Goal: Task Accomplishment & Management: Use online tool/utility

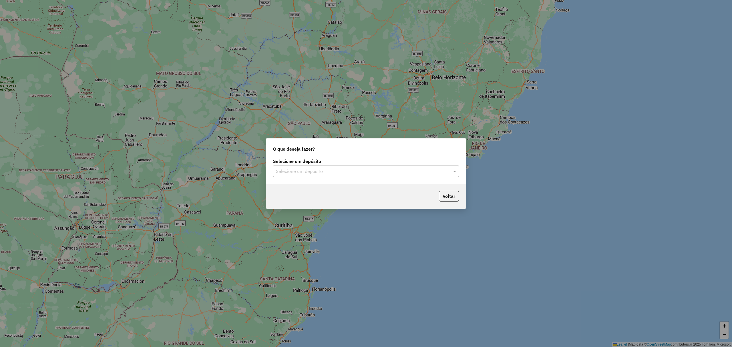
click at [342, 171] on input "text" at bounding box center [360, 171] width 169 height 7
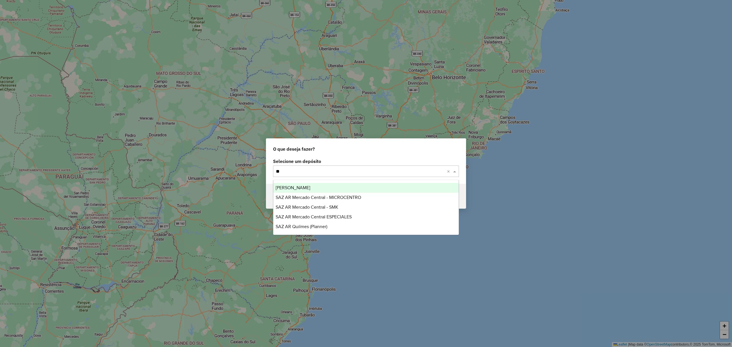
type input "***"
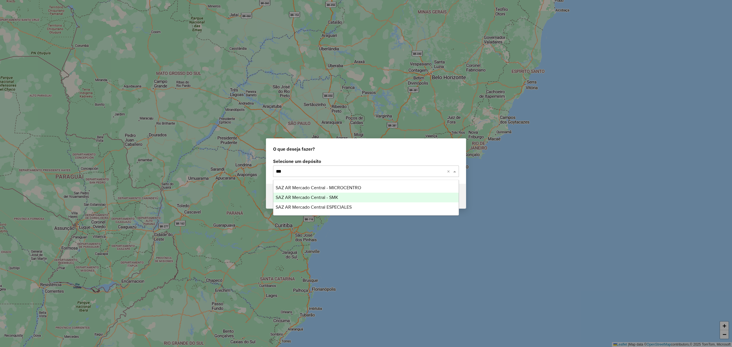
click at [322, 198] on span "SAZ AR Mercado Central - SMK" at bounding box center [307, 197] width 63 height 5
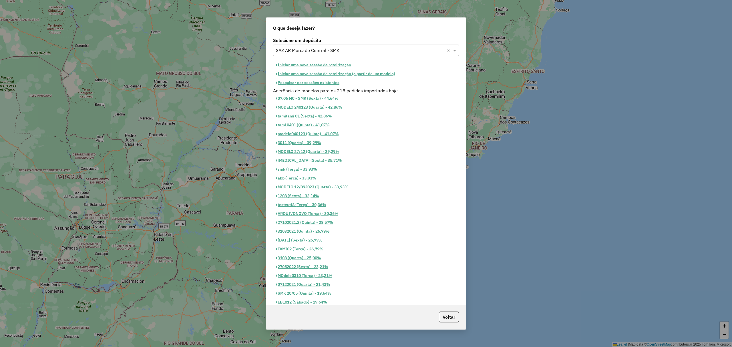
click at [306, 65] on button "Iniciar uma nova sessão de roteirização" at bounding box center [313, 65] width 81 height 9
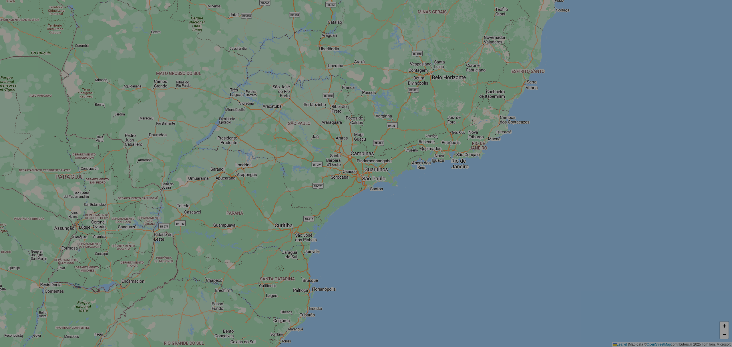
select select "*"
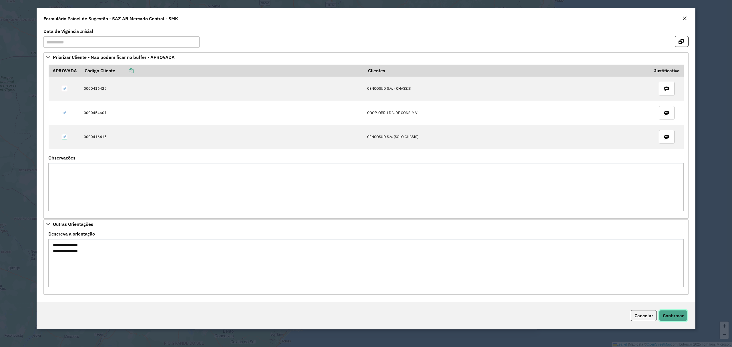
click at [678, 319] on span "Confirmar" at bounding box center [673, 316] width 21 height 6
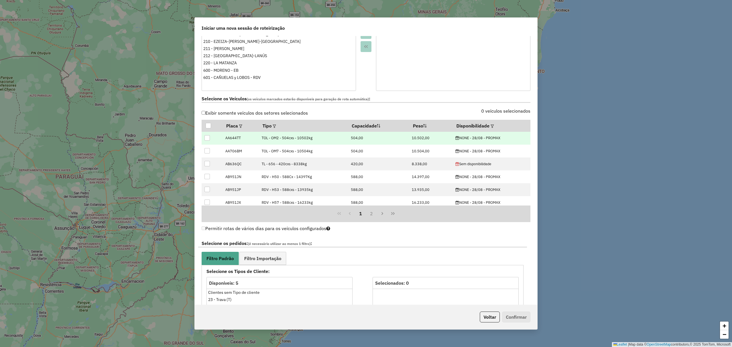
scroll to position [153, 0]
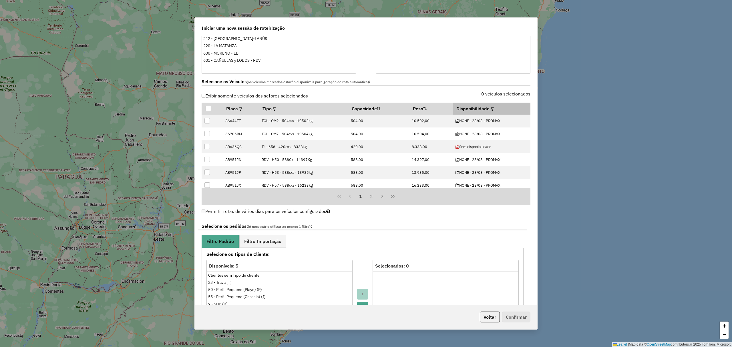
click at [491, 109] on em at bounding box center [492, 109] width 3 height 3
click at [528, 123] on div "Selecione uma opção" at bounding box center [518, 122] width 48 height 11
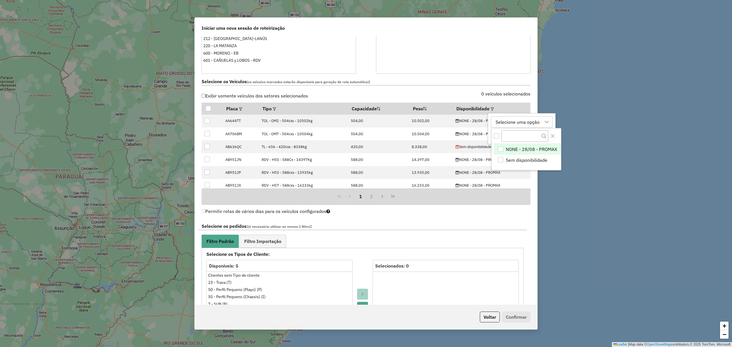
scroll to position [4, 26]
click at [526, 149] on span "NONE - 28/08 - PROMAX" at bounding box center [532, 149] width 52 height 7
click at [520, 122] on div "NONE - 28/08 - PROMAX" at bounding box center [522, 122] width 56 height 11
click at [548, 136] on button "Aplicar" at bounding box center [548, 135] width 22 height 11
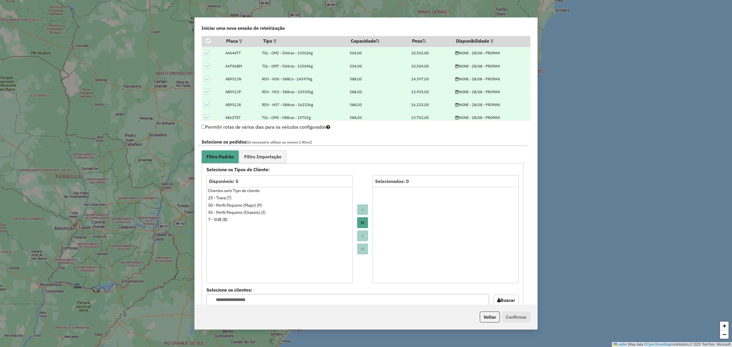
scroll to position [267, 0]
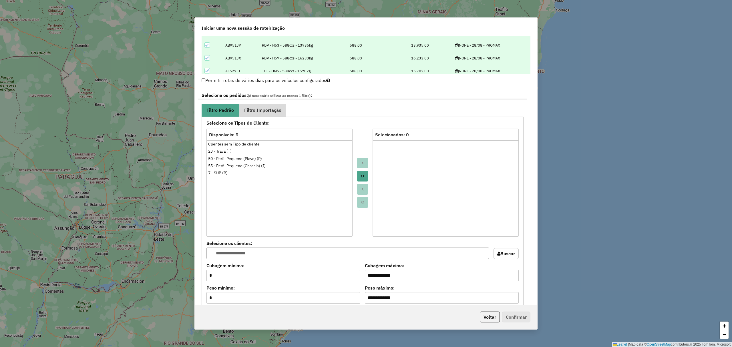
click at [266, 112] on span "Filtro Importação" at bounding box center [262, 110] width 37 height 5
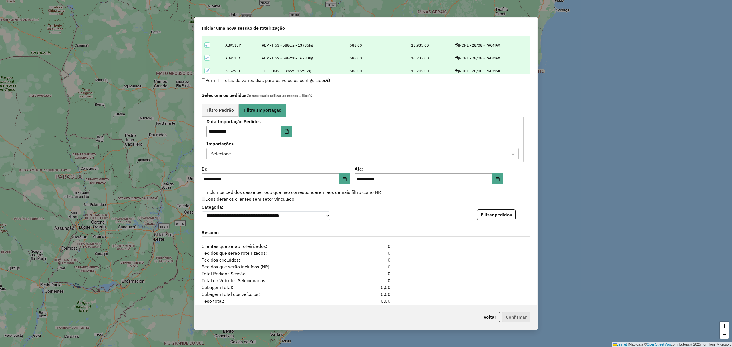
click at [271, 154] on div "Selecione" at bounding box center [358, 153] width 299 height 11
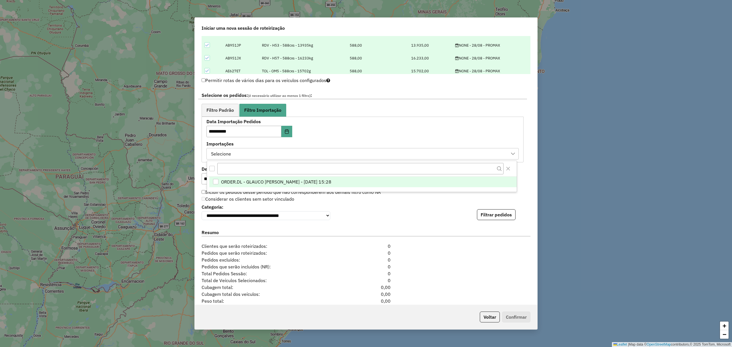
click at [291, 184] on span "ORDER.DL - GLAUCO RODRIGO VALENTINI - 27/08/2025 15:28" at bounding box center [276, 182] width 110 height 7
click at [218, 112] on span "Filtro Padrão" at bounding box center [220, 110] width 27 height 5
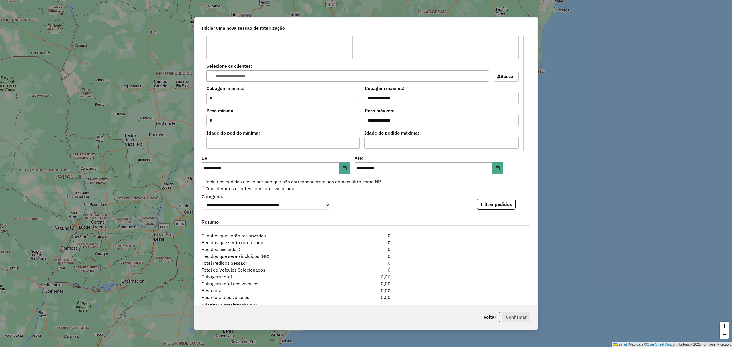
scroll to position [468, 0]
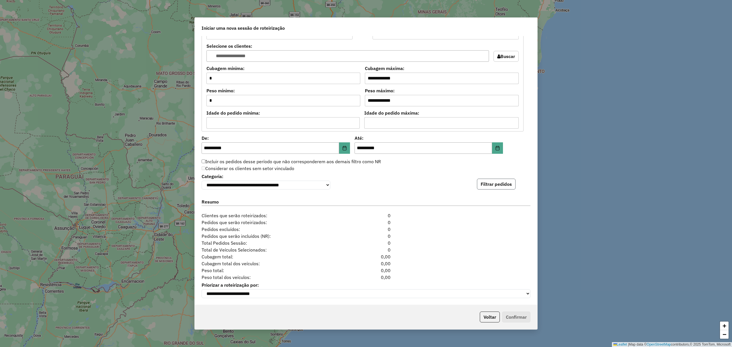
click at [496, 182] on button "Filtrar pedidos" at bounding box center [496, 184] width 39 height 11
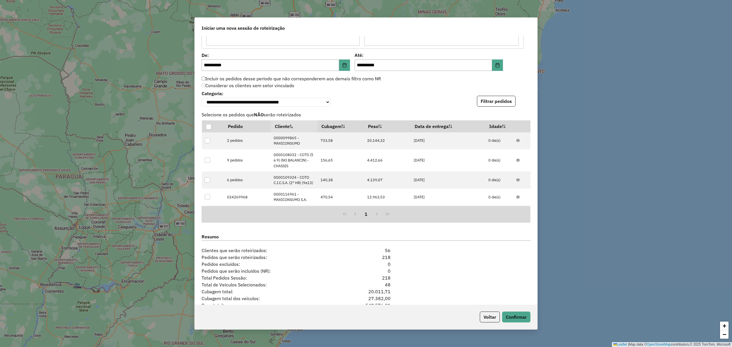
scroll to position [587, 0]
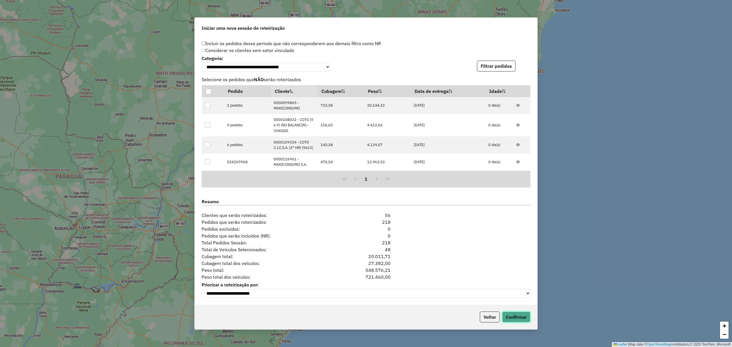
click at [516, 317] on button "Confirmar" at bounding box center [516, 317] width 28 height 11
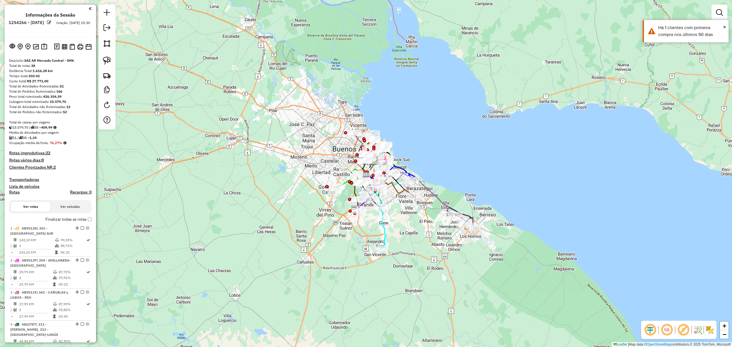
click at [713, 332] on img at bounding box center [710, 330] width 9 height 9
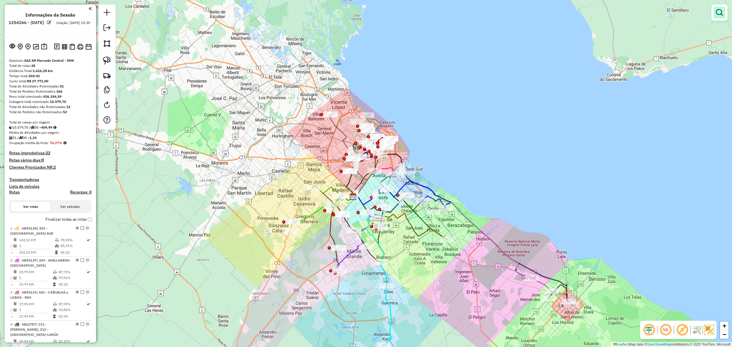
click at [719, 11] on em at bounding box center [719, 12] width 7 height 7
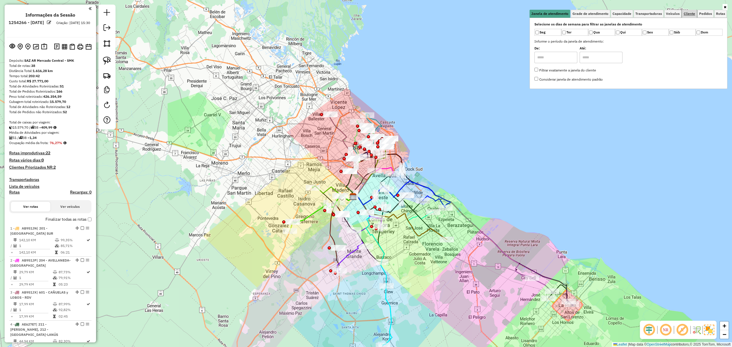
click at [688, 14] on span "Cliente" at bounding box center [689, 13] width 11 height 3
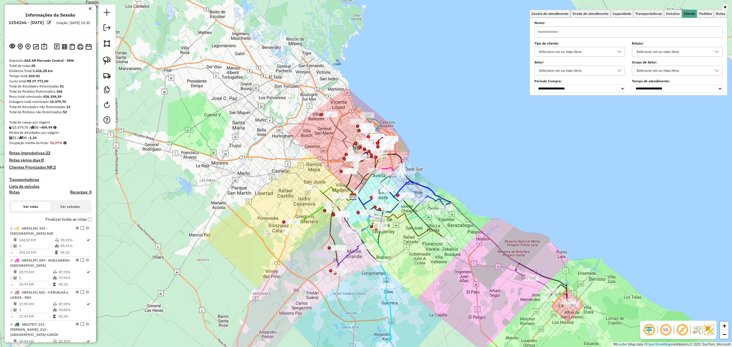
click at [592, 50] on div "Selecione um ou mais itens" at bounding box center [575, 51] width 77 height 9
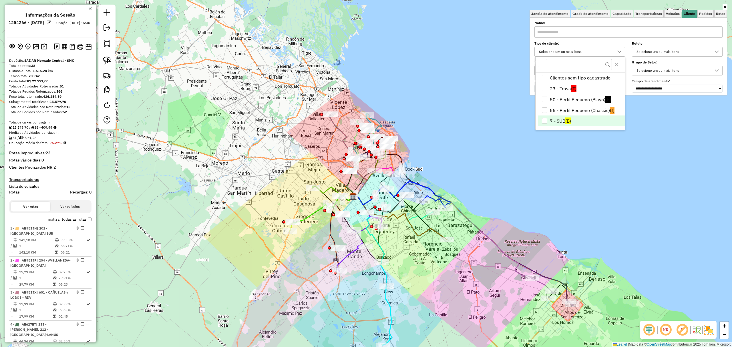
click at [564, 121] on li "7 - SUB (B)" at bounding box center [581, 121] width 87 height 11
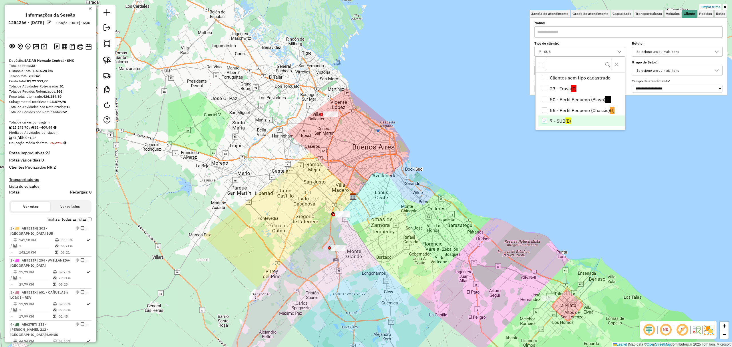
click at [551, 194] on div "Limpar filtros Janela de atendimento Grade de atendimento Capacidade Transporta…" at bounding box center [366, 173] width 732 height 347
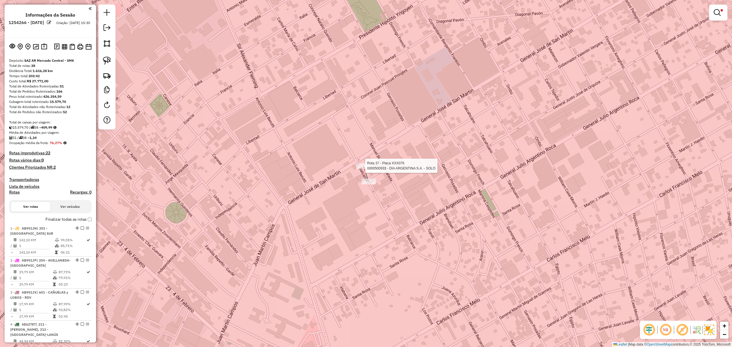
select select "**********"
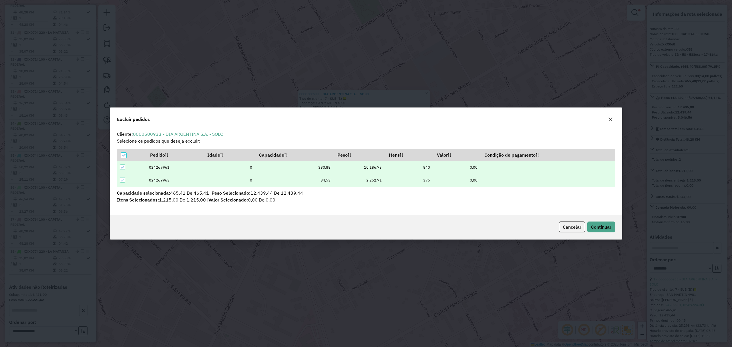
scroll to position [0, 0]
click at [122, 168] on icon at bounding box center [123, 167] width 4 height 3
click at [600, 226] on span "Continuar" at bounding box center [601, 227] width 20 height 6
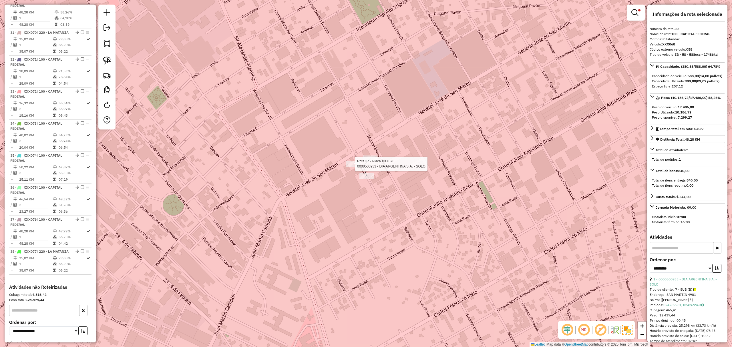
scroll to position [1247, 0]
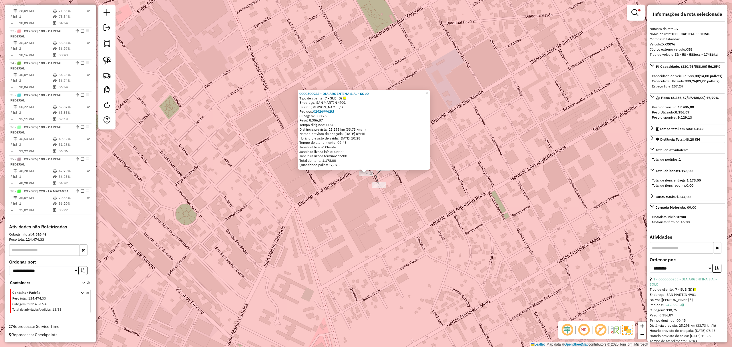
click at [428, 93] on span "×" at bounding box center [426, 93] width 3 height 5
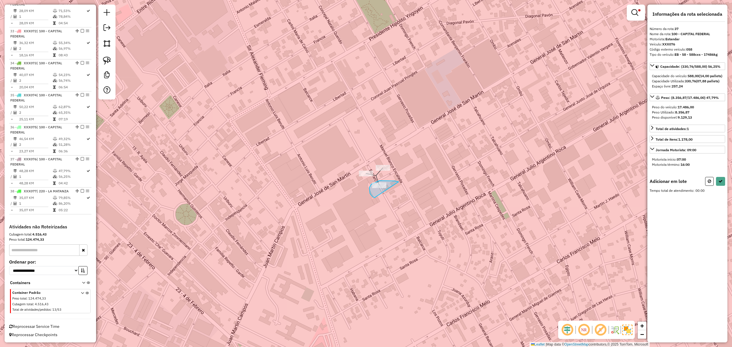
drag, startPoint x: 386, startPoint y: 181, endPoint x: 380, endPoint y: 199, distance: 18.5
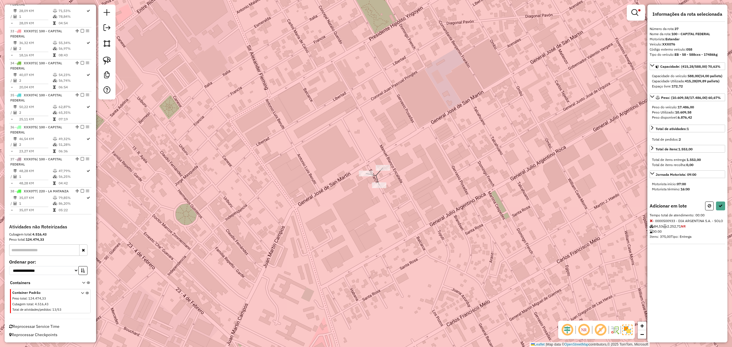
select select "**********"
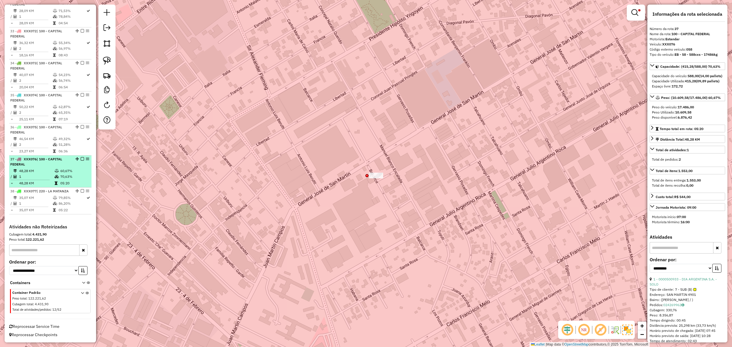
click at [81, 157] on em at bounding box center [82, 158] width 3 height 3
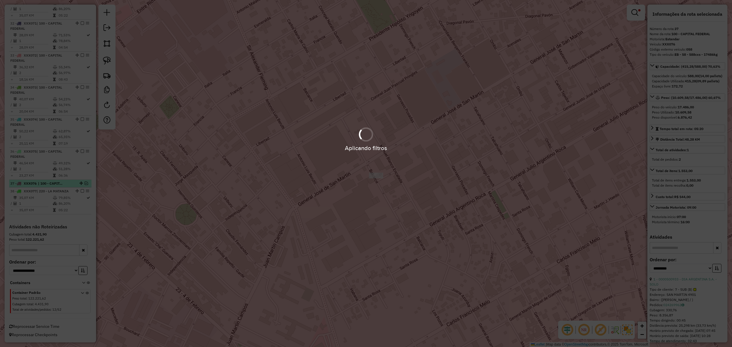
scroll to position [1223, 0]
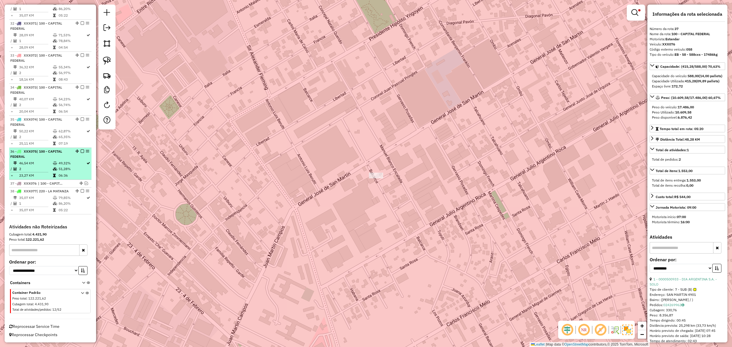
click at [47, 161] on td "46,54 KM" at bounding box center [36, 164] width 34 height 6
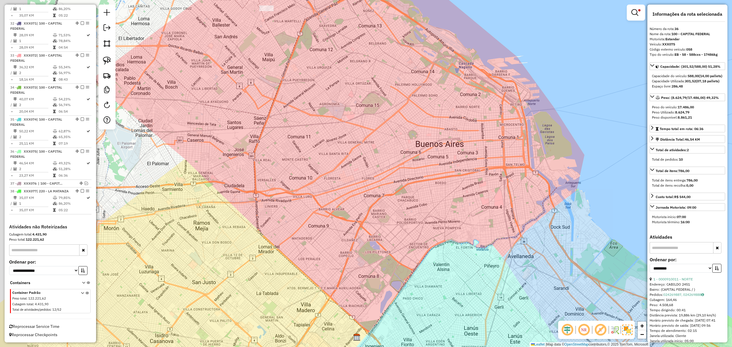
drag, startPoint x: 328, startPoint y: 180, endPoint x: 350, endPoint y: 185, distance: 23.2
click at [350, 185] on div "Limpar filtros Janela de atendimento Grade de atendimento Capacidade Transporta…" at bounding box center [366, 173] width 732 height 347
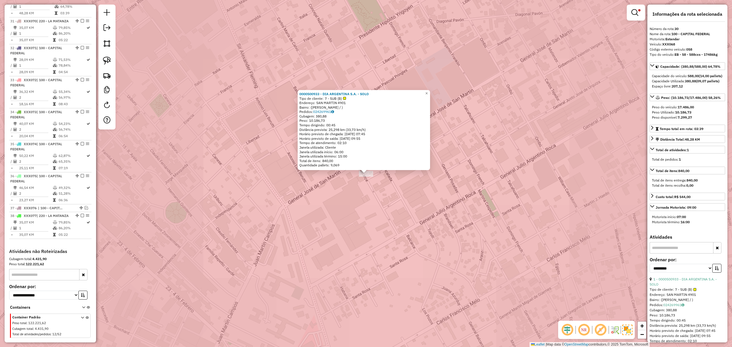
scroll to position [1168, 0]
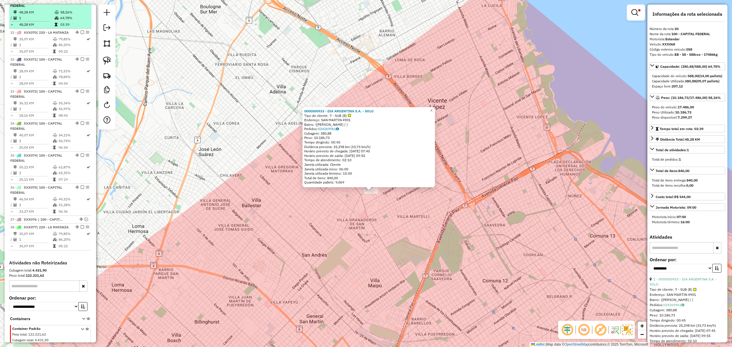
click at [81, 2] on em at bounding box center [82, 0] width 3 height 3
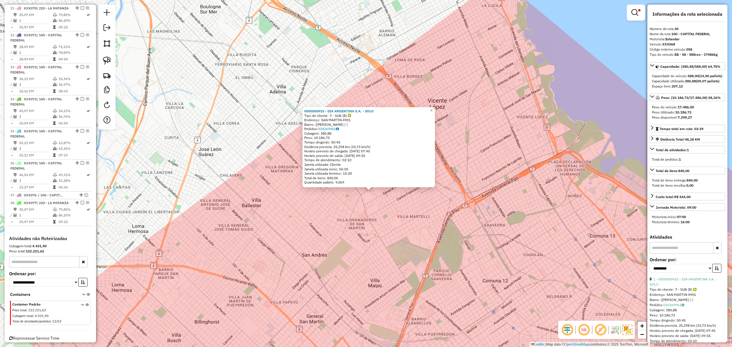
click at [435, 217] on div "0000500933 - DIA ARGENTINA S.A. - SOLO Tipo de cliente: 7 - SUB (B) Endereço: S…" at bounding box center [366, 173] width 732 height 347
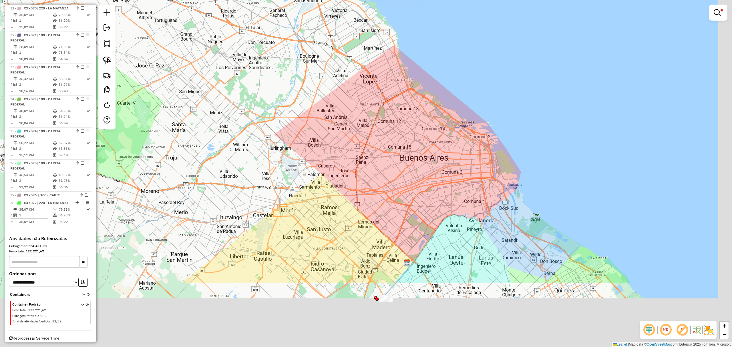
drag, startPoint x: 446, startPoint y: 214, endPoint x: 399, endPoint y: 134, distance: 92.6
click at [400, 123] on div "Limpar filtros Janela de atendimento Grade de atendimento Capacidade Transporta…" at bounding box center [366, 173] width 732 height 347
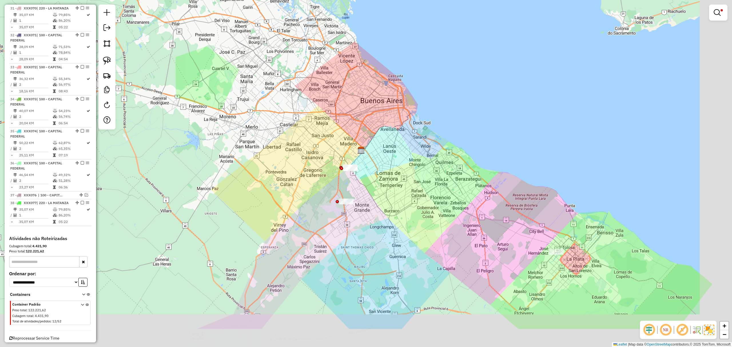
drag, startPoint x: 453, startPoint y: 226, endPoint x: 412, endPoint y: 173, distance: 67.0
click at [412, 173] on div "Limpar filtros Janela de atendimento Grade de atendimento Capacidade Transporta…" at bounding box center [366, 173] width 732 height 347
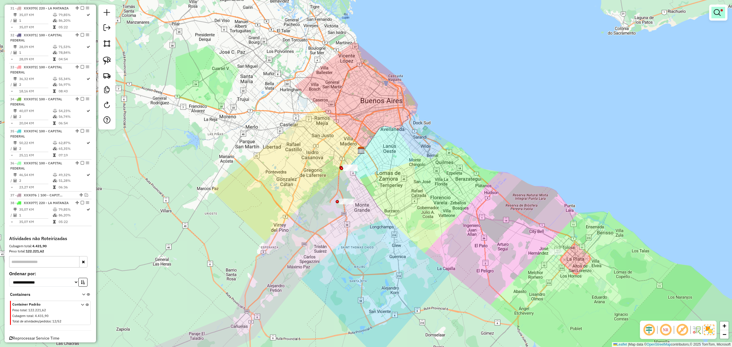
click at [714, 12] on link at bounding box center [719, 12] width 14 height 11
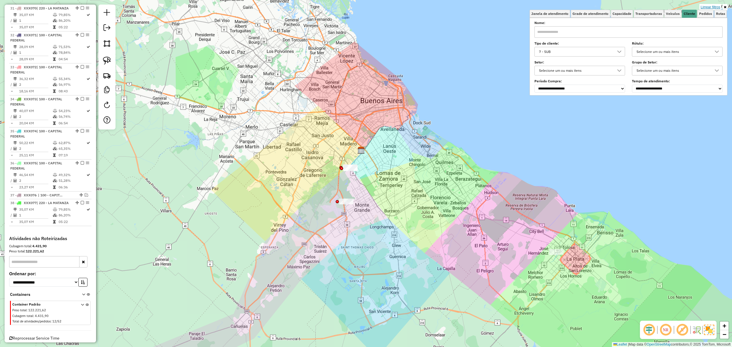
click at [712, 8] on link "Limpar filtros" at bounding box center [711, 7] width 22 height 6
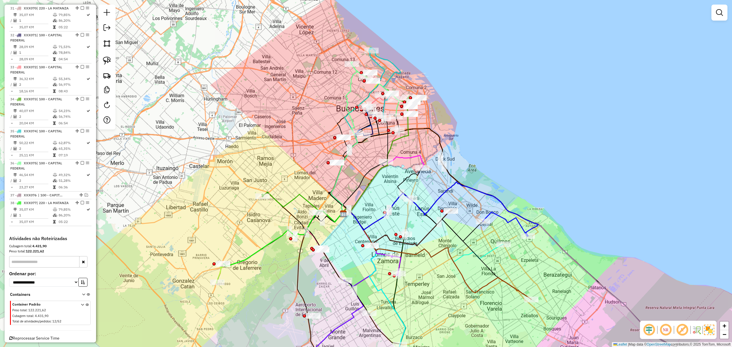
click at [511, 95] on div "Janela de atendimento Grade de atendimento Capacidade Transportadoras Veículos …" at bounding box center [366, 173] width 732 height 347
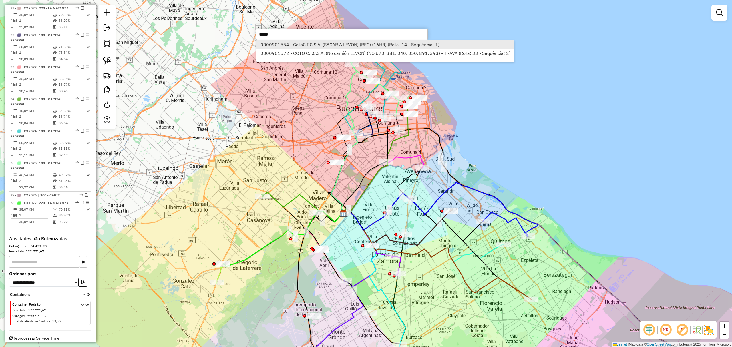
type input "*****"
click at [390, 42] on li "0000901554 - CotoC.I.C.S.A. (SACAR A LEVON) (REC) (16HR) (Rota: 14 - Sequência:…" at bounding box center [386, 44] width 258 height 9
select select "**********"
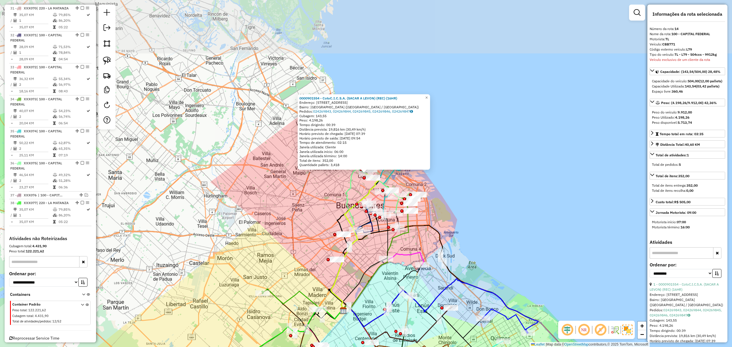
scroll to position [643, 0]
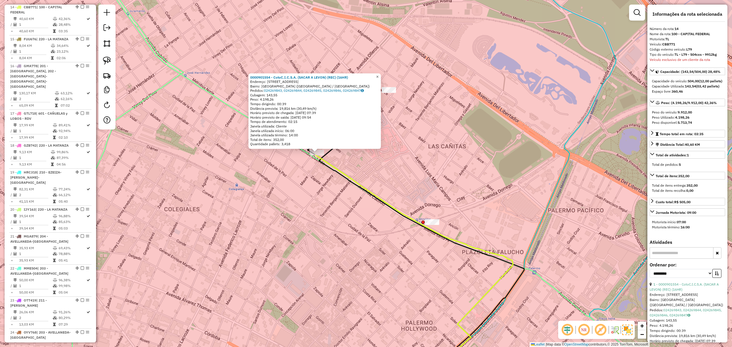
click at [379, 75] on span "×" at bounding box center [377, 76] width 3 height 5
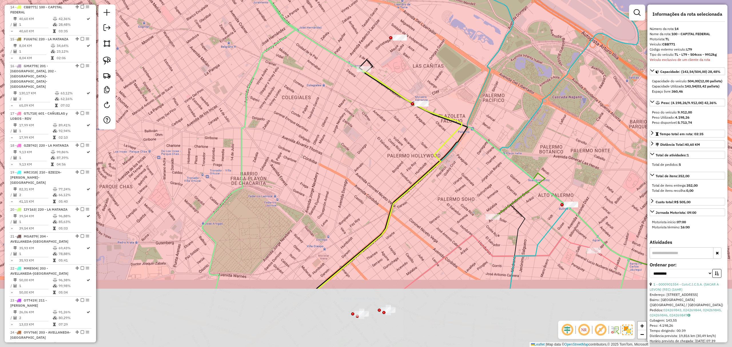
drag, startPoint x: 357, startPoint y: 216, endPoint x: 362, endPoint y: 116, distance: 100.8
click at [362, 116] on div "Janela de atendimento Grade de atendimento Capacidade Transportadoras Veículos …" at bounding box center [366, 173] width 732 height 347
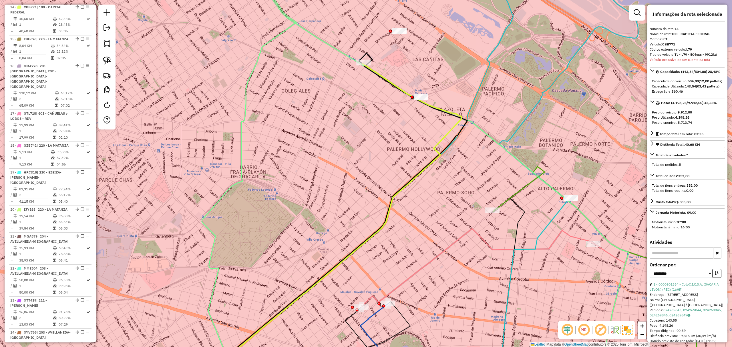
drag, startPoint x: 350, startPoint y: 129, endPoint x: 389, endPoint y: 221, distance: 100.3
click at [389, 221] on div "Janela de atendimento Grade de atendimento Capacidade Transportadoras Veículos …" at bounding box center [366, 173] width 732 height 347
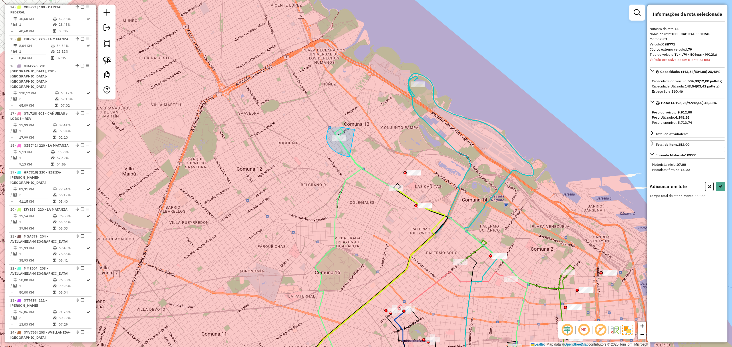
drag, startPoint x: 354, startPoint y: 129, endPoint x: 350, endPoint y: 157, distance: 28.1
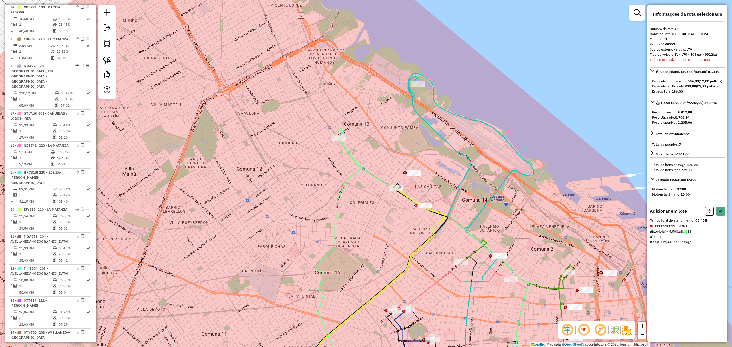
select select "**********"
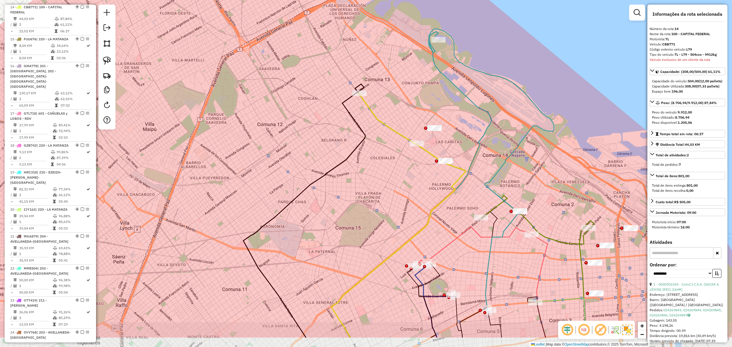
drag, startPoint x: 380, startPoint y: 223, endPoint x: 401, endPoint y: 178, distance: 49.2
click at [401, 178] on div "Janela de atendimento Grade de atendimento Capacidade Transportadoras Veículos …" at bounding box center [366, 173] width 732 height 347
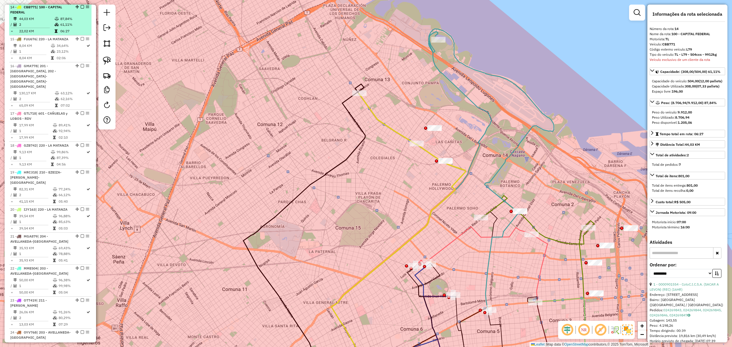
click at [81, 7] on em at bounding box center [82, 6] width 3 height 3
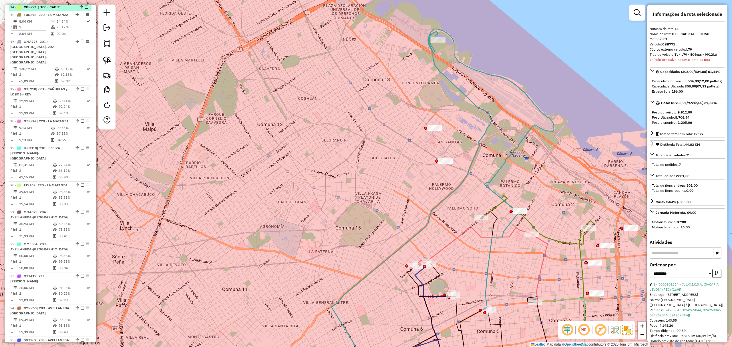
scroll to position [619, 0]
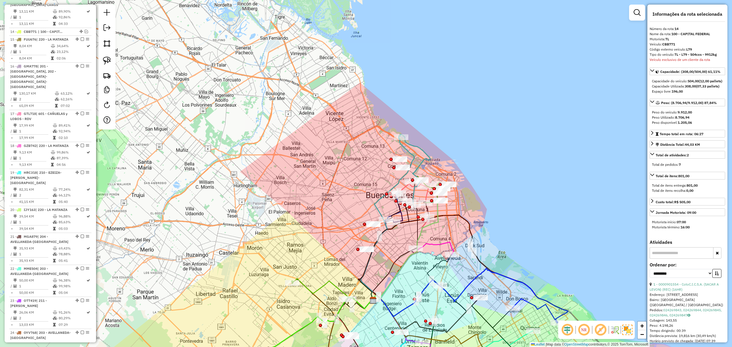
click at [536, 84] on div "Janela de atendimento Grade de atendimento Capacidade Transportadoras Veículos …" at bounding box center [366, 173] width 732 height 347
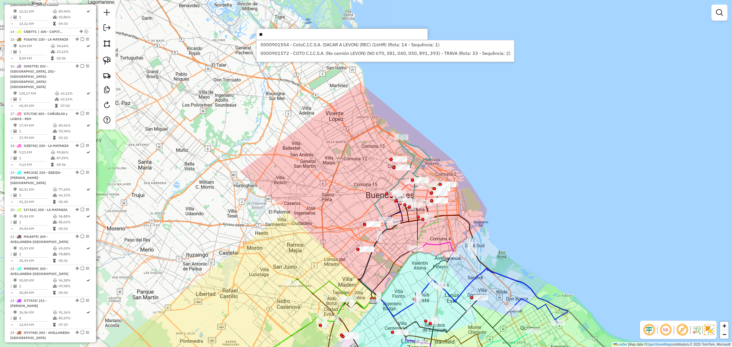
type input "*"
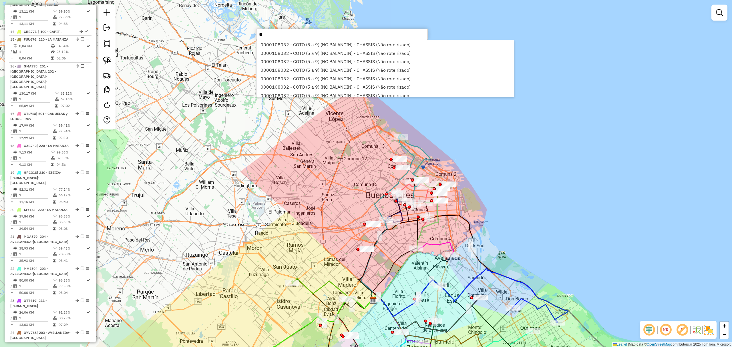
type input "*"
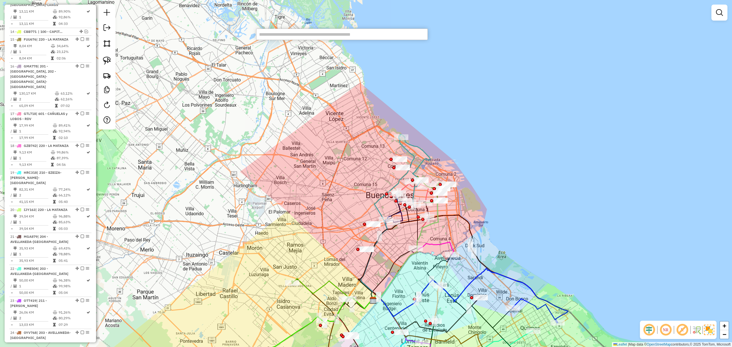
click at [552, 100] on div "Janela de atendimento Grade de atendimento Capacidade Transportadoras Veículos …" at bounding box center [366, 173] width 732 height 347
click at [724, 11] on link at bounding box center [719, 12] width 11 height 11
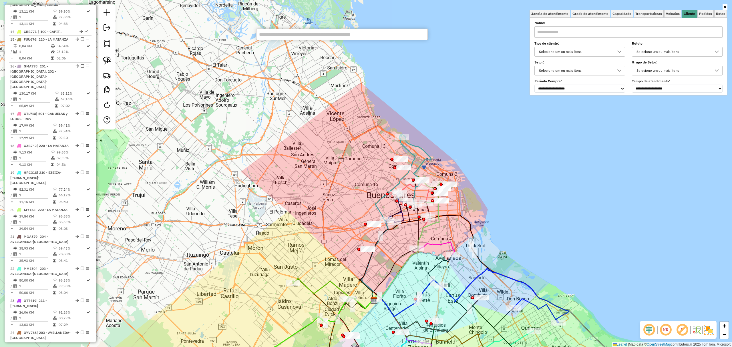
click at [607, 51] on div "Selecione um ou mais itens" at bounding box center [575, 51] width 77 height 9
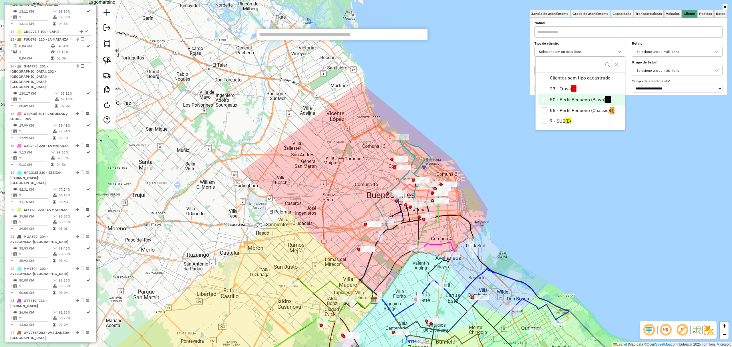
click at [546, 100] on div "50 - Perfil Pequeno (Playo)" at bounding box center [544, 99] width 5 height 5
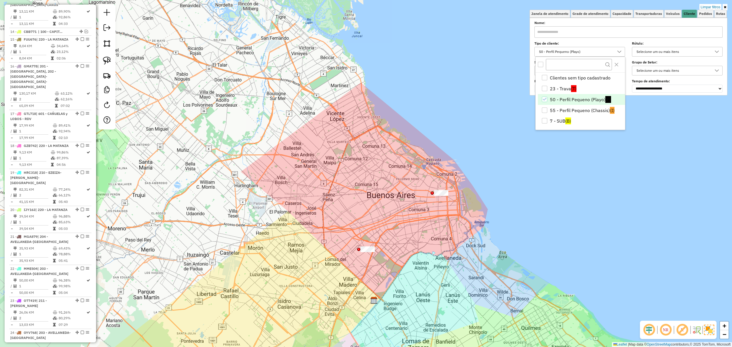
click at [553, 209] on div "Limpar filtros Janela de atendimento Grade de atendimento Capacidade Transporta…" at bounding box center [366, 173] width 732 height 347
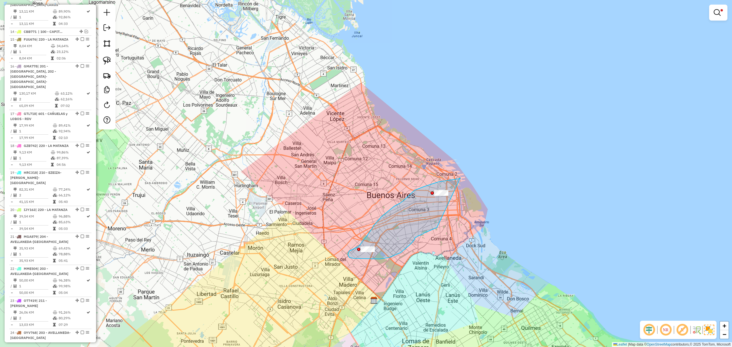
drag, startPoint x: 460, startPoint y: 179, endPoint x: 437, endPoint y: 228, distance: 53.8
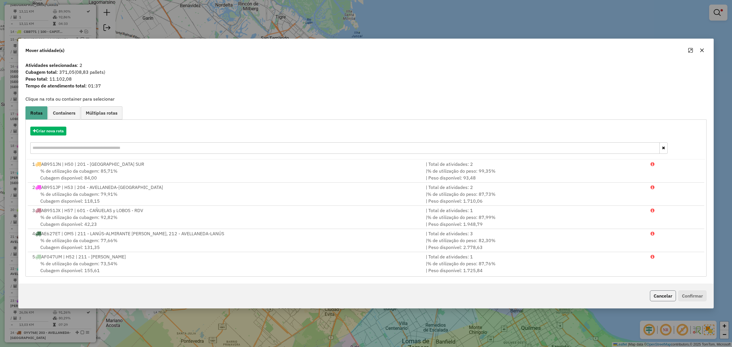
click at [666, 296] on button "Cancelar" at bounding box center [663, 296] width 26 height 11
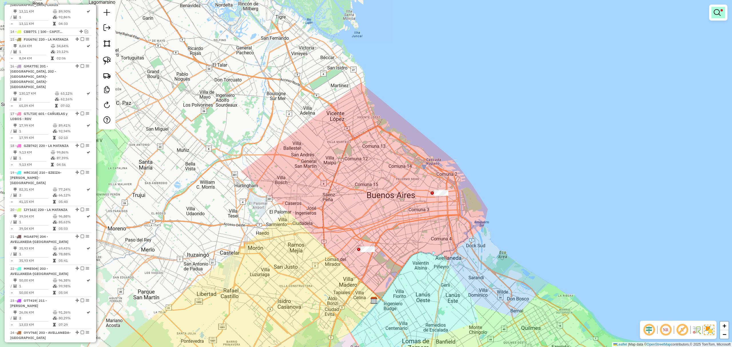
click at [718, 10] on em at bounding box center [717, 12] width 7 height 7
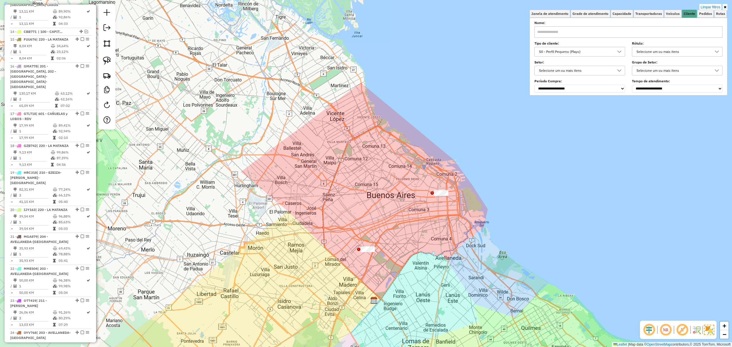
click at [594, 52] on div "50 - Perfil Pequeno (Playo)" at bounding box center [575, 51] width 77 height 9
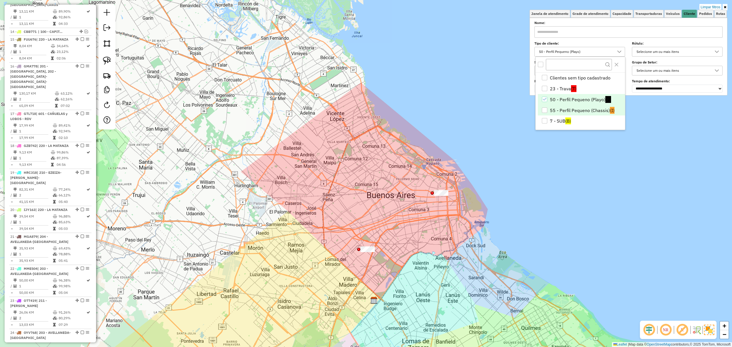
click at [545, 109] on div "55 - Perfil Pequeno (Chassis)" at bounding box center [544, 110] width 5 height 5
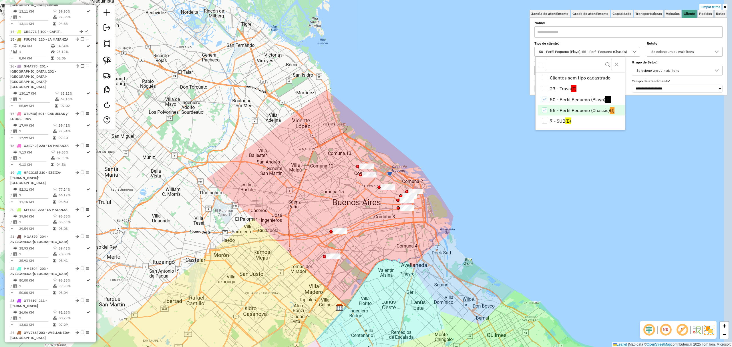
drag, startPoint x: 446, startPoint y: 229, endPoint x: 412, endPoint y: 236, distance: 35.1
click at [412, 236] on div "Limpar filtros Janela de atendimento Grade de atendimento Capacidade Transporta…" at bounding box center [366, 173] width 732 height 347
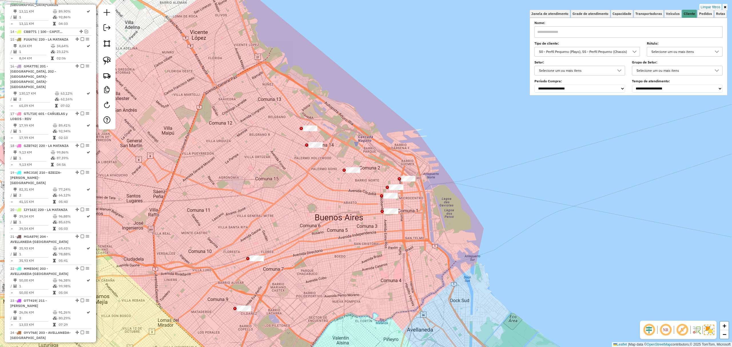
drag, startPoint x: 430, startPoint y: 213, endPoint x: 425, endPoint y: 206, distance: 8.6
click at [425, 206] on div "Limpar filtros Janela de atendimento Grade de atendimento Capacidade Transporta…" at bounding box center [366, 173] width 732 height 347
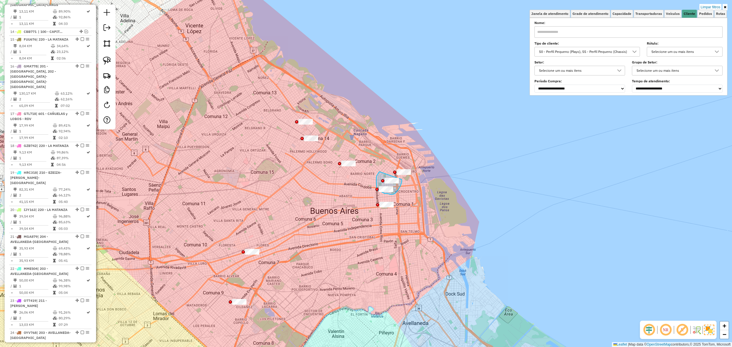
drag, startPoint x: 380, startPoint y: 172, endPoint x: 402, endPoint y: 179, distance: 23.3
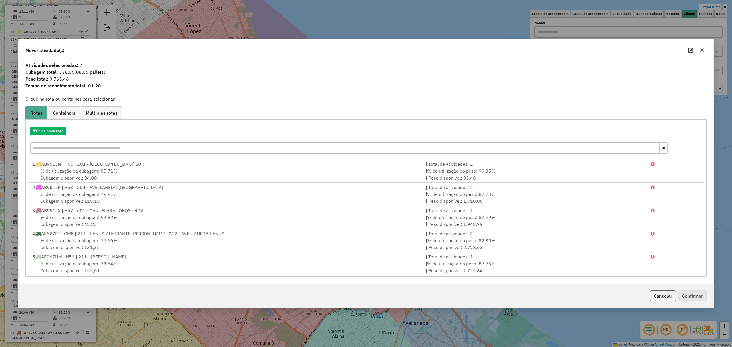
click at [664, 299] on button "Cancelar" at bounding box center [663, 296] width 26 height 11
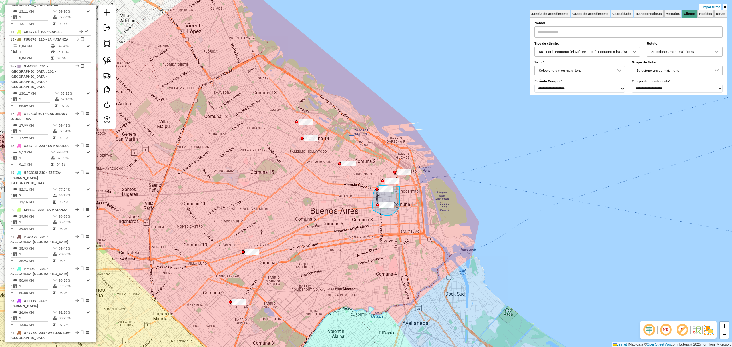
drag, startPoint x: 379, startPoint y: 185, endPoint x: 400, endPoint y: 187, distance: 20.3
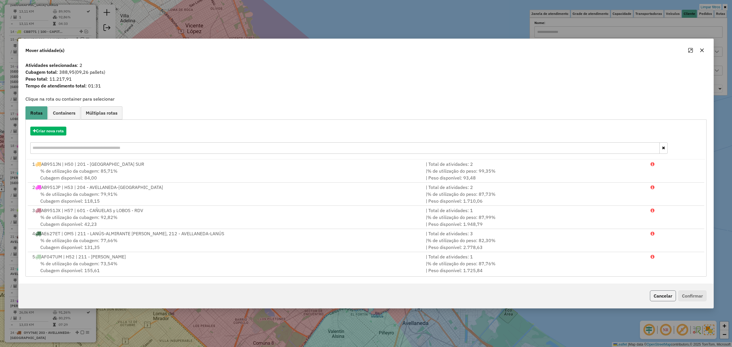
click at [665, 296] on button "Cancelar" at bounding box center [663, 296] width 26 height 11
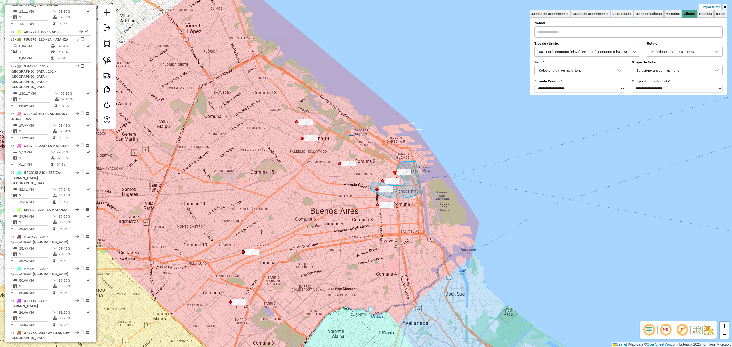
drag, startPoint x: 416, startPoint y: 162, endPoint x: 422, endPoint y: 192, distance: 30.6
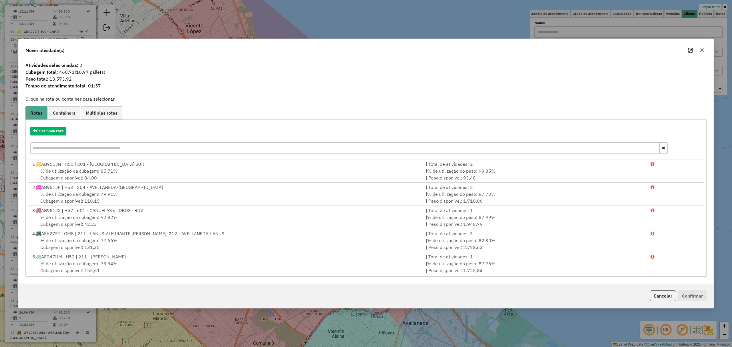
click at [663, 296] on button "Cancelar" at bounding box center [663, 296] width 26 height 11
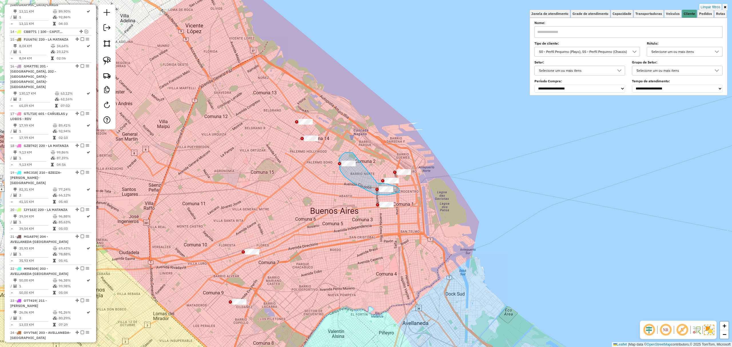
drag, startPoint x: 350, startPoint y: 153, endPoint x: 377, endPoint y: 184, distance: 41.2
click at [377, 184] on div "Limpar filtros Janela de atendimento Grade de atendimento Capacidade Transporta…" at bounding box center [366, 173] width 732 height 347
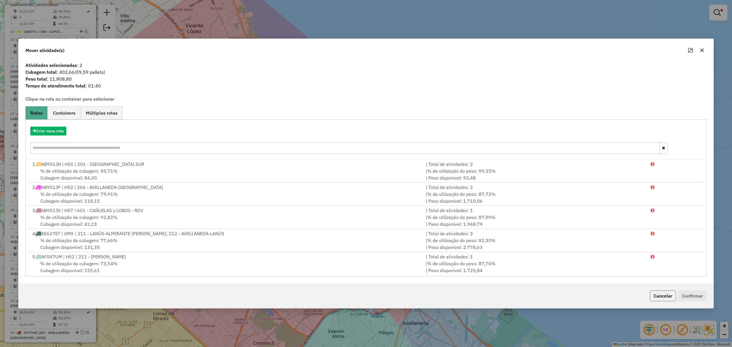
click at [664, 298] on button "Cancelar" at bounding box center [663, 296] width 26 height 11
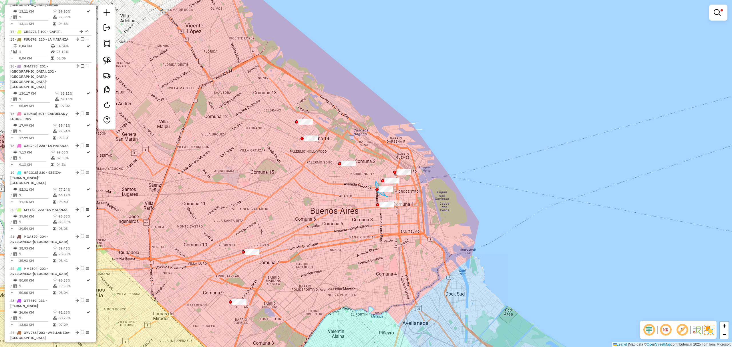
drag, startPoint x: 376, startPoint y: 182, endPoint x: 378, endPoint y: 188, distance: 6.8
click at [385, 202] on div at bounding box center [386, 203] width 3 height 3
click at [378, 181] on div "Limpar filtros Janela de atendimento Grade de atendimento Capacidade Transporta…" at bounding box center [366, 173] width 732 height 347
click at [381, 201] on div at bounding box center [382, 202] width 3 height 3
click at [375, 158] on div "Limpar filtros Janela de atendimento Grade de atendimento Capacidade Transporta…" at bounding box center [366, 173] width 732 height 347
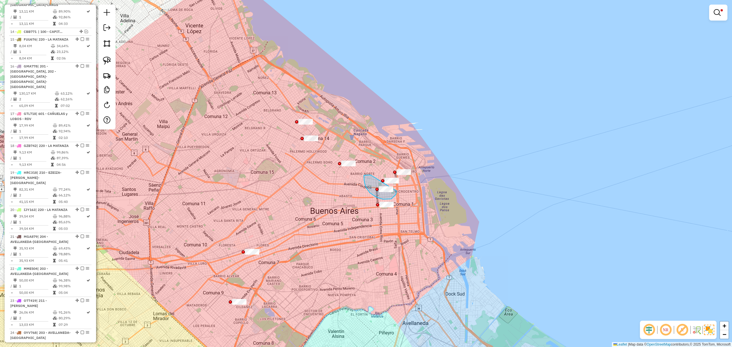
drag, startPoint x: 364, startPoint y: 180, endPoint x: 397, endPoint y: 190, distance: 33.9
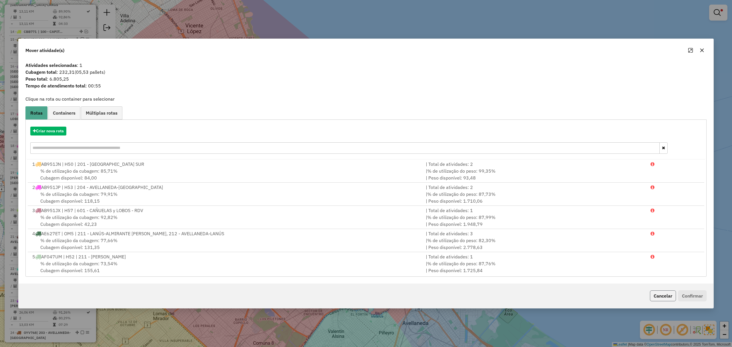
click at [664, 297] on button "Cancelar" at bounding box center [663, 296] width 26 height 11
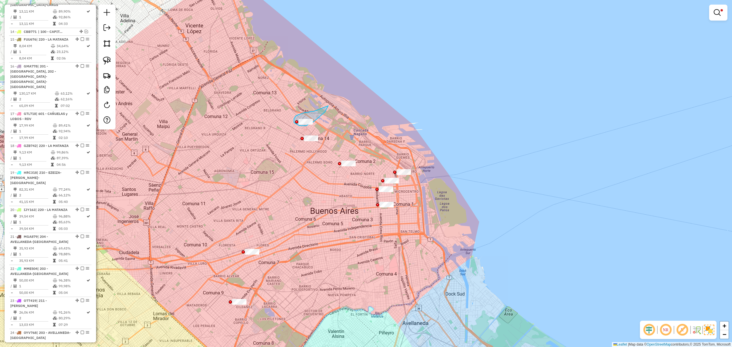
drag, startPoint x: 296, startPoint y: 117, endPoint x: 328, endPoint y: 106, distance: 34.7
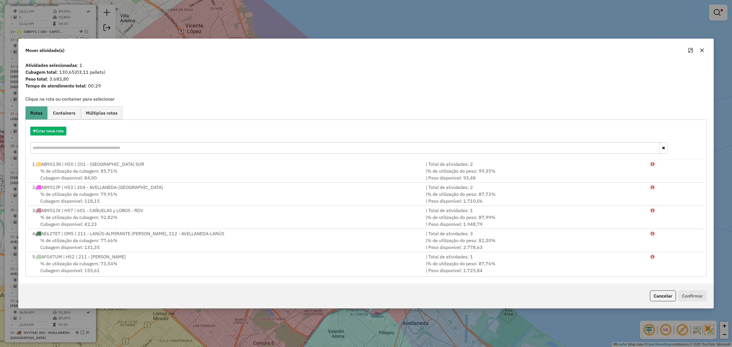
click at [667, 295] on button "Cancelar" at bounding box center [663, 296] width 26 height 11
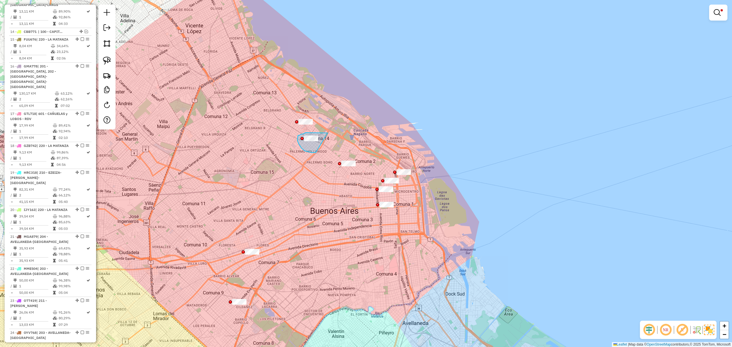
drag, startPoint x: 310, startPoint y: 133, endPoint x: 321, endPoint y: 149, distance: 19.5
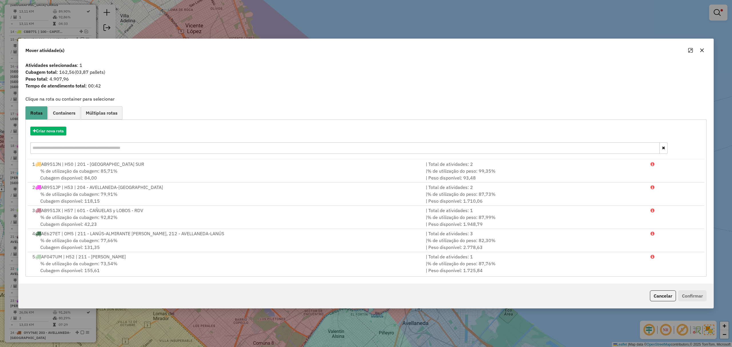
drag, startPoint x: 655, startPoint y: 295, endPoint x: 646, endPoint y: 294, distance: 8.9
click at [654, 294] on button "Cancelar" at bounding box center [663, 296] width 26 height 11
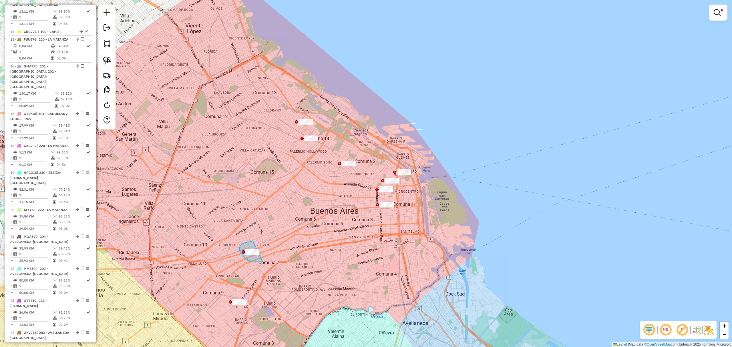
drag, startPoint x: 251, startPoint y: 242, endPoint x: 273, endPoint y: 253, distance: 24.6
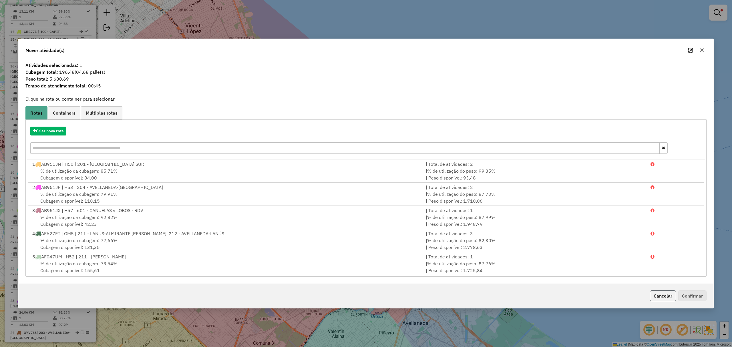
click at [661, 296] on button "Cancelar" at bounding box center [663, 296] width 26 height 11
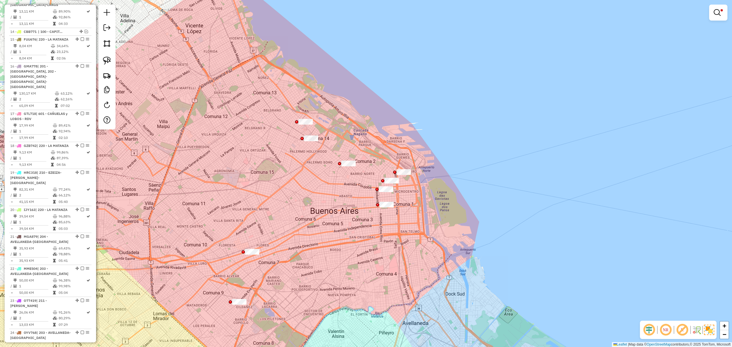
click at [720, 13] on em at bounding box center [717, 12] width 7 height 7
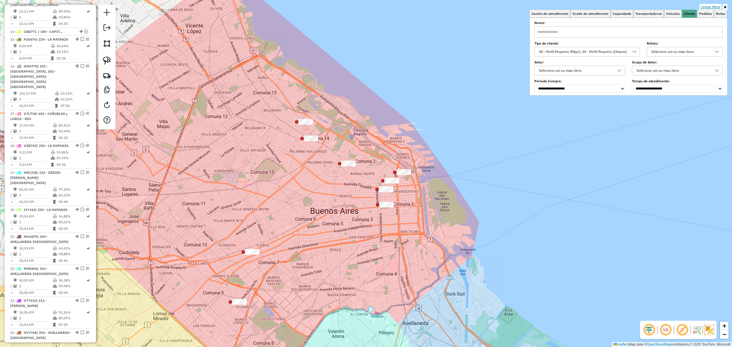
click at [712, 5] on link "Limpar filtros" at bounding box center [711, 7] width 22 height 6
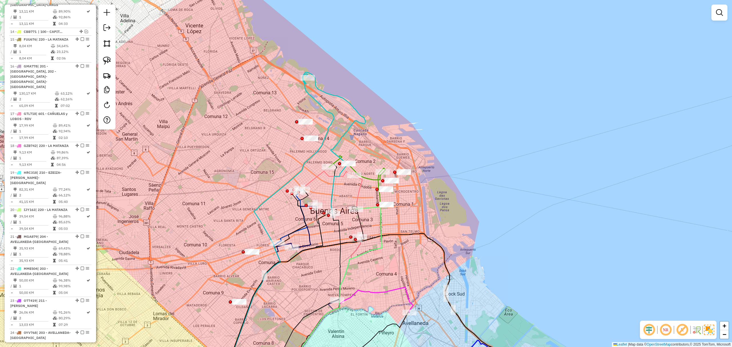
click at [312, 99] on icon at bounding box center [281, 228] width 108 height 309
select select "**********"
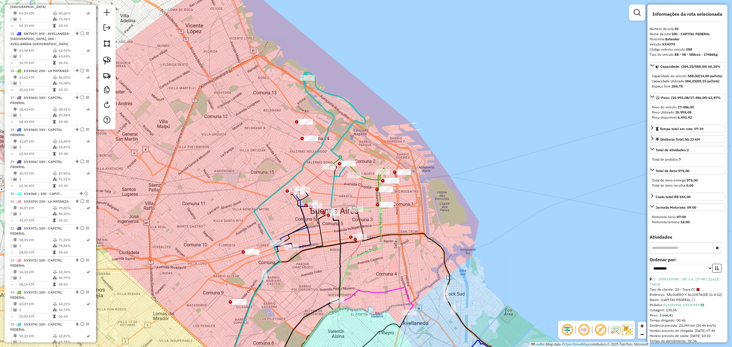
scroll to position [1174, 0]
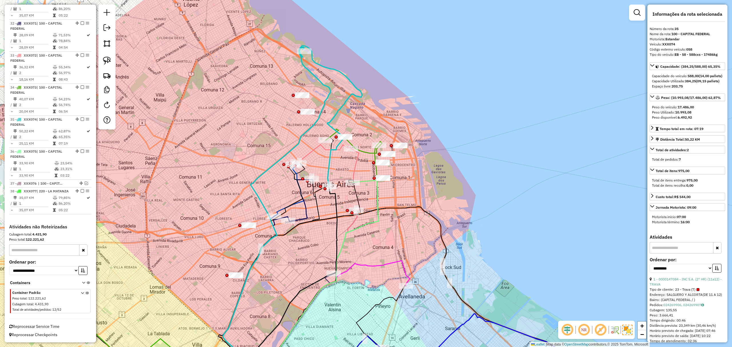
drag, startPoint x: 340, startPoint y: 110, endPoint x: 337, endPoint y: 83, distance: 27.4
click at [337, 83] on div "Janela de atendimento Grade de atendimento Capacidade Transportadoras Veículos …" at bounding box center [366, 173] width 732 height 347
click at [373, 161] on div at bounding box center [373, 162] width 3 height 3
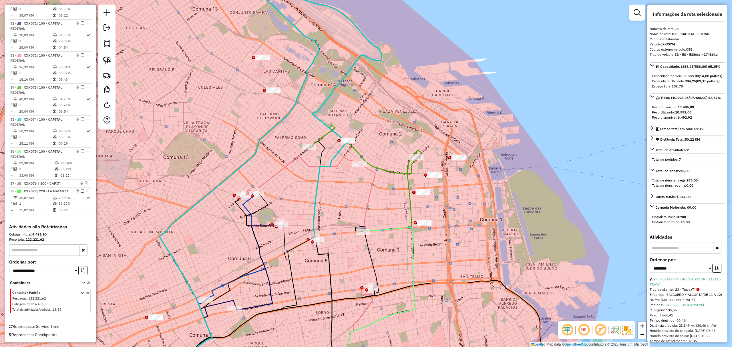
click at [412, 170] on icon at bounding box center [364, 149] width 108 height 49
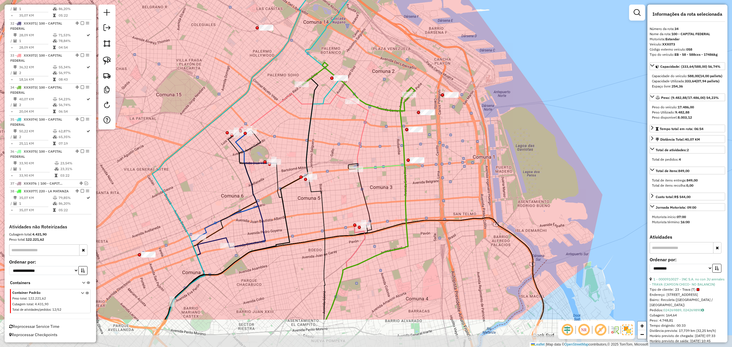
drag, startPoint x: 466, startPoint y: 201, endPoint x: 459, endPoint y: 138, distance: 63.1
click at [459, 138] on div "Janela de atendimento Grade de atendimento Capacidade Transportadoras Veículos …" at bounding box center [366, 173] width 732 height 347
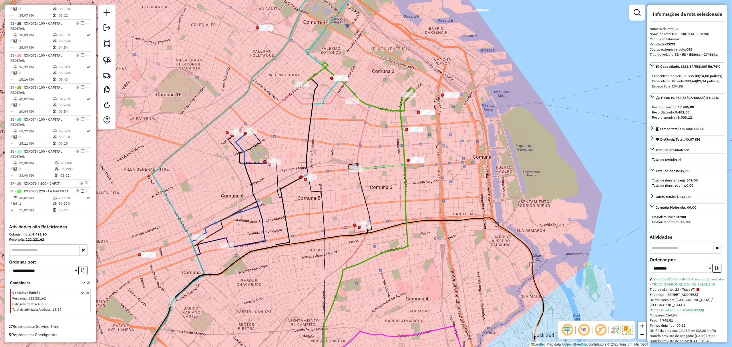
click at [366, 116] on icon at bounding box center [332, 242] width 78 height 282
click at [376, 168] on icon at bounding box center [350, 273] width 115 height 217
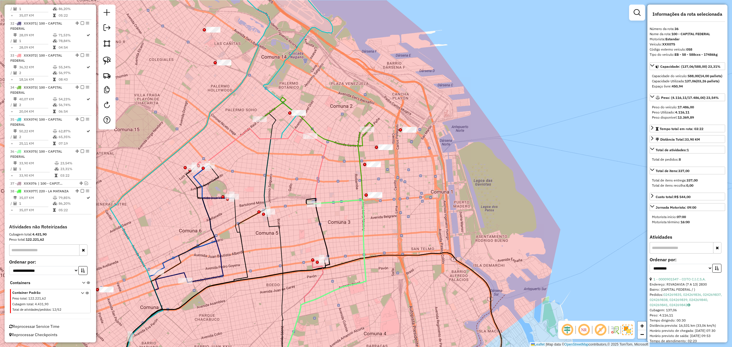
drag, startPoint x: 456, startPoint y: 148, endPoint x: 414, endPoint y: 183, distance: 54.8
click at [414, 183] on div "Janela de atendimento Grade de atendimento Capacidade Transportadoras Veículos …" at bounding box center [366, 173] width 732 height 347
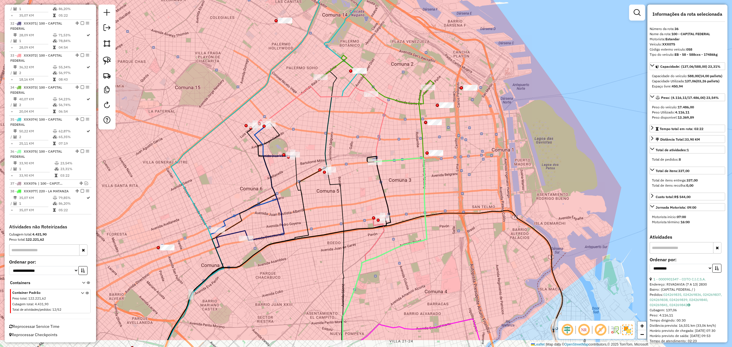
drag, startPoint x: 408, startPoint y: 195, endPoint x: 469, endPoint y: 153, distance: 74.0
click at [469, 153] on div "Janela de atendimento Grade de atendimento Capacidade Transportadoras Veículos …" at bounding box center [366, 173] width 732 height 347
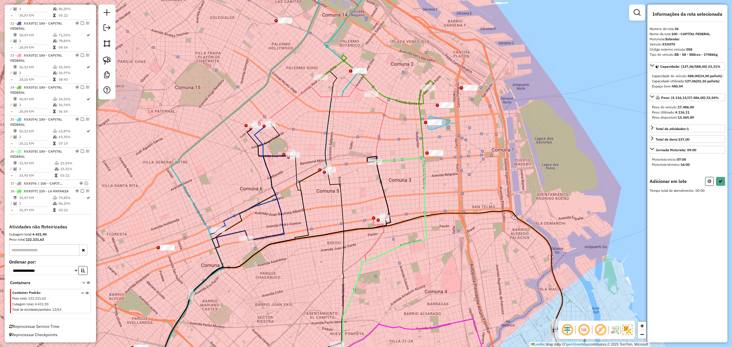
drag, startPoint x: 430, startPoint y: 116, endPoint x: 451, endPoint y: 121, distance: 21.1
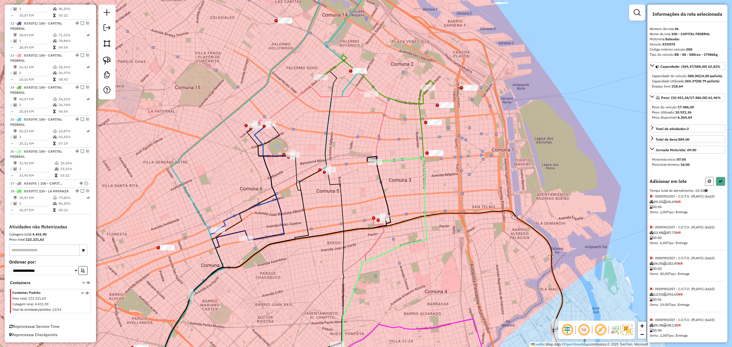
click at [708, 183] on icon at bounding box center [709, 181] width 3 height 4
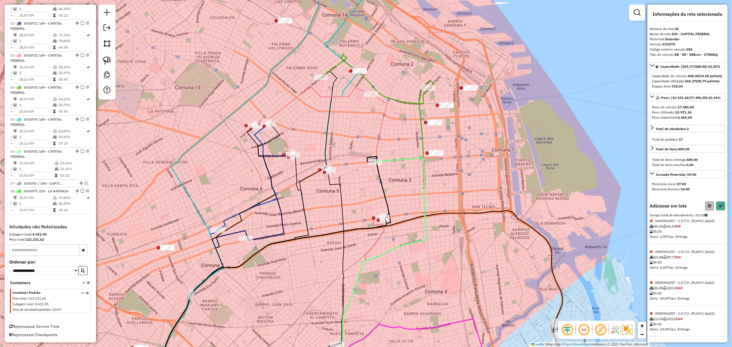
select select "**********"
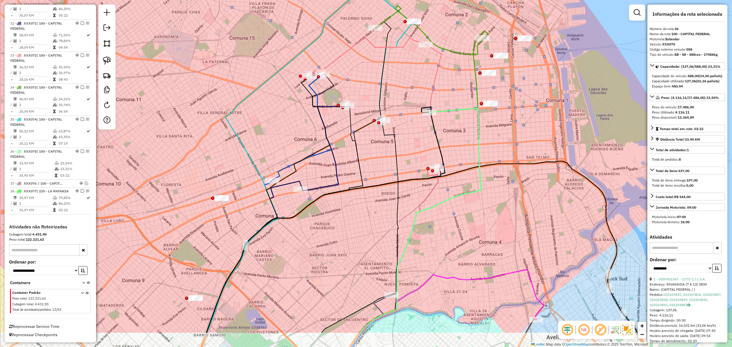
drag, startPoint x: 193, startPoint y: 204, endPoint x: 247, endPoint y: 155, distance: 73.5
click at [247, 155] on icon at bounding box center [296, 124] width 179 height 417
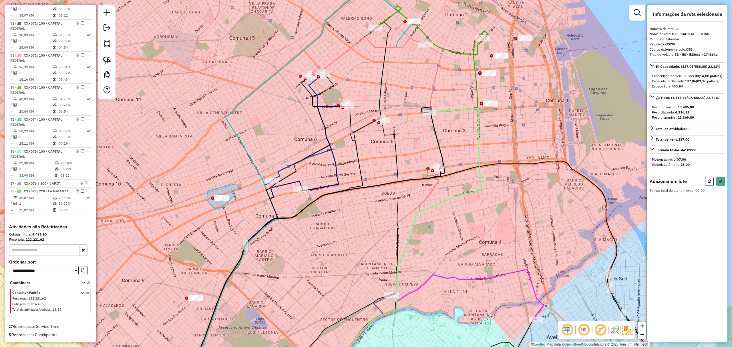
drag, startPoint x: 209, startPoint y: 191, endPoint x: 235, endPoint y: 184, distance: 26.5
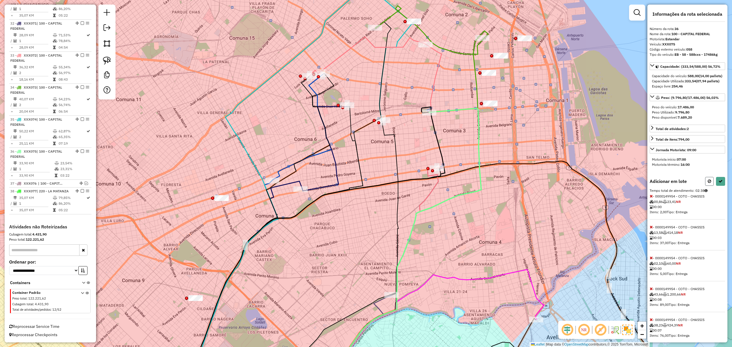
click at [708, 183] on icon at bounding box center [709, 181] width 3 height 4
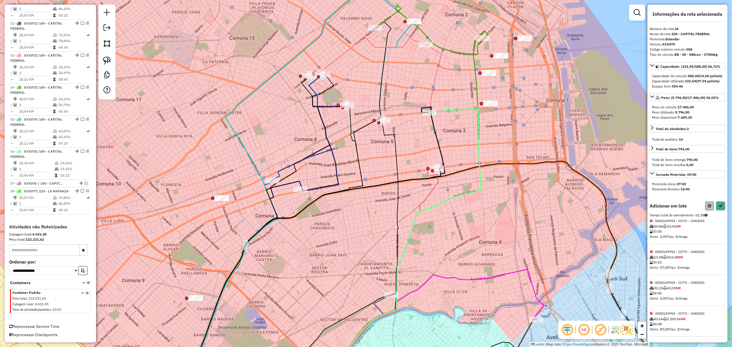
select select "**********"
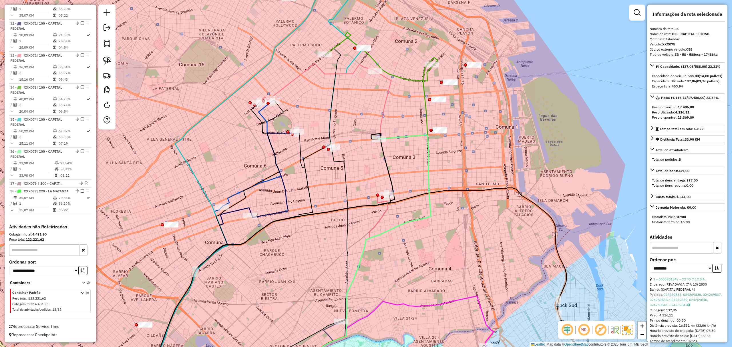
drag, startPoint x: 516, startPoint y: 131, endPoint x: 466, endPoint y: 157, distance: 57.0
click at [466, 157] on div "Janela de atendimento Grade de atendimento Capacidade Transportadoras Veículos …" at bounding box center [366, 173] width 732 height 347
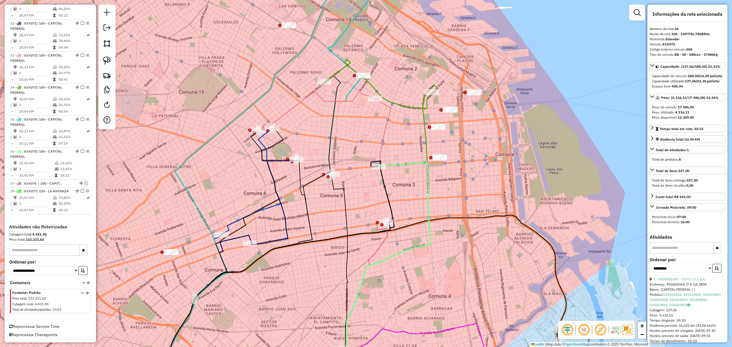
drag, startPoint x: 476, startPoint y: 153, endPoint x: 476, endPoint y: 181, distance: 27.5
click at [476, 181] on div "Janela de atendimento Grade de atendimento Capacidade Transportadoras Veículos …" at bounding box center [366, 173] width 732 height 347
drag, startPoint x: 170, startPoint y: 239, endPoint x: 193, endPoint y: 248, distance: 25.2
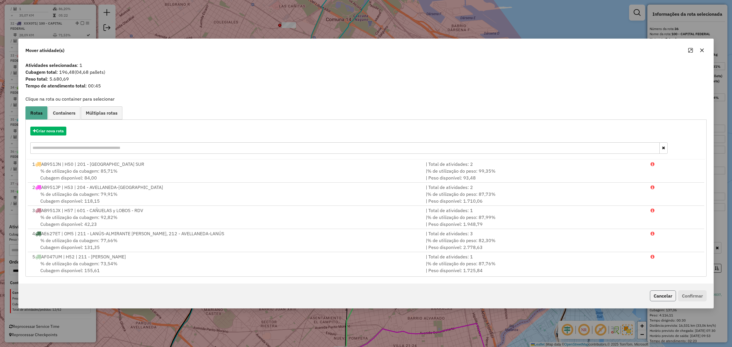
click at [660, 293] on button "Cancelar" at bounding box center [663, 296] width 26 height 11
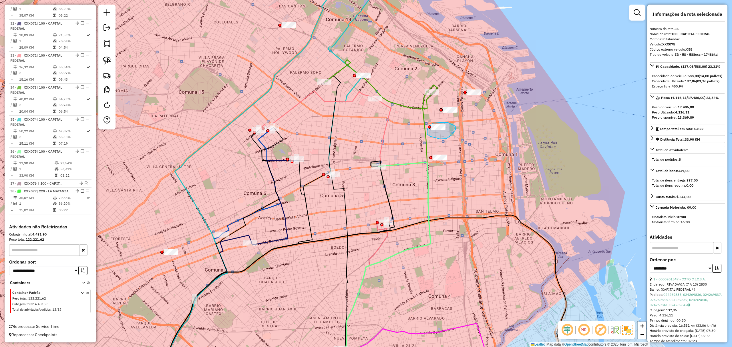
drag, startPoint x: 444, startPoint y: 122, endPoint x: 456, endPoint y: 126, distance: 12.4
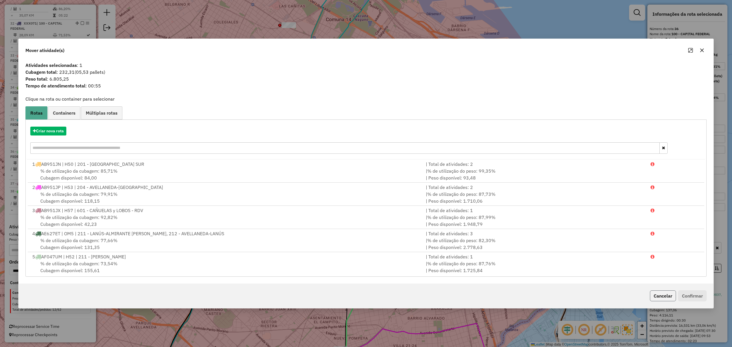
click at [660, 292] on button "Cancelar" at bounding box center [663, 296] width 26 height 11
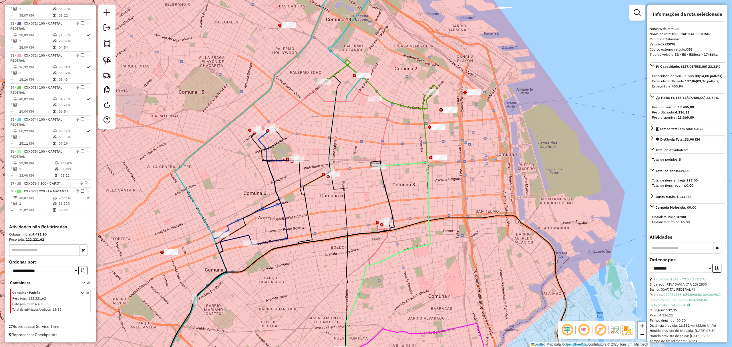
click at [407, 164] on icon at bounding box center [372, 273] width 117 height 220
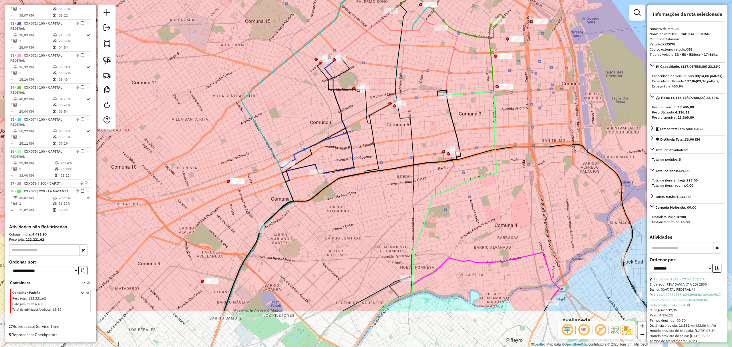
drag, startPoint x: 401, startPoint y: 191, endPoint x: 467, endPoint y: 120, distance: 97.0
click at [467, 120] on div "Janela de atendimento Grade de atendimento Capacidade Transportadoras Veículos …" at bounding box center [366, 173] width 732 height 347
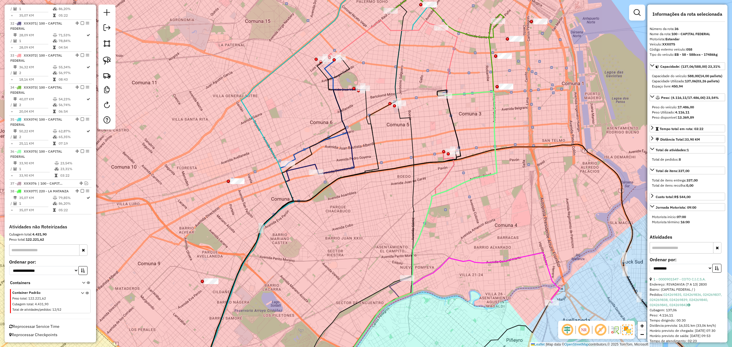
click at [294, 157] on icon at bounding box center [318, 111] width 60 height 106
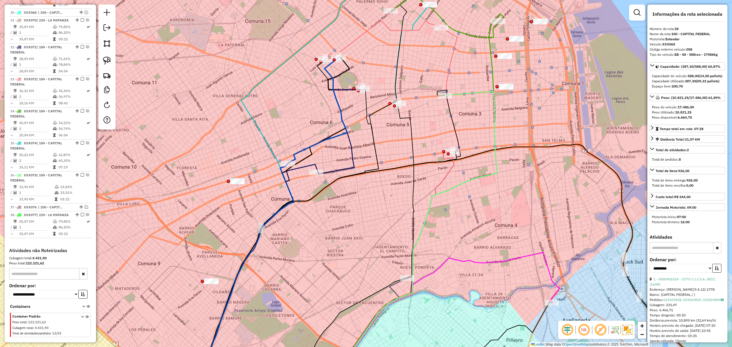
scroll to position [1079, 0]
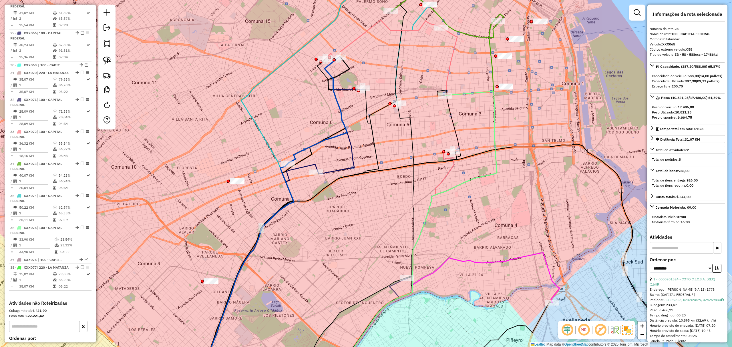
click at [366, 100] on icon at bounding box center [288, 236] width 181 height 293
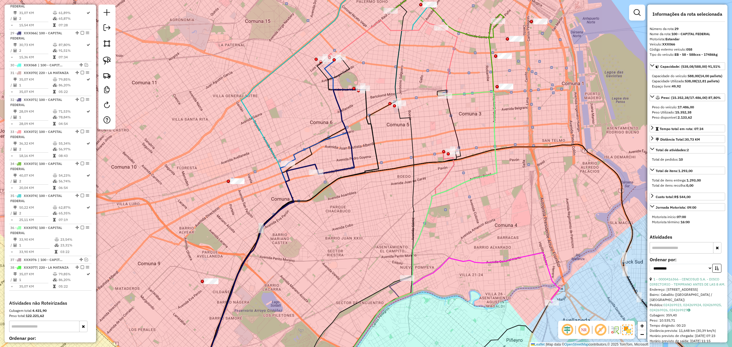
scroll to position [1111, 0]
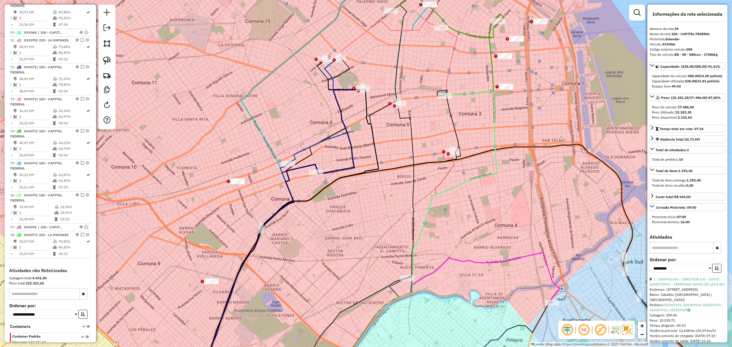
click at [312, 165] on icon at bounding box center [258, 274] width 119 height 218
drag, startPoint x: 312, startPoint y: 161, endPoint x: 329, endPoint y: 185, distance: 30.1
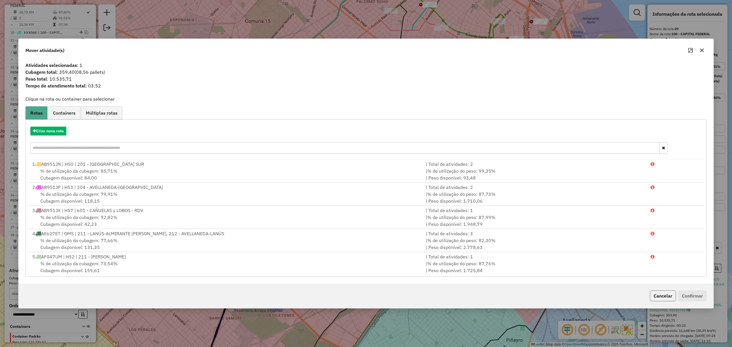
click at [658, 297] on button "Cancelar" at bounding box center [663, 296] width 26 height 11
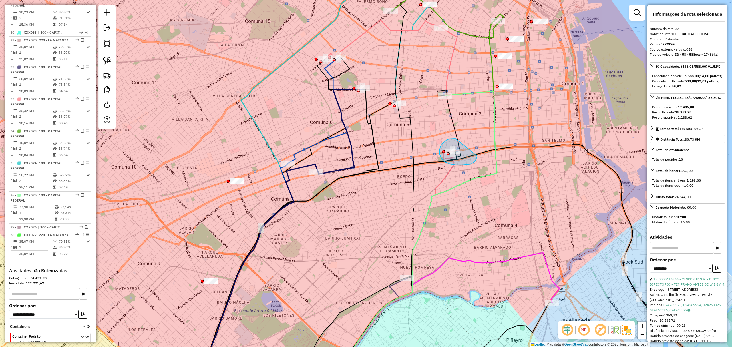
drag, startPoint x: 447, startPoint y: 140, endPoint x: 477, endPoint y: 156, distance: 34.2
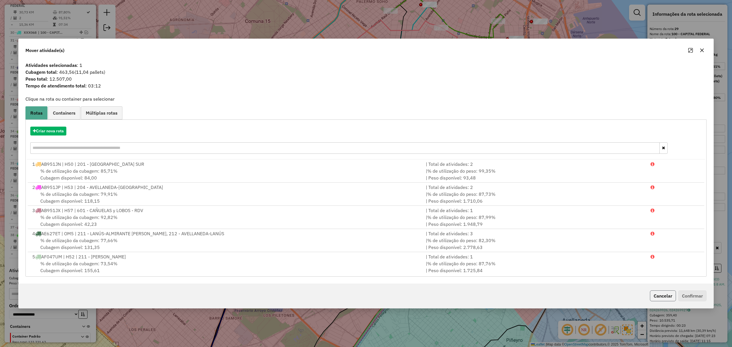
click at [663, 298] on button "Cancelar" at bounding box center [663, 296] width 26 height 11
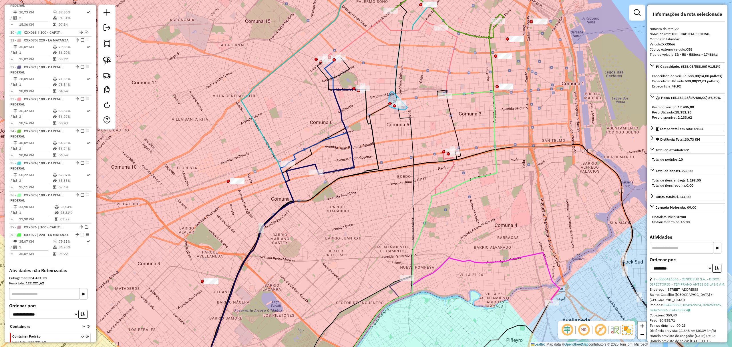
drag, startPoint x: 390, startPoint y: 93, endPoint x: 410, endPoint y: 100, distance: 21.1
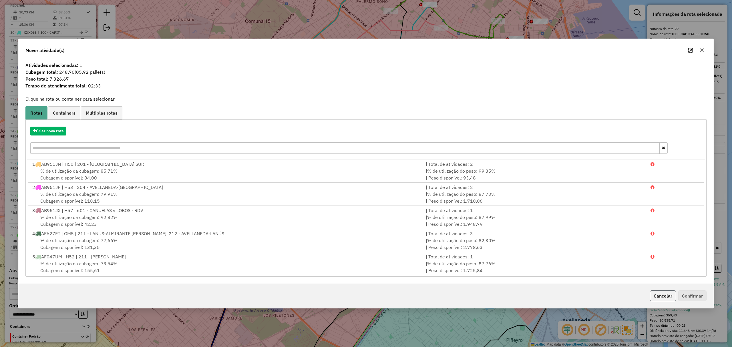
click at [664, 298] on button "Cancelar" at bounding box center [663, 296] width 26 height 11
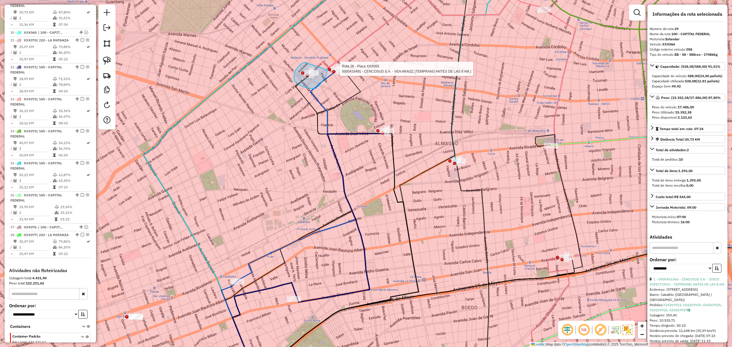
drag, startPoint x: 300, startPoint y: 65, endPoint x: 326, endPoint y: 67, distance: 26.6
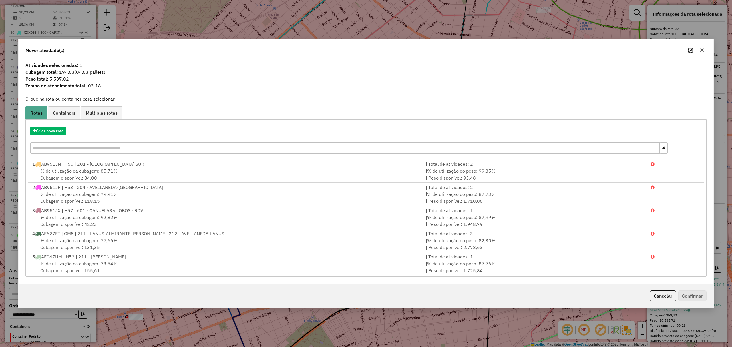
click at [664, 297] on button "Cancelar" at bounding box center [663, 296] width 26 height 11
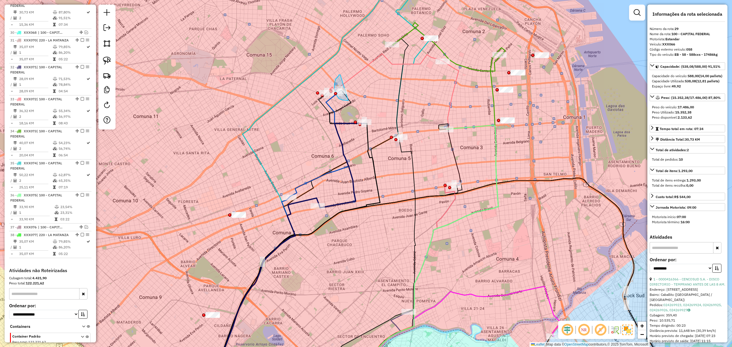
drag, startPoint x: 338, startPoint y: 77, endPoint x: 356, endPoint y: 94, distance: 25.3
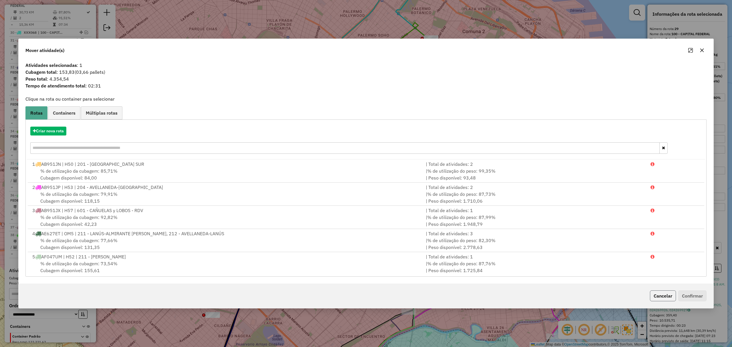
click at [657, 294] on button "Cancelar" at bounding box center [663, 296] width 26 height 11
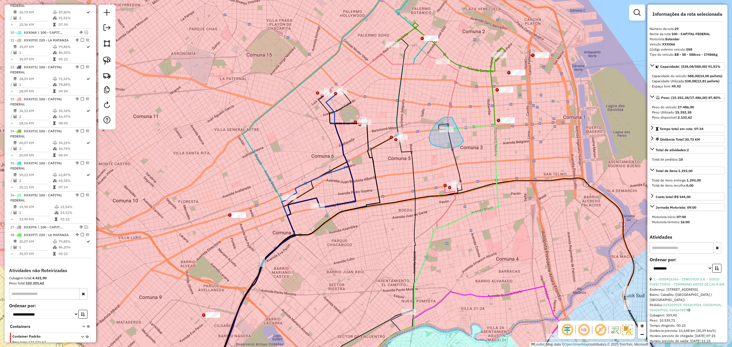
drag, startPoint x: 452, startPoint y: 117, endPoint x: 466, endPoint y: 137, distance: 23.8
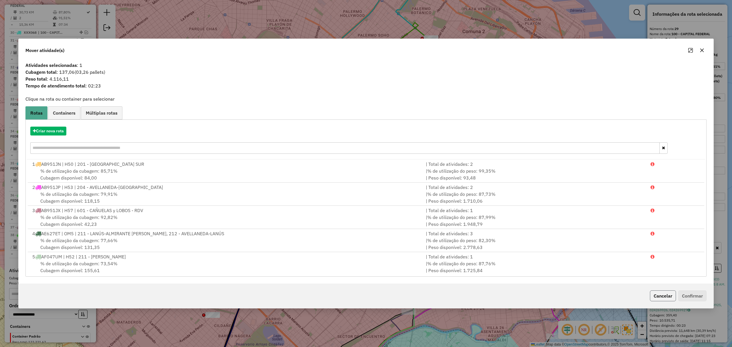
click at [663, 296] on button "Cancelar" at bounding box center [663, 296] width 26 height 11
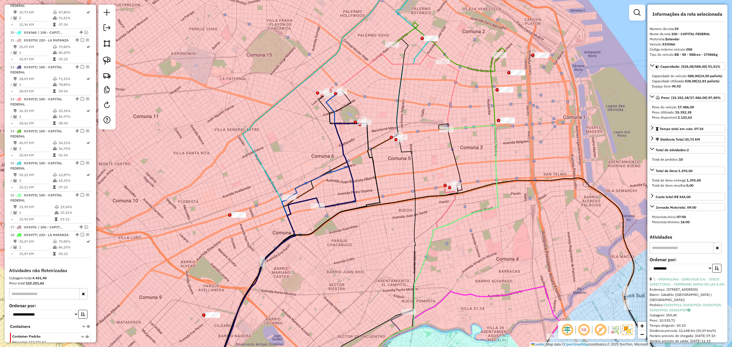
click at [464, 126] on icon at bounding box center [427, 253] width 144 height 257
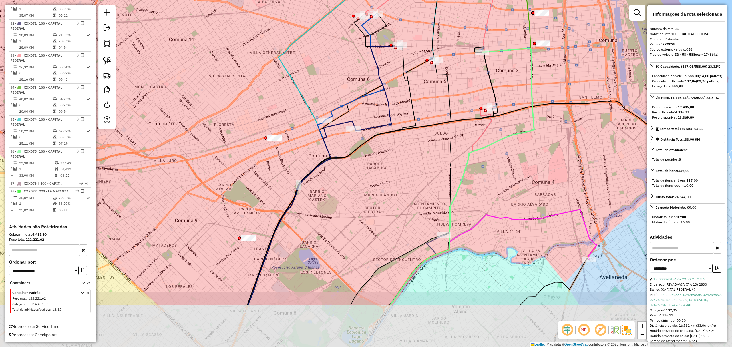
drag, startPoint x: 260, startPoint y: 239, endPoint x: 296, endPoint y: 162, distance: 85.9
click at [296, 162] on div "Janela de atendimento Grade de atendimento Capacidade Transportadoras Veículos …" at bounding box center [366, 173] width 732 height 347
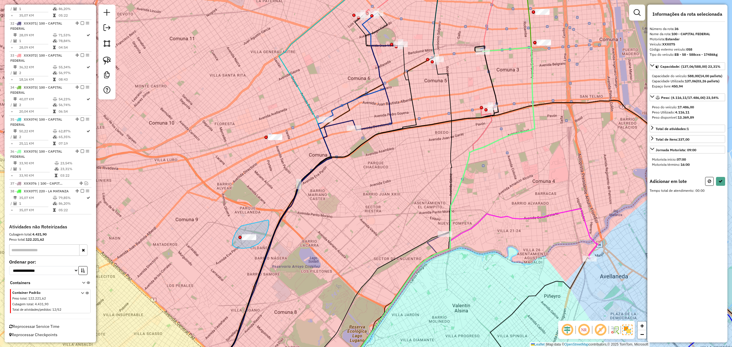
drag, startPoint x: 242, startPoint y: 226, endPoint x: 267, endPoint y: 220, distance: 26.1
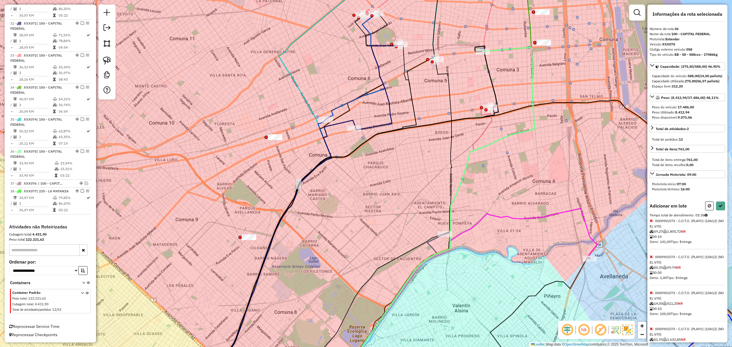
select select "**********"
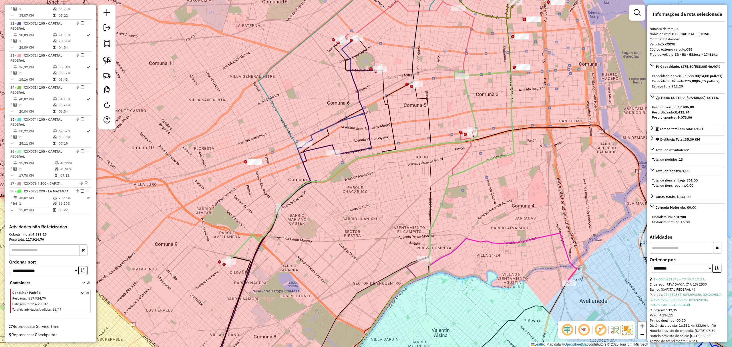
drag, startPoint x: 532, startPoint y: 175, endPoint x: 511, endPoint y: 199, distance: 32.1
click at [511, 199] on div "Janela de atendimento Grade de atendimento Capacidade Transportadoras Veículos …" at bounding box center [366, 173] width 732 height 347
click at [81, 150] on em at bounding box center [82, 151] width 3 height 3
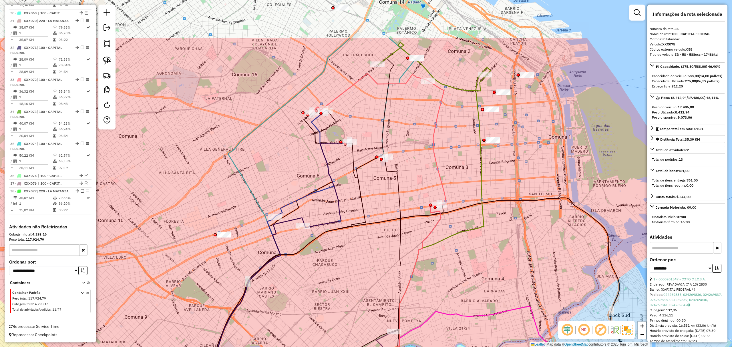
drag, startPoint x: 528, startPoint y: 107, endPoint x: 489, endPoint y: 193, distance: 94.9
click at [489, 193] on div "Janela de atendimento Grade de atendimento Capacidade Transportadoras Veículos …" at bounding box center [366, 173] width 732 height 347
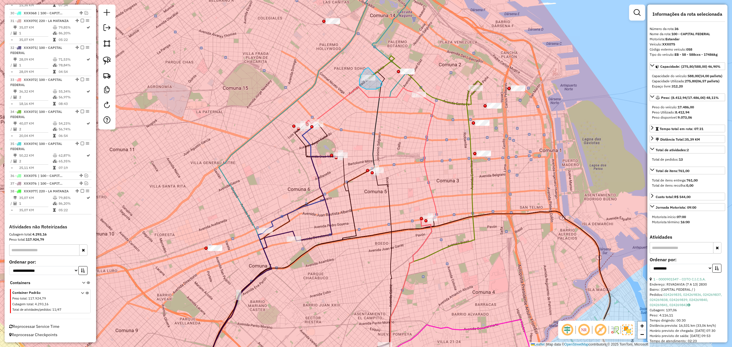
drag, startPoint x: 367, startPoint y: 69, endPoint x: 381, endPoint y: 82, distance: 19.7
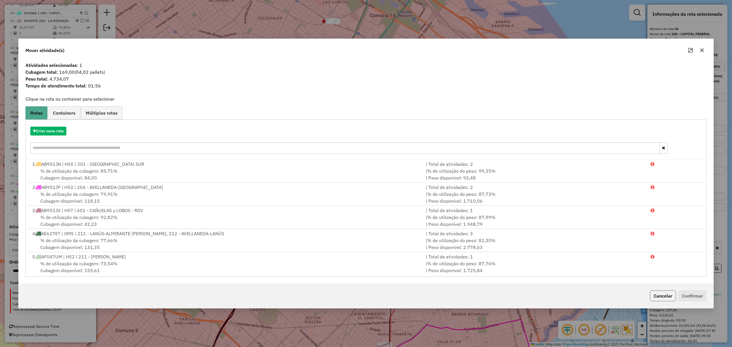
click at [667, 295] on button "Cancelar" at bounding box center [663, 296] width 26 height 11
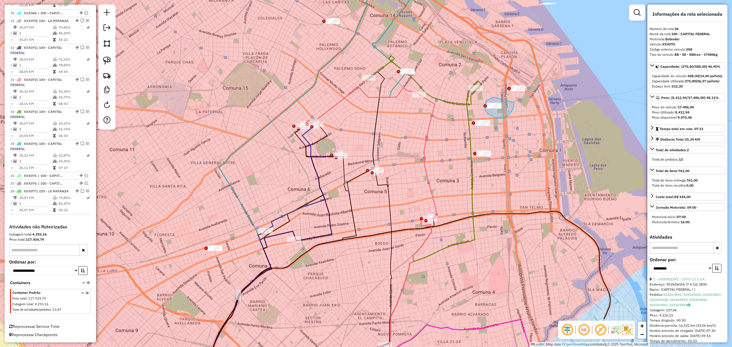
drag, startPoint x: 494, startPoint y: 97, endPoint x: 513, endPoint y: 102, distance: 18.9
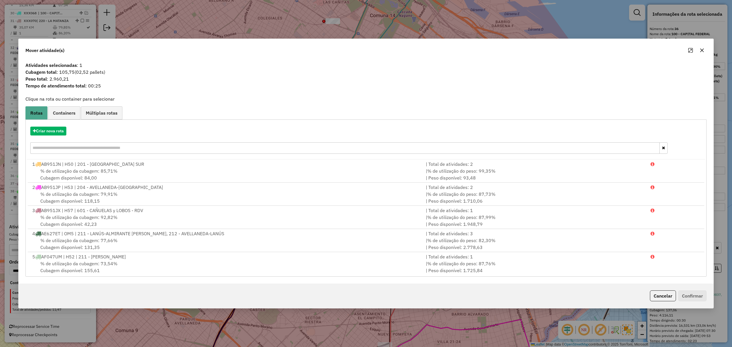
click at [654, 292] on button "Cancelar" at bounding box center [663, 296] width 26 height 11
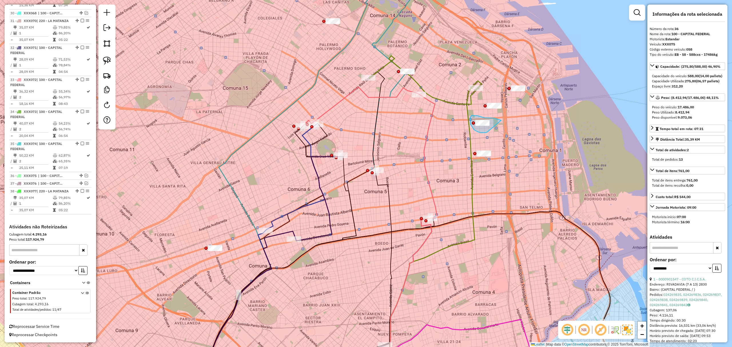
drag, startPoint x: 500, startPoint y: 120, endPoint x: 488, endPoint y: 132, distance: 17.6
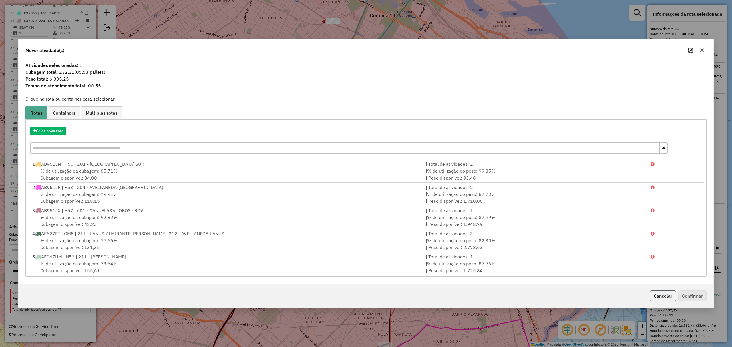
click at [661, 296] on button "Cancelar" at bounding box center [663, 296] width 26 height 11
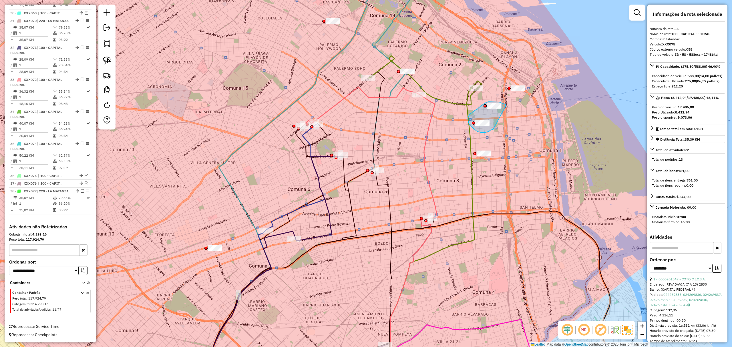
drag, startPoint x: 506, startPoint y: 106, endPoint x: 494, endPoint y: 129, distance: 26.0
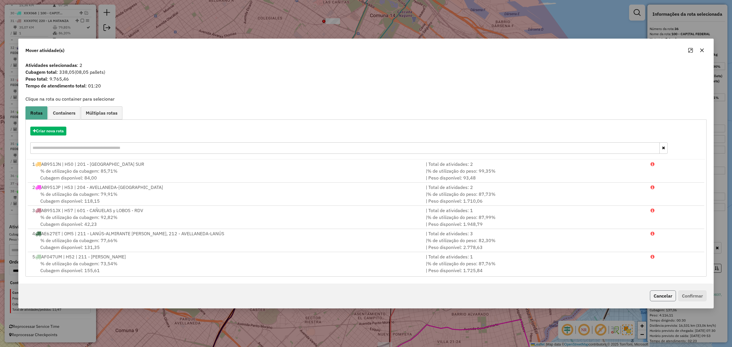
click at [662, 292] on button "Cancelar" at bounding box center [663, 296] width 26 height 11
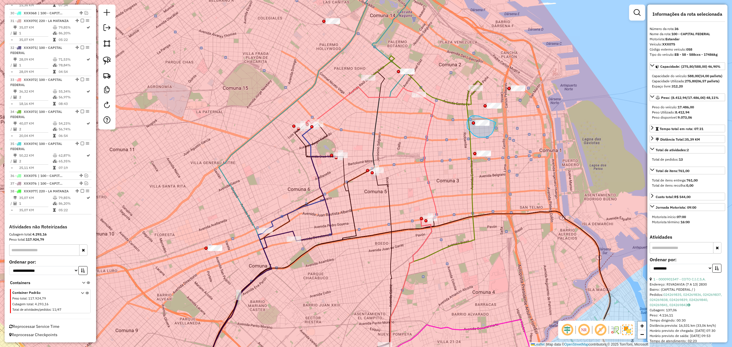
drag, startPoint x: 494, startPoint y: 122, endPoint x: 494, endPoint y: 131, distance: 9.2
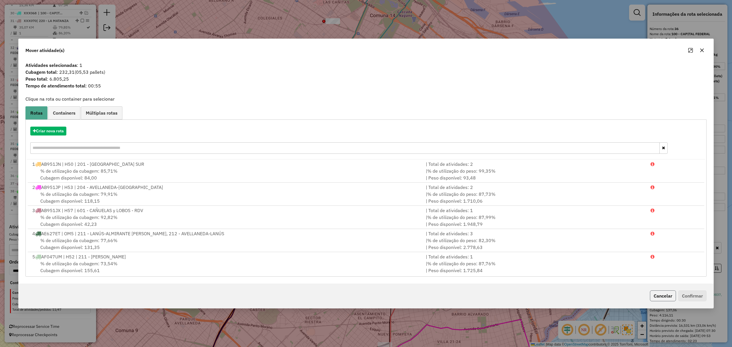
click at [661, 299] on button "Cancelar" at bounding box center [663, 296] width 26 height 11
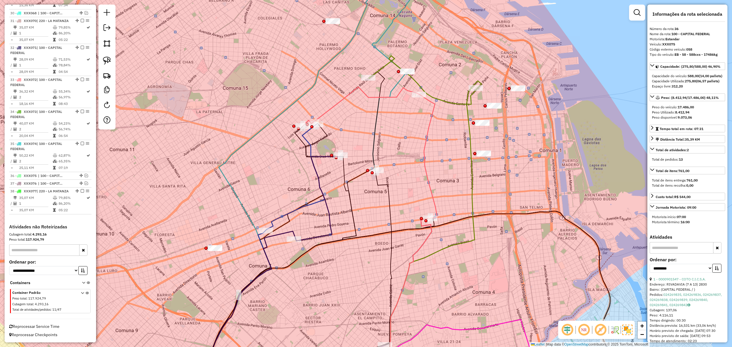
click at [432, 114] on icon at bounding box center [395, 238] width 83 height 288
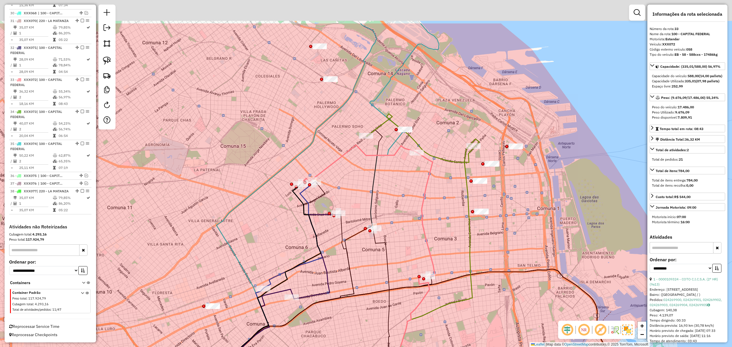
drag, startPoint x: 256, startPoint y: 188, endPoint x: 262, endPoint y: 240, distance: 52.4
click at [257, 255] on div "Janela de atendimento Grade de atendimento Capacidade Transportadoras Veículos …" at bounding box center [366, 173] width 732 height 347
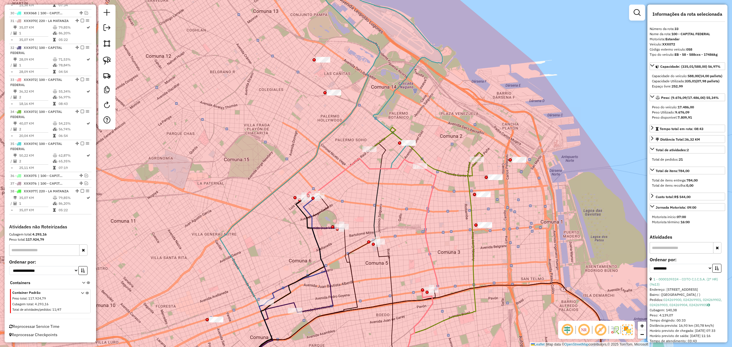
drag, startPoint x: 308, startPoint y: 131, endPoint x: 299, endPoint y: 170, distance: 40.0
click at [299, 170] on div "Janela de atendimento Grade de atendimento Capacidade Transportadoras Veículos …" at bounding box center [366, 173] width 732 height 347
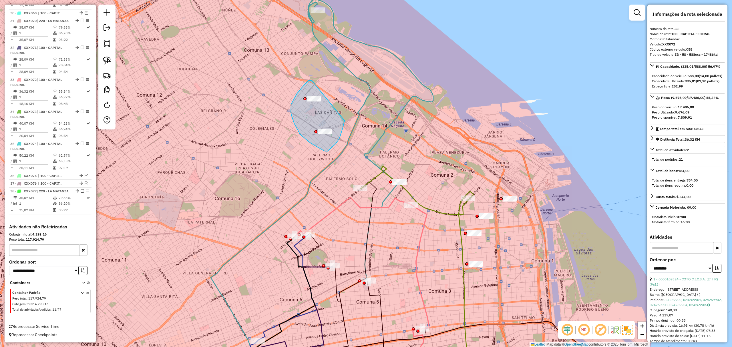
drag, startPoint x: 302, startPoint y: 88, endPoint x: 345, endPoint y: 121, distance: 54.0
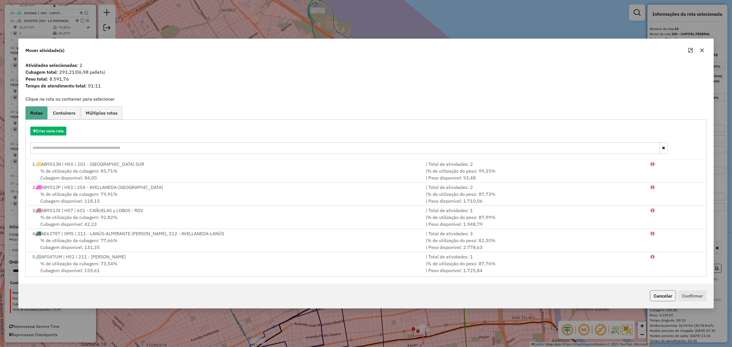
click at [669, 298] on button "Cancelar" at bounding box center [663, 296] width 26 height 11
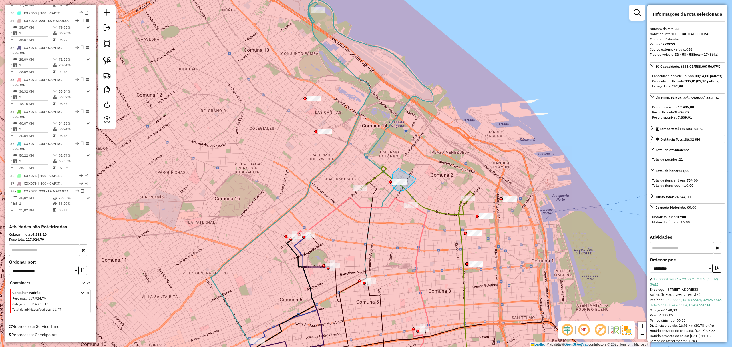
drag, startPoint x: 396, startPoint y: 171, endPoint x: 417, endPoint y: 179, distance: 21.8
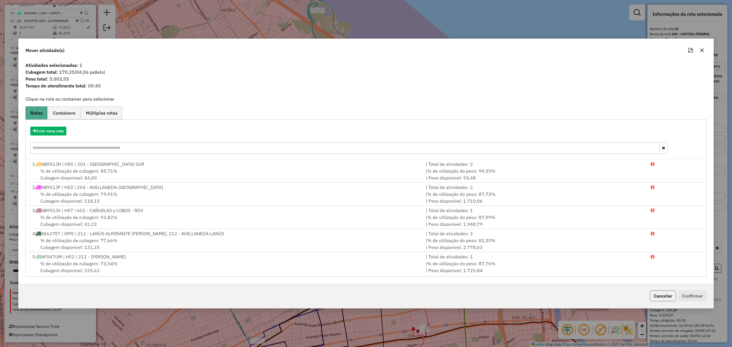
click at [665, 294] on button "Cancelar" at bounding box center [663, 296] width 26 height 11
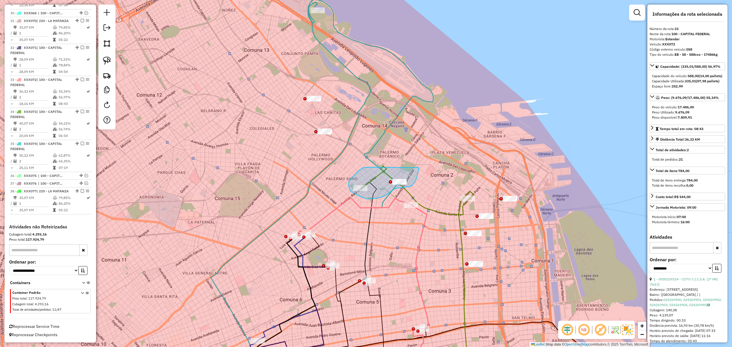
drag, startPoint x: 364, startPoint y: 168, endPoint x: 419, endPoint y: 168, distance: 54.6
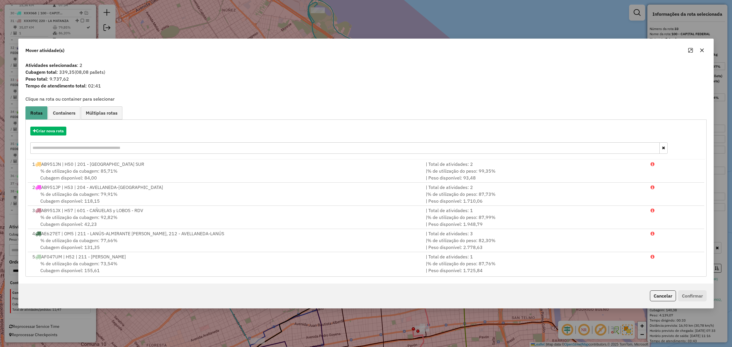
click at [661, 292] on button "Cancelar" at bounding box center [663, 296] width 26 height 11
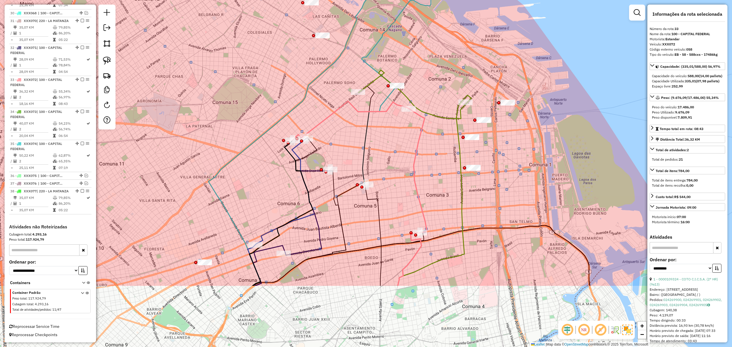
drag, startPoint x: 526, startPoint y: 225, endPoint x: 526, endPoint y: 148, distance: 76.4
click at [526, 149] on div "Janela de atendimento Grade de atendimento Capacidade Transportadoras Veículos …" at bounding box center [366, 173] width 732 height 347
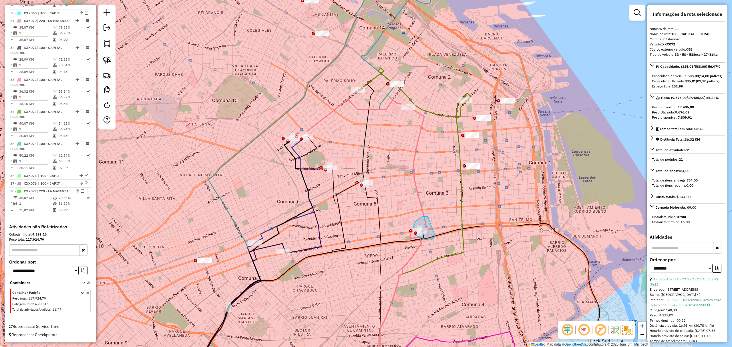
drag, startPoint x: 428, startPoint y: 217, endPoint x: 435, endPoint y: 236, distance: 20.5
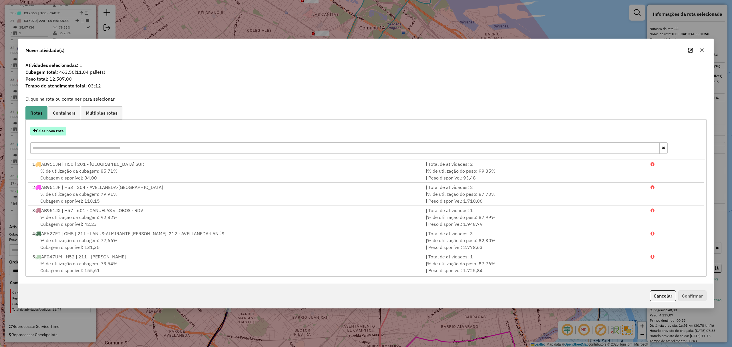
click at [45, 130] on button "Criar nova rota" at bounding box center [48, 131] width 36 height 9
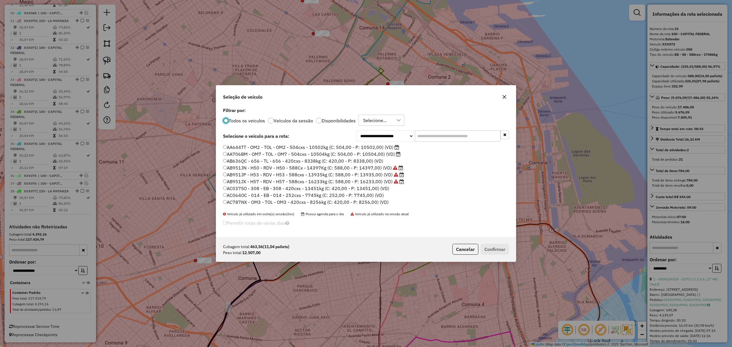
scroll to position [3, 2]
click at [318, 121] on div at bounding box center [319, 121] width 6 height 6
click at [445, 136] on input "text" at bounding box center [458, 135] width 86 height 11
type input "***"
click at [359, 174] on label "XXX067 - 058 - EB - 58 - 588cxs - 17486kg (C: 588,00 - P: 17486,00) (VD)" at bounding box center [306, 174] width 166 height 7
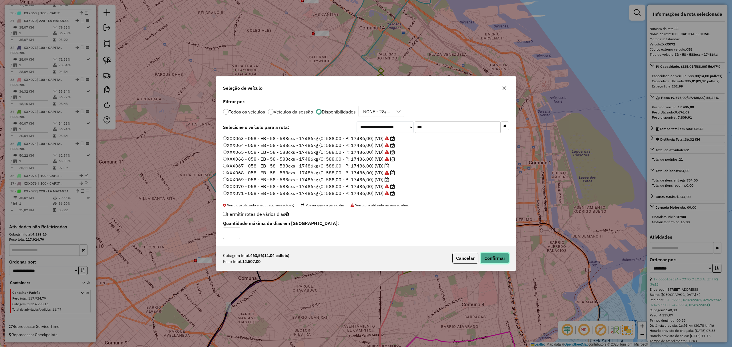
click at [494, 258] on button "Confirmar" at bounding box center [495, 258] width 28 height 11
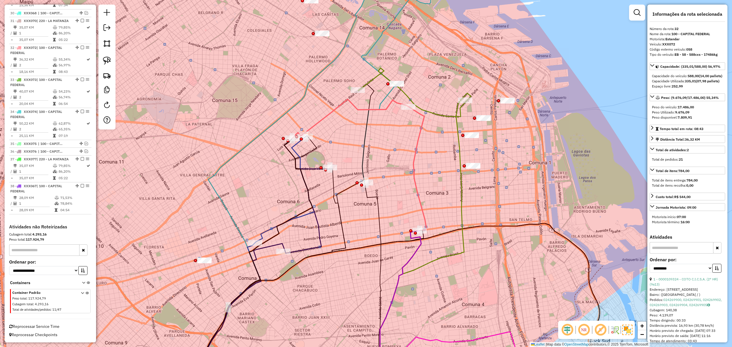
click at [419, 249] on icon at bounding box center [389, 307] width 65 height 152
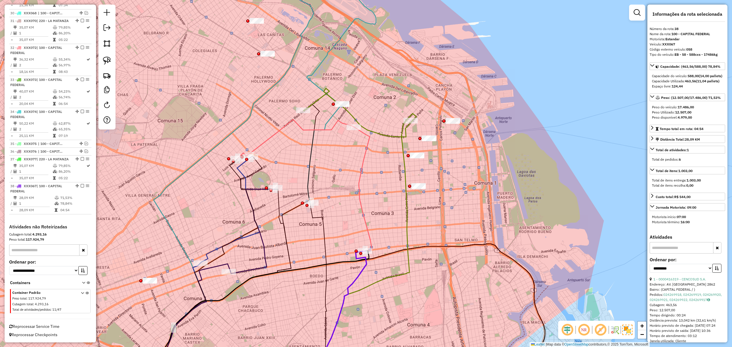
drag, startPoint x: 471, startPoint y: 197, endPoint x: 416, endPoint y: 217, distance: 58.3
click at [416, 217] on div "Janela de atendimento Grade de atendimento Capacidade Transportadoras Veículos …" at bounding box center [366, 173] width 732 height 347
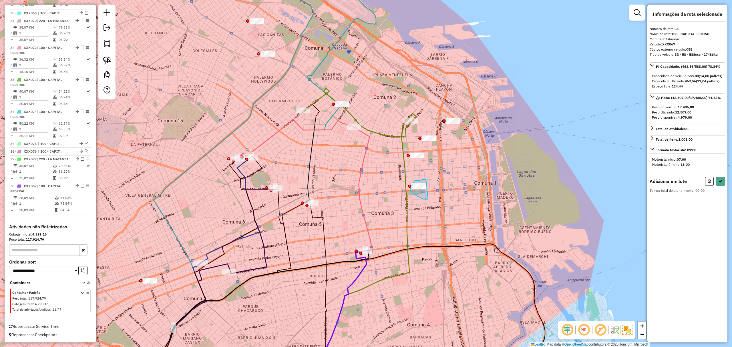
drag, startPoint x: 426, startPoint y: 180, endPoint x: 428, endPoint y: 199, distance: 19.8
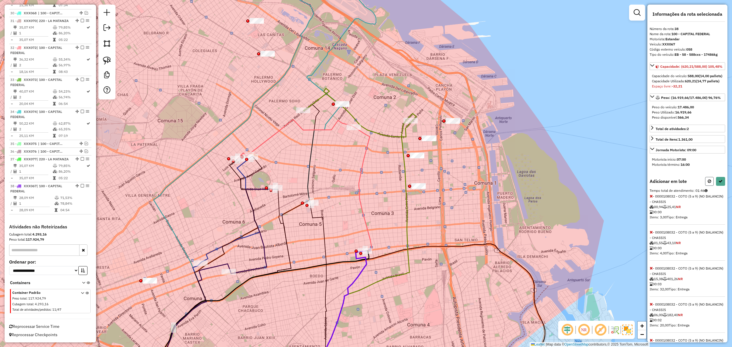
click at [708, 183] on icon at bounding box center [709, 181] width 3 height 4
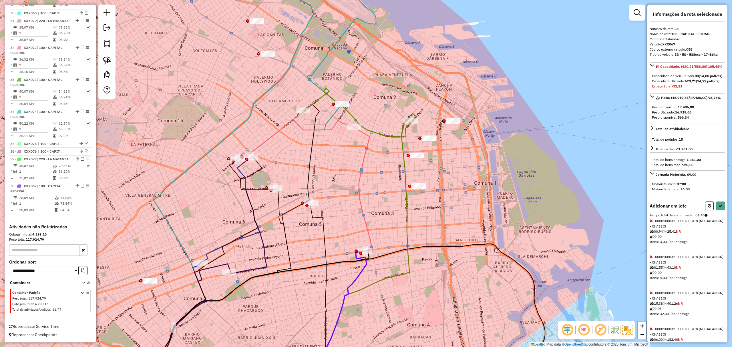
select select "**********"
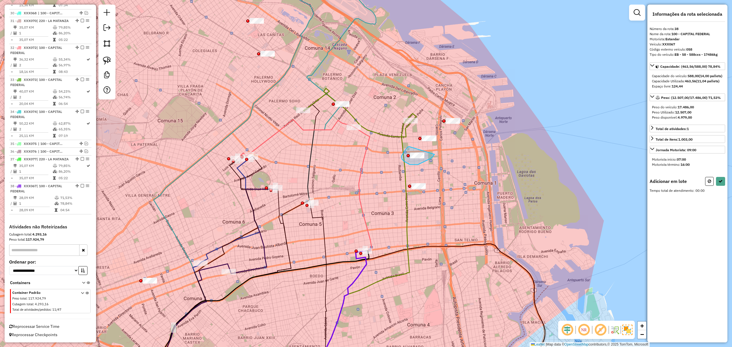
drag, startPoint x: 410, startPoint y: 147, endPoint x: 435, endPoint y: 155, distance: 26.3
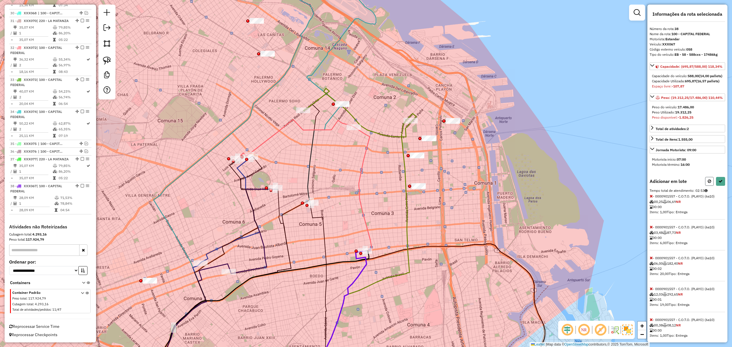
click at [708, 183] on icon at bounding box center [709, 181] width 3 height 4
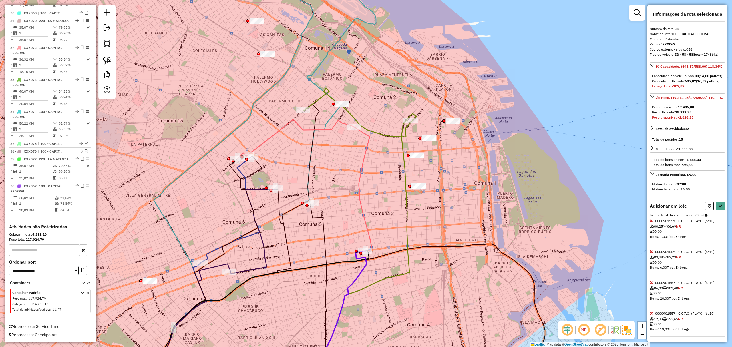
select select "**********"
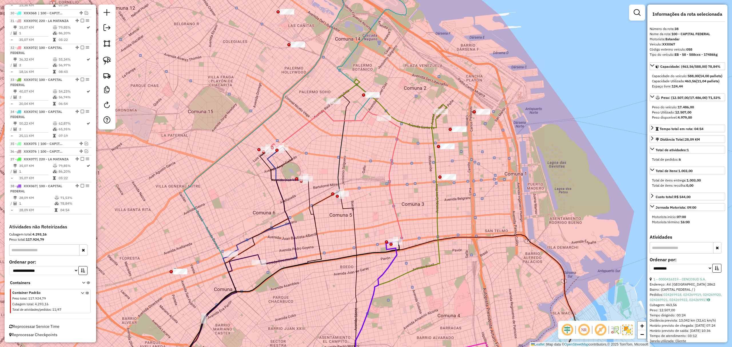
drag, startPoint x: 368, startPoint y: 164, endPoint x: 398, endPoint y: 155, distance: 31.7
click at [398, 155] on div "Janela de atendimento Grade de atendimento Capacidade Transportadoras Veículos …" at bounding box center [366, 173] width 732 height 347
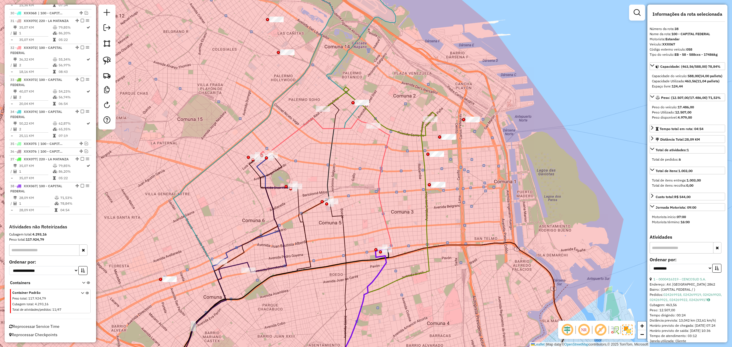
drag, startPoint x: 509, startPoint y: 163, endPoint x: 490, endPoint y: 178, distance: 24.0
click at [490, 178] on div "Janela de atendimento Grade de atendimento Capacidade Transportadoras Veículos …" at bounding box center [366, 173] width 732 height 347
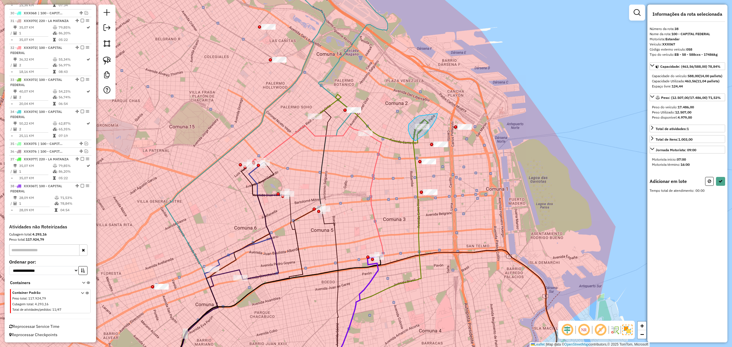
drag, startPoint x: 420, startPoint y: 116, endPoint x: 438, endPoint y: 114, distance: 17.6
click at [710, 183] on icon at bounding box center [709, 181] width 3 height 4
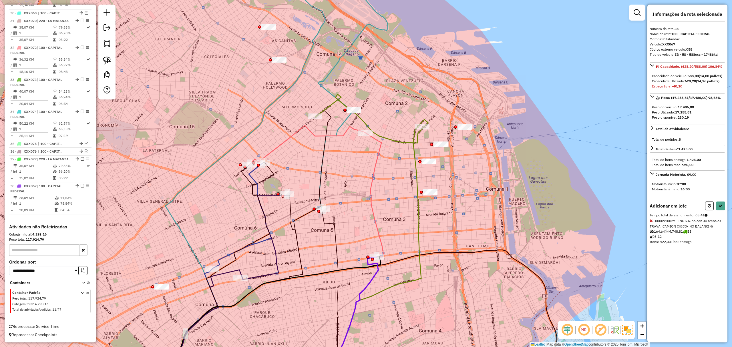
select select "**********"
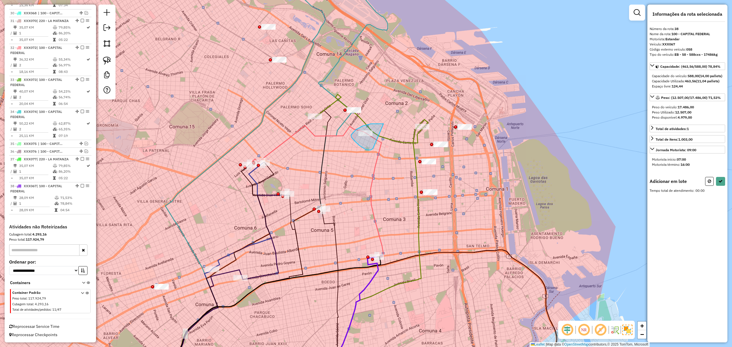
drag, startPoint x: 383, startPoint y: 124, endPoint x: 373, endPoint y: 148, distance: 26.0
click at [709, 183] on icon at bounding box center [709, 181] width 3 height 4
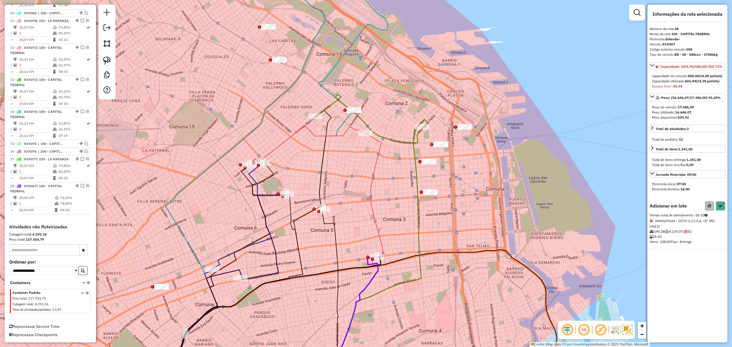
select select "**********"
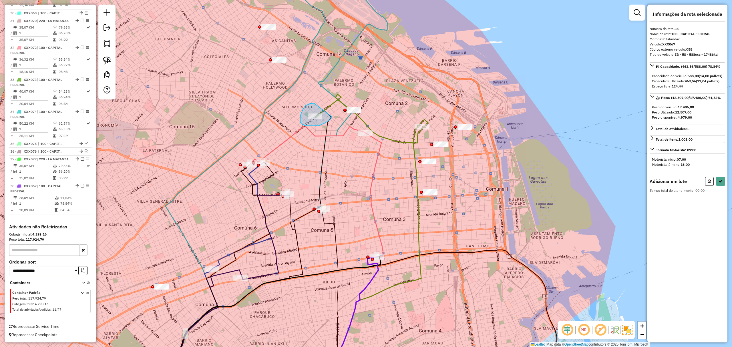
drag, startPoint x: 303, startPoint y: 109, endPoint x: 332, endPoint y: 117, distance: 30.0
click at [710, 185] on button at bounding box center [710, 181] width 9 height 9
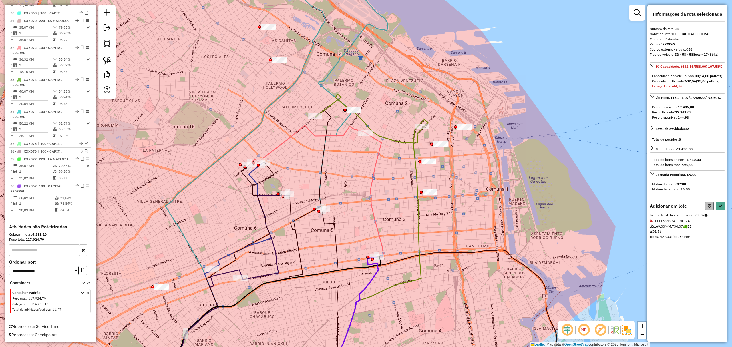
select select "**********"
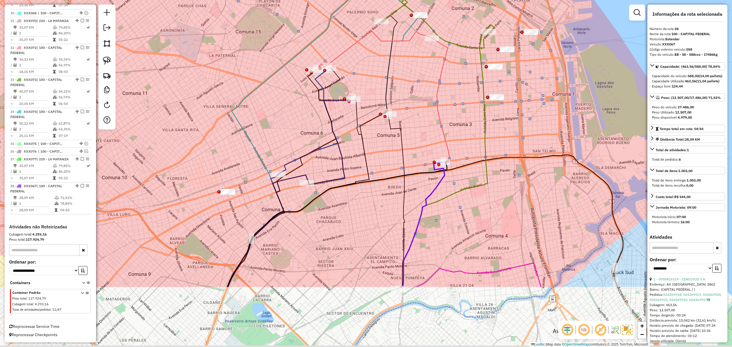
drag, startPoint x: 304, startPoint y: 266, endPoint x: 371, endPoint y: 171, distance: 116.1
click at [369, 171] on icon at bounding box center [298, 193] width 142 height 187
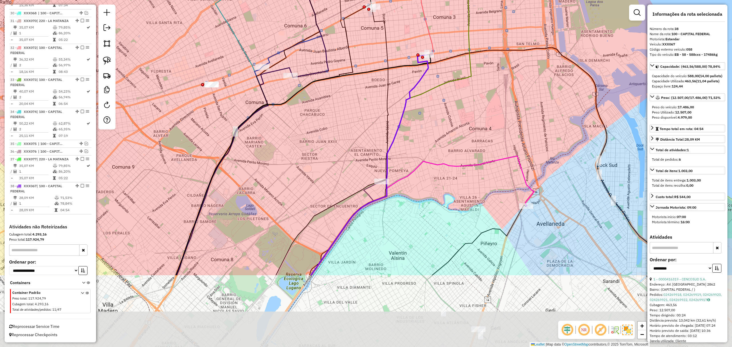
drag, startPoint x: 373, startPoint y: 266, endPoint x: 357, endPoint y: 159, distance: 108.2
click at [357, 159] on div "Janela de atendimento Grade de atendimento Capacidade Transportadoras Veículos …" at bounding box center [366, 173] width 732 height 347
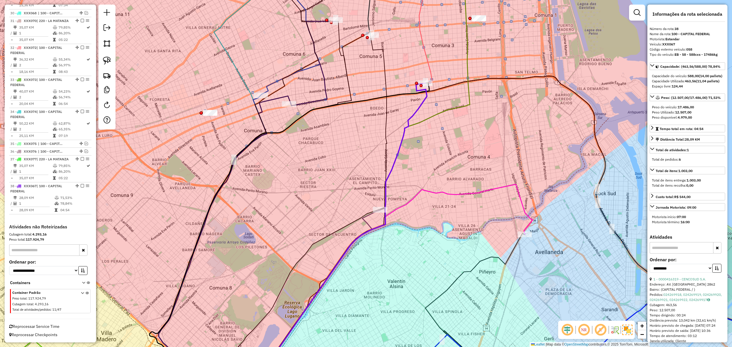
drag, startPoint x: 415, startPoint y: 210, endPoint x: 421, endPoint y: 219, distance: 10.3
click at [421, 219] on div "Janela de atendimento Grade de atendimento Capacidade Transportadoras Veículos …" at bounding box center [366, 173] width 732 height 347
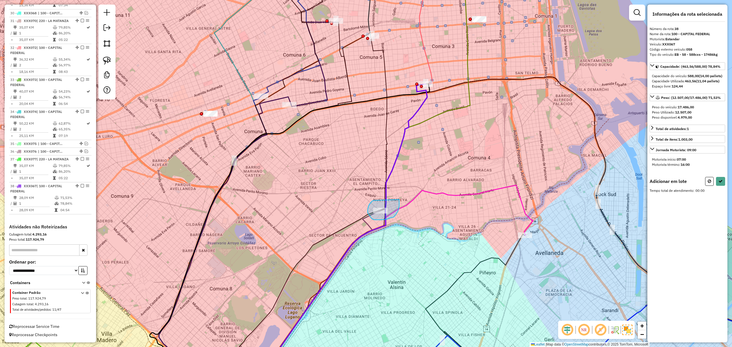
drag, startPoint x: 376, startPoint y: 201, endPoint x: 399, endPoint y: 200, distance: 23.8
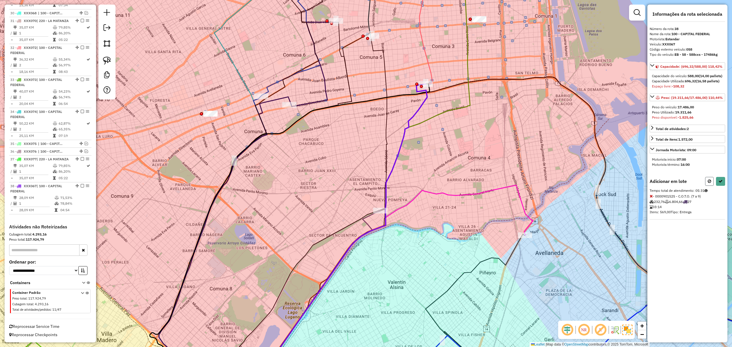
click at [710, 183] on icon at bounding box center [709, 181] width 3 height 4
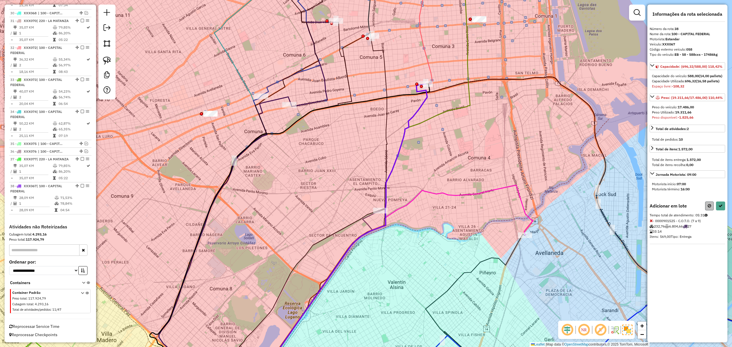
select select "**********"
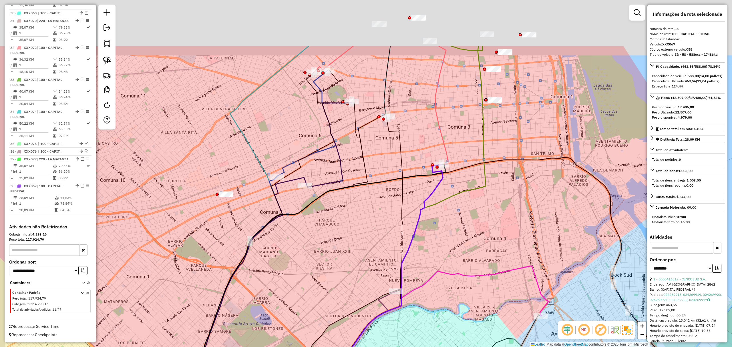
drag, startPoint x: 357, startPoint y: 141, endPoint x: 373, endPoint y: 221, distance: 82.3
click at [373, 221] on div "Janela de atendimento Grade de atendimento Capacidade Transportadoras Veículos …" at bounding box center [366, 173] width 732 height 347
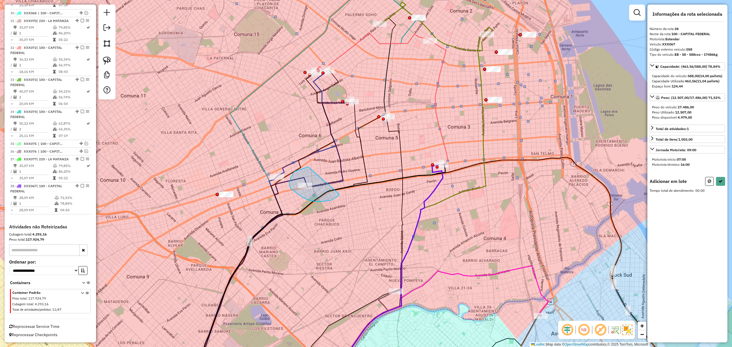
drag, startPoint x: 308, startPoint y: 167, endPoint x: 339, endPoint y: 194, distance: 40.8
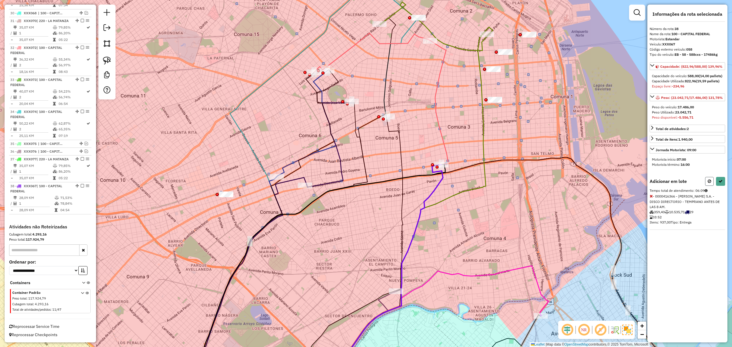
click at [709, 183] on icon at bounding box center [709, 181] width 3 height 4
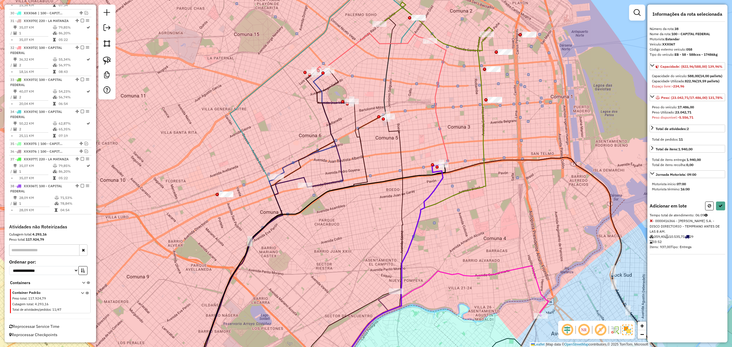
select select "**********"
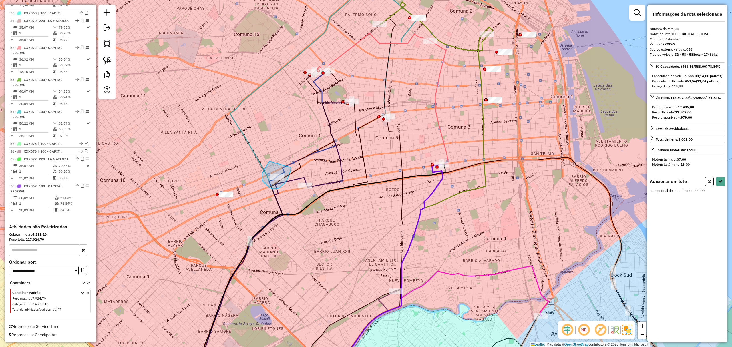
drag, startPoint x: 270, startPoint y: 162, endPoint x: 290, endPoint y: 167, distance: 20.6
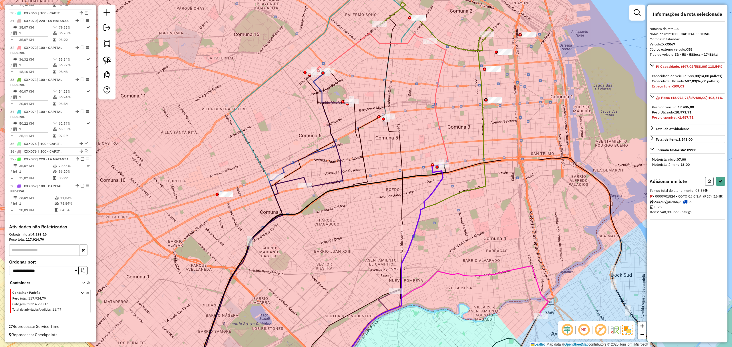
click at [710, 183] on icon at bounding box center [709, 181] width 3 height 4
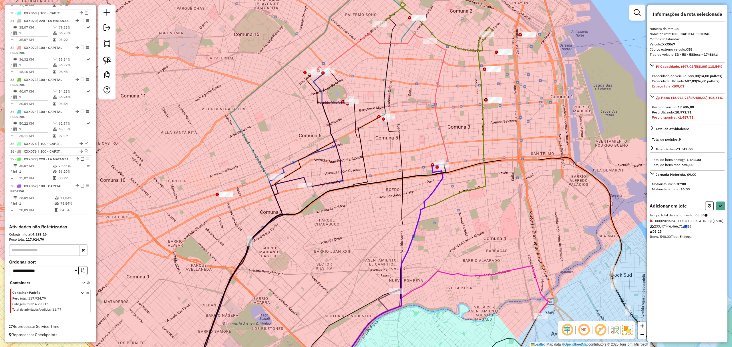
select select "**********"
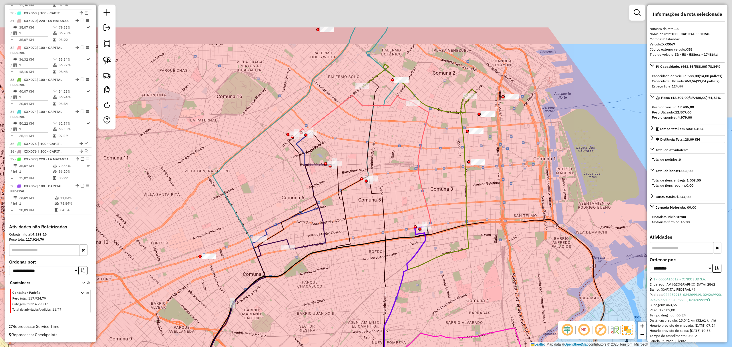
drag, startPoint x: 377, startPoint y: 144, endPoint x: 371, endPoint y: 205, distance: 62.0
click at [360, 205] on div "Janela de atendimento Grade de atendimento Capacidade Transportadoras Veículos …" at bounding box center [366, 173] width 732 height 347
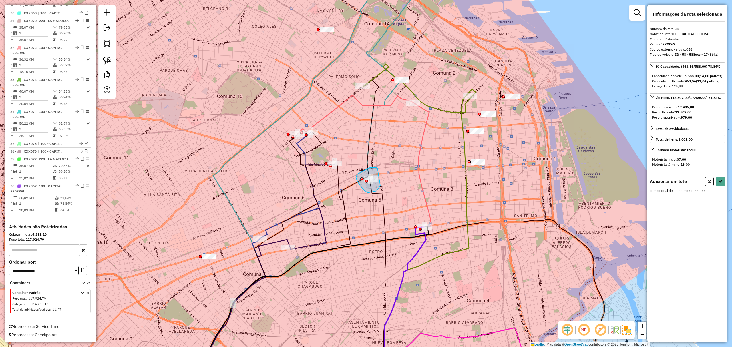
drag, startPoint x: 378, startPoint y: 168, endPoint x: 381, endPoint y: 186, distance: 18.0
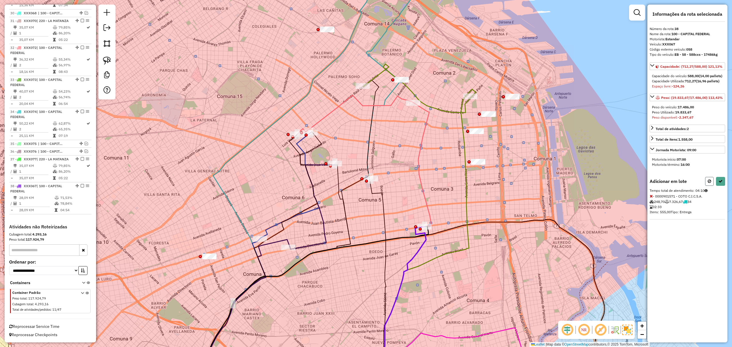
click at [711, 186] on button at bounding box center [710, 181] width 9 height 9
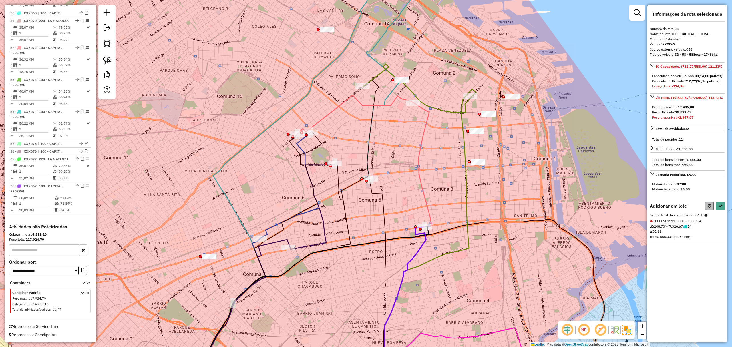
select select "**********"
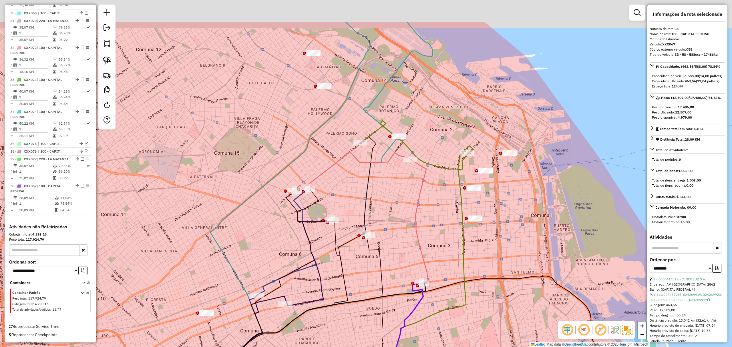
drag, startPoint x: 395, startPoint y: 197, endPoint x: 401, endPoint y: 209, distance: 13.2
click at [401, 209] on div "Janela de atendimento Grade de atendimento Capacidade Transportadoras Veículos …" at bounding box center [366, 173] width 732 height 347
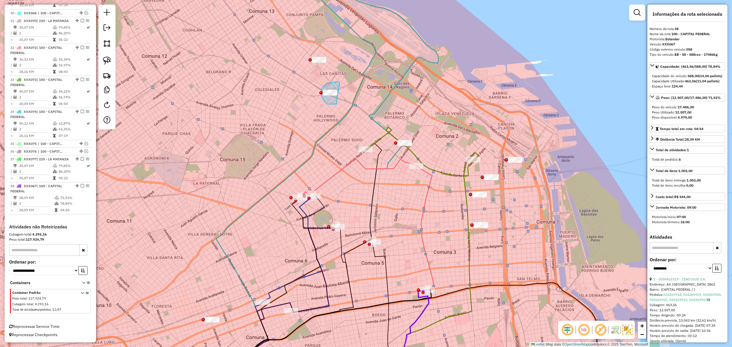
drag, startPoint x: 340, startPoint y: 82, endPoint x: 336, endPoint y: 104, distance: 22.0
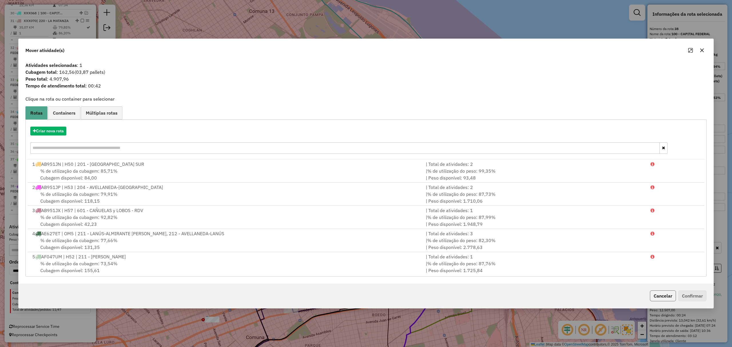
click at [659, 299] on button "Cancelar" at bounding box center [663, 296] width 26 height 11
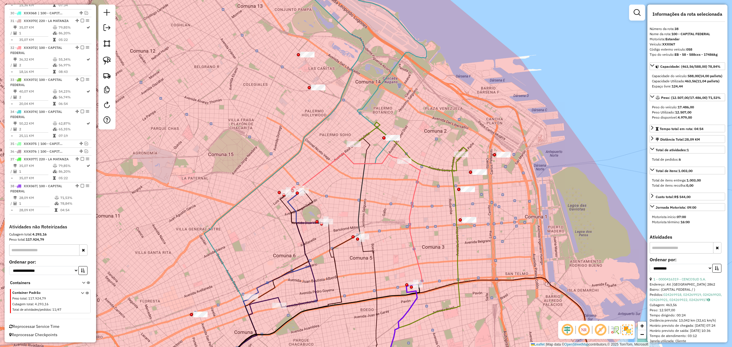
drag, startPoint x: 491, startPoint y: 254, endPoint x: 444, endPoint y: 240, distance: 48.9
click at [449, 242] on div "Janela de atendimento Grade de atendimento Capacidade Transportadoras Veículos …" at bounding box center [366, 173] width 732 height 347
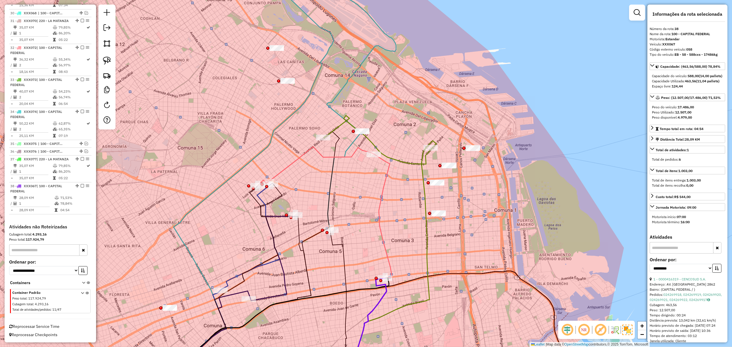
click at [425, 156] on icon at bounding box center [378, 140] width 108 height 49
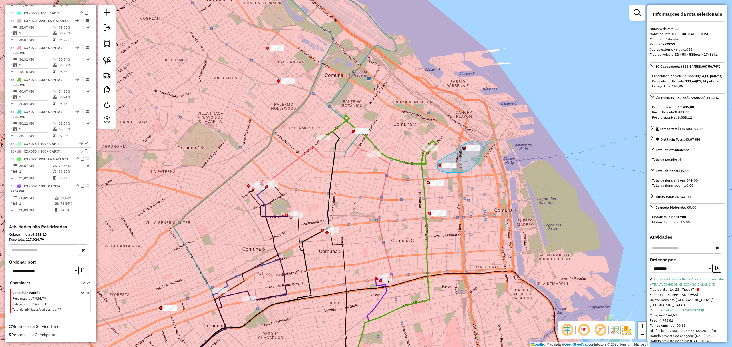
drag, startPoint x: 487, startPoint y: 141, endPoint x: 480, endPoint y: 160, distance: 20.1
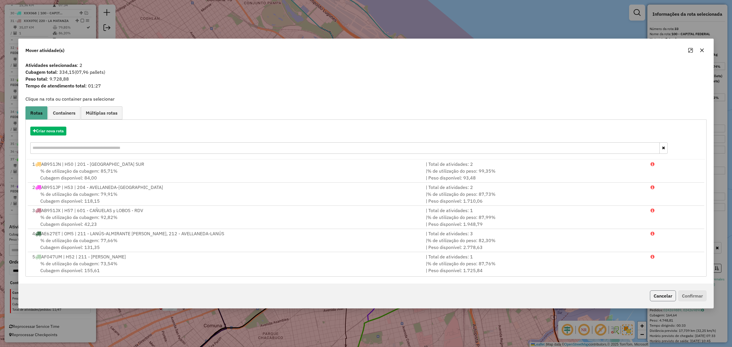
click at [659, 292] on button "Cancelar" at bounding box center [663, 296] width 26 height 11
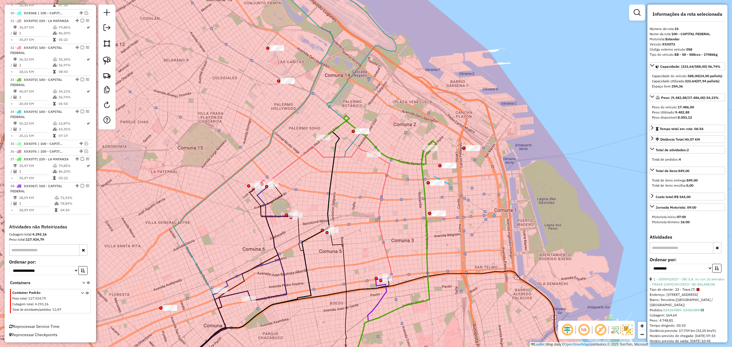
drag, startPoint x: 450, startPoint y: 185, endPoint x: 434, endPoint y: 177, distance: 18.3
drag, startPoint x: 444, startPoint y: 157, endPoint x: 472, endPoint y: 161, distance: 27.7
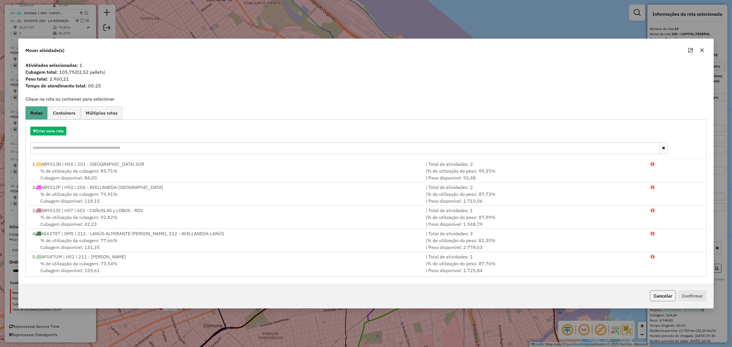
click at [663, 296] on button "Cancelar" at bounding box center [663, 296] width 26 height 11
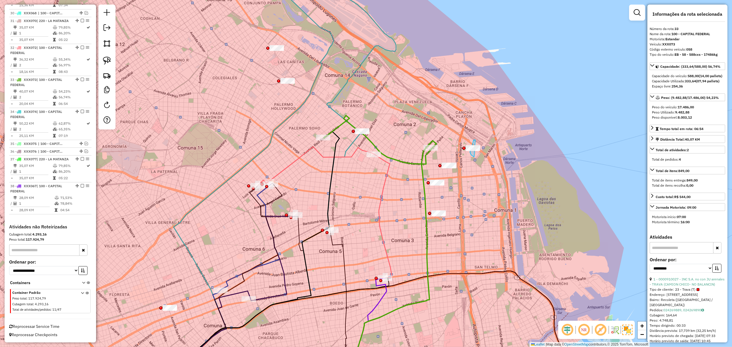
drag, startPoint x: 476, startPoint y: 140, endPoint x: 488, endPoint y: 158, distance: 21.7
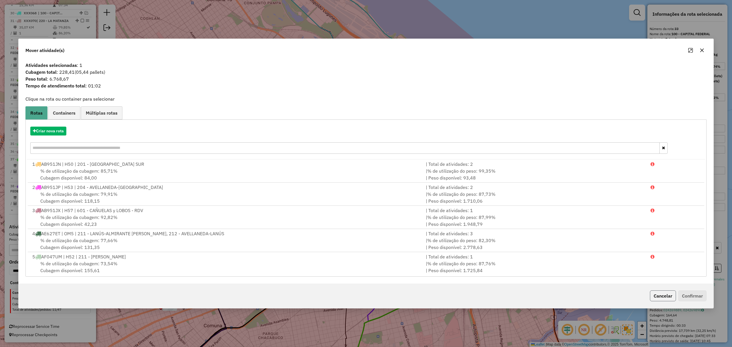
click at [667, 299] on button "Cancelar" at bounding box center [663, 296] width 26 height 11
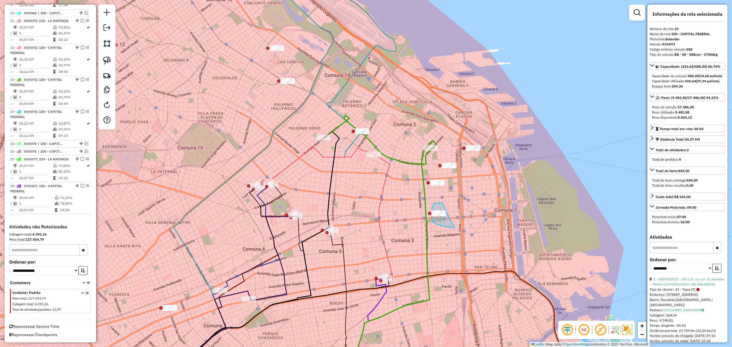
drag, startPoint x: 436, startPoint y: 204, endPoint x: 455, endPoint y: 228, distance: 30.8
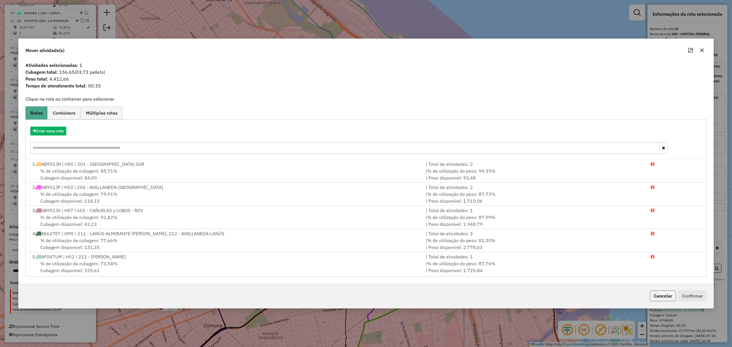
click at [657, 298] on button "Cancelar" at bounding box center [663, 296] width 26 height 11
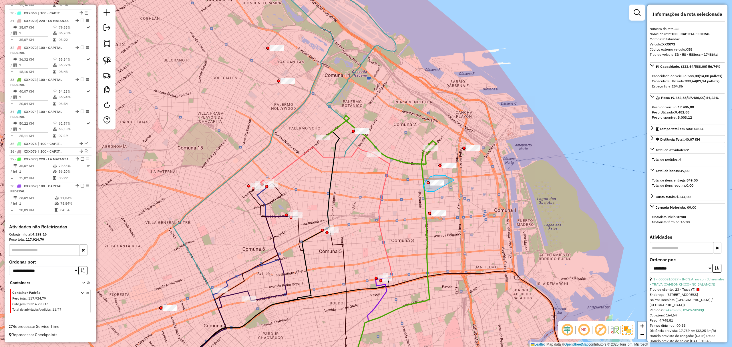
drag, startPoint x: 454, startPoint y: 180, endPoint x: 434, endPoint y: 192, distance: 23.1
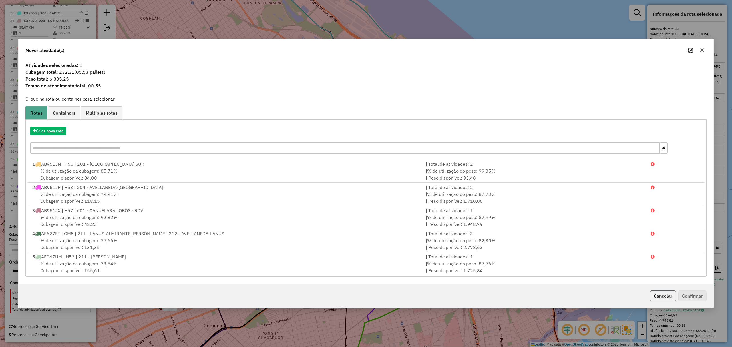
click at [659, 294] on button "Cancelar" at bounding box center [663, 296] width 26 height 11
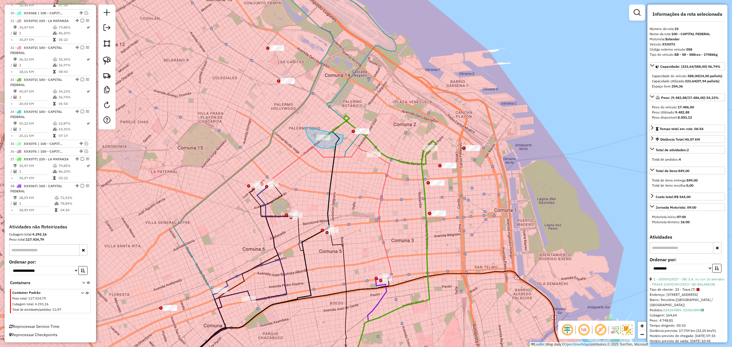
drag, startPoint x: 306, startPoint y: 131, endPoint x: 344, endPoint y: 135, distance: 38.0
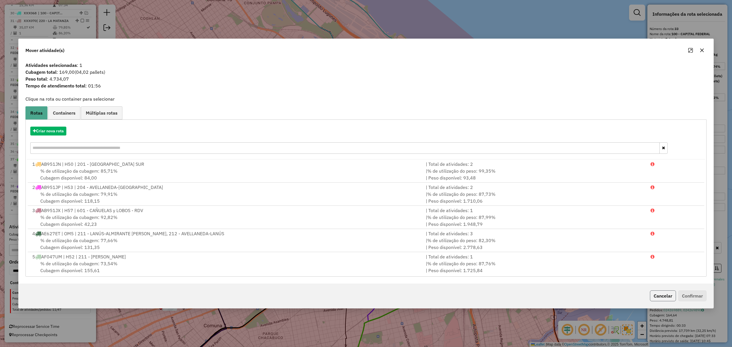
click at [661, 296] on button "Cancelar" at bounding box center [663, 296] width 26 height 11
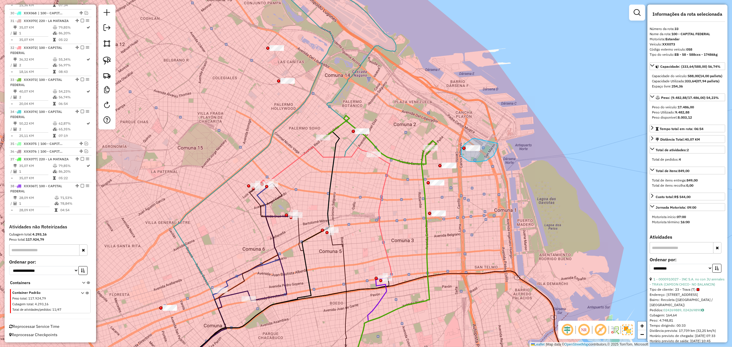
drag, startPoint x: 466, startPoint y: 144, endPoint x: 496, endPoint y: 143, distance: 30.0
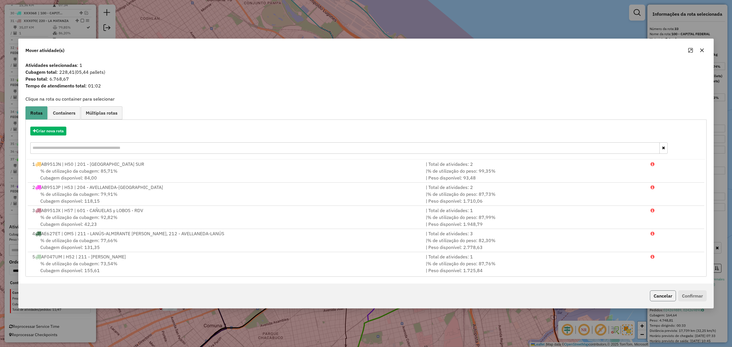
click at [660, 297] on button "Cancelar" at bounding box center [663, 296] width 26 height 11
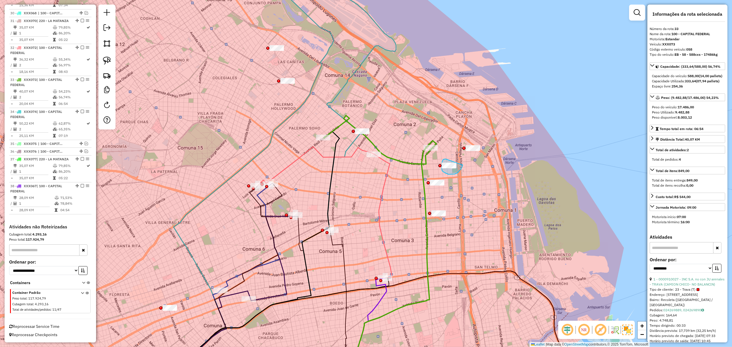
drag, startPoint x: 443, startPoint y: 161, endPoint x: 465, endPoint y: 162, distance: 21.8
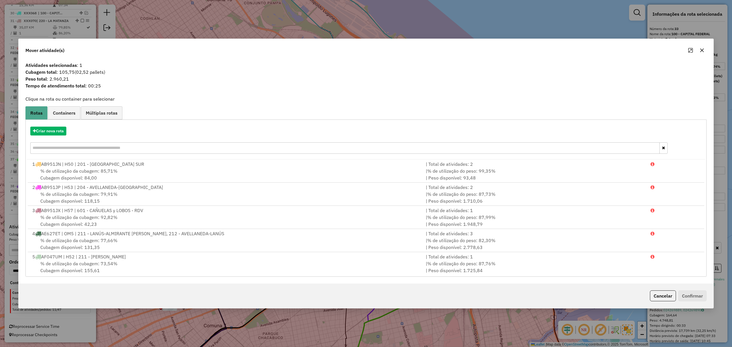
click at [662, 297] on button "Cancelar" at bounding box center [663, 296] width 26 height 11
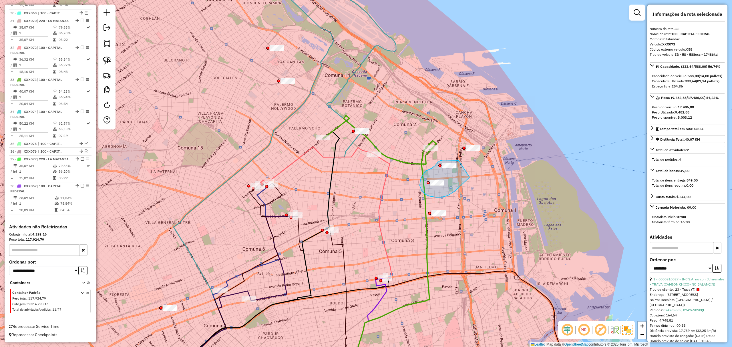
drag, startPoint x: 456, startPoint y: 161, endPoint x: 470, endPoint y: 177, distance: 21.9
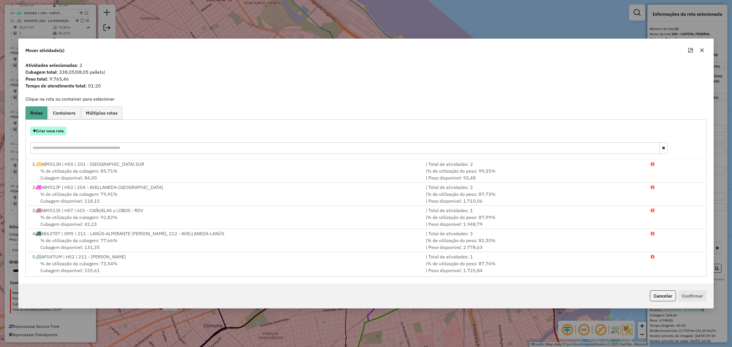
click at [43, 131] on button "Criar nova rota" at bounding box center [48, 131] width 36 height 9
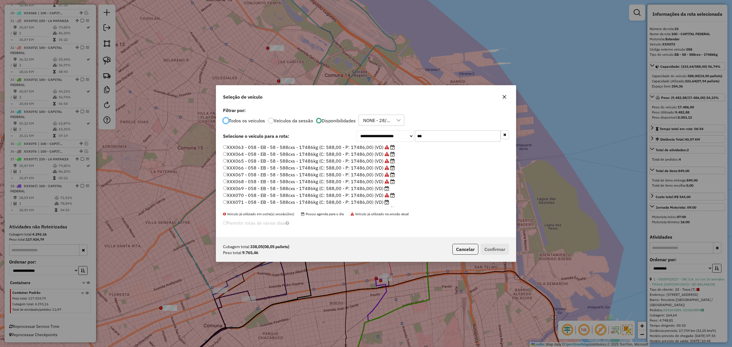
click at [359, 189] on label "XXX069 - 058 - EB - 58 - 588cxs - 17486kg (C: 588,00 - P: 17486,00) (VD)" at bounding box center [306, 188] width 166 height 7
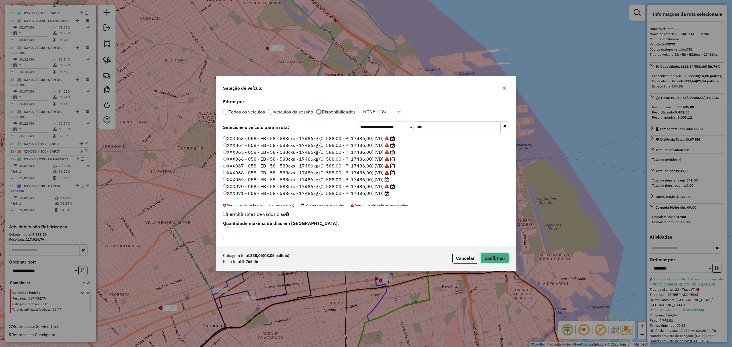
click at [490, 256] on button "Confirmar" at bounding box center [495, 258] width 28 height 11
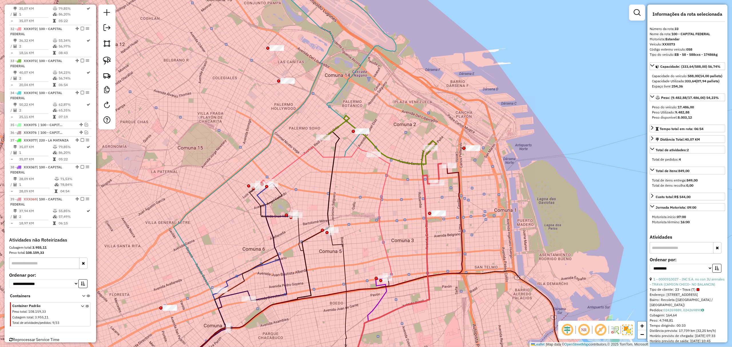
scroll to position [1182, 0]
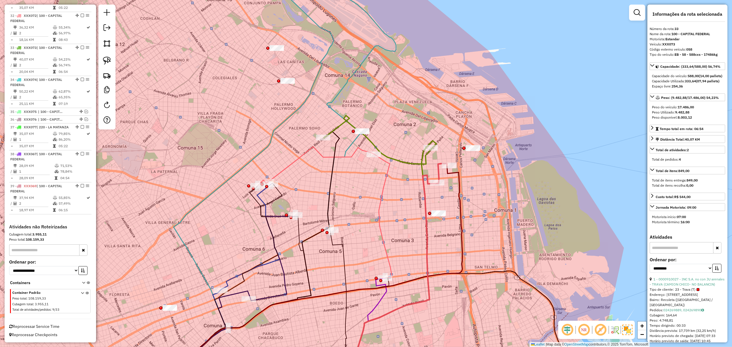
click at [439, 168] on icon at bounding box center [442, 174] width 9 height 20
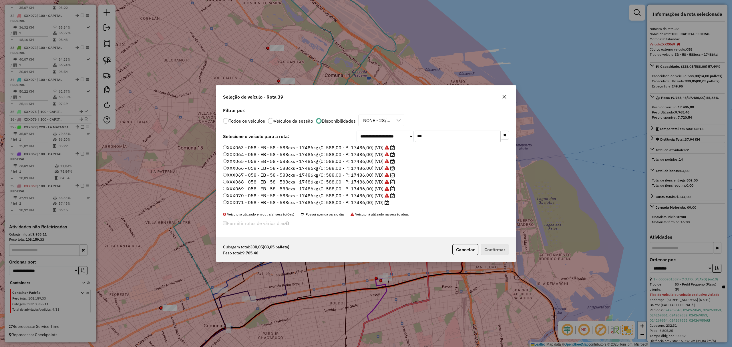
scroll to position [3, 2]
click at [368, 203] on label "XXX071 - 058 - EB - 58 - 588cxs - 17486kg (C: 588,00 - P: 17486,00) (VD)" at bounding box center [306, 202] width 166 height 7
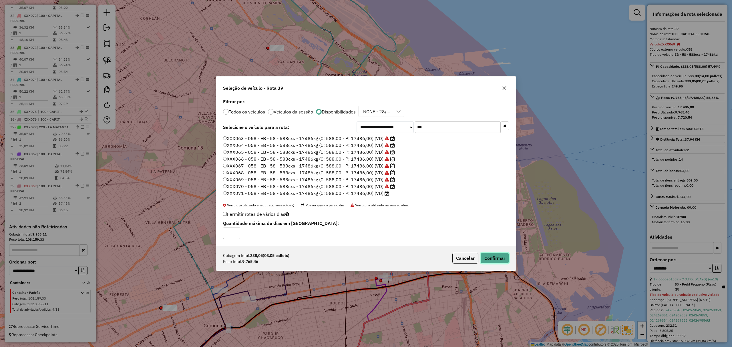
click at [500, 262] on button "Confirmar" at bounding box center [495, 258] width 28 height 11
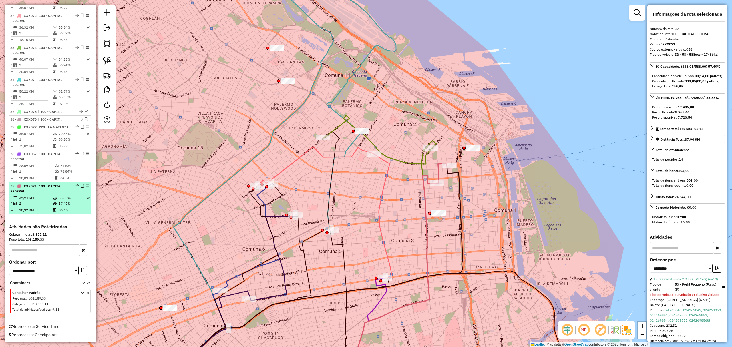
click at [81, 184] on em at bounding box center [82, 185] width 3 height 3
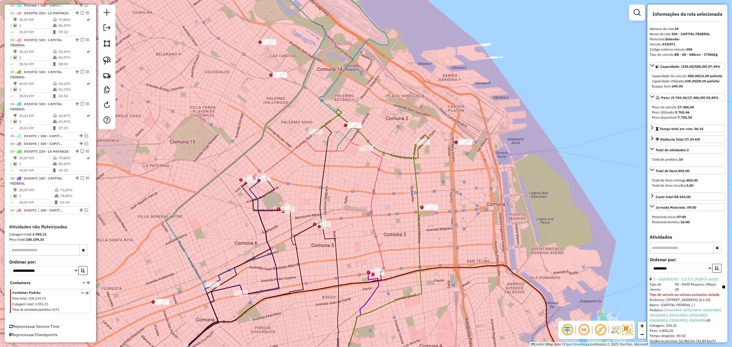
drag, startPoint x: 439, startPoint y: 187, endPoint x: 415, endPoint y: 175, distance: 26.9
click at [415, 175] on div "Janela de atendimento Grade de atendimento Capacidade Transportadoras Veículos …" at bounding box center [366, 173] width 732 height 347
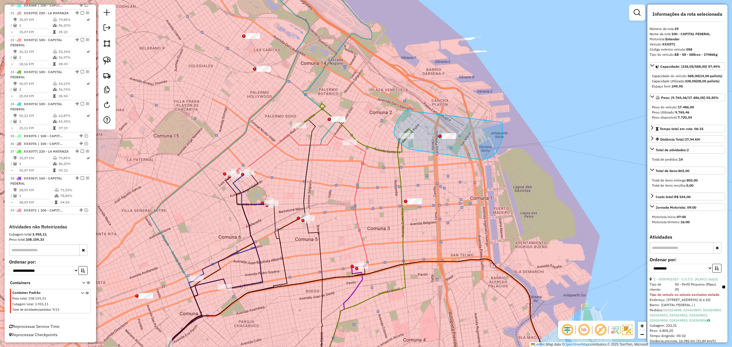
drag, startPoint x: 407, startPoint y: 110, endPoint x: 501, endPoint y: 122, distance: 95.4
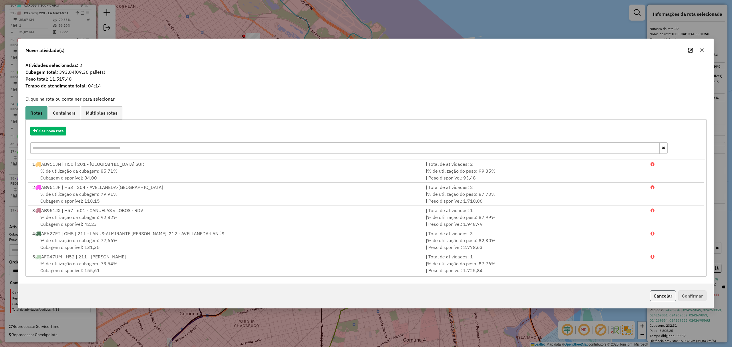
click at [655, 291] on button "Cancelar" at bounding box center [663, 296] width 26 height 11
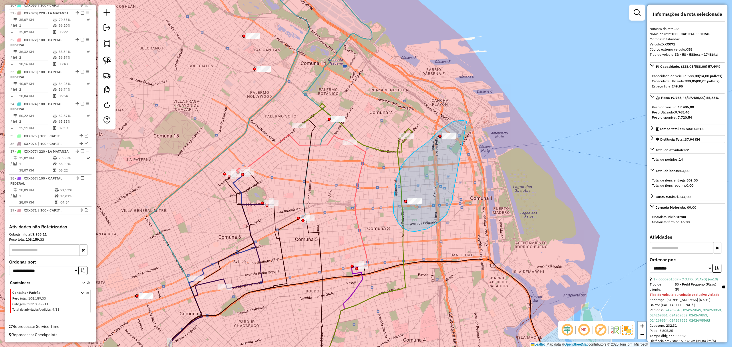
drag, startPoint x: 467, startPoint y: 122, endPoint x: 453, endPoint y: 197, distance: 77.2
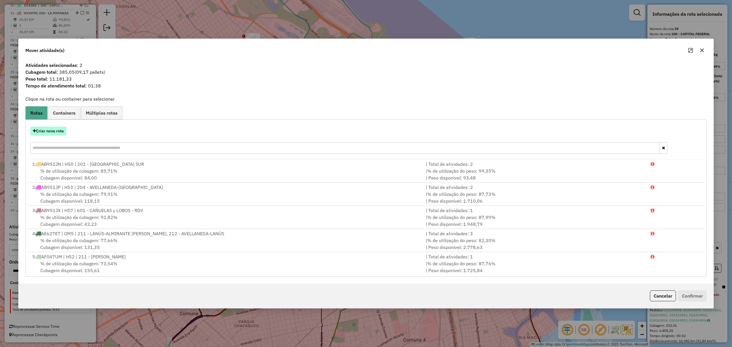
click at [42, 128] on button "Criar nova rota" at bounding box center [48, 131] width 36 height 9
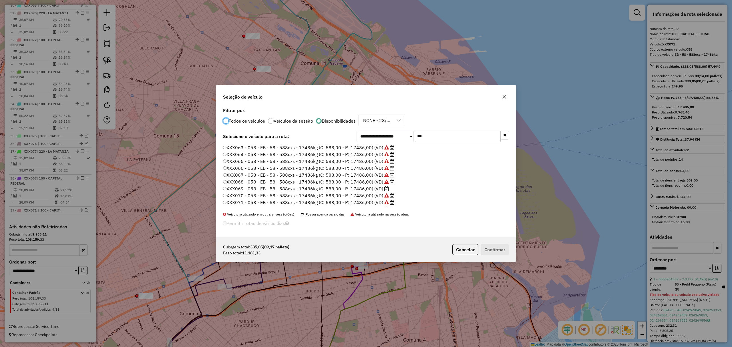
scroll to position [3, 2]
click at [362, 188] on label "XXX069 - 058 - EB - 58 - 588cxs - 17486kg (C: 588,00 - P: 17486,00) (VD)" at bounding box center [306, 188] width 166 height 7
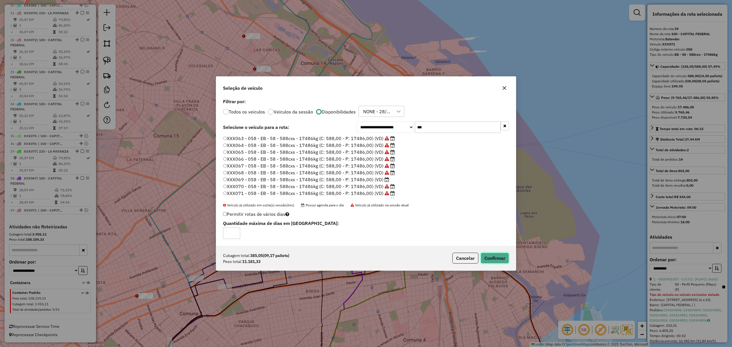
click at [505, 259] on button "Confirmar" at bounding box center [495, 258] width 28 height 11
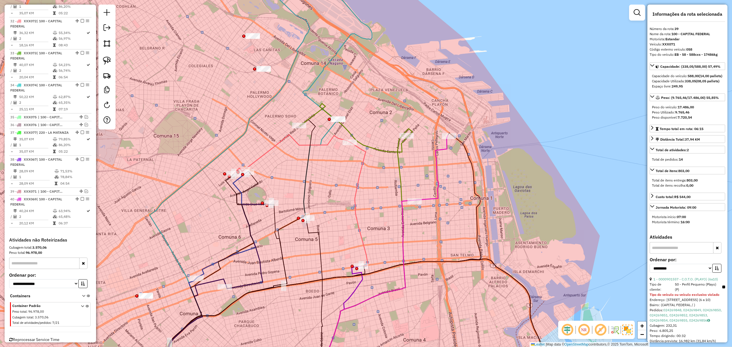
scroll to position [1189, 0]
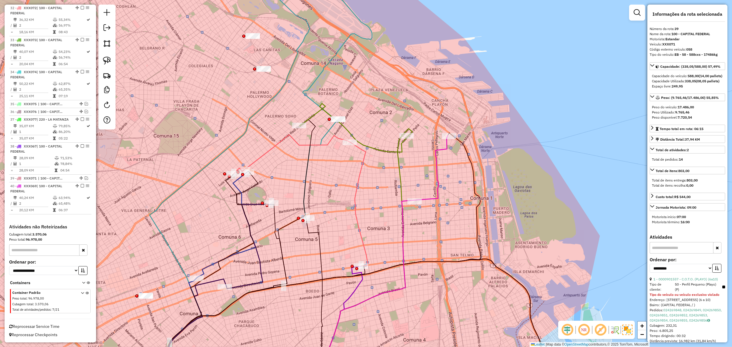
click at [439, 179] on icon at bounding box center [431, 168] width 33 height 65
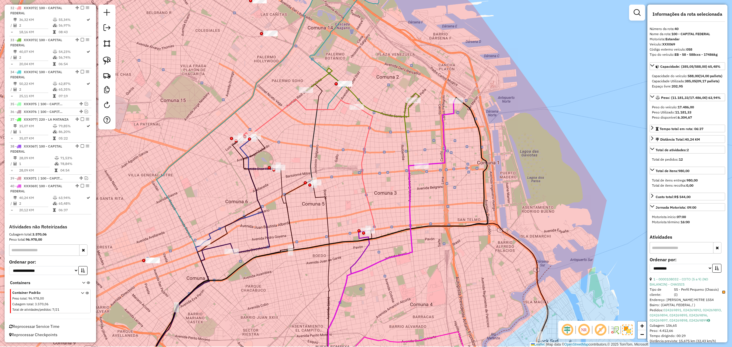
drag, startPoint x: 459, startPoint y: 181, endPoint x: 469, endPoint y: 131, distance: 51.0
click at [469, 131] on div "Janela de atendimento Grade de atendimento Capacidade Transportadoras Veículos …" at bounding box center [366, 173] width 732 height 347
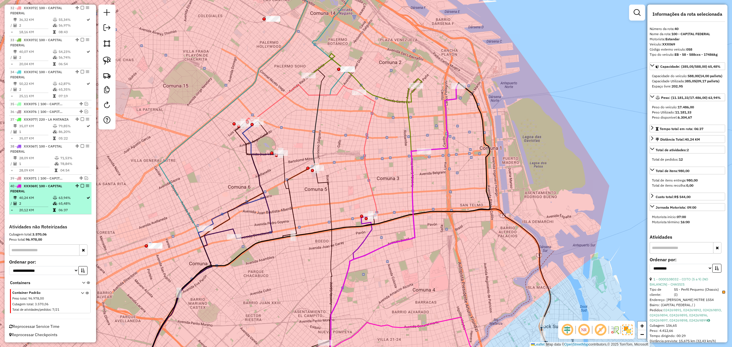
click at [81, 186] on em at bounding box center [82, 185] width 3 height 3
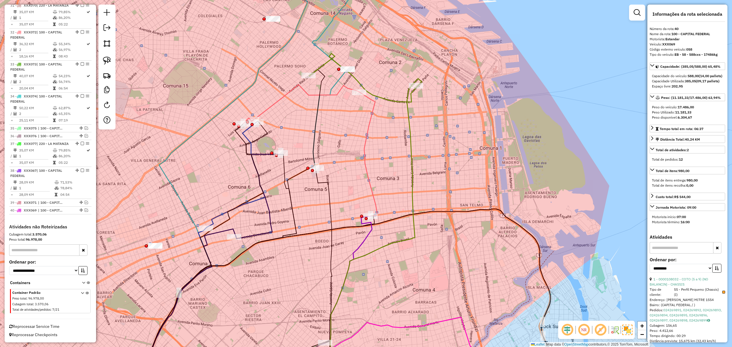
click at [384, 101] on icon at bounding box center [363, 78] width 108 height 49
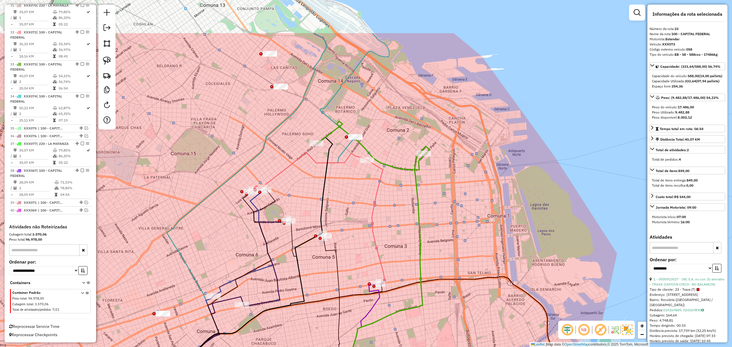
drag, startPoint x: 391, startPoint y: 123, endPoint x: 398, endPoint y: 189, distance: 66.8
click at [398, 189] on div "Janela de atendimento Grade de atendimento Capacidade Transportadoras Veículos …" at bounding box center [366, 173] width 732 height 347
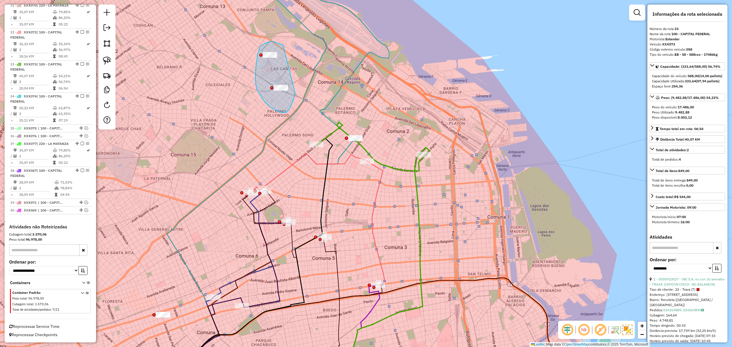
drag, startPoint x: 263, startPoint y: 45, endPoint x: 295, endPoint y: 93, distance: 58.6
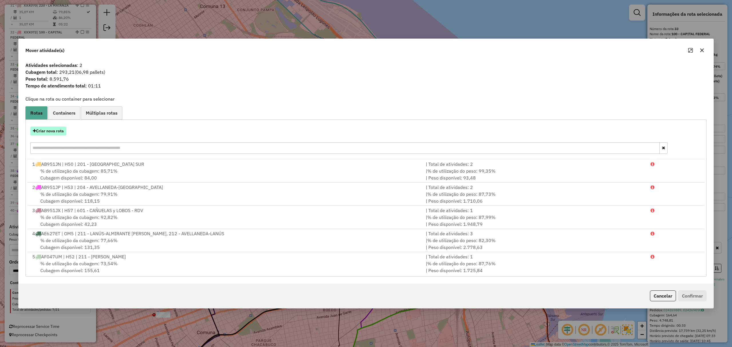
click at [46, 132] on button "Criar nova rota" at bounding box center [48, 131] width 36 height 9
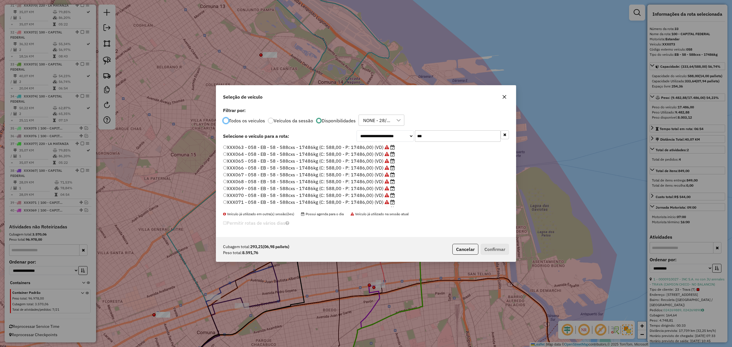
scroll to position [40, 0]
click at [363, 196] on label "XXX076 - 058 - EB - 58 - 588cxs - 17486kg (C: 588,00 - P: 17486,00) (VD)" at bounding box center [309, 196] width 172 height 7
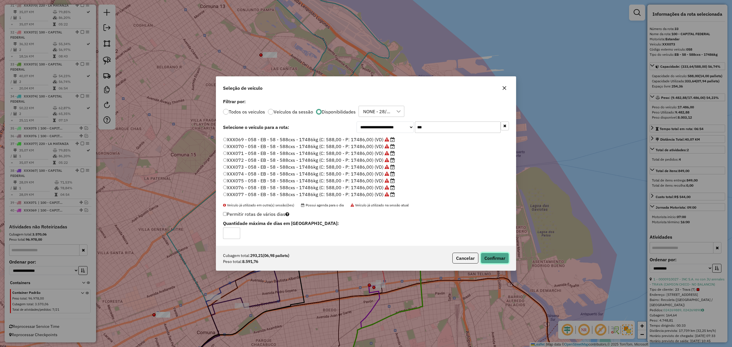
click at [493, 257] on button "Confirmar" at bounding box center [495, 258] width 28 height 11
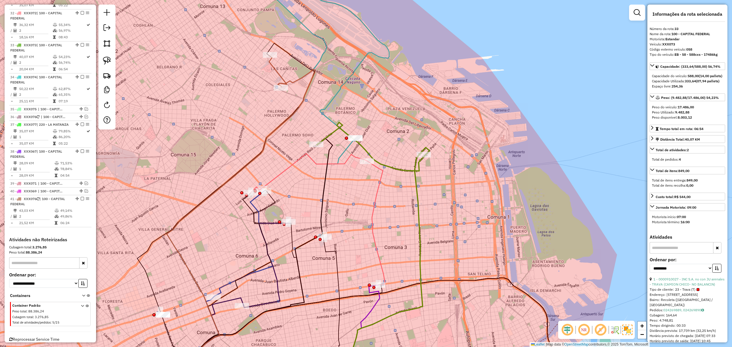
scroll to position [1197, 0]
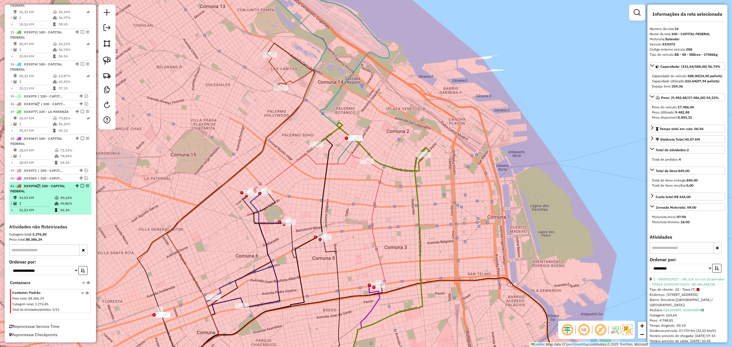
click at [58, 195] on td at bounding box center [57, 198] width 6 height 6
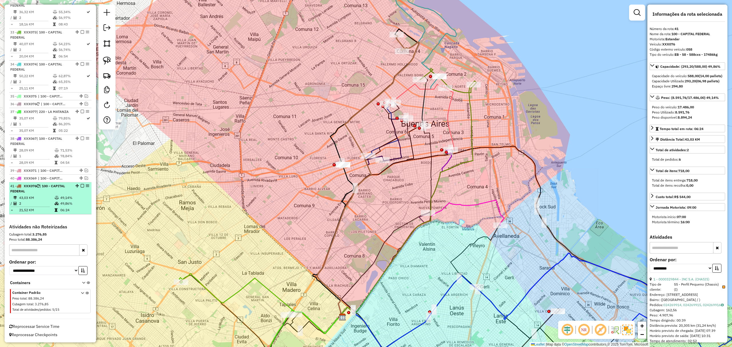
click at [81, 187] on em at bounding box center [82, 185] width 3 height 3
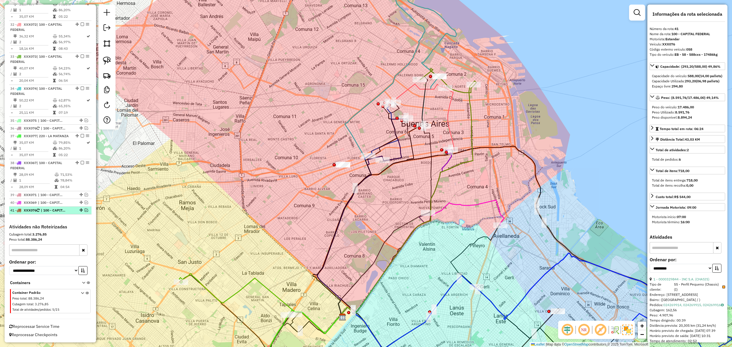
scroll to position [1173, 0]
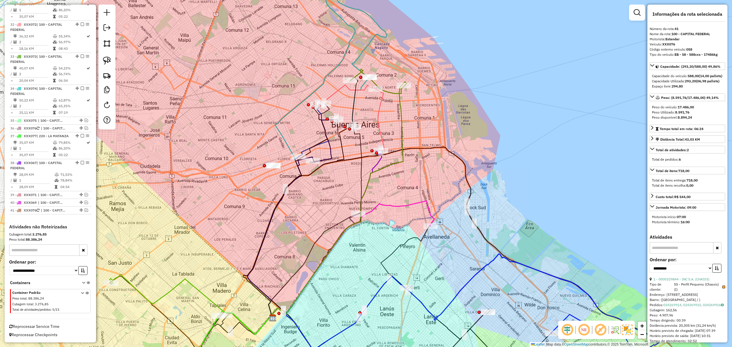
drag, startPoint x: 479, startPoint y: 126, endPoint x: 409, endPoint y: 126, distance: 69.8
click at [409, 126] on div "Janela de atendimento Grade de atendimento Capacidade Transportadoras Veículos …" at bounding box center [366, 173] width 732 height 347
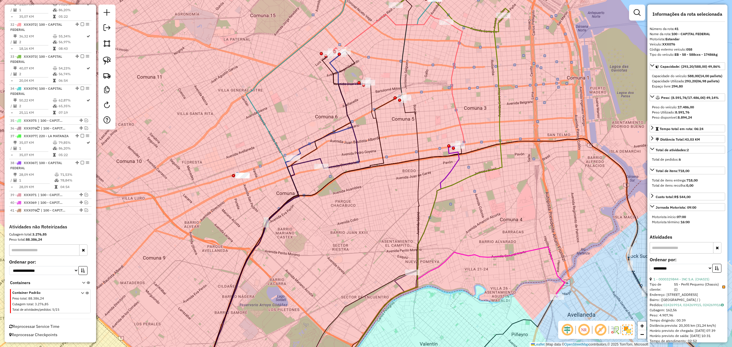
click at [300, 147] on icon at bounding box center [323, 105] width 60 height 106
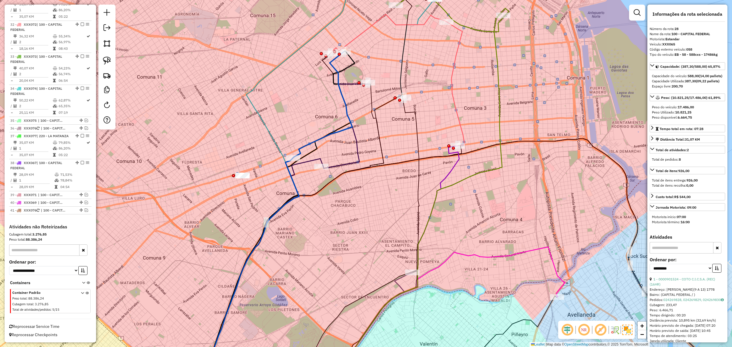
scroll to position [1079, 0]
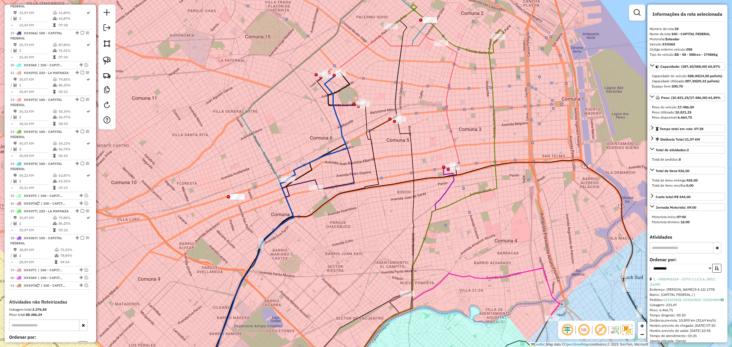
drag, startPoint x: 270, startPoint y: 196, endPoint x: 261, endPoint y: 244, distance: 48.8
click at [261, 244] on div "Janela de atendimento Grade de atendimento Capacidade Transportadoras Veículos …" at bounding box center [366, 173] width 732 height 347
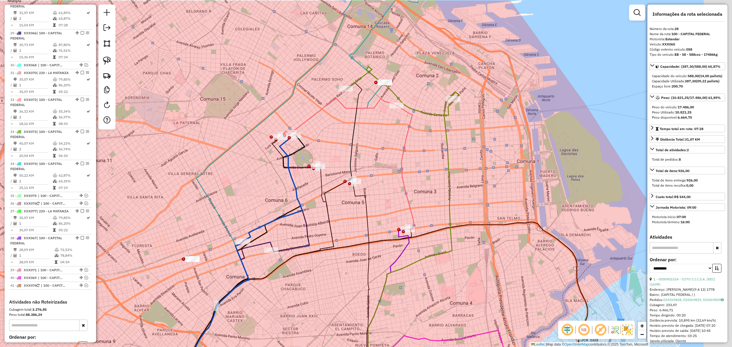
drag, startPoint x: 402, startPoint y: 148, endPoint x: 378, endPoint y: 177, distance: 37.1
click at [378, 177] on icon at bounding box center [364, 261] width 100 height 312
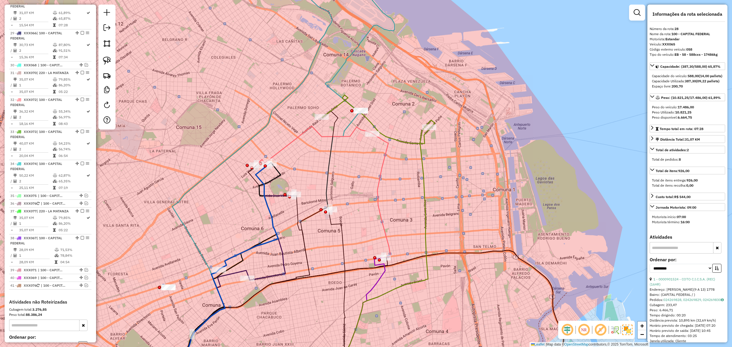
click at [388, 149] on icon at bounding box center [367, 258] width 47 height 249
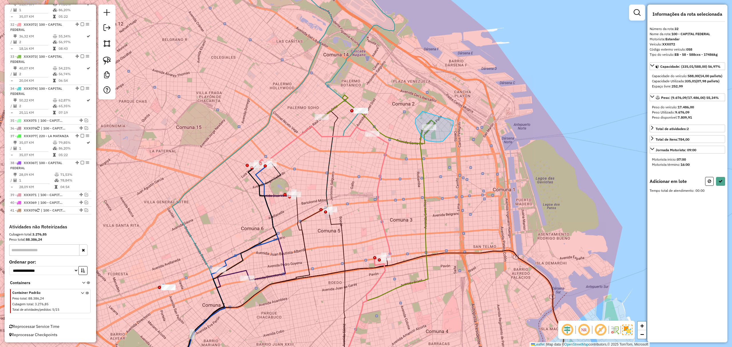
drag, startPoint x: 415, startPoint y: 120, endPoint x: 454, endPoint y: 121, distance: 38.1
click at [708, 183] on icon at bounding box center [709, 181] width 3 height 4
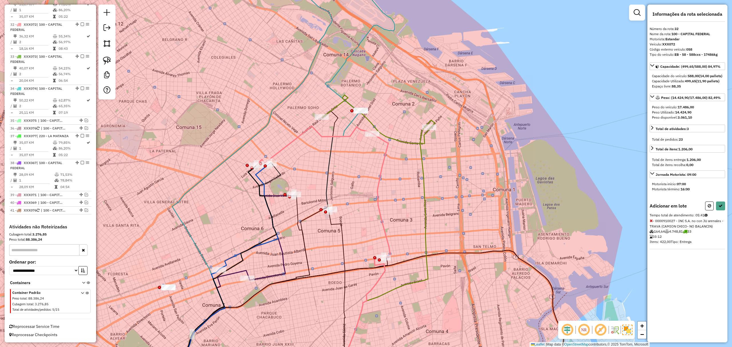
select select "**********"
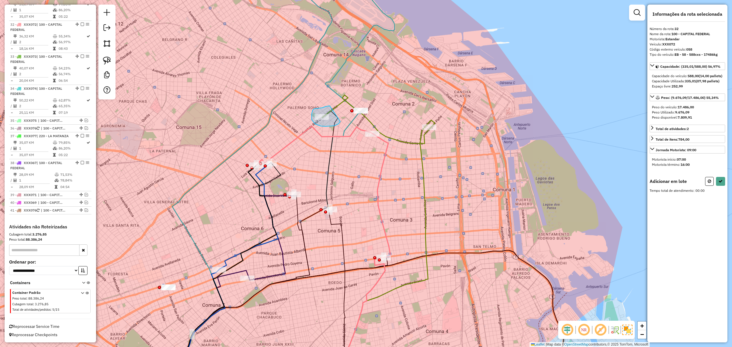
drag, startPoint x: 312, startPoint y: 114, endPoint x: 340, endPoint y: 122, distance: 29.7
click at [707, 186] on button at bounding box center [710, 181] width 9 height 9
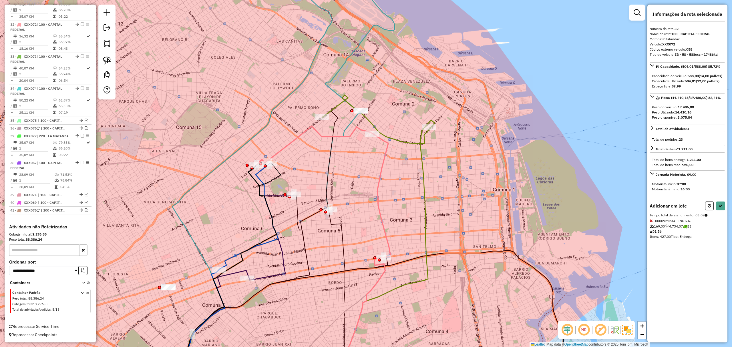
select select "**********"
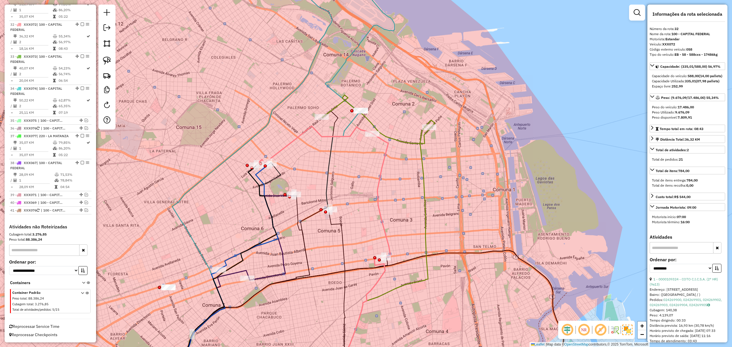
click at [424, 139] on icon at bounding box center [376, 119] width 108 height 49
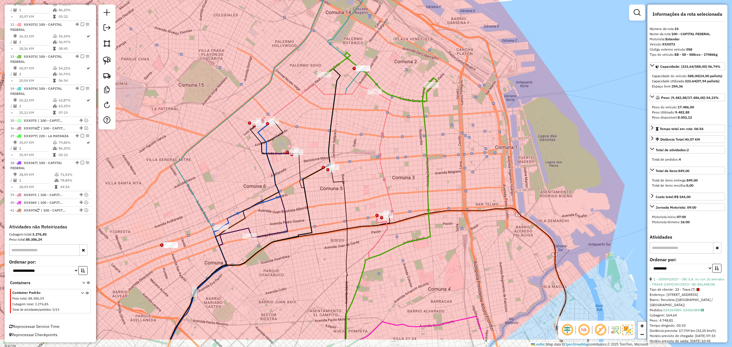
drag, startPoint x: 468, startPoint y: 172, endPoint x: 470, endPoint y: 130, distance: 42.4
click at [470, 130] on div "Janela de atendimento Grade de atendimento Capacidade Transportadoras Veículos …" at bounding box center [366, 173] width 732 height 347
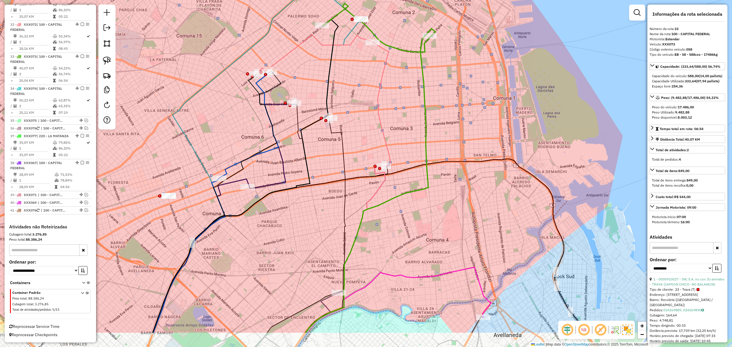
drag, startPoint x: 401, startPoint y: 167, endPoint x: 399, endPoint y: 103, distance: 63.3
click at [399, 104] on div "Janela de atendimento Grade de atendimento Capacidade Transportadoras Veículos …" at bounding box center [366, 173] width 732 height 347
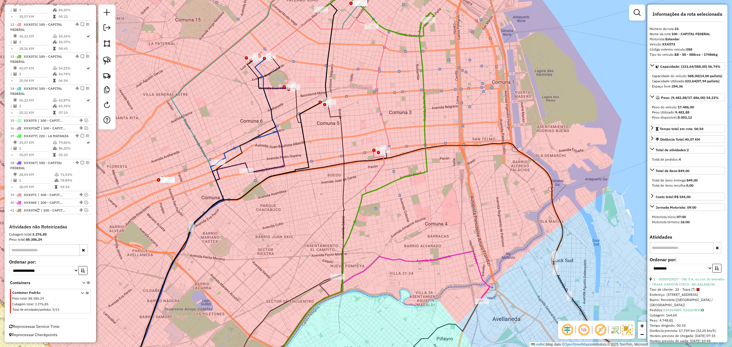
drag, startPoint x: 402, startPoint y: 206, endPoint x: 386, endPoint y: 176, distance: 34.2
click at [386, 186] on div "Janela de atendimento Grade de atendimento Capacidade Transportadoras Veículos …" at bounding box center [366, 173] width 732 height 347
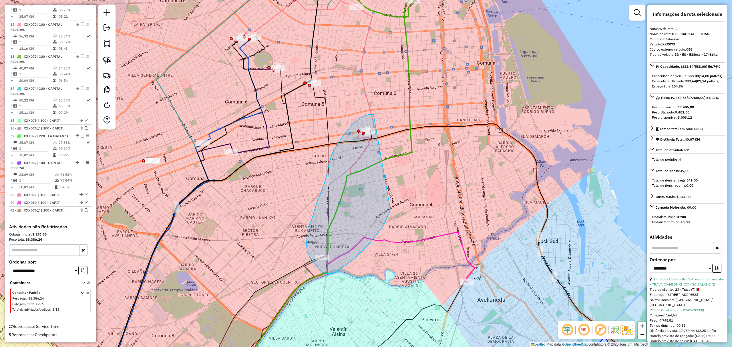
drag, startPoint x: 374, startPoint y: 114, endPoint x: 391, endPoint y: 209, distance: 96.5
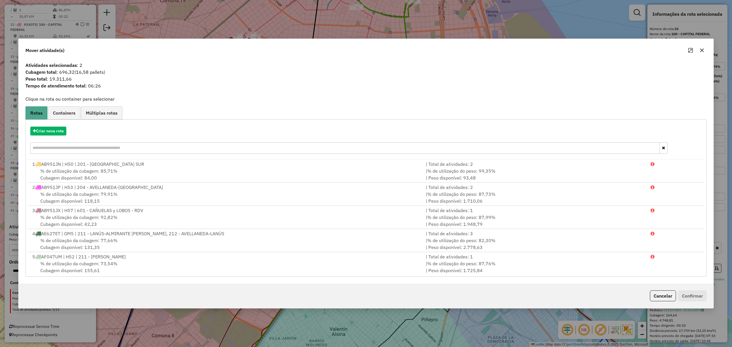
click at [655, 293] on button "Cancelar" at bounding box center [663, 296] width 26 height 11
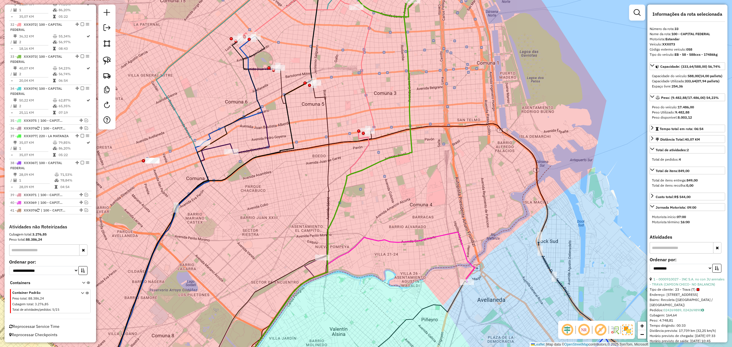
click at [309, 270] on icon at bounding box center [277, 320] width 92 height 124
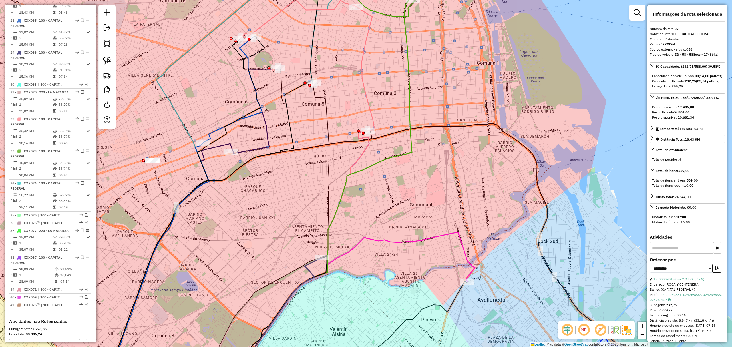
scroll to position [1047, 0]
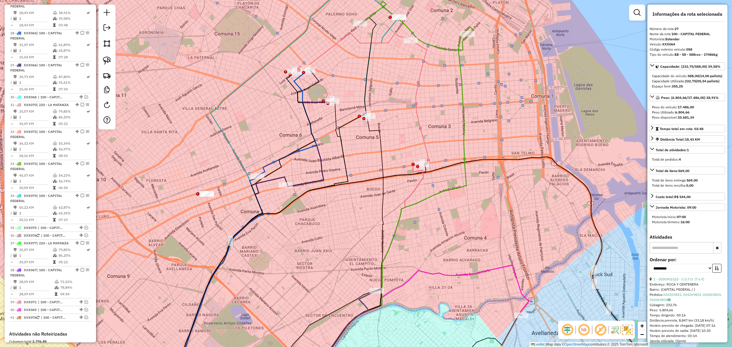
drag, startPoint x: 287, startPoint y: 213, endPoint x: 330, endPoint y: 238, distance: 49.3
click at [330, 238] on div "Janela de atendimento Grade de atendimento Capacidade Transportadoras Veículos …" at bounding box center [366, 173] width 732 height 347
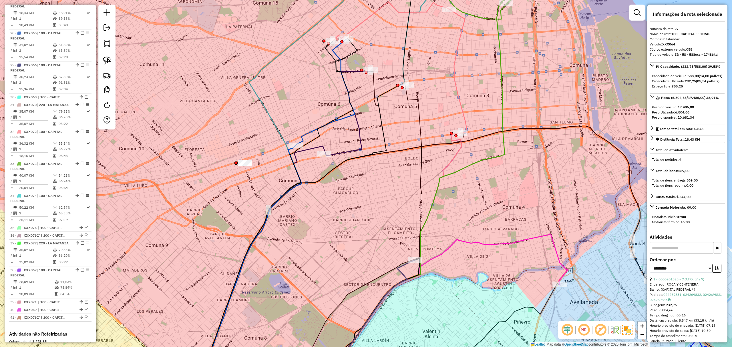
drag, startPoint x: 336, startPoint y: 244, endPoint x: 375, endPoint y: 213, distance: 49.2
click at [375, 213] on div "Janela de atendimento Grade de atendimento Capacidade Transportadoras Veículos …" at bounding box center [366, 173] width 732 height 347
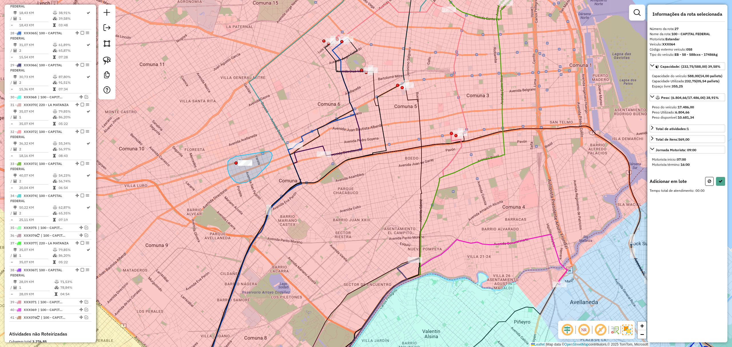
drag, startPoint x: 236, startPoint y: 156, endPoint x: 268, endPoint y: 151, distance: 32.7
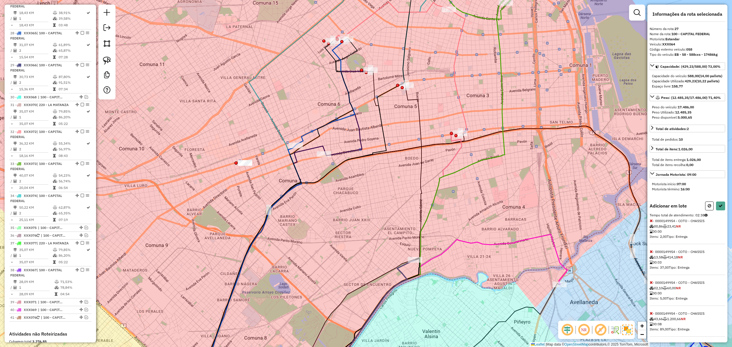
select select "**********"
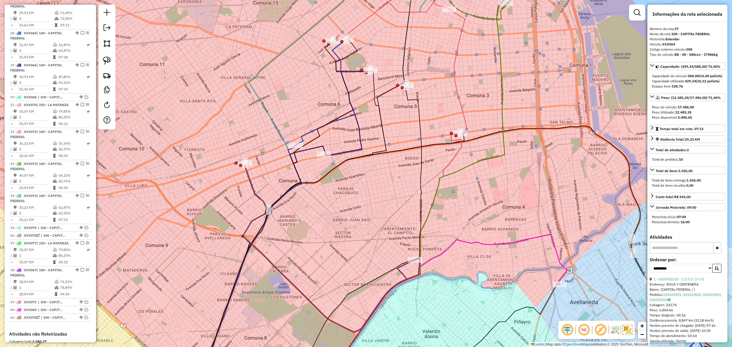
click at [402, 269] on icon at bounding box center [370, 321] width 90 height 122
click at [81, 3] on em at bounding box center [82, 0] width 3 height 3
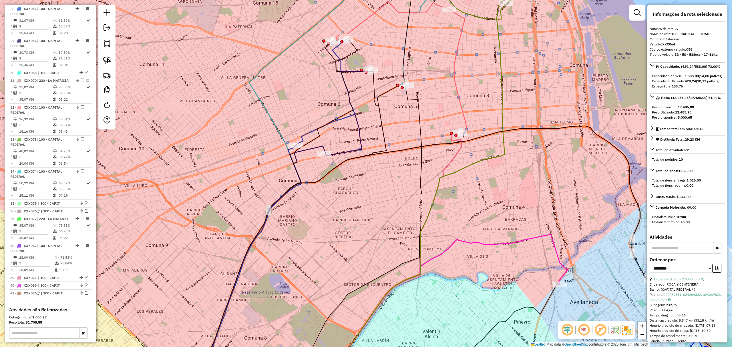
click at [311, 131] on icon at bounding box center [326, 92] width 60 height 106
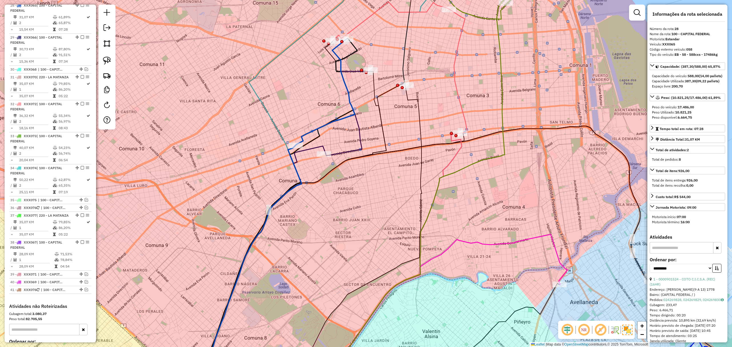
scroll to position [1055, 0]
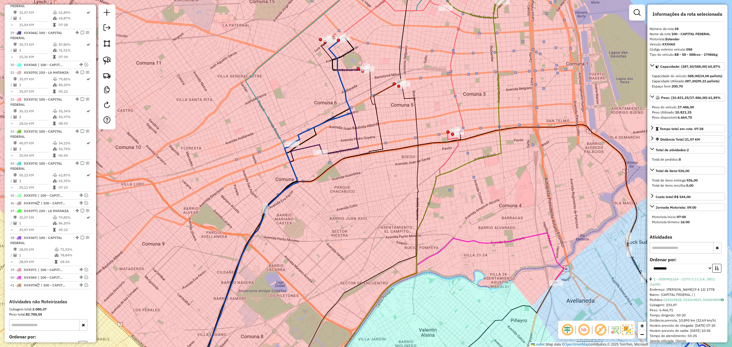
drag, startPoint x: 352, startPoint y: 143, endPoint x: 328, endPoint y: 124, distance: 30.7
click at [328, 124] on div "Janela de atendimento Grade de atendimento Capacidade Transportadoras Veículos …" at bounding box center [366, 173] width 732 height 347
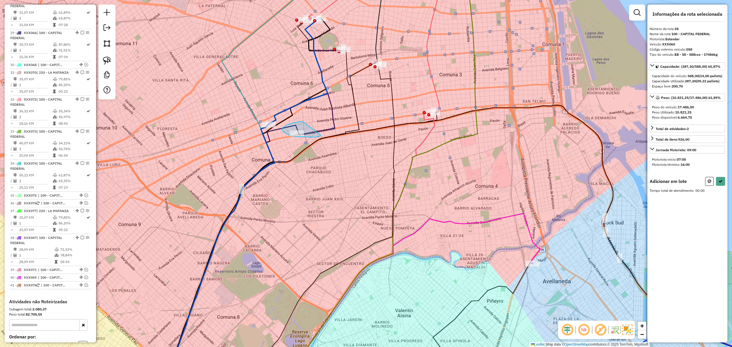
drag, startPoint x: 287, startPoint y: 125, endPoint x: 321, endPoint y: 135, distance: 35.0
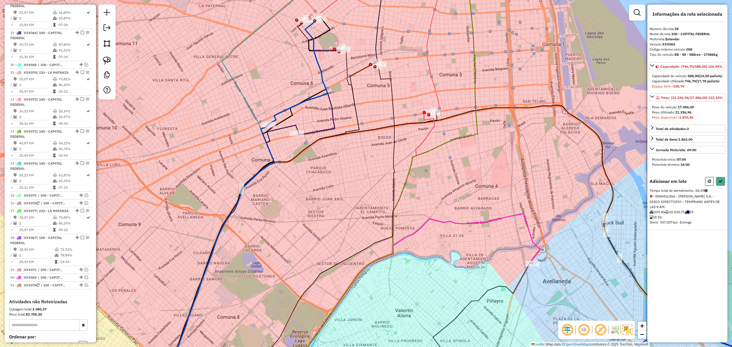
click at [710, 183] on icon at bounding box center [709, 181] width 3 height 4
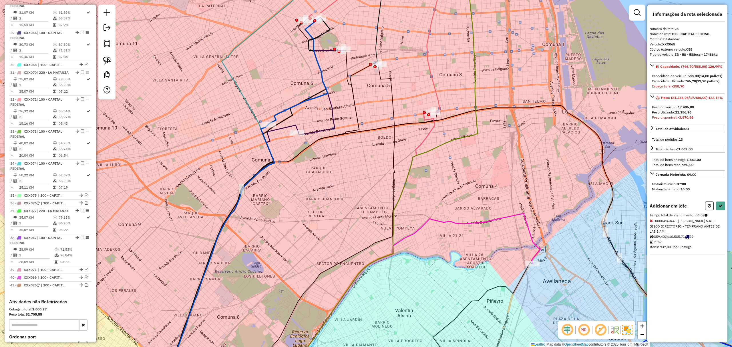
select select "**********"
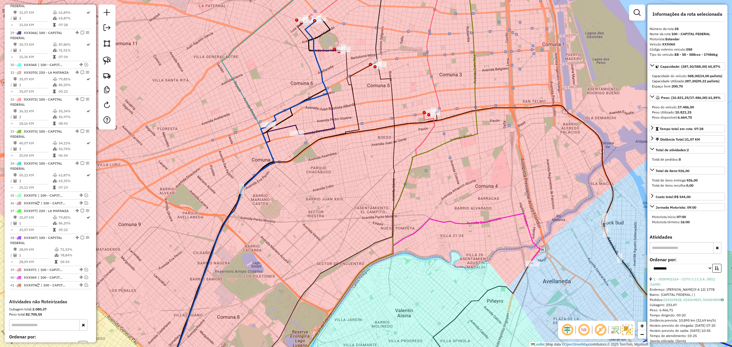
click at [324, 132] on icon at bounding box center [321, 93] width 45 height 84
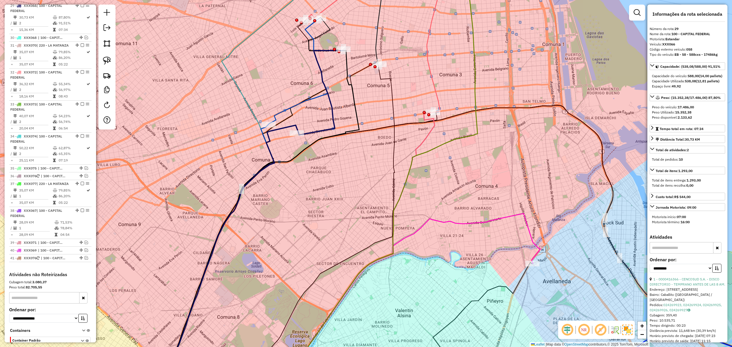
scroll to position [1087, 0]
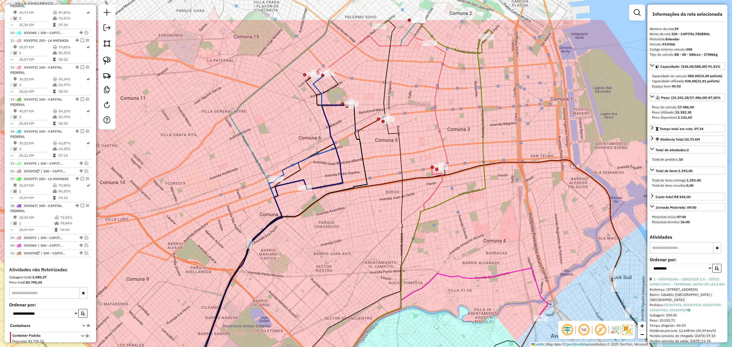
drag, startPoint x: 377, startPoint y: 101, endPoint x: 391, endPoint y: 180, distance: 80.0
click at [391, 180] on div "Janela de atendimento Grade de atendimento Capacidade Transportadoras Veículos …" at bounding box center [366, 173] width 732 height 347
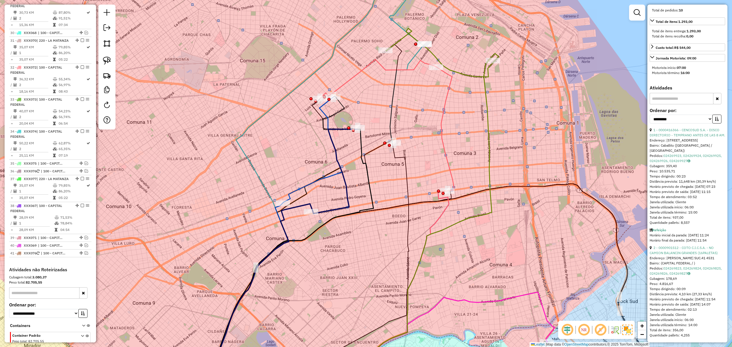
scroll to position [176, 0]
click at [449, 78] on icon at bounding box center [403, 224] width 102 height 315
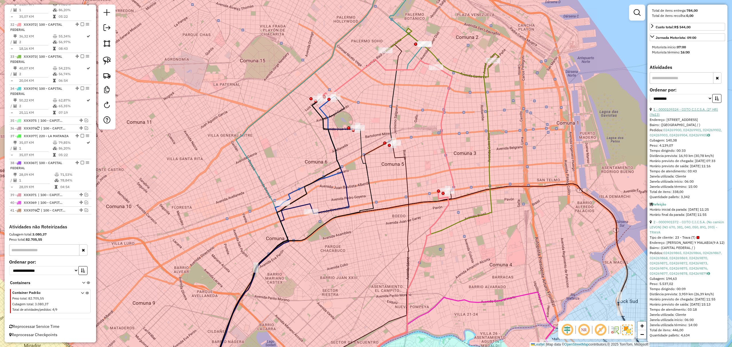
scroll to position [0, 0]
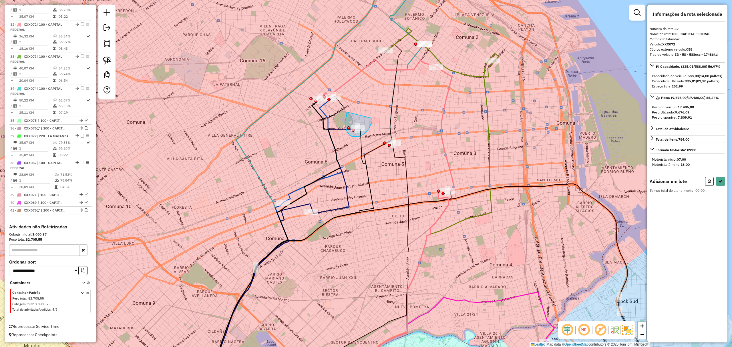
drag, startPoint x: 347, startPoint y: 132, endPoint x: 371, endPoint y: 118, distance: 27.6
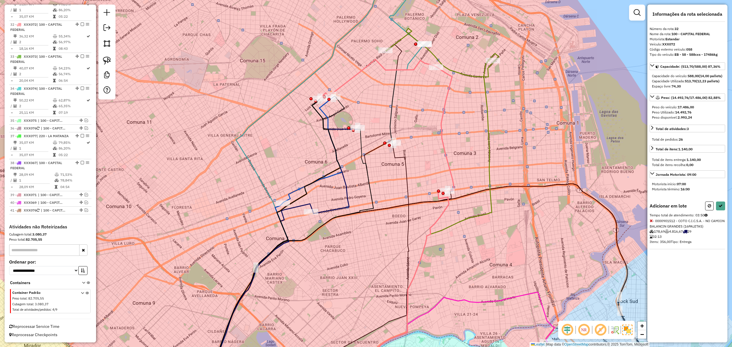
select select "**********"
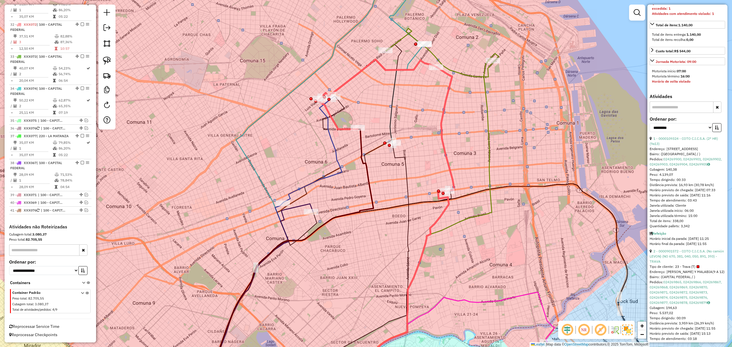
scroll to position [222, 0]
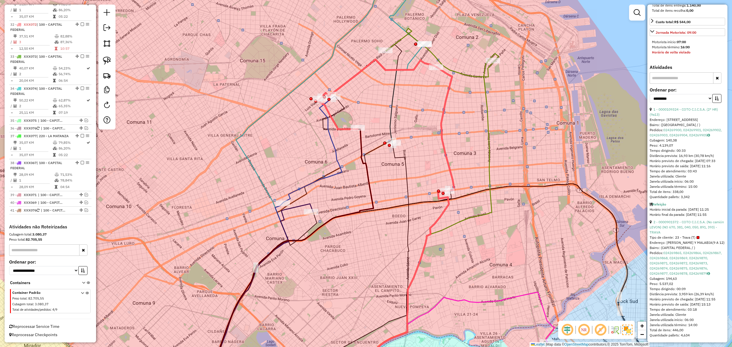
click at [334, 119] on icon at bounding box center [377, 95] width 119 height 70
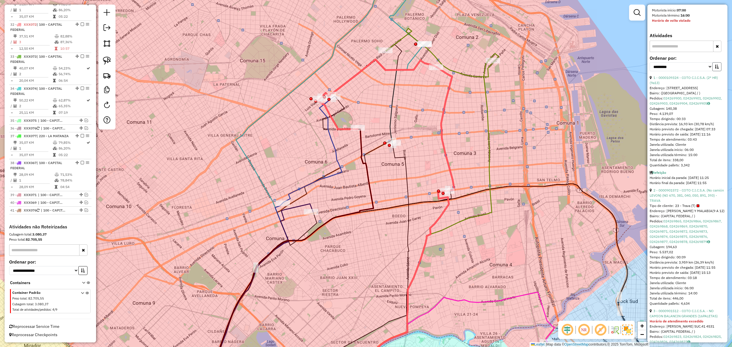
click at [716, 69] on icon "button" at bounding box center [717, 67] width 4 height 4
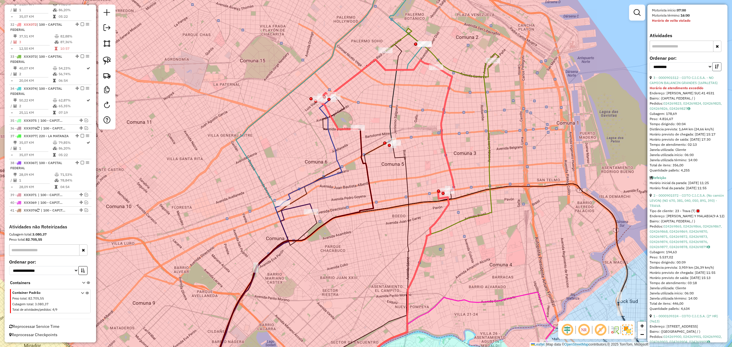
click at [716, 69] on icon "button" at bounding box center [717, 67] width 4 height 4
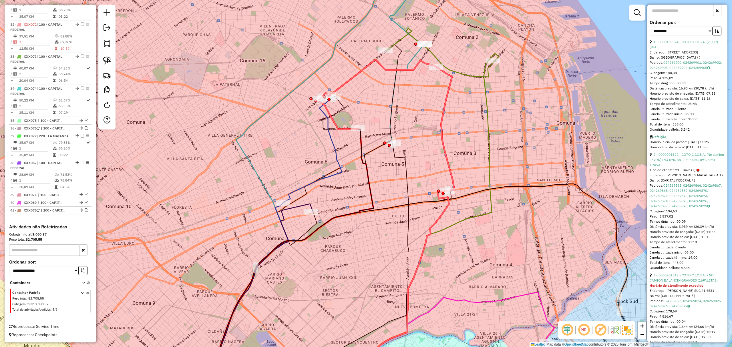
scroll to position [251, 0]
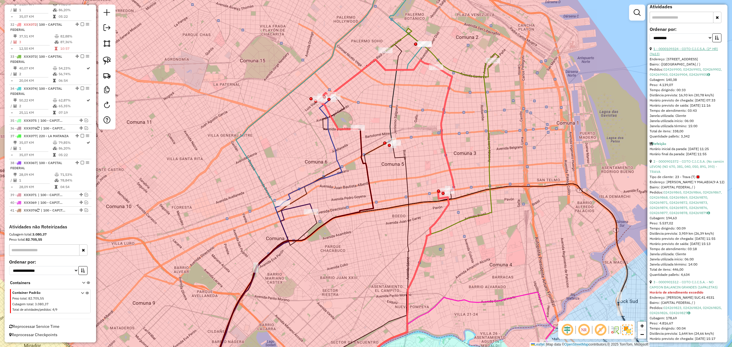
click at [672, 56] on link "1 - 0000109324 - COTO C.I.C.S.A. (2° HR) (9a13)" at bounding box center [684, 51] width 68 height 9
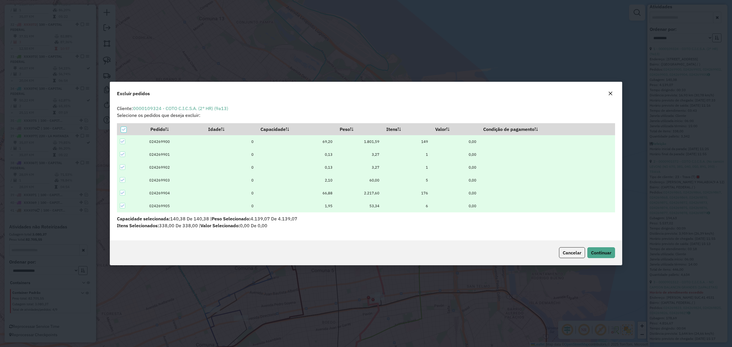
scroll to position [0, 0]
click at [594, 253] on span "Continuar" at bounding box center [601, 253] width 20 height 6
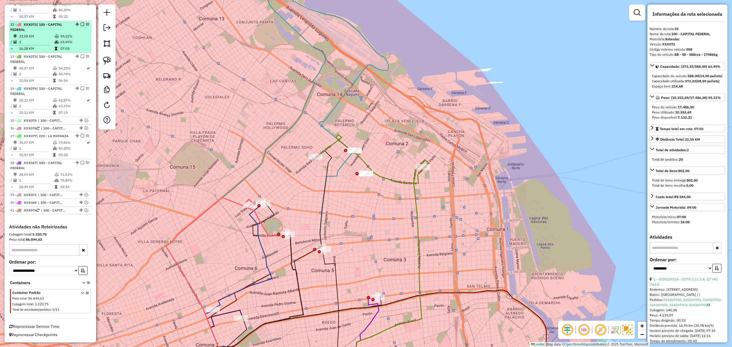
click at [81, 23] on em at bounding box center [82, 24] width 3 height 3
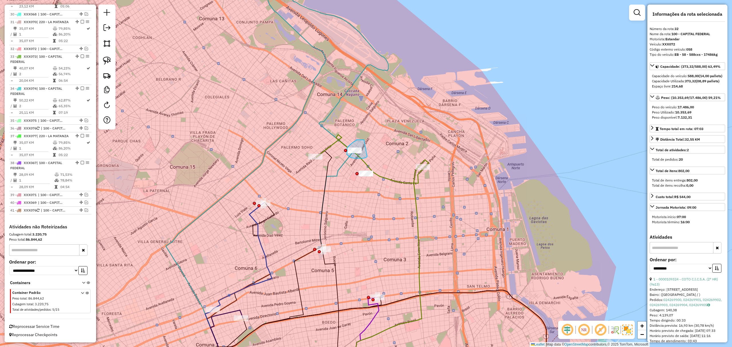
drag, startPoint x: 362, startPoint y: 140, endPoint x: 367, endPoint y: 157, distance: 18.1
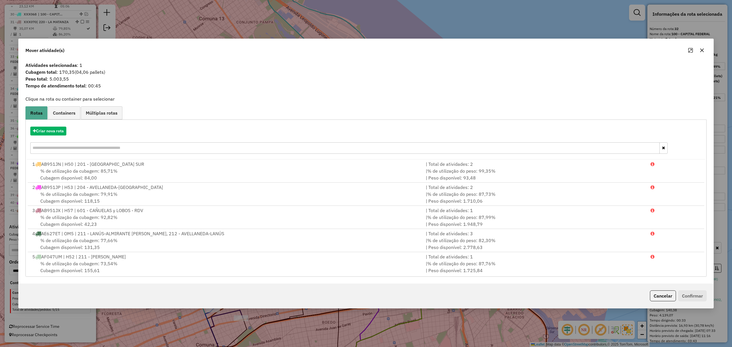
click at [663, 297] on button "Cancelar" at bounding box center [663, 296] width 26 height 11
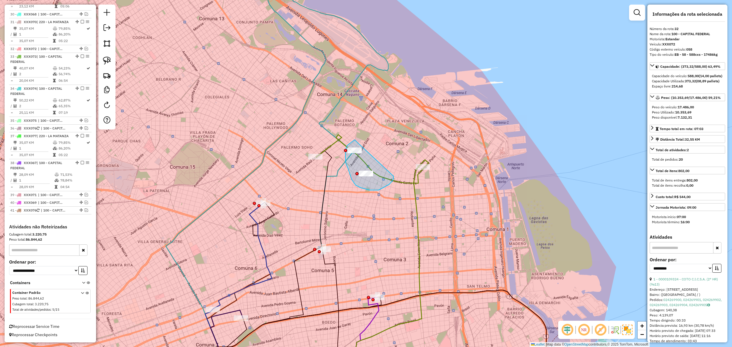
drag, startPoint x: 355, startPoint y: 140, endPoint x: 394, endPoint y: 176, distance: 53.2
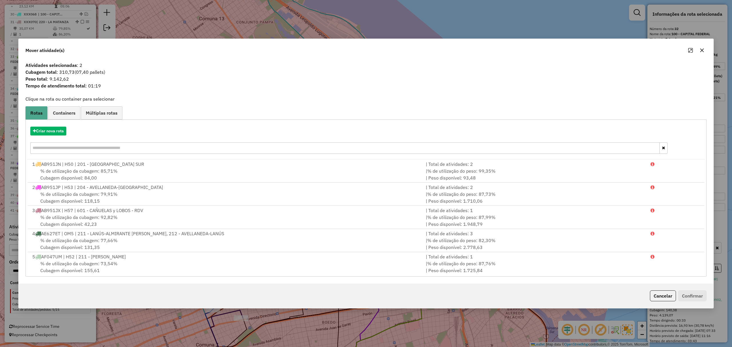
click at [661, 296] on button "Cancelar" at bounding box center [663, 296] width 26 height 11
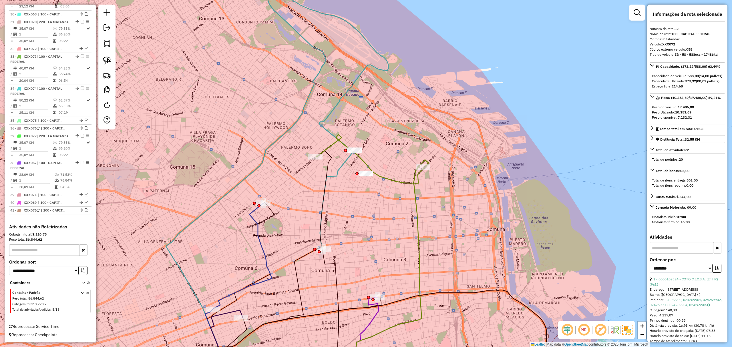
click at [418, 179] on icon at bounding box center [370, 159] width 108 height 49
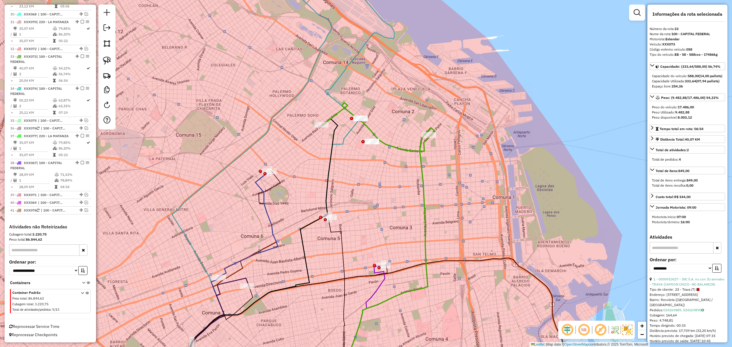
drag, startPoint x: 450, startPoint y: 203, endPoint x: 456, endPoint y: 171, distance: 32.6
click at [456, 171] on div "Janela de atendimento Grade de atendimento Capacidade Transportadoras Veículos …" at bounding box center [366, 173] width 732 height 347
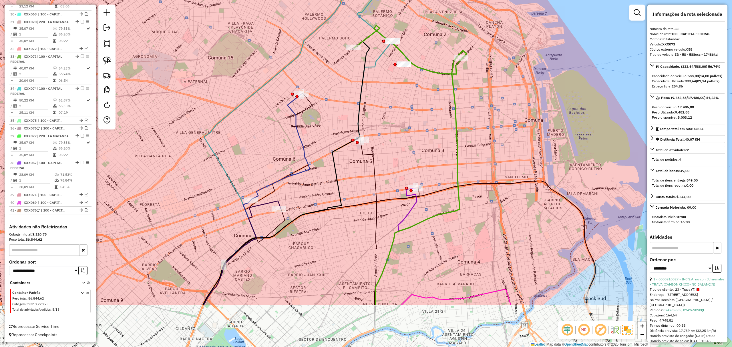
drag, startPoint x: 284, startPoint y: 207, endPoint x: 316, endPoint y: 130, distance: 83.6
click at [316, 130] on div "Janela de atendimento Grade de atendimento Capacidade Transportadoras Veículos …" at bounding box center [366, 173] width 732 height 347
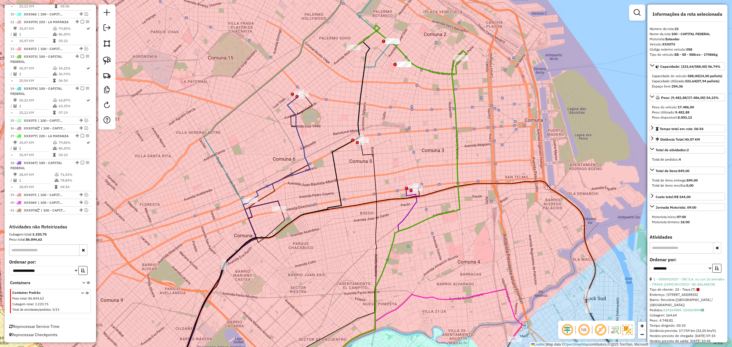
click at [290, 106] on icon at bounding box center [281, 147] width 60 height 106
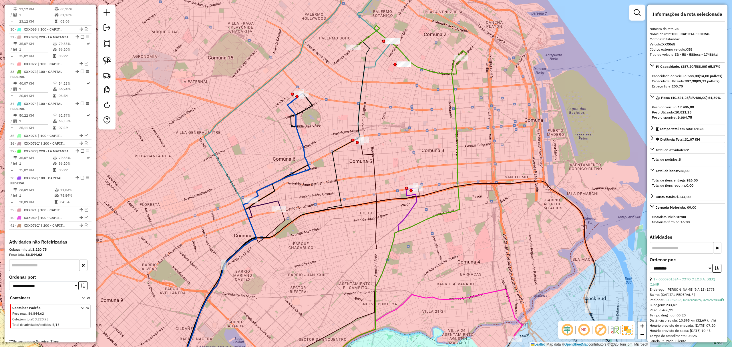
scroll to position [1055, 0]
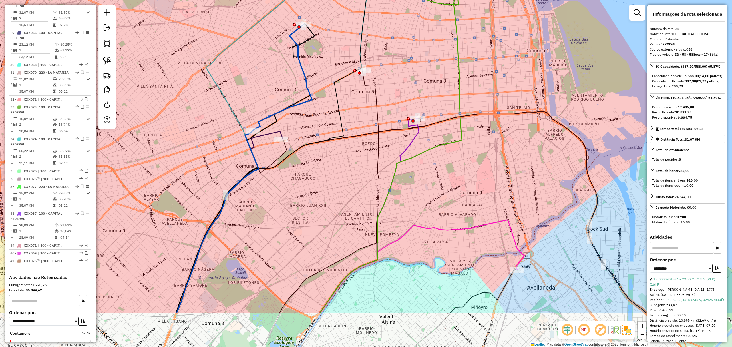
drag, startPoint x: 410, startPoint y: 147, endPoint x: 412, endPoint y: 77, distance: 69.6
click at [412, 77] on div "Janela de atendimento Grade de atendimento Capacidade Transportadoras Veículos …" at bounding box center [366, 173] width 732 height 347
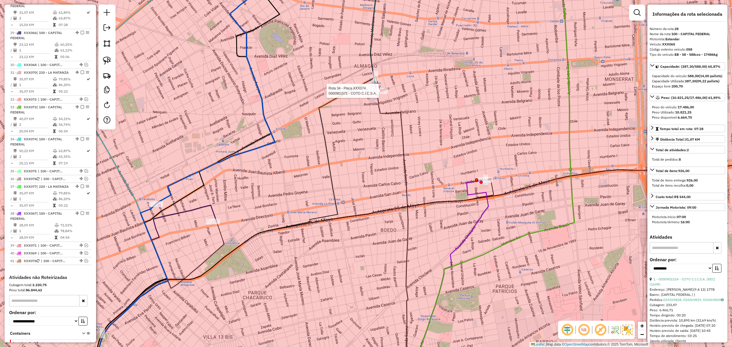
scroll to position [1124, 0]
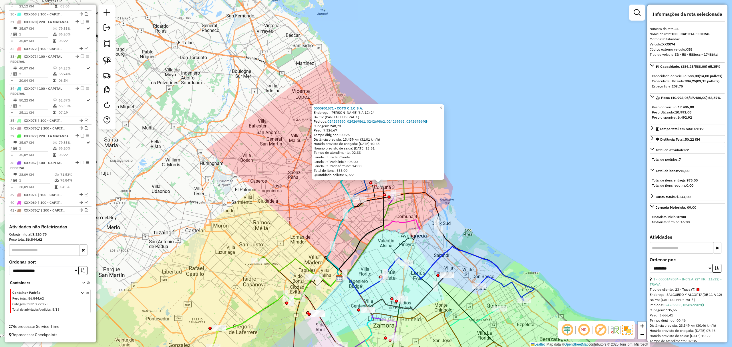
click at [442, 106] on span "×" at bounding box center [441, 107] width 3 height 5
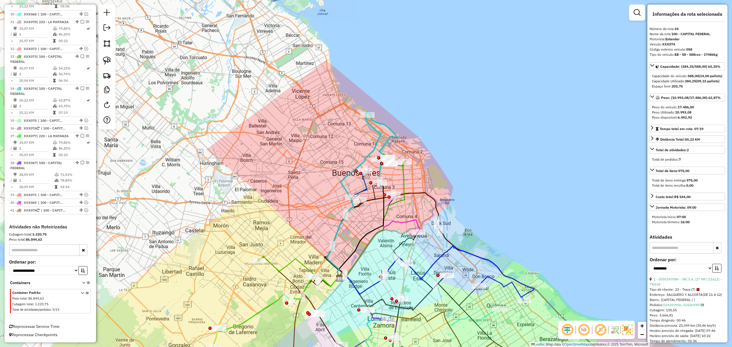
click at [373, 127] on icon at bounding box center [354, 196] width 54 height 166
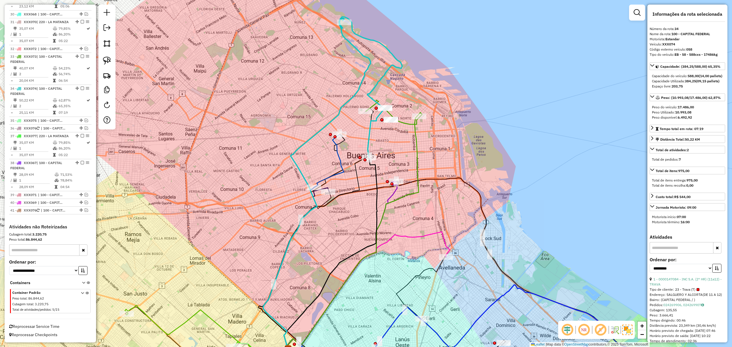
click at [394, 192] on icon at bounding box center [340, 266] width 113 height 169
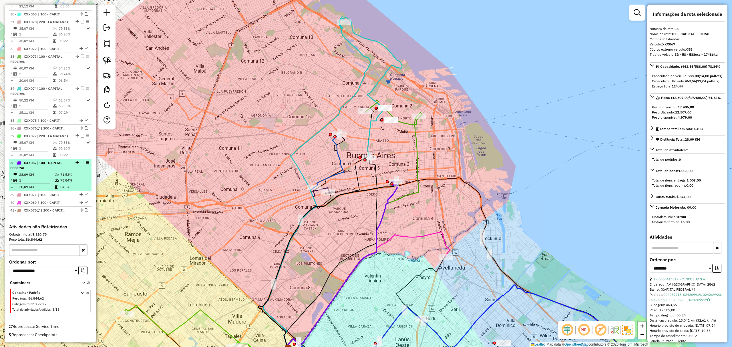
click at [81, 161] on em at bounding box center [82, 162] width 3 height 3
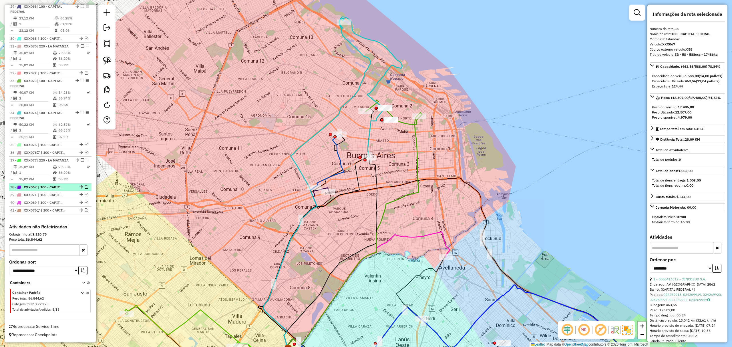
scroll to position [1100, 0]
click at [415, 139] on icon at bounding box center [353, 231] width 138 height 237
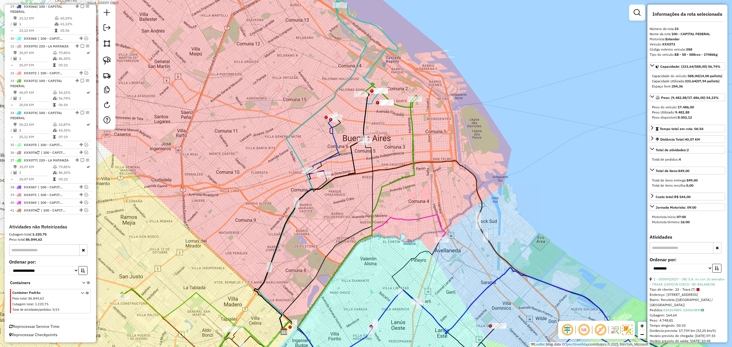
drag, startPoint x: 442, startPoint y: 149, endPoint x: 438, endPoint y: 128, distance: 21.0
click at [438, 128] on div "Janela de atendimento Grade de atendimento Capacidade Transportadoras Veículos …" at bounding box center [366, 173] width 732 height 347
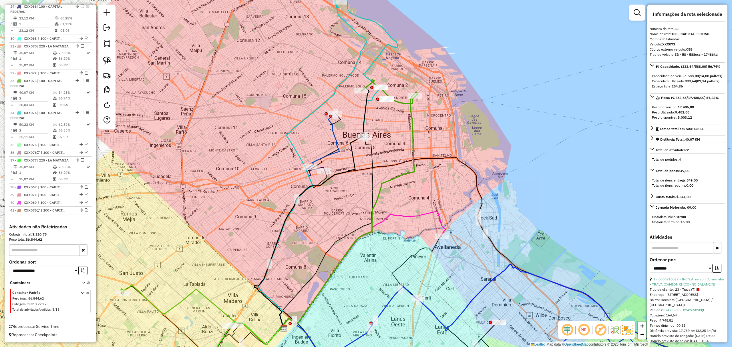
click at [334, 132] on icon at bounding box center [325, 140] width 30 height 53
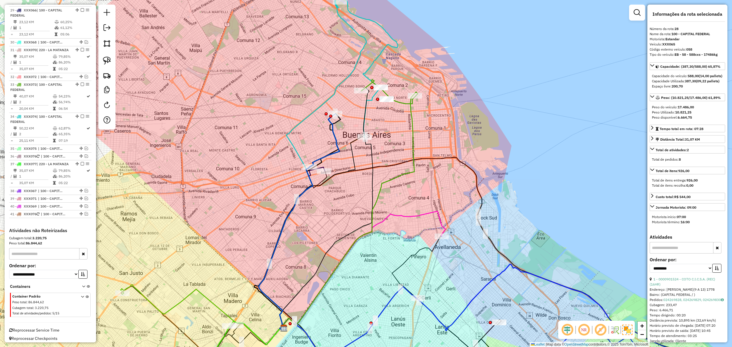
scroll to position [1055, 0]
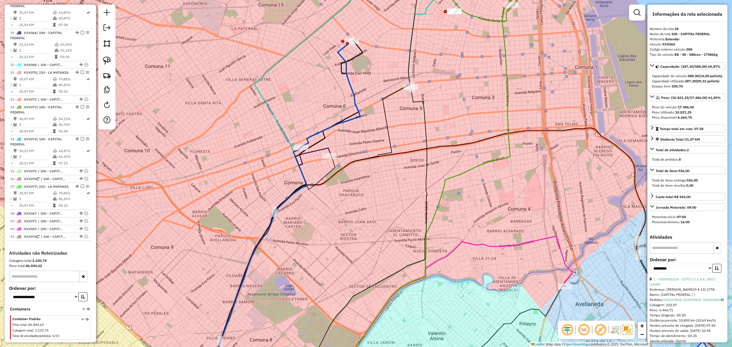
click at [328, 149] on icon at bounding box center [266, 265] width 130 height 234
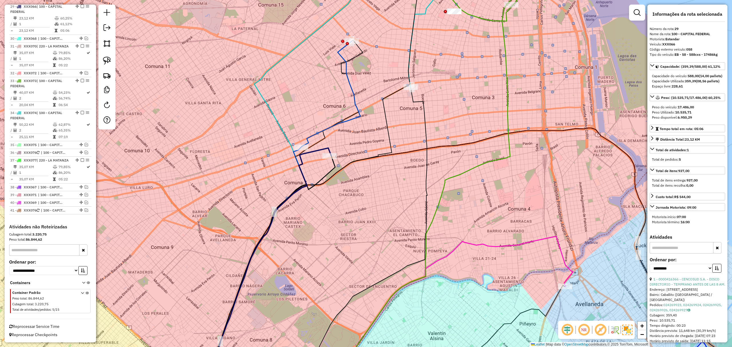
scroll to position [1087, 0]
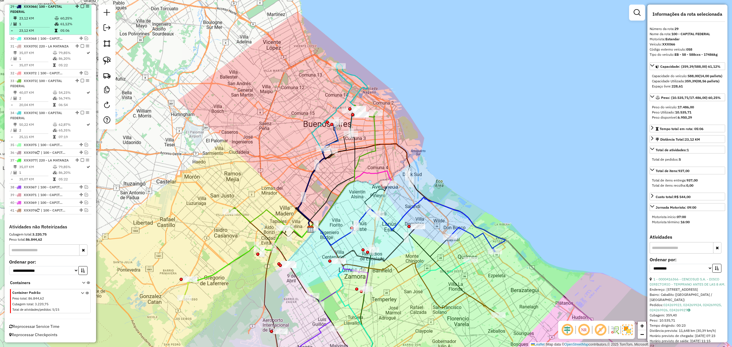
click at [81, 6] on em at bounding box center [82, 6] width 3 height 3
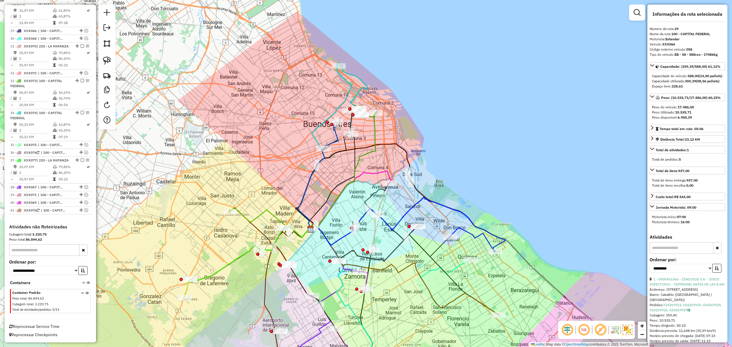
click at [336, 135] on icon at bounding box center [331, 135] width 15 height 27
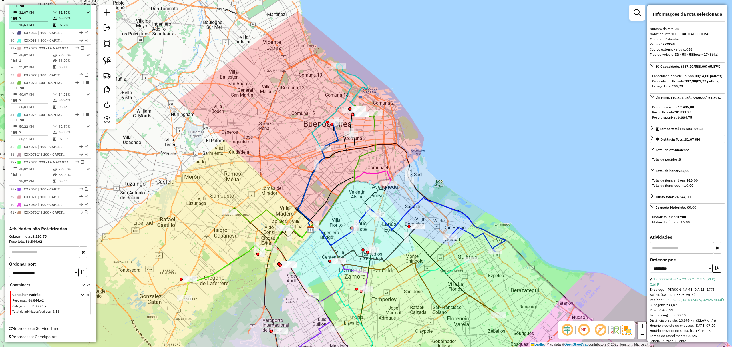
click at [81, 2] on em at bounding box center [82, 0] width 3 height 3
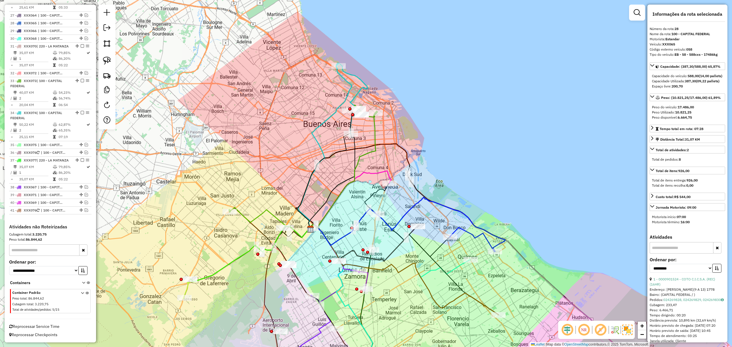
click at [346, 89] on icon at bounding box center [325, 147] width 54 height 166
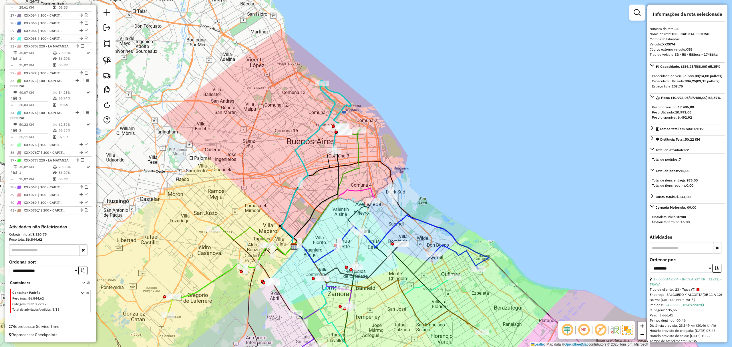
drag, startPoint x: 341, startPoint y: 97, endPoint x: 324, endPoint y: 115, distance: 24.1
click at [324, 115] on div "Janela de atendimento Grade de atendimento Capacidade Transportadoras Veículos …" at bounding box center [366, 173] width 732 height 347
click at [82, 111] on em at bounding box center [82, 112] width 3 height 3
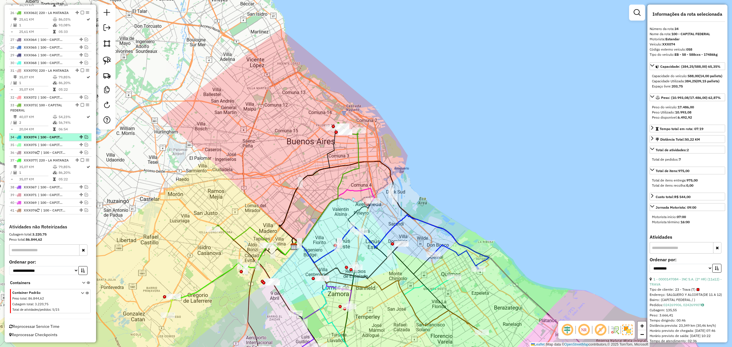
scroll to position [1027, 0]
click at [358, 143] on icon at bounding box center [326, 188] width 69 height 119
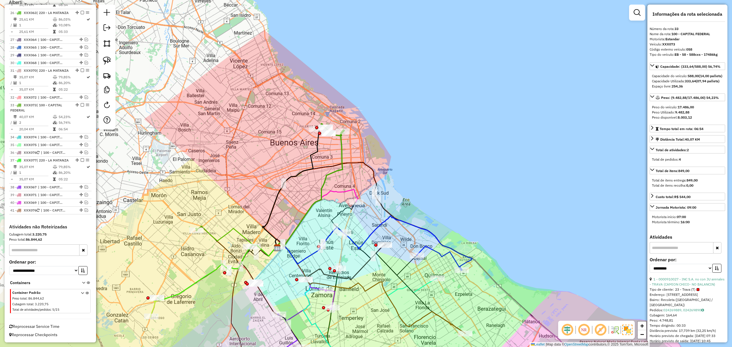
drag, startPoint x: 348, startPoint y: 154, endPoint x: 331, endPoint y: 155, distance: 17.2
click at [331, 155] on div "Janela de atendimento Grade de atendimento Capacidade Transportadoras Veículos …" at bounding box center [366, 173] width 732 height 347
click at [81, 103] on em at bounding box center [82, 104] width 3 height 3
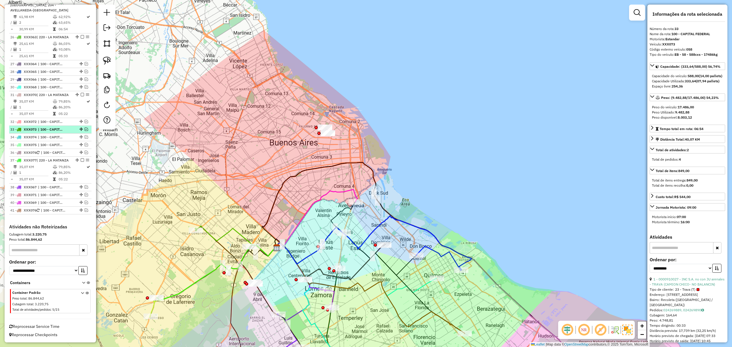
scroll to position [1003, 0]
drag, startPoint x: 326, startPoint y: 120, endPoint x: 344, endPoint y: 130, distance: 21.4
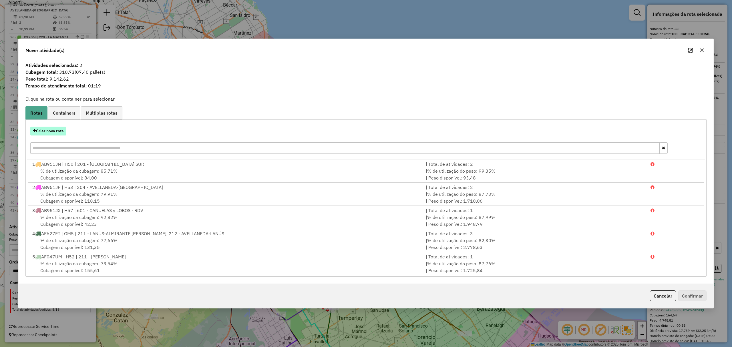
click at [49, 130] on button "Criar nova rota" at bounding box center [48, 131] width 36 height 9
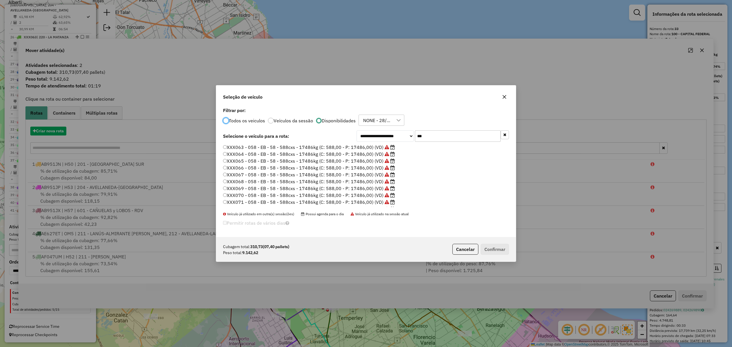
scroll to position [3, 2]
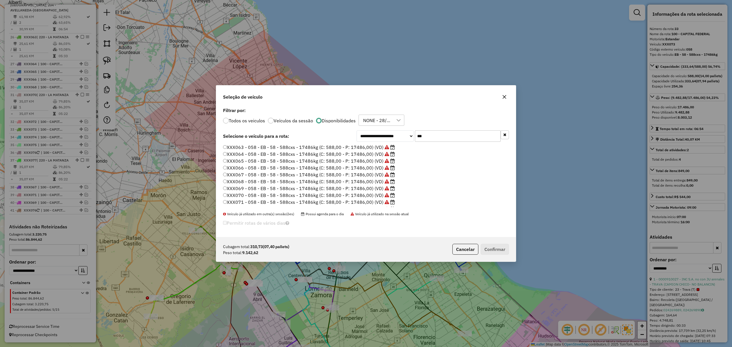
click at [362, 174] on label "XXX067 - 058 - EB - 58 - 588cxs - 17486kg (C: 588,00 - P: 17486,00) (VD)" at bounding box center [309, 174] width 172 height 7
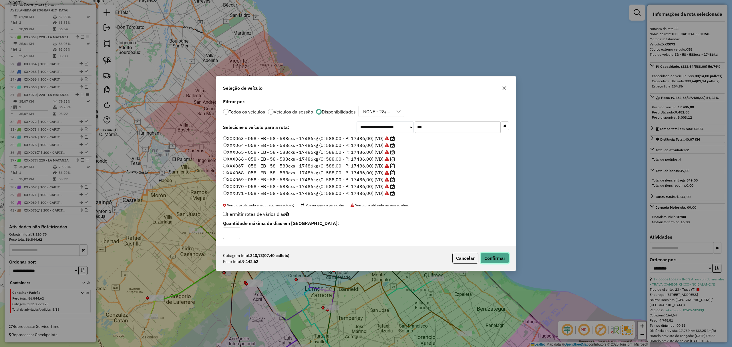
click at [494, 257] on button "Confirmar" at bounding box center [495, 258] width 28 height 11
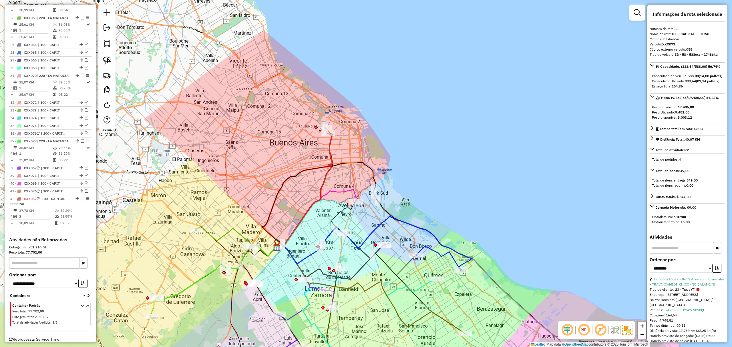
scroll to position [1035, 0]
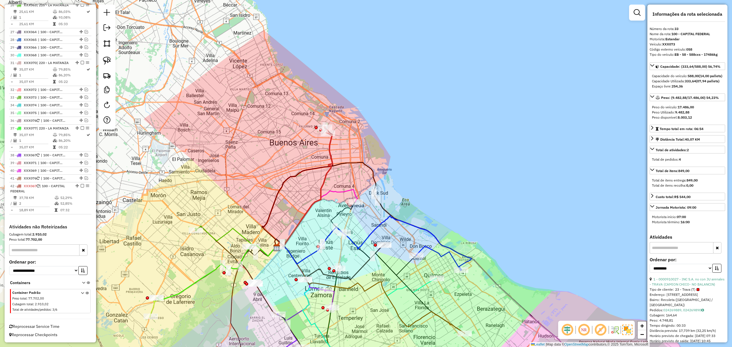
click at [330, 151] on icon at bounding box center [304, 190] width 58 height 115
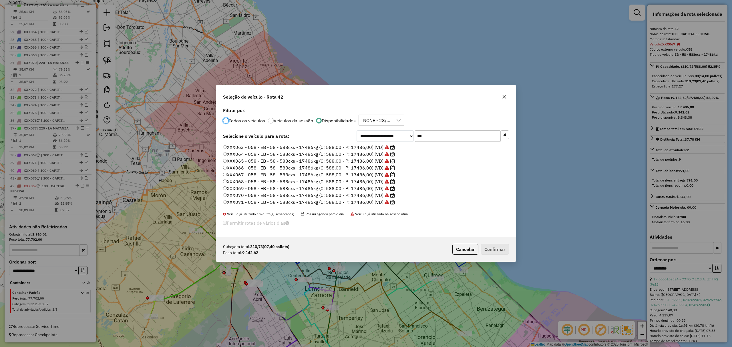
scroll to position [40, 0]
click at [363, 190] on label "XXX075 - 058 - EB - 58 - 588cxs - 17486kg (C: 588,00 - P: 17486,00) (VD)" at bounding box center [309, 189] width 172 height 7
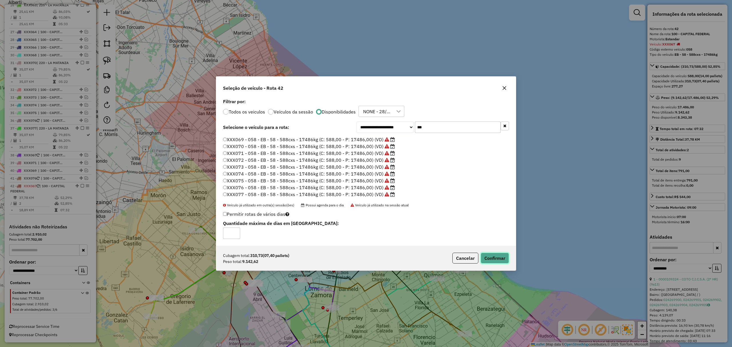
click at [492, 258] on button "Confirmar" at bounding box center [495, 258] width 28 height 11
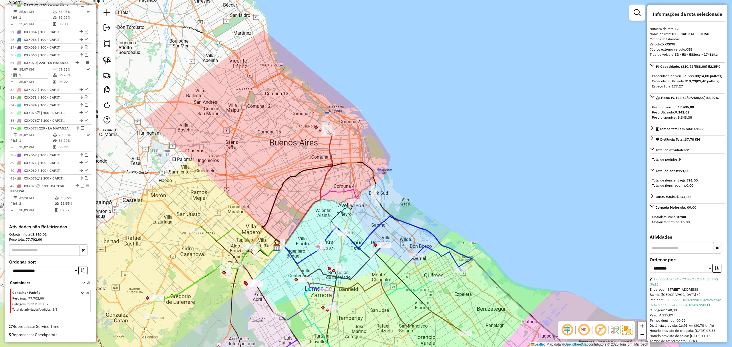
click at [331, 151] on icon at bounding box center [304, 190] width 58 height 115
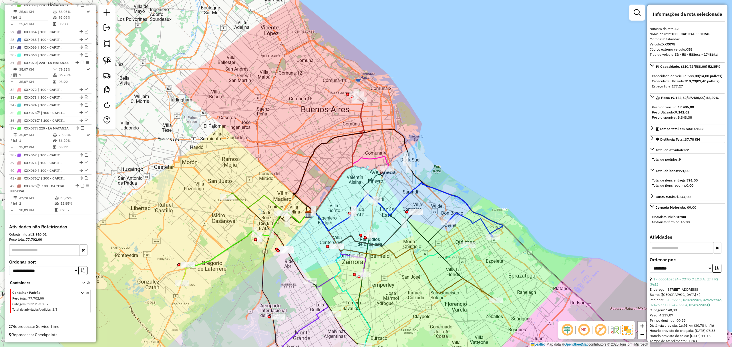
drag, startPoint x: 359, startPoint y: 147, endPoint x: 391, endPoint y: 114, distance: 46.3
click at [391, 114] on div "Janela de atendimento Grade de atendimento Capacidade Transportadoras Veículos …" at bounding box center [366, 173] width 732 height 347
click at [81, 186] on em at bounding box center [82, 185] width 3 height 3
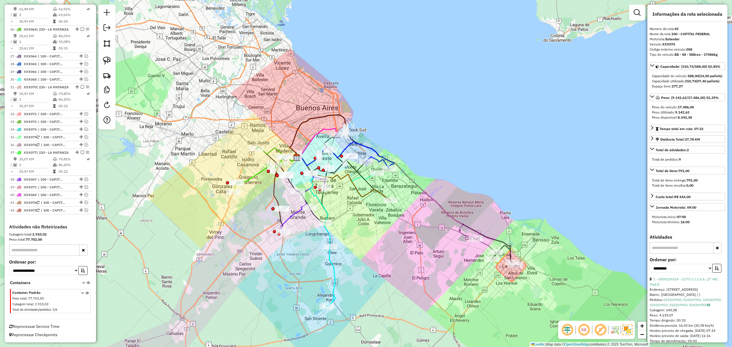
drag, startPoint x: 408, startPoint y: 278, endPoint x: 411, endPoint y: 258, distance: 20.5
click at [411, 258] on div "Janela de atendimento Grade de atendimento Capacidade Transportadoras Veículos …" at bounding box center [366, 173] width 732 height 347
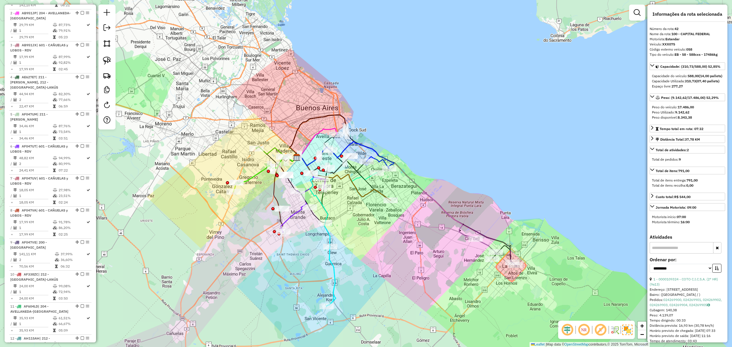
scroll to position [95, 0]
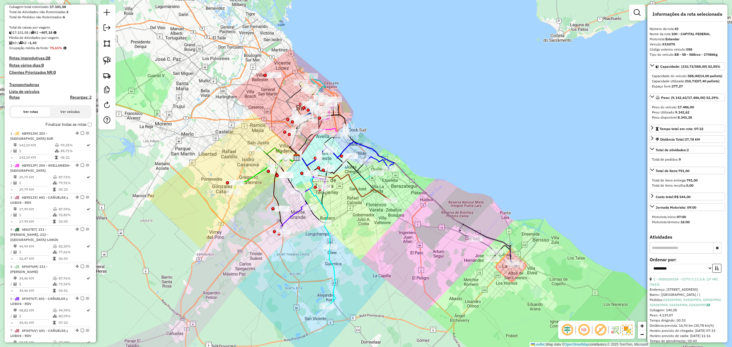
click at [16, 97] on h4 "Rotas" at bounding box center [14, 97] width 11 height 5
select select
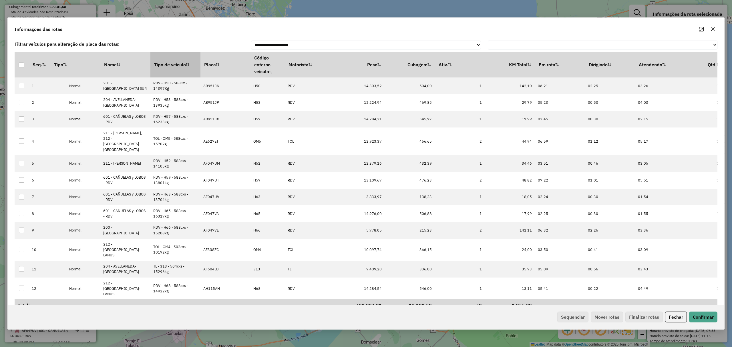
click at [175, 67] on th "Tipo de veículo" at bounding box center [176, 65] width 50 height 26
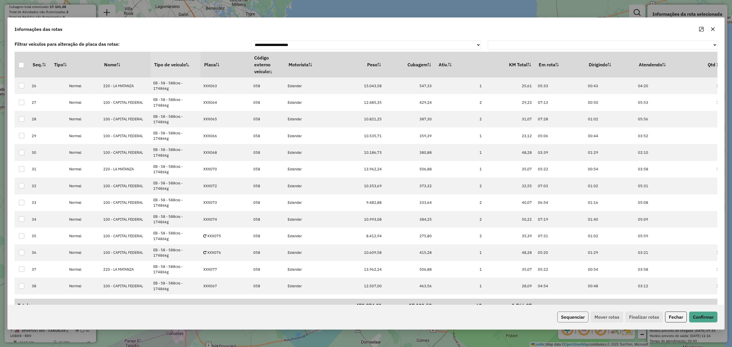
click at [569, 318] on button "Sequenciar" at bounding box center [573, 317] width 31 height 11
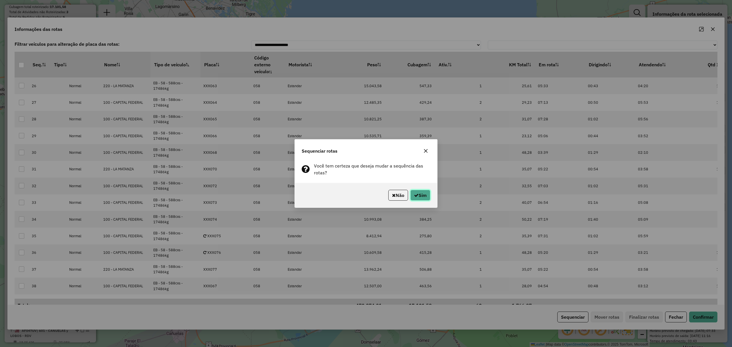
click at [424, 194] on button "Sim" at bounding box center [421, 195] width 20 height 11
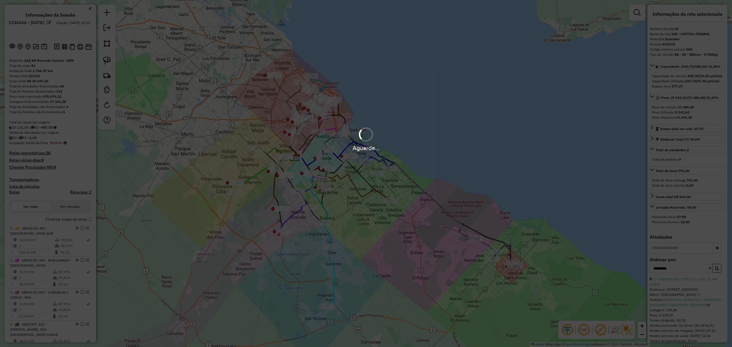
select select "**********"
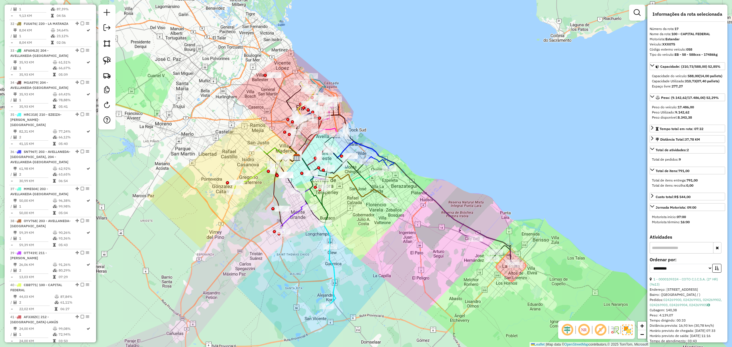
scroll to position [1365, 0]
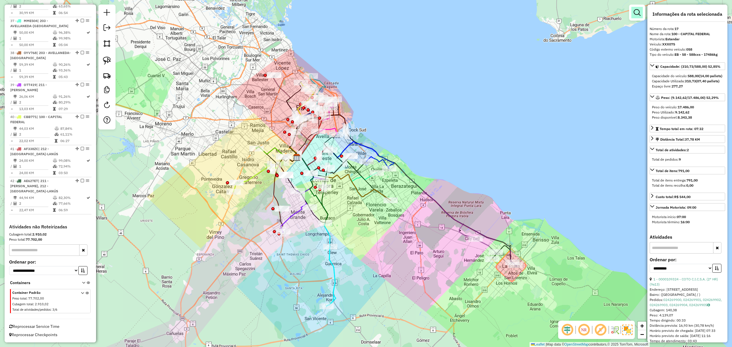
click at [633, 14] on link at bounding box center [637, 12] width 11 height 11
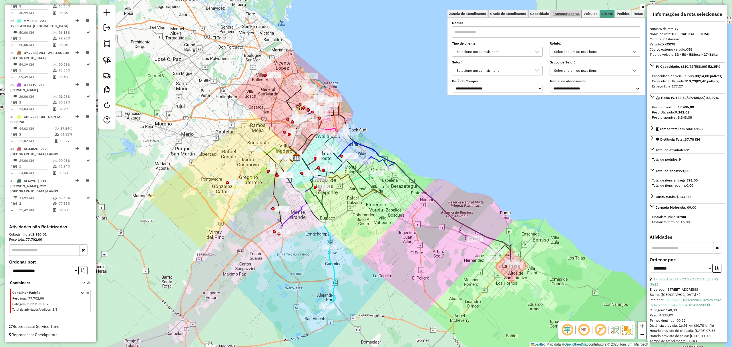
click at [565, 14] on span "Transportadoras" at bounding box center [566, 13] width 27 height 3
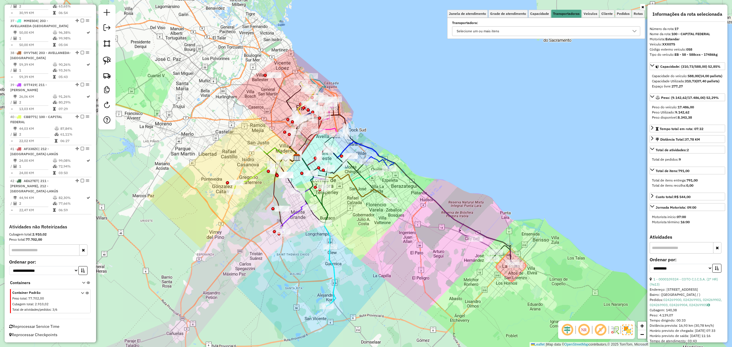
click at [483, 33] on div "Selecione um ou mais itens" at bounding box center [478, 31] width 47 height 9
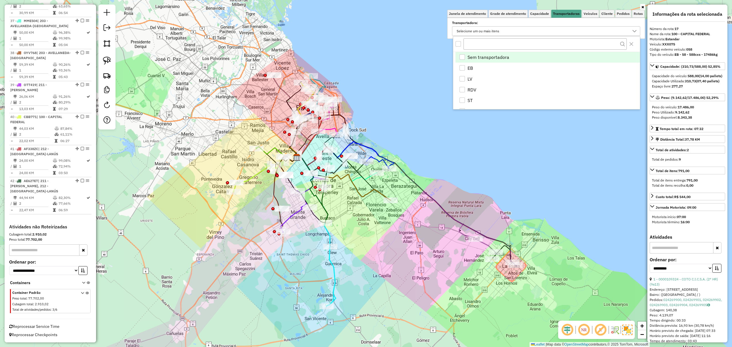
scroll to position [3, 21]
click at [464, 68] on div "EB" at bounding box center [462, 67] width 5 height 5
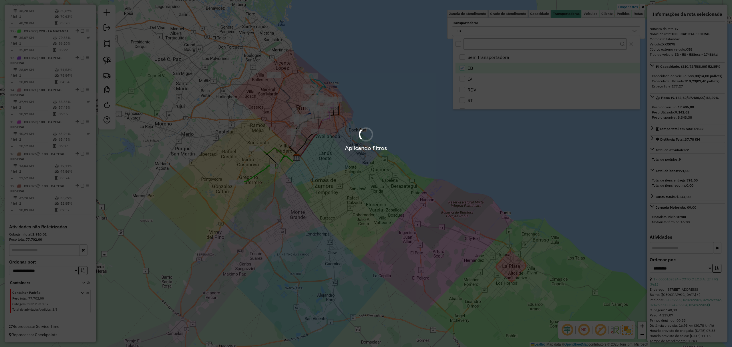
scroll to position [546, 0]
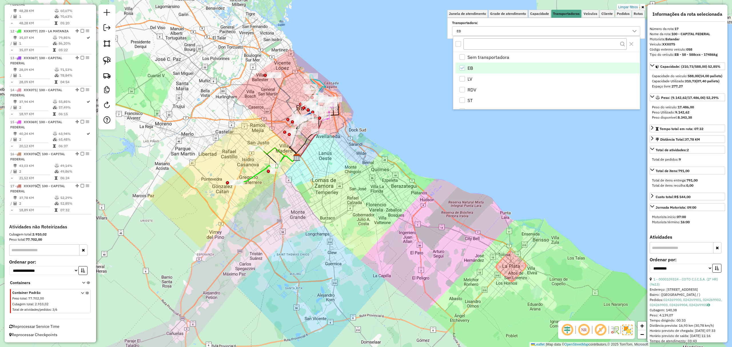
click at [273, 150] on icon at bounding box center [276, 154] width 41 height 15
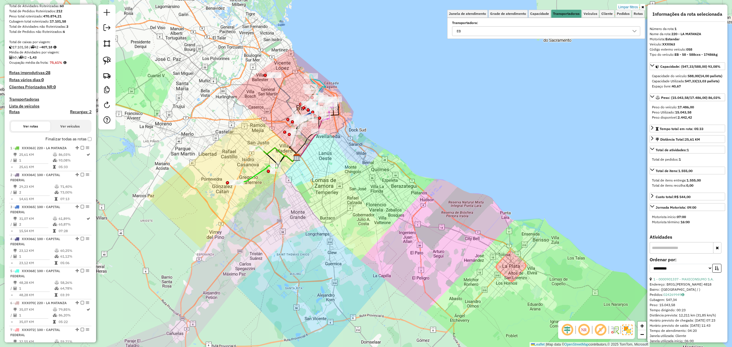
scroll to position [0, 0]
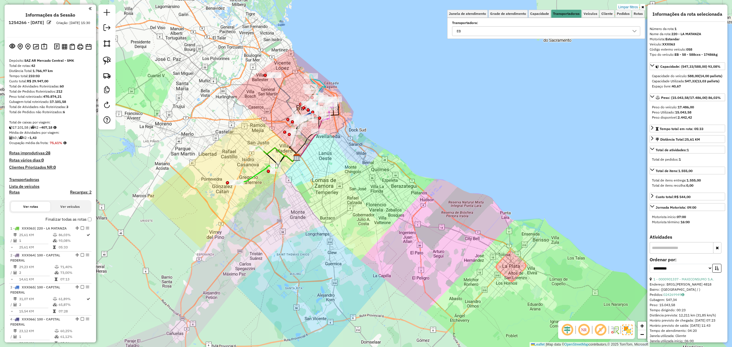
click at [548, 32] on div "EB" at bounding box center [542, 31] width 175 height 9
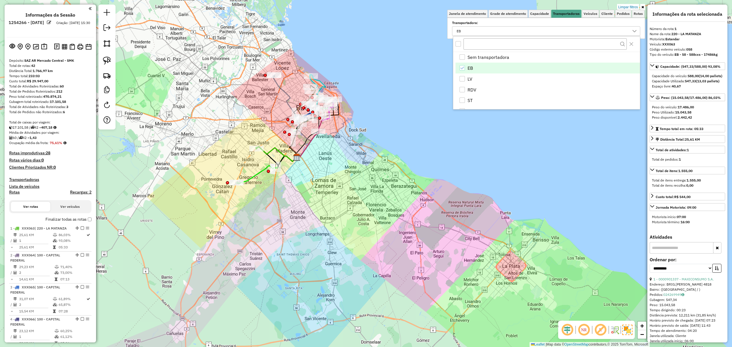
click at [461, 69] on icon "EB" at bounding box center [462, 68] width 4 height 4
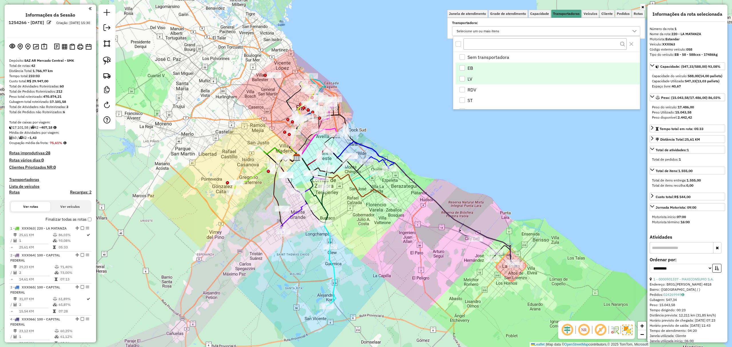
click at [464, 80] on div "LV" at bounding box center [462, 78] width 5 height 5
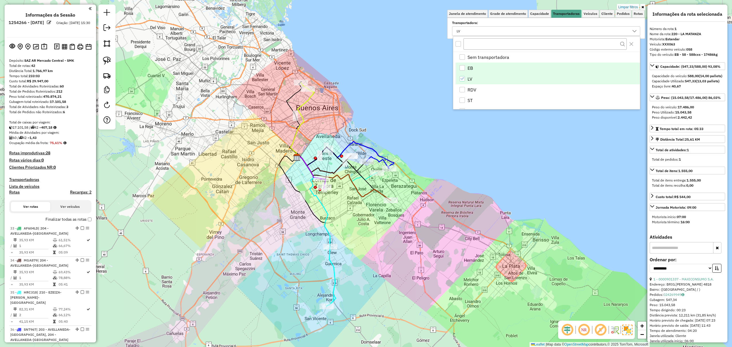
click at [462, 80] on icon "LV" at bounding box center [463, 79] width 4 height 3
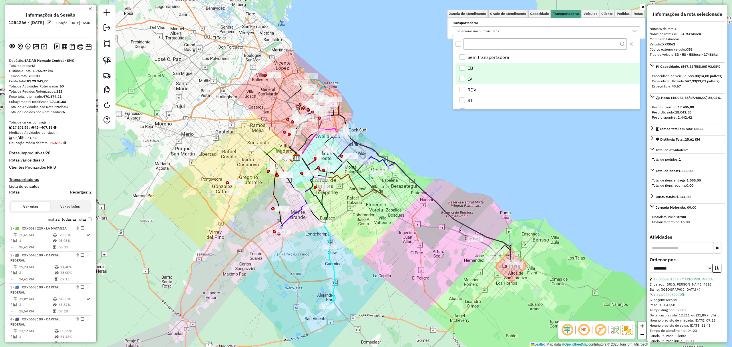
click at [513, 171] on div "Janela de atendimento Grade de atendimento Capacidade Transportadoras Veículos …" at bounding box center [366, 173] width 732 height 347
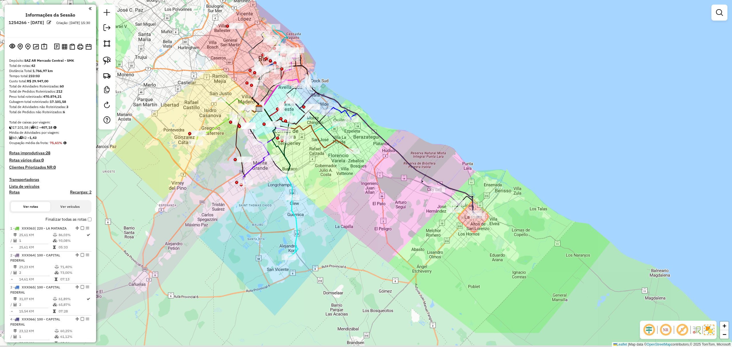
drag, startPoint x: 508, startPoint y: 203, endPoint x: 472, endPoint y: 167, distance: 50.4
click at [472, 155] on div "Janela de atendimento Grade de atendimento Capacidade Transportadoras Veículos …" at bounding box center [366, 173] width 732 height 347
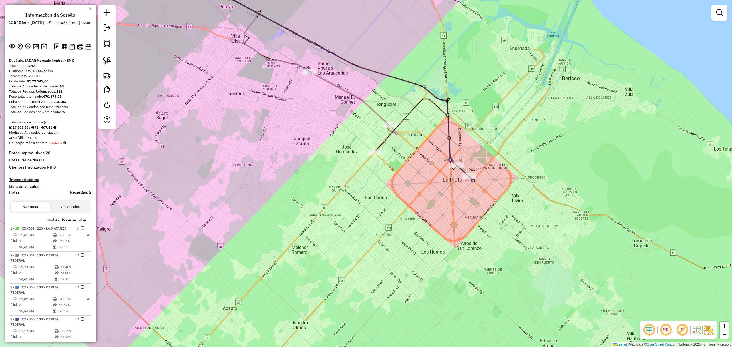
click at [381, 117] on icon at bounding box center [353, 103] width 90 height 63
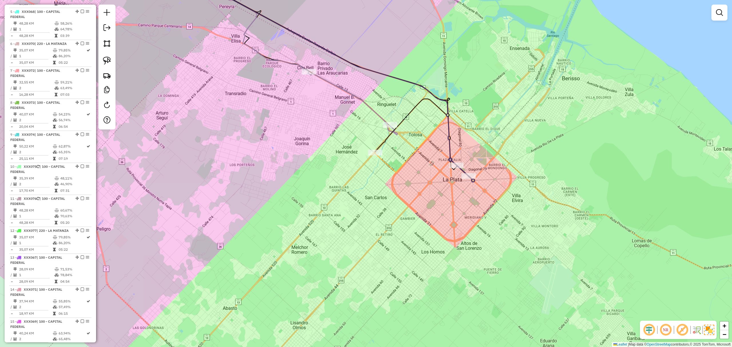
select select "**********"
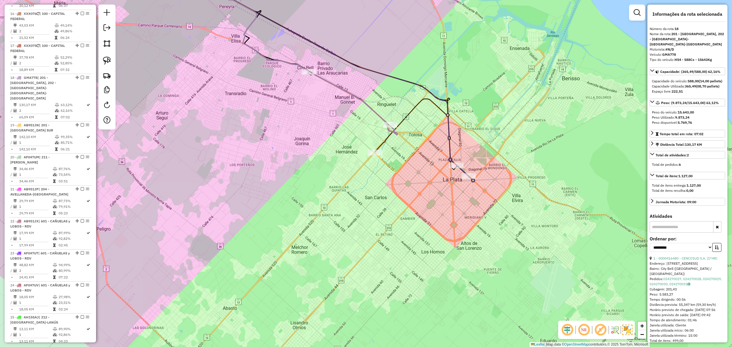
scroll to position [756, 0]
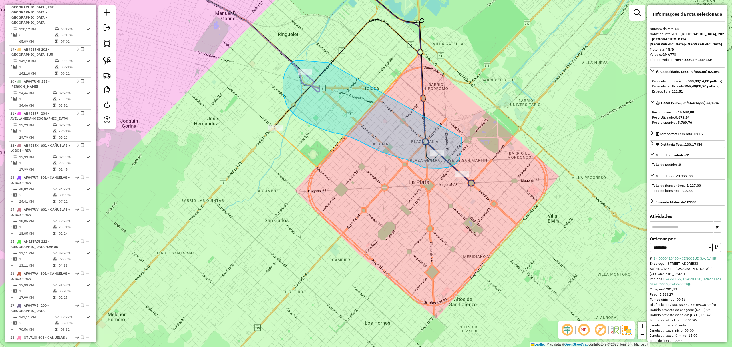
drag, startPoint x: 306, startPoint y: 61, endPoint x: 462, endPoint y: 138, distance: 173.4
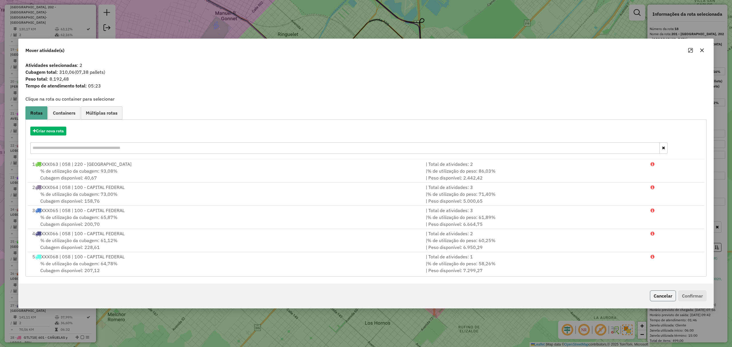
click at [666, 294] on button "Cancelar" at bounding box center [663, 296] width 26 height 11
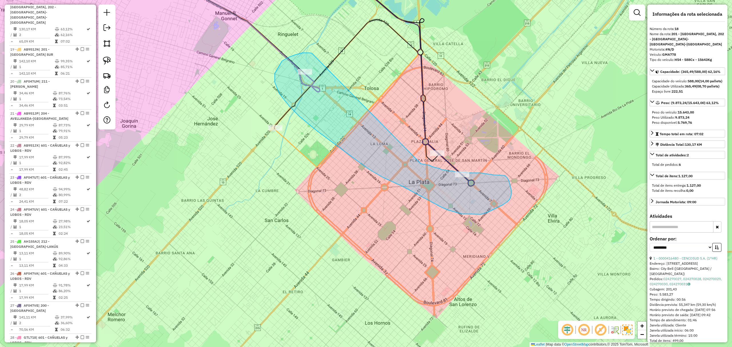
drag, startPoint x: 282, startPoint y: 61, endPoint x: 421, endPoint y: 164, distance: 172.9
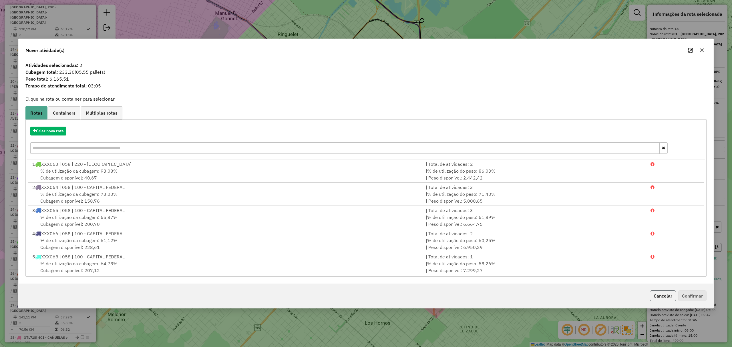
click at [655, 294] on button "Cancelar" at bounding box center [663, 296] width 26 height 11
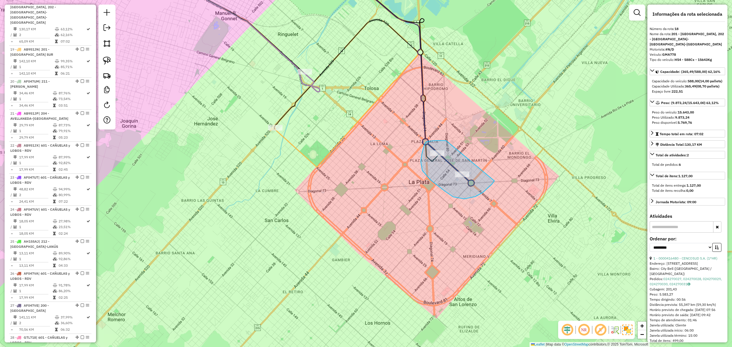
drag, startPoint x: 426, startPoint y: 142, endPoint x: 497, endPoint y: 172, distance: 76.7
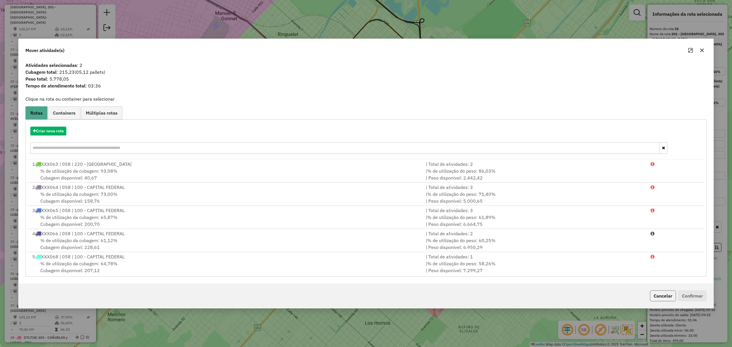
click at [666, 293] on button "Cancelar" at bounding box center [663, 296] width 26 height 11
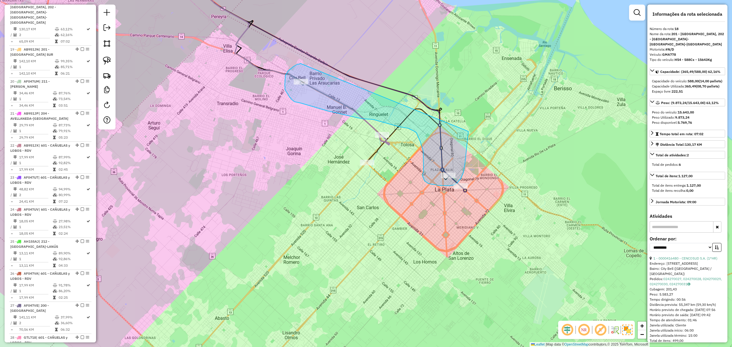
drag, startPoint x: 300, startPoint y: 64, endPoint x: 469, endPoint y: 132, distance: 181.8
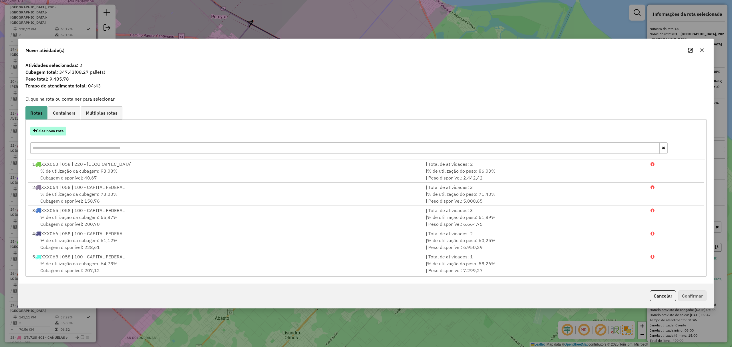
click at [41, 132] on button "Criar nova rota" at bounding box center [48, 131] width 36 height 9
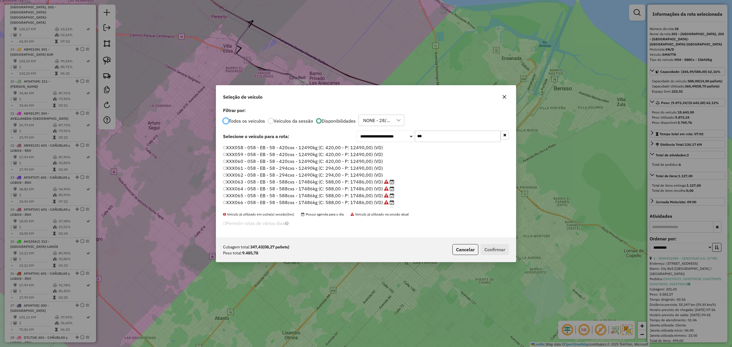
scroll to position [3, 2]
drag, startPoint x: 432, startPoint y: 137, endPoint x: 390, endPoint y: 126, distance: 43.4
click at [390, 126] on div "**********" at bounding box center [366, 171] width 300 height 131
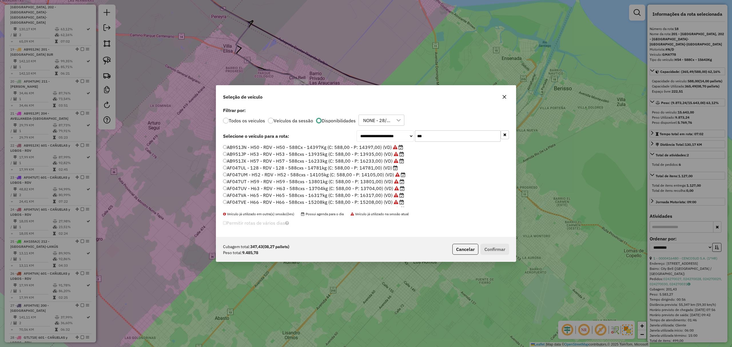
scroll to position [26, 0]
type input "***"
click at [371, 189] on label "AH155AI - 145 - RDV - 145 - 588cxs - 14660kg (C: 588,00 - P: 14660,00) (VD)" at bounding box center [310, 189] width 175 height 7
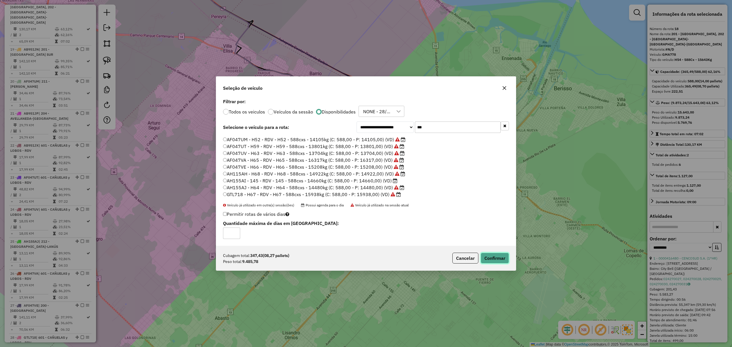
click at [493, 256] on button "Confirmar" at bounding box center [495, 258] width 28 height 11
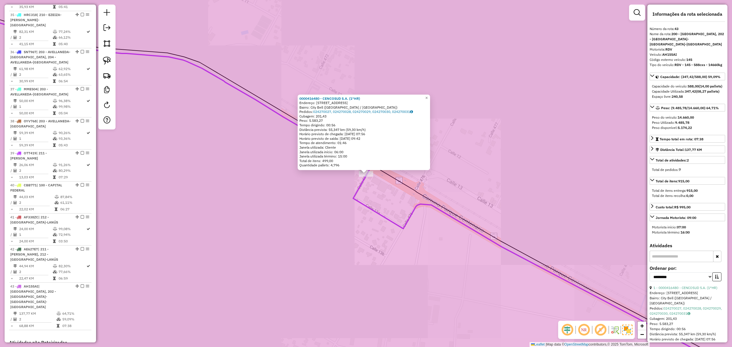
scroll to position [1402, 0]
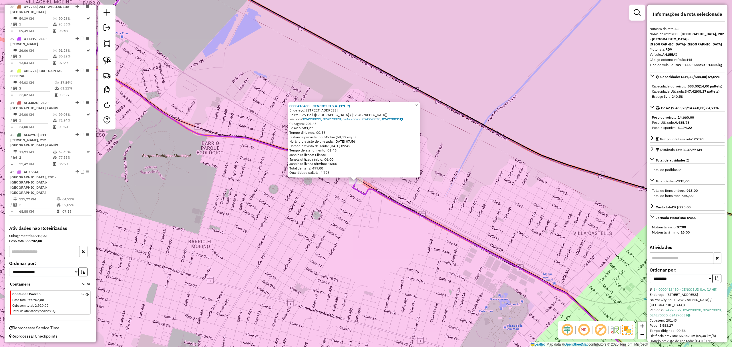
drag, startPoint x: 354, startPoint y: 240, endPoint x: 353, endPoint y: 169, distance: 71.0
click at [353, 169] on div "0000416480 - CENCOSUD S.A. (1°HR) Endereço: [STREET_ADDRESS] Bairro: [GEOGRAPHI…" at bounding box center [366, 173] width 732 height 347
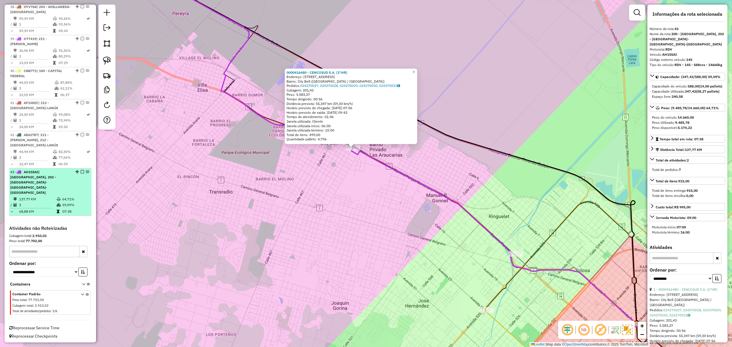
click at [81, 174] on em at bounding box center [82, 171] width 3 height 3
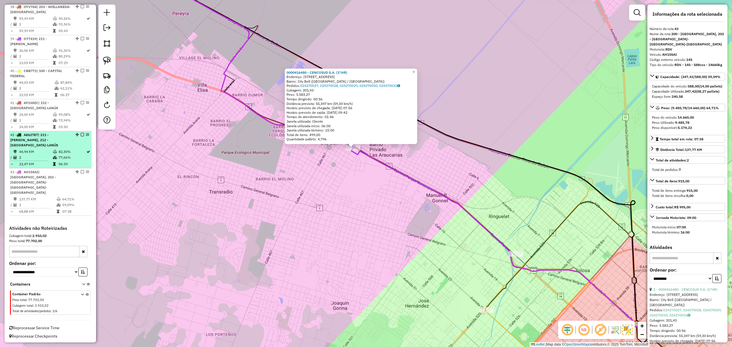
scroll to position [1373, 0]
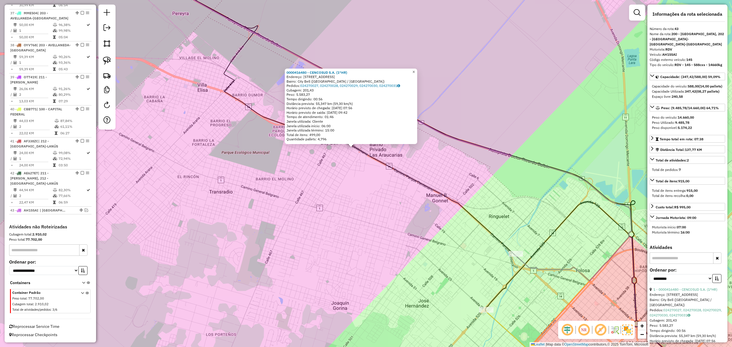
click at [415, 71] on span "×" at bounding box center [414, 71] width 3 height 5
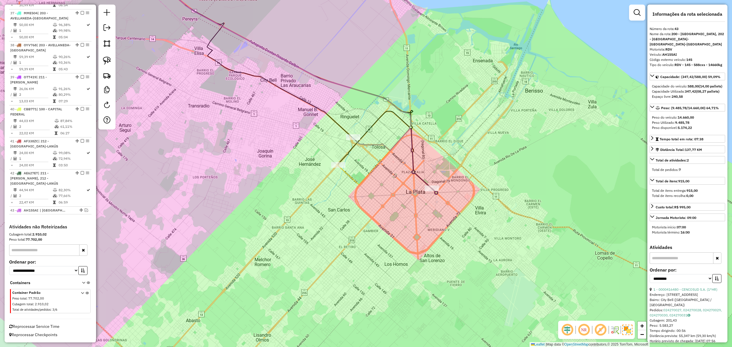
click at [426, 183] on icon at bounding box center [290, 79] width 296 height 229
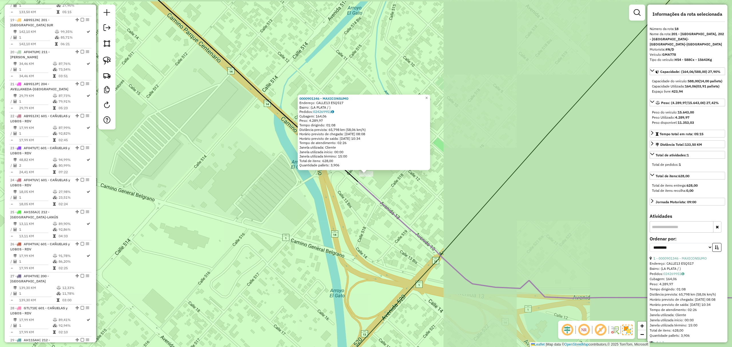
scroll to position [756, 0]
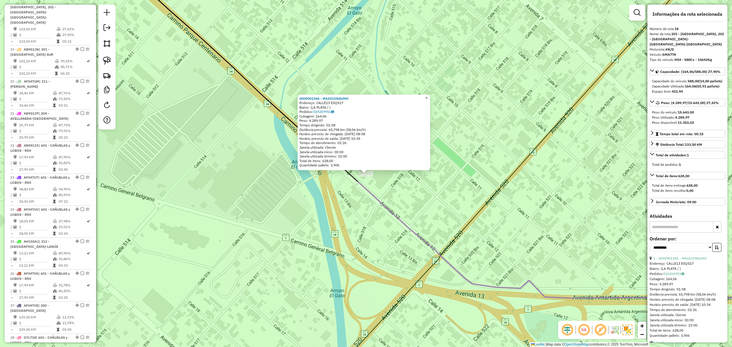
click at [428, 97] on span "×" at bounding box center [426, 98] width 3 height 5
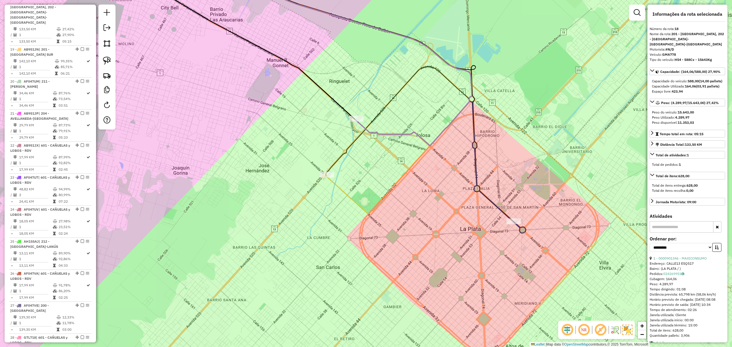
drag, startPoint x: 463, startPoint y: 235, endPoint x: 374, endPoint y: 192, distance: 99.0
click at [374, 192] on div "Janela de atendimento Grade de atendimento Capacidade Transportadoras Veículos …" at bounding box center [366, 173] width 732 height 347
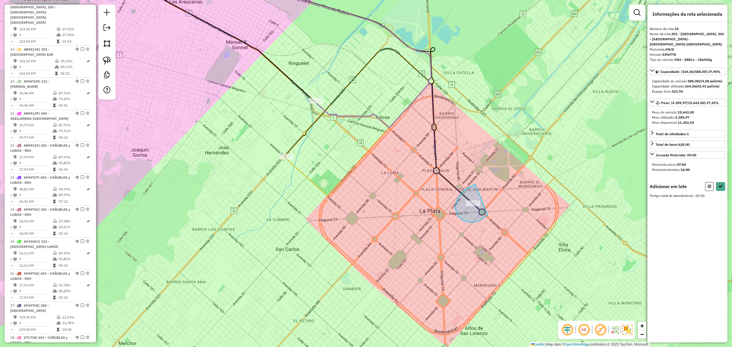
drag, startPoint x: 476, startPoint y: 185, endPoint x: 488, endPoint y: 215, distance: 33.0
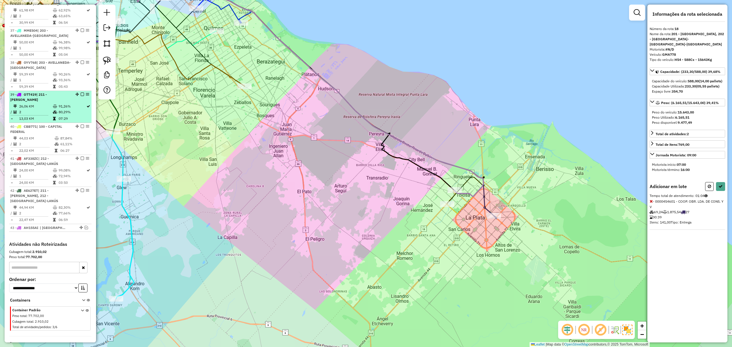
scroll to position [1367, 0]
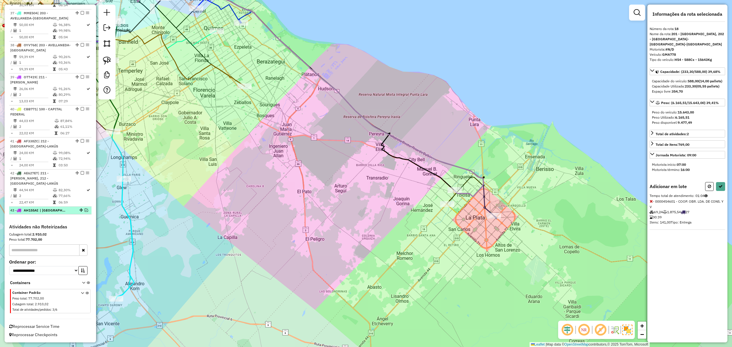
click at [85, 212] on em at bounding box center [86, 210] width 3 height 3
select select "**********"
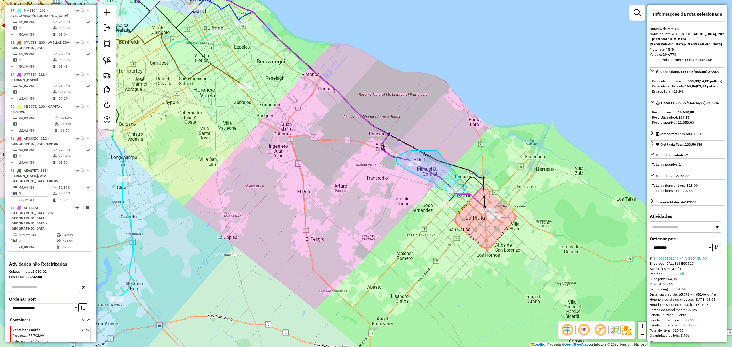
drag, startPoint x: 427, startPoint y: 151, endPoint x: 469, endPoint y: 176, distance: 49.3
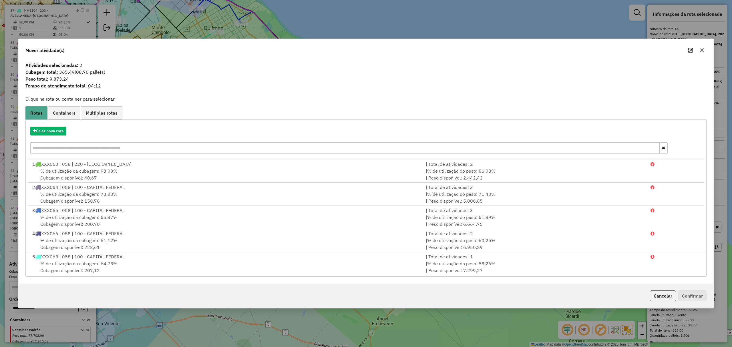
click at [667, 291] on button "Cancelar" at bounding box center [663, 296] width 26 height 11
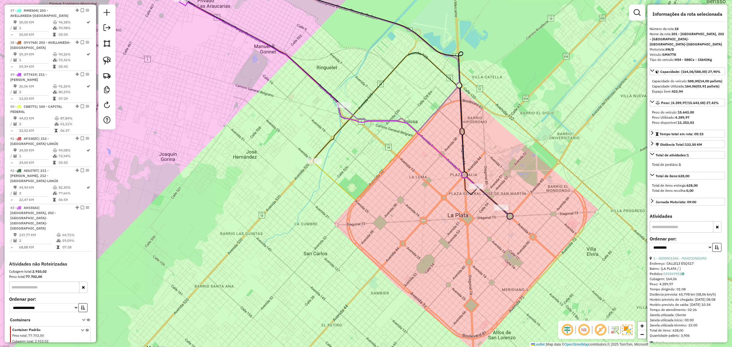
click at [490, 198] on icon at bounding box center [374, 92] width 280 height 254
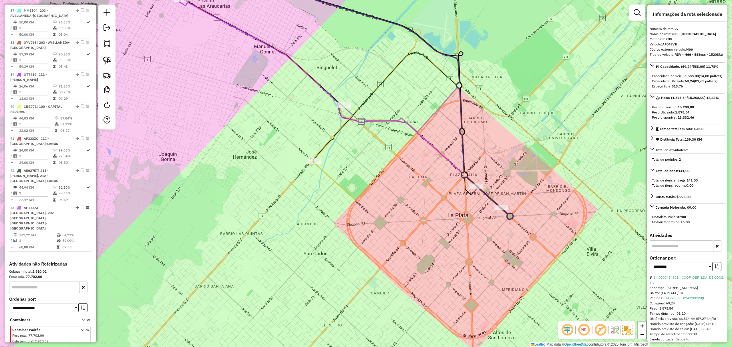
scroll to position [1051, 0]
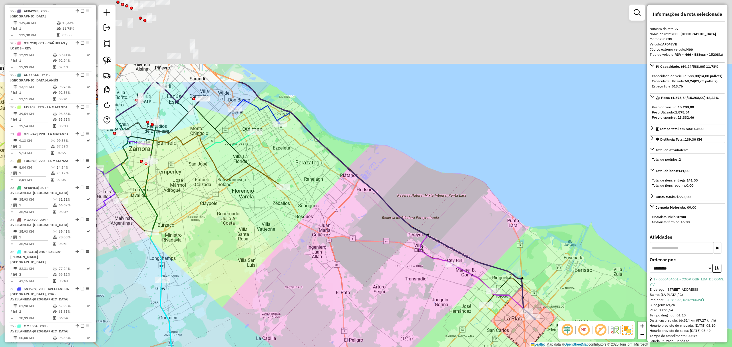
drag, startPoint x: 324, startPoint y: 86, endPoint x: 369, endPoint y: 213, distance: 134.6
click at [369, 213] on div "Janela de atendimento Grade de atendimento Capacidade Transportadoras Veículos …" at bounding box center [366, 173] width 732 height 347
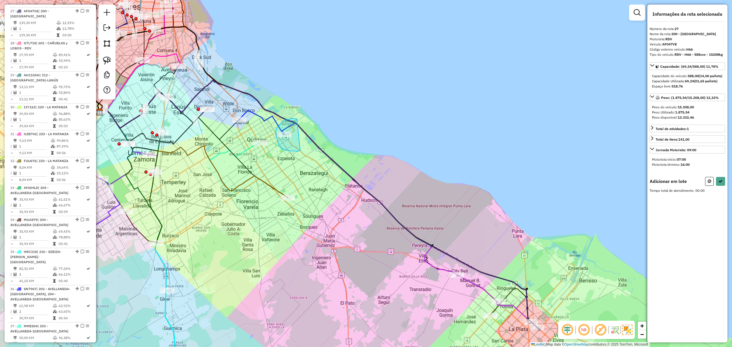
drag, startPoint x: 297, startPoint y: 119, endPoint x: 300, endPoint y: 151, distance: 31.7
click at [710, 183] on icon at bounding box center [709, 181] width 3 height 4
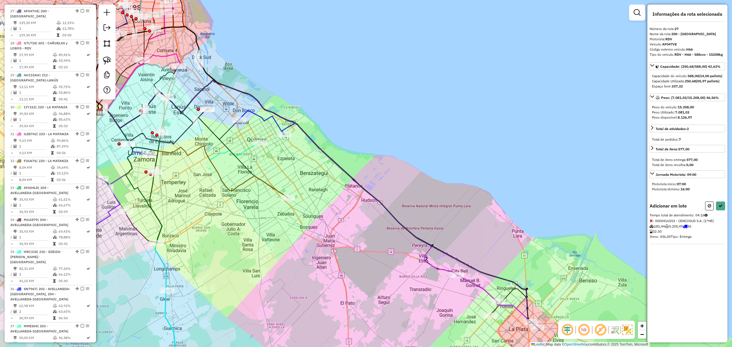
select select "**********"
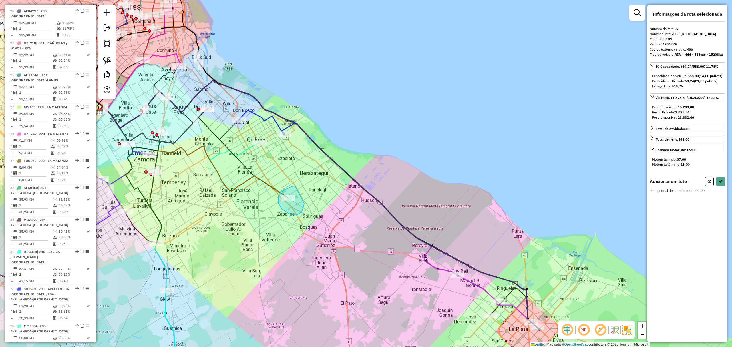
drag, startPoint x: 292, startPoint y: 187, endPoint x: 304, endPoint y: 204, distance: 21.3
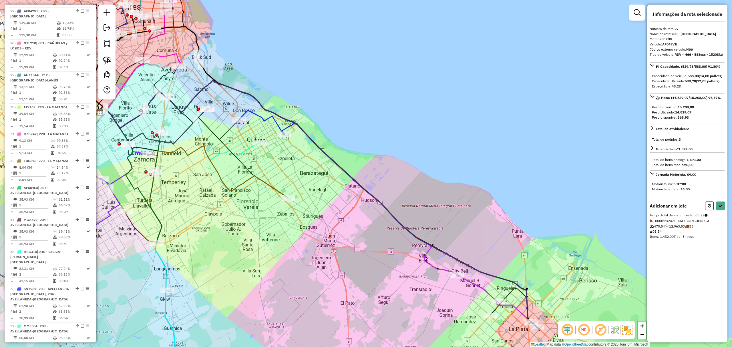
select select "**********"
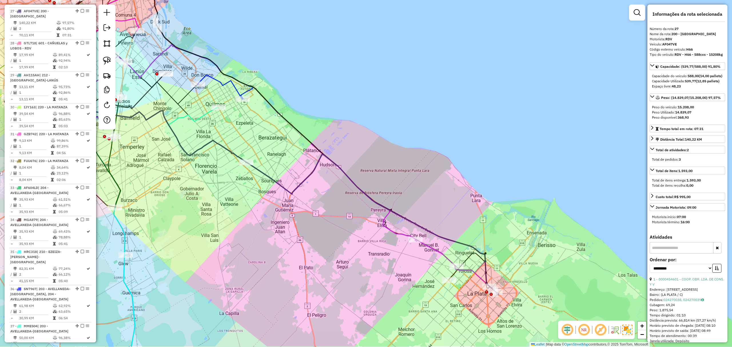
drag, startPoint x: 442, startPoint y: 222, endPoint x: 399, endPoint y: 186, distance: 56.2
click at [399, 186] on div "Janela de atendimento Grade de atendimento Capacidade Transportadoras Veículos …" at bounding box center [366, 173] width 732 height 347
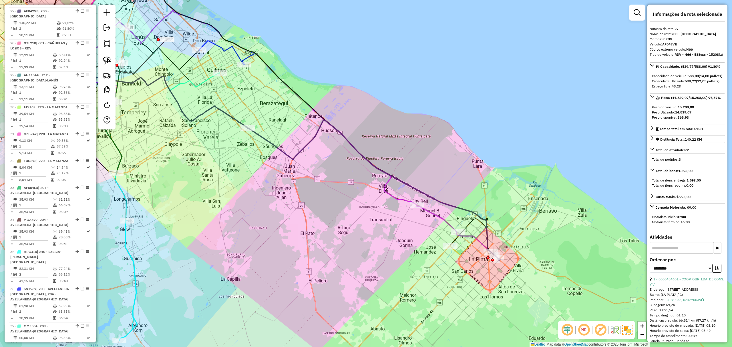
drag, startPoint x: 332, startPoint y: 268, endPoint x: 335, endPoint y: 235, distance: 33.3
click at [335, 235] on div "Janela de atendimento Grade de atendimento Capacidade Transportadoras Veículos …" at bounding box center [366, 173] width 732 height 347
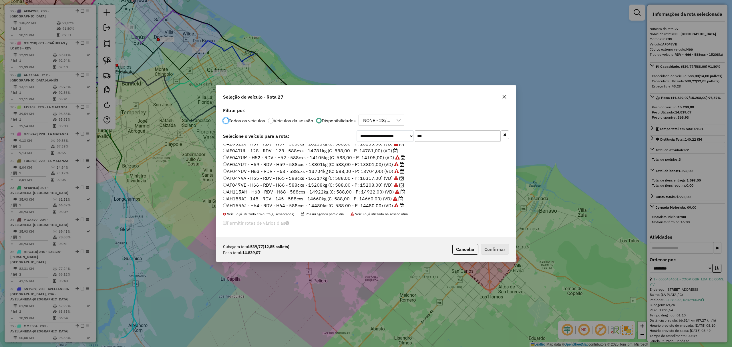
scroll to position [26, 0]
click at [465, 252] on button "Cancelar" at bounding box center [466, 249] width 26 height 11
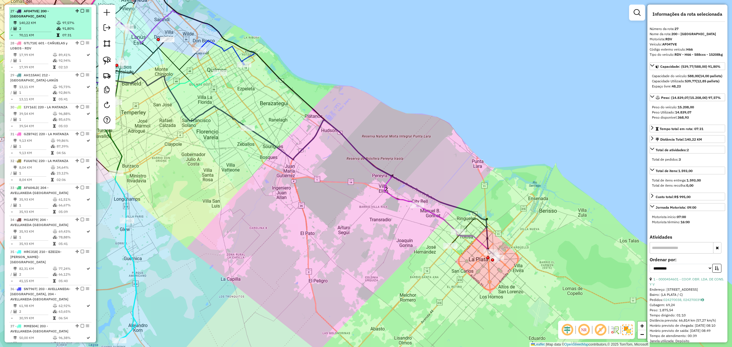
click at [81, 9] on em at bounding box center [82, 10] width 3 height 3
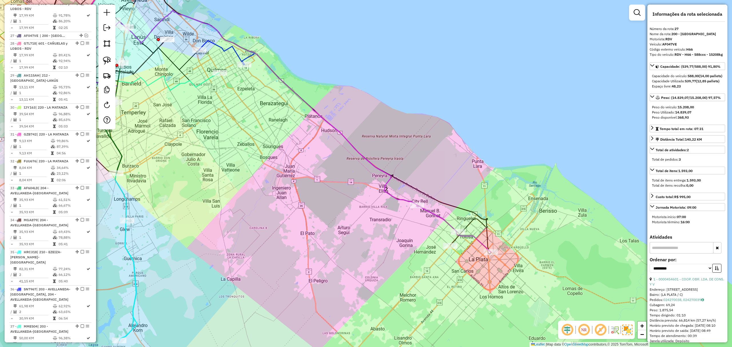
click at [468, 233] on icon at bounding box center [454, 228] width 74 height 47
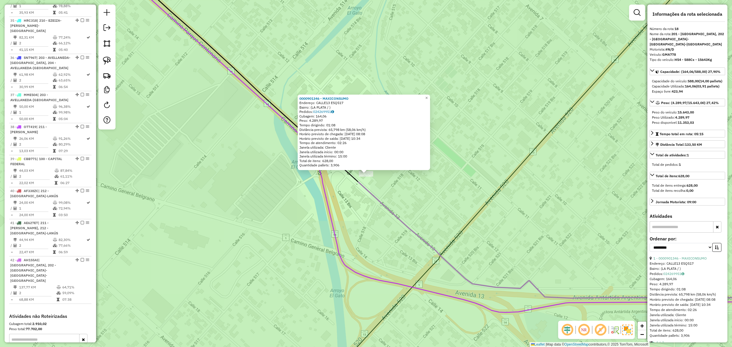
scroll to position [756, 0]
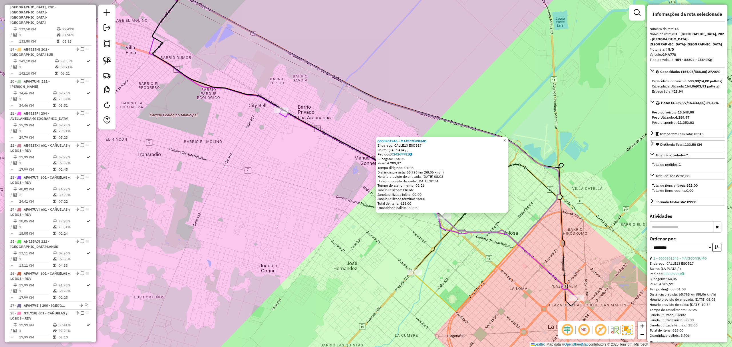
click at [506, 140] on span "×" at bounding box center [505, 140] width 3 height 5
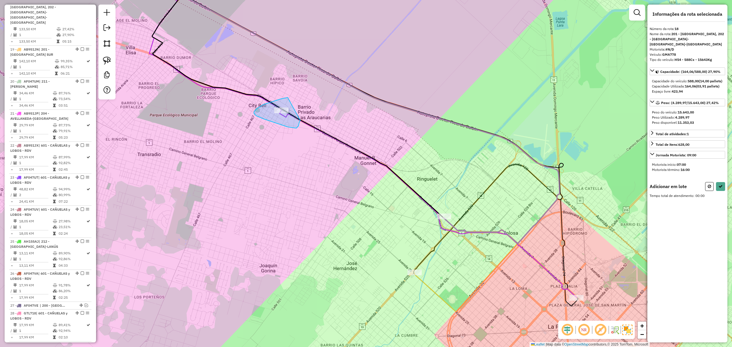
drag, startPoint x: 286, startPoint y: 98, endPoint x: 300, endPoint y: 120, distance: 27.1
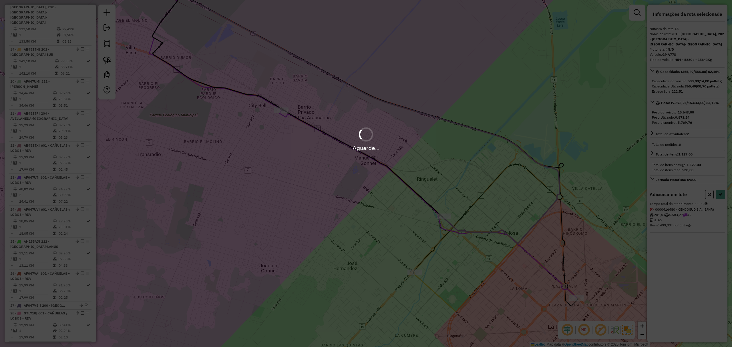
select select "**********"
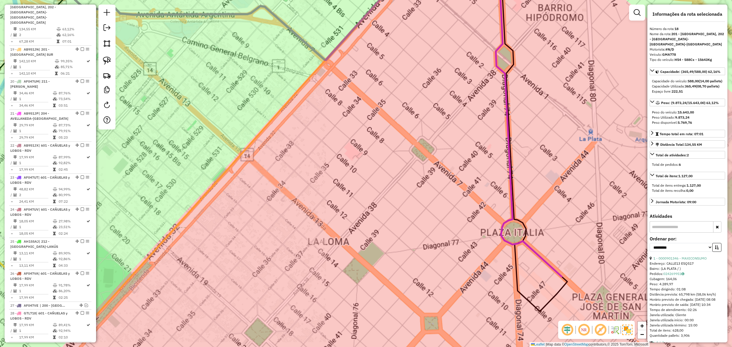
click at [510, 206] on icon at bounding box center [473, 0] width 177 height 553
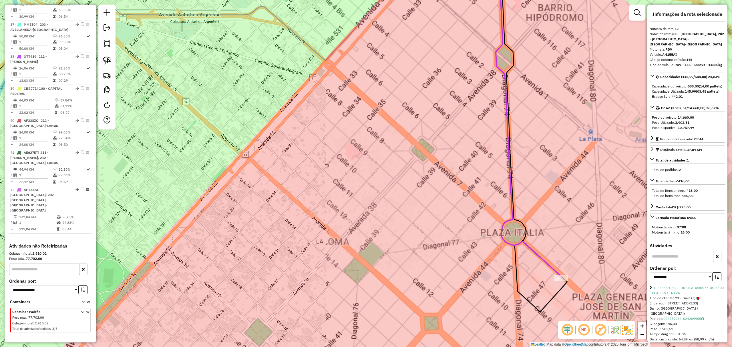
scroll to position [1346, 0]
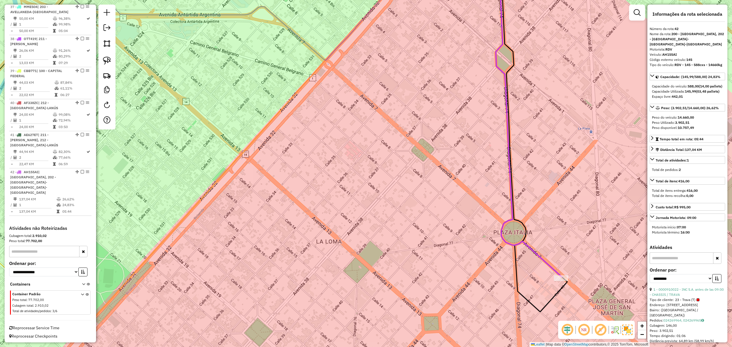
click at [549, 262] on icon at bounding box center [529, 121] width 66 height 312
click at [540, 259] on icon at bounding box center [529, 121] width 66 height 312
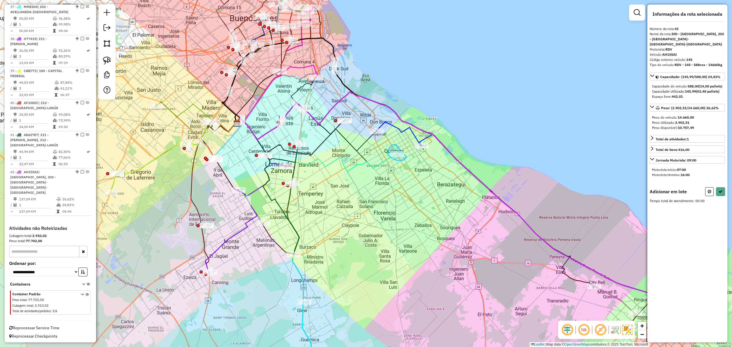
drag, startPoint x: 396, startPoint y: 144, endPoint x: 407, endPoint y: 157, distance: 16.9
click at [710, 193] on icon at bounding box center [709, 192] width 3 height 4
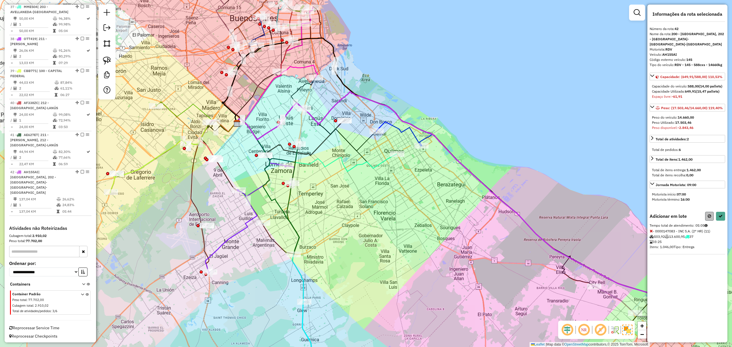
select select "**********"
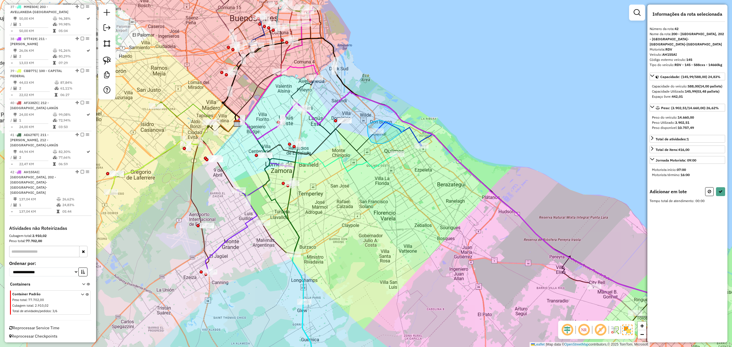
drag, startPoint x: 368, startPoint y: 125, endPoint x: 405, endPoint y: 128, distance: 36.7
click at [709, 193] on icon at bounding box center [709, 192] width 3 height 4
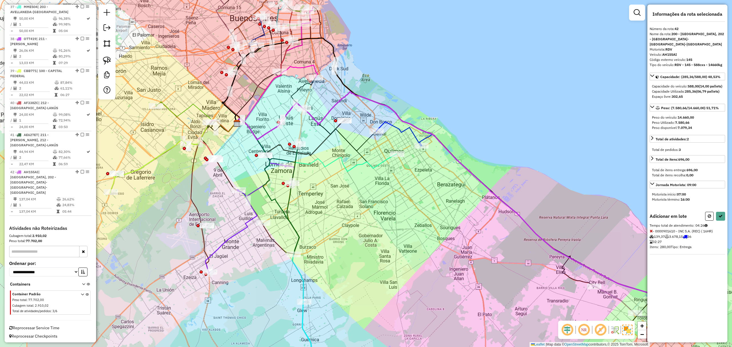
select select "**********"
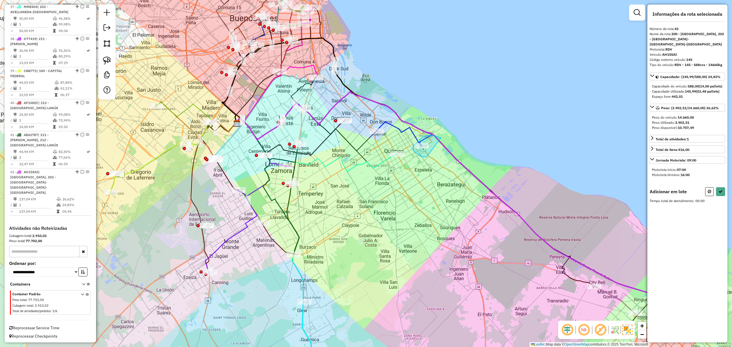
drag, startPoint x: 435, startPoint y: 136, endPoint x: 427, endPoint y: 157, distance: 22.4
click at [709, 191] on icon at bounding box center [709, 192] width 3 height 4
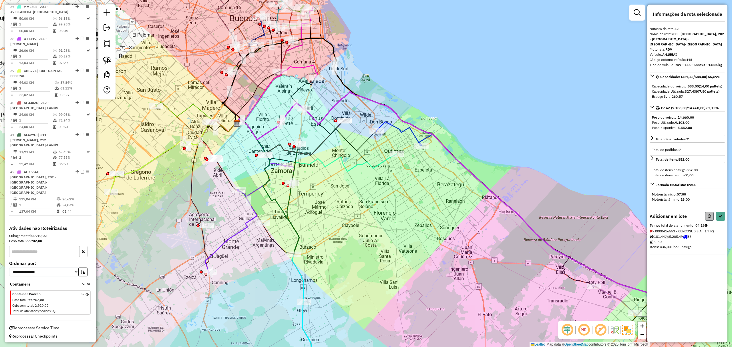
select select "**********"
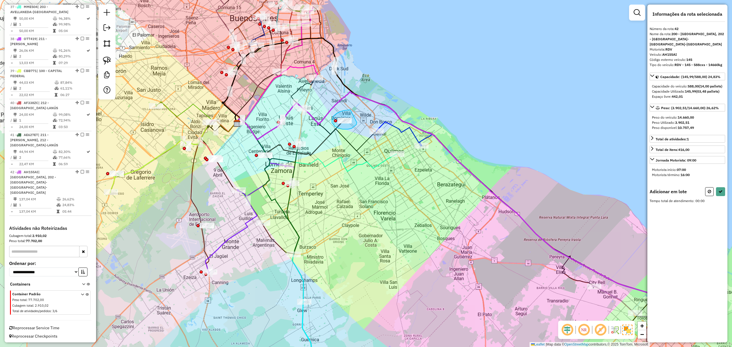
drag, startPoint x: 345, startPoint y: 110, endPoint x: 357, endPoint y: 123, distance: 17.2
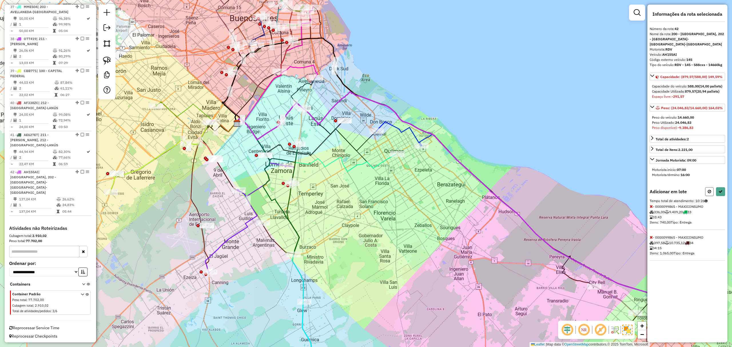
click at [711, 193] on button at bounding box center [710, 191] width 9 height 9
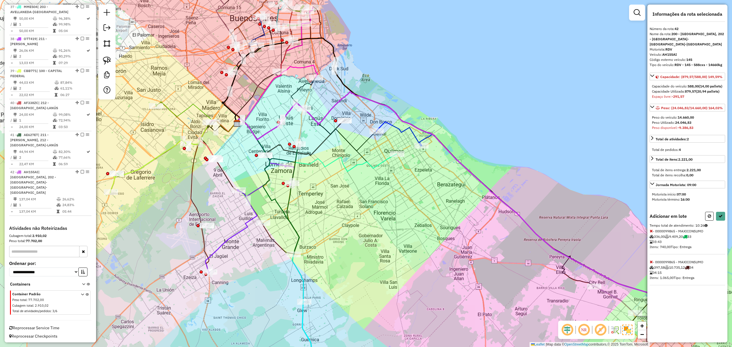
select select "**********"
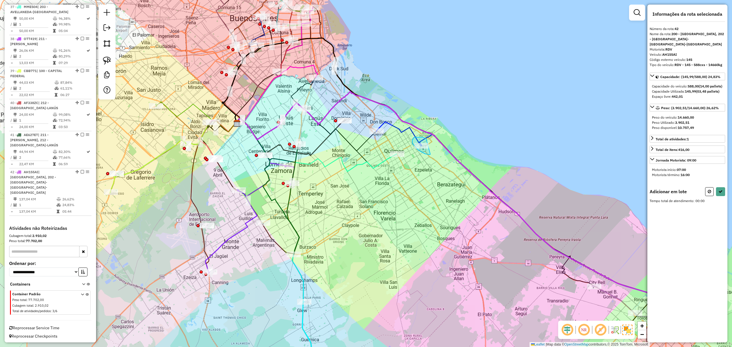
drag, startPoint x: 426, startPoint y: 138, endPoint x: 431, endPoint y: 155, distance: 16.6
click at [711, 194] on icon at bounding box center [709, 192] width 3 height 4
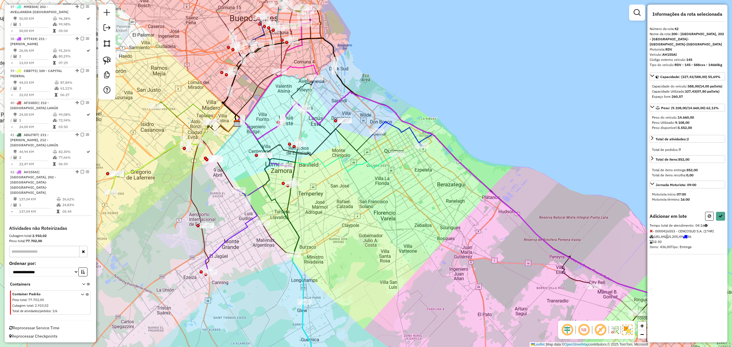
select select "**********"
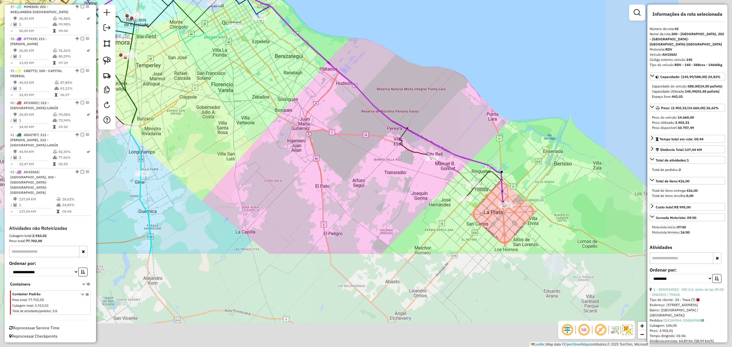
drag, startPoint x: 479, startPoint y: 302, endPoint x: 316, endPoint y: 173, distance: 207.4
click at [316, 173] on div "Janela de atendimento Grade de atendimento Capacidade Transportadoras Veículos …" at bounding box center [366, 173] width 732 height 347
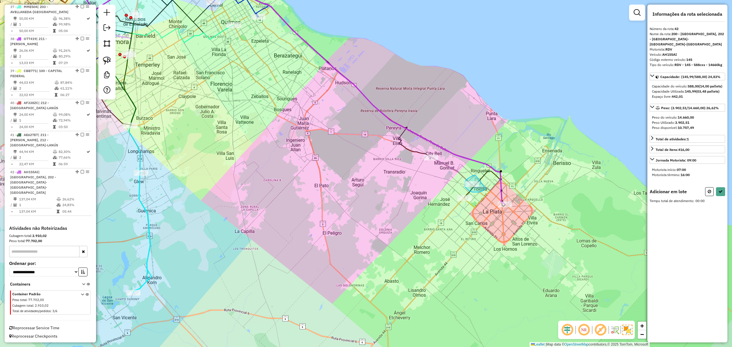
drag, startPoint x: 476, startPoint y: 176, endPoint x: 486, endPoint y: 188, distance: 16.0
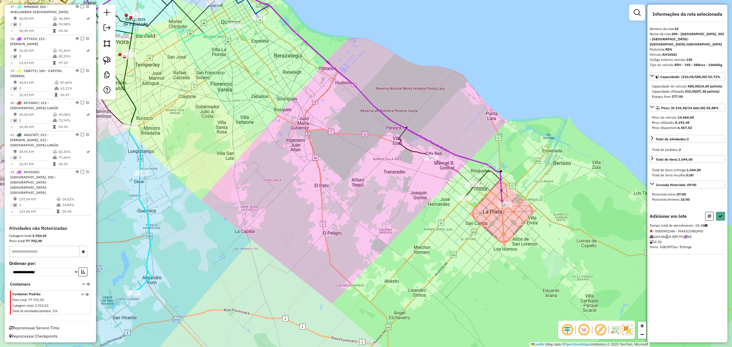
select select "**********"
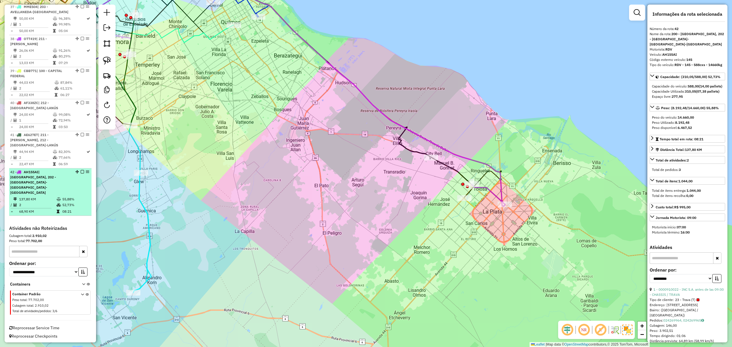
click at [81, 174] on em at bounding box center [82, 171] width 3 height 3
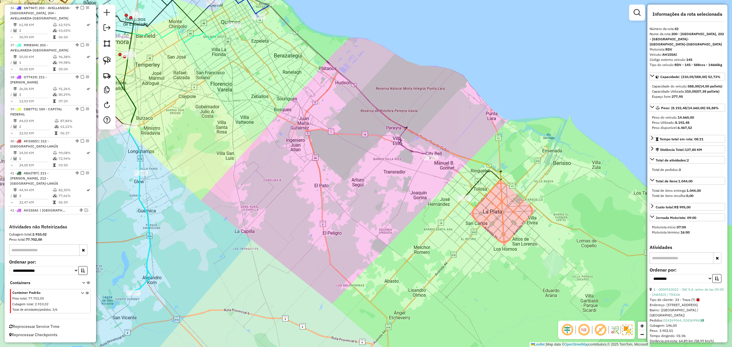
click at [412, 153] on icon at bounding box center [252, 61] width 360 height 192
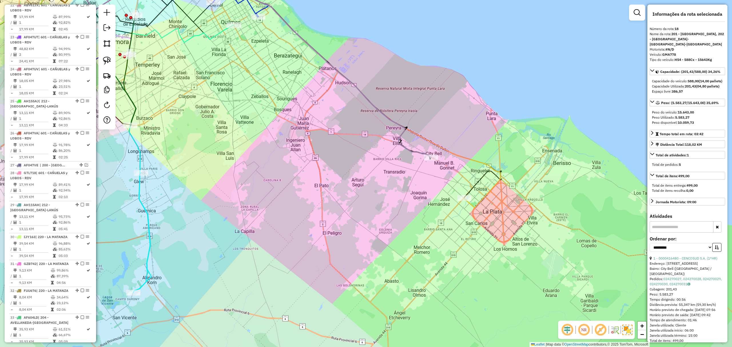
scroll to position [756, 0]
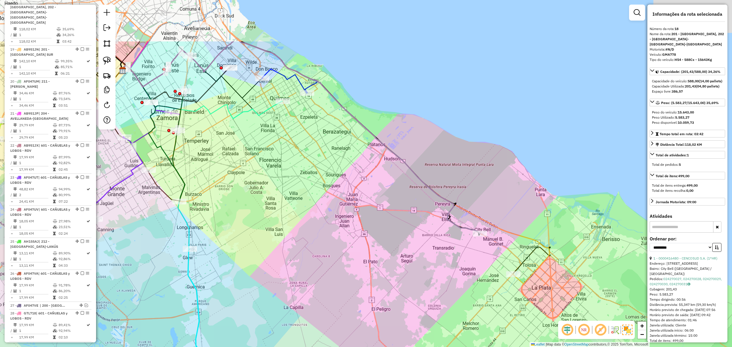
drag, startPoint x: 389, startPoint y: 183, endPoint x: 439, endPoint y: 262, distance: 93.5
click at [439, 262] on div "Janela de atendimento Grade de atendimento Capacidade Transportadoras Veículos …" at bounding box center [366, 173] width 732 height 347
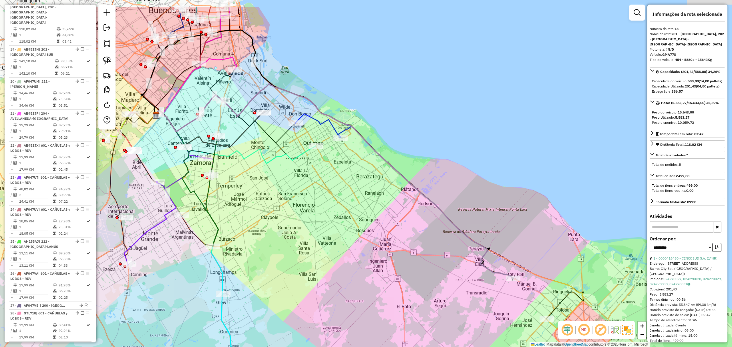
drag, startPoint x: 390, startPoint y: 195, endPoint x: 402, endPoint y: 208, distance: 18.0
click at [402, 208] on div "Janela de atendimento Grade de atendimento Capacidade Transportadoras Veículos …" at bounding box center [366, 173] width 732 height 347
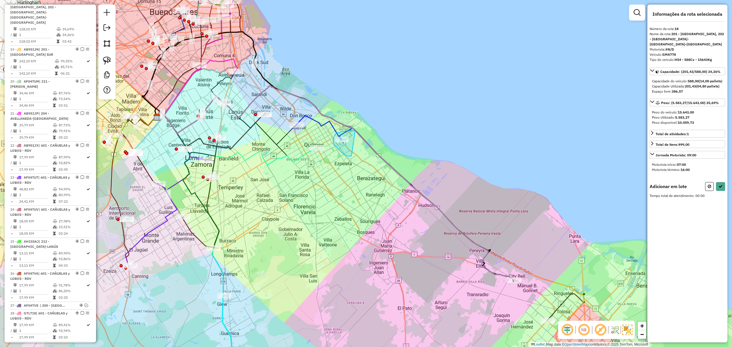
drag, startPoint x: 353, startPoint y: 131, endPoint x: 352, endPoint y: 156, distance: 25.5
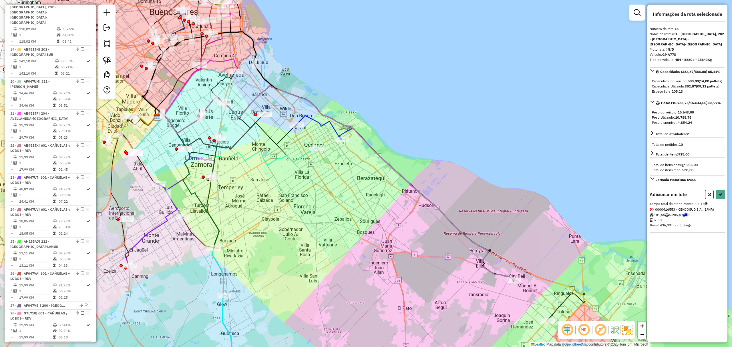
select select "**********"
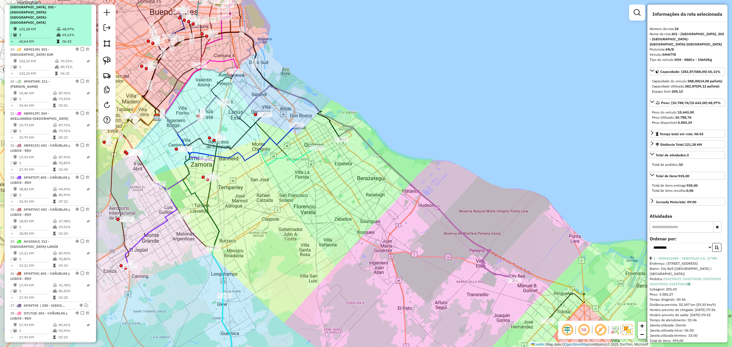
click at [81, 3] on em at bounding box center [82, 1] width 3 height 3
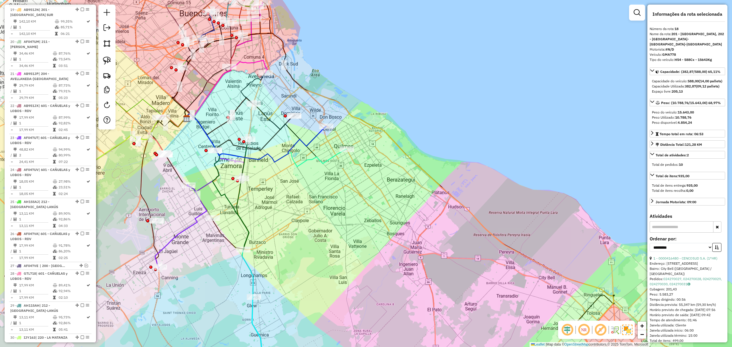
drag, startPoint x: 331, startPoint y: 184, endPoint x: 361, endPoint y: 186, distance: 29.2
click at [361, 186] on div "Janela de atendimento Grade de atendimento Capacidade Transportadoras Veículos …" at bounding box center [366, 173] width 732 height 347
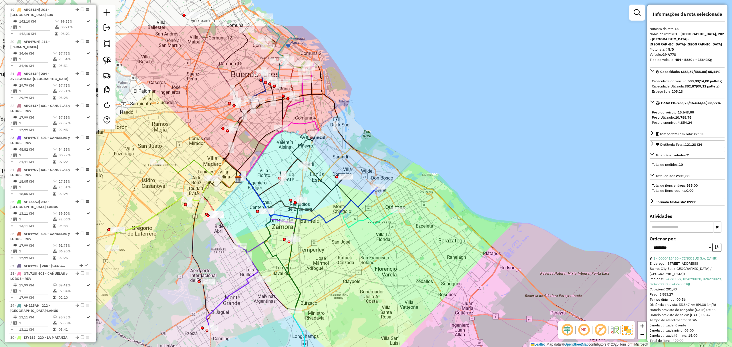
drag, startPoint x: 315, startPoint y: 195, endPoint x: 367, endPoint y: 256, distance: 79.8
click at [367, 256] on div "Janela de atendimento Grade de atendimento Capacidade Transportadoras Veículos …" at bounding box center [366, 173] width 732 height 347
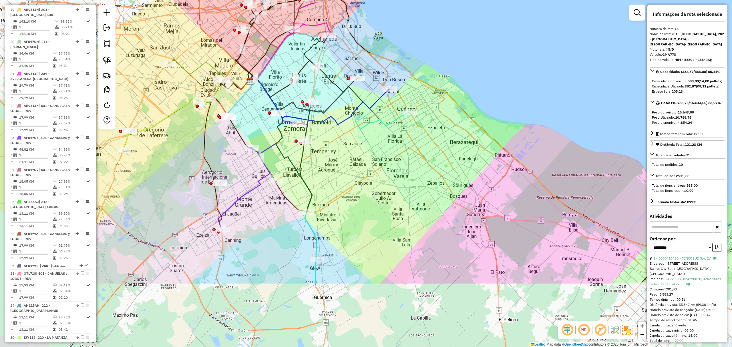
drag, startPoint x: 363, startPoint y: 256, endPoint x: 375, endPoint y: 157, distance: 99.3
click at [375, 157] on div "Janela de atendimento Grade de atendimento Capacidade Transportadoras Veículos …" at bounding box center [366, 173] width 732 height 347
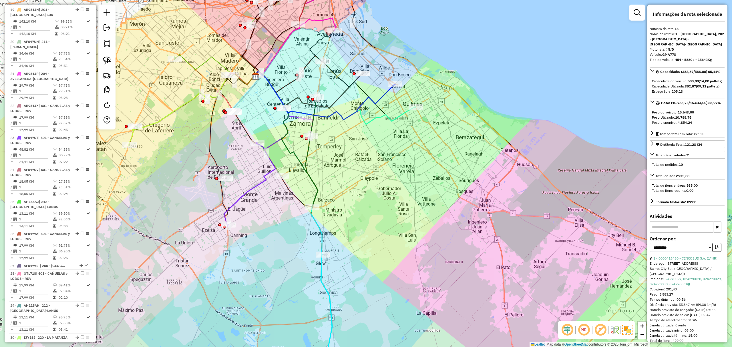
drag, startPoint x: 348, startPoint y: 193, endPoint x: 323, endPoint y: 59, distance: 136.3
click at [323, 59] on div "Janela de atendimento Grade de atendimento Capacidade Transportadoras Veículos …" at bounding box center [366, 173] width 732 height 347
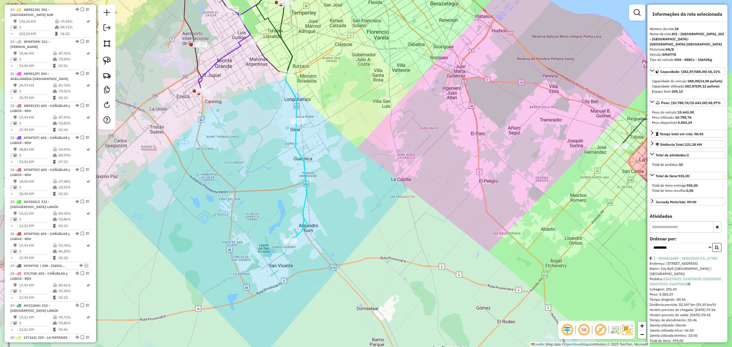
click at [305, 195] on icon at bounding box center [298, 181] width 17 height 120
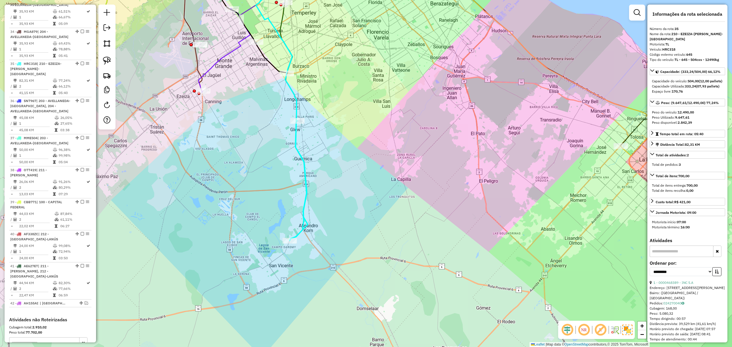
scroll to position [1249, 0]
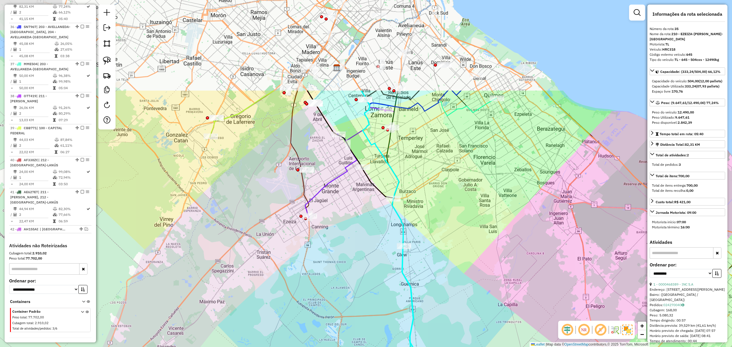
drag, startPoint x: 331, startPoint y: 161, endPoint x: 437, endPoint y: 286, distance: 164.6
click at [437, 286] on div "Janela de atendimento Grade de atendimento Capacidade Transportadoras Veículos …" at bounding box center [366, 173] width 732 height 347
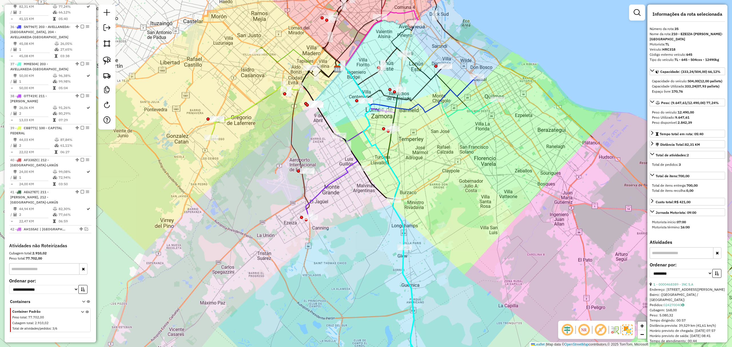
drag, startPoint x: 233, startPoint y: 175, endPoint x: 278, endPoint y: 237, distance: 76.2
click at [278, 237] on div "Janela de atendimento Grade de atendimento Capacidade Transportadoras Veículos …" at bounding box center [366, 173] width 732 height 347
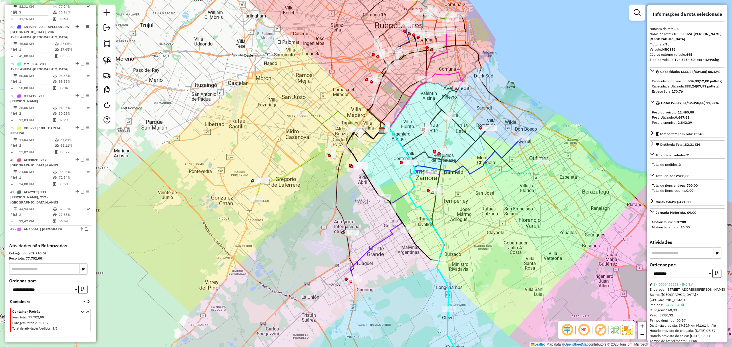
click at [284, 175] on icon at bounding box center [318, 163] width 126 height 73
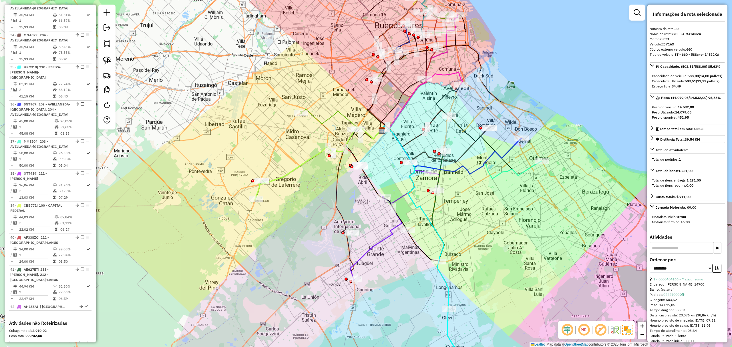
scroll to position [1093, 0]
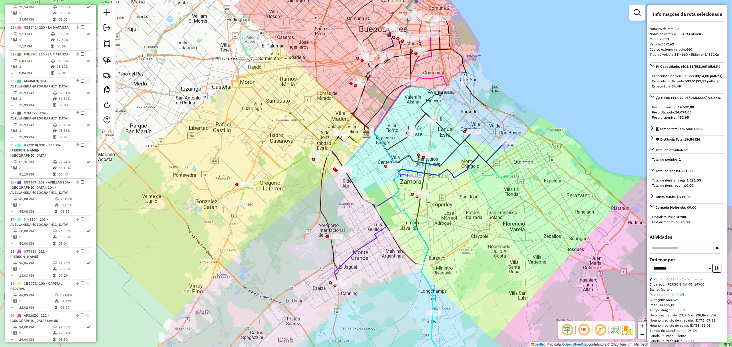
drag, startPoint x: 292, startPoint y: 205, endPoint x: 270, endPoint y: 210, distance: 22.2
click at [270, 210] on div "Janela de atendimento Grade de atendimento Capacidade Transportadoras Veículos …" at bounding box center [366, 173] width 732 height 347
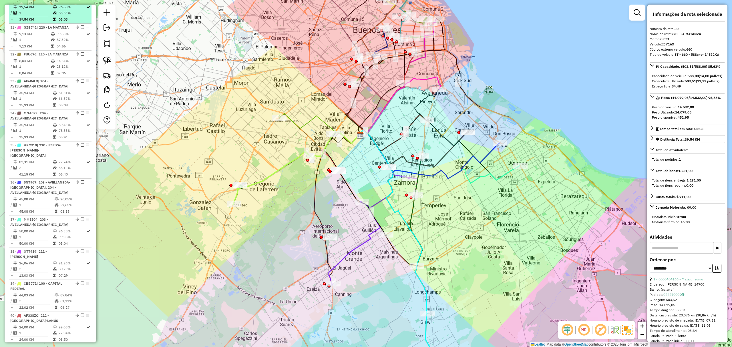
click at [81, 2] on em at bounding box center [82, 0] width 3 height 3
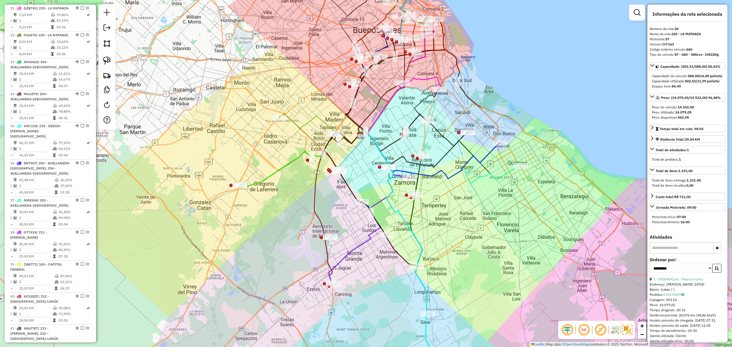
click at [266, 180] on icon at bounding box center [299, 160] width 119 height 56
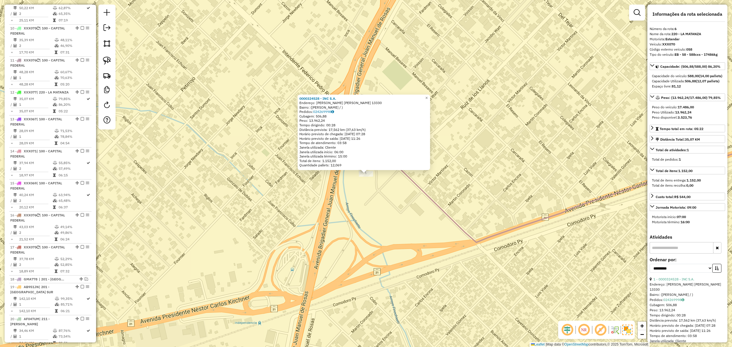
scroll to position [376, 0]
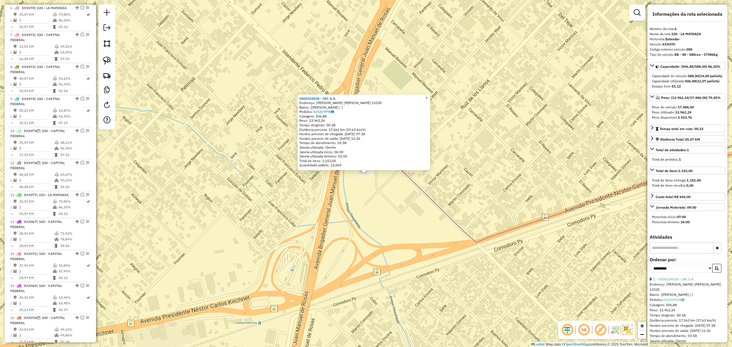
click at [428, 96] on span "×" at bounding box center [426, 98] width 3 height 5
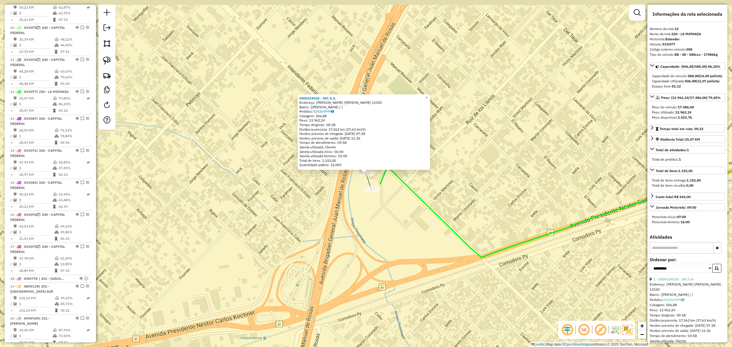
scroll to position [563, 0]
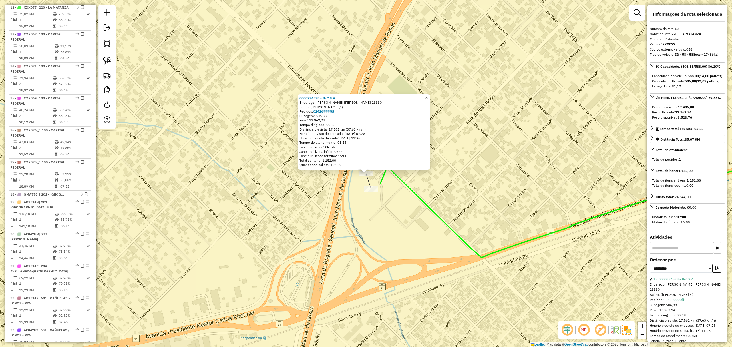
click at [428, 95] on span "×" at bounding box center [426, 97] width 3 height 5
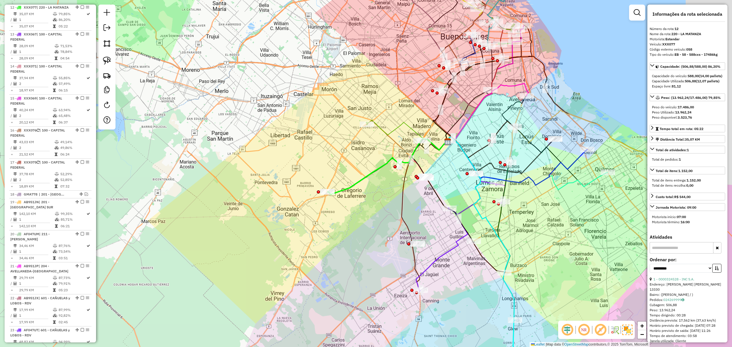
drag, startPoint x: 435, startPoint y: 183, endPoint x: 378, endPoint y: 200, distance: 59.9
click at [378, 216] on div "Janela de atendimento Grade de atendimento Capacidade Transportadoras Veículos …" at bounding box center [366, 173] width 732 height 347
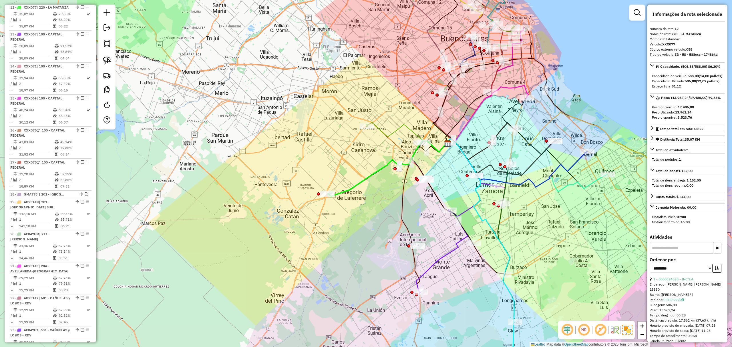
click at [396, 128] on icon at bounding box center [406, 137] width 81 height 30
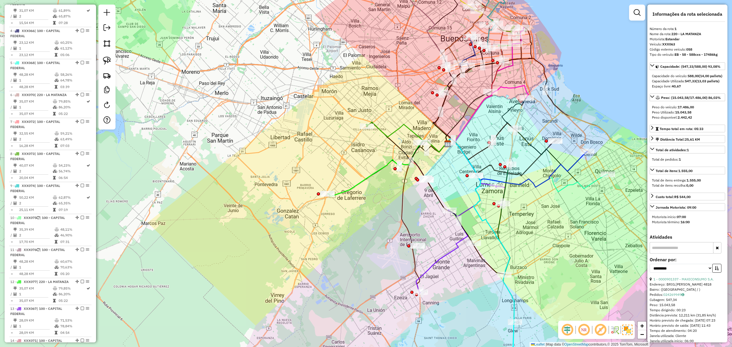
scroll to position [220, 0]
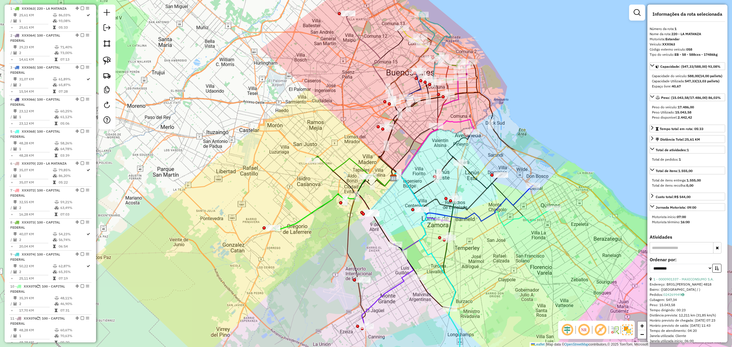
drag, startPoint x: 393, startPoint y: 110, endPoint x: 333, endPoint y: 144, distance: 68.8
click at [333, 144] on div "Janela de atendimento Grade de atendimento Capacidade Transportadoras Veículos …" at bounding box center [366, 173] width 732 height 347
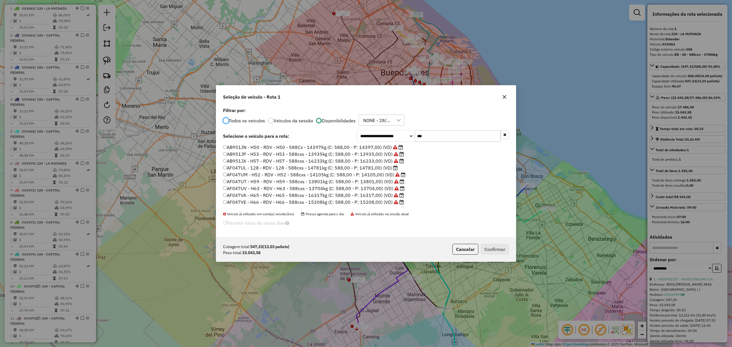
scroll to position [3, 2]
drag, startPoint x: 431, startPoint y: 138, endPoint x: 377, endPoint y: 126, distance: 55.0
click at [377, 126] on div "**********" at bounding box center [366, 171] width 300 height 131
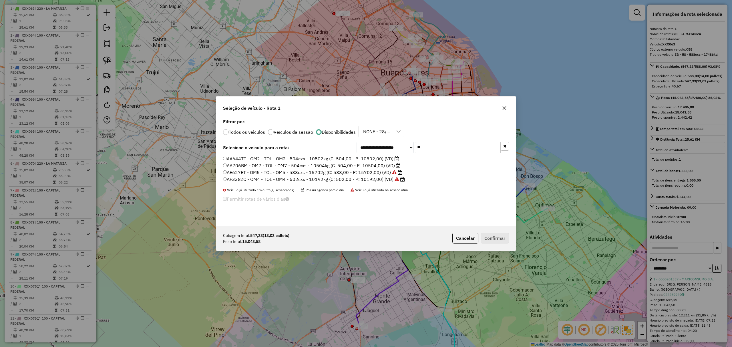
type input "*"
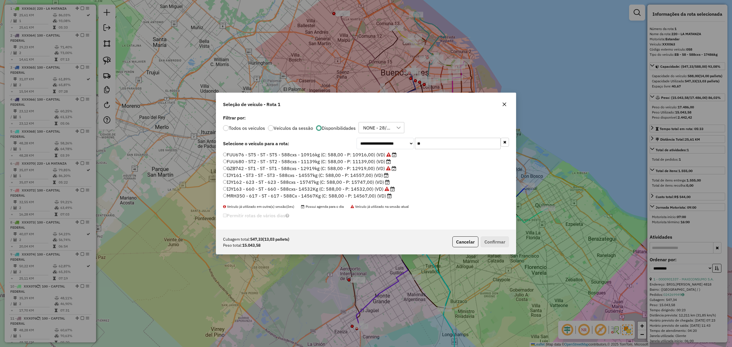
click at [364, 181] on label "IJY162 - 623 - ST - 623 - 588cxs - 15747kg (C: 588,00 - P: 15747,00) (VD)" at bounding box center [306, 182] width 167 height 7
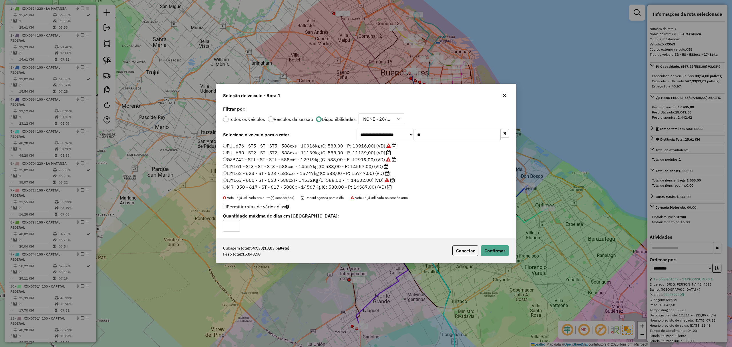
click at [426, 133] on input "**" at bounding box center [458, 134] width 86 height 11
type input "*"
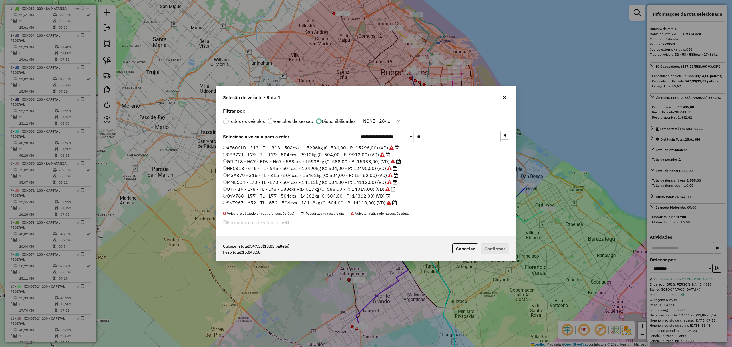
drag, startPoint x: 432, startPoint y: 139, endPoint x: 406, endPoint y: 135, distance: 25.7
click at [406, 135] on div "**********" at bounding box center [433, 136] width 153 height 11
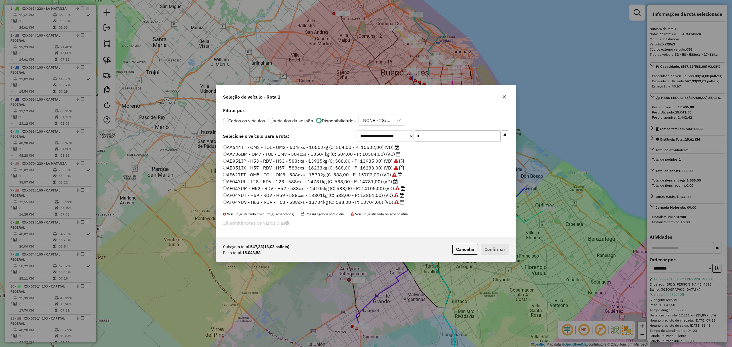
type input "**"
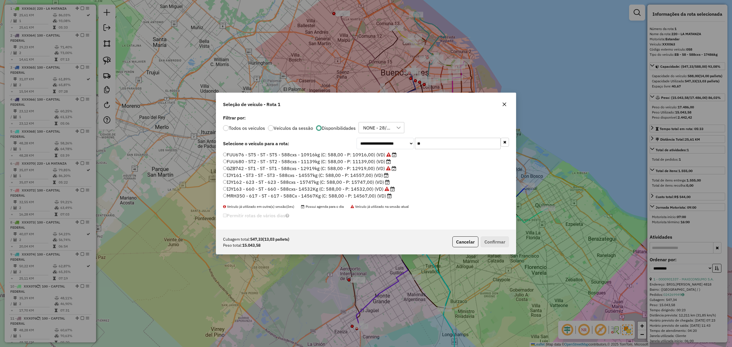
click at [367, 181] on label "IJY162 - 623 - ST - 623 - 588cxs - 15747kg (C: 588,00 - P: 15747,00) (VD)" at bounding box center [306, 182] width 167 height 7
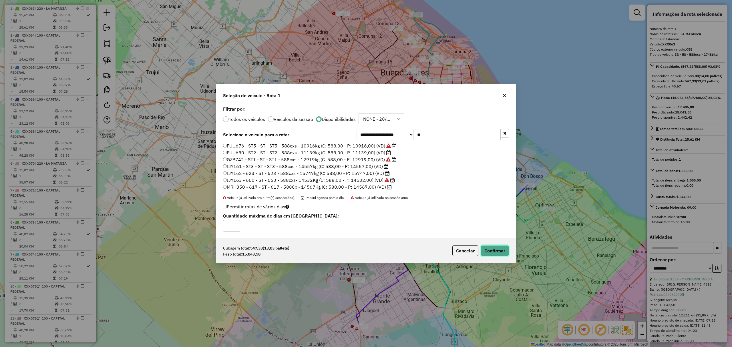
click at [496, 249] on button "Confirmar" at bounding box center [495, 250] width 28 height 11
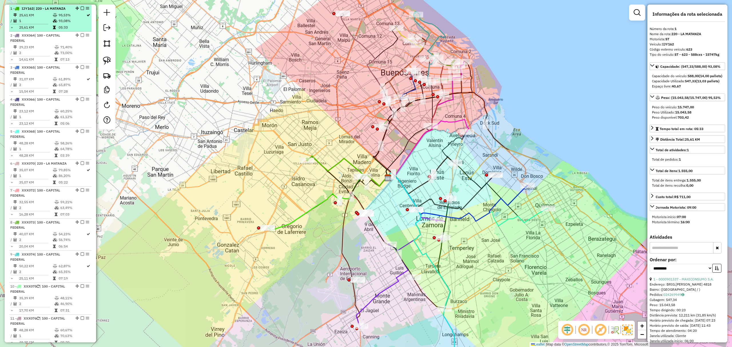
click at [81, 7] on em at bounding box center [82, 8] width 3 height 3
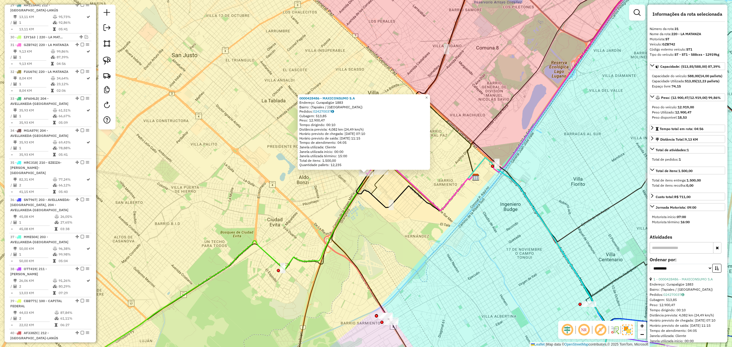
scroll to position [1082, 0]
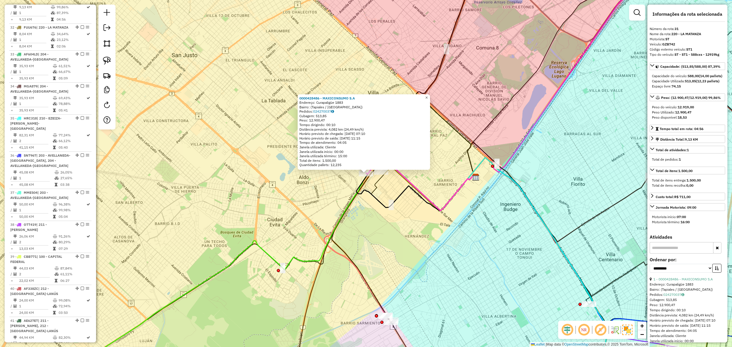
click at [430, 96] on link "×" at bounding box center [426, 97] width 7 height 7
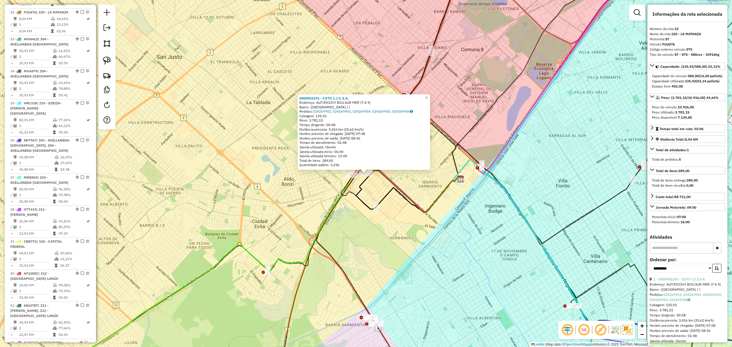
scroll to position [1114, 0]
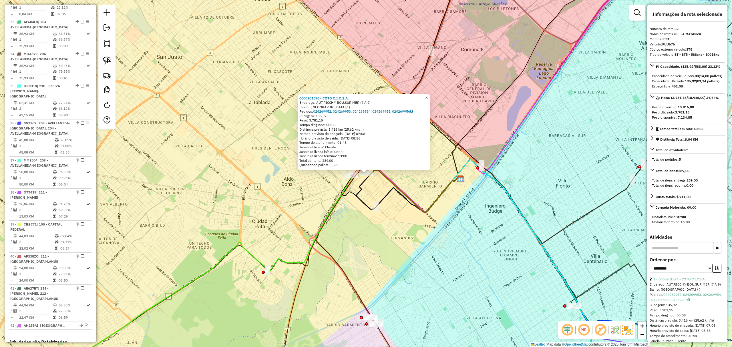
click at [428, 96] on span "×" at bounding box center [426, 97] width 3 height 5
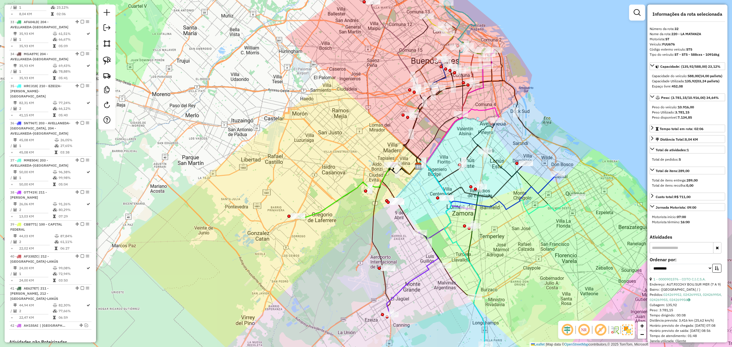
click at [331, 206] on icon at bounding box center [357, 191] width 119 height 56
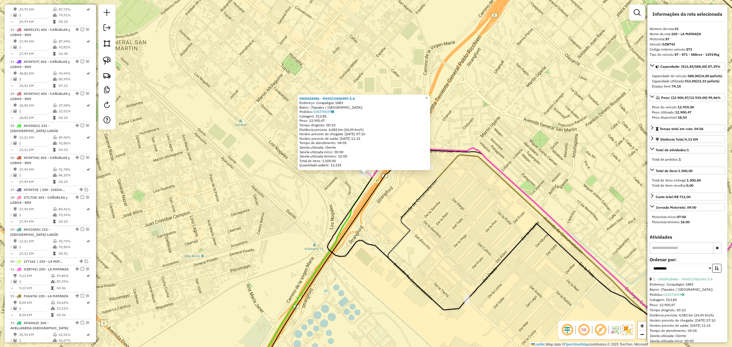
scroll to position [1082, 0]
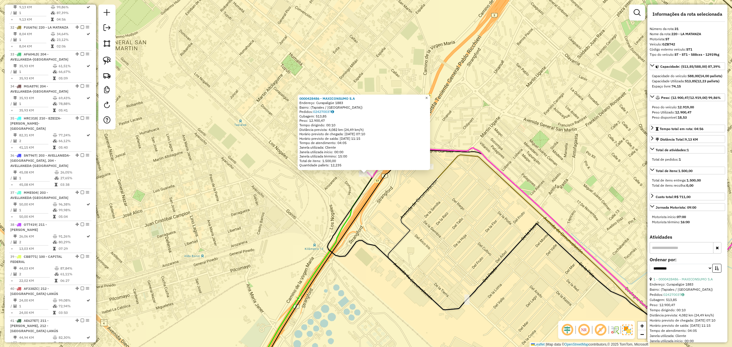
click at [428, 96] on span "×" at bounding box center [426, 98] width 3 height 5
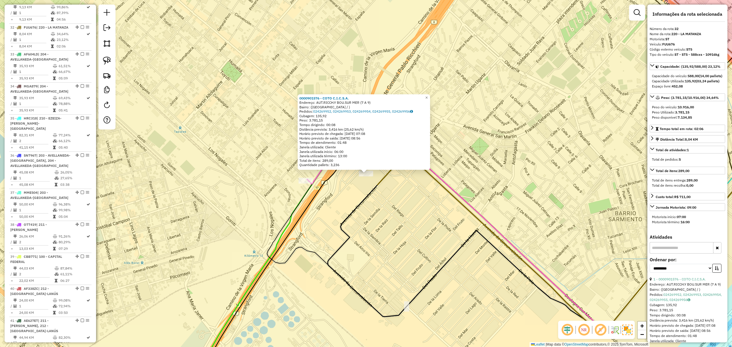
scroll to position [1114, 0]
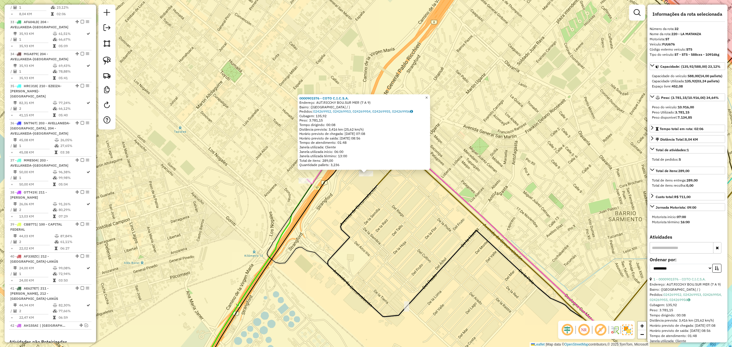
click at [428, 98] on span "×" at bounding box center [426, 97] width 3 height 5
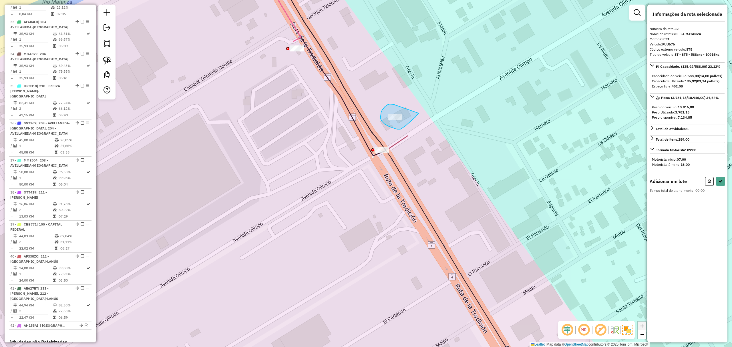
drag, startPoint x: 393, startPoint y: 104, endPoint x: 419, endPoint y: 113, distance: 27.2
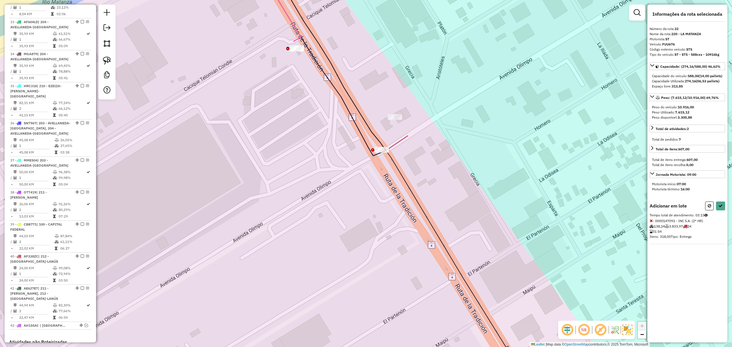
select select "**********"
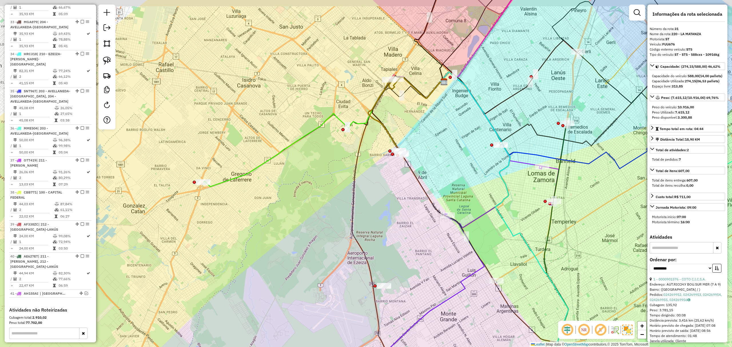
drag, startPoint x: 437, startPoint y: 124, endPoint x: 433, endPoint y: 157, distance: 34.0
click at [433, 157] on div "Janela de atendimento Grade de atendimento Capacidade Transportadoras Veículos …" at bounding box center [366, 173] width 732 height 347
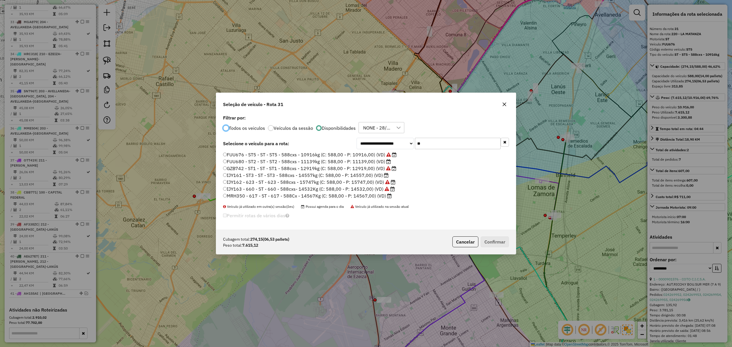
scroll to position [3, 2]
drag, startPoint x: 427, startPoint y: 146, endPoint x: 393, endPoint y: 139, distance: 35.1
click at [393, 139] on div "**********" at bounding box center [433, 143] width 153 height 11
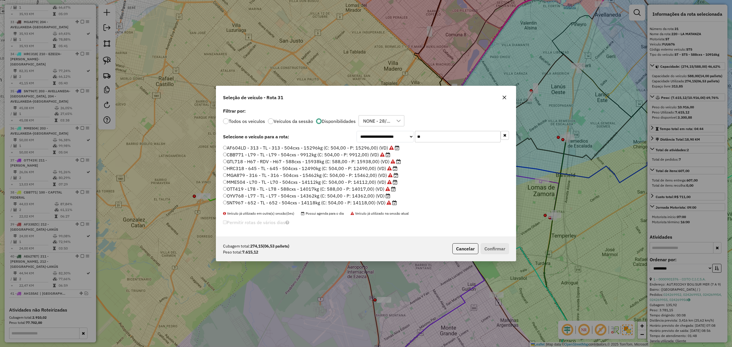
drag, startPoint x: 429, startPoint y: 137, endPoint x: 386, endPoint y: 132, distance: 43.2
click at [386, 132] on div "**********" at bounding box center [433, 136] width 153 height 11
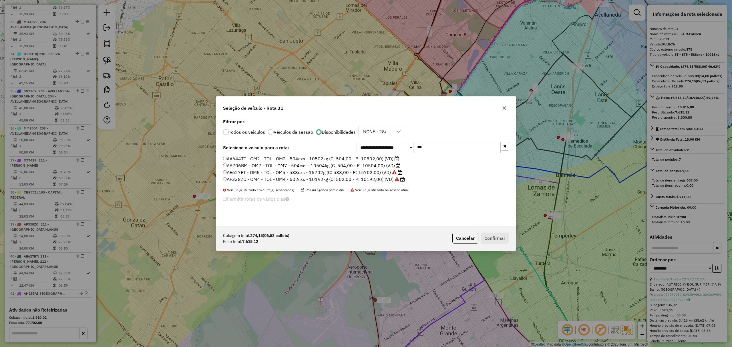
type input "***"
click at [373, 157] on label "AA644TT - OM2 - TOL - OM2 - 504cxs - 10502kg (C: 504,00 - P: 10502,00) (VD)" at bounding box center [311, 158] width 176 height 7
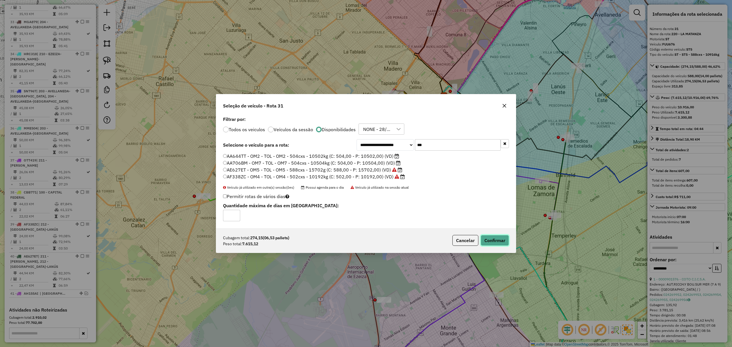
click at [501, 237] on button "Confirmar" at bounding box center [495, 240] width 28 height 11
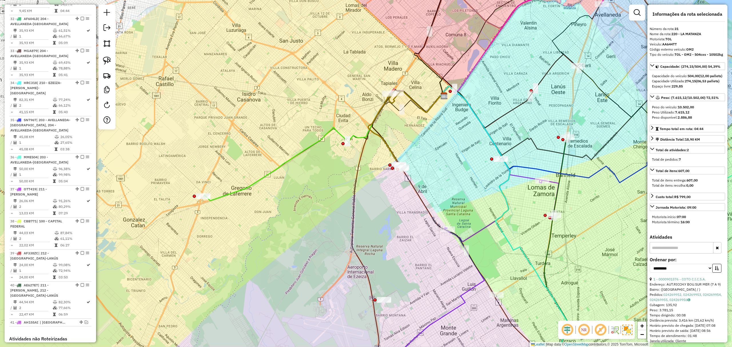
scroll to position [1082, 0]
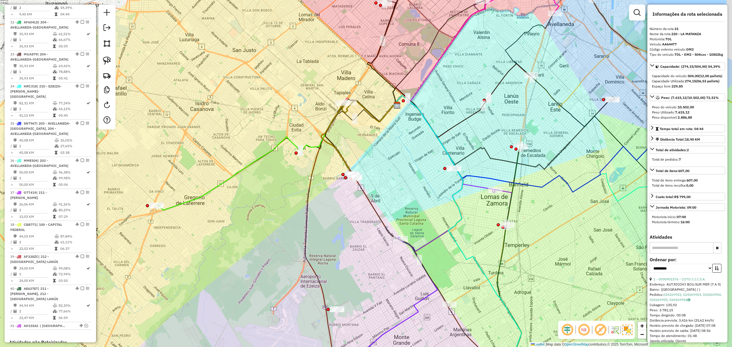
drag, startPoint x: 457, startPoint y: 177, endPoint x: 410, endPoint y: 187, distance: 47.9
click at [410, 187] on div "Janela de atendimento Grade de atendimento Capacidade Transportadoras Veículos …" at bounding box center [366, 173] width 732 height 347
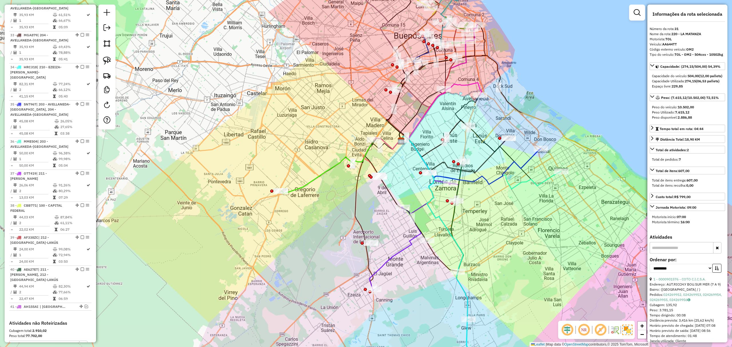
click at [385, 141] on icon at bounding box center [387, 143] width 27 height 12
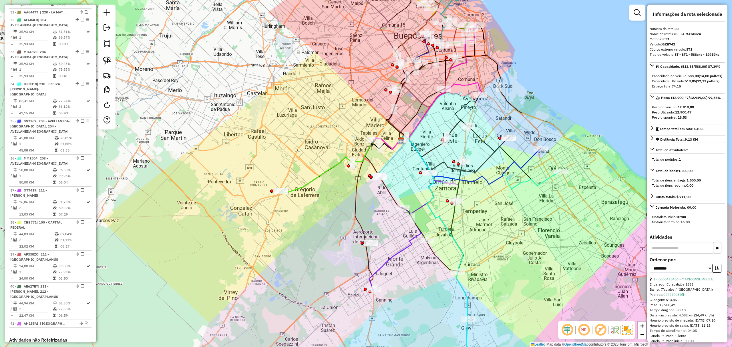
scroll to position [1050, 0]
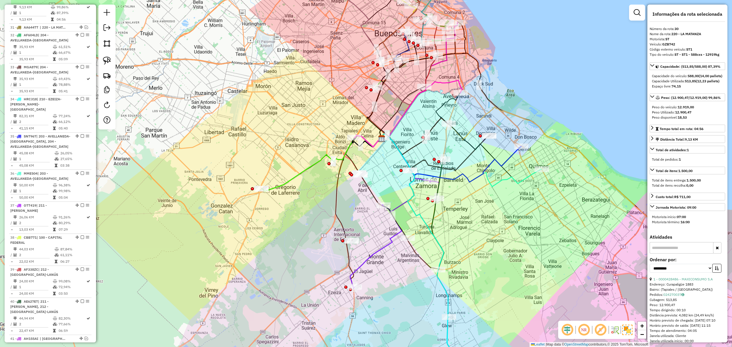
drag, startPoint x: 414, startPoint y: 185, endPoint x: 394, endPoint y: 183, distance: 19.6
click at [394, 183] on div "Janela de atendimento Grade de atendimento Capacidade Transportadoras Veículos …" at bounding box center [366, 173] width 732 height 347
click at [81, 2] on em at bounding box center [82, 0] width 3 height 3
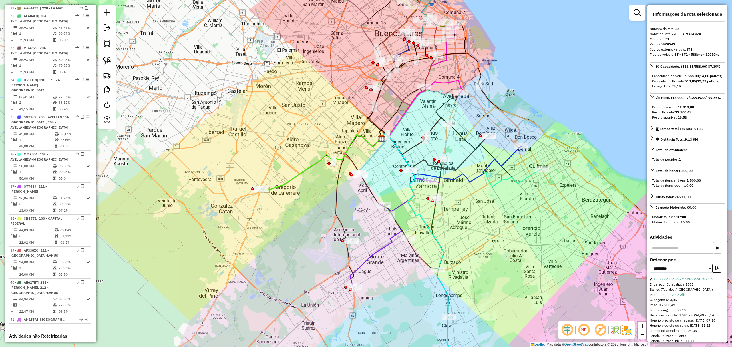
click at [306, 171] on icon at bounding box center [321, 163] width 119 height 56
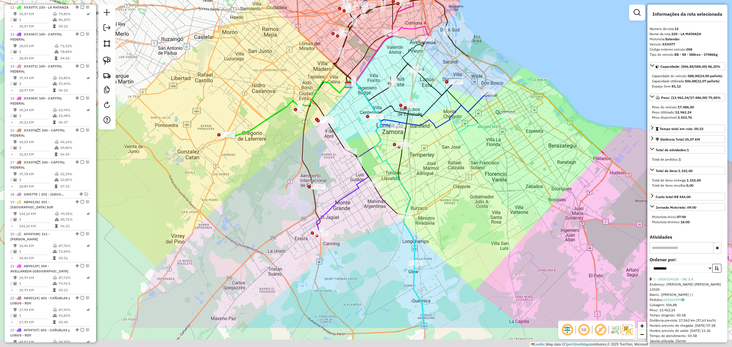
drag, startPoint x: 368, startPoint y: 211, endPoint x: 334, endPoint y: 156, distance: 64.2
click at [334, 157] on div "Janela de atendimento Grade de atendimento Capacidade Transportadoras Veículos …" at bounding box center [366, 173] width 732 height 347
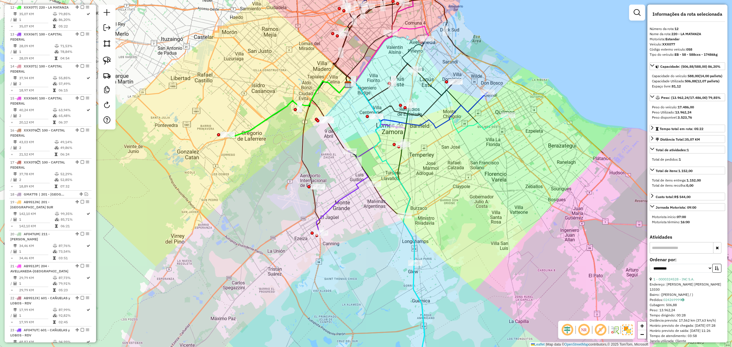
click at [341, 200] on icon at bounding box center [343, 193] width 52 height 84
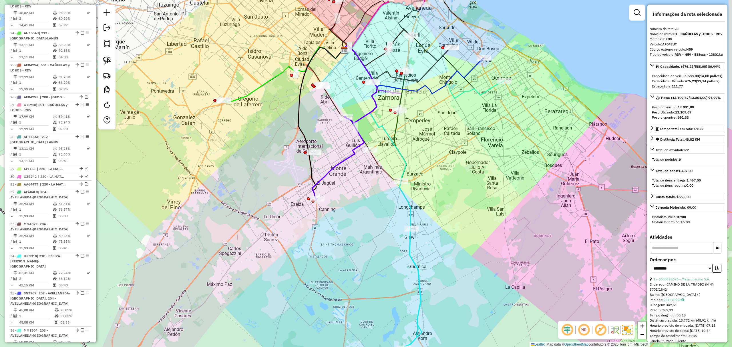
drag, startPoint x: 425, startPoint y: 203, endPoint x: 421, endPoint y: 168, distance: 34.9
click at [421, 168] on div "Janela de atendimento Grade de atendimento Capacidade Transportadoras Veículos …" at bounding box center [366, 173] width 732 height 347
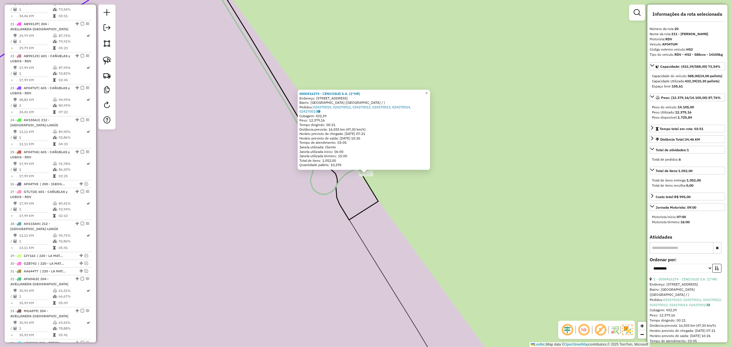
scroll to position [777, 0]
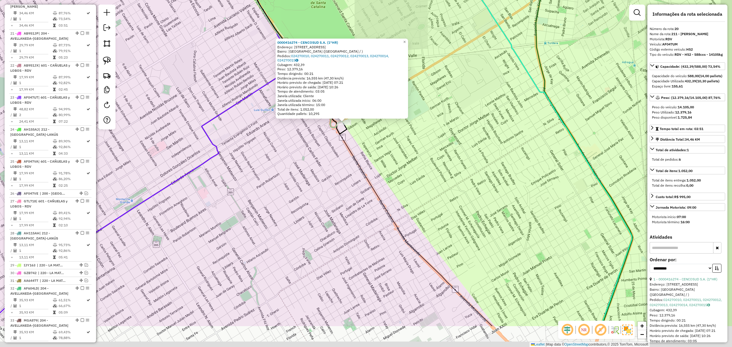
drag, startPoint x: 421, startPoint y: 227, endPoint x: 380, endPoint y: 162, distance: 76.8
click at [380, 162] on div "0000416274 - CENCOSUD S.A. (1°HR) Endereço: Calle Bahía Blanca, 34 Bairro: Loma…" at bounding box center [366, 173] width 732 height 347
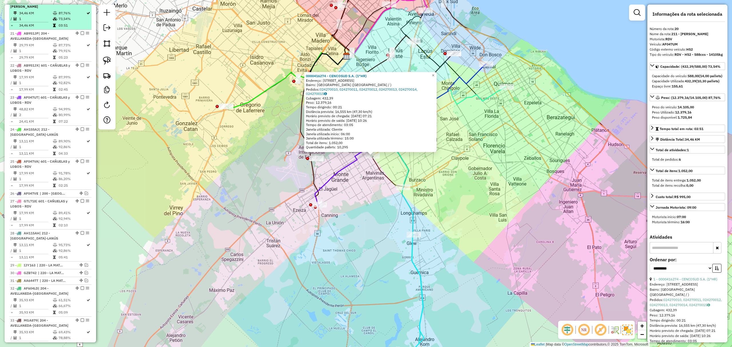
click at [81, 3] on em at bounding box center [82, 0] width 3 height 3
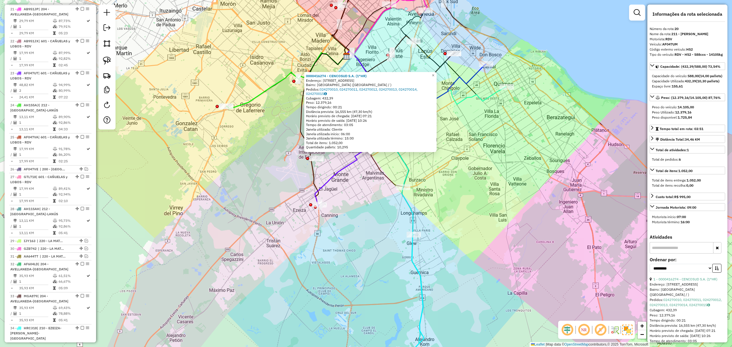
click at [412, 216] on icon at bounding box center [385, 203] width 80 height 303
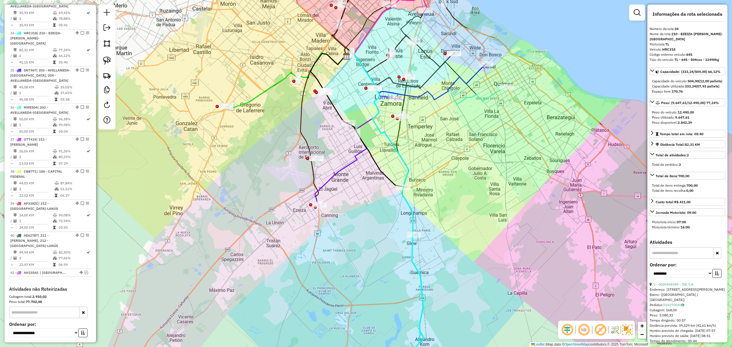
scroll to position [1105, 0]
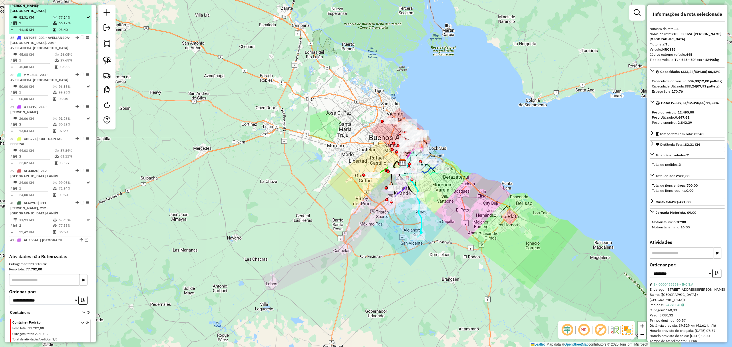
click at [81, 2] on em at bounding box center [82, 0] width 3 height 3
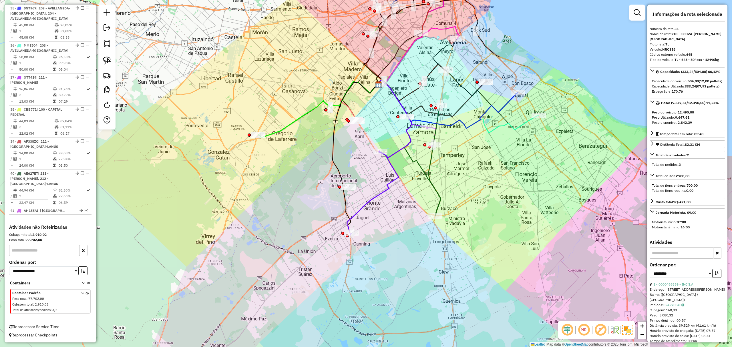
click at [433, 184] on icon at bounding box center [435, 161] width 12 height 110
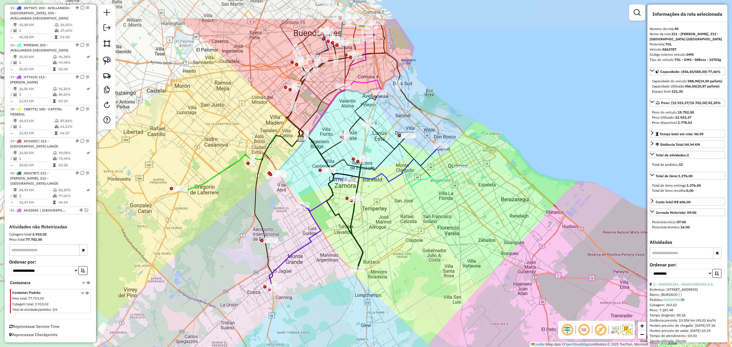
drag, startPoint x: 438, startPoint y: 193, endPoint x: 386, endPoint y: 236, distance: 67.4
click at [386, 236] on div "Janela de atendimento Grade de atendimento Capacidade Transportadoras Veículos …" at bounding box center [366, 173] width 732 height 347
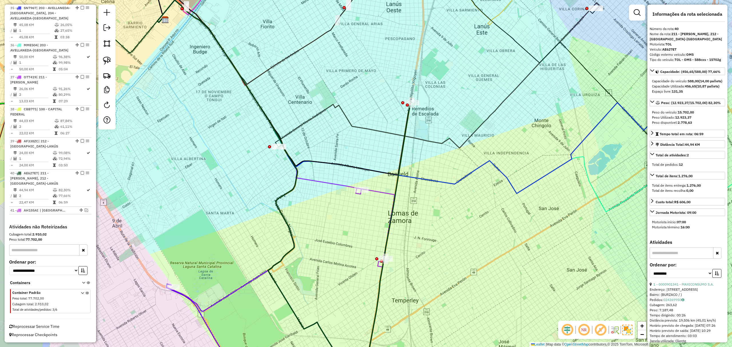
click at [345, 185] on icon at bounding box center [259, 95] width 204 height 190
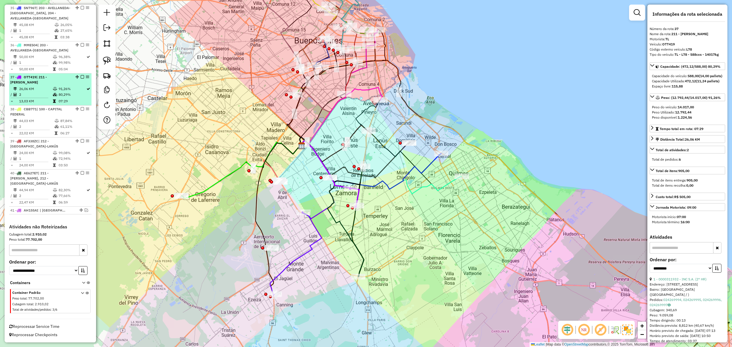
click at [81, 76] on em at bounding box center [82, 76] width 3 height 3
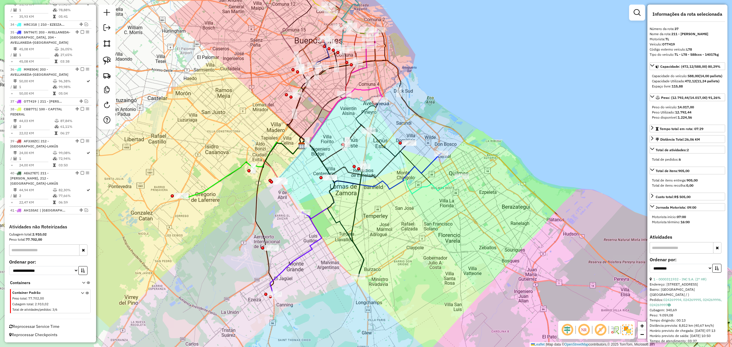
click at [352, 233] on icon at bounding box center [358, 222] width 12 height 110
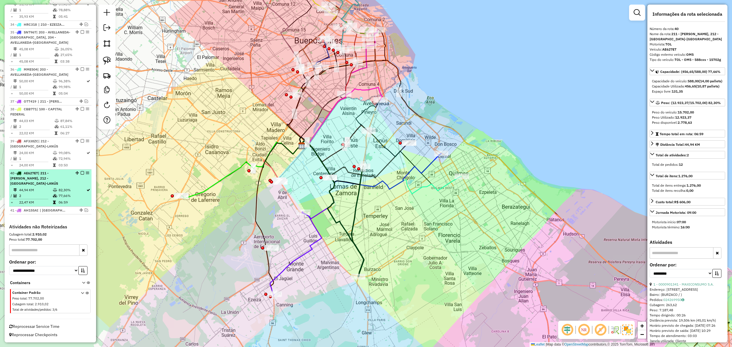
click at [81, 172] on em at bounding box center [82, 172] width 3 height 3
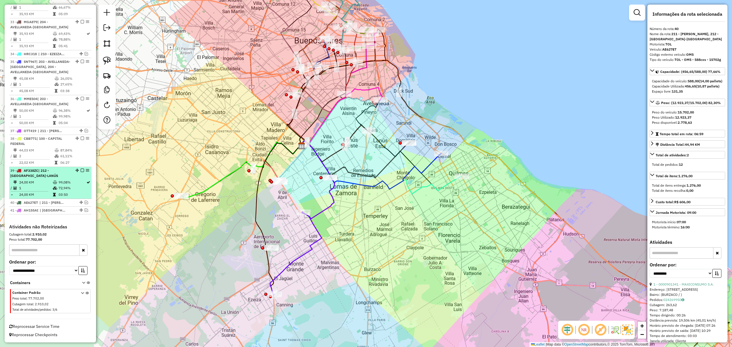
scroll to position [1060, 0]
click at [370, 184] on icon at bounding box center [371, 165] width 142 height 48
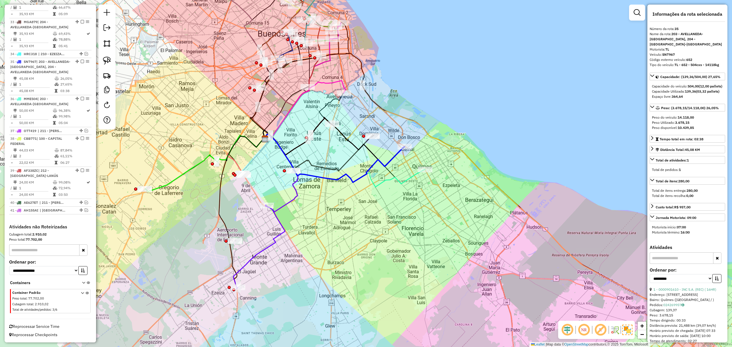
drag, startPoint x: 379, startPoint y: 207, endPoint x: 342, endPoint y: 201, distance: 37.3
click at [342, 201] on div "Janela de atendimento Grade de atendimento Capacidade Transportadoras Veículos …" at bounding box center [366, 173] width 732 height 347
click at [410, 178] on icon at bounding box center [344, 160] width 162 height 53
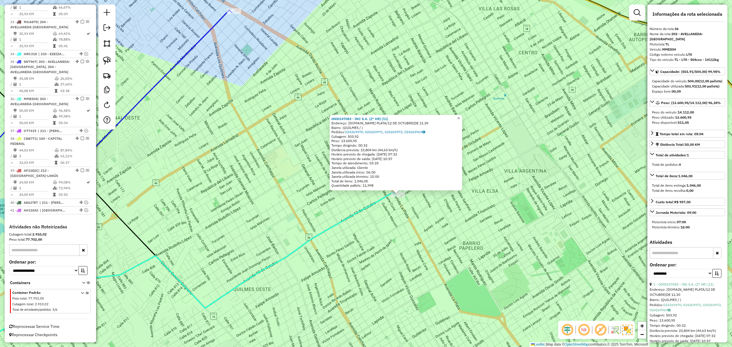
click at [460, 117] on span "×" at bounding box center [459, 118] width 3 height 5
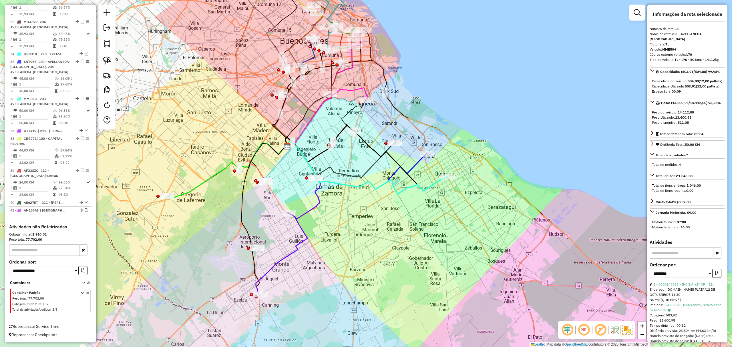
click at [371, 147] on icon at bounding box center [367, 157] width 162 height 67
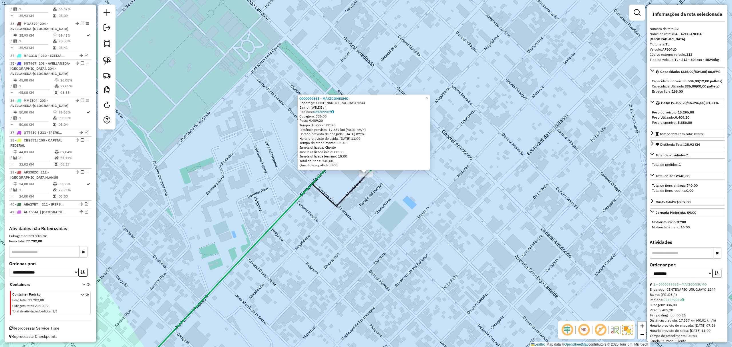
scroll to position [1041, 0]
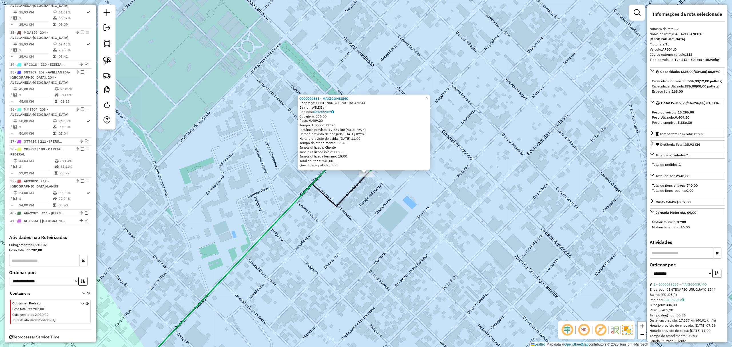
click at [428, 98] on span "×" at bounding box center [426, 98] width 3 height 5
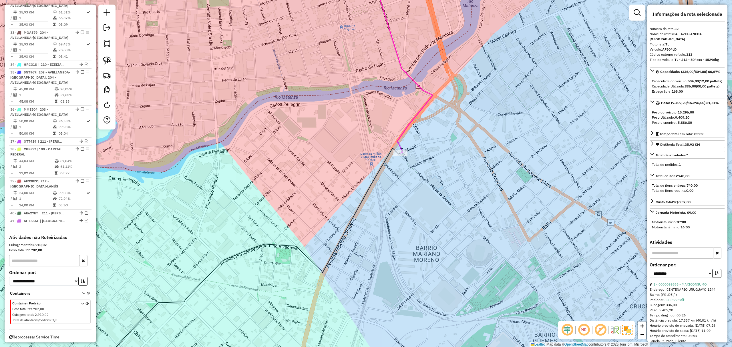
click at [405, 130] on icon at bounding box center [180, 59] width 506 height 188
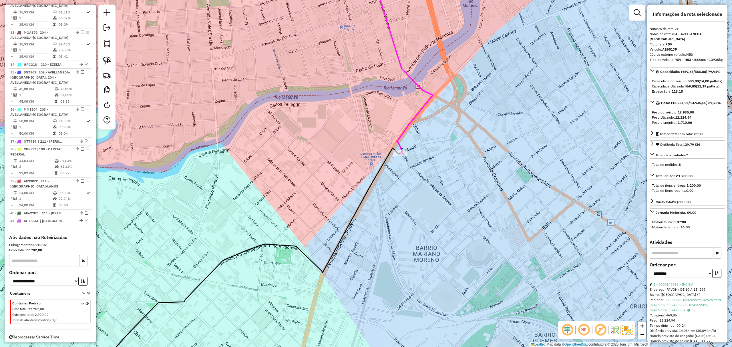
scroll to position [785, 0]
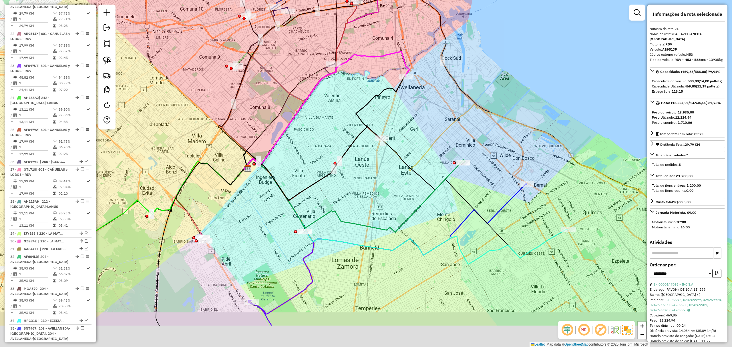
drag, startPoint x: 410, startPoint y: 184, endPoint x: 412, endPoint y: 124, distance: 59.8
click at [412, 124] on div "Janela de atendimento Grade de atendimento Capacidade Transportadoras Veículos …" at bounding box center [366, 173] width 732 height 347
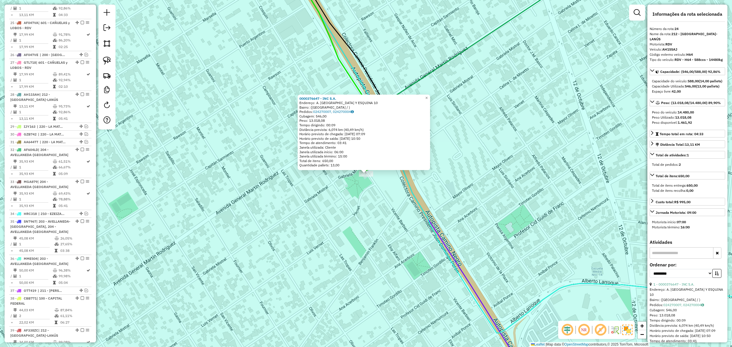
scroll to position [881, 0]
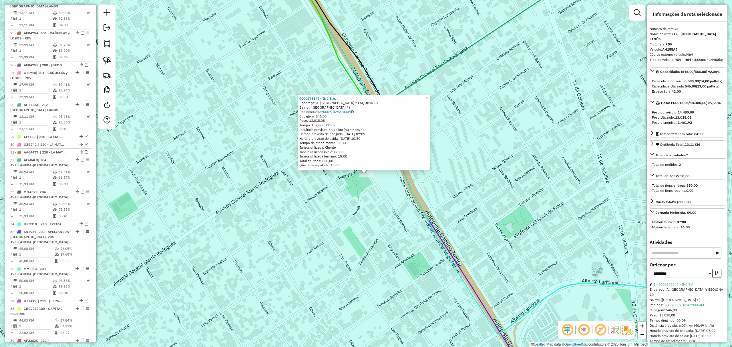
click at [428, 96] on span "×" at bounding box center [426, 98] width 3 height 5
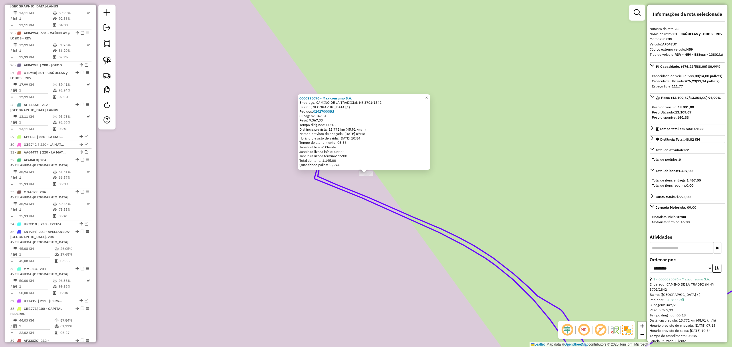
scroll to position [849, 0]
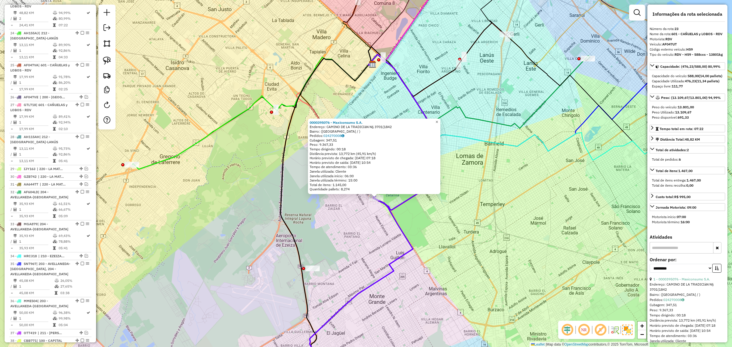
click at [438, 120] on span "×" at bounding box center [437, 122] width 3 height 5
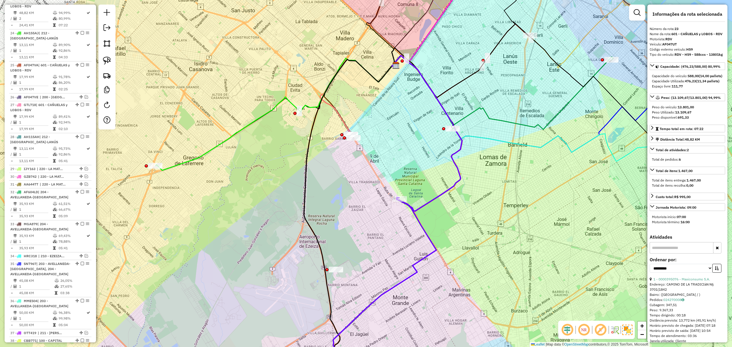
drag, startPoint x: 456, startPoint y: 192, endPoint x: 480, endPoint y: 193, distance: 23.5
click at [480, 193] on div "Janela de atendimento Grade de atendimento Capacidade Transportadoras Veículos …" at bounding box center [366, 173] width 732 height 347
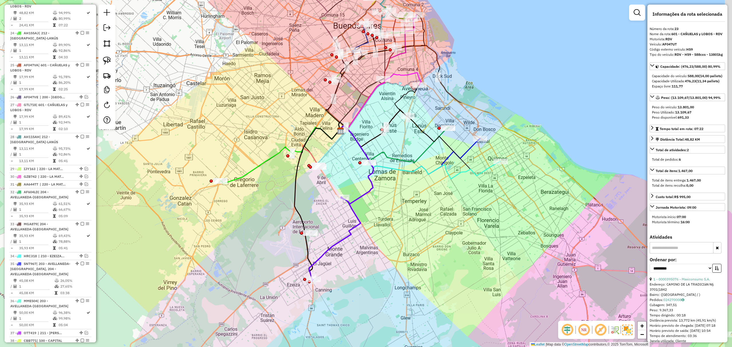
drag, startPoint x: 449, startPoint y: 183, endPoint x: 419, endPoint y: 200, distance: 34.6
click at [419, 200] on div "Janela de atendimento Grade de atendimento Capacidade Transportadoras Veículos …" at bounding box center [366, 173] width 732 height 347
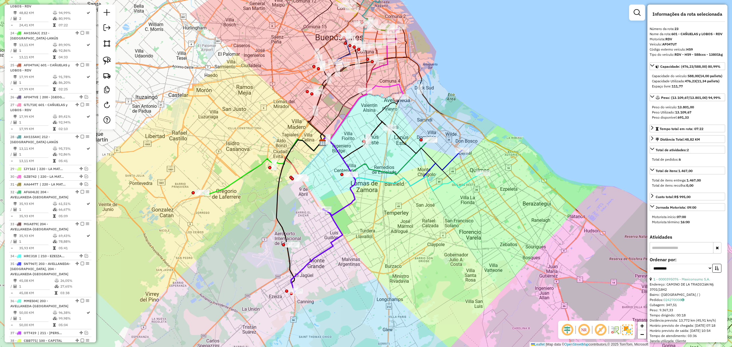
click at [452, 160] on icon at bounding box center [392, 162] width 142 height 48
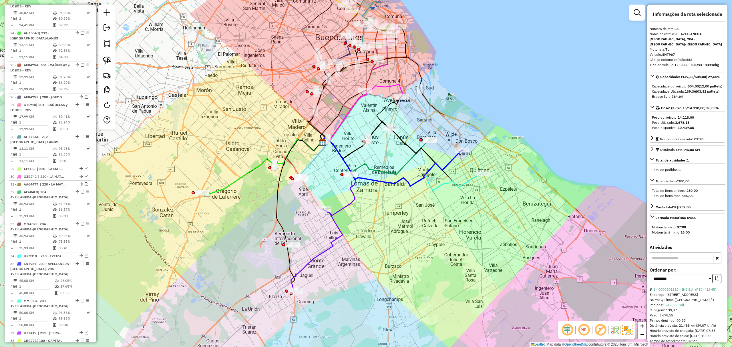
scroll to position [1060, 0]
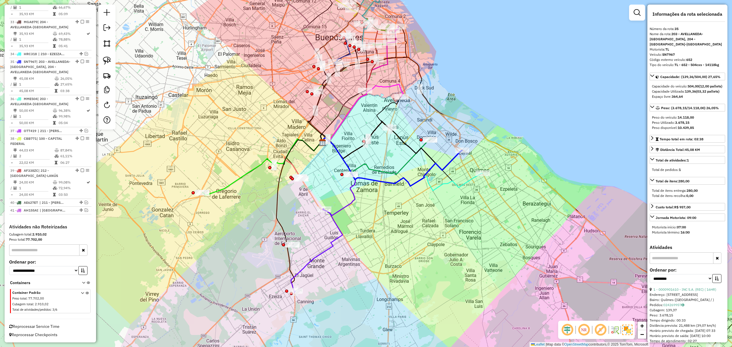
click at [469, 181] on icon at bounding box center [402, 164] width 162 height 53
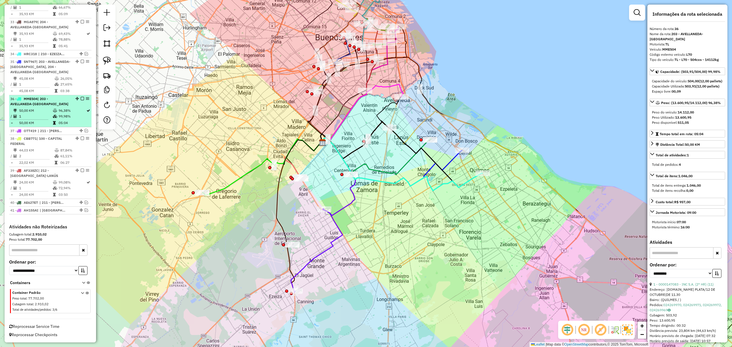
click at [81, 97] on em at bounding box center [82, 98] width 3 height 3
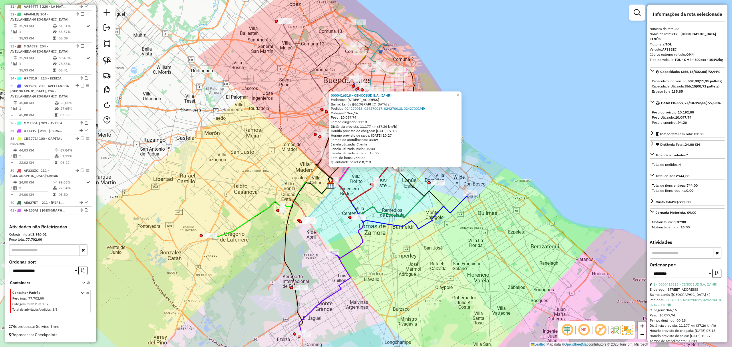
click at [460, 202] on icon at bounding box center [400, 205] width 142 height 48
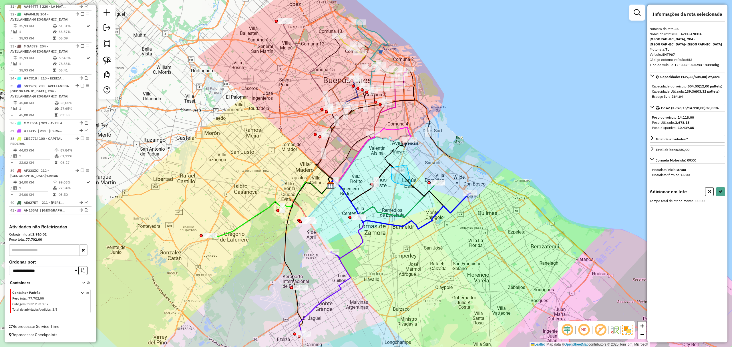
drag, startPoint x: 407, startPoint y: 165, endPoint x: 411, endPoint y: 183, distance: 18.8
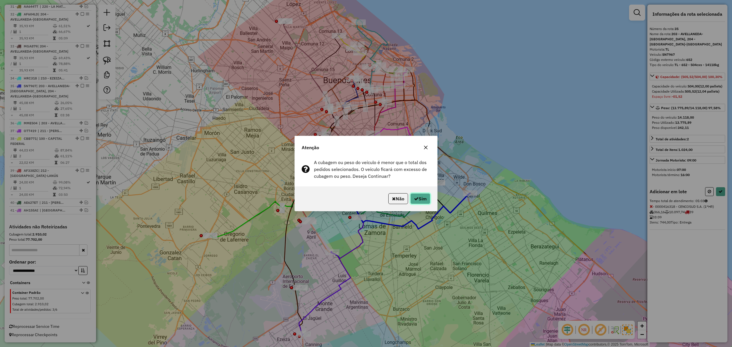
click at [420, 198] on button "Sim" at bounding box center [421, 198] width 20 height 11
select select "**********"
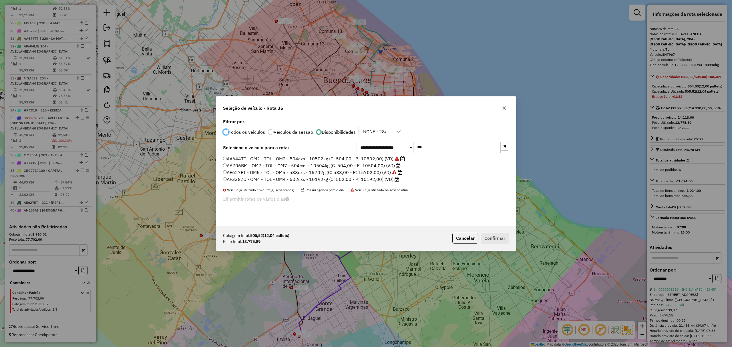
scroll to position [3, 2]
drag, startPoint x: 425, startPoint y: 147, endPoint x: 394, endPoint y: 147, distance: 30.9
click at [394, 147] on div "**********" at bounding box center [433, 147] width 153 height 11
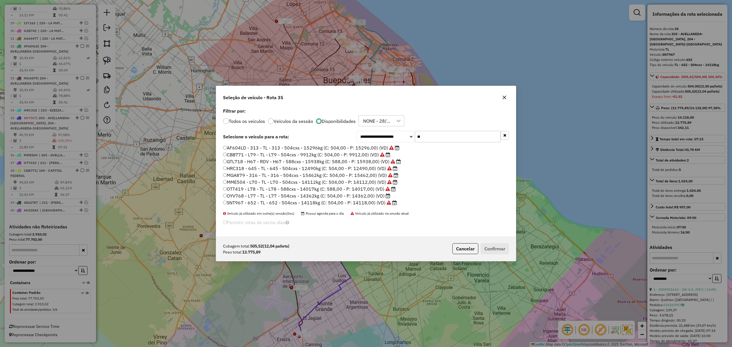
type input "**"
click at [360, 196] on label "OYV768 - L77 - TL - L77 - 504cxs - 14362kg (C: 504,00 - P: 14362,00) (VD)" at bounding box center [306, 196] width 167 height 7
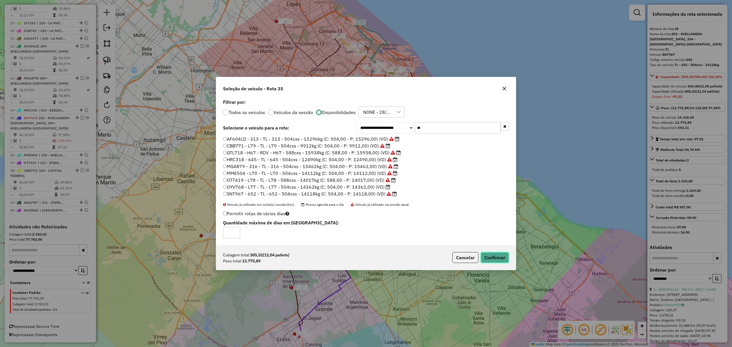
click at [495, 262] on button "Confirmar" at bounding box center [495, 257] width 28 height 11
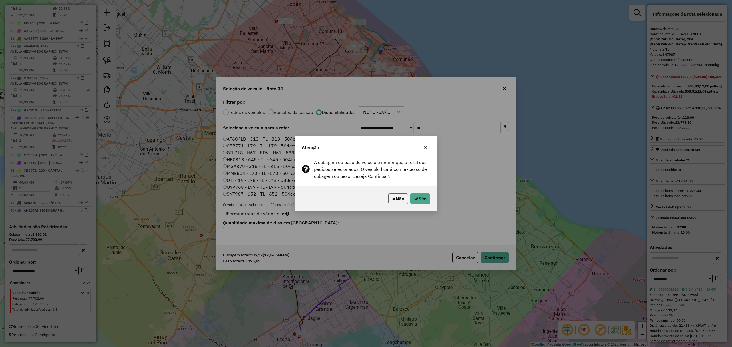
click at [399, 198] on button "Não" at bounding box center [399, 198] width 20 height 11
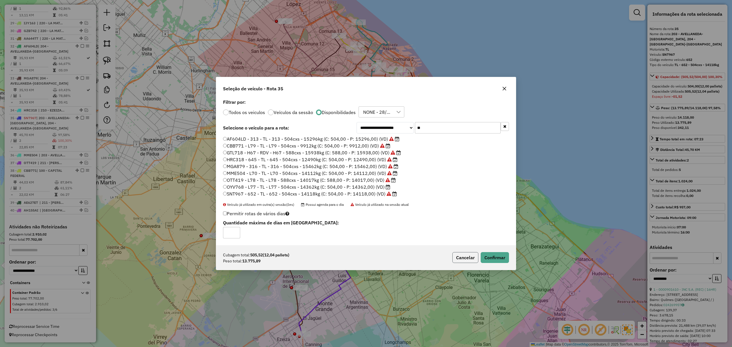
click at [467, 260] on button "Cancelar" at bounding box center [466, 257] width 26 height 11
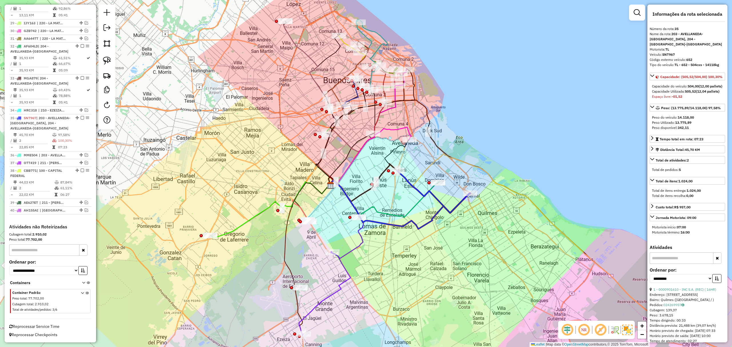
click at [438, 199] on icon at bounding box center [433, 192] width 73 height 43
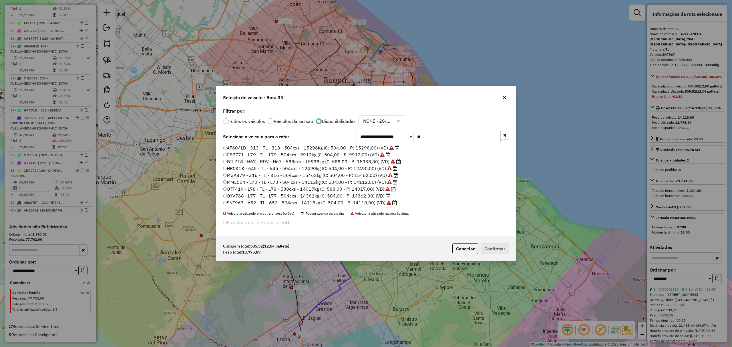
drag, startPoint x: 446, startPoint y: 140, endPoint x: 397, endPoint y: 133, distance: 48.8
click at [397, 133] on div "**********" at bounding box center [433, 136] width 153 height 11
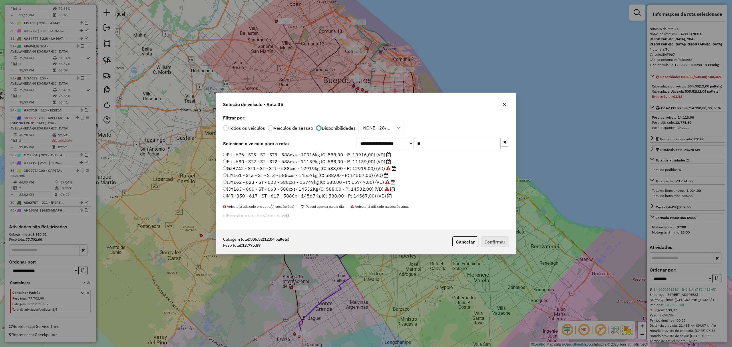
type input "**"
click at [360, 175] on label "IJY161 - ST3 - ST - ST3 - 588cxs - 14557kg (C: 588,00 - P: 14557,00) (VD)" at bounding box center [306, 175] width 166 height 7
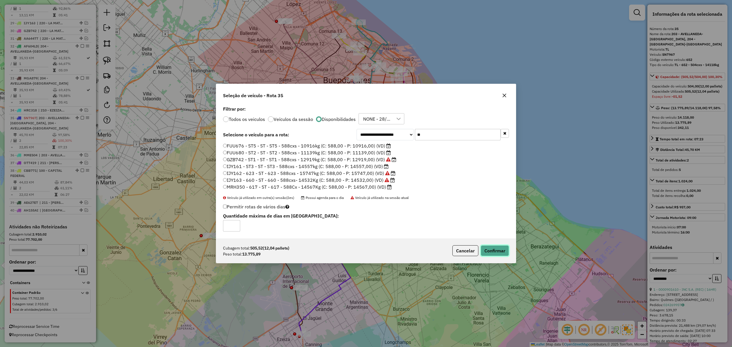
click at [502, 248] on button "Confirmar" at bounding box center [495, 250] width 28 height 11
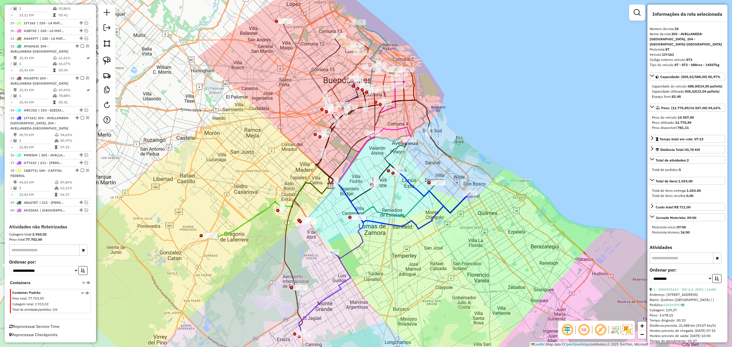
click at [460, 202] on icon at bounding box center [433, 192] width 73 height 43
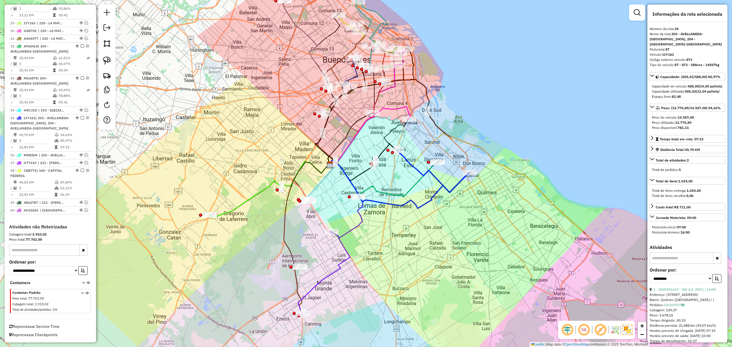
drag, startPoint x: 503, startPoint y: 238, endPoint x: 503, endPoint y: 219, distance: 19.5
click at [503, 219] on div "Janela de atendimento Grade de atendimento Capacidade Transportadoras Veículos …" at bounding box center [366, 173] width 732 height 347
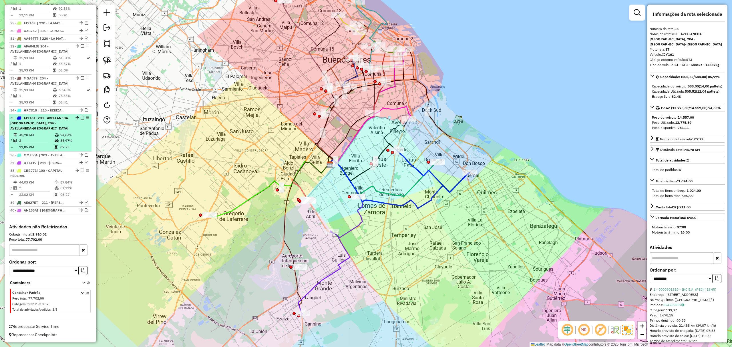
click at [82, 116] on em at bounding box center [82, 117] width 3 height 3
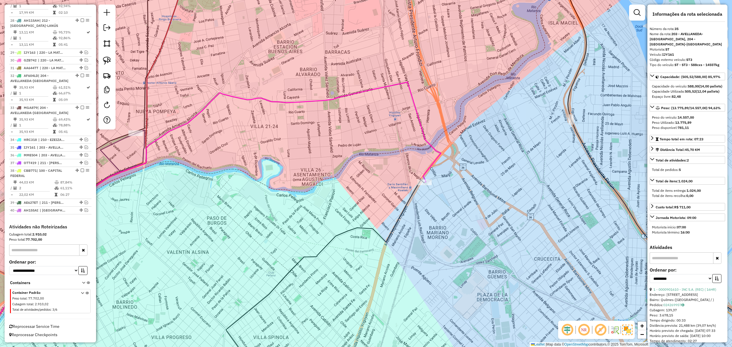
click at [432, 165] on icon at bounding box center [197, 232] width 489 height 301
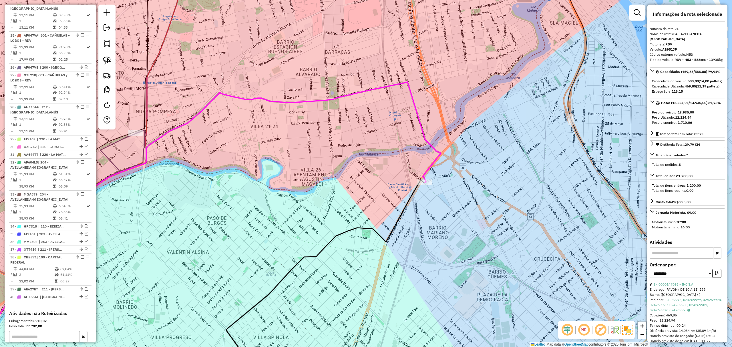
scroll to position [785, 0]
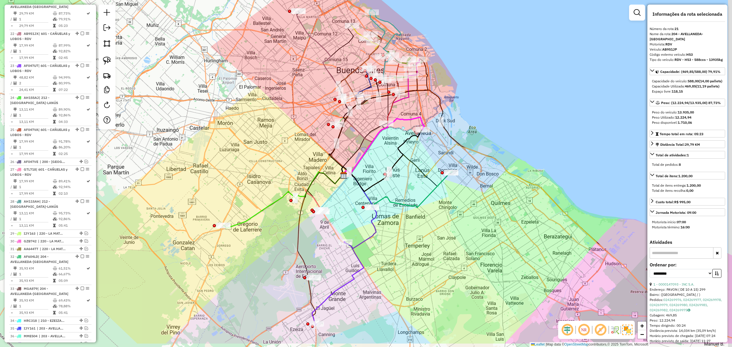
drag, startPoint x: 475, startPoint y: 236, endPoint x: 445, endPoint y: 151, distance: 90.1
click at [445, 151] on div "Janela de atendimento Grade de atendimento Capacidade Transportadoras Veículos …" at bounding box center [366, 173] width 732 height 347
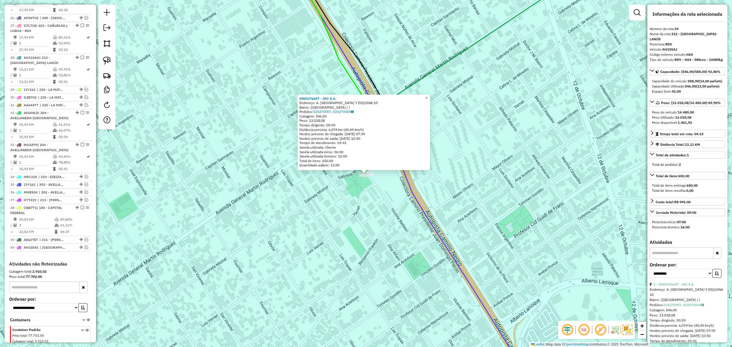
scroll to position [881, 0]
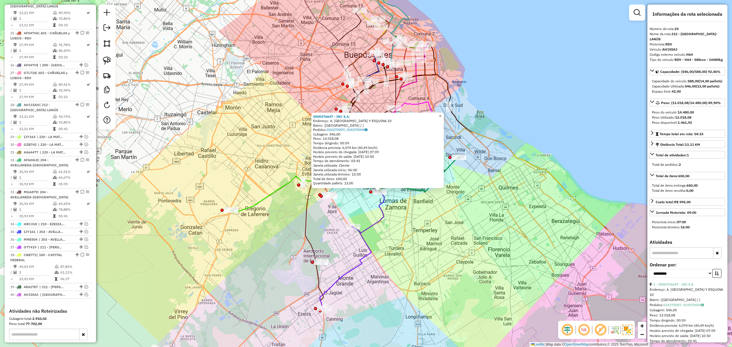
click at [442, 116] on span "×" at bounding box center [440, 116] width 3 height 5
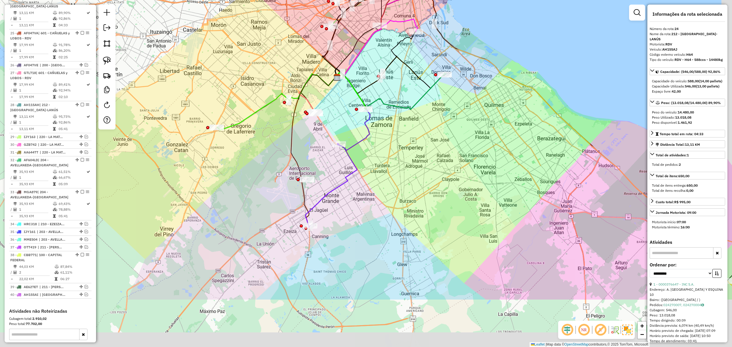
drag, startPoint x: 466, startPoint y: 239, endPoint x: 446, endPoint y: 148, distance: 94.1
click at [446, 148] on div "Janela de atendimento Grade de atendimento Capacidade Transportadoras Veículos …" at bounding box center [366, 173] width 732 height 347
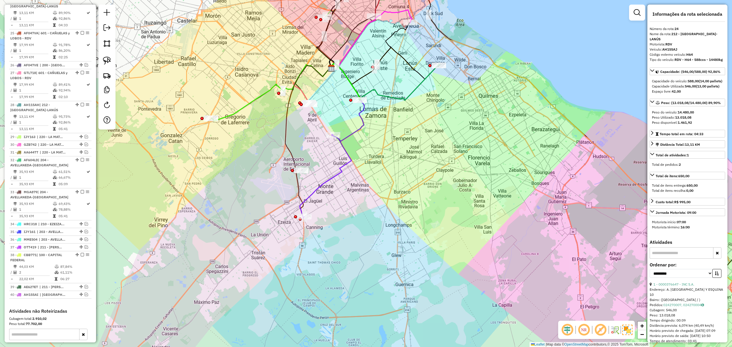
click at [232, 114] on icon at bounding box center [270, 93] width 119 height 56
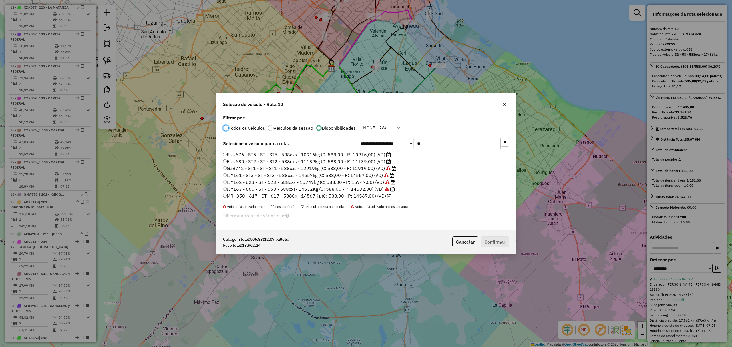
scroll to position [3, 2]
click at [370, 197] on label "MRH350 - 617 - ST - 617 - 588Cx - 14567Kg (C: 588,00 - P: 14567,00) (VD)" at bounding box center [307, 196] width 169 height 7
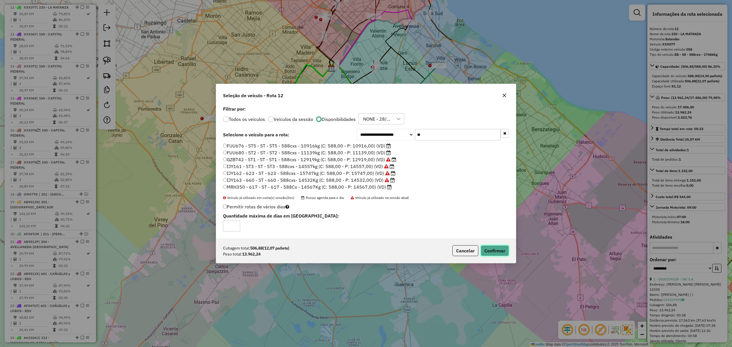
click at [491, 251] on button "Confirmar" at bounding box center [495, 250] width 28 height 11
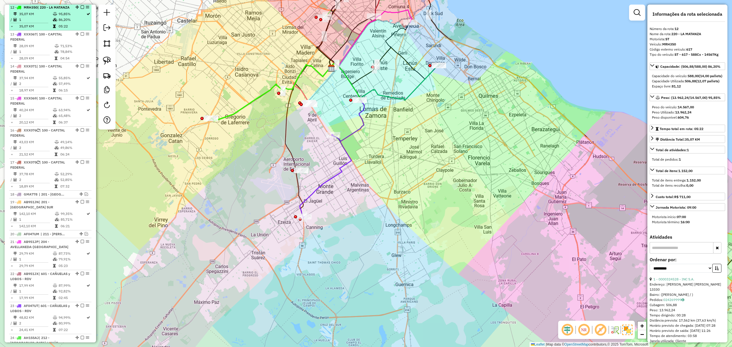
click at [81, 6] on em at bounding box center [82, 6] width 3 height 3
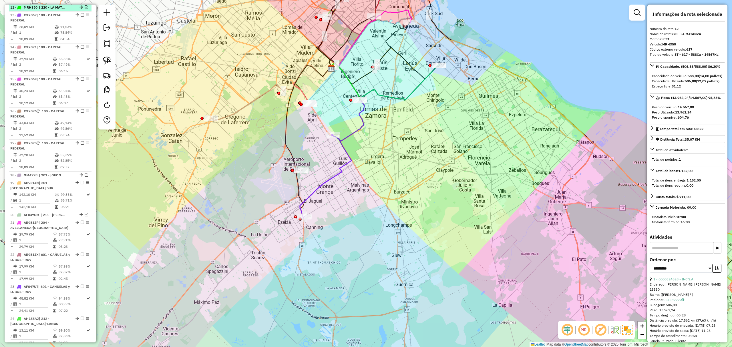
scroll to position [520, 0]
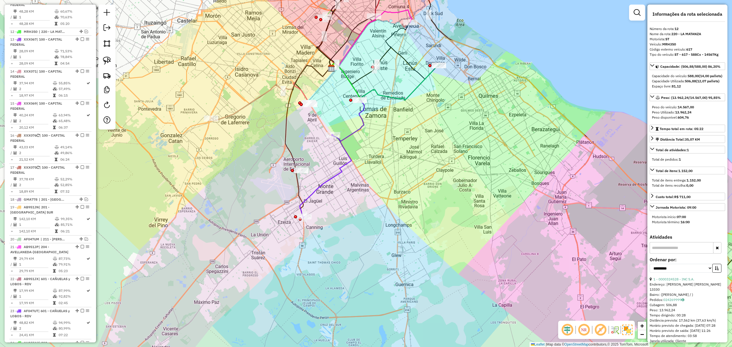
click at [230, 114] on icon at bounding box center [270, 93] width 119 height 56
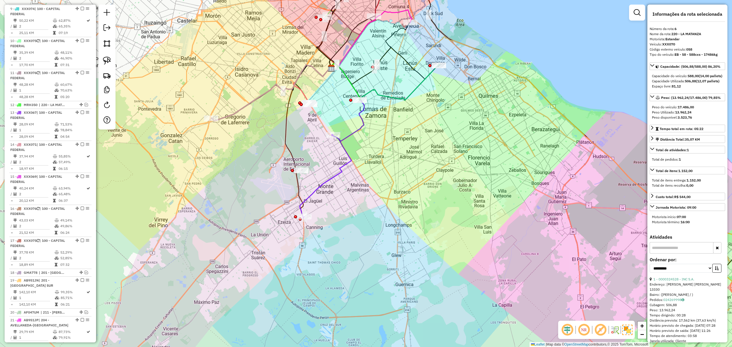
scroll to position [357, 0]
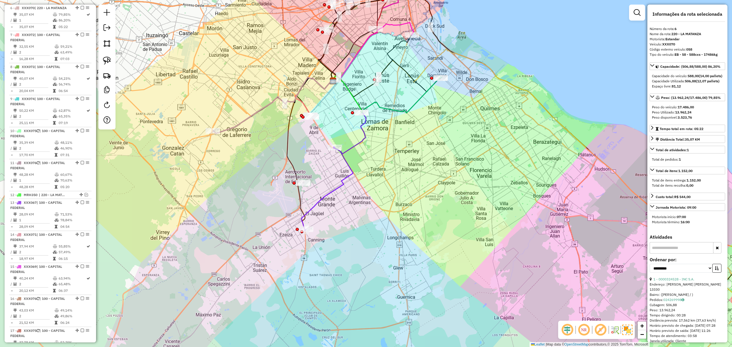
drag, startPoint x: 241, startPoint y: 138, endPoint x: 243, endPoint y: 151, distance: 12.7
click at [243, 151] on div "Janela de atendimento Grade de atendimento Capacidade Transportadoras Veículos …" at bounding box center [366, 173] width 732 height 347
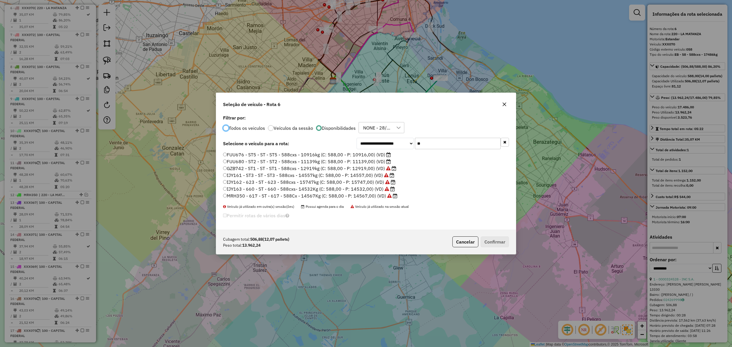
scroll to position [3, 2]
drag, startPoint x: 421, startPoint y: 143, endPoint x: 392, endPoint y: 141, distance: 28.7
click at [392, 141] on div "**********" at bounding box center [433, 143] width 153 height 11
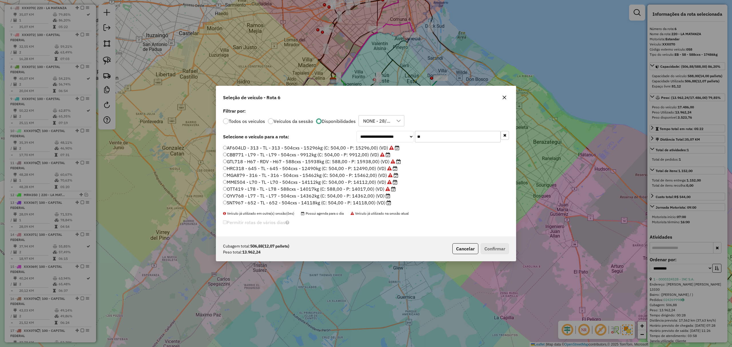
drag, startPoint x: 422, startPoint y: 138, endPoint x: 382, endPoint y: 135, distance: 40.2
click at [382, 135] on div "**********" at bounding box center [433, 136] width 153 height 11
type input "**"
click at [464, 247] on button "Cancelar" at bounding box center [466, 248] width 26 height 11
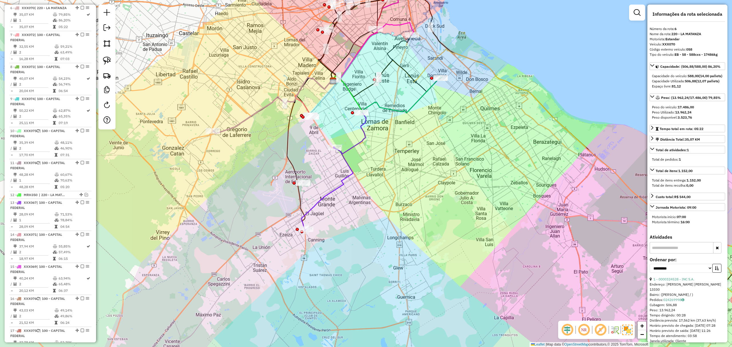
click at [243, 122] on icon at bounding box center [272, 105] width 119 height 56
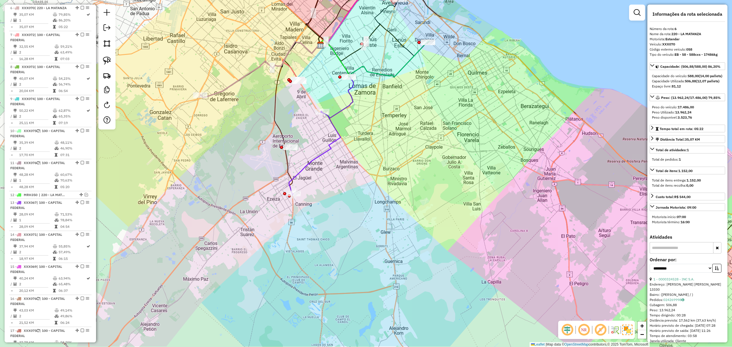
drag, startPoint x: 252, startPoint y: 152, endPoint x: 225, endPoint y: 114, distance: 46.7
click at [227, 114] on div "Janela de atendimento Grade de atendimento Capacidade Transportadoras Veículos …" at bounding box center [366, 173] width 732 height 347
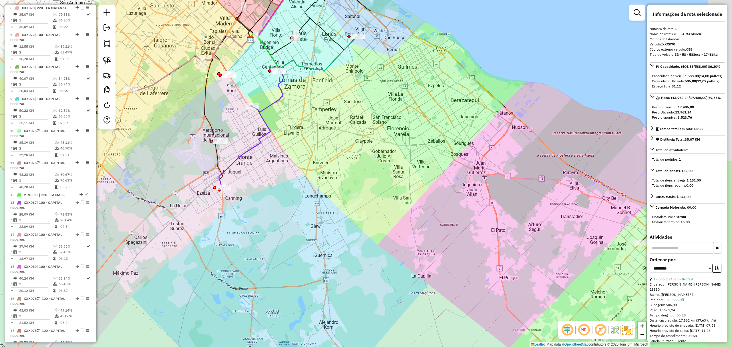
drag, startPoint x: 352, startPoint y: 188, endPoint x: 322, endPoint y: 187, distance: 30.1
click at [322, 187] on div "Janela de atendimento Grade de atendimento Capacidade Transportadoras Veículos …" at bounding box center [366, 173] width 732 height 347
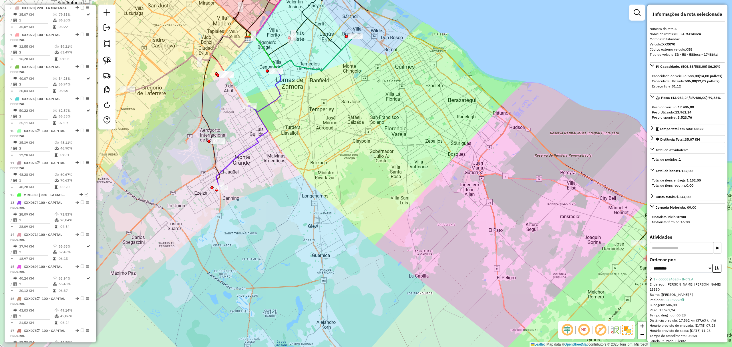
click at [245, 151] on icon at bounding box center [243, 147] width 52 height 84
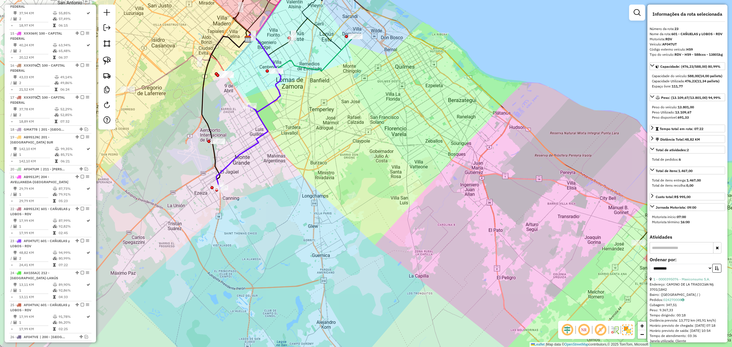
scroll to position [825, 0]
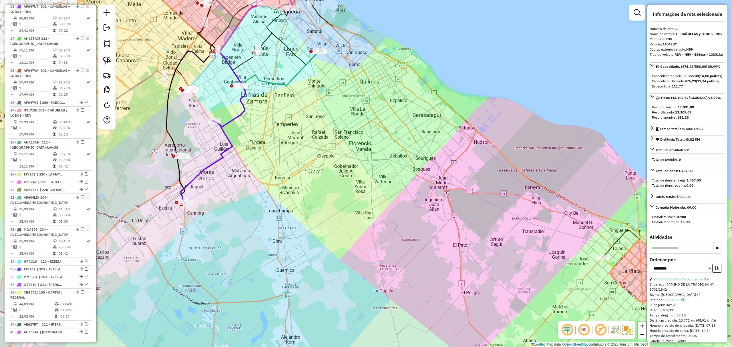
drag, startPoint x: 277, startPoint y: 159, endPoint x: 239, endPoint y: 181, distance: 43.9
click at [240, 176] on div "Janela de atendimento Grade de atendimento Capacidade Transportadoras Veículos …" at bounding box center [366, 173] width 732 height 347
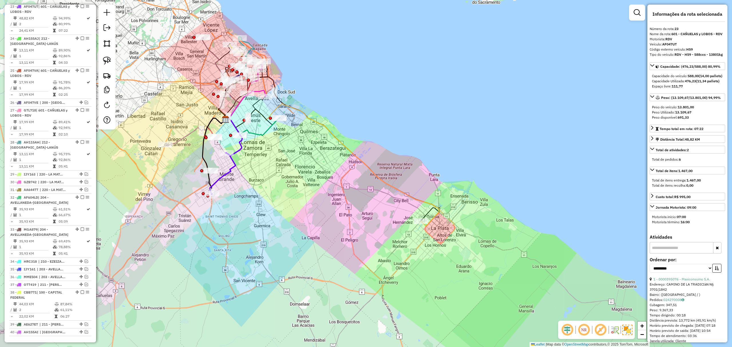
click at [435, 205] on icon at bounding box center [332, 165] width 215 height 123
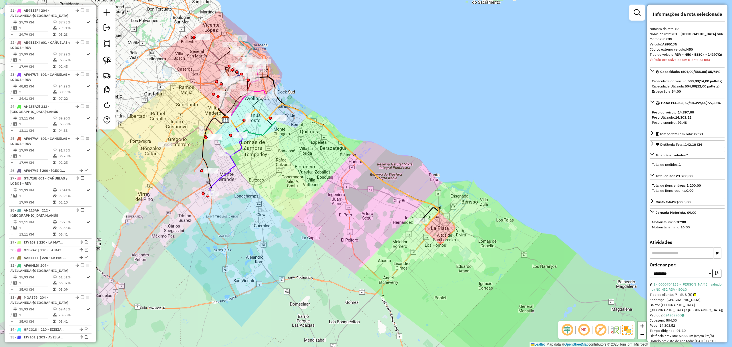
scroll to position [720, 0]
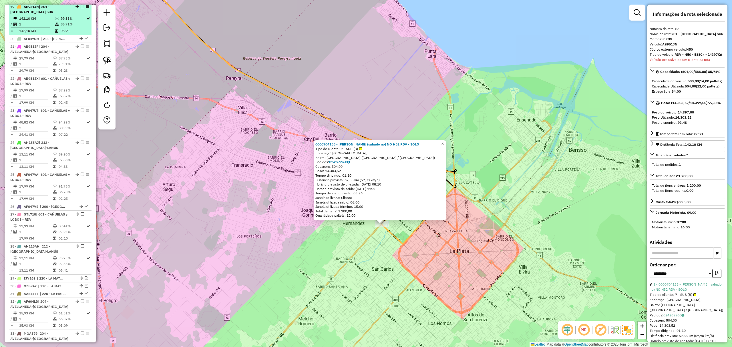
click at [81, 8] on em at bounding box center [82, 6] width 3 height 3
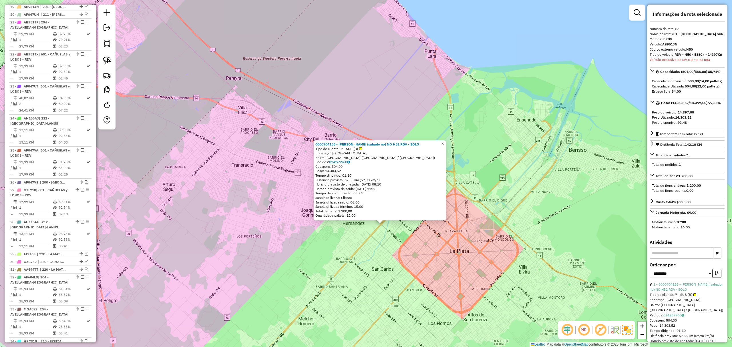
click at [444, 143] on span "×" at bounding box center [442, 143] width 3 height 5
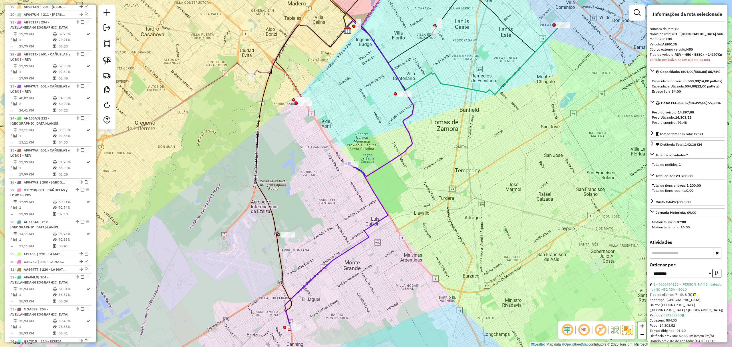
drag, startPoint x: 503, startPoint y: 160, endPoint x: 470, endPoint y: 231, distance: 78.1
click at [470, 231] on div "Janela de atendimento Grade de atendimento Capacidade Transportadoras Veículos …" at bounding box center [366, 173] width 732 height 347
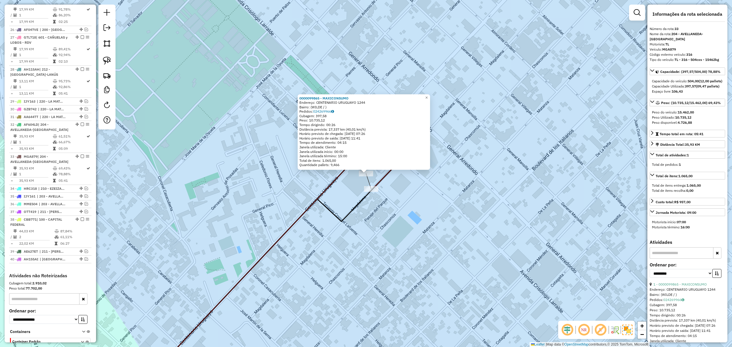
scroll to position [926, 0]
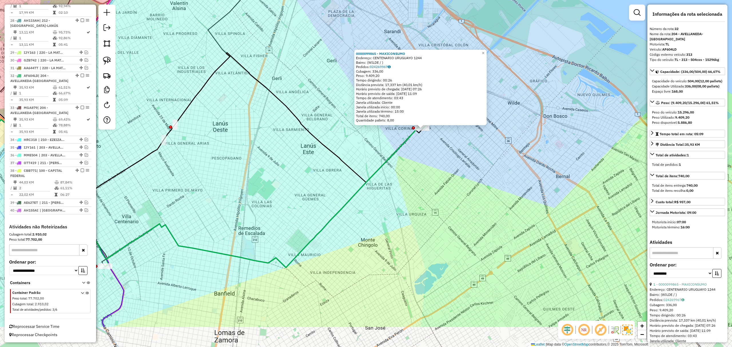
drag, startPoint x: 384, startPoint y: 228, endPoint x: 434, endPoint y: 154, distance: 89.8
click at [434, 155] on div "0000099865 - MAXICONSUMO Endereço: CENTENARIO URUGUAYO 1244 Bairro: (WILDE / ) …" at bounding box center [366, 173] width 732 height 347
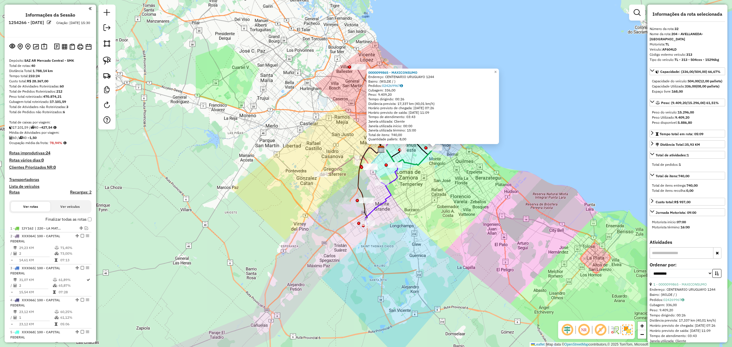
select select "**********"
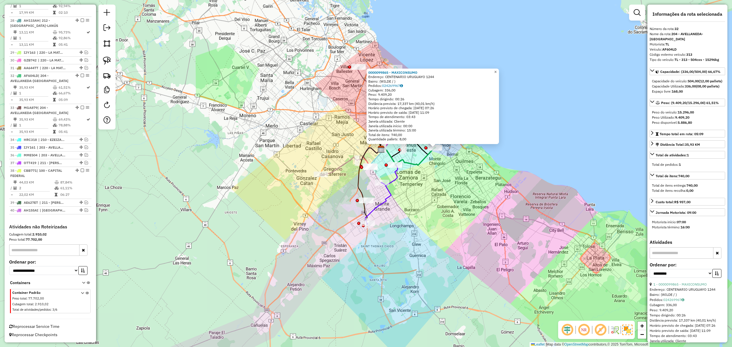
click at [497, 70] on span "×" at bounding box center [495, 72] width 3 height 5
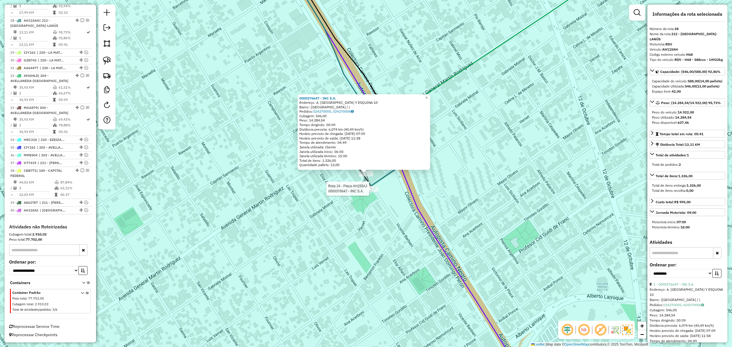
click at [371, 192] on div at bounding box center [371, 189] width 14 height 6
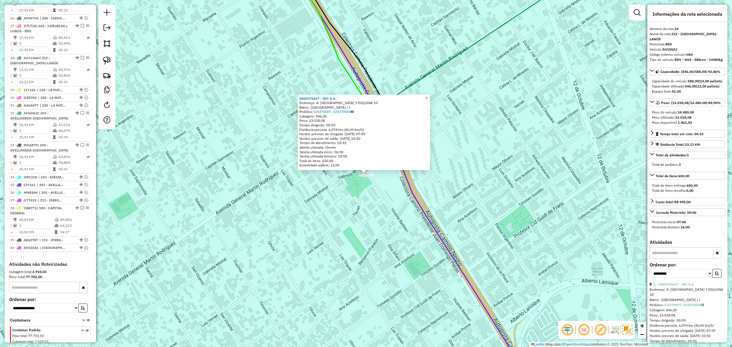
scroll to position [833, 0]
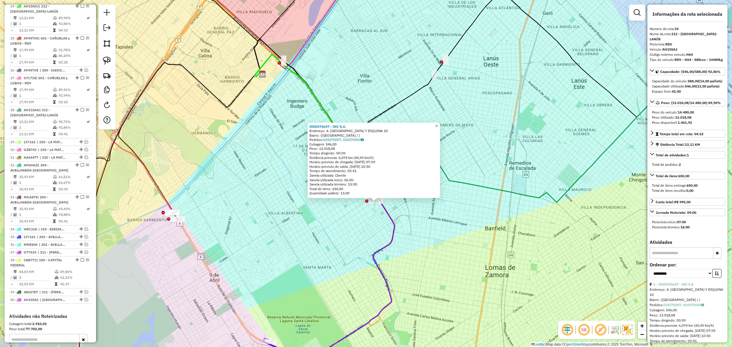
click at [438, 124] on span "×" at bounding box center [436, 126] width 3 height 5
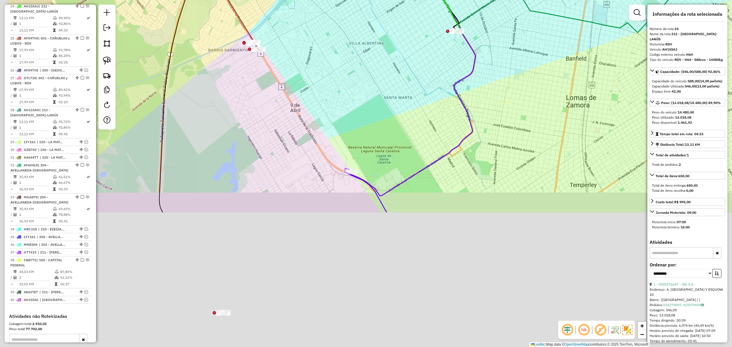
drag, startPoint x: 275, startPoint y: 260, endPoint x: 361, endPoint y: 80, distance: 199.0
click at [361, 80] on div "Janela de atendimento Grade de atendimento Capacidade Transportadoras Veículos …" at bounding box center [366, 173] width 732 height 347
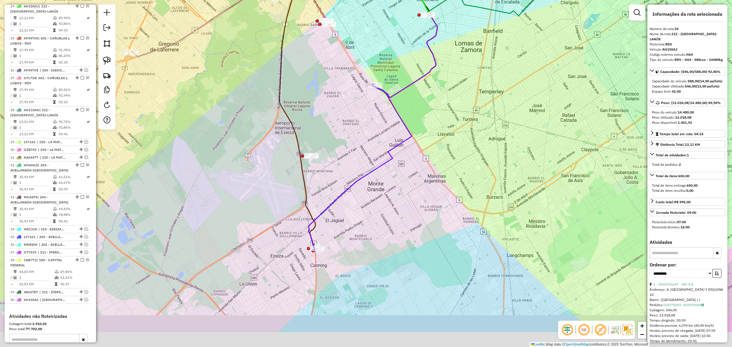
drag, startPoint x: 338, startPoint y: 159, endPoint x: 339, endPoint y: 153, distance: 5.9
click at [339, 153] on div "Janela de atendimento Grade de atendimento Capacidade Transportadoras Veículos …" at bounding box center [366, 173] width 732 height 347
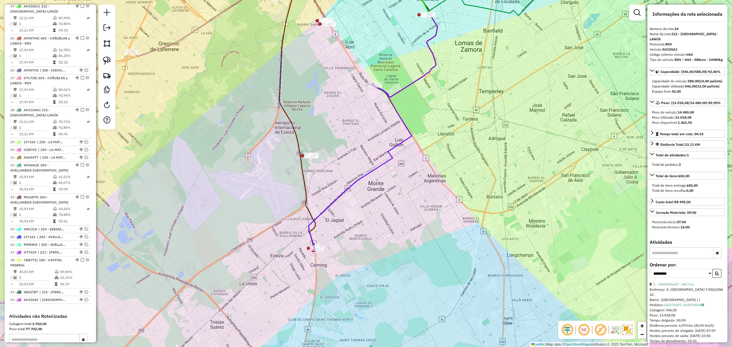
click at [343, 191] on icon at bounding box center [360, 168] width 103 height 169
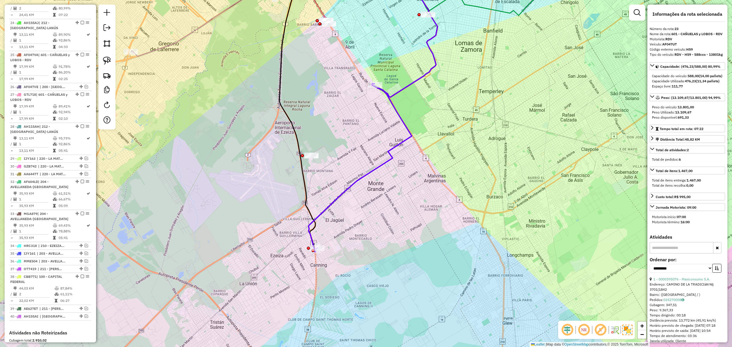
scroll to position [801, 0]
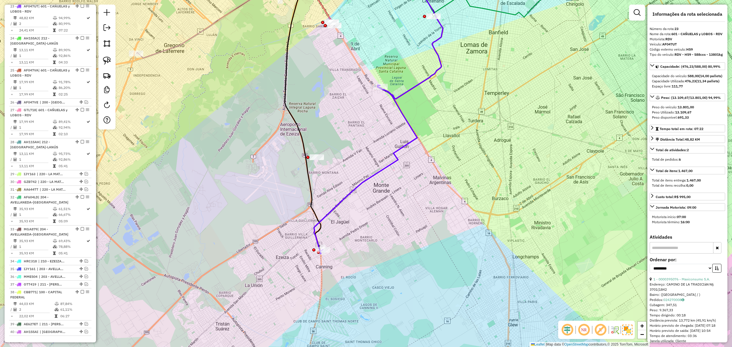
drag, startPoint x: 353, startPoint y: 146, endPoint x: 367, endPoint y: 169, distance: 26.4
click at [367, 169] on div "Janela de atendimento Grade de atendimento Capacidade Transportadoras Veículos …" at bounding box center [366, 173] width 732 height 347
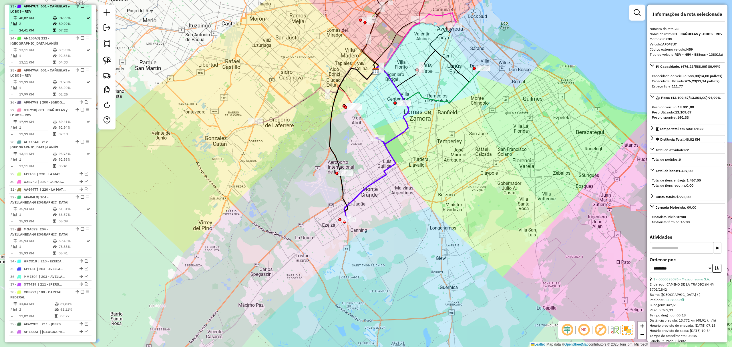
click at [81, 7] on em at bounding box center [82, 5] width 3 height 3
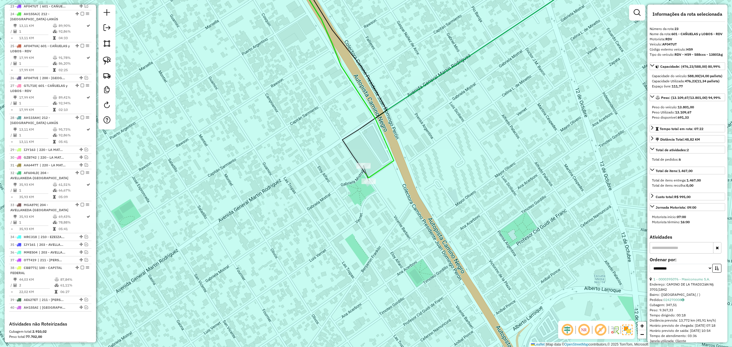
click at [389, 165] on icon at bounding box center [341, 71] width 106 height 213
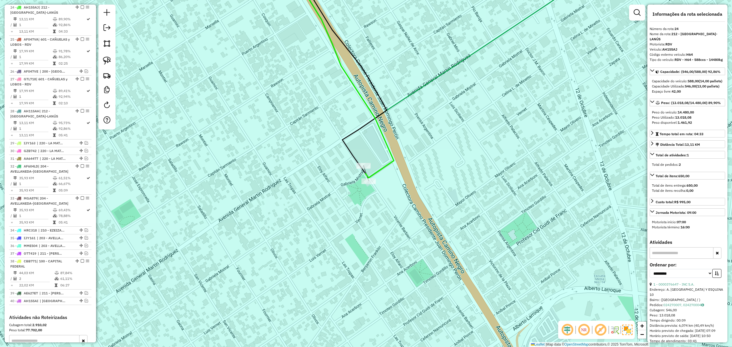
scroll to position [808, 0]
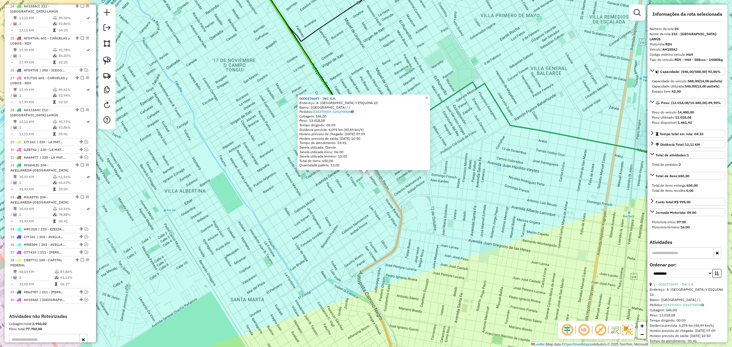
click at [428, 98] on span "×" at bounding box center [426, 98] width 3 height 5
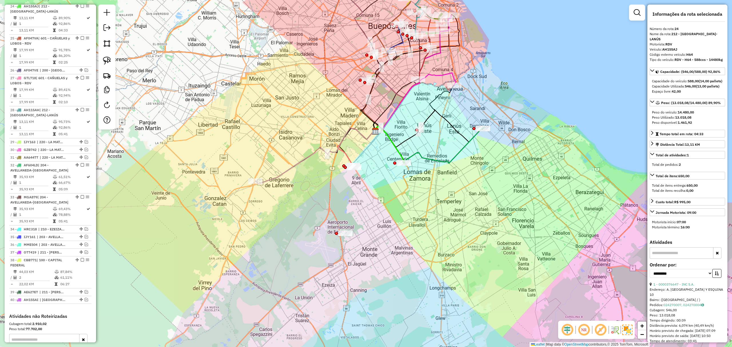
drag, startPoint x: 502, startPoint y: 233, endPoint x: 368, endPoint y: 195, distance: 139.7
click at [365, 196] on div "Janela de atendimento Grade de atendimento Capacidade Transportadoras Veículos …" at bounding box center [366, 173] width 732 height 347
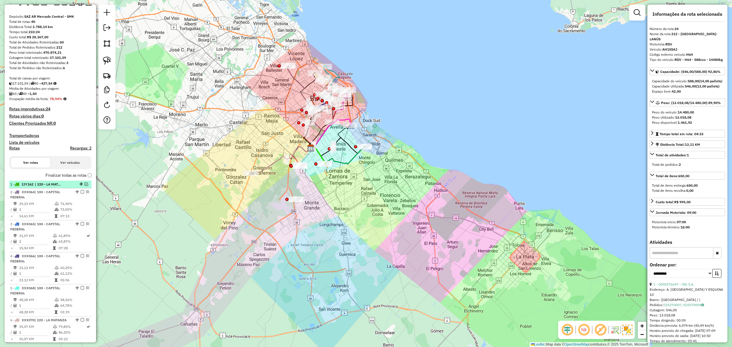
scroll to position [0, 0]
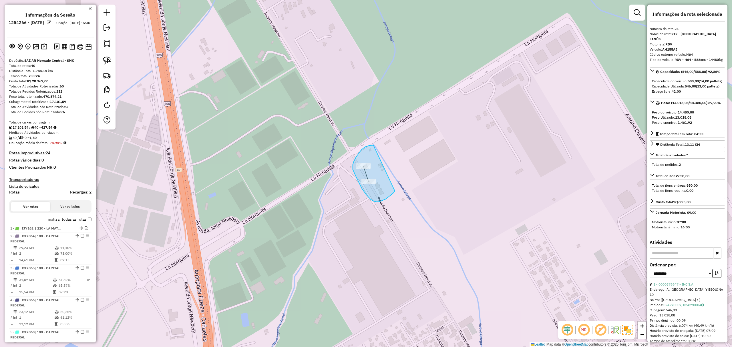
drag, startPoint x: 374, startPoint y: 145, endPoint x: 395, endPoint y: 191, distance: 50.6
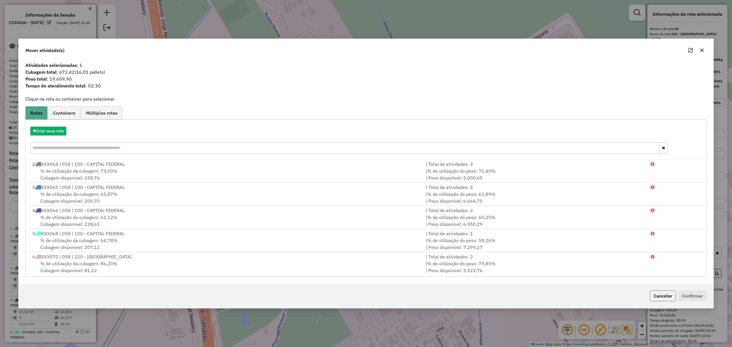
click at [659, 297] on button "Cancelar" at bounding box center [663, 296] width 26 height 11
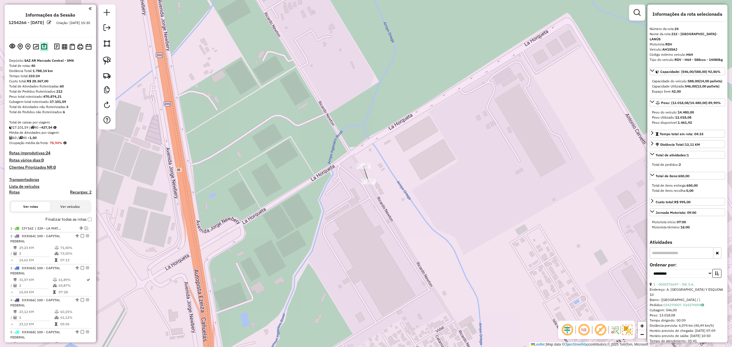
click at [41, 47] on img at bounding box center [44, 46] width 6 height 7
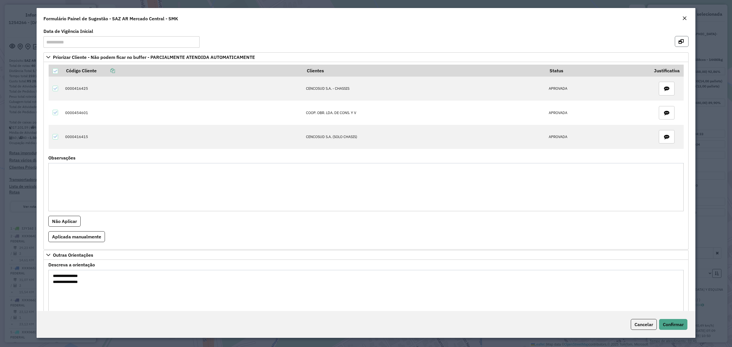
click at [683, 39] on button "button" at bounding box center [682, 41] width 14 height 11
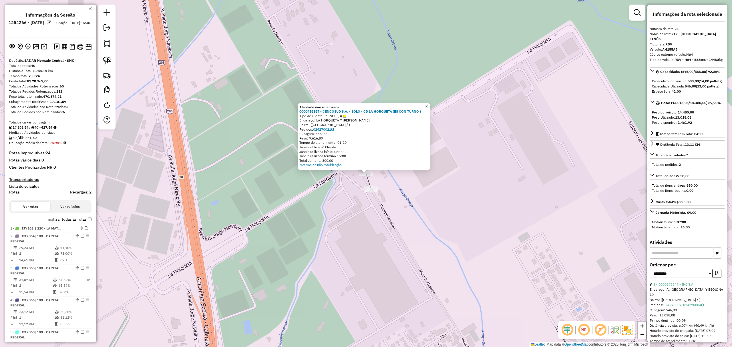
click at [428, 104] on span "×" at bounding box center [426, 106] width 3 height 5
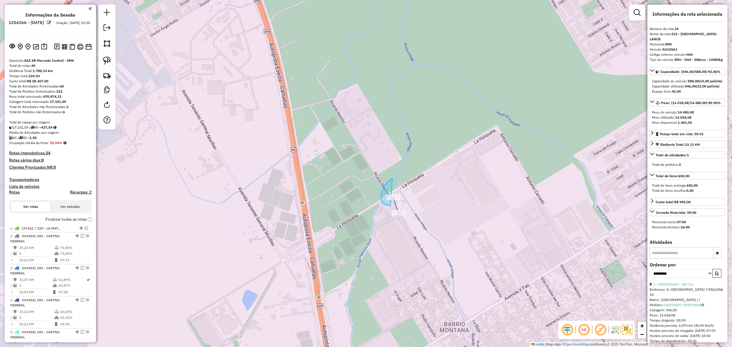
drag, startPoint x: 393, startPoint y: 179, endPoint x: 415, endPoint y: 186, distance: 23.5
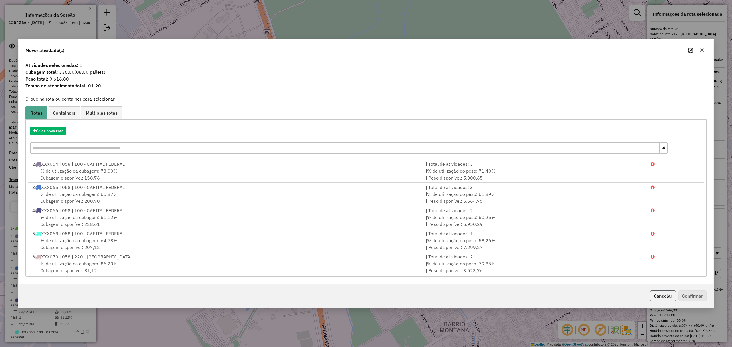
click at [661, 297] on button "Cancelar" at bounding box center [663, 296] width 26 height 11
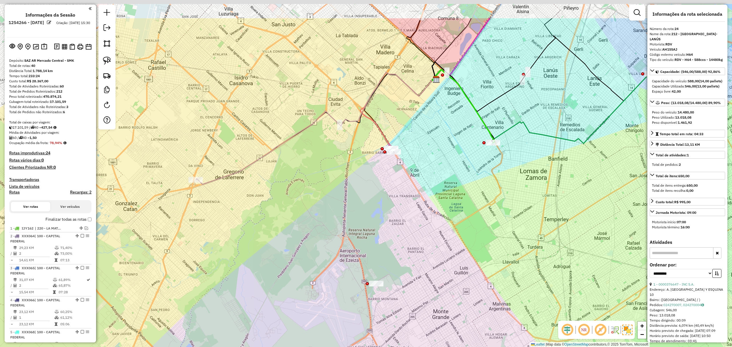
drag, startPoint x: 407, startPoint y: 177, endPoint x: 403, endPoint y: 220, distance: 44.0
click at [401, 236] on div "Janela de atendimento Grade de atendimento Capacidade Transportadoras Veículos …" at bounding box center [366, 173] width 732 height 347
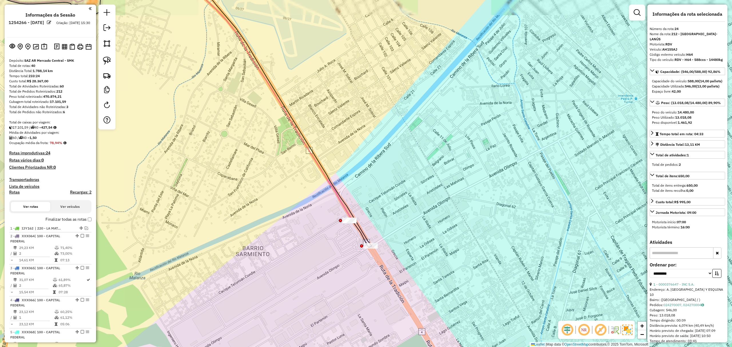
drag, startPoint x: 391, startPoint y: 250, endPoint x: 389, endPoint y: 199, distance: 51.2
click at [389, 199] on div "Janela de atendimento Grade de atendimento Capacidade Transportadoras Veículos …" at bounding box center [366, 173] width 732 height 347
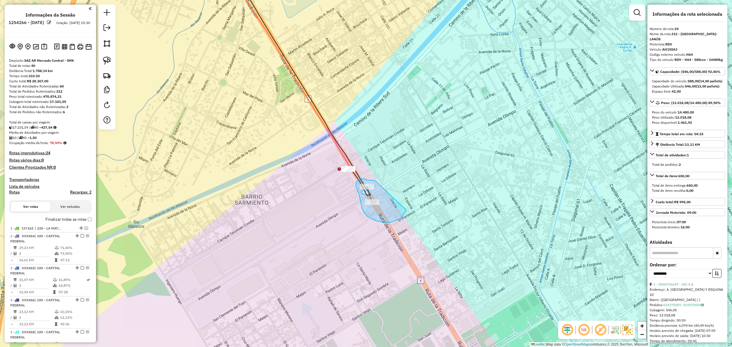
drag, startPoint x: 375, startPoint y: 181, endPoint x: 406, endPoint y: 209, distance: 42.4
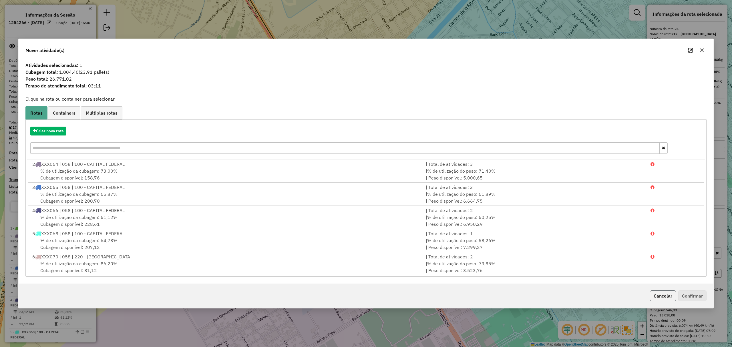
click at [666, 295] on button "Cancelar" at bounding box center [663, 296] width 26 height 11
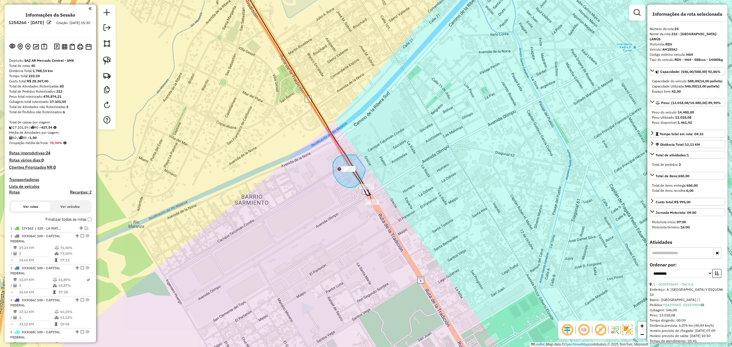
drag, startPoint x: 356, startPoint y: 155, endPoint x: 365, endPoint y: 168, distance: 16.0
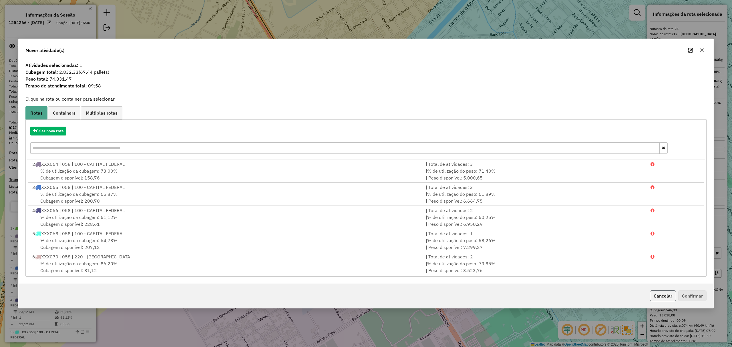
click at [666, 297] on button "Cancelar" at bounding box center [663, 296] width 26 height 11
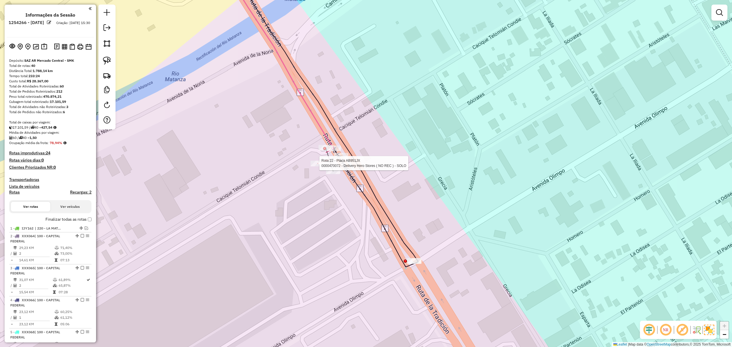
select select "**********"
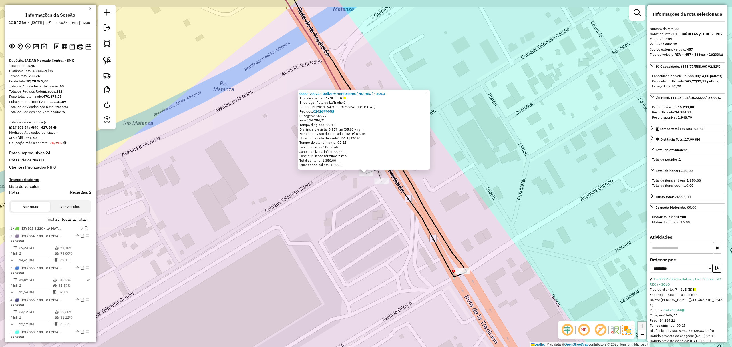
scroll to position [768, 0]
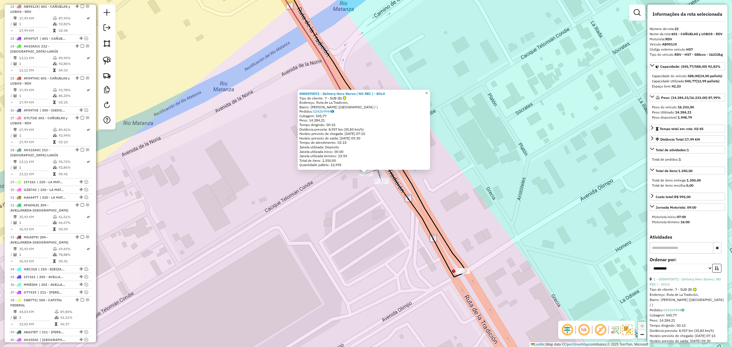
click at [428, 91] on span "×" at bounding box center [426, 93] width 3 height 5
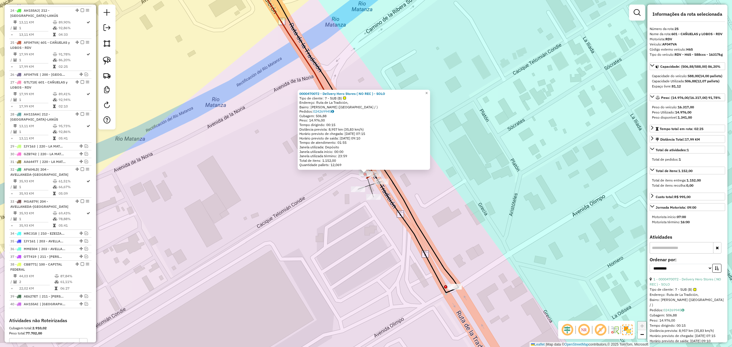
scroll to position [840, 0]
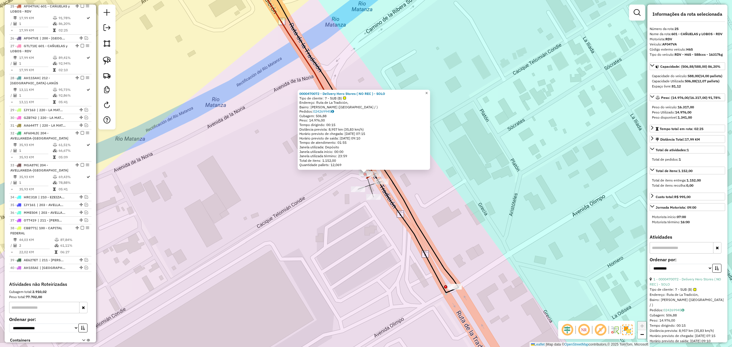
click at [428, 91] on span "×" at bounding box center [426, 93] width 3 height 5
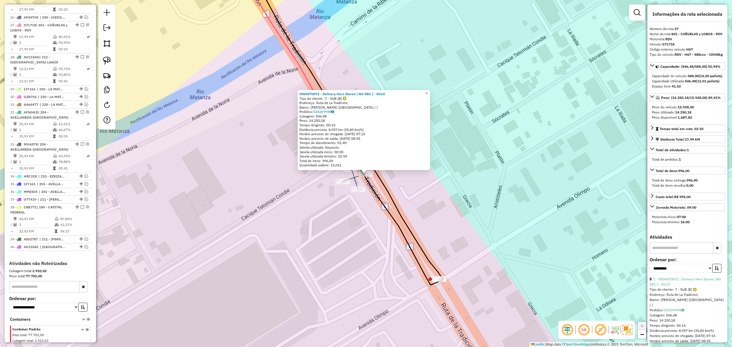
scroll to position [880, 0]
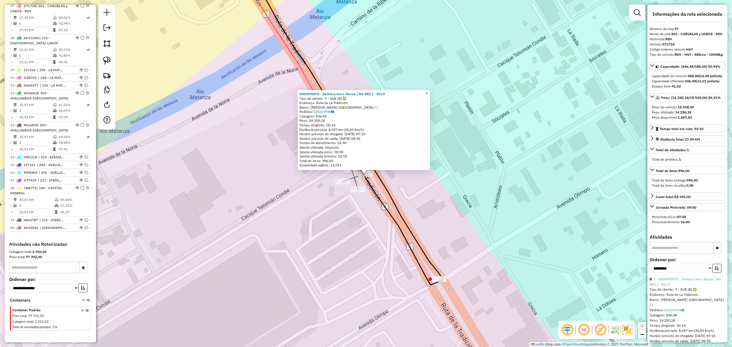
click at [430, 93] on link "×" at bounding box center [426, 93] width 7 height 7
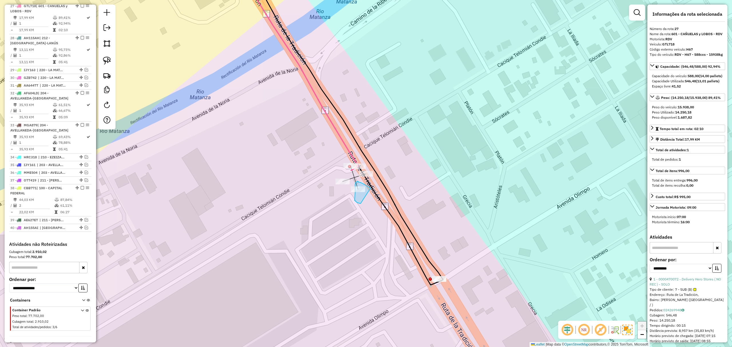
drag, startPoint x: 363, startPoint y: 184, endPoint x: 361, endPoint y: 204, distance: 20.1
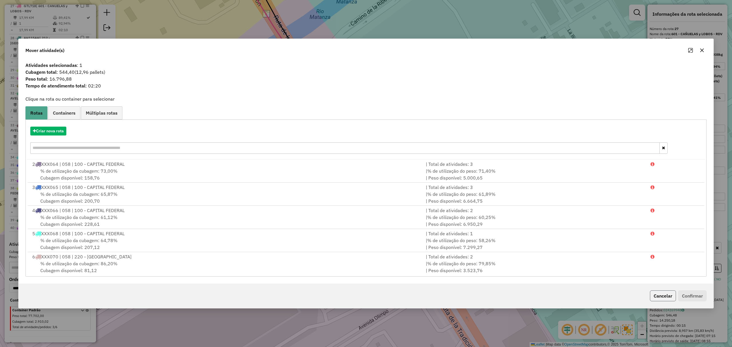
click at [659, 293] on button "Cancelar" at bounding box center [663, 296] width 26 height 11
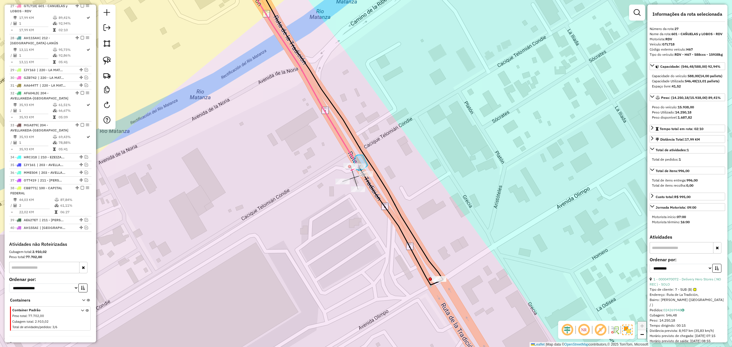
drag, startPoint x: 363, startPoint y: 155, endPoint x: 368, endPoint y: 165, distance: 11.5
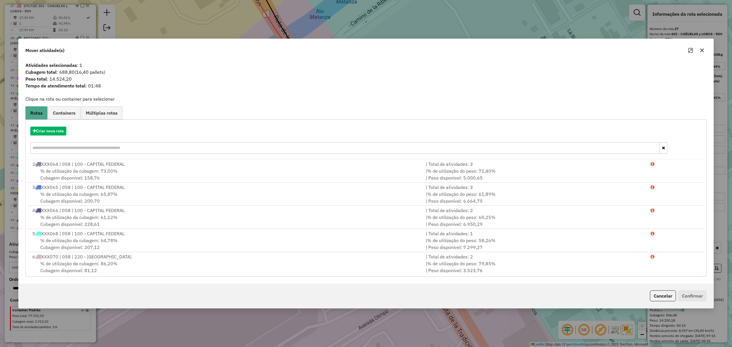
drag, startPoint x: 655, startPoint y: 293, endPoint x: 630, endPoint y: 283, distance: 27.1
click at [656, 294] on button "Cancelar" at bounding box center [663, 296] width 26 height 11
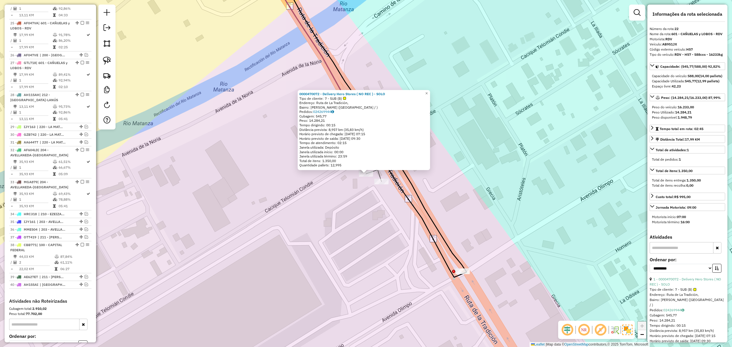
scroll to position [768, 0]
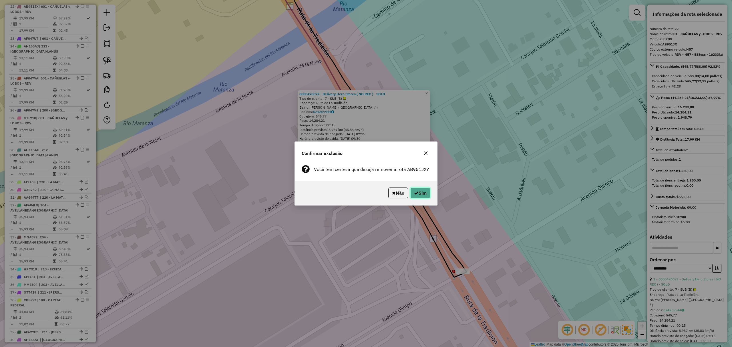
click at [424, 193] on button "Sim" at bounding box center [421, 193] width 20 height 11
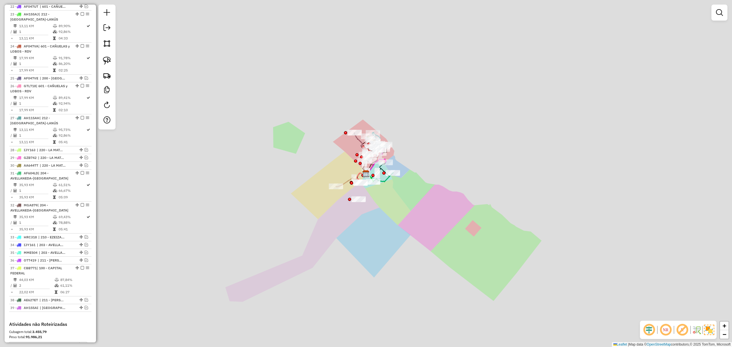
scroll to position [736, 0]
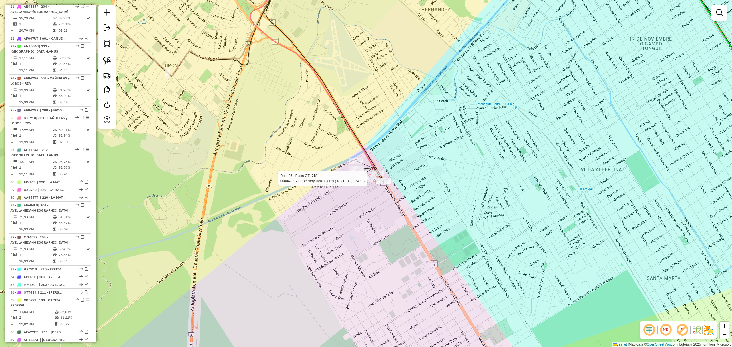
select select "**********"
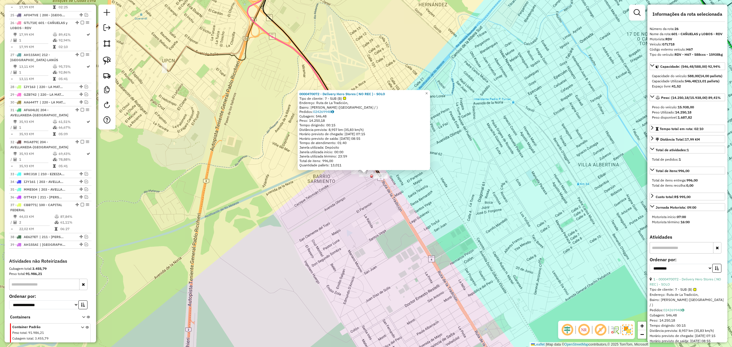
scroll to position [848, 0]
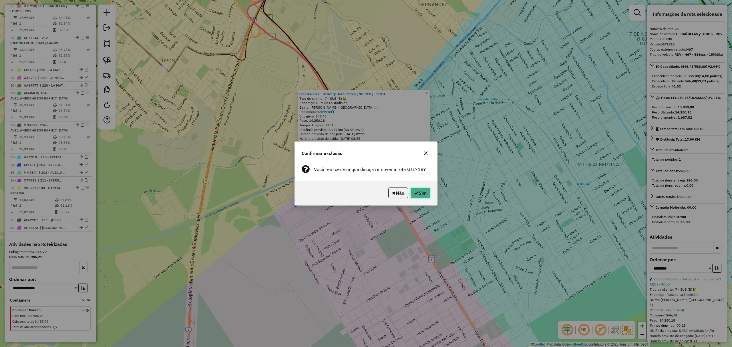
click at [423, 193] on button "Sim" at bounding box center [421, 193] width 20 height 11
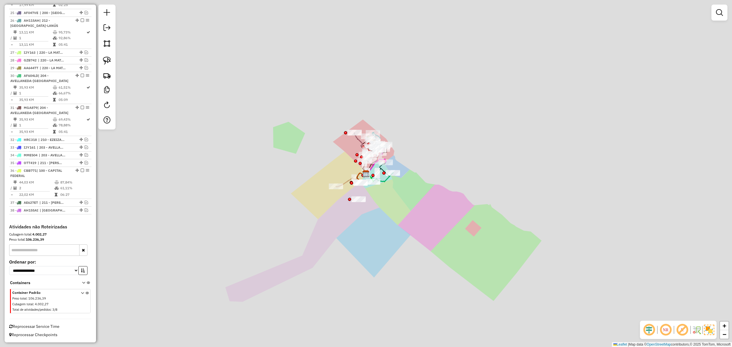
scroll to position [816, 0]
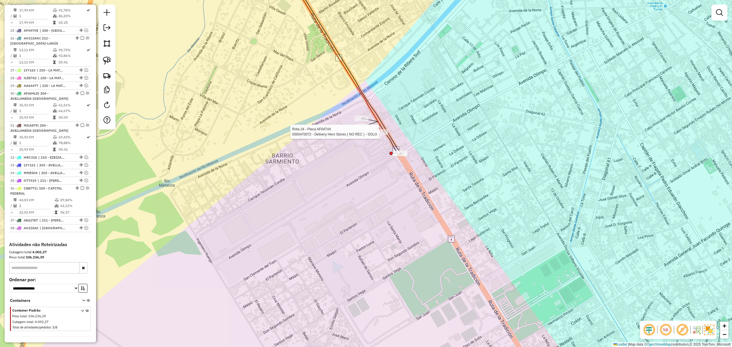
select select "**********"
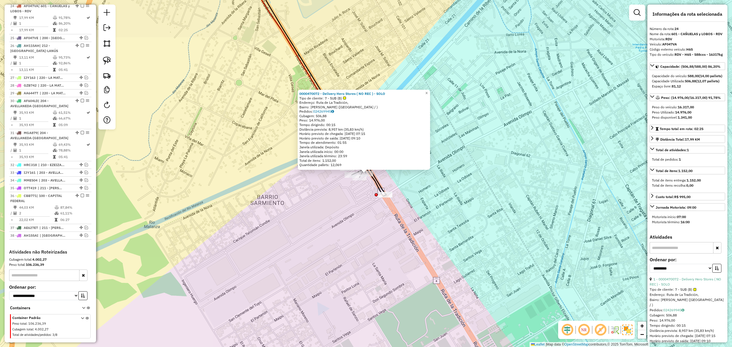
scroll to position [808, 0]
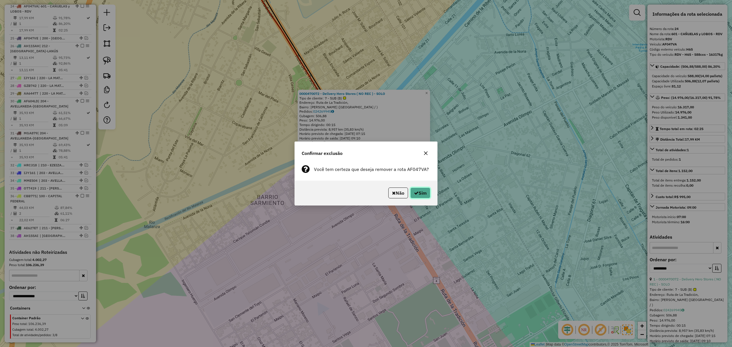
click at [425, 195] on button "Sim" at bounding box center [421, 193] width 20 height 11
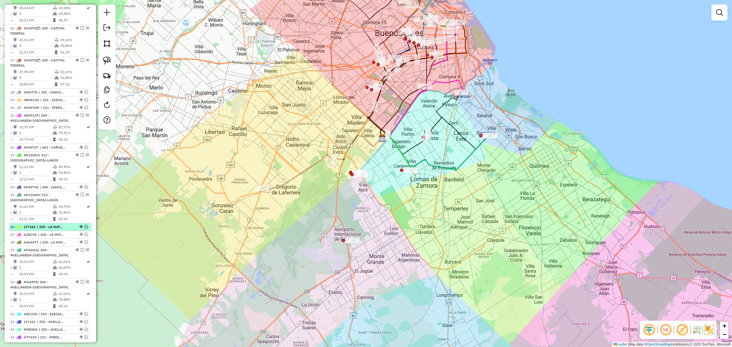
scroll to position [624, 0]
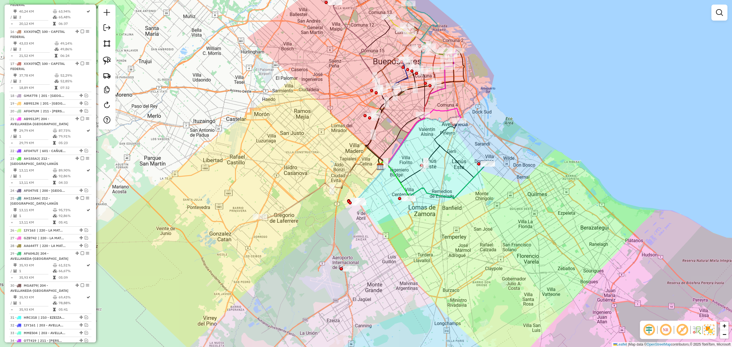
drag, startPoint x: 344, startPoint y: 232, endPoint x: 349, endPoint y: 223, distance: 10.8
click at [349, 223] on div "Janela de atendimento Grade de atendimento Capacidade Transportadoras Veículos …" at bounding box center [366, 173] width 732 height 347
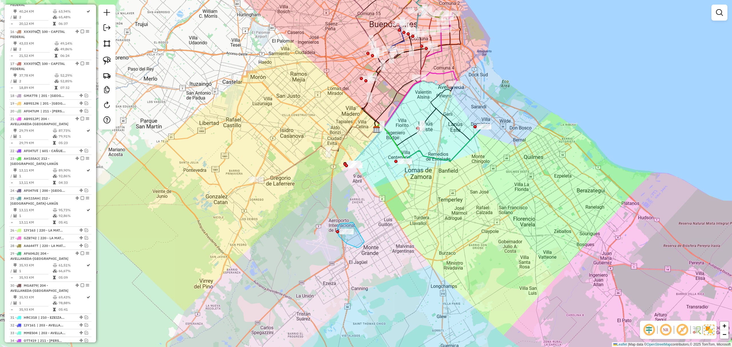
drag, startPoint x: 351, startPoint y: 223, endPoint x: 365, endPoint y: 242, distance: 23.3
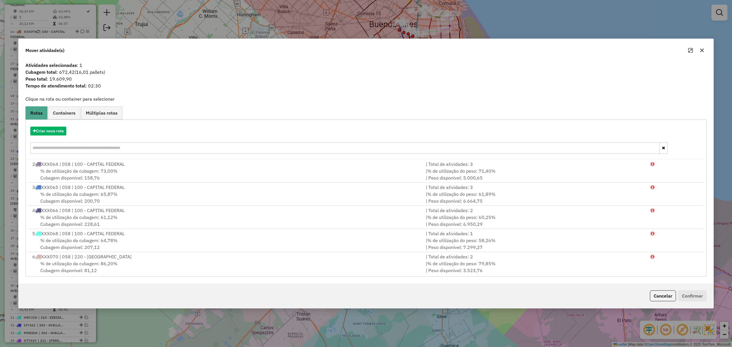
drag, startPoint x: 670, startPoint y: 298, endPoint x: 658, endPoint y: 292, distance: 12.9
click at [670, 297] on button "Cancelar" at bounding box center [663, 296] width 26 height 11
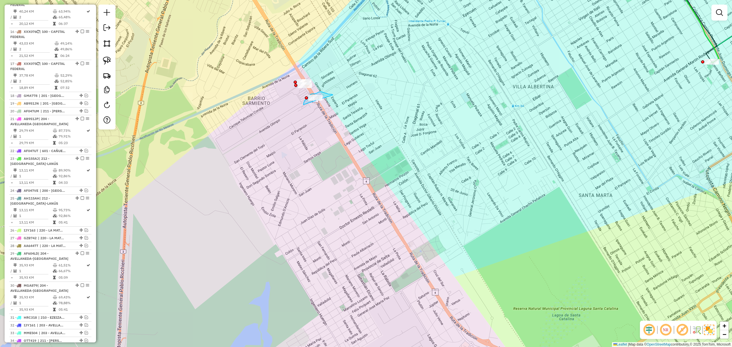
drag, startPoint x: 332, startPoint y: 94, endPoint x: 324, endPoint y: 119, distance: 26.1
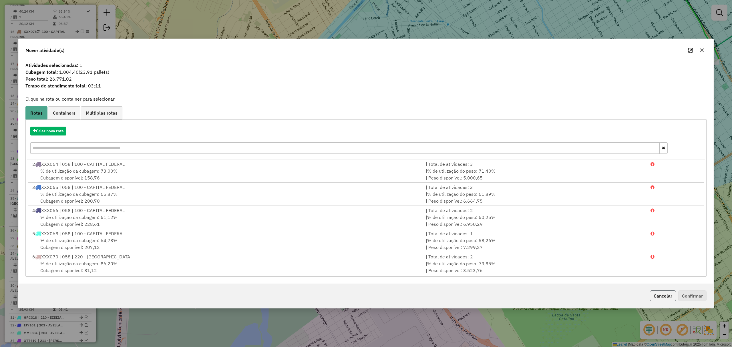
click at [657, 294] on button "Cancelar" at bounding box center [663, 296] width 26 height 11
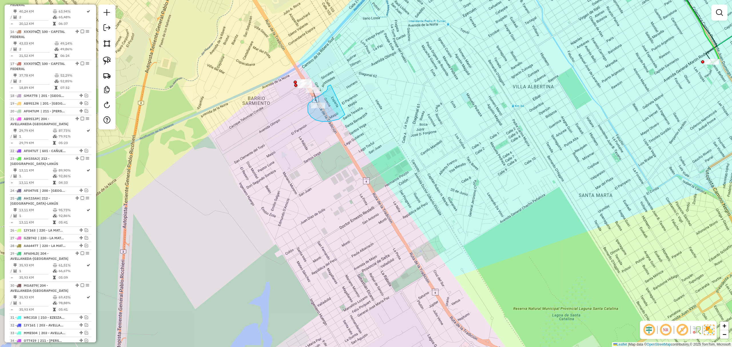
drag, startPoint x: 330, startPoint y: 85, endPoint x: 345, endPoint y: 115, distance: 33.3
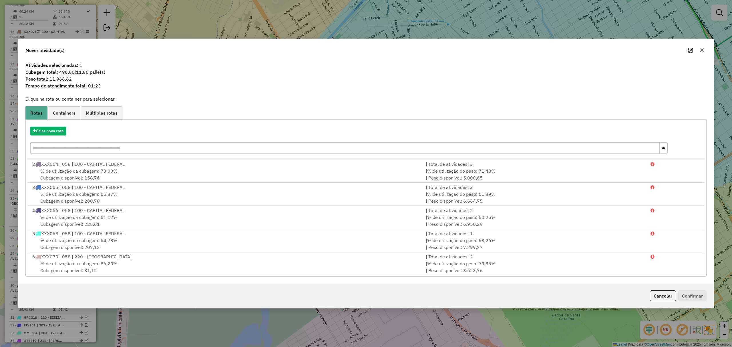
click at [660, 297] on button "Cancelar" at bounding box center [663, 296] width 26 height 11
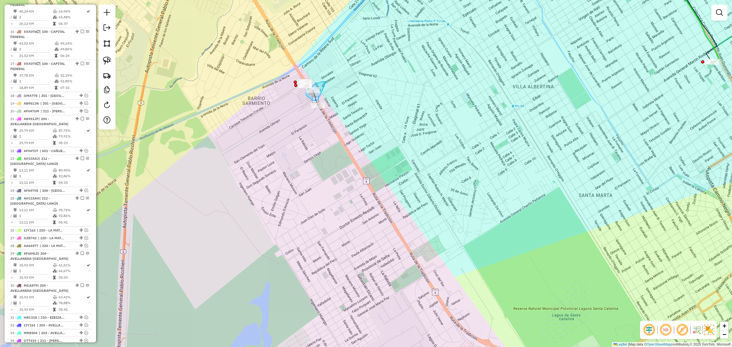
drag, startPoint x: 322, startPoint y: 82, endPoint x: 321, endPoint y: 98, distance: 16.6
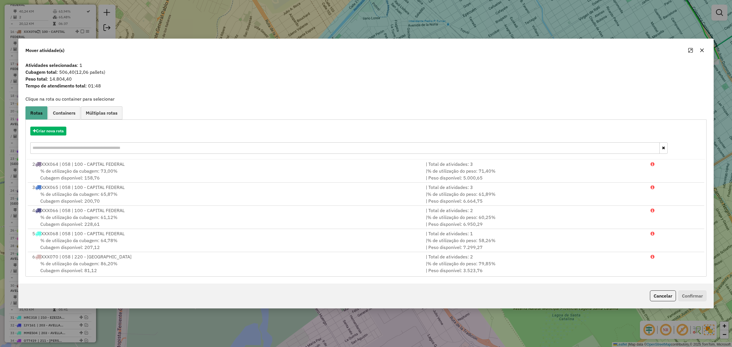
click at [660, 299] on button "Cancelar" at bounding box center [663, 296] width 26 height 11
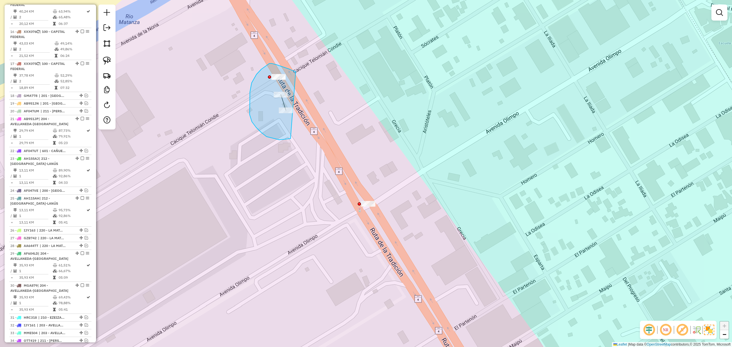
drag, startPoint x: 289, startPoint y: 69, endPoint x: 334, endPoint y: 88, distance: 49.5
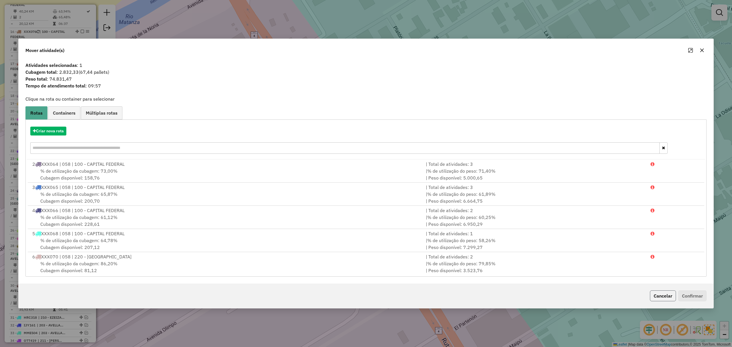
click at [660, 294] on button "Cancelar" at bounding box center [663, 296] width 26 height 11
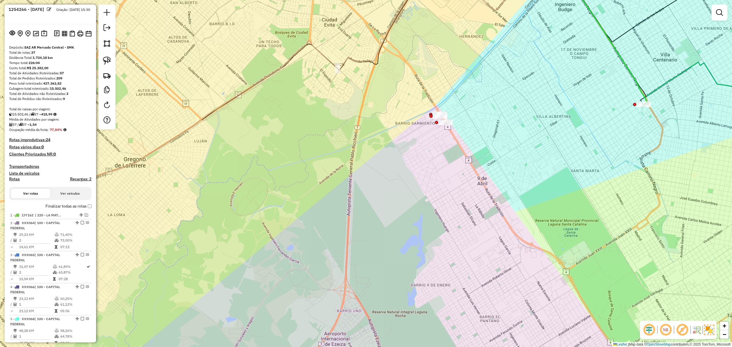
scroll to position [0, 0]
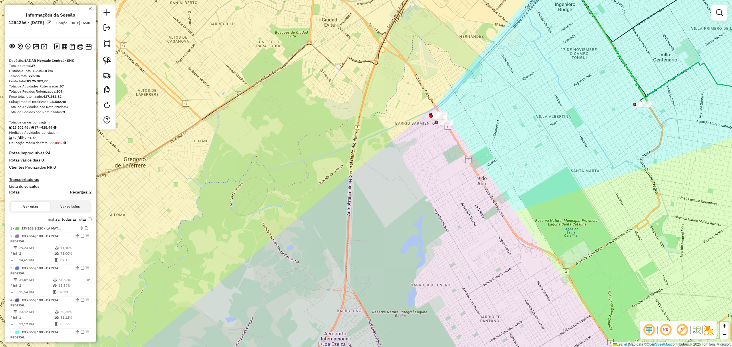
click at [15, 179] on h4 "Transportadoras" at bounding box center [50, 179] width 82 height 5
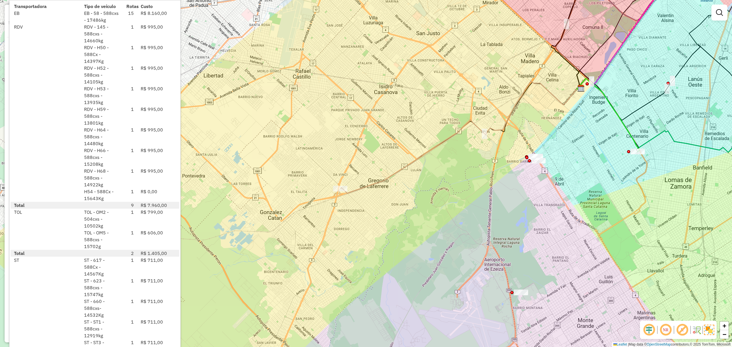
click at [388, 177] on icon at bounding box center [460, 137] width 239 height 112
select select "**********"
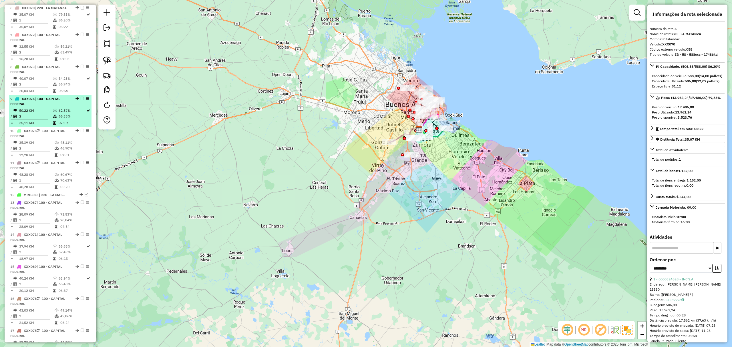
scroll to position [128, 0]
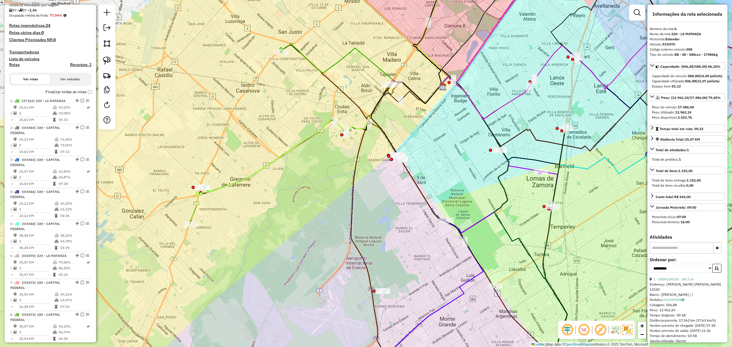
click at [338, 59] on icon at bounding box center [361, 74] width 162 height 60
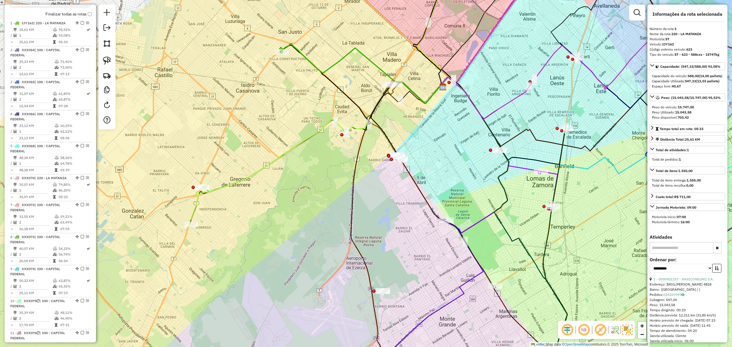
scroll to position [220, 0]
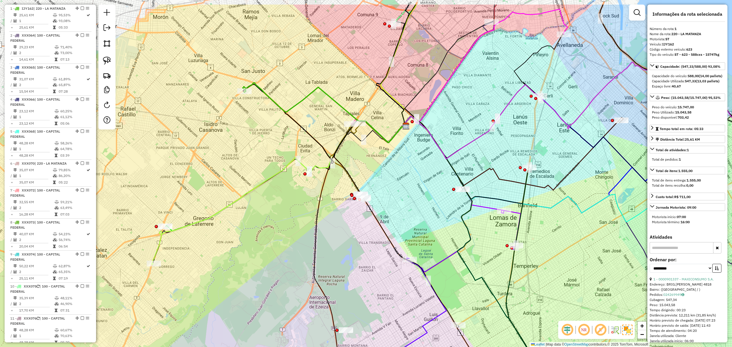
drag, startPoint x: 353, startPoint y: 76, endPoint x: 313, endPoint y: 120, distance: 60.0
click at [313, 120] on div "Janela de atendimento Grade de atendimento Capacidade Transportadoras Veículos …" at bounding box center [366, 173] width 732 height 347
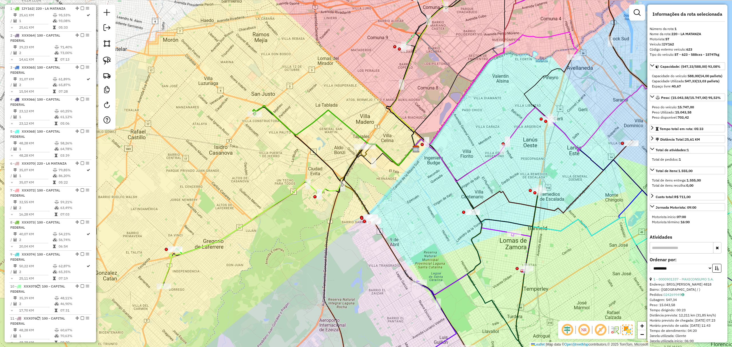
drag, startPoint x: 317, startPoint y: 126, endPoint x: 330, endPoint y: 144, distance: 21.5
click at [330, 144] on div "Janela de atendimento Grade de atendimento Capacidade Transportadoras Veículos …" at bounding box center [366, 173] width 732 height 347
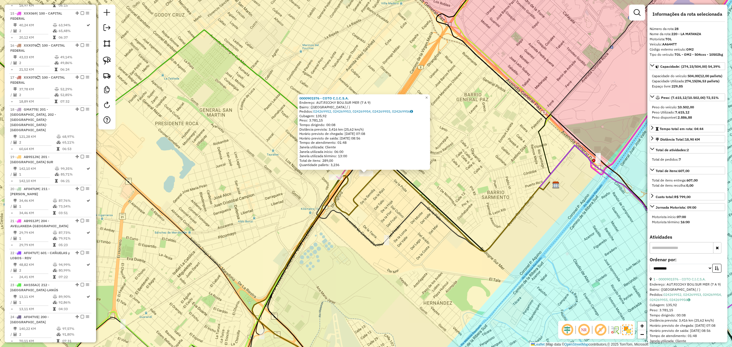
scroll to position [1078, 0]
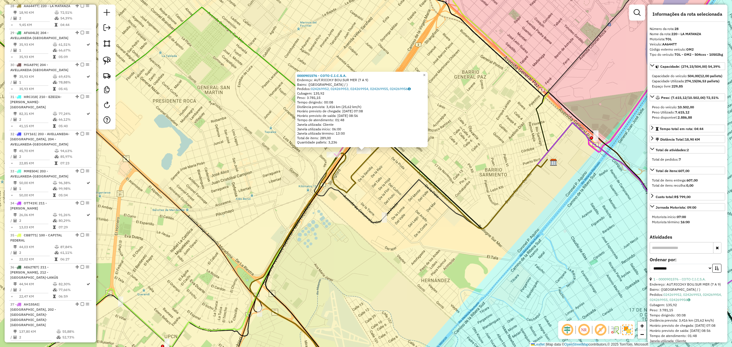
drag, startPoint x: 379, startPoint y: 182, endPoint x: 375, endPoint y: 93, distance: 89.1
click at [375, 93] on div "0000901576 - COTO C.I.C.S.A. Endereço: AUT.RICCH.Y BOU.SUR MER (7 A 9) Bairro: …" at bounding box center [366, 173] width 732 height 347
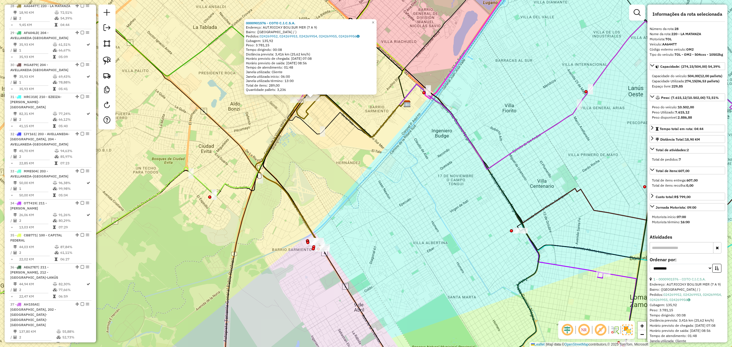
drag, startPoint x: 450, startPoint y: 173, endPoint x: 402, endPoint y: 189, distance: 50.6
click at [402, 189] on div "0000901576 - COTO C.I.C.S.A. Endereço: AUT.RICCH.Y BOU.SUR MER (7 A 9) Bairro: …" at bounding box center [366, 173] width 732 height 347
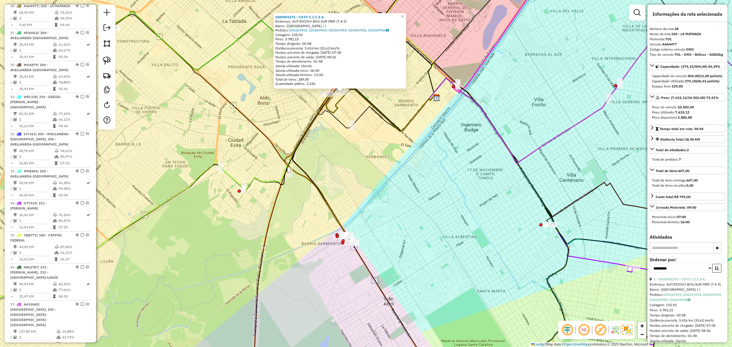
drag, startPoint x: 336, startPoint y: 173, endPoint x: 358, endPoint y: 164, distance: 24.4
click at [358, 164] on div "0000901576 - COTO C.I.C.S.A. Endereço: AUT.RICCH.Y BOU.SUR MER (7 A 9) Bairro: …" at bounding box center [366, 173] width 732 height 347
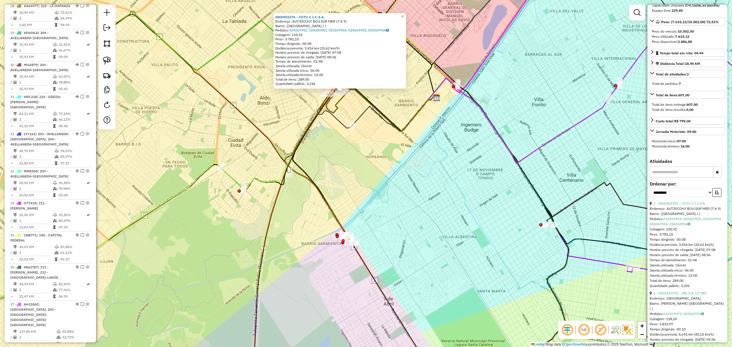
scroll to position [76, 0]
click at [672, 295] on link "2 - 0000147092 - INC S.A. (2° HR)" at bounding box center [680, 293] width 53 height 4
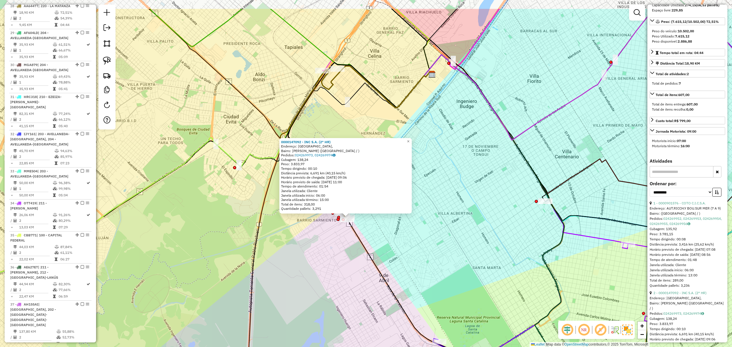
drag, startPoint x: 443, startPoint y: 86, endPoint x: 425, endPoint y: 130, distance: 47.2
click at [425, 130] on div "0000147092 - INC S.A. (2° HR) Endereço: Avenida Olimpo, Bairro: Esteban Echever…" at bounding box center [366, 173] width 732 height 347
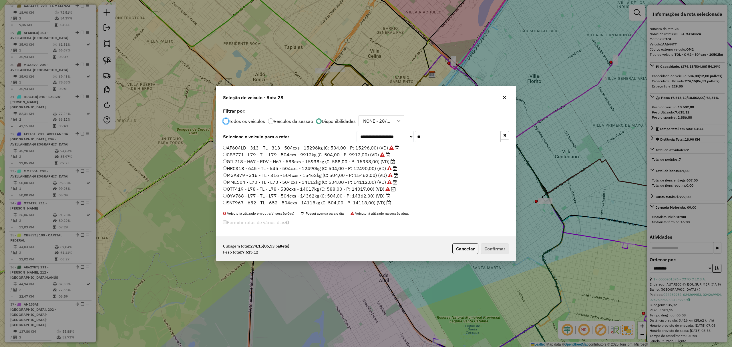
scroll to position [3, 2]
drag, startPoint x: 428, startPoint y: 137, endPoint x: 387, endPoint y: 131, distance: 42.0
click at [387, 131] on div "**********" at bounding box center [433, 136] width 153 height 11
type input "**"
click at [367, 146] on label "XXX063 - 058 - EB - 58 - 588cxs - 17486kg (C: 588,00 - P: 17486,00) (VD)" at bounding box center [306, 147] width 166 height 7
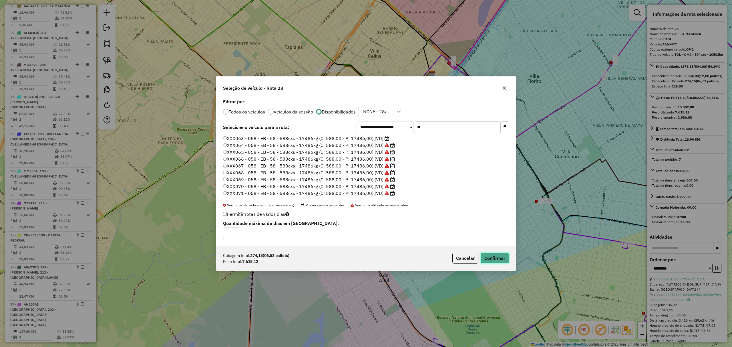
click at [499, 256] on button "Confirmar" at bounding box center [495, 258] width 28 height 11
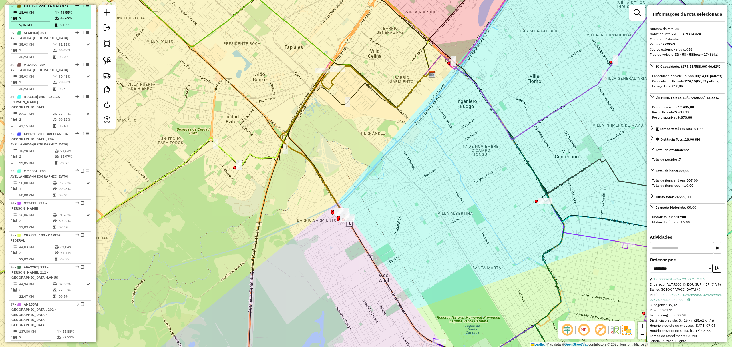
click at [81, 7] on em at bounding box center [82, 5] width 3 height 3
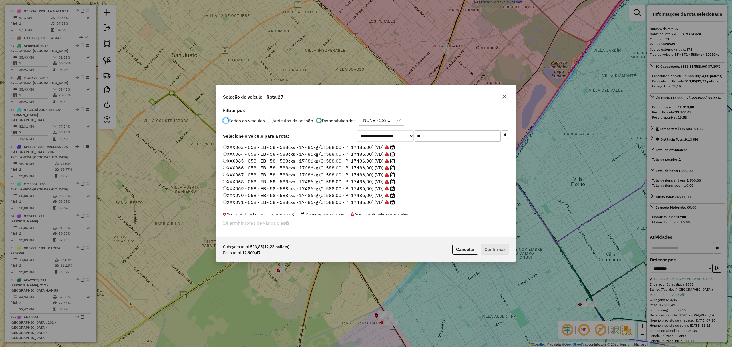
click at [365, 190] on label "XXX069 - 058 - EB - 58 - 588cxs - 17486kg (C: 588,00 - P: 17486,00) (VD)" at bounding box center [309, 188] width 172 height 7
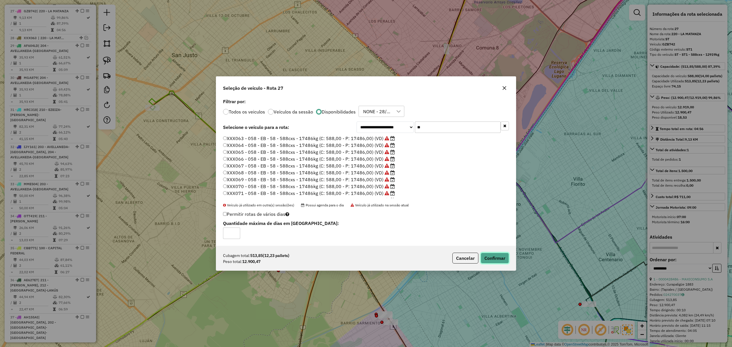
click at [499, 256] on button "Confirmar" at bounding box center [495, 258] width 28 height 11
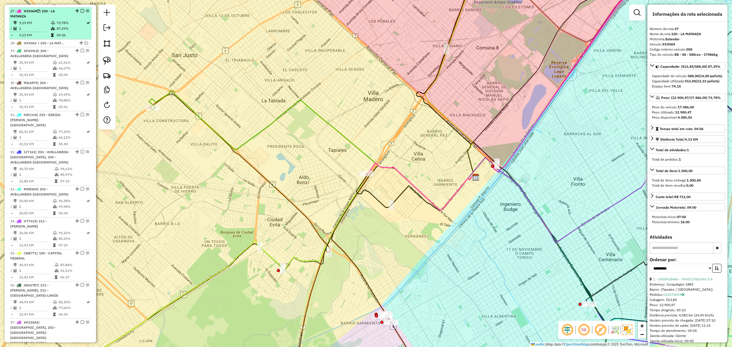
click at [81, 9] on em at bounding box center [82, 10] width 3 height 3
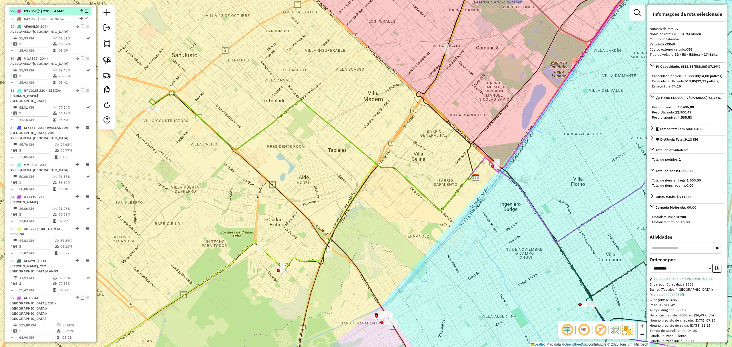
scroll to position [1021, 0]
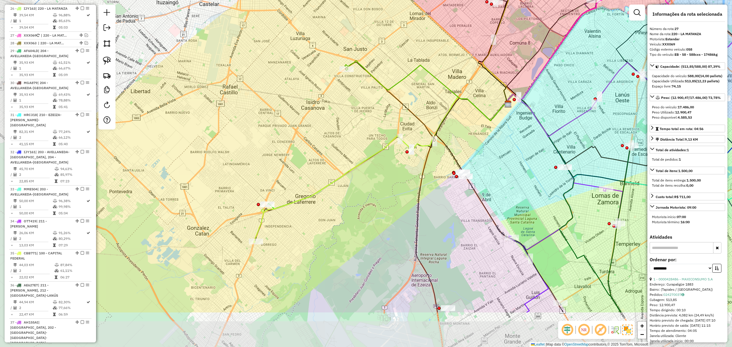
drag, startPoint x: 262, startPoint y: 204, endPoint x: 353, endPoint y: 132, distance: 115.7
click at [353, 132] on div "Janela de atendimento Grade de atendimento Capacidade Transportadoras Veículos …" at bounding box center [366, 173] width 732 height 347
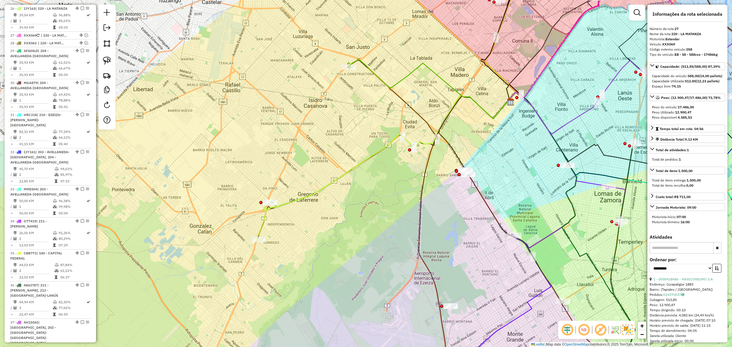
click at [264, 221] on icon at bounding box center [382, 168] width 253 height 146
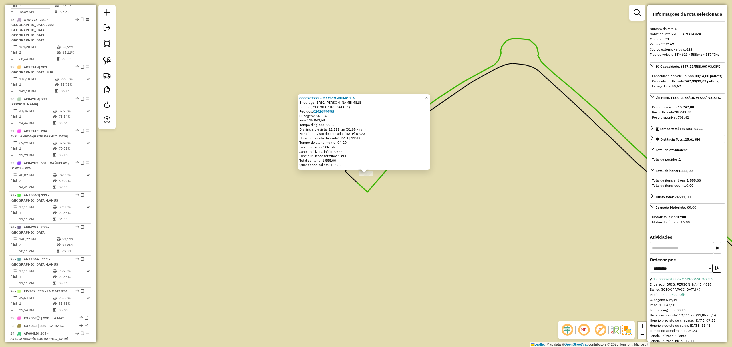
scroll to position [220, 0]
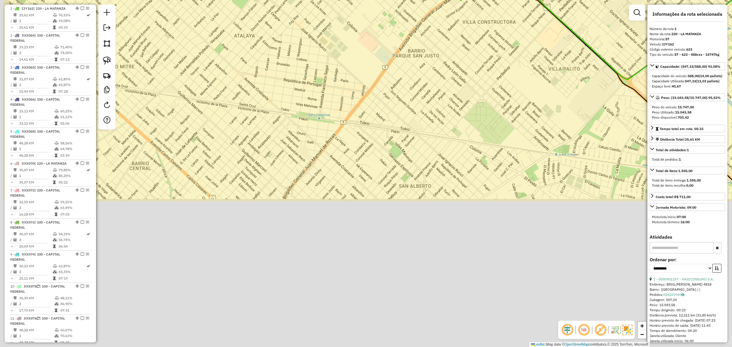
drag, startPoint x: 333, startPoint y: 252, endPoint x: 412, endPoint y: 58, distance: 209.8
click at [412, 58] on div "0000901337 - MAXICONSUMO S.A. Endereço: BRIG.J.M.ROSAS 4818 Bairro: (SAN JUSTO …" at bounding box center [366, 173] width 732 height 347
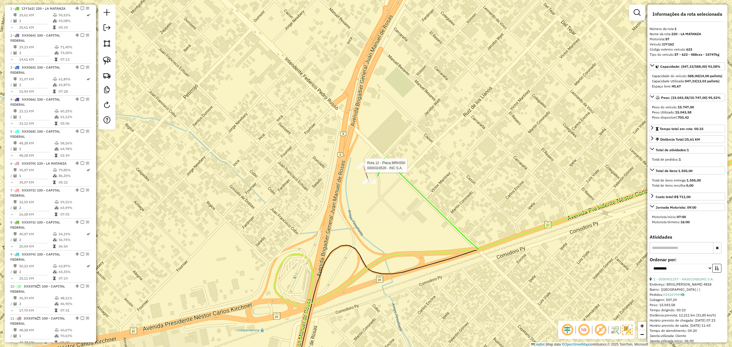
click at [364, 169] on div at bounding box center [364, 166] width 14 height 6
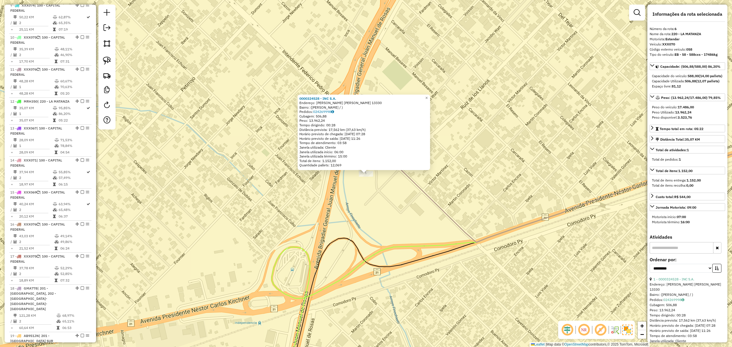
scroll to position [376, 0]
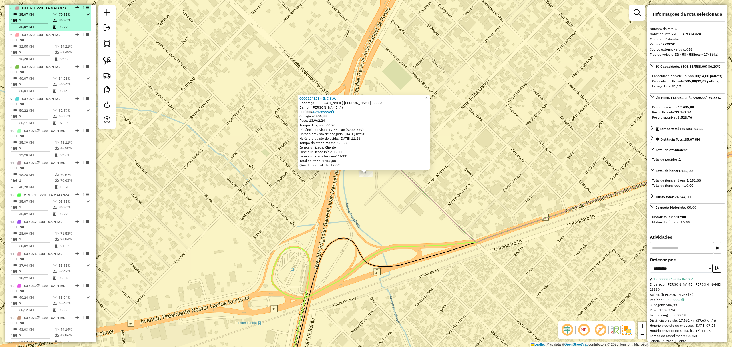
click at [81, 7] on em at bounding box center [82, 7] width 3 height 3
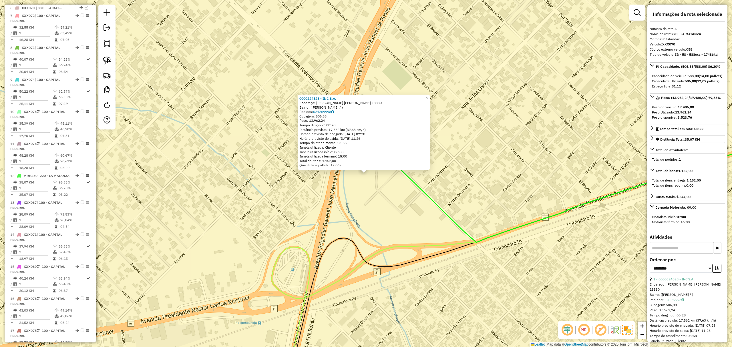
click at [428, 97] on span "×" at bounding box center [426, 98] width 3 height 5
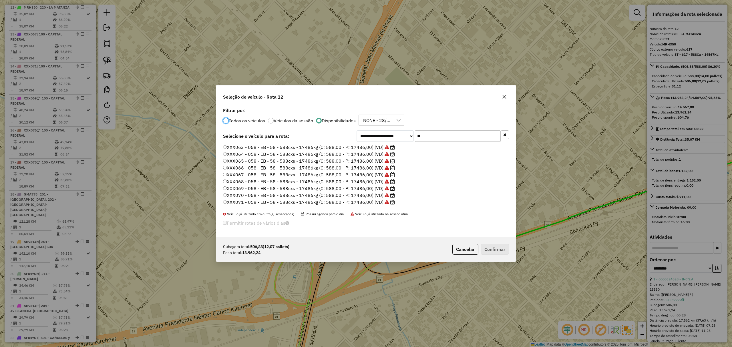
scroll to position [3, 2]
click at [376, 190] on label "XXX069 - 058 - EB - 58 - 588cxs - 17486kg (C: 588,00 - P: 17486,00) (VD)" at bounding box center [309, 188] width 172 height 7
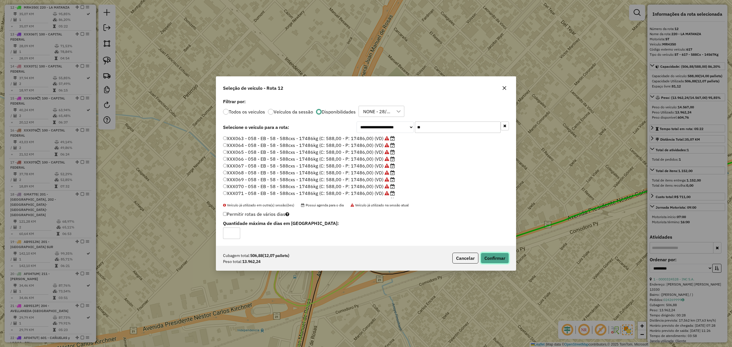
click at [503, 261] on button "Confirmar" at bounding box center [495, 258] width 28 height 11
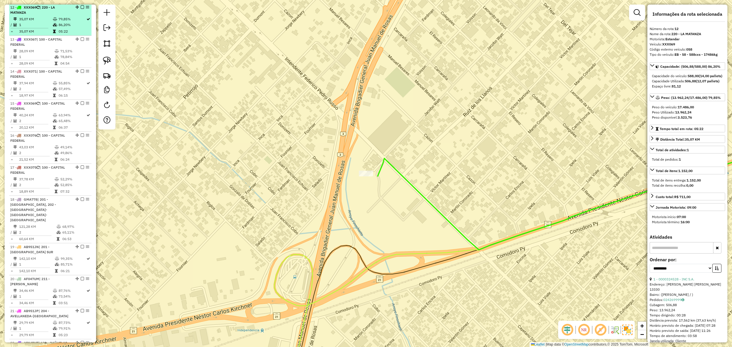
click at [81, 7] on em at bounding box center [82, 6] width 3 height 3
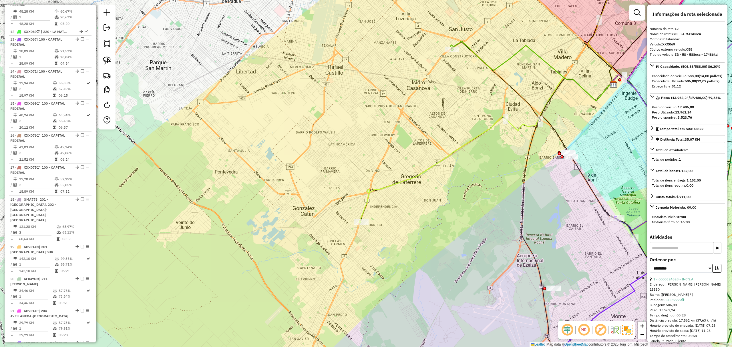
click at [367, 205] on icon at bounding box center [485, 150] width 253 height 146
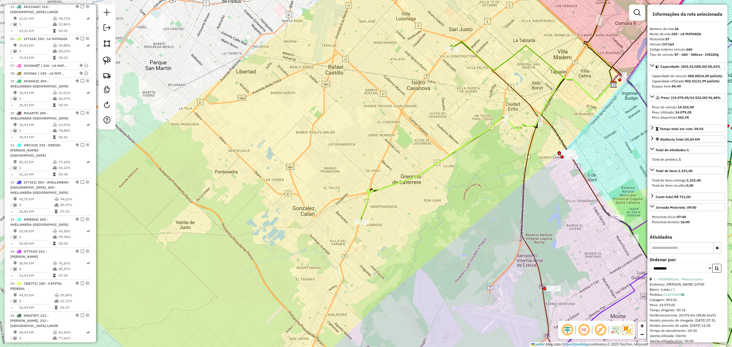
scroll to position [975, 0]
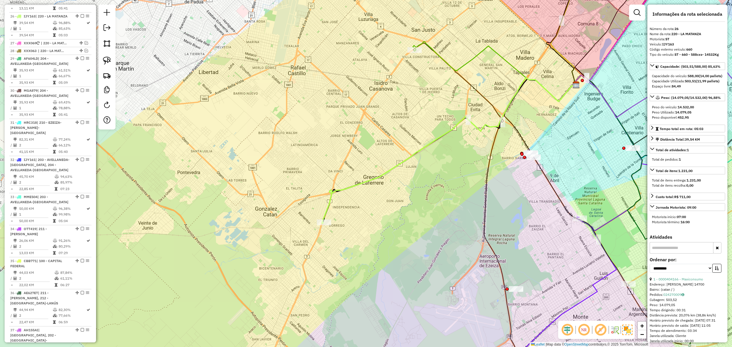
drag, startPoint x: 401, startPoint y: 211, endPoint x: 363, endPoint y: 212, distance: 37.5
click at [363, 212] on div "Janela de atendimento Grade de atendimento Capacidade Transportadoras Veículos …" at bounding box center [366, 173] width 732 height 347
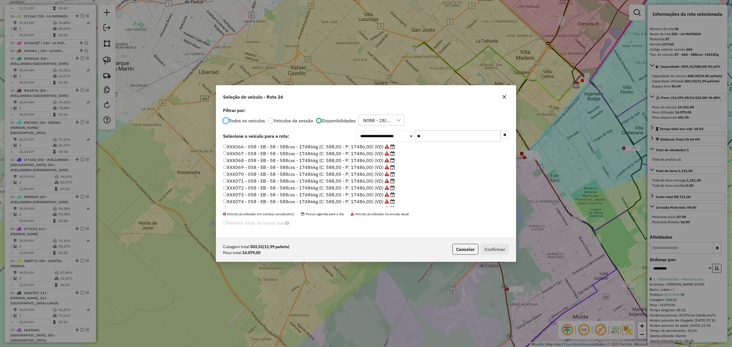
scroll to position [40, 0]
click at [365, 202] on label "XXX077 - 058 - EB - 58 - 588cxs - 17486kg (C: 588,00 - P: 17486,00) (VD)" at bounding box center [306, 203] width 166 height 7
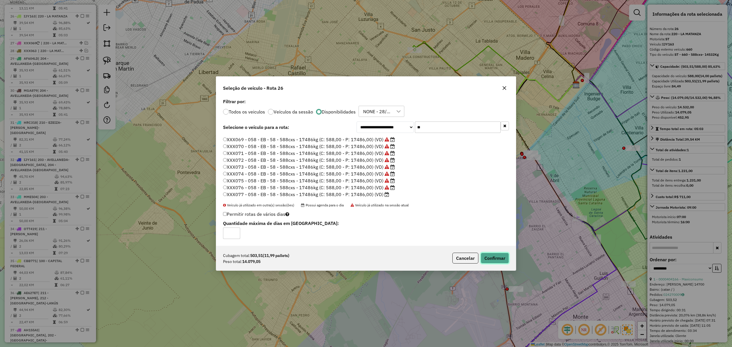
click at [496, 260] on button "Confirmar" at bounding box center [495, 258] width 28 height 11
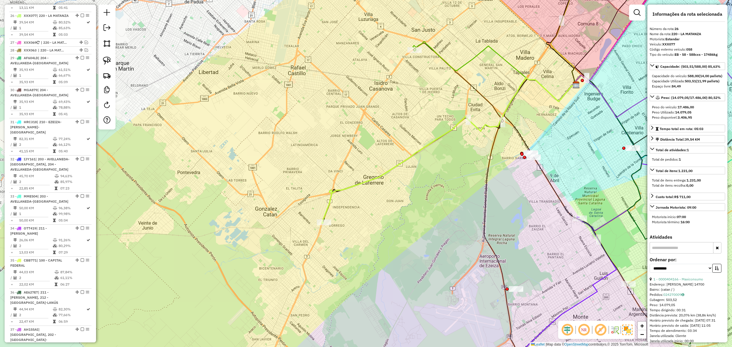
scroll to position [975, 0]
click at [81, 14] on em at bounding box center [82, 15] width 3 height 3
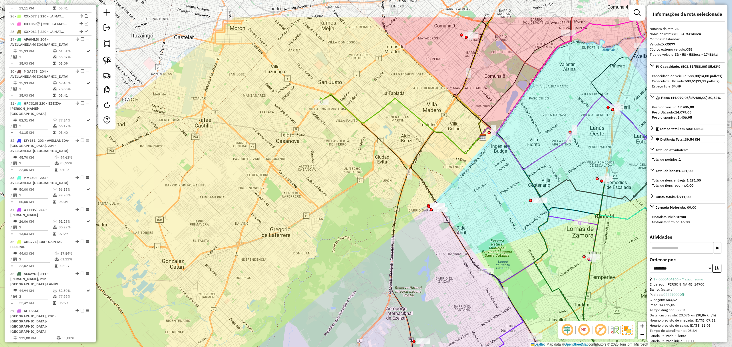
drag, startPoint x: 346, startPoint y: 96, endPoint x: 252, endPoint y: 148, distance: 106.6
click at [252, 148] on div "Janela de atendimento Grade de atendimento Capacidade Transportadoras Veículos …" at bounding box center [366, 173] width 732 height 347
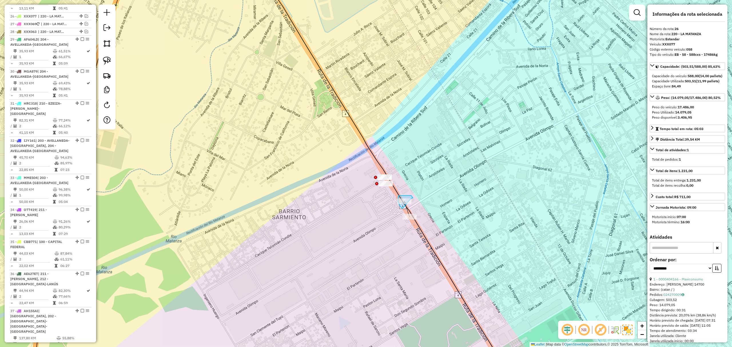
drag, startPoint x: 403, startPoint y: 196, endPoint x: 413, endPoint y: 198, distance: 10.6
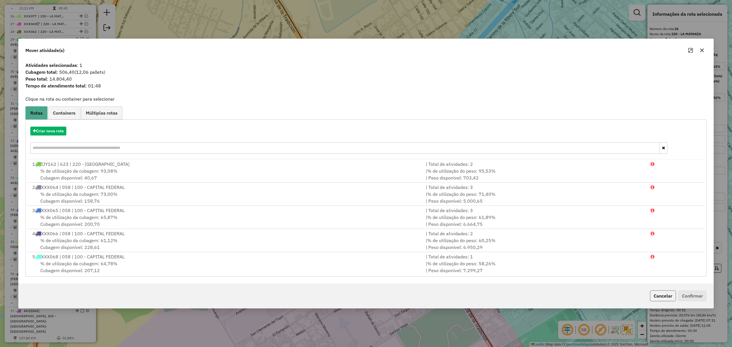
click at [669, 299] on button "Cancelar" at bounding box center [663, 296] width 26 height 11
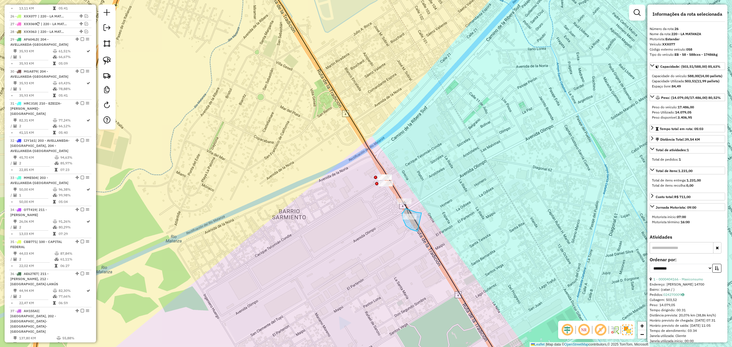
drag, startPoint x: 412, startPoint y: 211, endPoint x: 418, endPoint y: 231, distance: 21.1
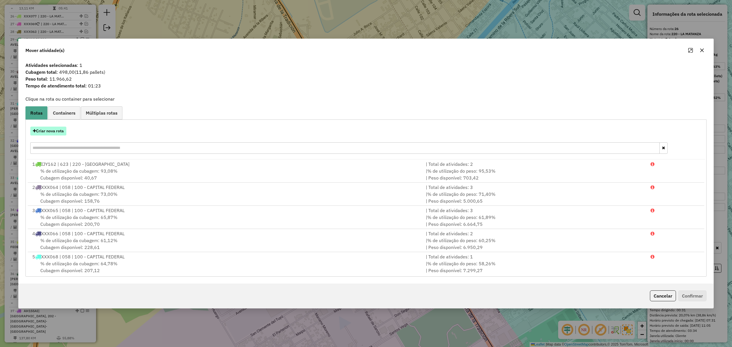
click at [44, 130] on button "Criar nova rota" at bounding box center [48, 131] width 36 height 9
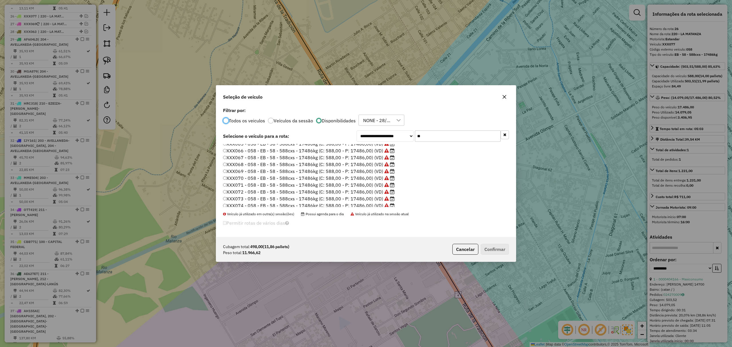
scroll to position [40, 0]
click at [347, 172] on label "XXX072 - 058 - EB - 58 - 588cxs - 17486kg (C: 588,00 - P: 17486,00) (VD)" at bounding box center [309, 169] width 172 height 7
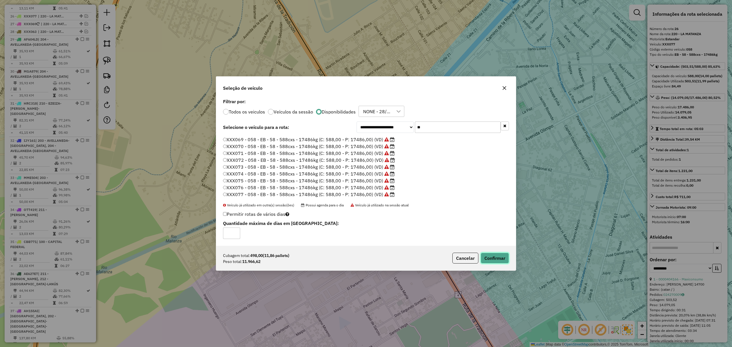
click at [496, 256] on button "Confirmar" at bounding box center [495, 258] width 28 height 11
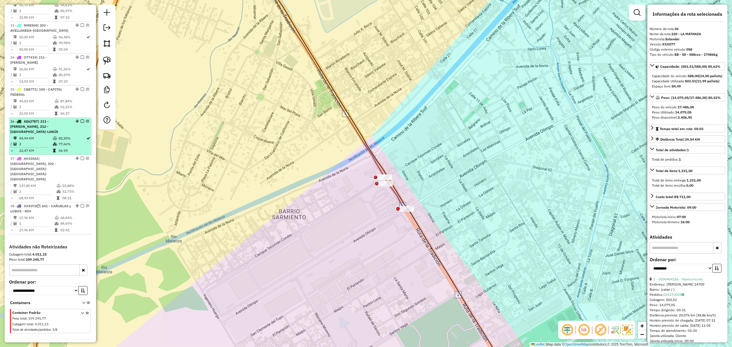
scroll to position [1130, 0]
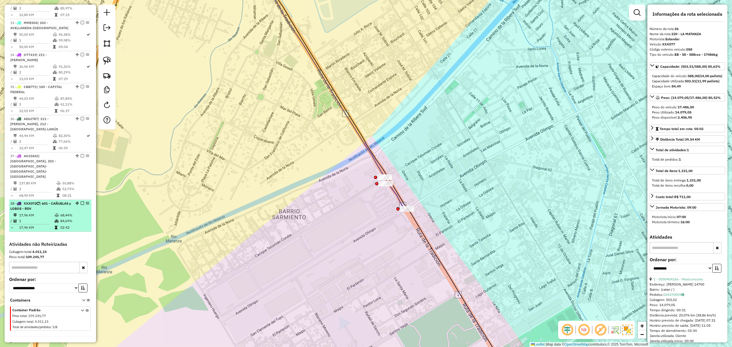
click at [81, 202] on em at bounding box center [82, 203] width 3 height 3
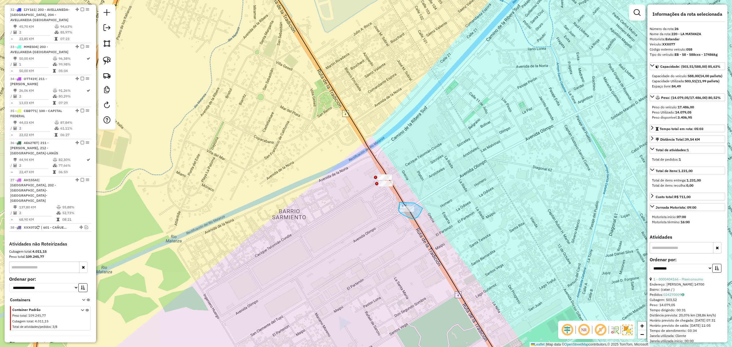
drag, startPoint x: 415, startPoint y: 203, endPoint x: 423, endPoint y: 208, distance: 9.5
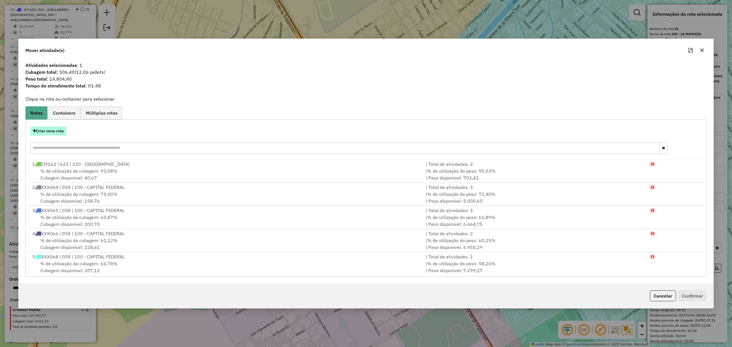
click at [51, 128] on button "Criar nova rota" at bounding box center [48, 131] width 36 height 9
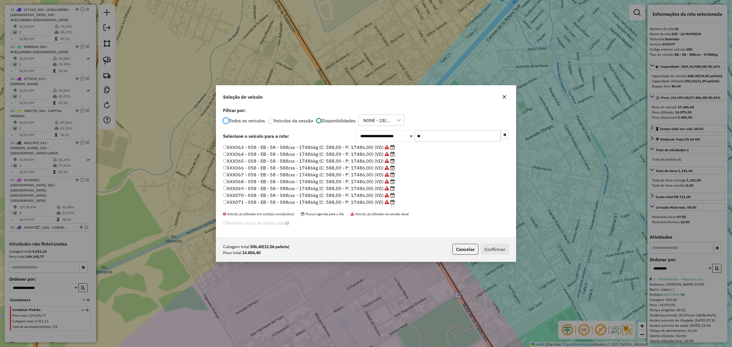
scroll to position [40, 0]
click at [348, 167] on label "XXX072 - 058 - EB - 58 - 588cxs - 17486kg (C: 588,00 - P: 17486,00) (VD)" at bounding box center [309, 169] width 172 height 7
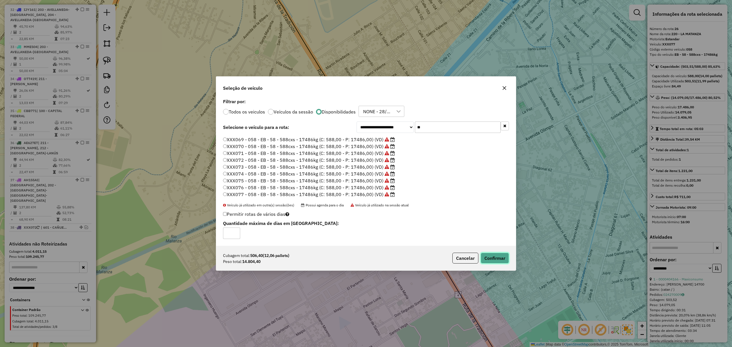
click at [486, 257] on button "Confirmar" at bounding box center [495, 258] width 28 height 11
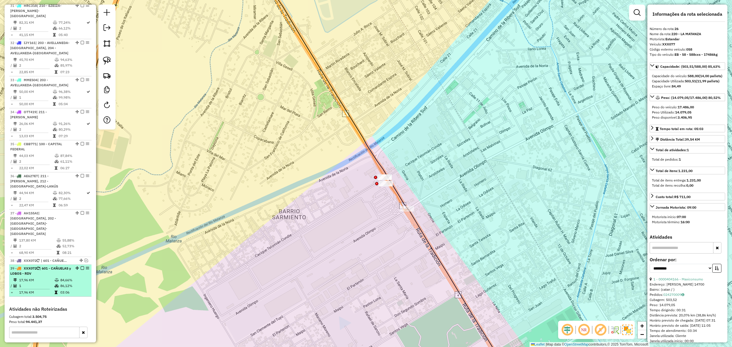
scroll to position [1138, 0]
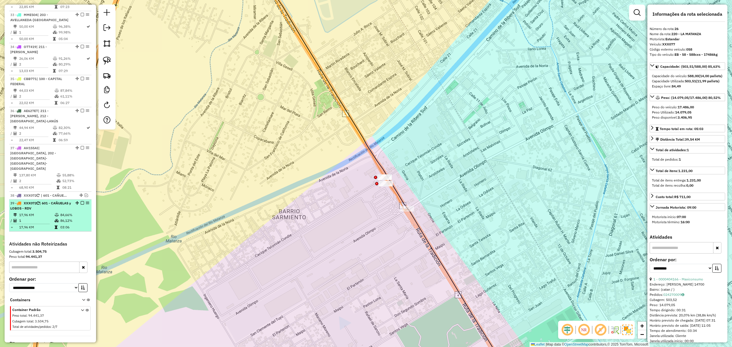
click at [81, 201] on em at bounding box center [82, 202] width 3 height 3
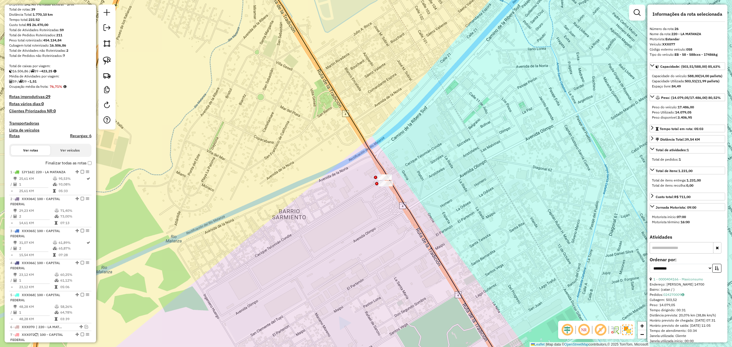
scroll to position [0, 0]
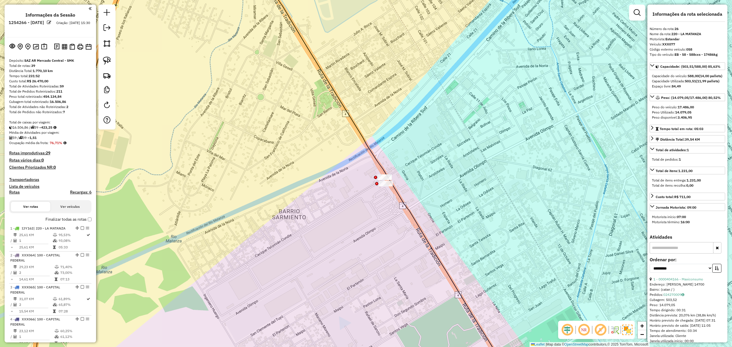
click at [29, 178] on h4 "Transportadoras" at bounding box center [50, 179] width 82 height 5
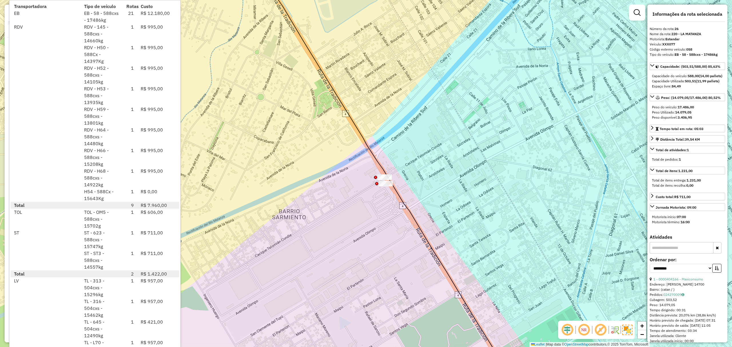
click at [508, 185] on div "Janela de atendimento Grade de atendimento Capacidade Transportadoras Veículos …" at bounding box center [366, 173] width 732 height 347
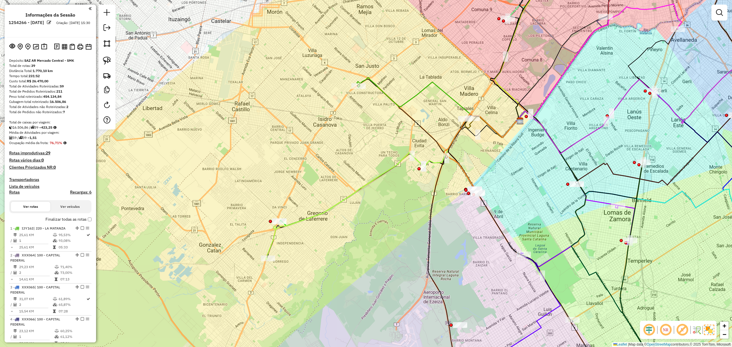
click at [13, 193] on h4 "Rotas" at bounding box center [14, 192] width 11 height 5
select select
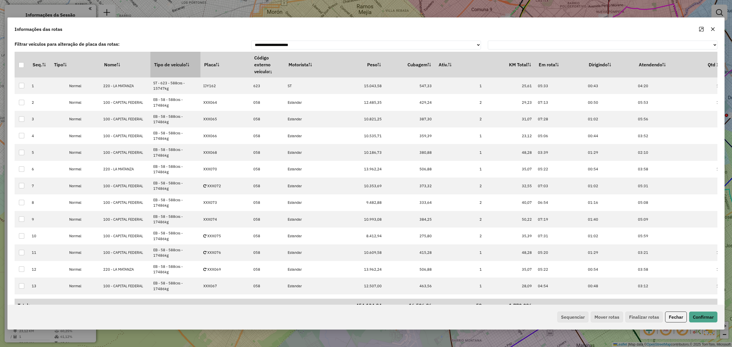
click at [169, 62] on th "Tipo de veículo" at bounding box center [176, 65] width 50 height 26
click at [577, 316] on button "Sequenciar" at bounding box center [573, 317] width 31 height 11
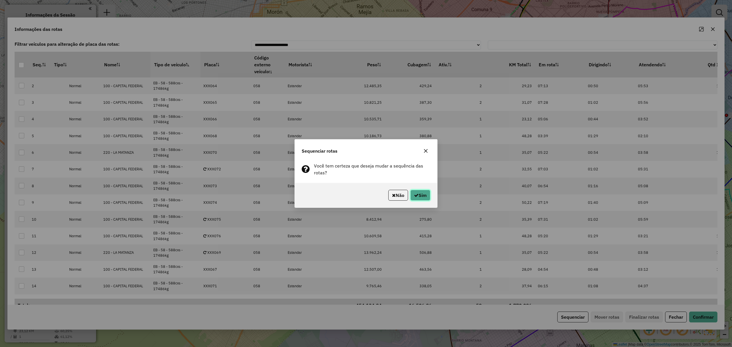
click at [421, 195] on button "Sim" at bounding box center [421, 195] width 20 height 11
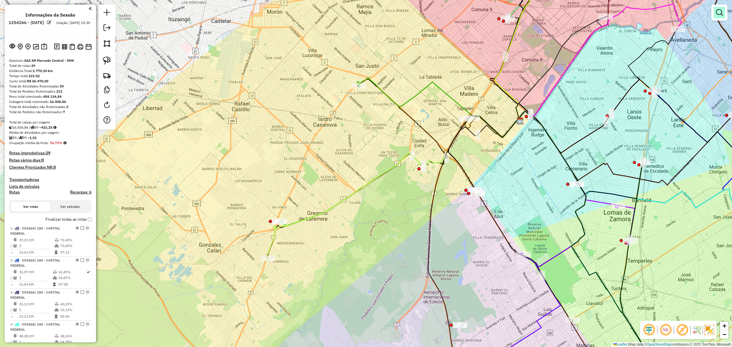
click at [718, 12] on em at bounding box center [719, 12] width 7 height 7
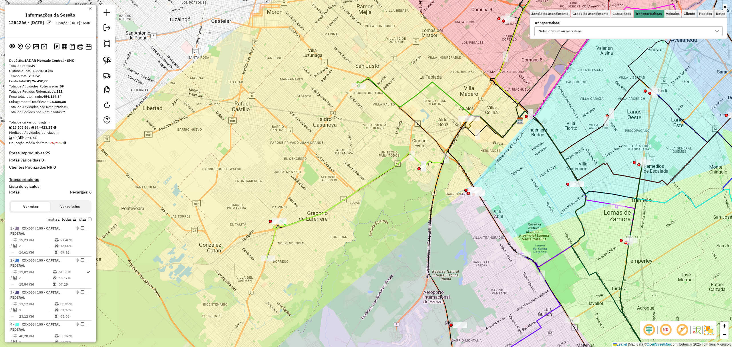
click at [654, 30] on div "Selecione um ou mais itens" at bounding box center [624, 31] width 175 height 9
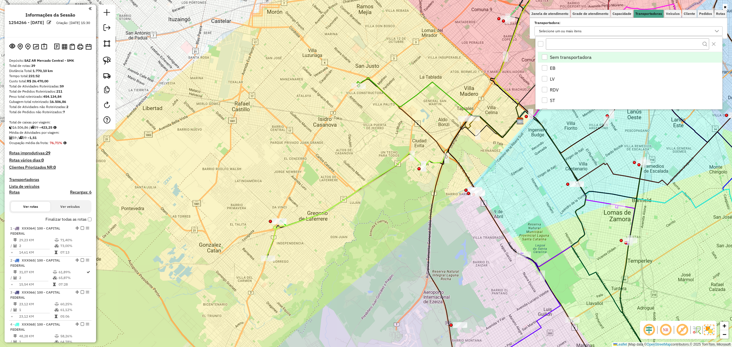
scroll to position [3, 21]
click at [544, 68] on div "EB" at bounding box center [544, 67] width 5 height 5
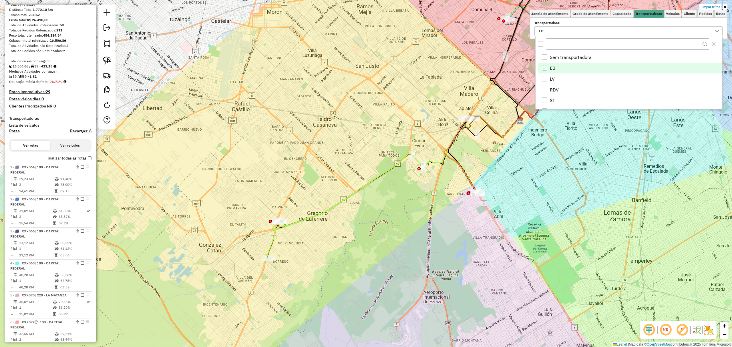
scroll to position [0, 0]
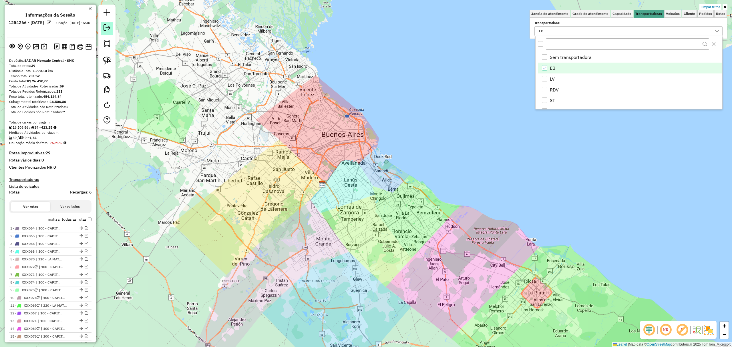
click at [106, 30] on em at bounding box center [107, 27] width 7 height 7
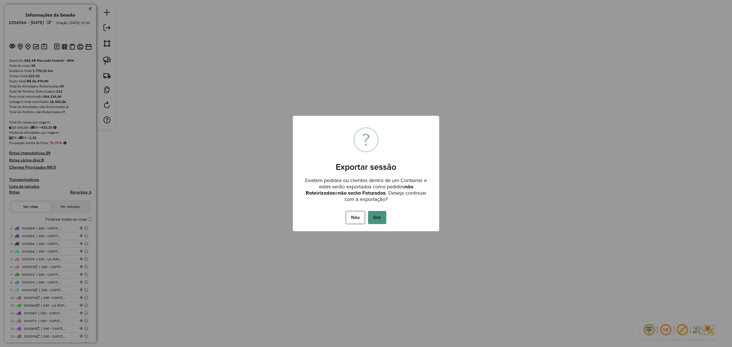
click at [379, 215] on button "Sim" at bounding box center [377, 217] width 18 height 13
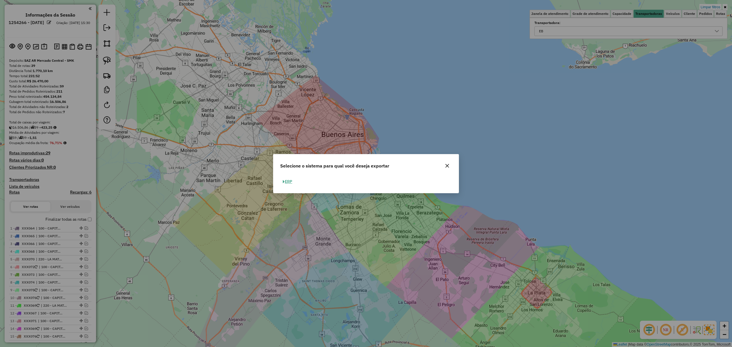
click at [291, 183] on button "ERP" at bounding box center [287, 181] width 15 height 9
select select "**"
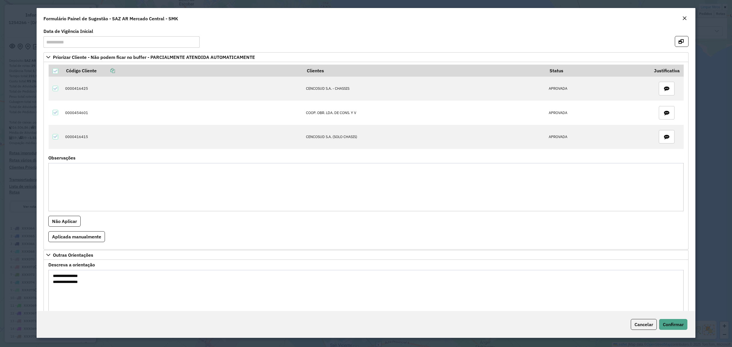
click at [685, 18] on em "Close" at bounding box center [685, 18] width 5 height 5
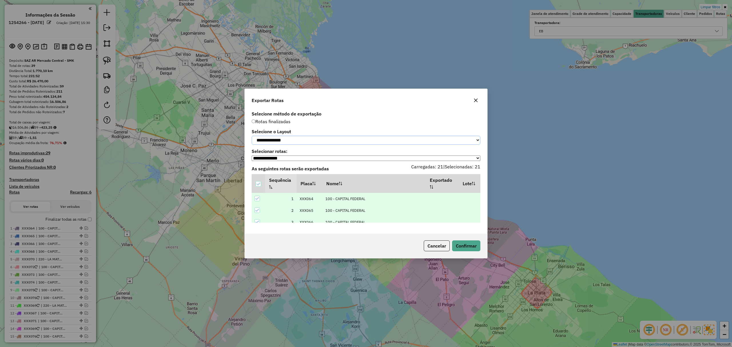
click at [315, 140] on select "**********" at bounding box center [366, 140] width 229 height 9
select select "*********"
click at [252, 136] on select "**********" at bounding box center [366, 140] width 229 height 9
click at [461, 245] on button "Confirmar" at bounding box center [466, 246] width 28 height 11
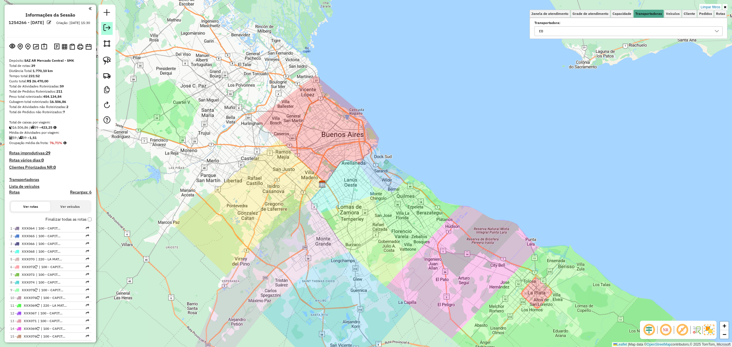
click at [107, 27] on em at bounding box center [107, 27] width 7 height 7
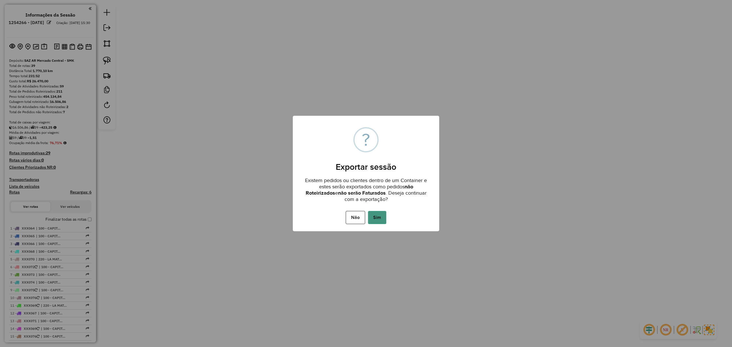
click at [377, 219] on button "Sim" at bounding box center [377, 217] width 18 height 13
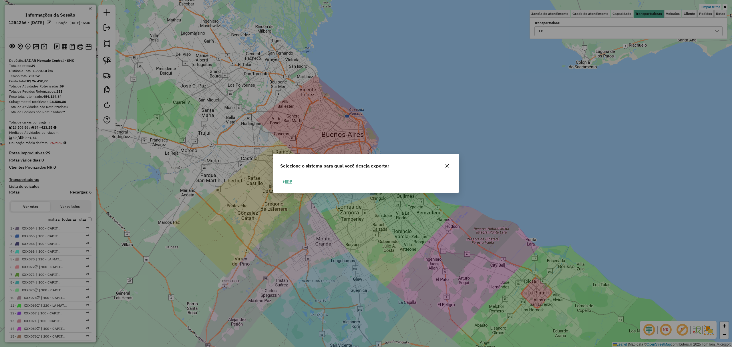
click at [291, 181] on button "ERP" at bounding box center [287, 181] width 15 height 9
select select "*********"
select select "**"
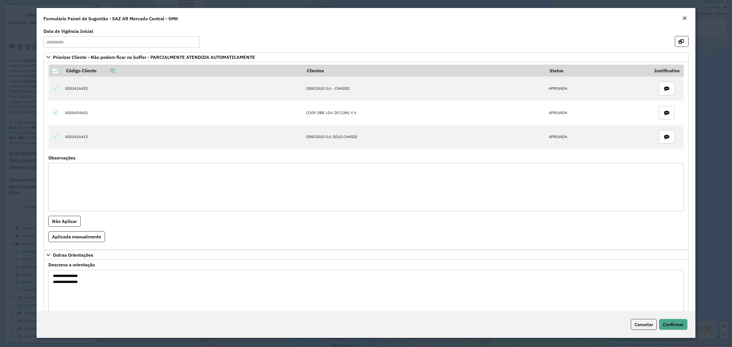
click at [686, 16] on em "Close" at bounding box center [685, 18] width 5 height 5
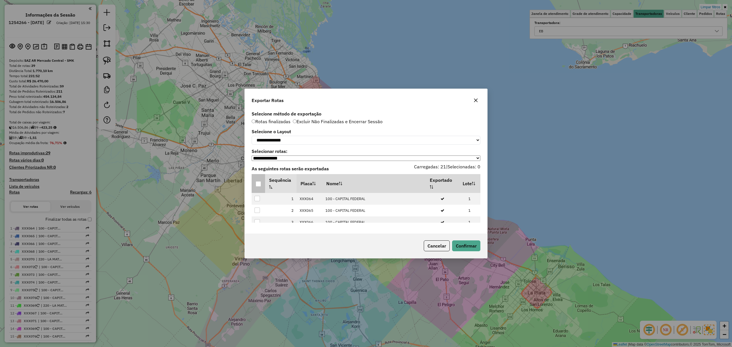
click at [258, 185] on div at bounding box center [258, 183] width 5 height 5
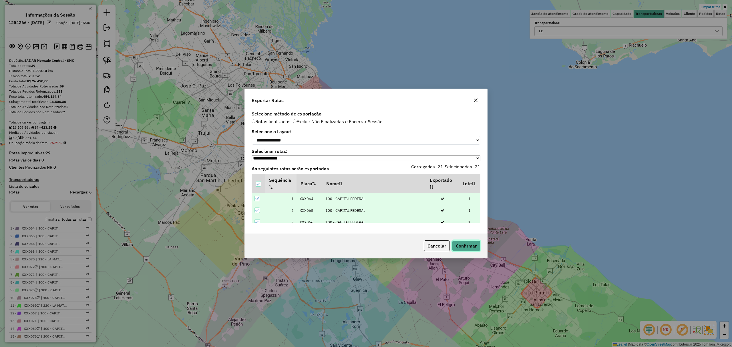
click at [473, 243] on button "Confirmar" at bounding box center [466, 246] width 28 height 11
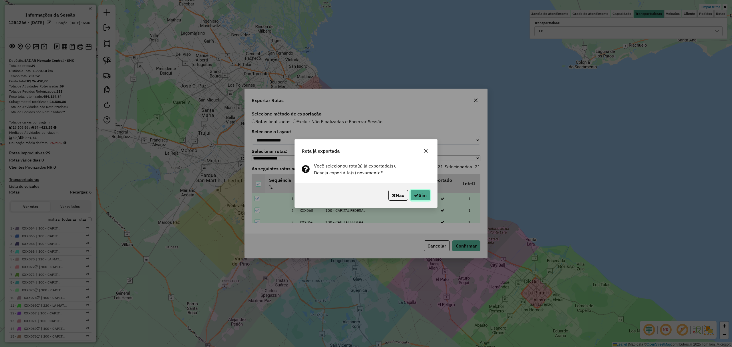
click at [424, 197] on button "Sim" at bounding box center [421, 195] width 20 height 11
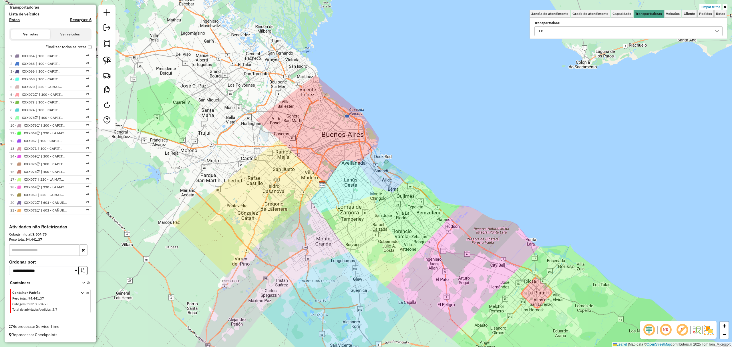
scroll to position [98, 0]
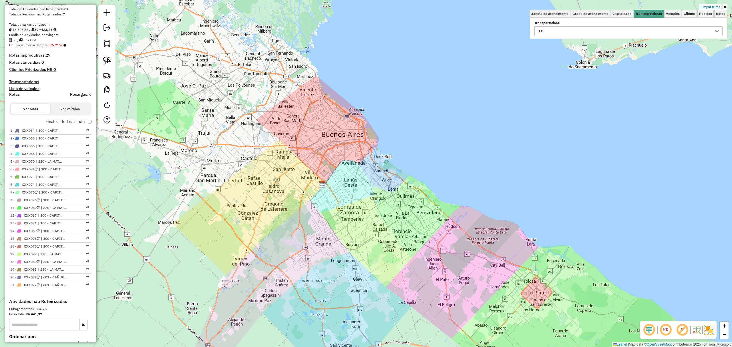
click at [708, 7] on link "Limpar filtros" at bounding box center [711, 7] width 22 height 6
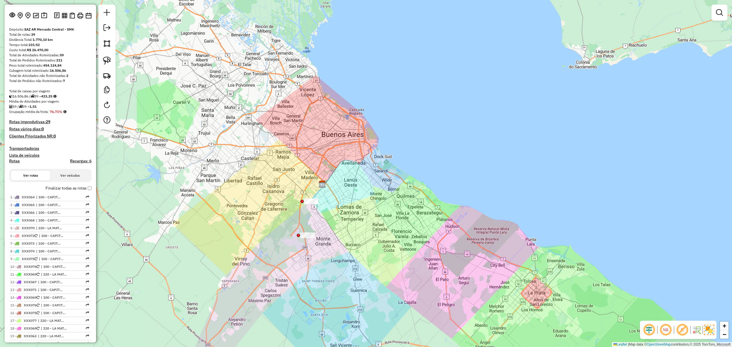
scroll to position [0, 0]
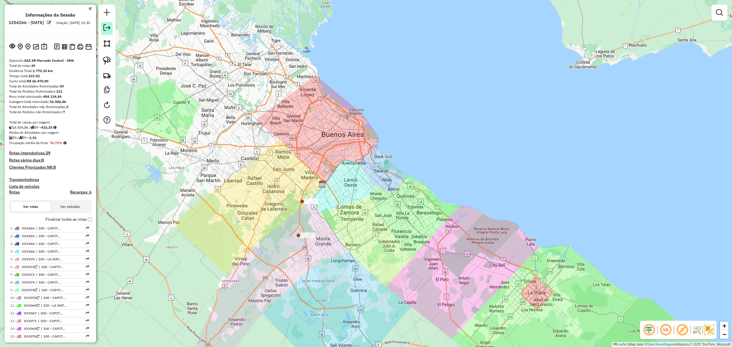
click at [108, 30] on em at bounding box center [107, 27] width 7 height 7
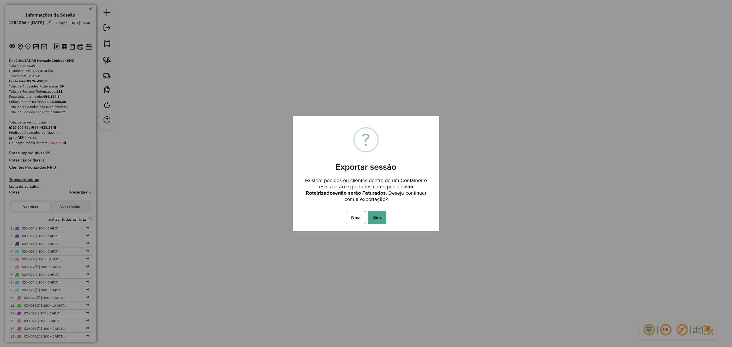
click at [378, 210] on div "Não No Sim" at bounding box center [366, 218] width 146 height 16
click at [379, 210] on div "Não No Sim" at bounding box center [366, 218] width 146 height 16
click at [378, 215] on button "Sim" at bounding box center [377, 217] width 18 height 13
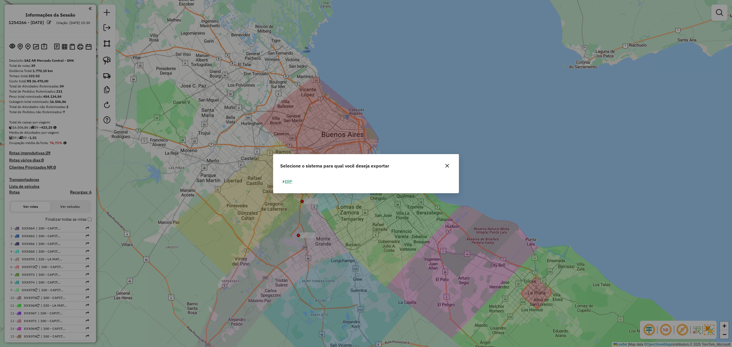
click at [289, 180] on button "ERP" at bounding box center [287, 181] width 15 height 9
select select "*********"
select select "**"
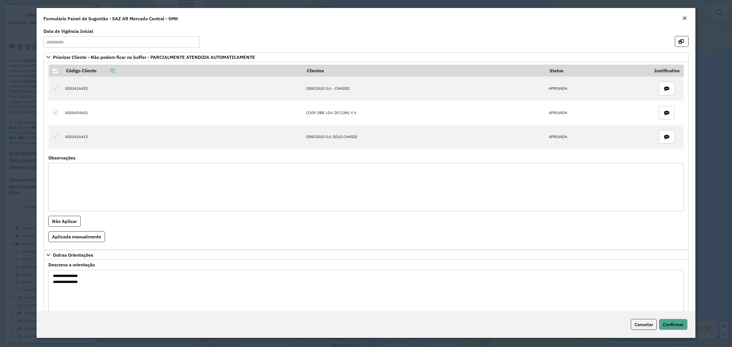
click at [683, 18] on em "Close" at bounding box center [685, 18] width 5 height 5
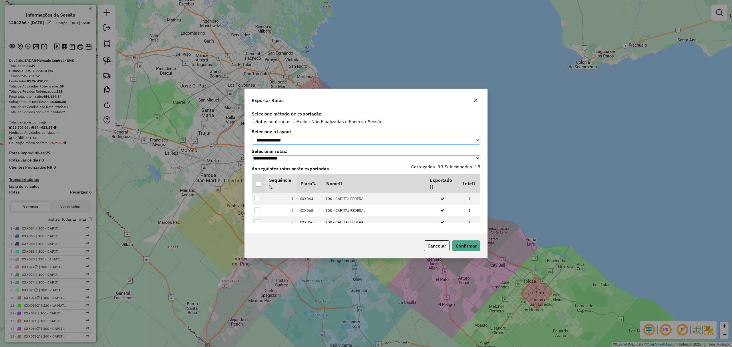
click at [299, 141] on select "**********" at bounding box center [366, 140] width 229 height 9
click at [252, 136] on select "**********" at bounding box center [366, 140] width 229 height 9
click at [260, 186] on div at bounding box center [258, 183] width 5 height 5
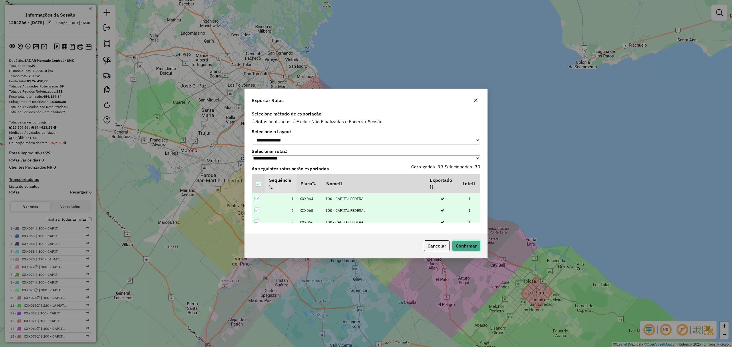
click at [476, 246] on button "Confirmar" at bounding box center [466, 246] width 28 height 11
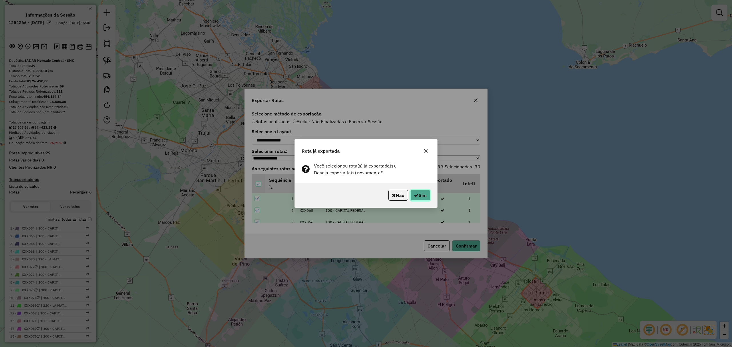
click at [424, 196] on button "Sim" at bounding box center [421, 195] width 20 height 11
click at [418, 197] on button "Sim" at bounding box center [421, 195] width 20 height 11
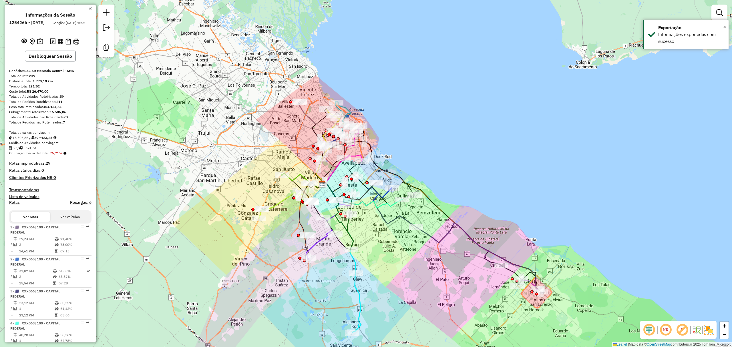
click at [46, 62] on button "Desbloquear Sessão" at bounding box center [50, 56] width 51 height 11
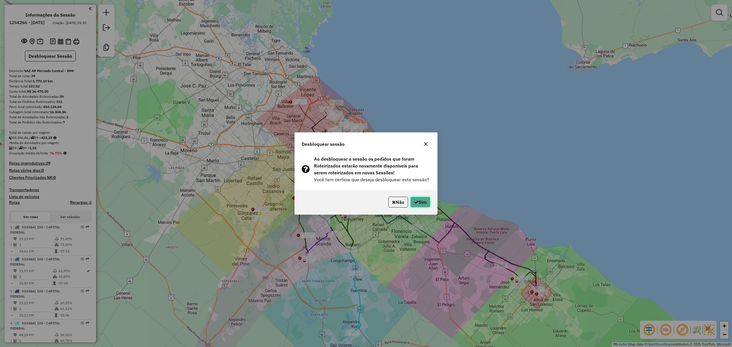
click at [424, 203] on button "Sim" at bounding box center [421, 202] width 20 height 11
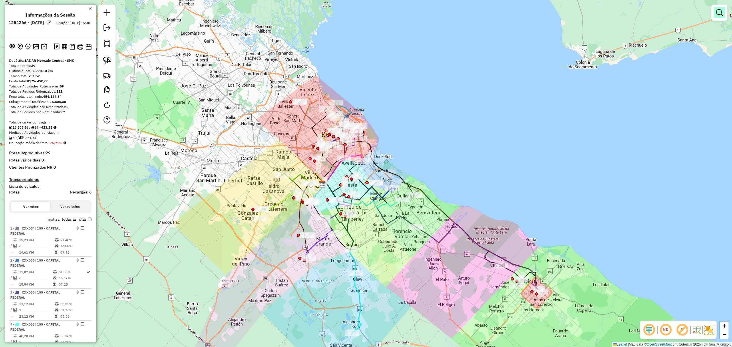
click at [718, 16] on link at bounding box center [719, 12] width 11 height 11
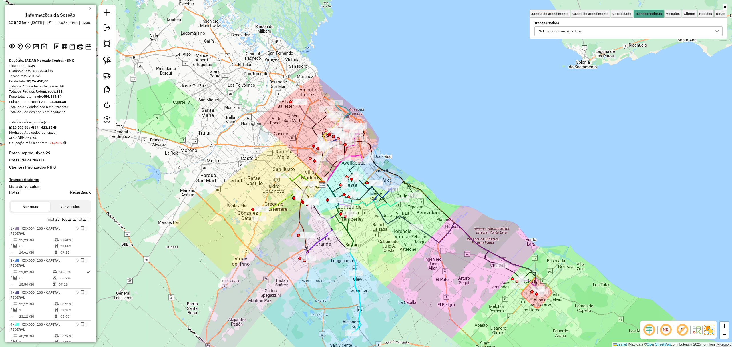
click at [599, 31] on div "Selecione um ou mais itens" at bounding box center [624, 31] width 175 height 9
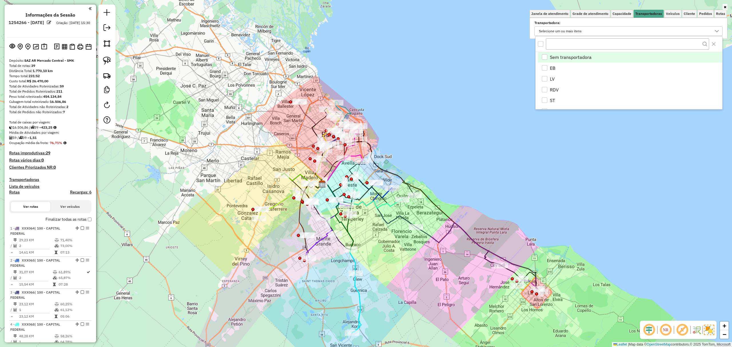
scroll to position [3, 21]
click at [546, 67] on div "EB" at bounding box center [544, 67] width 5 height 5
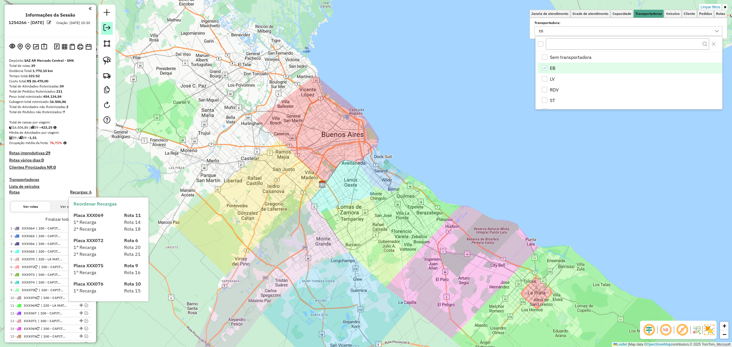
click at [106, 26] on em at bounding box center [107, 27] width 7 height 7
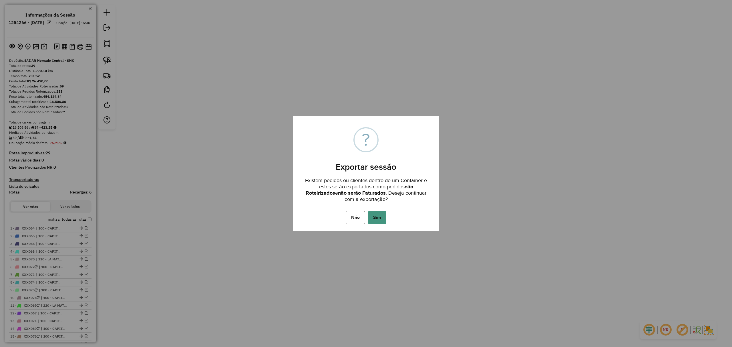
click at [386, 216] on button "Sim" at bounding box center [377, 217] width 18 height 13
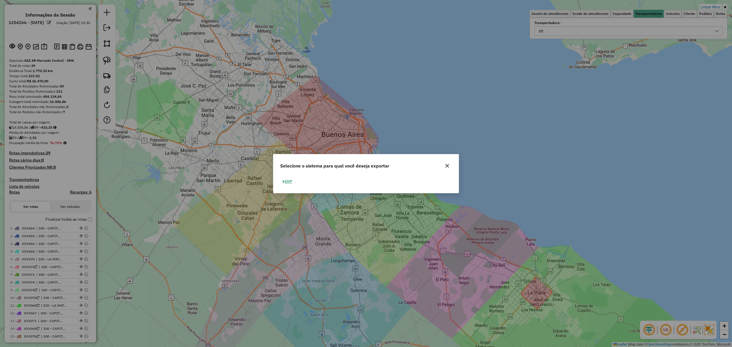
click at [287, 179] on button "ERP" at bounding box center [287, 181] width 15 height 9
select select "*********"
select select "**"
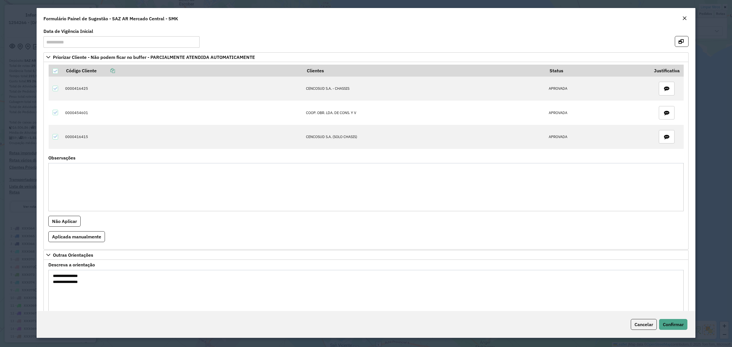
click at [684, 16] on em "Close" at bounding box center [685, 18] width 5 height 5
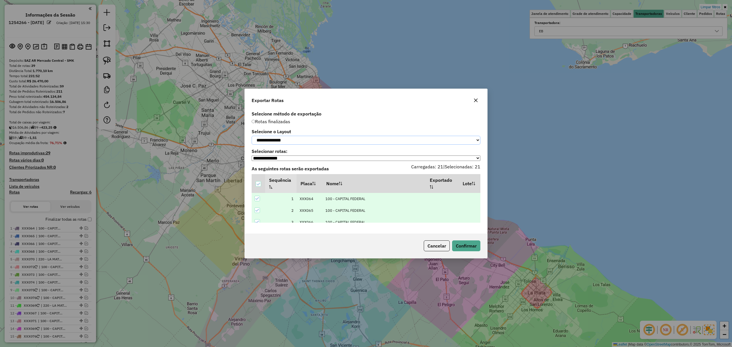
click at [306, 138] on select "**********" at bounding box center [366, 140] width 229 height 9
select select "*********"
click at [252, 136] on select "**********" at bounding box center [366, 140] width 229 height 9
click at [464, 245] on button "Confirmar" at bounding box center [466, 246] width 28 height 11
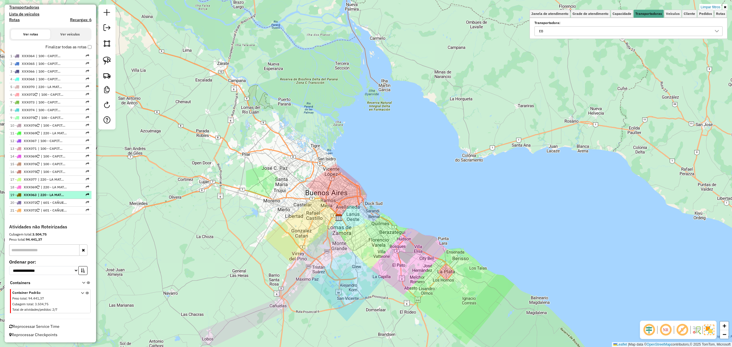
scroll to position [174, 0]
click at [711, 7] on link "Limpar filtros" at bounding box center [711, 7] width 22 height 6
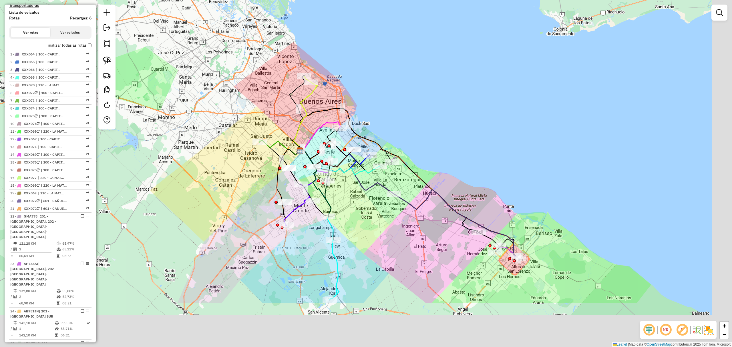
drag, startPoint x: 555, startPoint y: 272, endPoint x: 511, endPoint y: 194, distance: 89.2
click at [511, 194] on div "Janela de atendimento Grade de atendimento Capacidade Transportadoras Veículos …" at bounding box center [366, 173] width 732 height 347
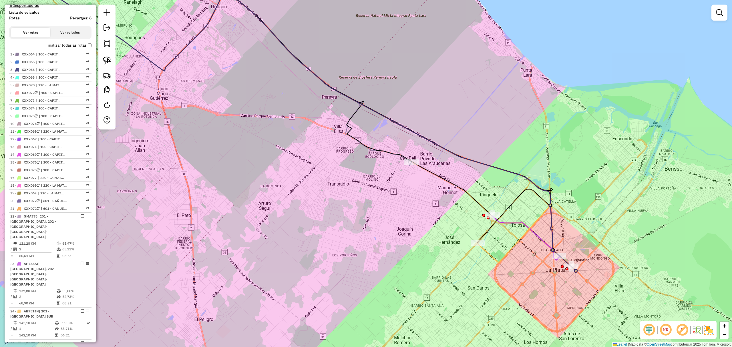
click at [540, 236] on icon at bounding box center [526, 238] width 68 height 44
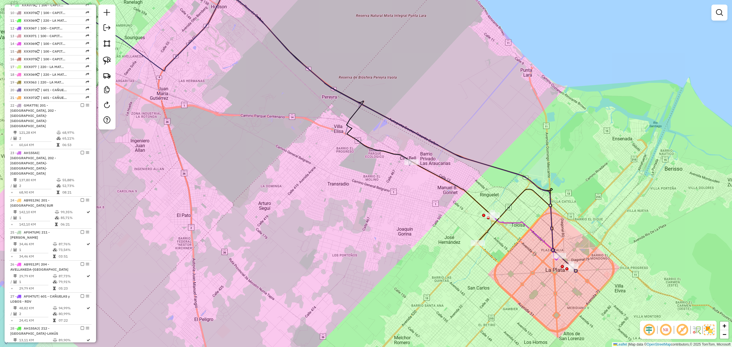
select select "**********"
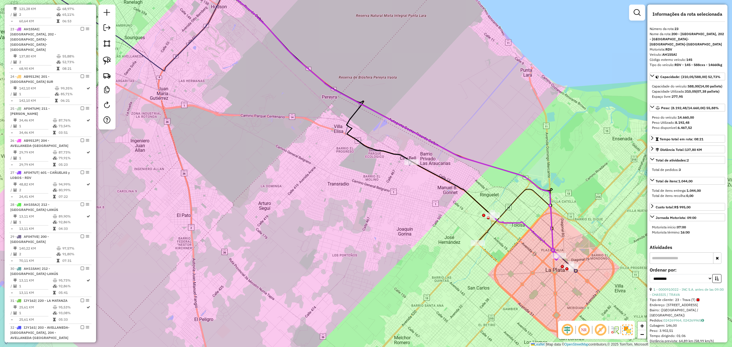
scroll to position [422, 0]
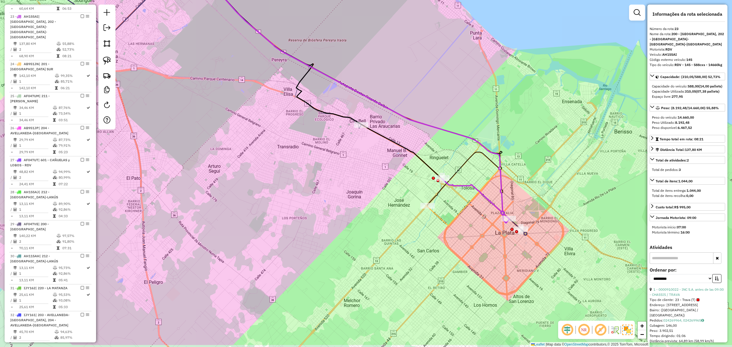
drag, startPoint x: 533, startPoint y: 258, endPoint x: 483, endPoint y: 221, distance: 61.9
click at [483, 221] on div "Janela de atendimento Grade de atendimento Capacidade Transportadoras Veículos …" at bounding box center [366, 173] width 732 height 347
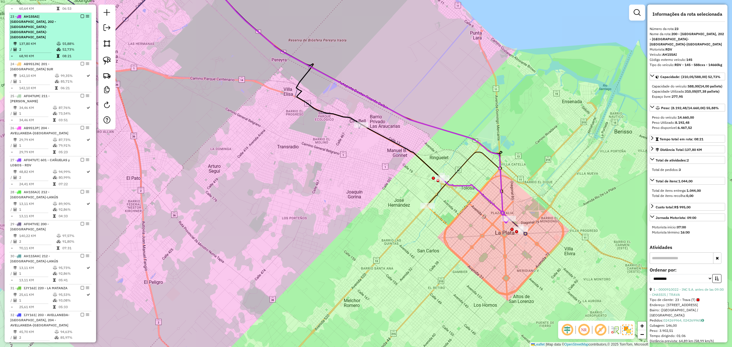
click at [81, 15] on em at bounding box center [82, 16] width 3 height 3
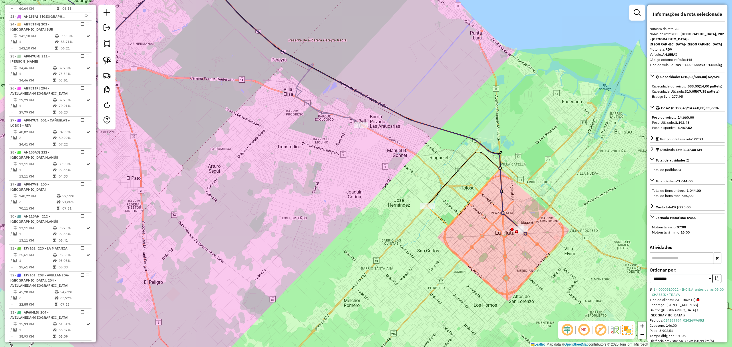
click at [513, 223] on icon at bounding box center [274, 100] width 505 height 270
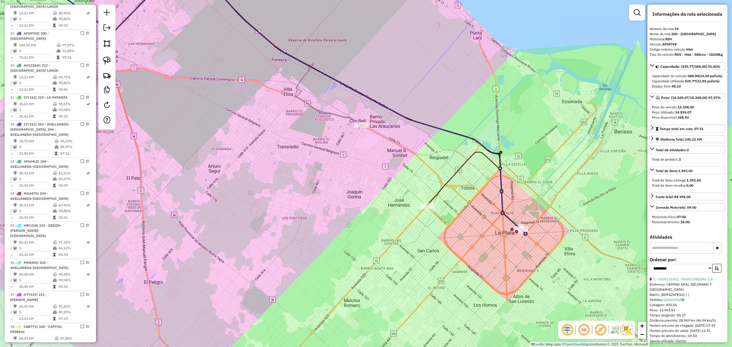
scroll to position [590, 0]
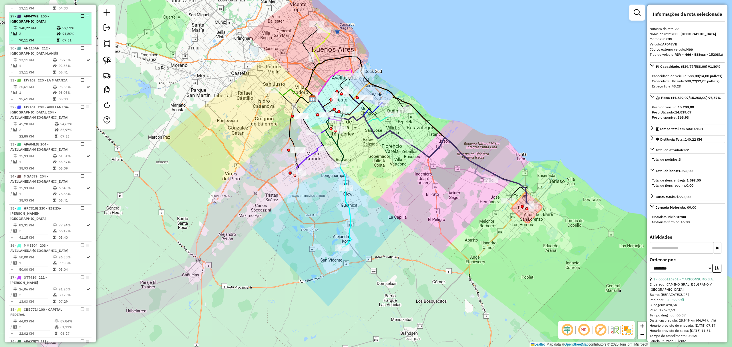
click at [81, 14] on em at bounding box center [82, 15] width 3 height 3
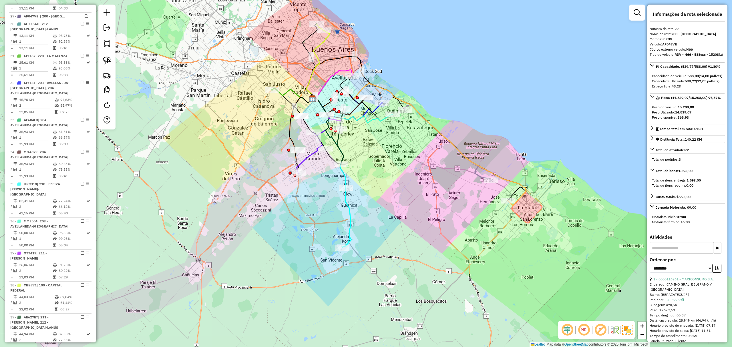
click at [480, 177] on icon at bounding box center [448, 142] width 88 height 77
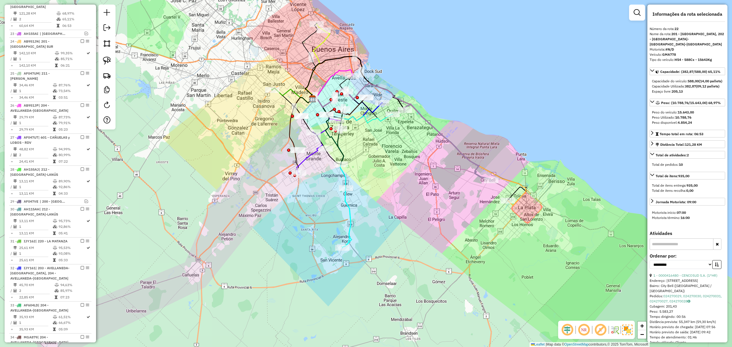
scroll to position [384, 0]
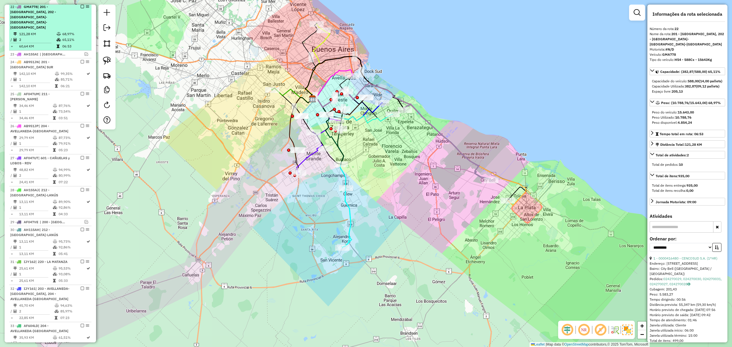
click at [81, 8] on em at bounding box center [82, 6] width 3 height 3
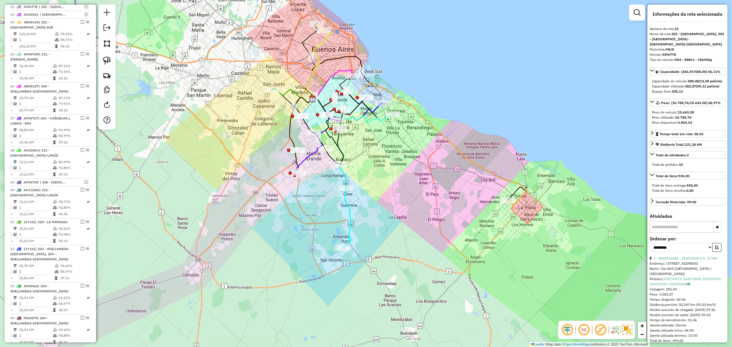
click at [518, 196] on icon at bounding box center [419, 144] width 215 height 123
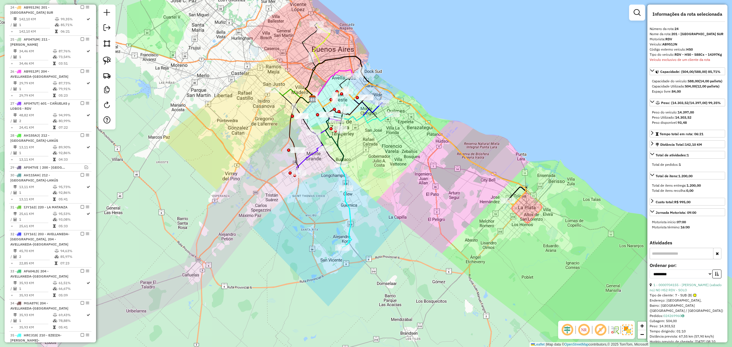
scroll to position [400, 0]
click at [81, 8] on em at bounding box center [82, 5] width 3 height 3
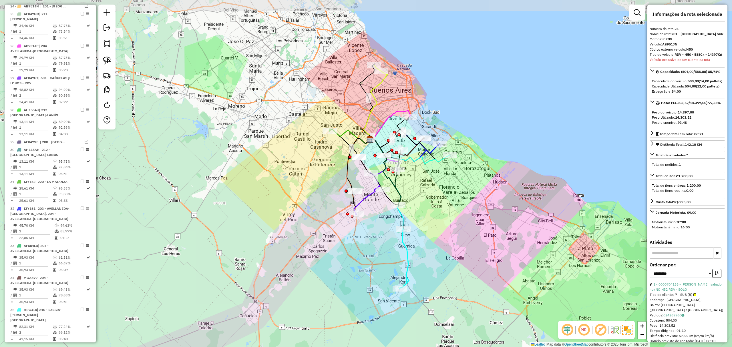
drag, startPoint x: 395, startPoint y: 173, endPoint x: 453, endPoint y: 214, distance: 70.6
click at [453, 214] on div "Janela de atendimento Grade de atendimento Capacidade Transportadoras Veículos …" at bounding box center [366, 173] width 732 height 347
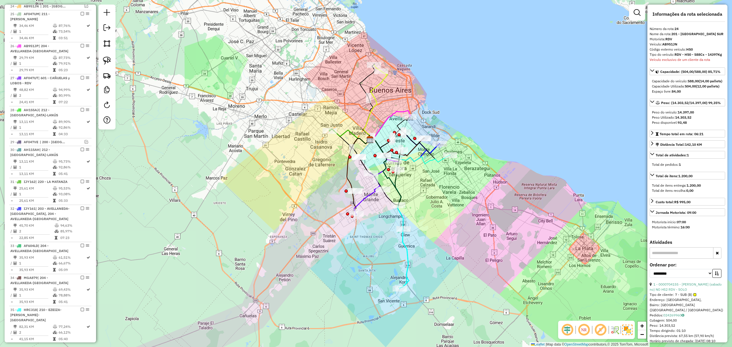
click at [377, 84] on icon at bounding box center [376, 105] width 24 height 69
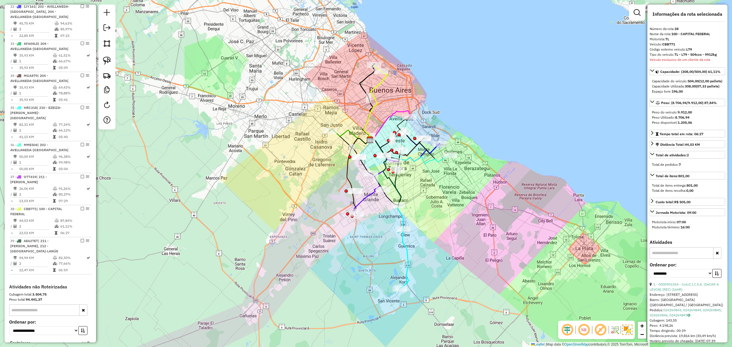
scroll to position [666, 0]
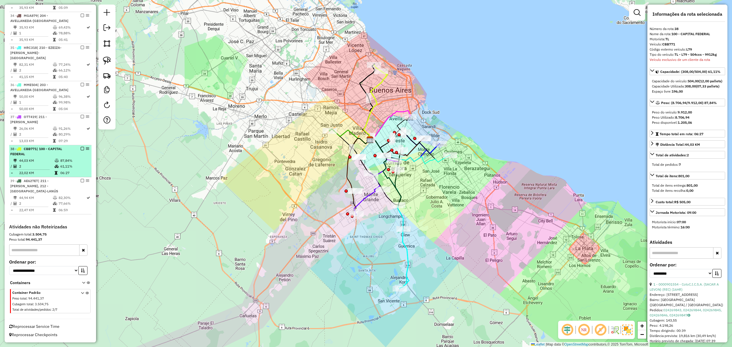
click at [81, 149] on em at bounding box center [82, 148] width 3 height 3
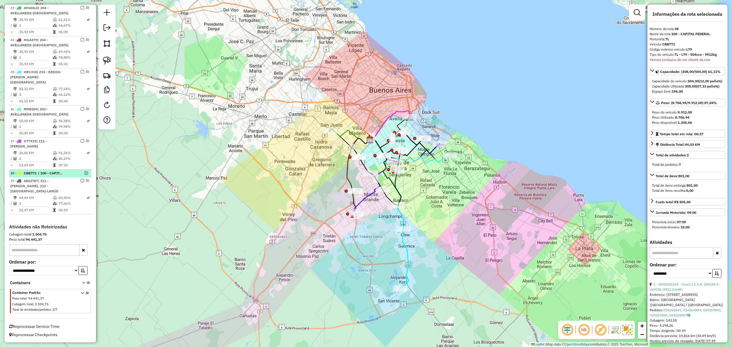
click at [85, 173] on em at bounding box center [86, 172] width 3 height 3
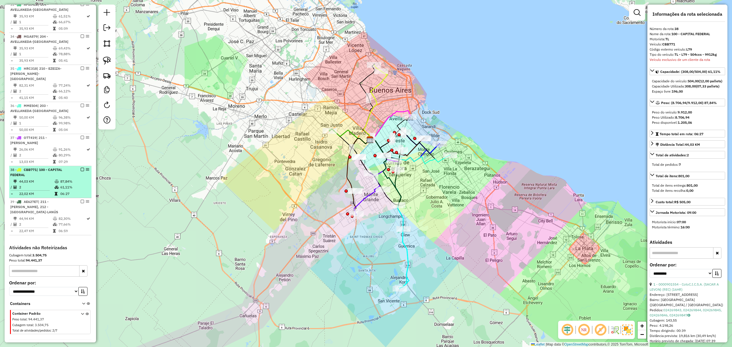
scroll to position [666, 0]
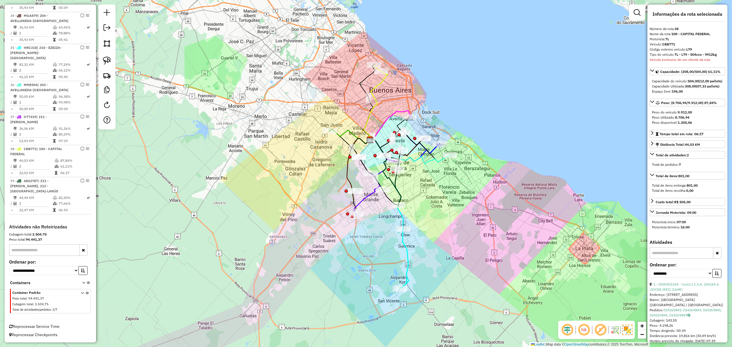
click at [378, 84] on icon at bounding box center [376, 105] width 24 height 69
click at [81, 148] on em at bounding box center [82, 148] width 3 height 3
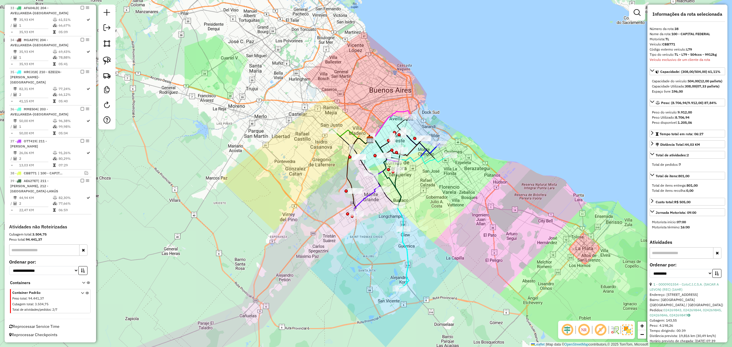
click at [344, 130] on icon at bounding box center [349, 136] width 41 height 15
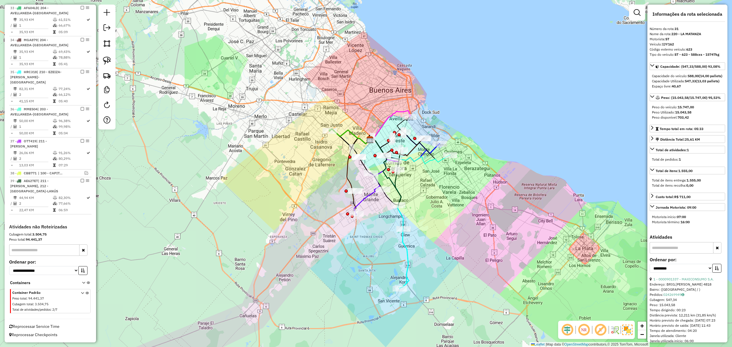
scroll to position [576, 0]
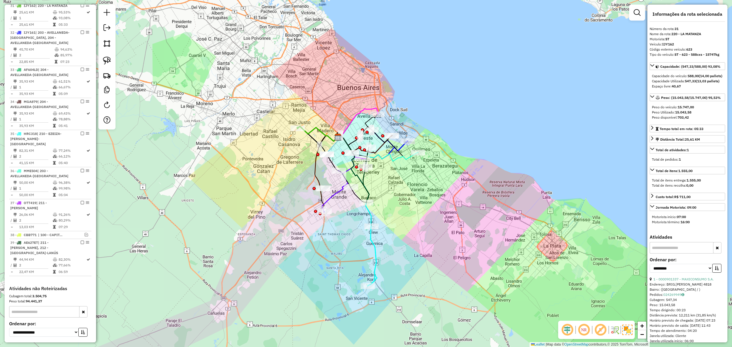
drag, startPoint x: 347, startPoint y: 122, endPoint x: 315, endPoint y: 119, distance: 32.1
click at [315, 119] on div "Janela de atendimento Grade de atendimento Capacidade Transportadoras Veículos …" at bounding box center [366, 173] width 732 height 347
click at [81, 7] on em at bounding box center [82, 5] width 3 height 3
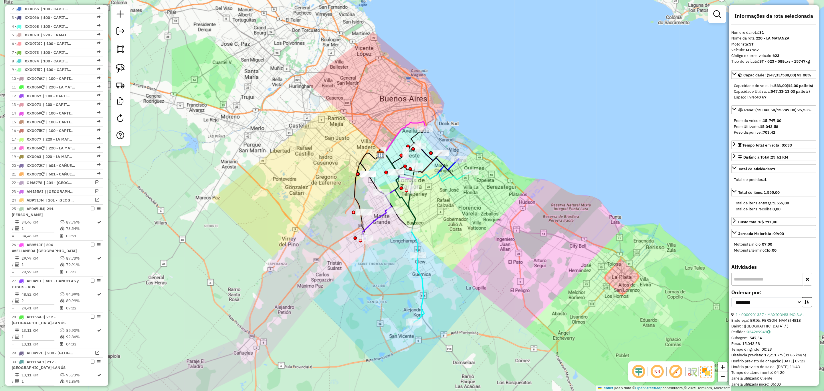
scroll to position [80, 0]
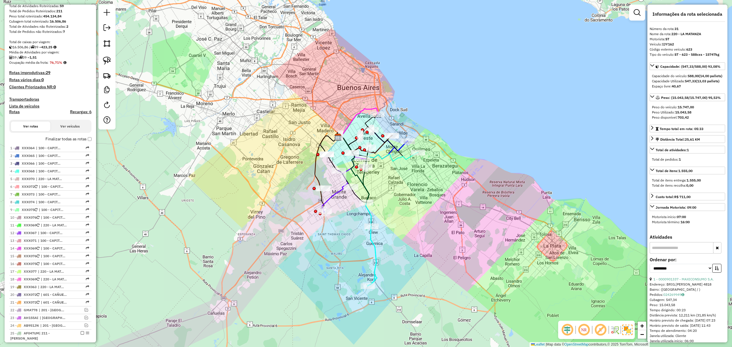
click at [24, 98] on h4 "Transportadoras" at bounding box center [50, 99] width 82 height 5
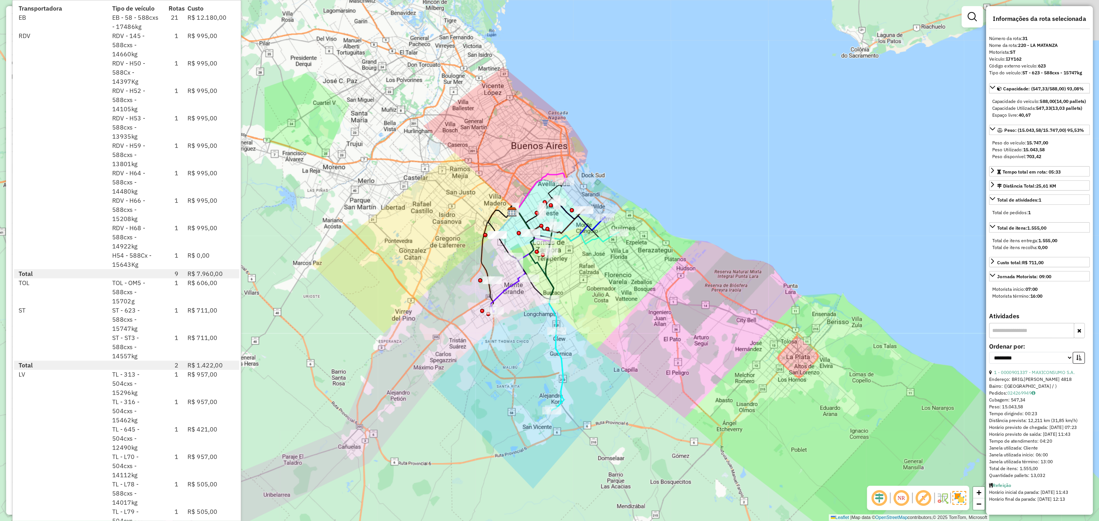
scroll to position [81, 0]
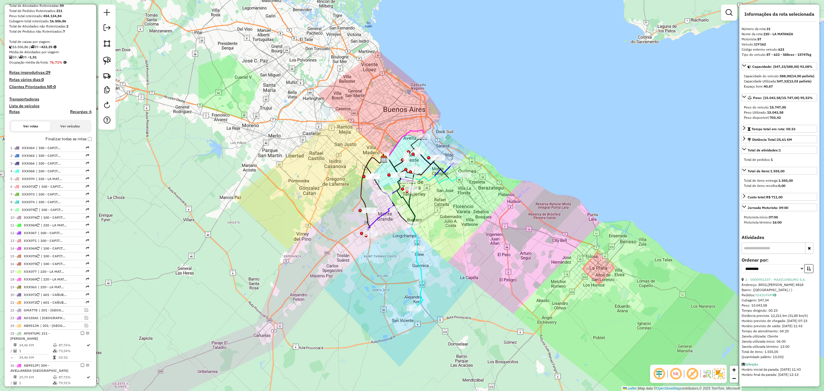
click at [26, 97] on h4 "Transportadoras" at bounding box center [50, 99] width 82 height 5
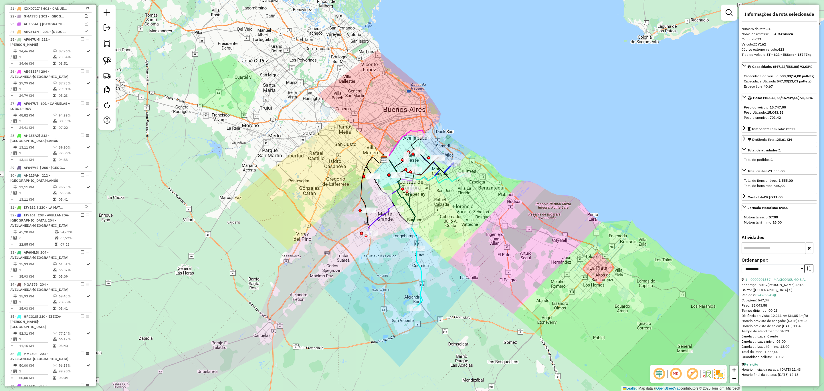
scroll to position [381, 0]
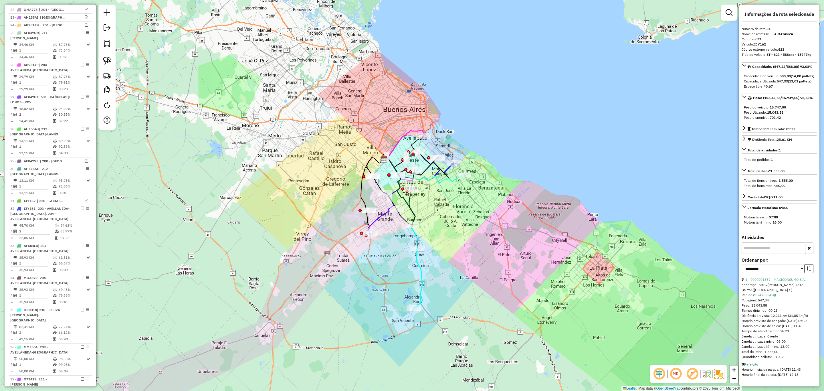
click at [450, 180] on icon at bounding box center [423, 170] width 81 height 27
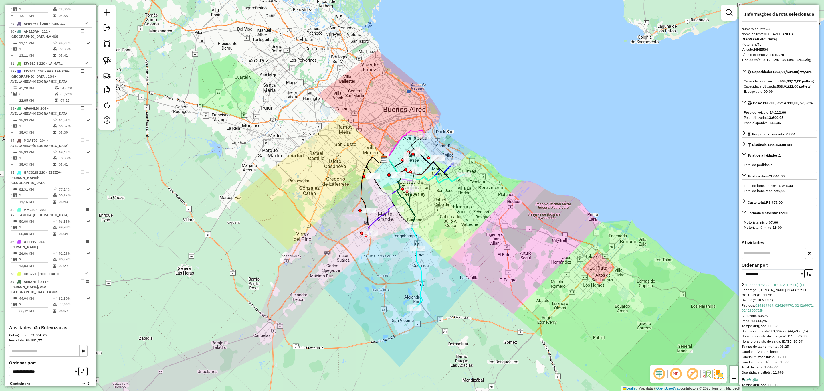
scroll to position [580, 0]
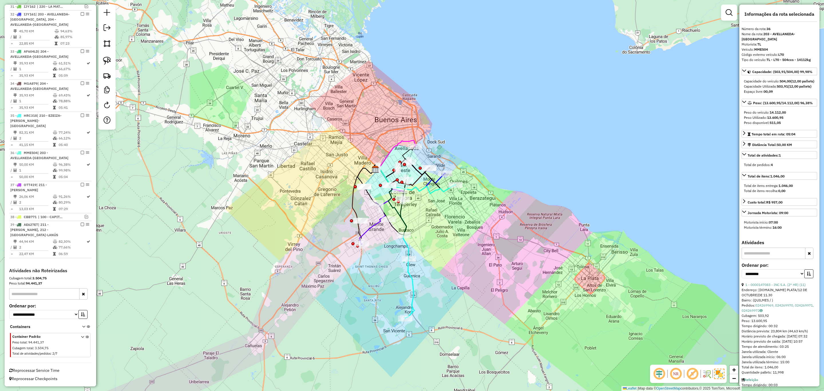
drag, startPoint x: 464, startPoint y: 206, endPoint x: 455, endPoint y: 218, distance: 15.1
click at [455, 218] on div "Janela de atendimento Grade de atendimento Capacidade Transportadoras Veículos …" at bounding box center [412, 195] width 824 height 391
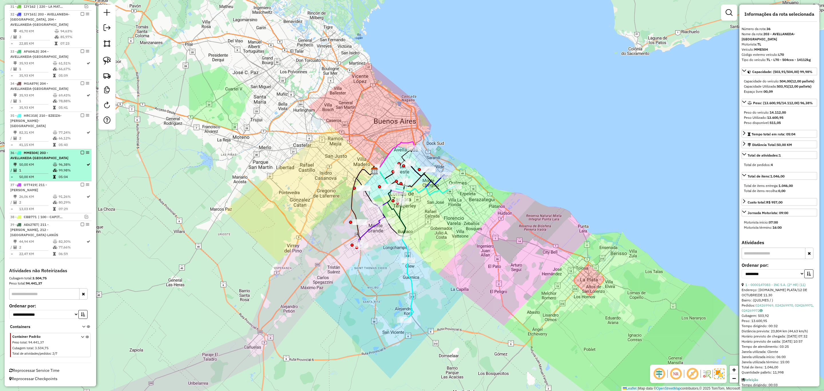
click at [81, 153] on em at bounding box center [82, 152] width 3 height 3
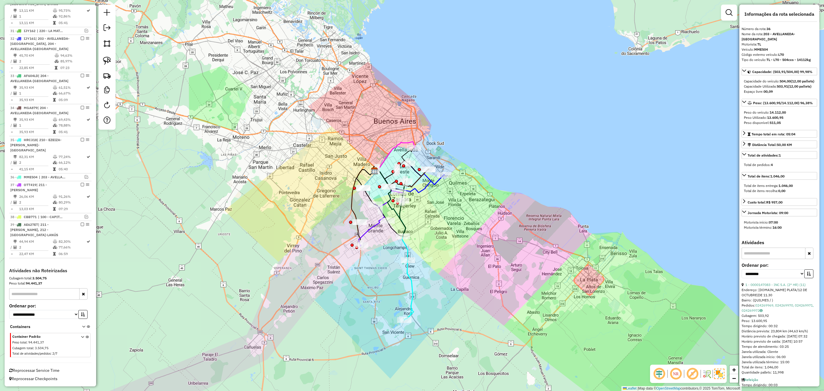
click at [438, 181] on icon at bounding box center [426, 173] width 36 height 21
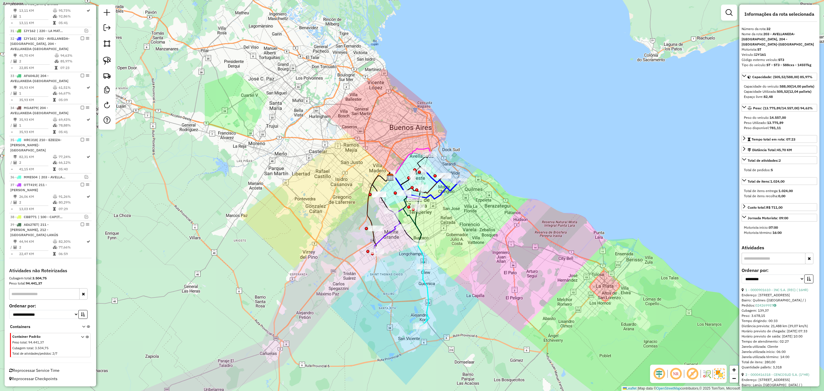
drag, startPoint x: 470, startPoint y: 208, endPoint x: 485, endPoint y: 214, distance: 16.9
click at [485, 214] on div "Janela de atendimento Grade de atendimento Capacidade Transportadoras Veículos …" at bounding box center [412, 195] width 824 height 391
click at [81, 37] on em at bounding box center [82, 38] width 3 height 3
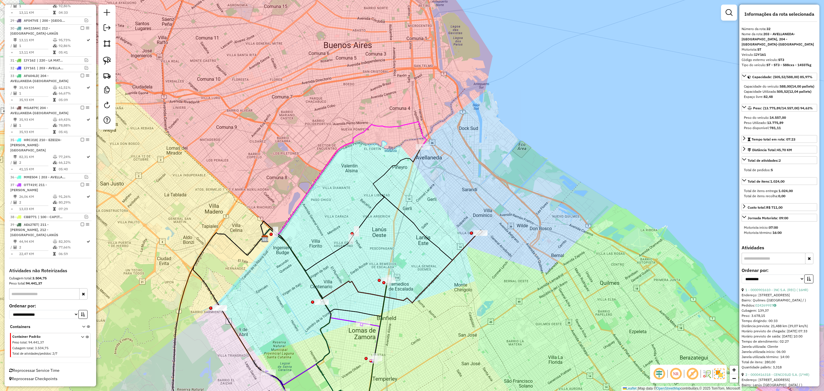
click at [423, 130] on icon at bounding box center [344, 181] width 166 height 118
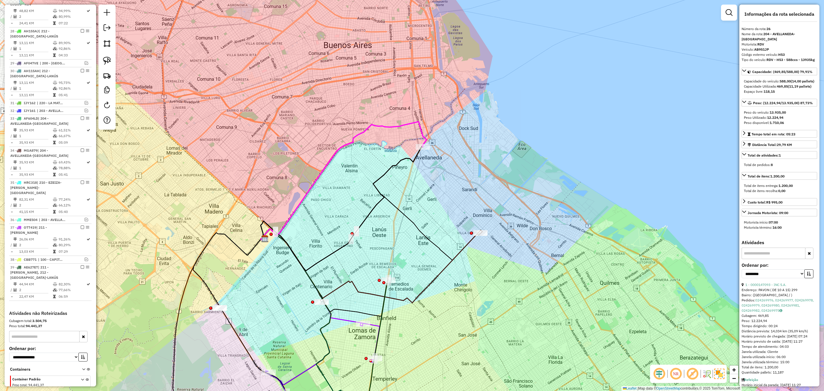
scroll to position [441, 0]
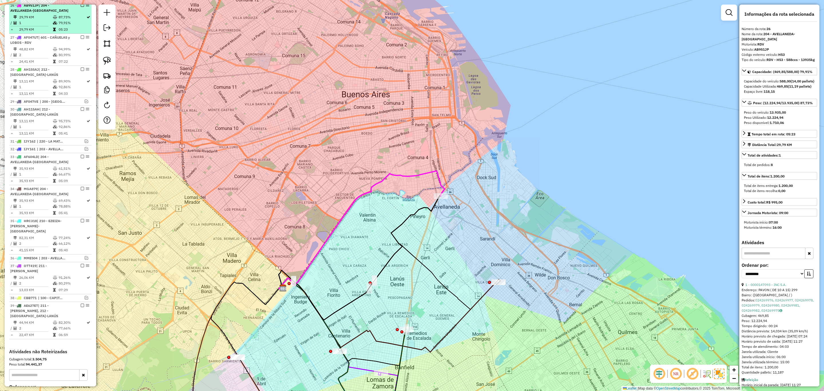
click at [82, 7] on em at bounding box center [82, 4] width 3 height 3
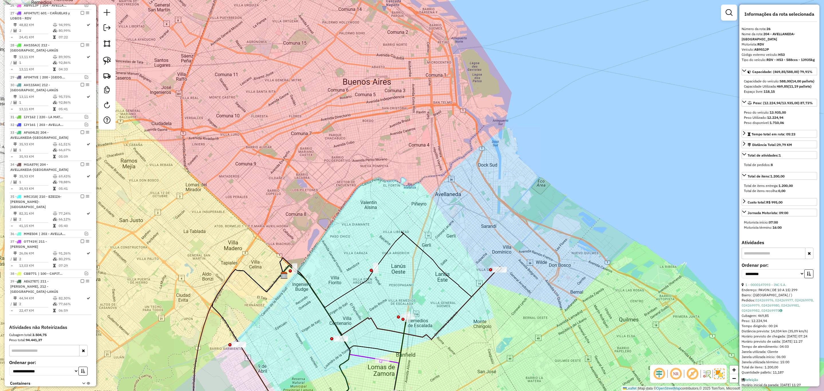
drag, startPoint x: 489, startPoint y: 301, endPoint x: 501, endPoint y: 225, distance: 76.9
click at [501, 225] on div "Janela de atendimento Grade de atendimento Capacidade Transportadoras Veículos …" at bounding box center [412, 195] width 824 height 391
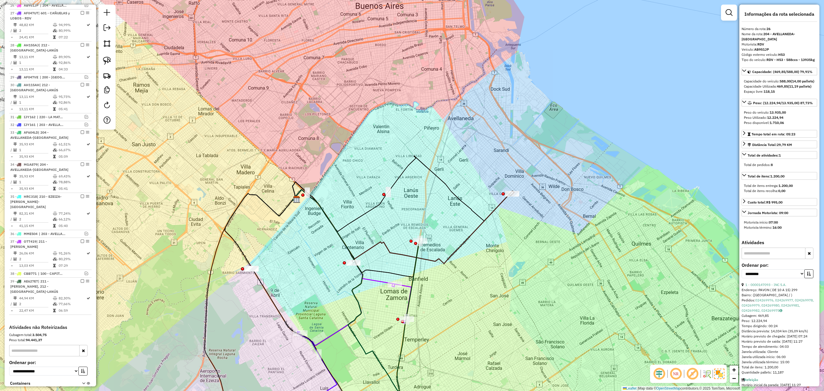
click at [496, 208] on icon at bounding box center [403, 226] width 221 height 74
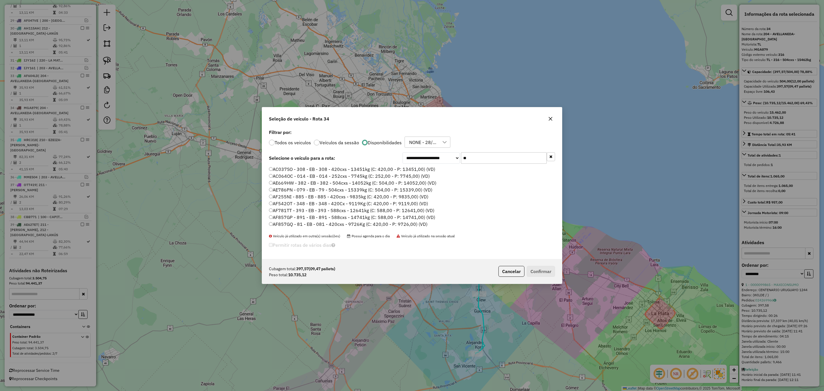
scroll to position [3, 2]
drag, startPoint x: 486, startPoint y: 161, endPoint x: 429, endPoint y: 154, distance: 57.0
click at [429, 154] on div "**********" at bounding box center [479, 157] width 153 height 11
type input "**"
click at [418, 226] on label "SNT967 - 652 - TL - 652 - 504cxs - 14118kg (C: 504,00 - P: 14118,00) (VD)" at bounding box center [353, 224] width 168 height 7
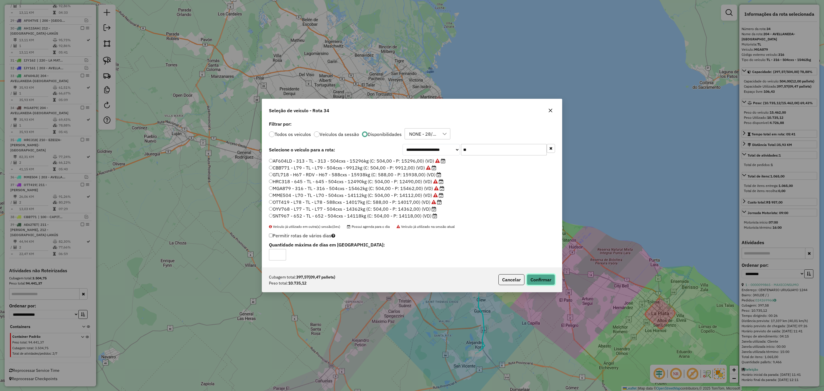
click at [545, 283] on button "Confirmar" at bounding box center [541, 279] width 28 height 11
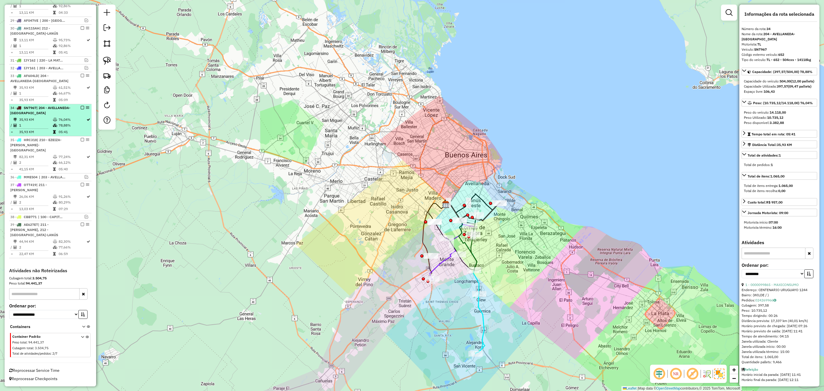
click at [81, 106] on em at bounding box center [82, 107] width 3 height 3
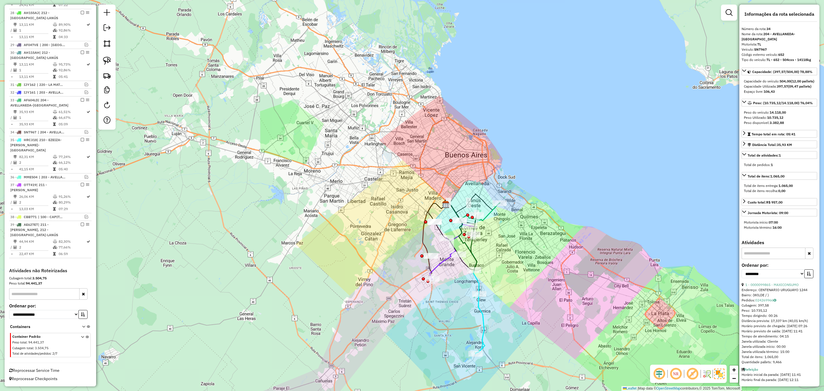
click at [489, 214] on icon at bounding box center [473, 211] width 56 height 19
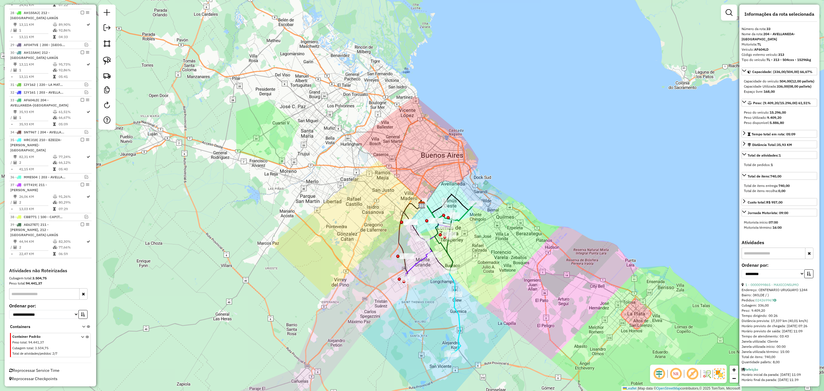
drag, startPoint x: 514, startPoint y: 227, endPoint x: 490, endPoint y: 227, distance: 24.0
click at [490, 227] on div "Janela de atendimento Grade de atendimento Capacidade Transportadoras Veículos …" at bounding box center [412, 195] width 824 height 391
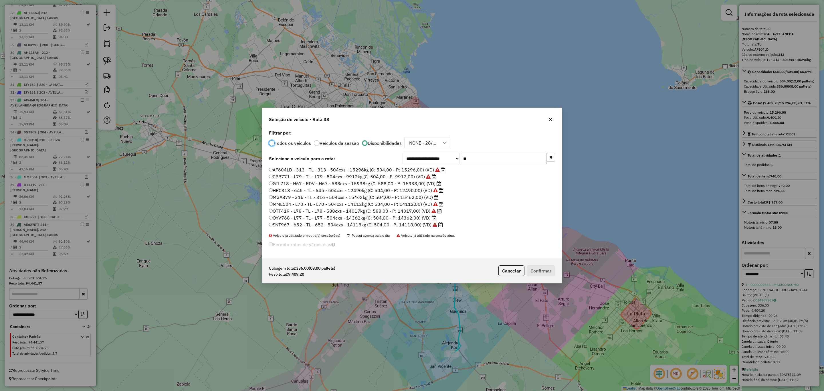
scroll to position [3, 2]
click at [413, 218] on label "OYV768 - L77 - TL - L77 - 504cxs - 14362kg (C: 504,00 - P: 14362,00) (VD)" at bounding box center [352, 217] width 167 height 7
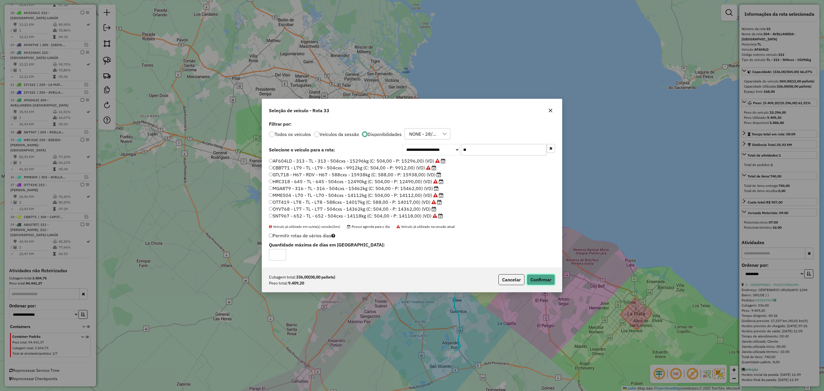
click at [536, 281] on button "Confirmar" at bounding box center [541, 279] width 28 height 11
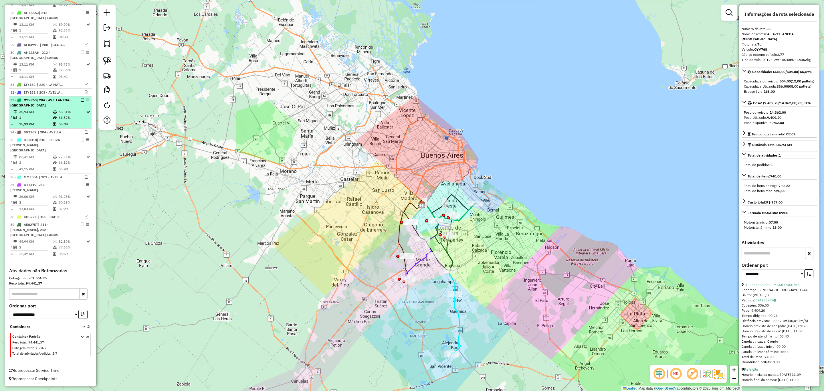
click at [81, 98] on em at bounding box center [82, 99] width 3 height 3
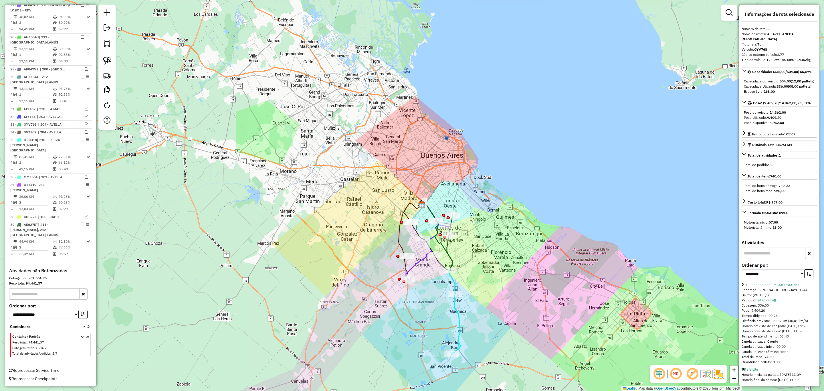
click at [457, 318] on icon at bounding box center [456, 324] width 9 height 60
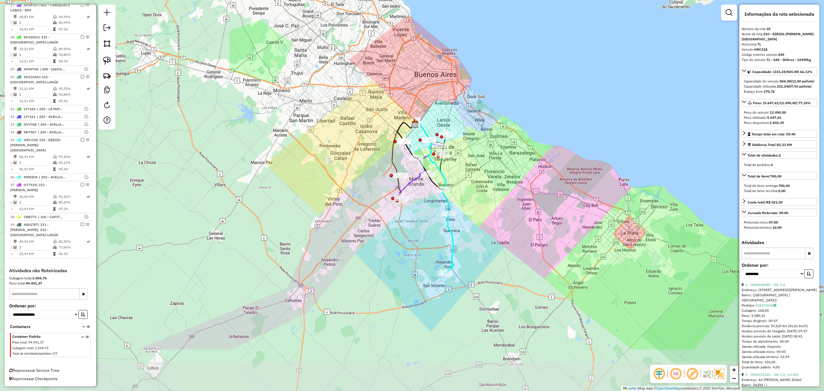
drag, startPoint x: 499, startPoint y: 319, endPoint x: 492, endPoint y: 238, distance: 81.0
click at [492, 238] on div "Janela de atendimento Grade de atendimento Capacidade Transportadoras Veículos …" at bounding box center [412, 195] width 824 height 391
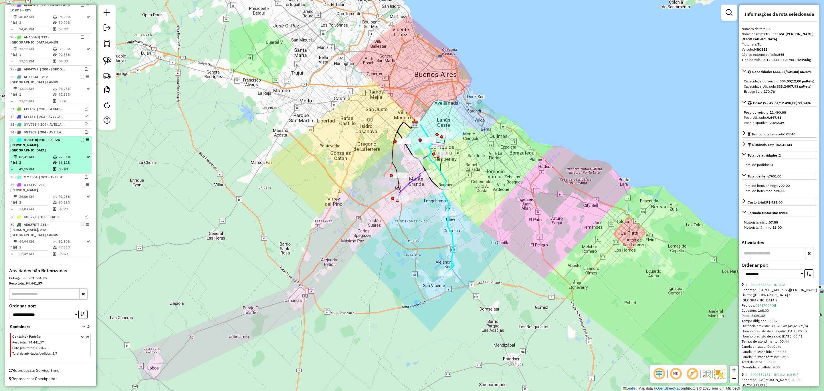
click at [81, 138] on em at bounding box center [82, 139] width 3 height 3
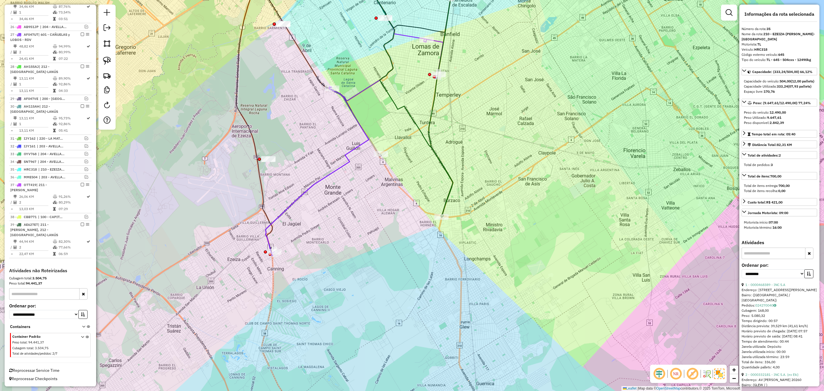
click at [451, 181] on icon at bounding box center [441, 106] width 24 height 221
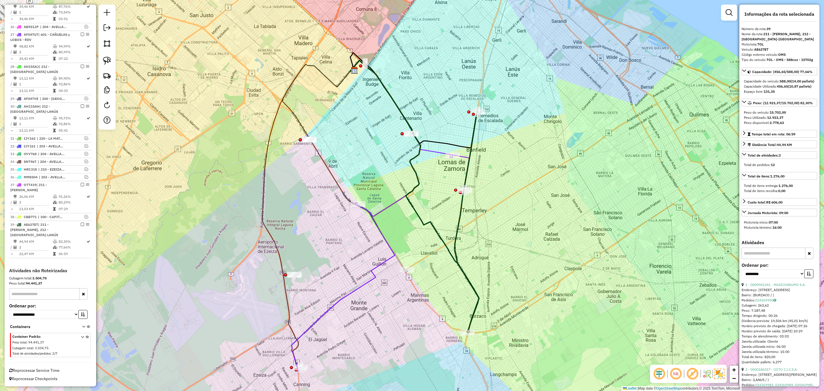
click at [435, 151] on icon at bounding box center [402, 107] width 102 height 95
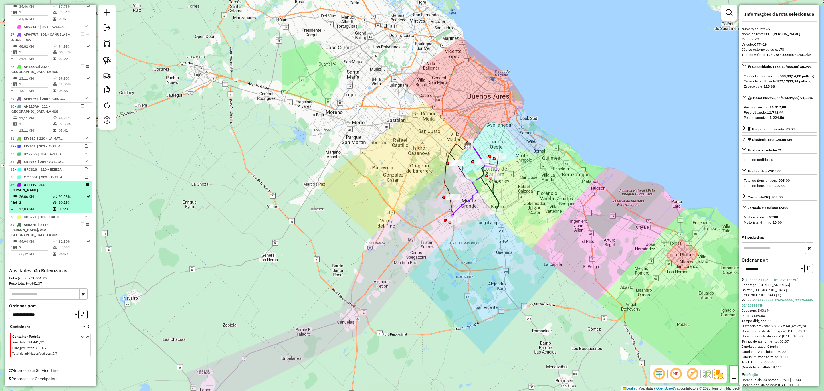
click at [81, 185] on em at bounding box center [82, 184] width 3 height 3
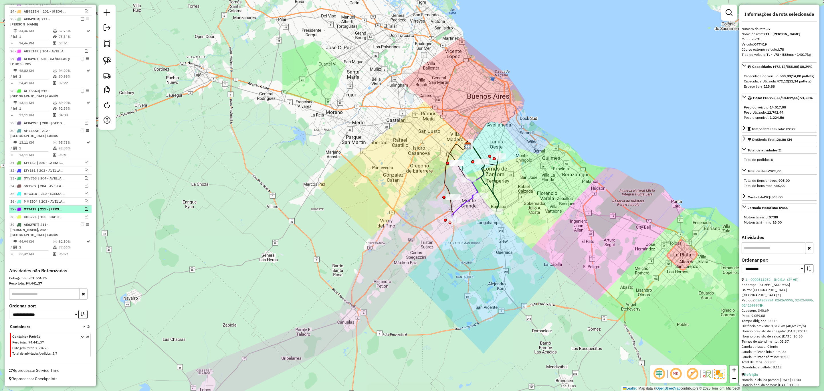
scroll to position [399, 0]
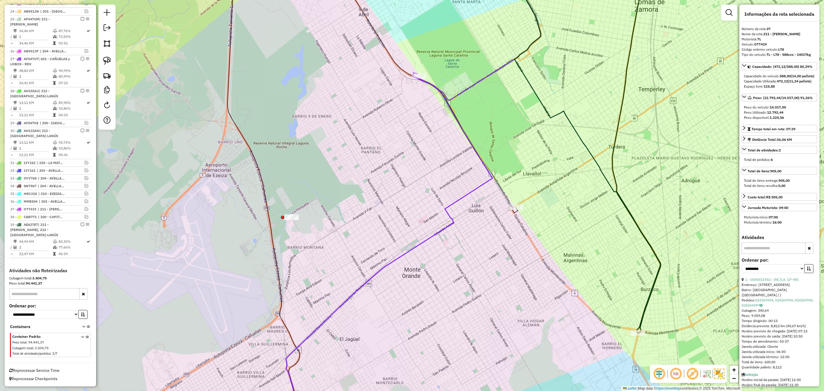
click at [506, 197] on icon at bounding box center [492, 85] width 102 height 249
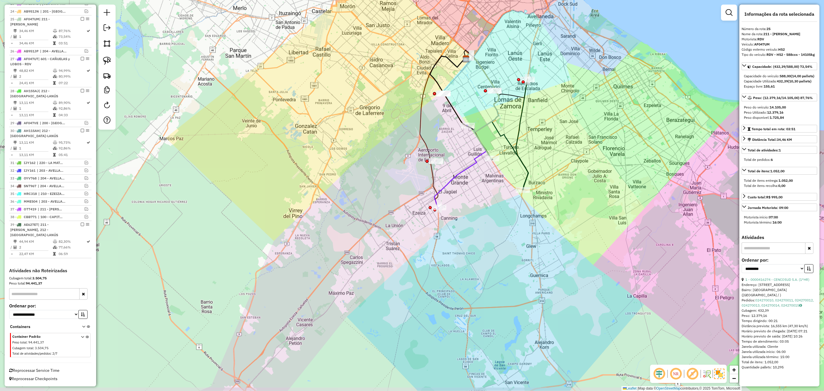
drag, startPoint x: 499, startPoint y: 260, endPoint x: 483, endPoint y: 221, distance: 42.9
click at [483, 221] on div "Janela de atendimento Grade de atendimento Capacidade Transportadoras Veículos …" at bounding box center [412, 195] width 824 height 391
click at [81, 18] on em at bounding box center [82, 18] width 3 height 3
click at [477, 159] on icon at bounding box center [461, 167] width 52 height 84
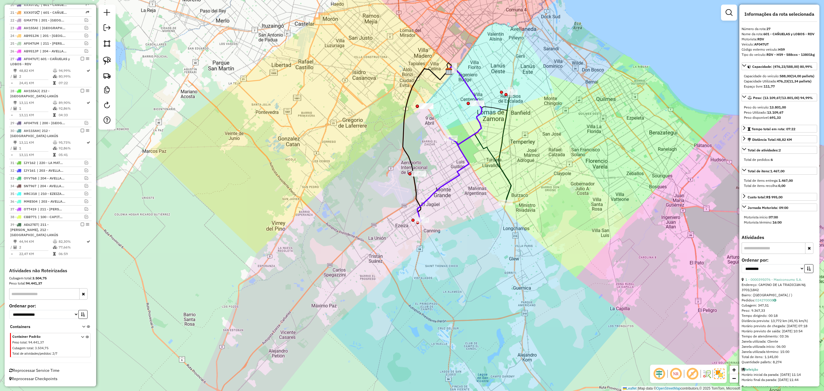
drag, startPoint x: 494, startPoint y: 196, endPoint x: 484, endPoint y: 211, distance: 18.1
click at [484, 211] on div "Janela de atendimento Grade de atendimento Capacidade Transportadoras Veículos …" at bounding box center [412, 195] width 824 height 391
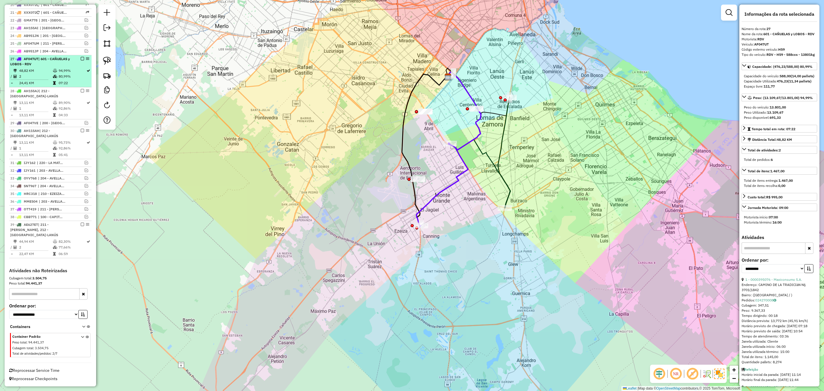
click at [81, 57] on em at bounding box center [82, 58] width 3 height 3
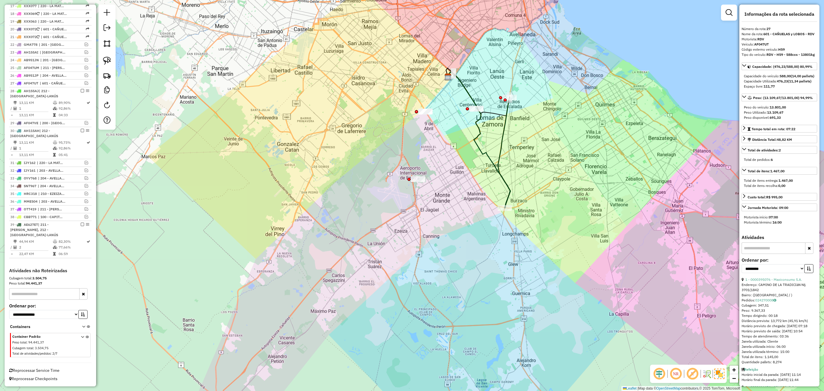
drag, startPoint x: 481, startPoint y: 183, endPoint x: 456, endPoint y: 244, distance: 65.8
click at [456, 244] on div "Janela de atendimento Grade de atendimento Capacidade Transportadoras Veículos …" at bounding box center [412, 195] width 824 height 391
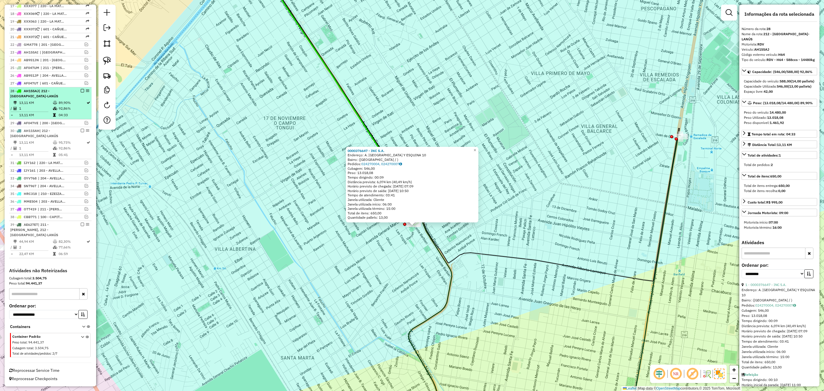
click at [81, 90] on em at bounding box center [82, 90] width 3 height 3
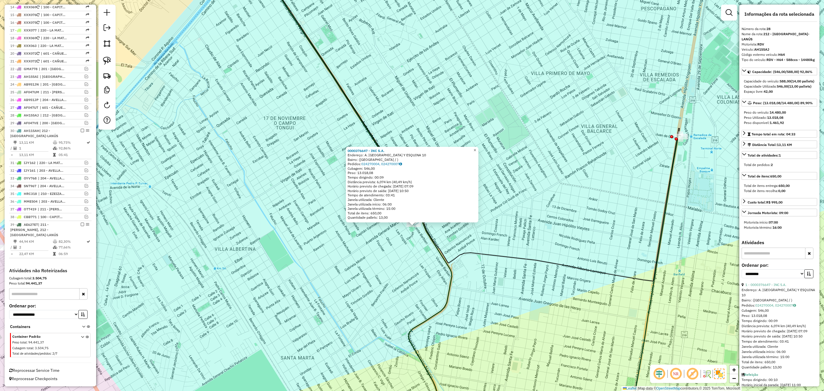
click at [476, 149] on span "×" at bounding box center [475, 150] width 3 height 5
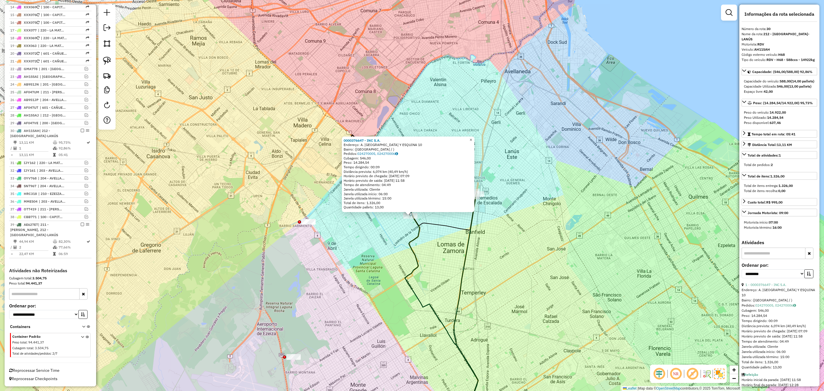
click at [472, 139] on span "×" at bounding box center [471, 139] width 3 height 5
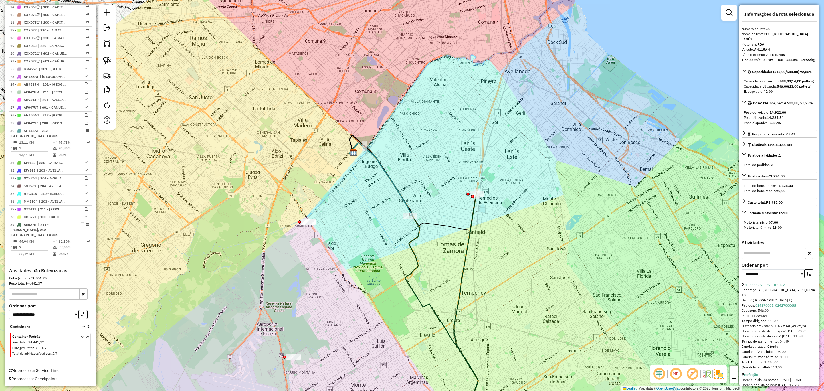
click at [472, 215] on icon at bounding box center [466, 304] width 24 height 221
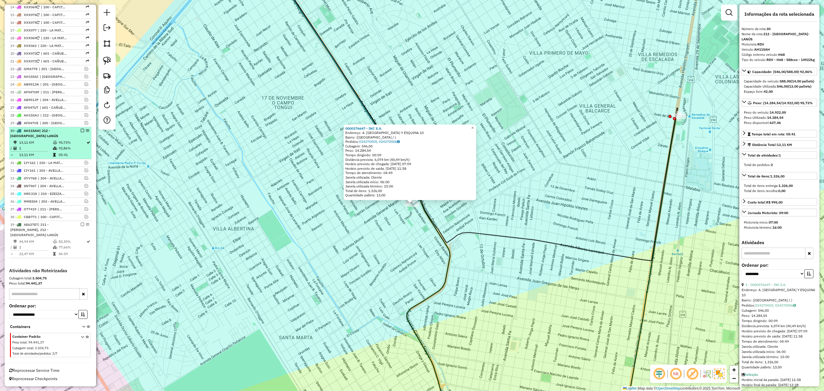
click at [81, 129] on em at bounding box center [82, 130] width 3 height 3
click at [474, 125] on span "×" at bounding box center [472, 127] width 3 height 5
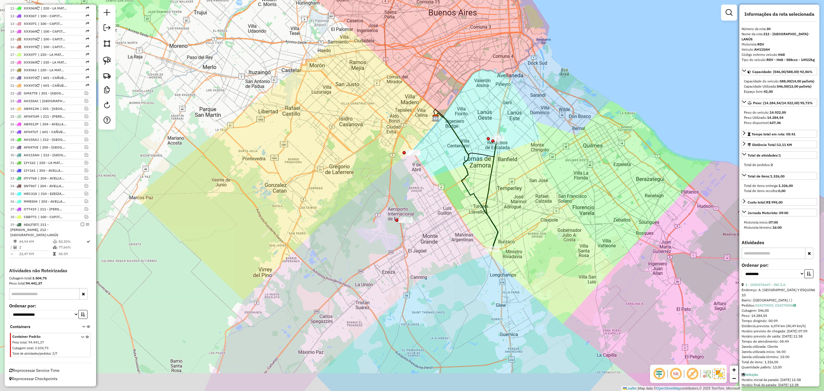
drag, startPoint x: 512, startPoint y: 218, endPoint x: 526, endPoint y: 197, distance: 25.6
click at [526, 197] on div "Janela de atendimento Grade de atendimento Capacidade Transportadoras Veículos …" at bounding box center [412, 195] width 824 height 391
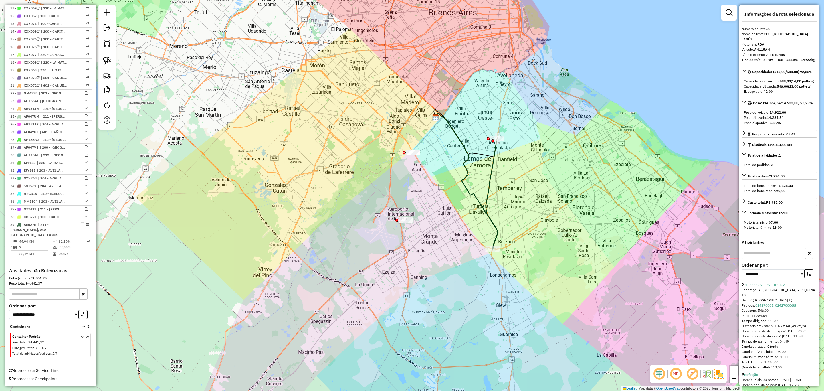
click at [492, 168] on icon at bounding box center [492, 193] width 12 height 110
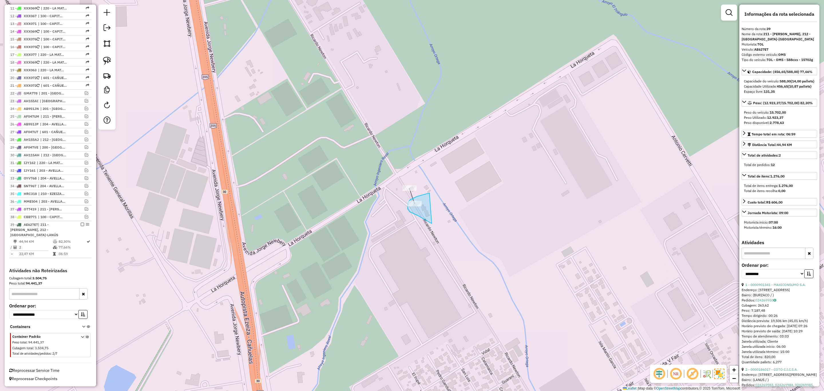
drag, startPoint x: 417, startPoint y: 196, endPoint x: 432, endPoint y: 223, distance: 30.7
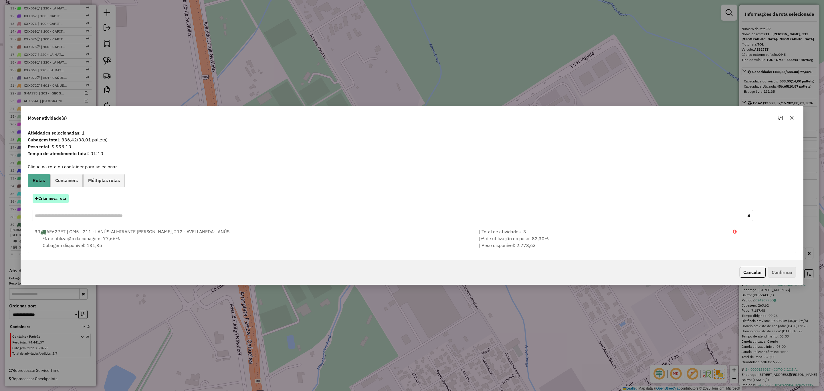
click at [52, 197] on button "Criar nova rota" at bounding box center [51, 198] width 36 height 9
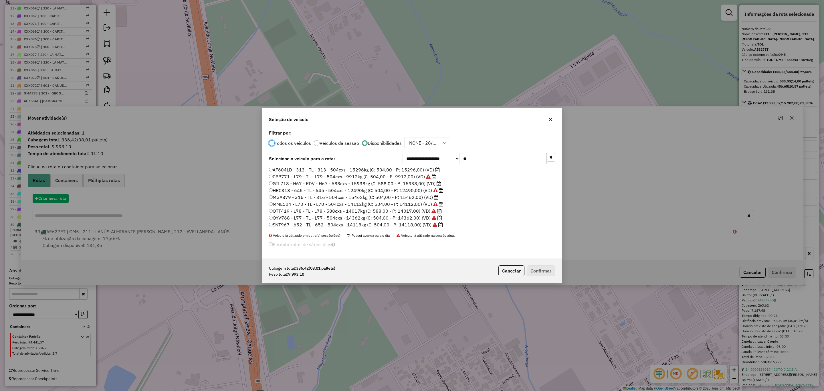
scroll to position [3, 2]
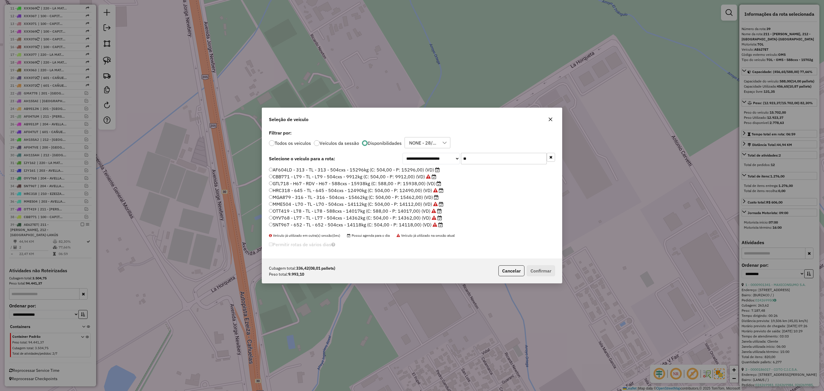
drag, startPoint x: 466, startPoint y: 157, endPoint x: 444, endPoint y: 153, distance: 22.4
click at [444, 153] on div "**********" at bounding box center [479, 158] width 153 height 11
drag, startPoint x: 476, startPoint y: 159, endPoint x: 441, endPoint y: 155, distance: 34.6
click at [441, 155] on div "**********" at bounding box center [479, 158] width 153 height 11
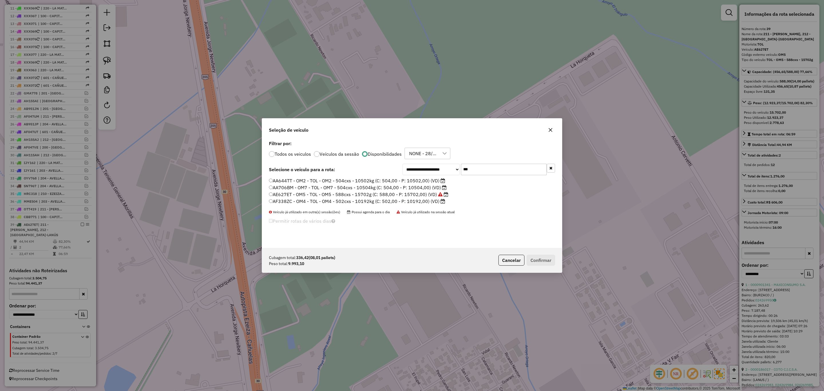
type input "***"
click at [418, 200] on label "AF338ZC - OM4 - TOL - OM4 - 502cxs - 10192kg (C: 502,00 - P: 10192,00) (VD)" at bounding box center [357, 201] width 176 height 7
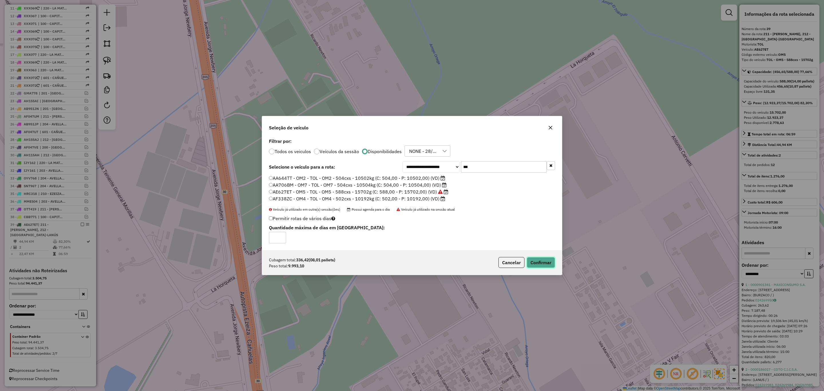
click at [539, 262] on button "Confirmar" at bounding box center [541, 262] width 28 height 11
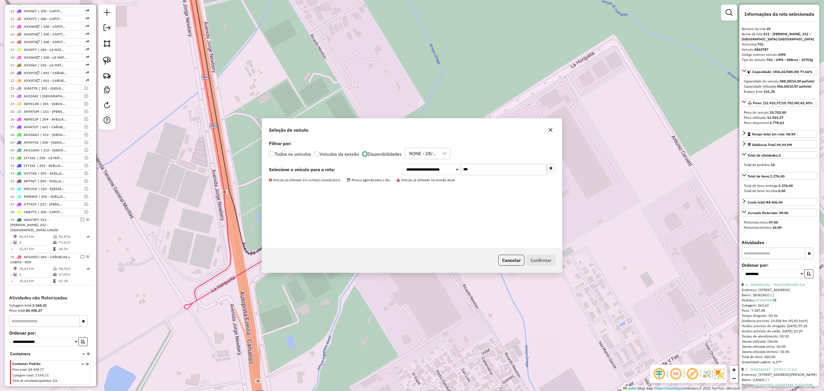
scroll to position [335, 0]
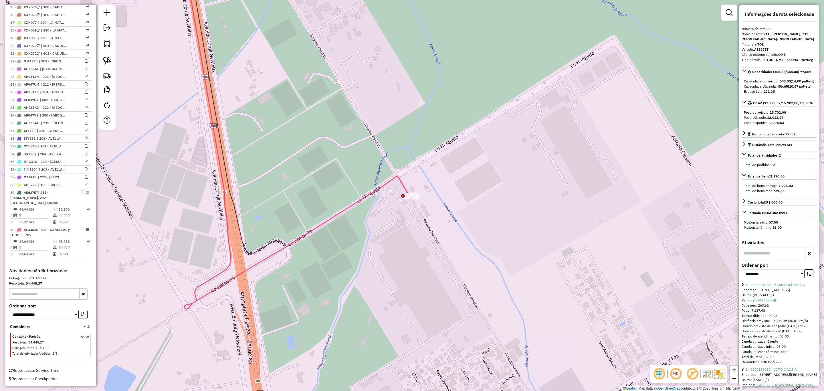
click at [378, 187] on icon at bounding box center [297, 135] width 226 height 348
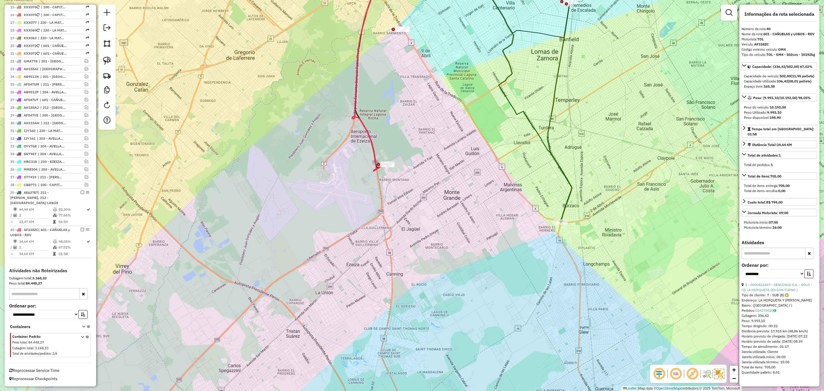
drag, startPoint x: 432, startPoint y: 229, endPoint x: 432, endPoint y: 225, distance: 3.7
click at [432, 225] on div "Janela de atendimento Grade de atendimento Capacidade Transportadoras Veículos …" at bounding box center [412, 195] width 824 height 391
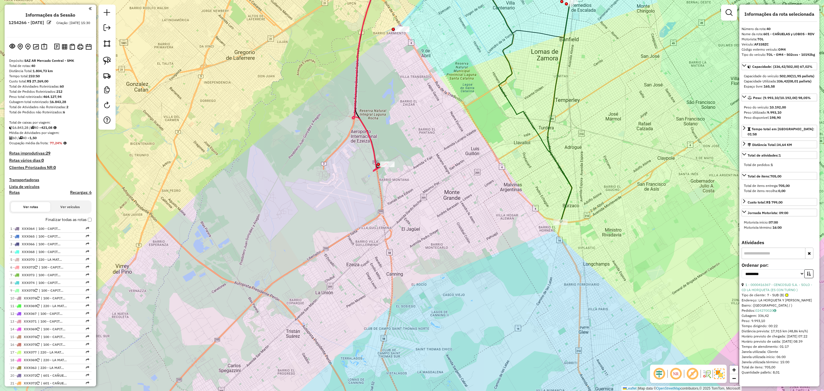
select select "**********"
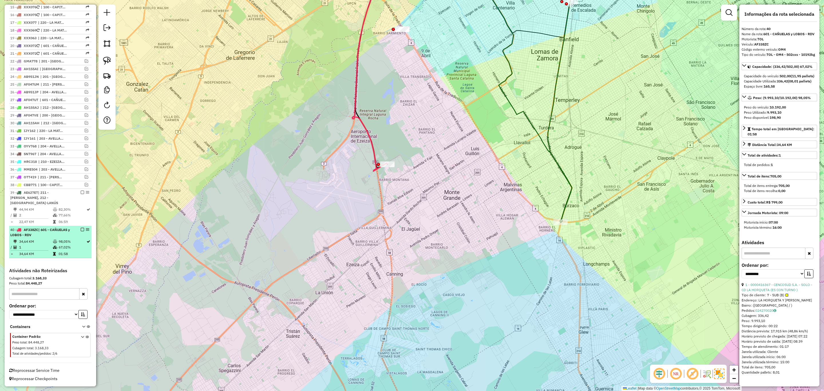
click at [81, 229] on em at bounding box center [82, 229] width 3 height 3
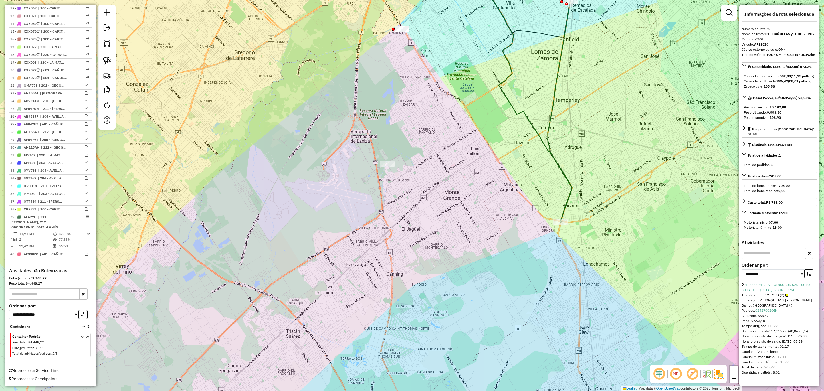
click at [551, 154] on icon at bounding box center [560, 111] width 24 height 221
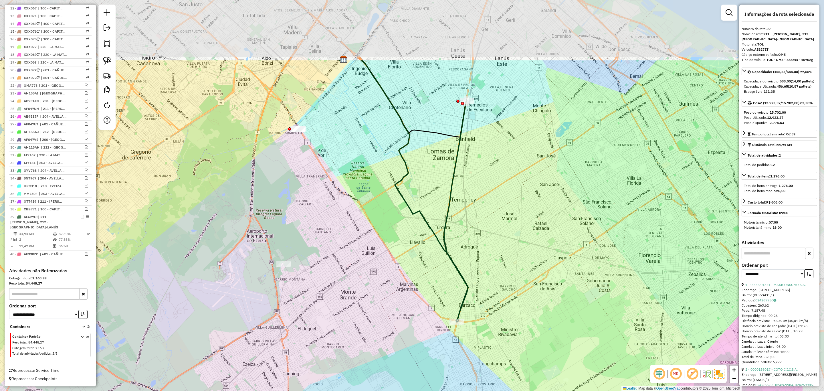
drag, startPoint x: 587, startPoint y: 142, endPoint x: 503, endPoint y: 229, distance: 120.4
click at [503, 229] on div "Janela de atendimento Grade de atendimento Capacidade Transportadoras Veículos …" at bounding box center [412, 195] width 824 height 391
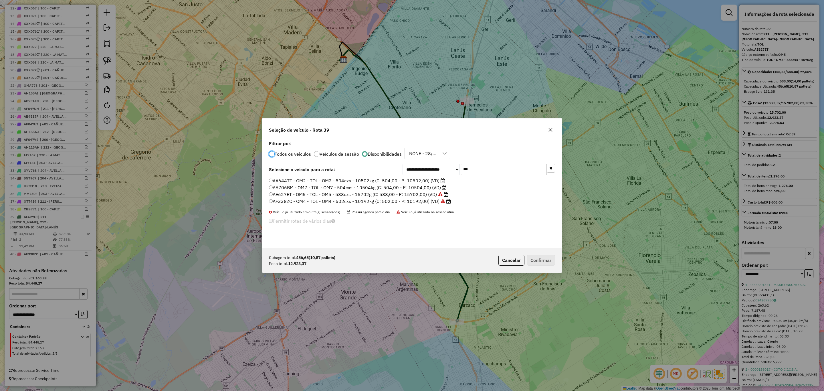
scroll to position [3, 2]
drag, startPoint x: 478, startPoint y: 170, endPoint x: 432, endPoint y: 163, distance: 46.9
click at [432, 163] on div "**********" at bounding box center [412, 193] width 300 height 109
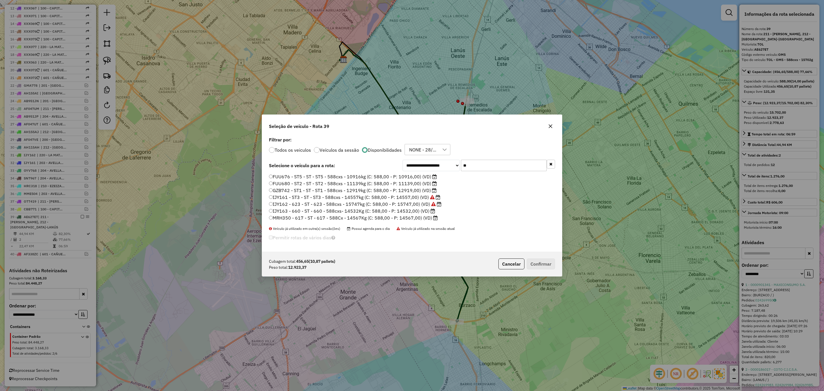
type input "**"
click at [413, 211] on label "IJY163 - 660 - ST - 660 - 588cxs- 14532Kg (C: 588,00 - P: 14532,00) (VD)" at bounding box center [352, 210] width 166 height 7
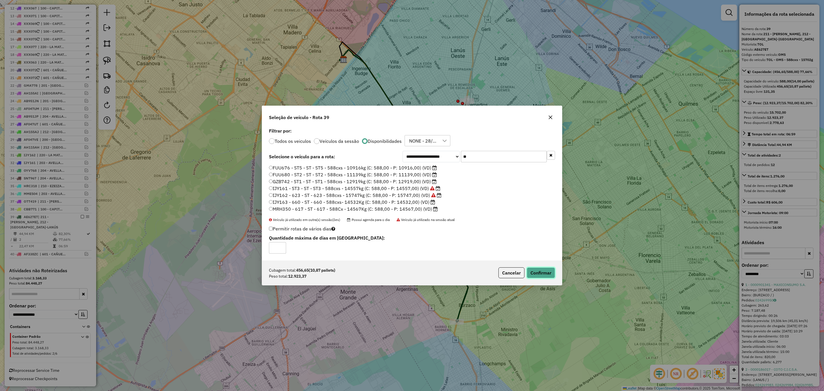
click at [536, 270] on button "Confirmar" at bounding box center [541, 272] width 28 height 11
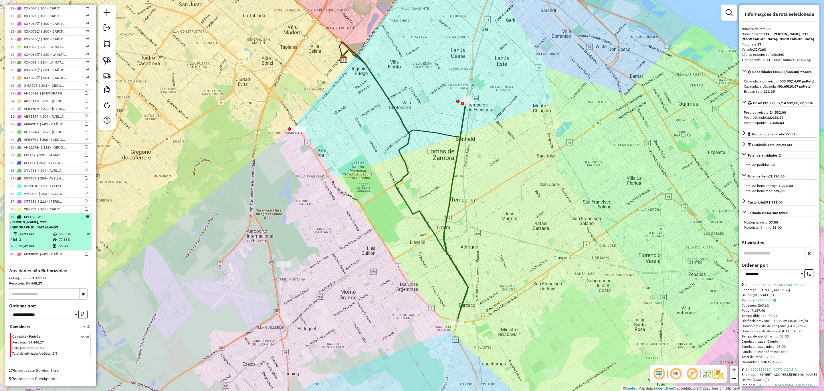
click at [81, 217] on em at bounding box center [82, 216] width 3 height 3
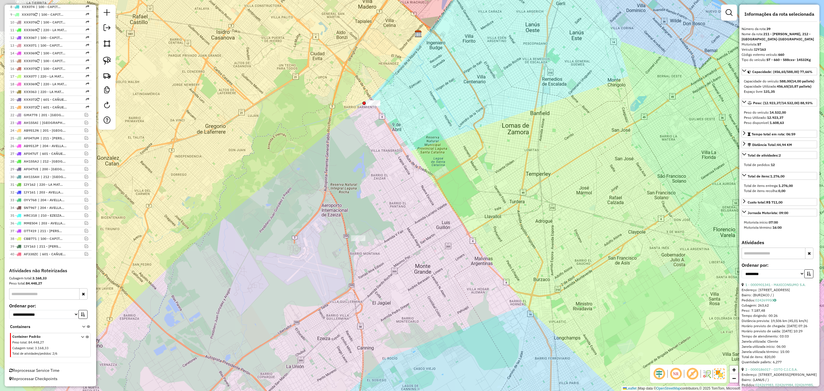
drag, startPoint x: 283, startPoint y: 252, endPoint x: 366, endPoint y: 224, distance: 87.1
click at [366, 224] on div "Janela de atendimento Grade de atendimento Capacidade Transportadoras Veículos …" at bounding box center [412, 195] width 824 height 391
drag, startPoint x: 365, startPoint y: 230, endPoint x: 395, endPoint y: 231, distance: 30.1
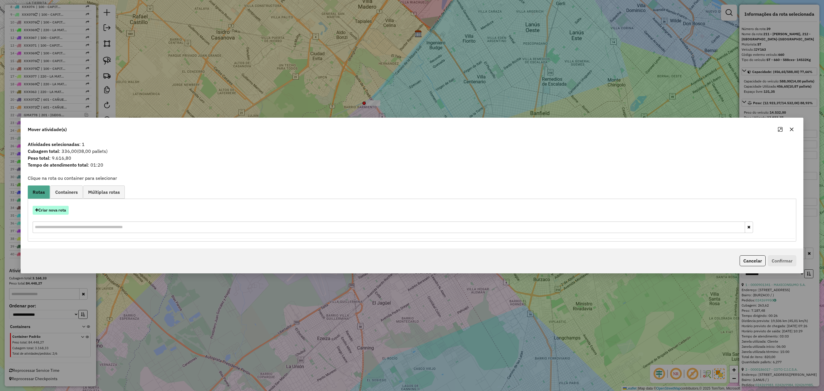
click at [51, 207] on button "Criar nova rota" at bounding box center [51, 210] width 36 height 9
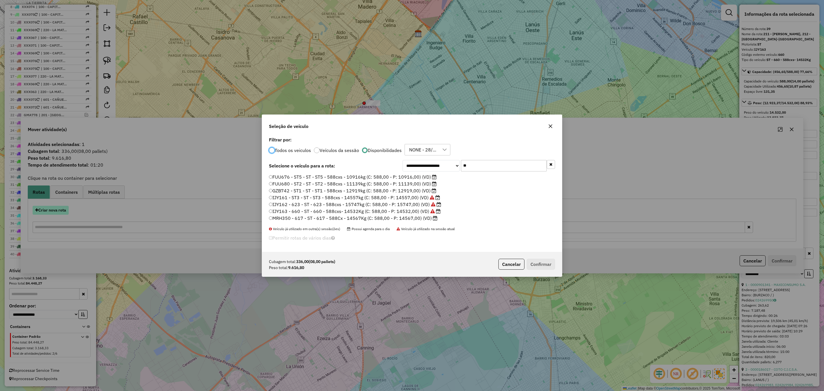
scroll to position [3, 2]
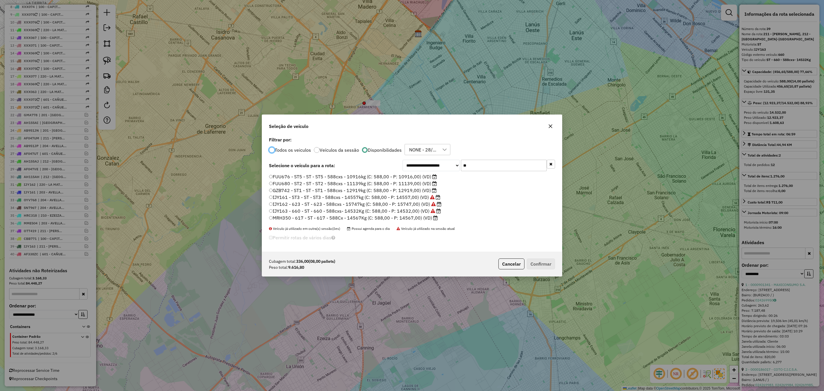
click at [404, 176] on label "FUU676 - ST5 - ST - ST5 - 588cxs - 10916kg (C: 588,00 - P: 10916,00) (VD)" at bounding box center [353, 176] width 168 height 7
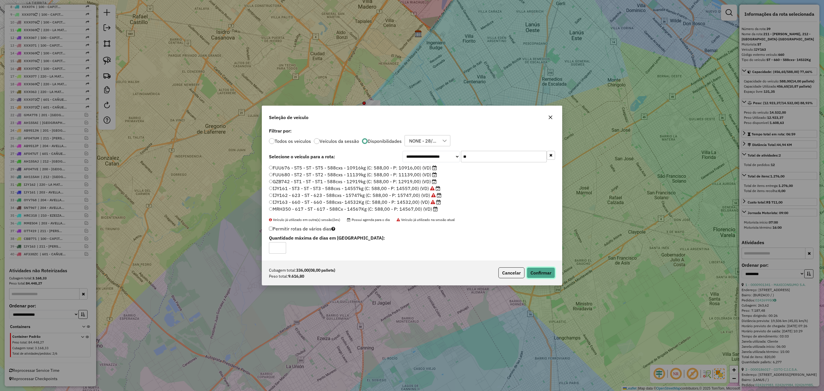
click at [540, 272] on button "Confirmar" at bounding box center [541, 272] width 28 height 11
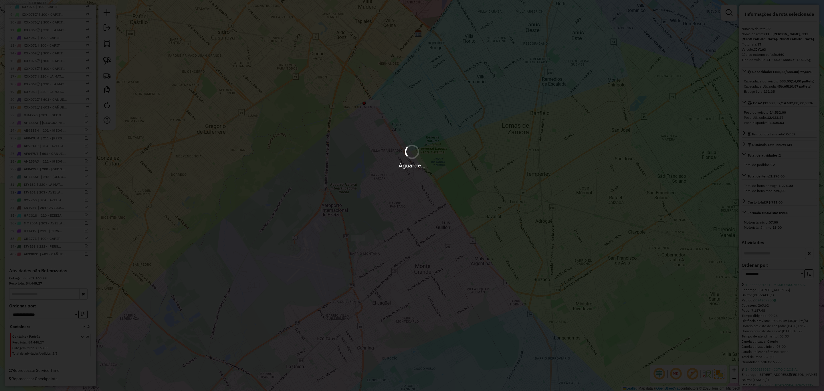
scroll to position [313, 0]
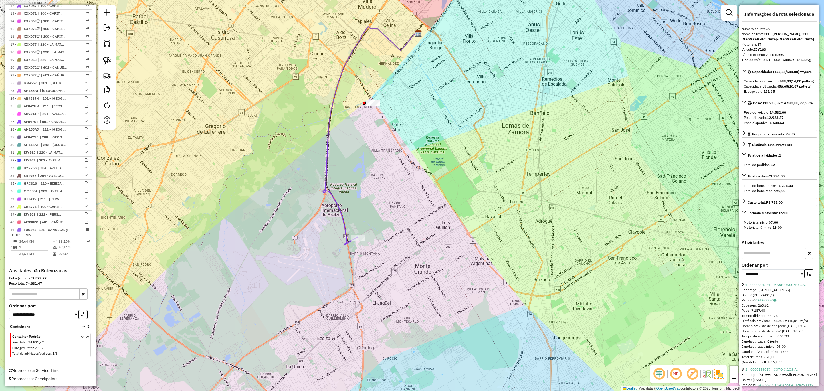
click at [341, 217] on icon at bounding box center [370, 136] width 94 height 218
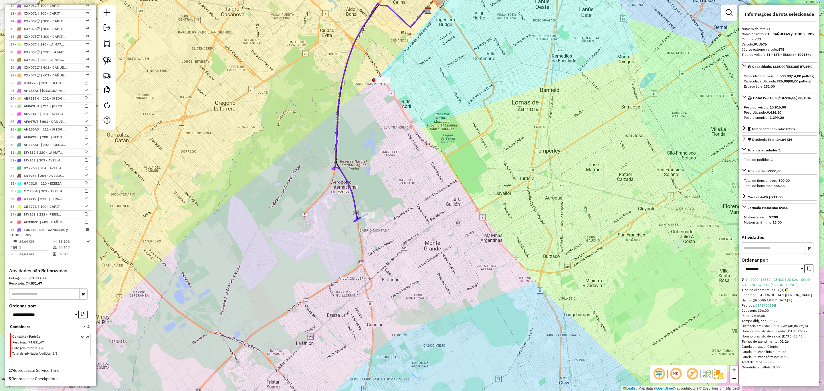
drag, startPoint x: 384, startPoint y: 212, endPoint x: 396, endPoint y: 179, distance: 35.9
click at [396, 179] on div "Janela de atendimento Grade de atendimento Capacidade Transportadoras Veículos …" at bounding box center [412, 195] width 824 height 391
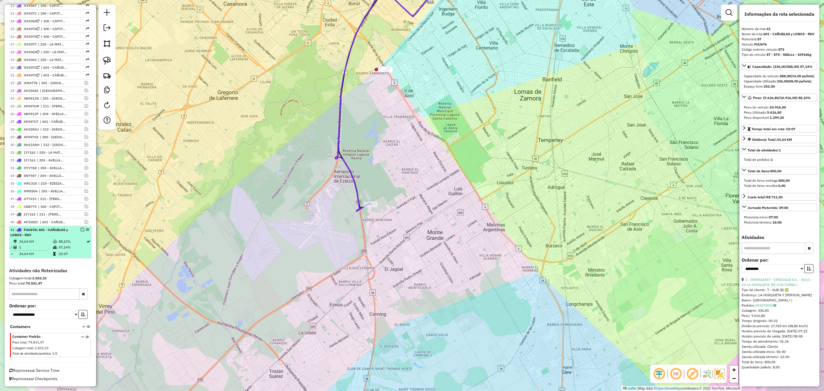
click at [81, 229] on em at bounding box center [82, 229] width 3 height 3
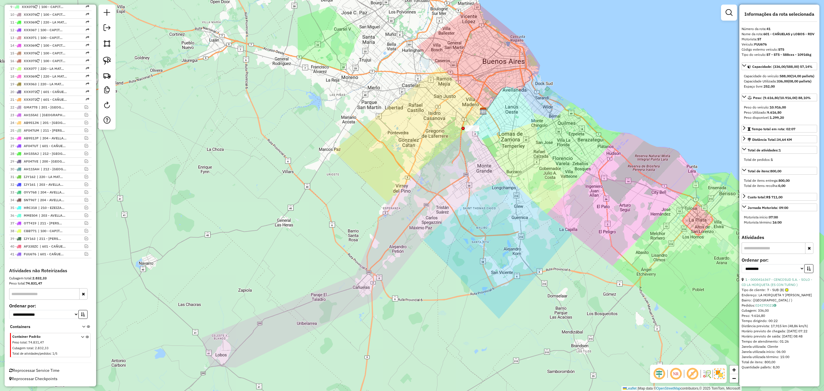
drag, startPoint x: 497, startPoint y: 178, endPoint x: 501, endPoint y: 163, distance: 15.0
click at [501, 163] on div "Janela de atendimento Grade de atendimento Capacidade Transportadoras Veículos …" at bounding box center [412, 195] width 824 height 391
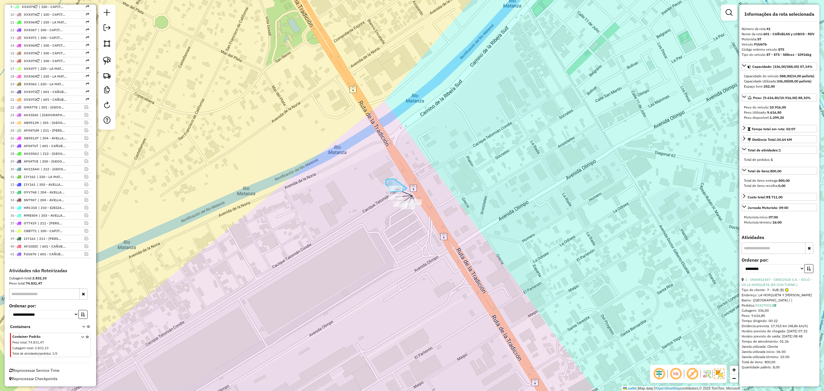
drag, startPoint x: 394, startPoint y: 179, endPoint x: 407, endPoint y: 188, distance: 15.7
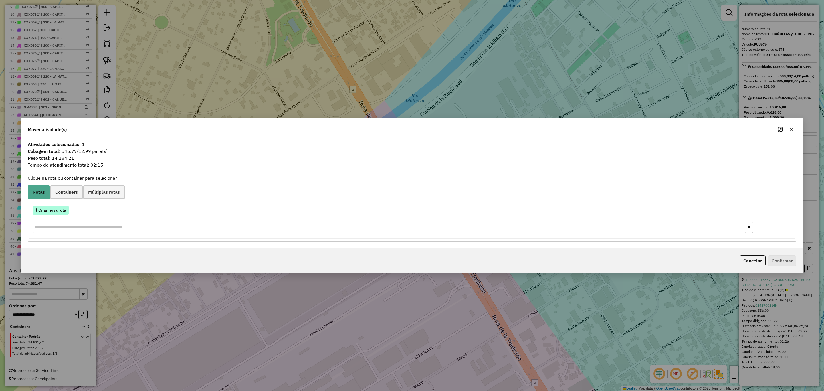
click at [51, 209] on button "Criar nova rota" at bounding box center [51, 210] width 36 height 9
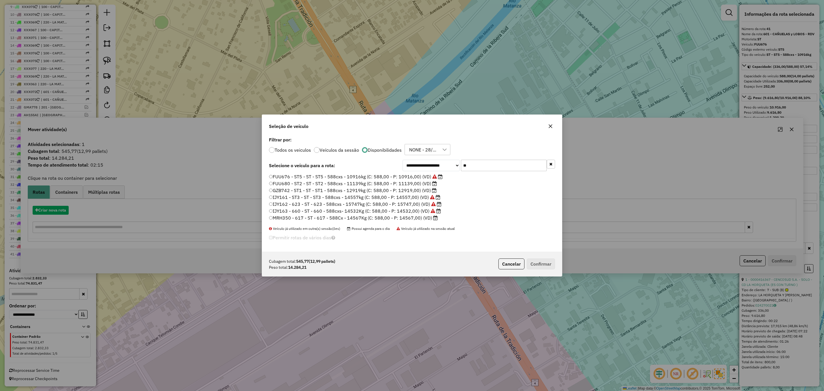
scroll to position [3, 2]
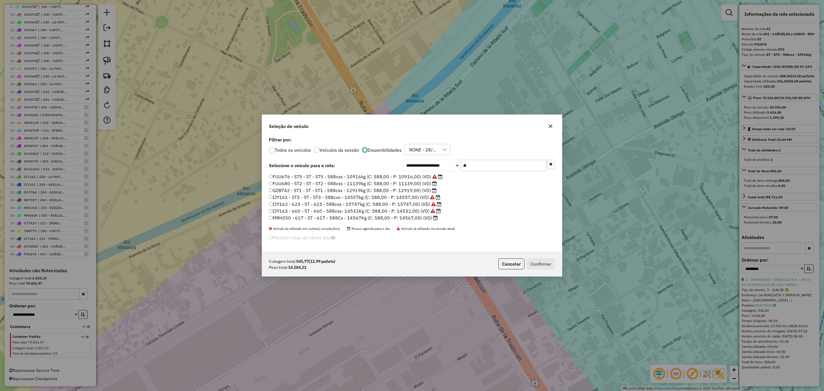
drag, startPoint x: 471, startPoint y: 164, endPoint x: 428, endPoint y: 158, distance: 43.3
click at [428, 158] on div "**********" at bounding box center [412, 193] width 300 height 116
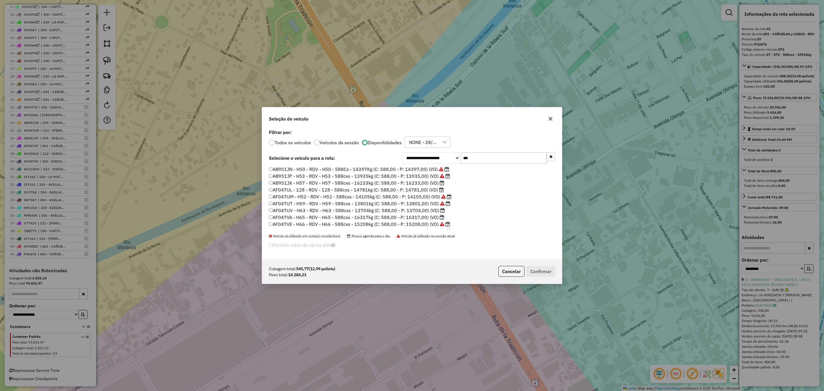
scroll to position [26, 0]
type input "***"
click at [415, 191] on label "AF047VA - H65 - RDV - H65 - 588cxs - 16317kg (C: 588,00 - P: 16317,00) (VD)" at bounding box center [356, 191] width 175 height 7
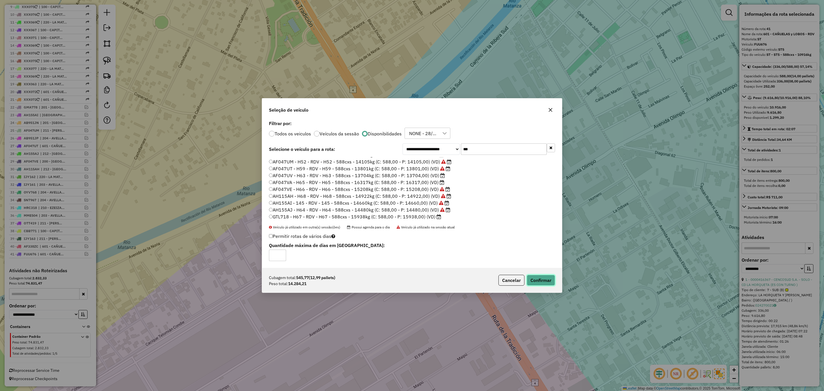
click at [539, 278] on button "Confirmar" at bounding box center [541, 280] width 28 height 11
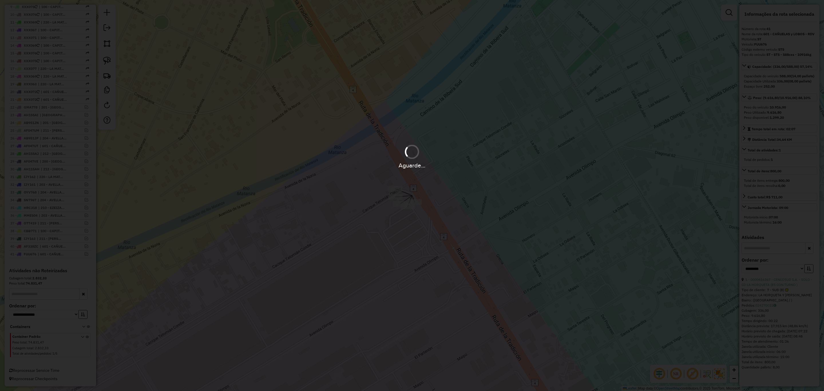
scroll to position [321, 0]
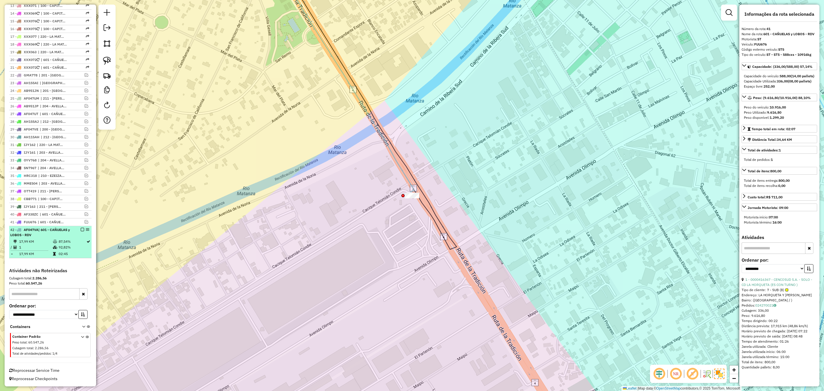
click at [81, 228] on em at bounding box center [82, 229] width 3 height 3
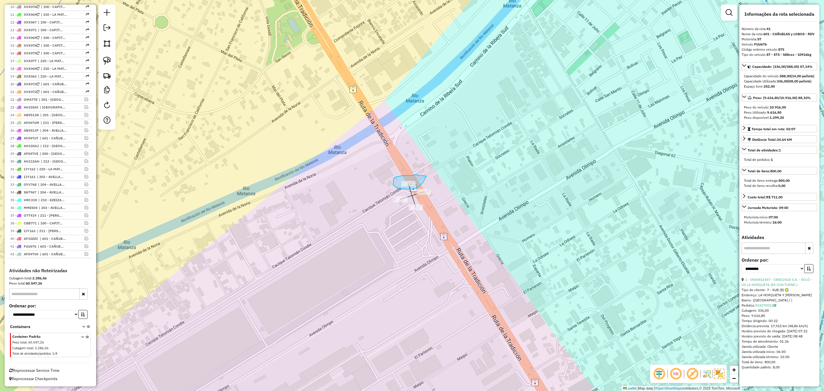
drag, startPoint x: 403, startPoint y: 175, endPoint x: 427, endPoint y: 175, distance: 24.3
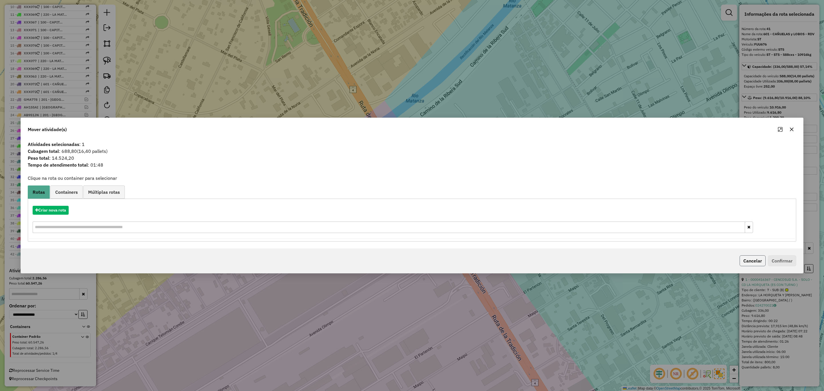
click at [745, 257] on button "Cancelar" at bounding box center [753, 260] width 26 height 11
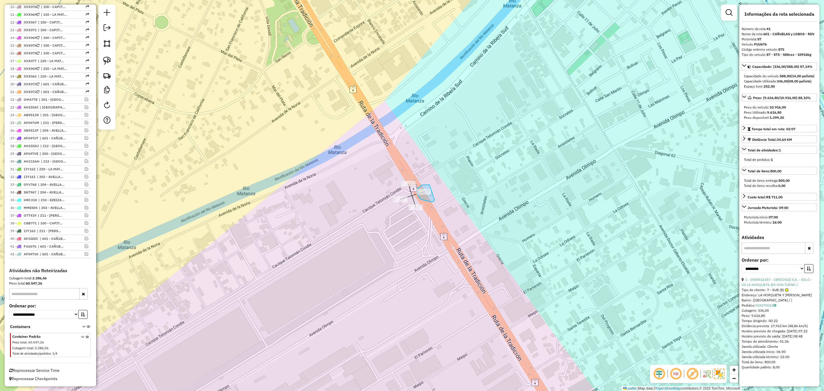
drag, startPoint x: 429, startPoint y: 185, endPoint x: 434, endPoint y: 199, distance: 15.9
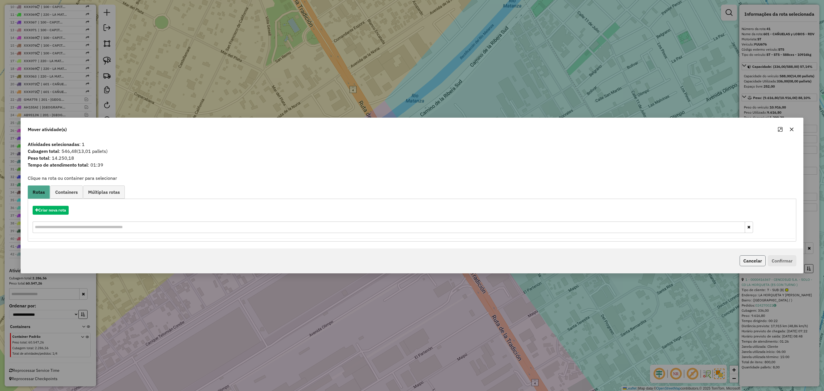
click at [753, 261] on button "Cancelar" at bounding box center [753, 260] width 26 height 11
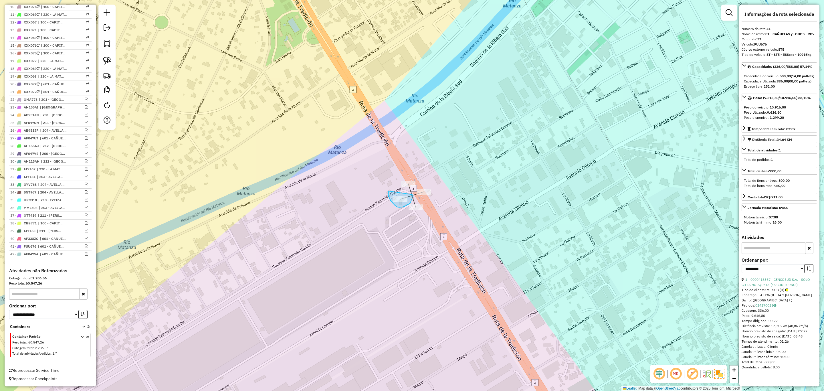
drag, startPoint x: 388, startPoint y: 191, endPoint x: 411, endPoint y: 194, distance: 22.6
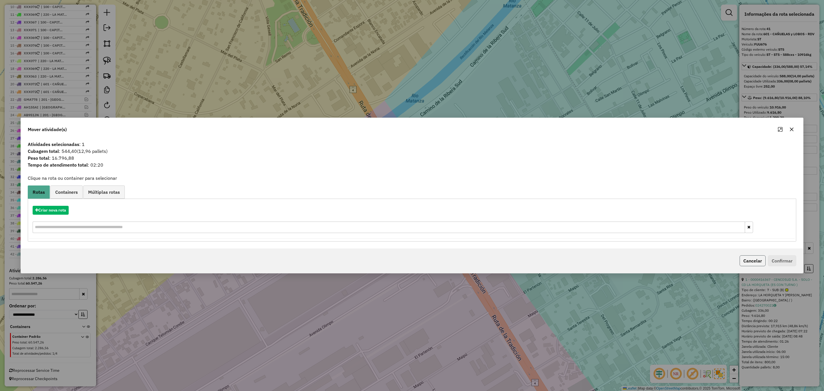
click at [748, 259] on button "Cancelar" at bounding box center [753, 260] width 26 height 11
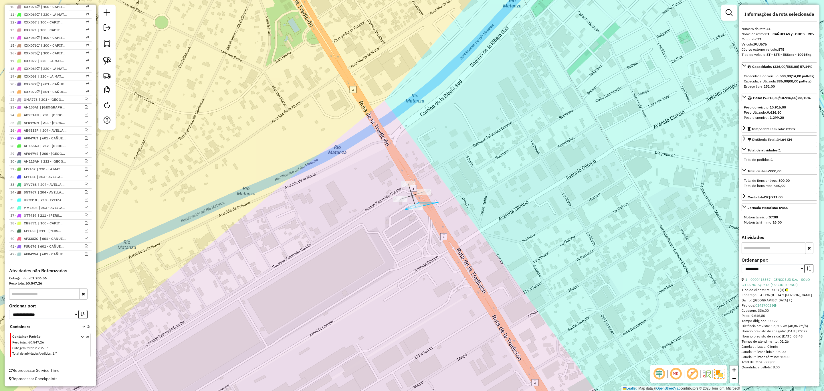
drag, startPoint x: 439, startPoint y: 202, endPoint x: 416, endPoint y: 219, distance: 28.4
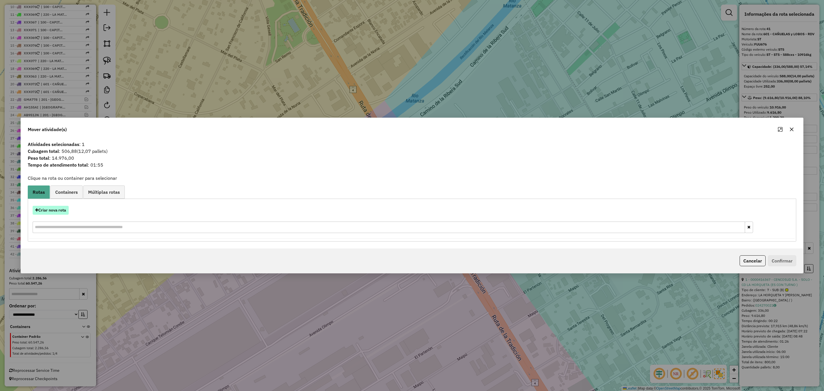
click at [53, 209] on button "Criar nova rota" at bounding box center [51, 210] width 36 height 9
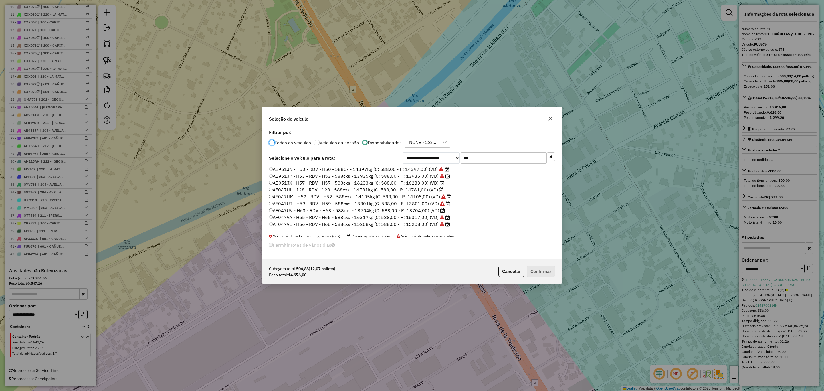
scroll to position [26, 0]
click at [416, 226] on label "GTL718 - H67 - RDV - H67 - 588cxs - 15938kg (C: 588,00 - P: 15938,00) (VD)" at bounding box center [355, 225] width 172 height 7
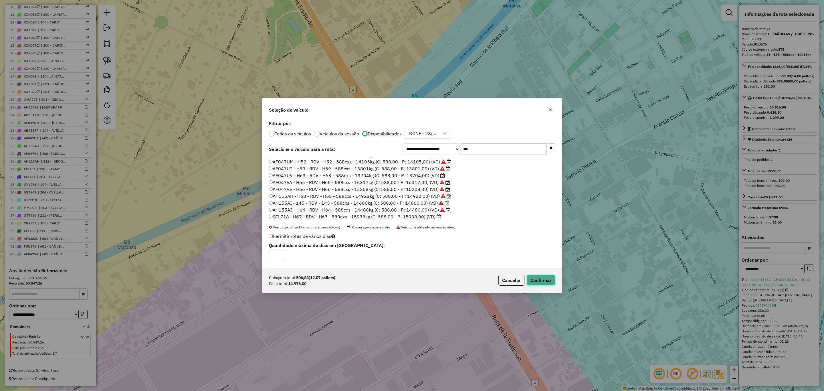
click at [536, 277] on button "Confirmar" at bounding box center [541, 280] width 28 height 11
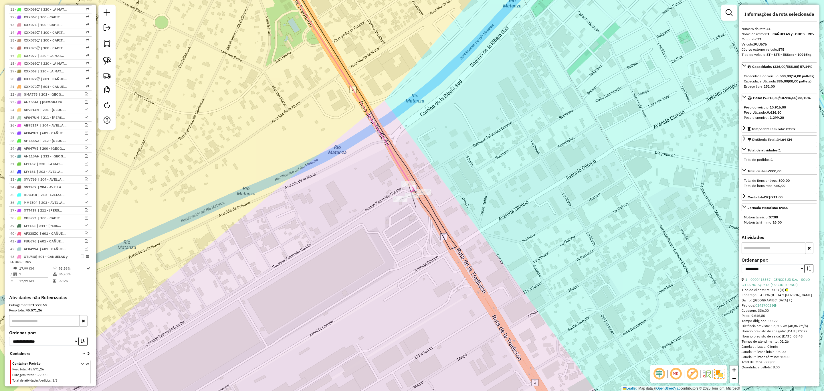
scroll to position [329, 0]
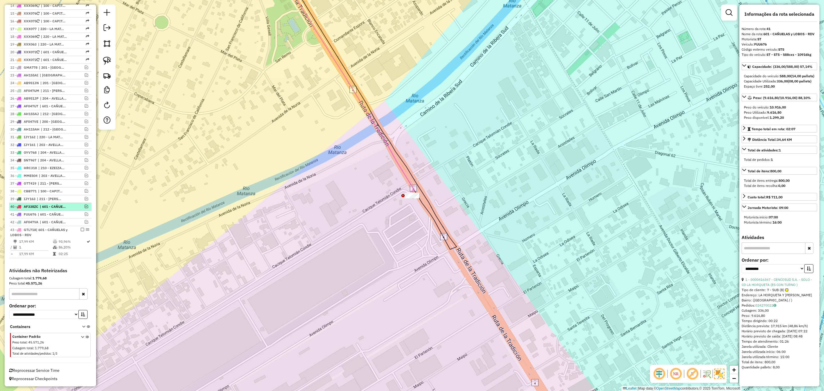
click at [81, 229] on em at bounding box center [82, 229] width 3 height 3
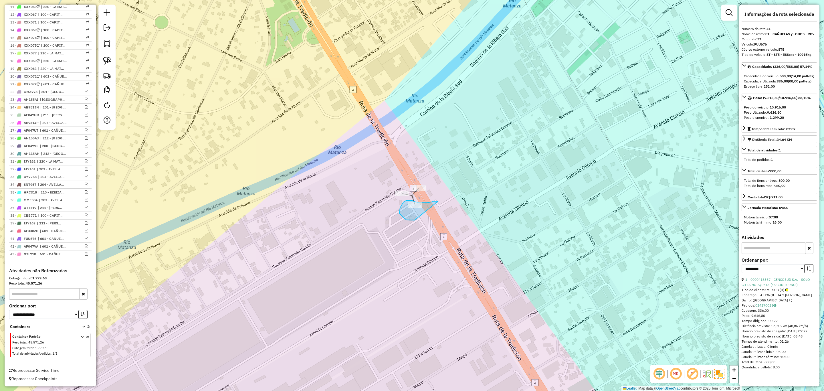
drag, startPoint x: 427, startPoint y: 203, endPoint x: 415, endPoint y: 220, distance: 21.4
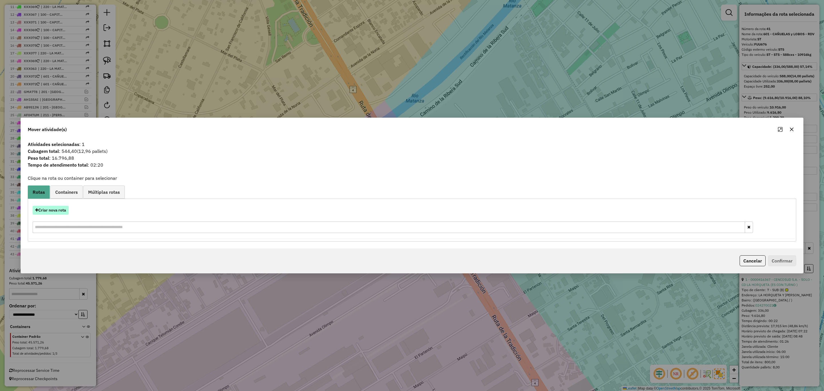
click at [49, 208] on button "Criar nova rota" at bounding box center [51, 210] width 36 height 9
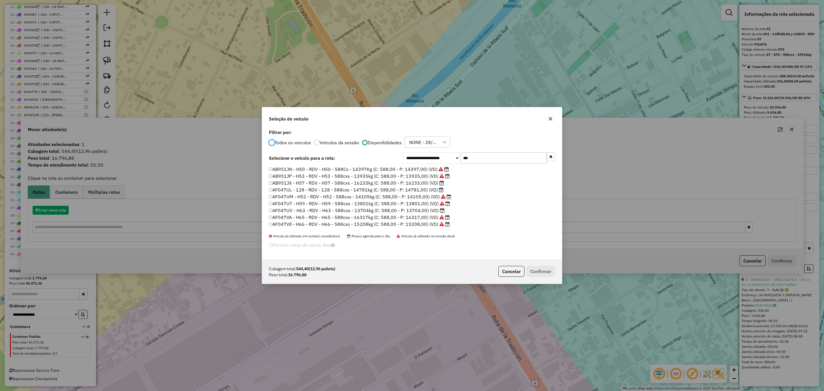
scroll to position [3, 2]
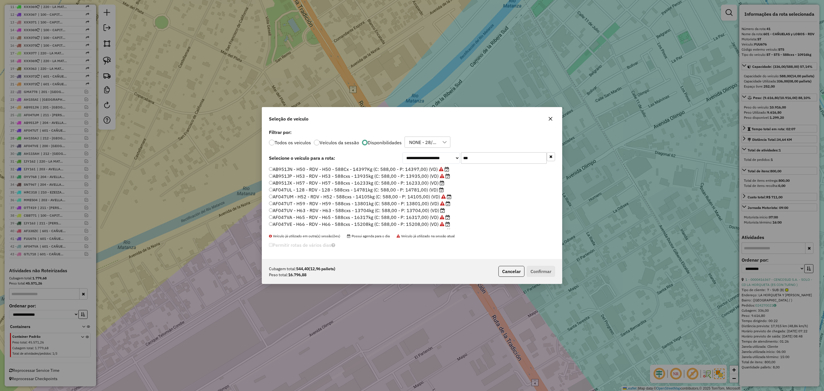
drag, startPoint x: 489, startPoint y: 158, endPoint x: 428, endPoint y: 146, distance: 62.1
click at [428, 146] on div "**********" at bounding box center [412, 193] width 300 height 131
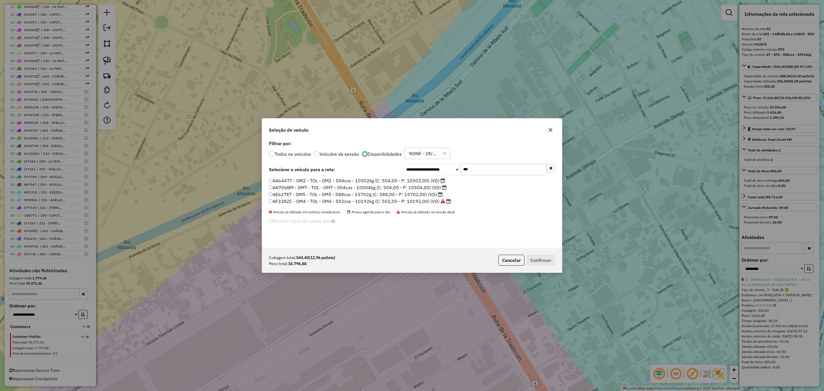
type input "***"
click at [401, 196] on label "AE627ET - OM5 - TOL - OM5 - 588cxs - 15702g (C: 588,00 - P: 15702,00) (VD)" at bounding box center [356, 194] width 174 height 7
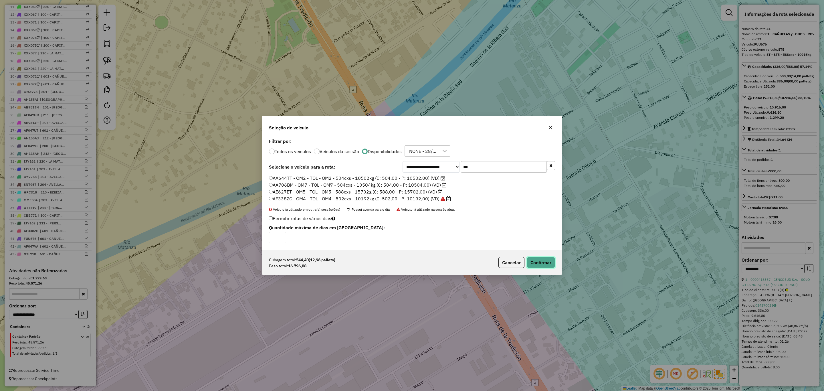
click at [548, 266] on button "Confirmar" at bounding box center [541, 262] width 28 height 11
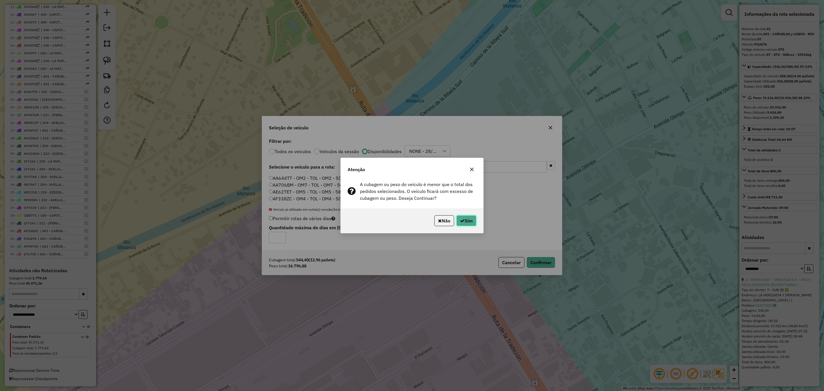
click at [464, 220] on button "Sim" at bounding box center [466, 220] width 20 height 11
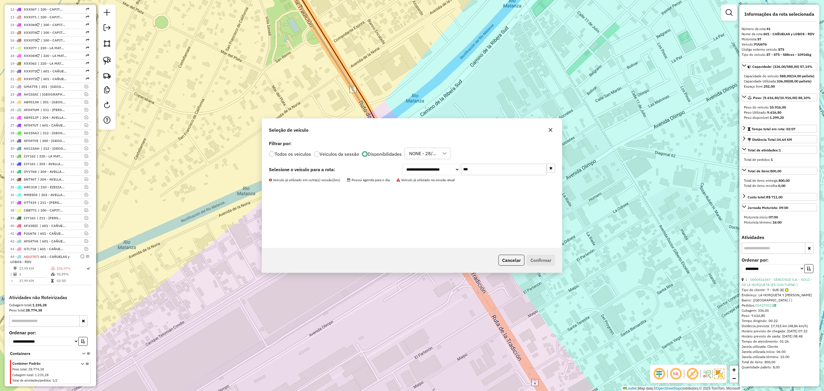
scroll to position [336, 0]
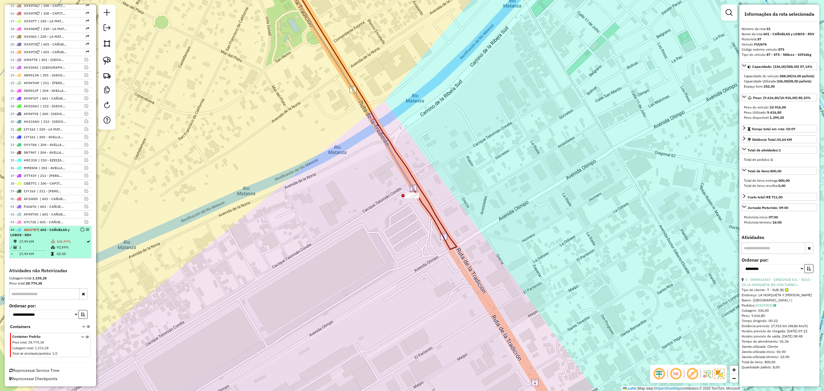
click at [81, 230] on em at bounding box center [82, 229] width 3 height 3
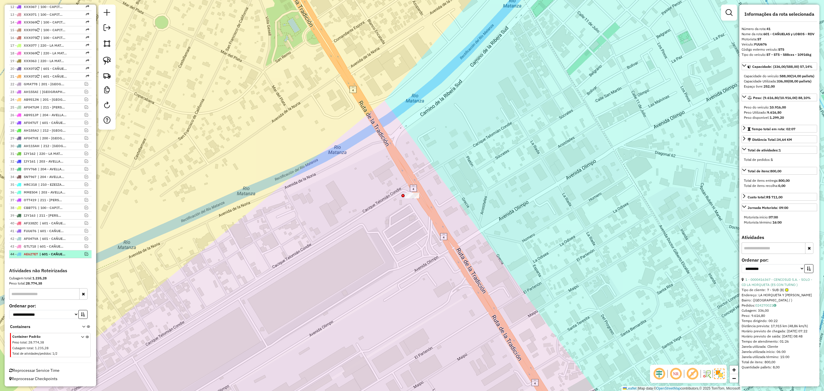
scroll to position [312, 0]
drag, startPoint x: 410, startPoint y: 178, endPoint x: 438, endPoint y: 178, distance: 27.8
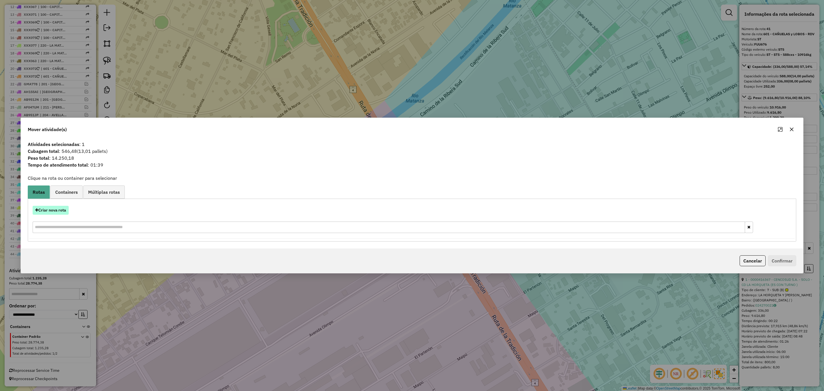
click at [54, 210] on button "Criar nova rota" at bounding box center [51, 210] width 36 height 9
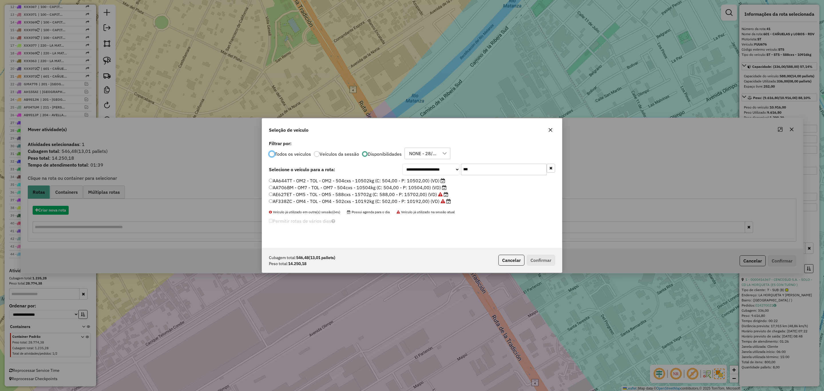
scroll to position [3, 2]
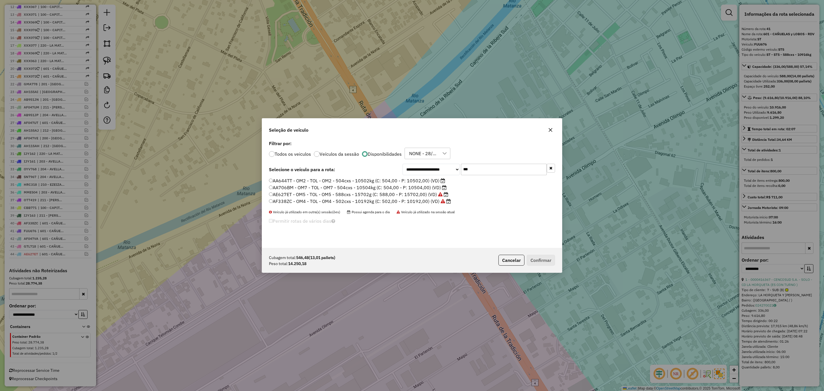
drag, startPoint x: 484, startPoint y: 166, endPoint x: 441, endPoint y: 168, distance: 43.0
click at [441, 168] on div "**********" at bounding box center [479, 169] width 153 height 11
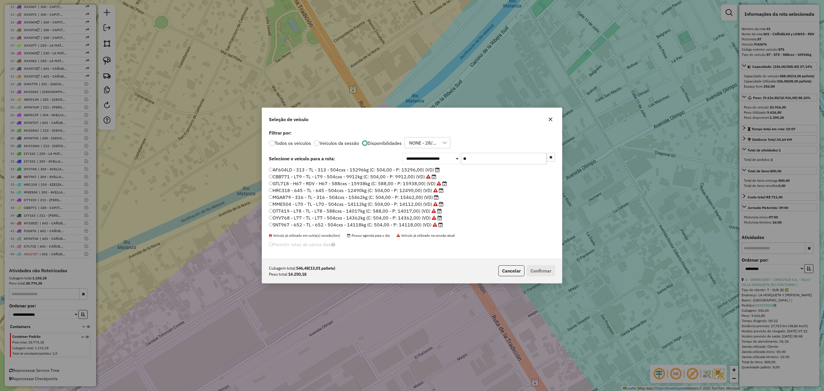
type input "**"
click at [405, 169] on label "AF604LD - 313 - TL - 313 - 504cxs - 15296kg (C: 504,00 - P: 15296,00) (VD)" at bounding box center [354, 169] width 171 height 7
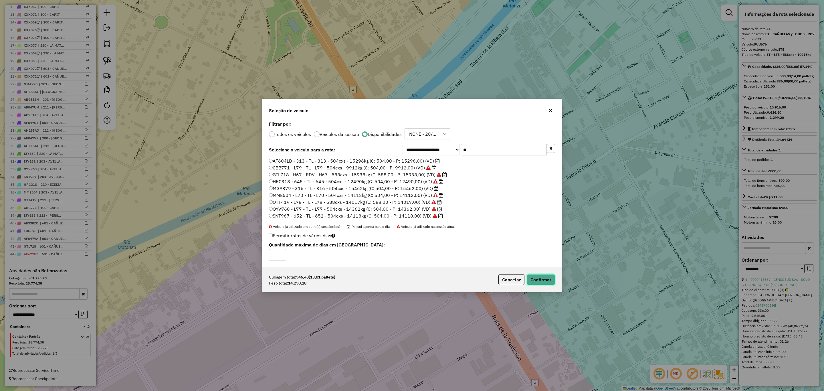
click at [536, 278] on button "Confirmar" at bounding box center [541, 279] width 28 height 11
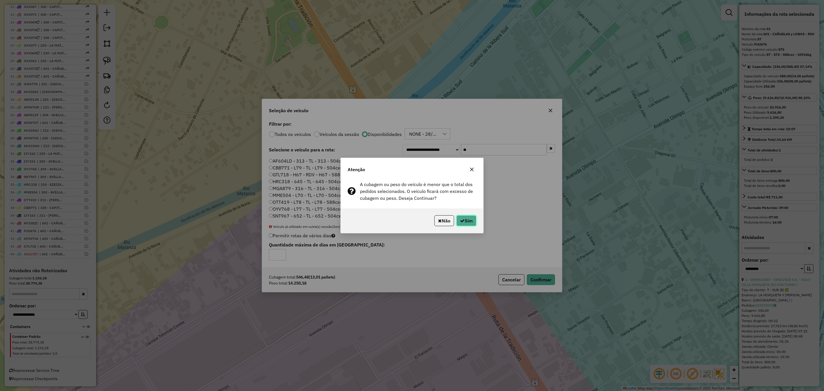
click at [467, 218] on button "Sim" at bounding box center [466, 220] width 20 height 11
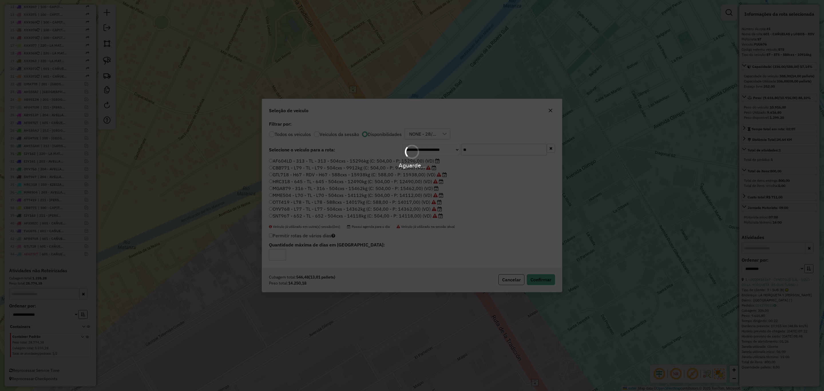
scroll to position [344, 0]
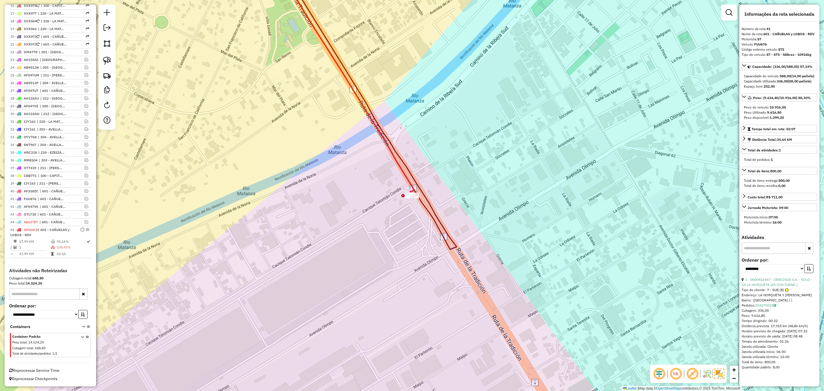
click at [404, 177] on icon at bounding box center [344, 76] width 141 height 231
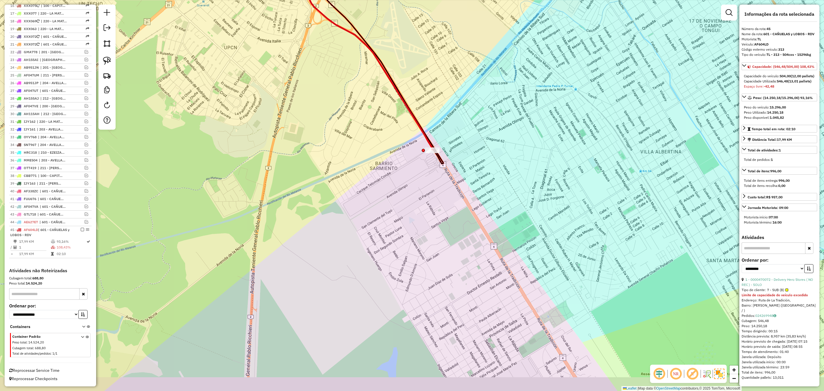
drag, startPoint x: 469, startPoint y: 195, endPoint x: 478, endPoint y: 182, distance: 16.0
click at [478, 182] on div "Janela de atendimento Grade de atendimento Capacidade Transportadoras Veículos …" at bounding box center [412, 195] width 824 height 391
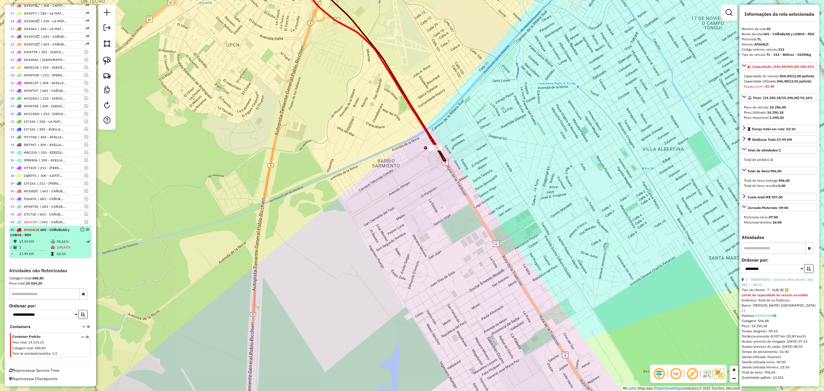
click at [81, 229] on em at bounding box center [82, 229] width 3 height 3
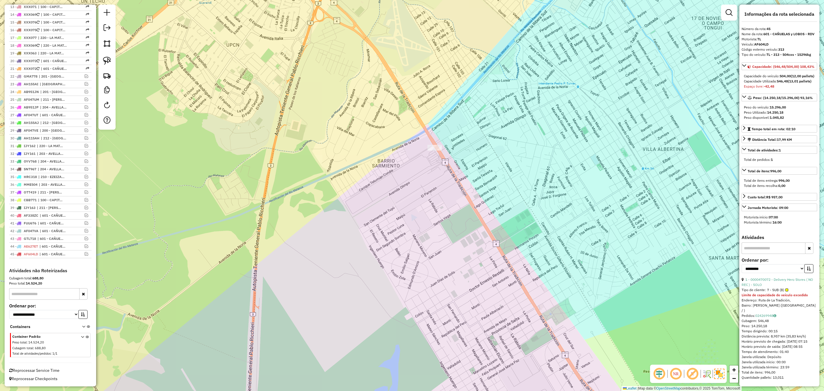
click at [431, 139] on div "Janela de atendimento Grade de atendimento Capacidade Transportadoras Veículos …" at bounding box center [412, 195] width 824 height 391
drag, startPoint x: 452, startPoint y: 139, endPoint x: 441, endPoint y: 159, distance: 22.1
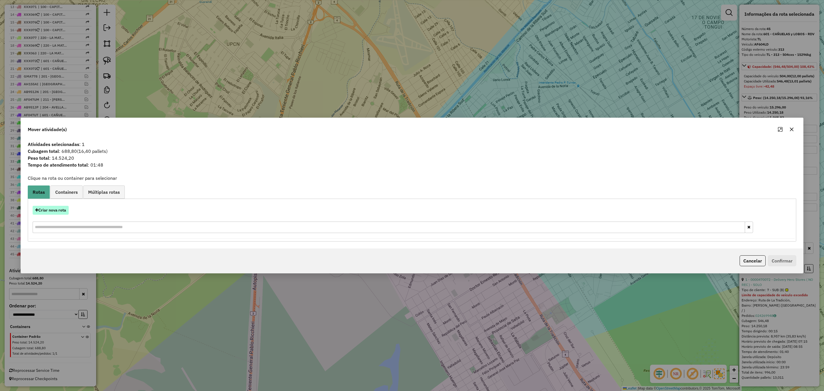
click at [56, 209] on button "Criar nova rota" at bounding box center [51, 210] width 36 height 9
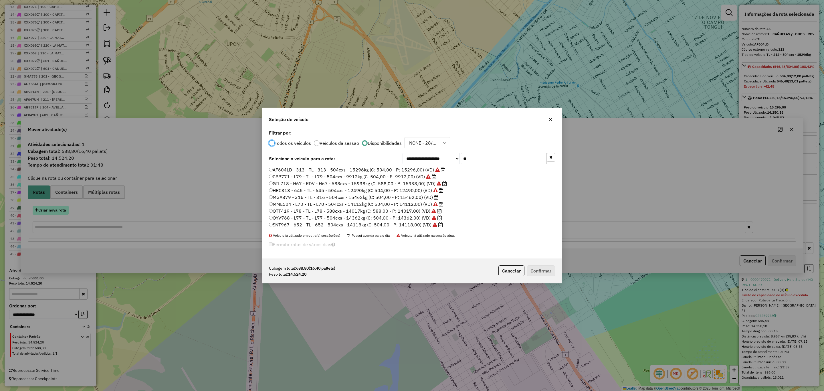
scroll to position [3, 2]
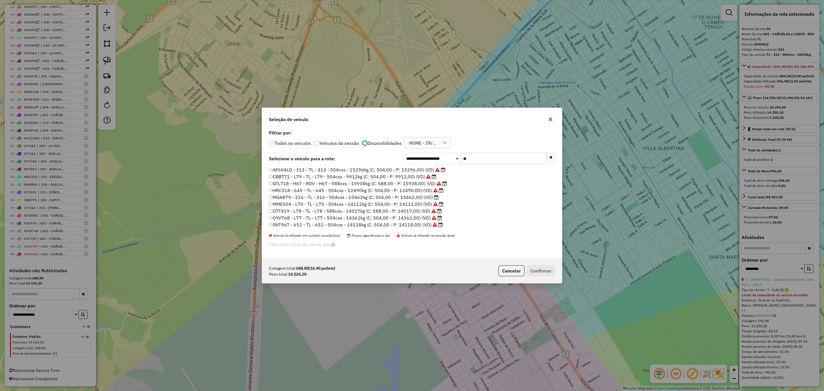
drag, startPoint x: 474, startPoint y: 156, endPoint x: 453, endPoint y: 155, distance: 21.5
click at [453, 155] on div "**********" at bounding box center [479, 158] width 153 height 11
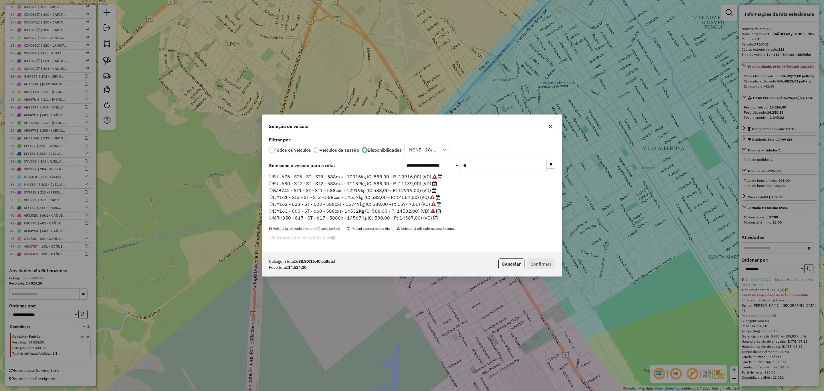
type input "**"
click at [420, 219] on label "MRH350 - 617 - ST - 617 - 588Cx - 14567Kg (C: 588,00 - P: 14567,00) (VD)" at bounding box center [353, 217] width 169 height 7
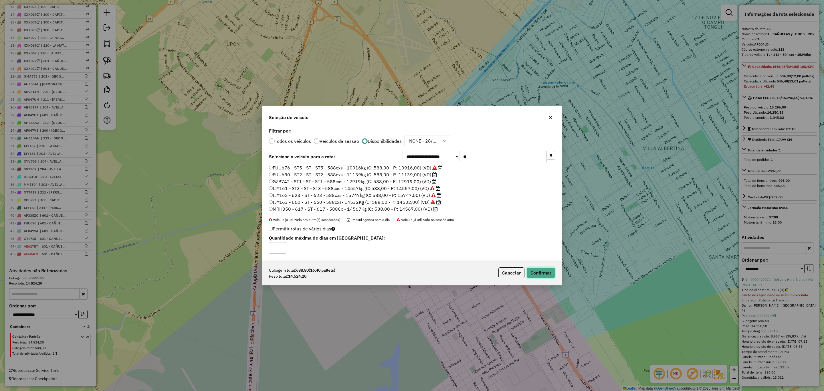
click at [544, 271] on button "Confirmar" at bounding box center [541, 272] width 28 height 11
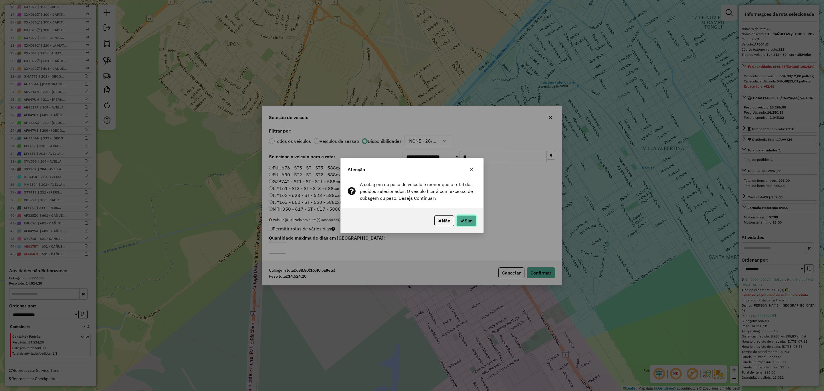
click at [463, 217] on button "Sim" at bounding box center [466, 220] width 20 height 11
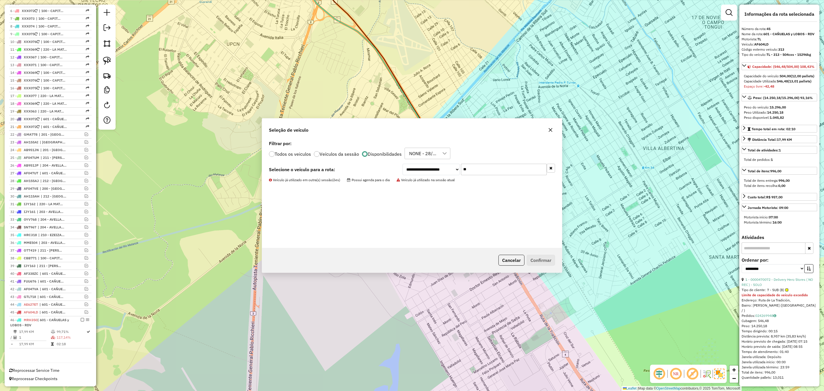
scroll to position [262, 0]
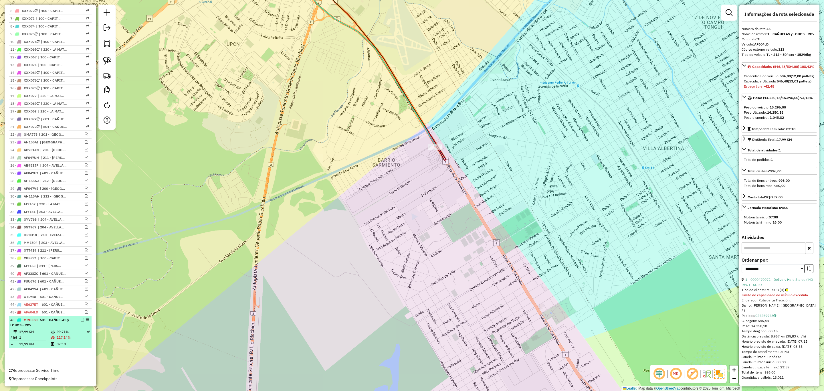
click at [82, 320] on em at bounding box center [82, 319] width 3 height 3
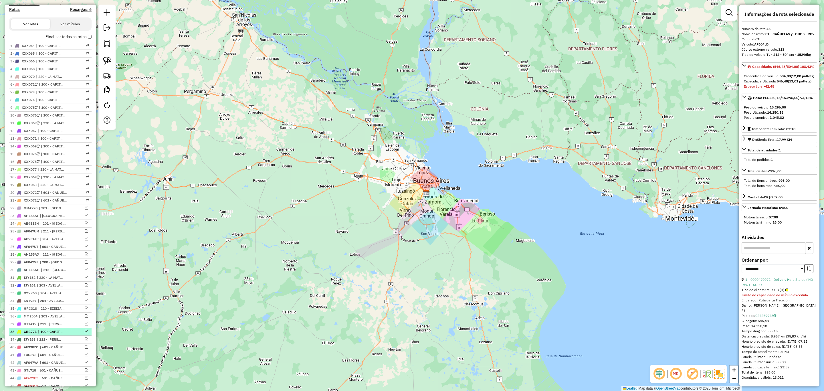
scroll to position [151, 0]
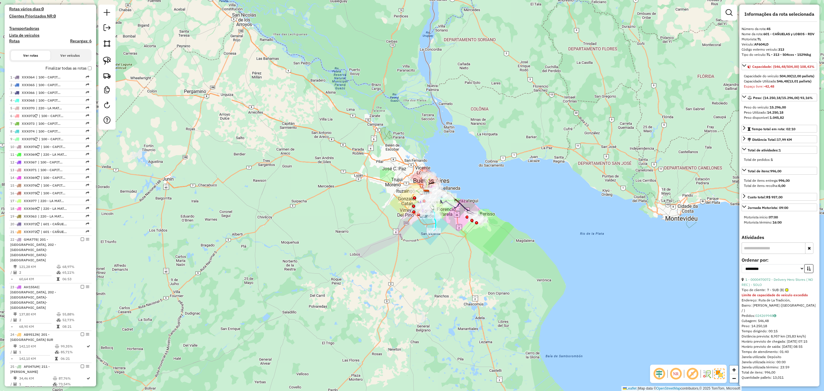
click at [728, 13] on em at bounding box center [729, 12] width 7 height 7
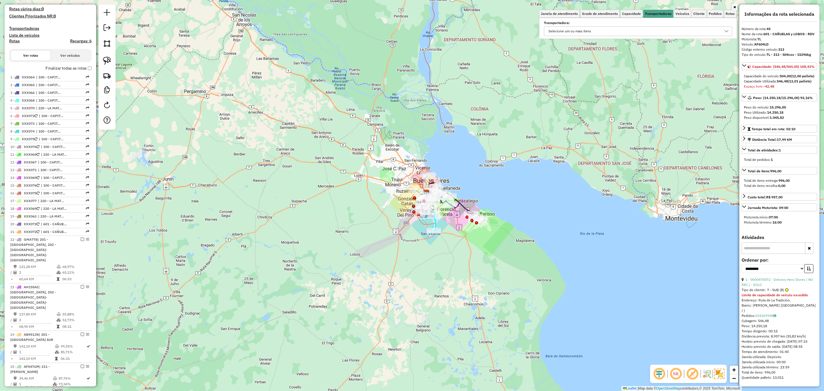
click at [656, 27] on div "Selecione um ou mais itens" at bounding box center [633, 31] width 175 height 9
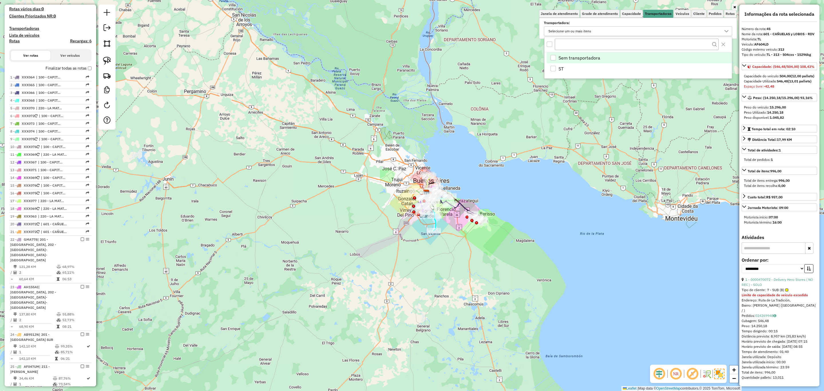
scroll to position [3, 20]
click at [573, 130] on div "Janela de atendimento Grade de atendimento Capacidade Transportadoras Veículos …" at bounding box center [412, 195] width 824 height 391
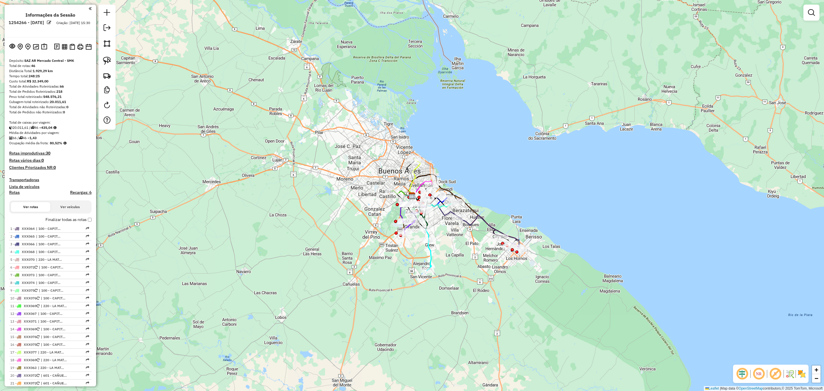
click at [802, 373] on img at bounding box center [801, 373] width 9 height 9
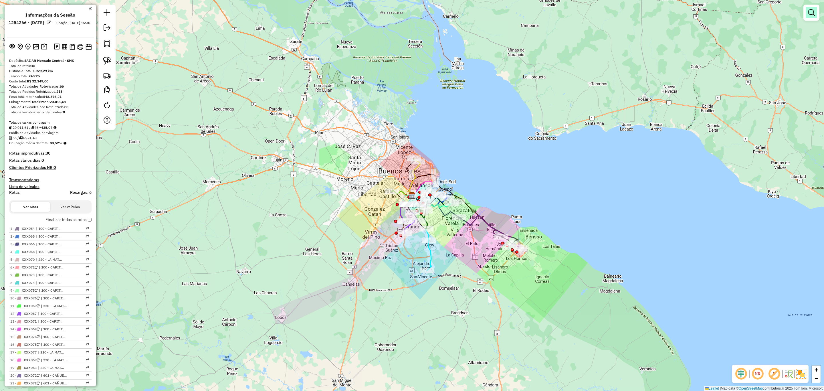
click at [806, 11] on link at bounding box center [811, 12] width 11 height 11
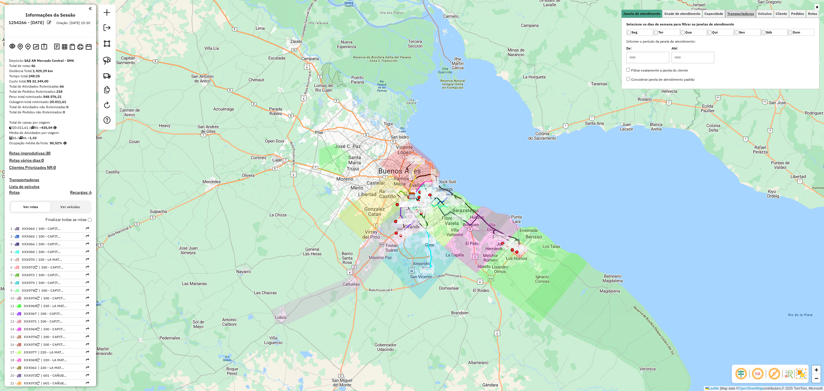
click at [743, 15] on span "Transportadoras" at bounding box center [740, 13] width 27 height 3
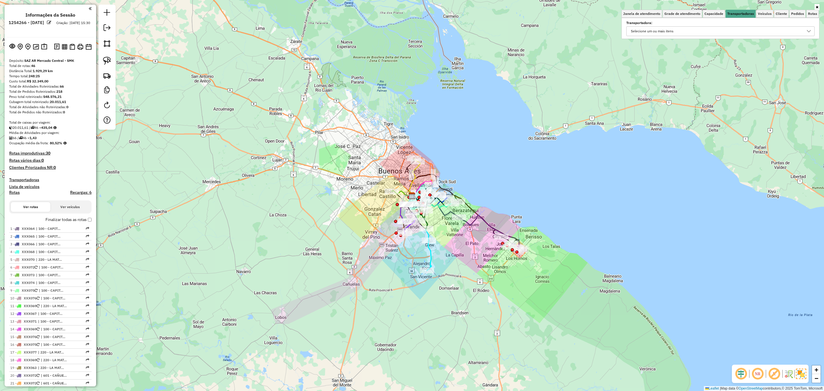
click at [674, 31] on div "Selecione um ou mais itens" at bounding box center [652, 31] width 47 height 9
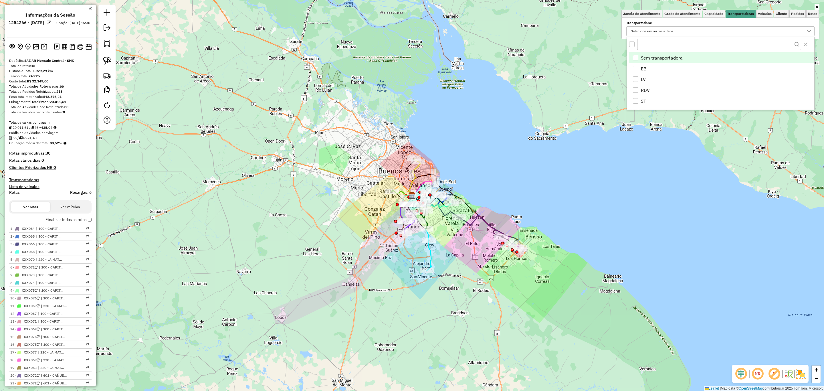
scroll to position [3, 20]
click at [635, 90] on div "RDV" at bounding box center [635, 89] width 5 height 5
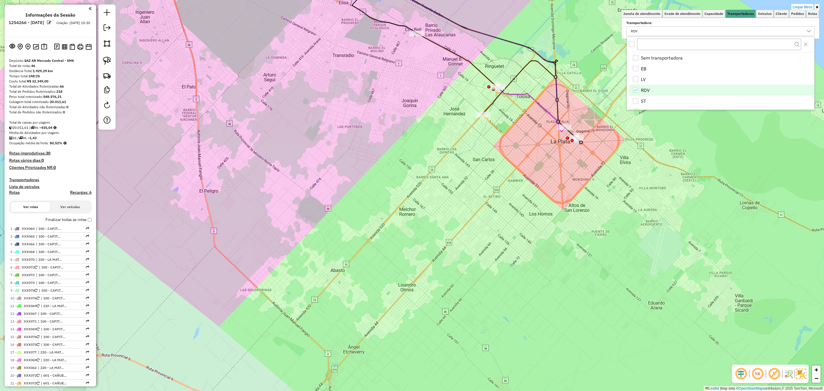
click at [536, 100] on icon at bounding box center [447, 48] width 217 height 174
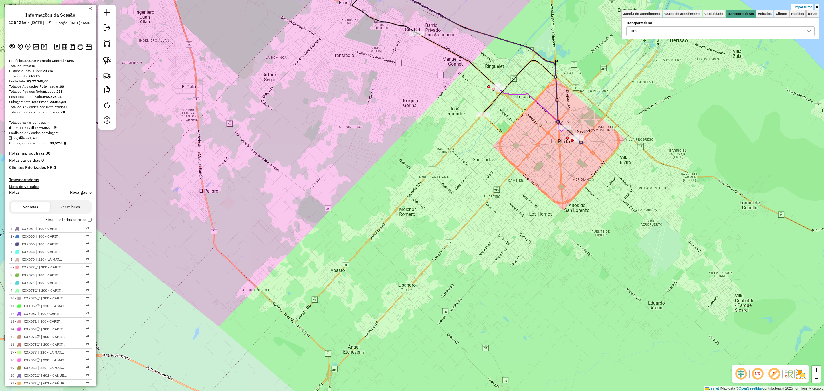
select select "**********"
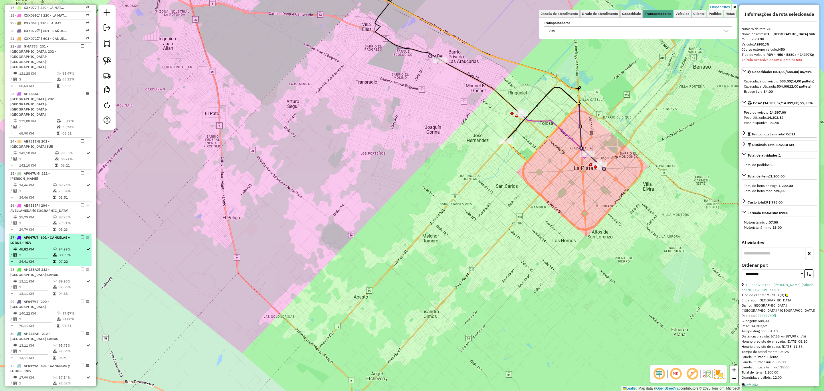
scroll to position [319, 0]
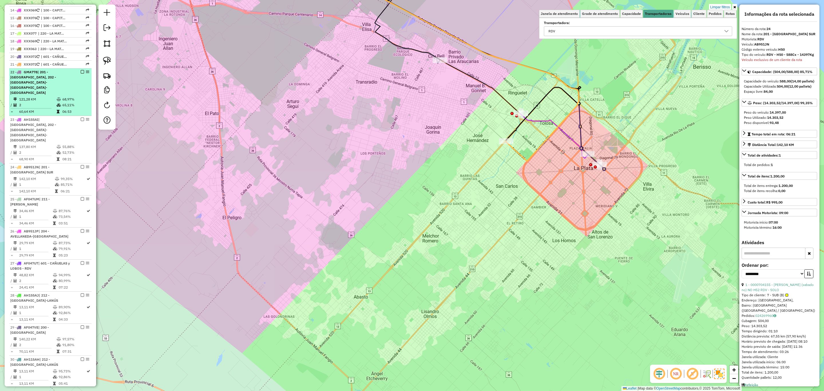
click at [33, 83] on div "22 - GMA778 | 201 - [GEOGRAPHIC_DATA], 202 - [GEOGRAPHIC_DATA]-[GEOGRAPHIC_DATA…" at bounding box center [40, 83] width 61 height 26
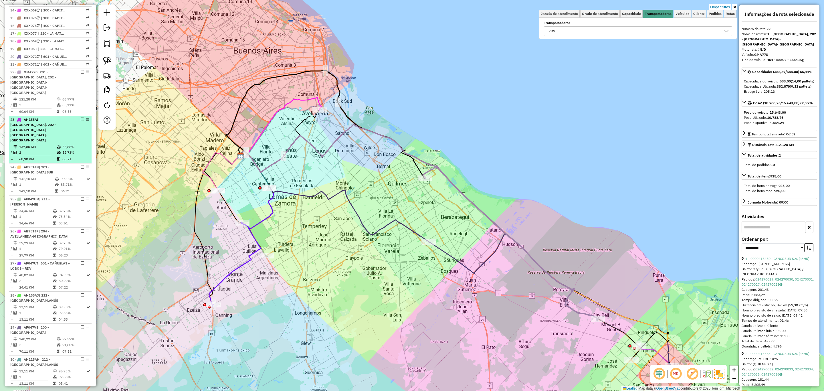
click at [34, 124] on span "| [GEOGRAPHIC_DATA], 202 - [GEOGRAPHIC_DATA]-[GEOGRAPHIC_DATA]-[GEOGRAPHIC_DATA]" at bounding box center [33, 129] width 46 height 25
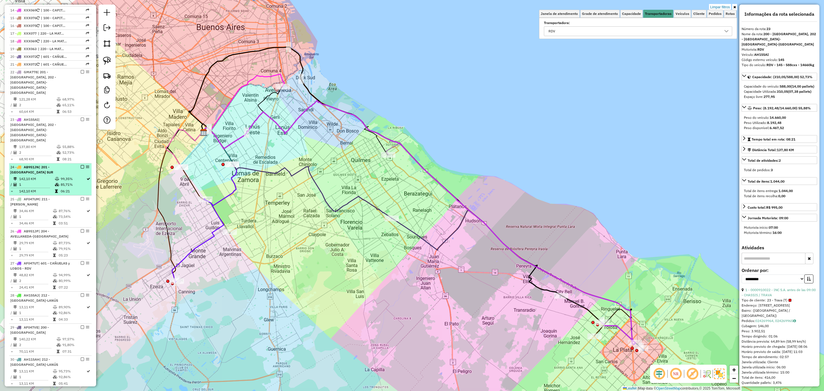
click at [39, 165] on span "AB951JN" at bounding box center [31, 167] width 15 height 4
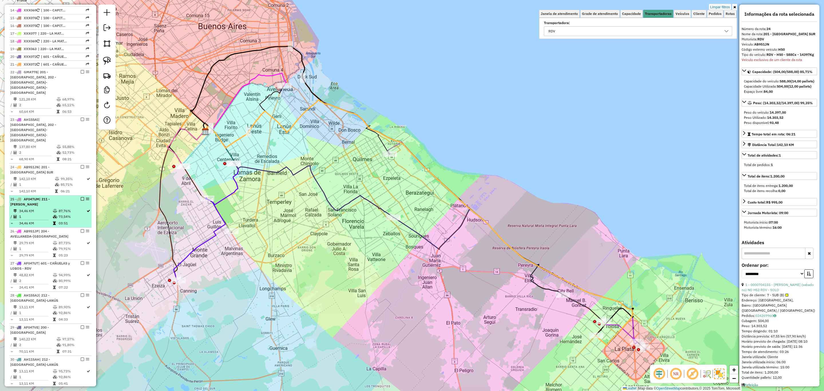
click at [39, 197] on span "| 211 - [PERSON_NAME]" at bounding box center [29, 201] width 39 height 9
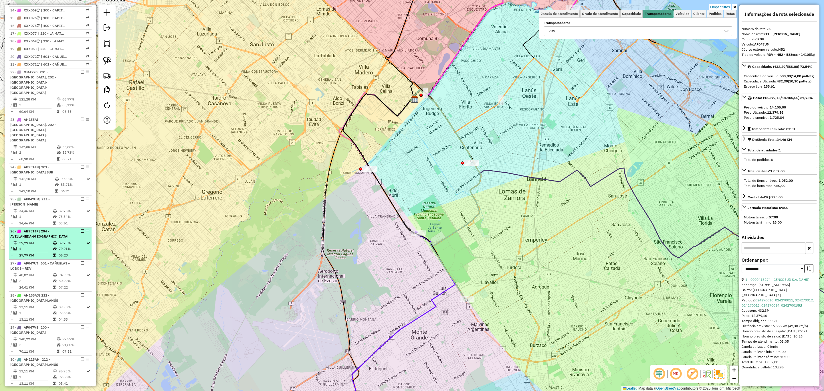
click at [42, 229] on span "| 204 - AVELLANEDA-[GEOGRAPHIC_DATA]" at bounding box center [39, 233] width 58 height 9
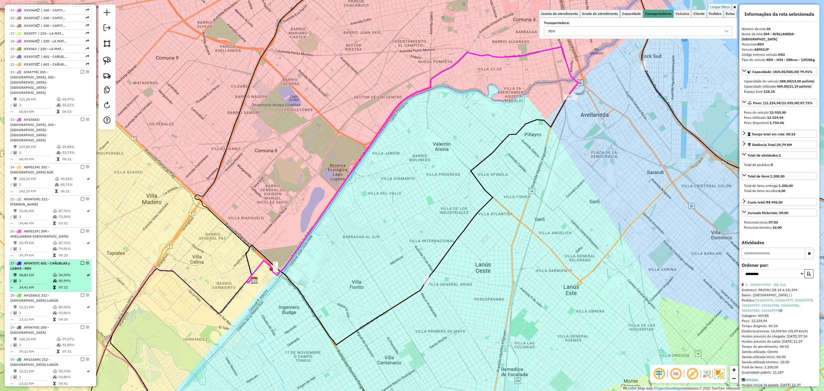
drag, startPoint x: 38, startPoint y: 224, endPoint x: 38, endPoint y: 242, distance: 18.0
click at [38, 238] on li "26 - AB951JP | 204 - AVELLANEDA-[GEOGRAPHIC_DATA] 29,79 KM 87,73% / 1 79,91% = …" at bounding box center [50, 243] width 82 height 32
click at [38, 272] on td "48,82 KM" at bounding box center [36, 275] width 34 height 6
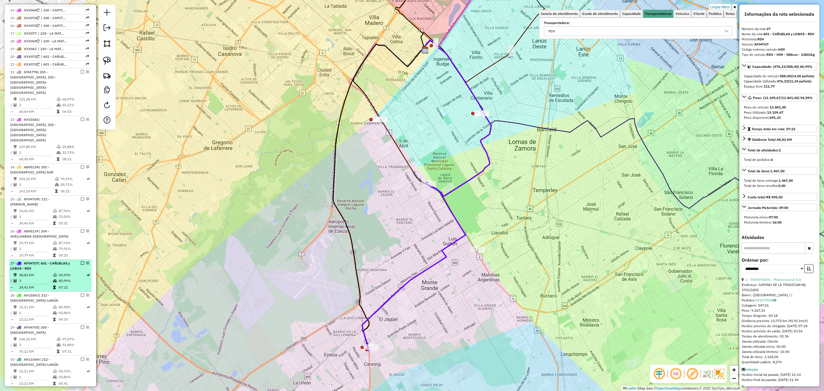
click at [81, 261] on em at bounding box center [82, 262] width 3 height 3
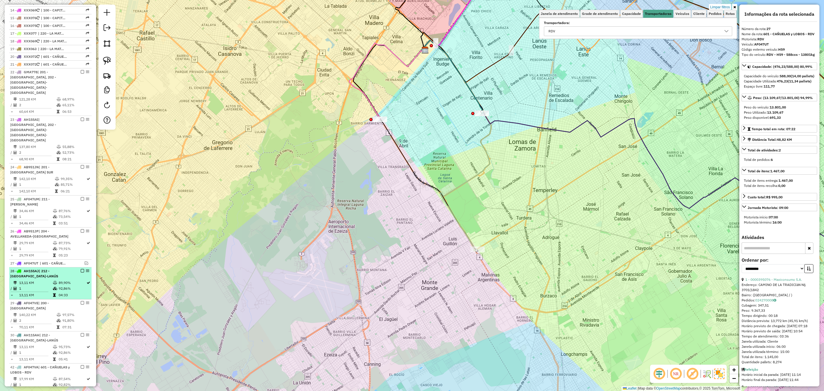
click at [39, 280] on td "13,11 KM" at bounding box center [36, 283] width 34 height 6
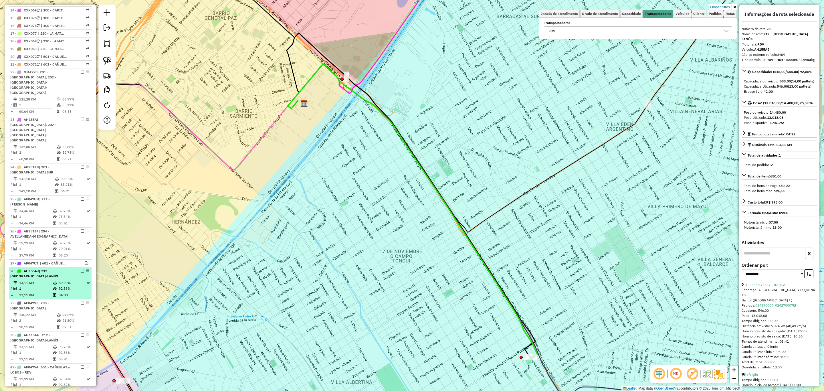
click at [81, 269] on em at bounding box center [82, 270] width 3 height 3
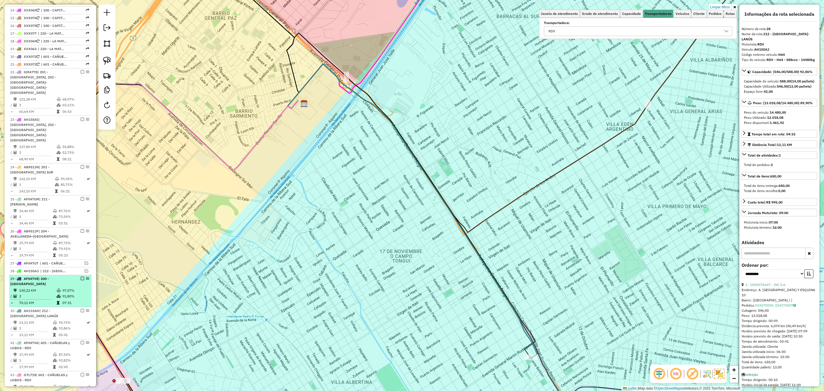
click at [44, 288] on td "140,22 KM" at bounding box center [37, 291] width 37 height 6
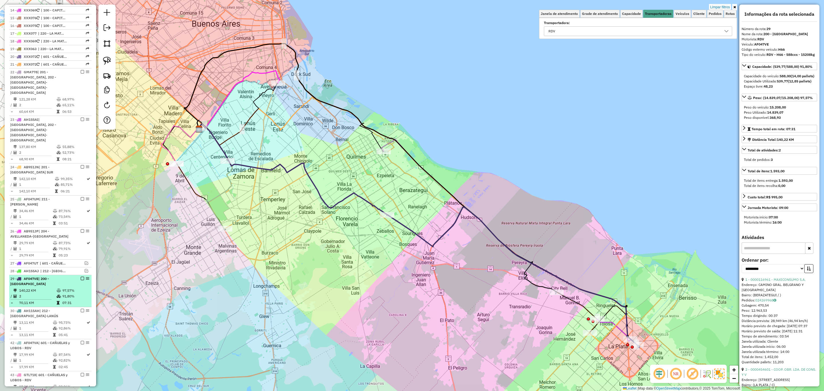
scroll to position [356, 0]
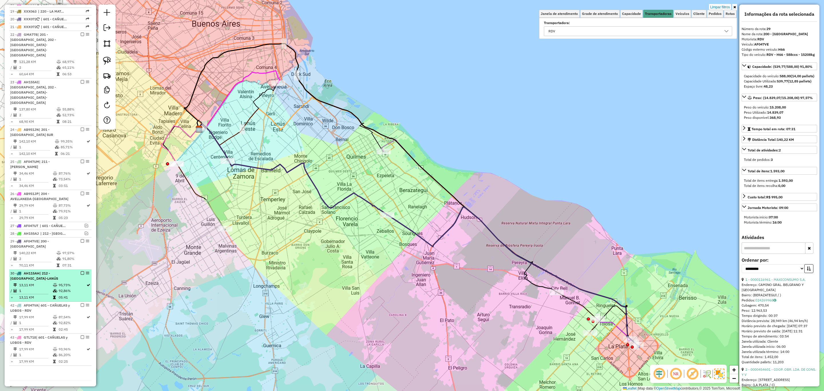
click at [47, 282] on td "13,11 KM" at bounding box center [36, 285] width 34 height 6
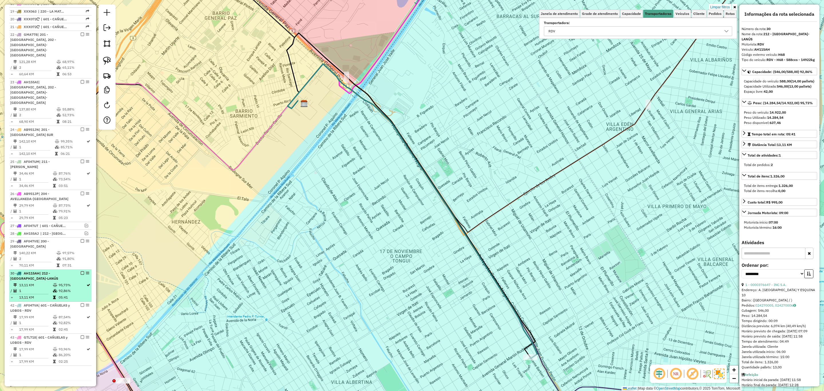
click at [81, 271] on em at bounding box center [82, 272] width 3 height 3
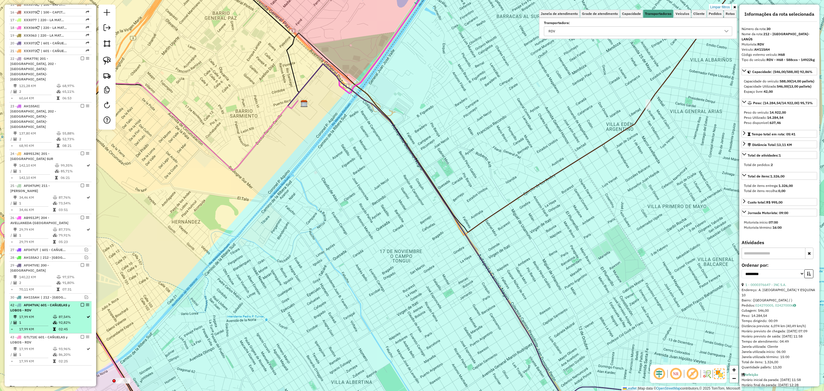
click at [47, 314] on td "17,99 KM" at bounding box center [36, 317] width 34 height 6
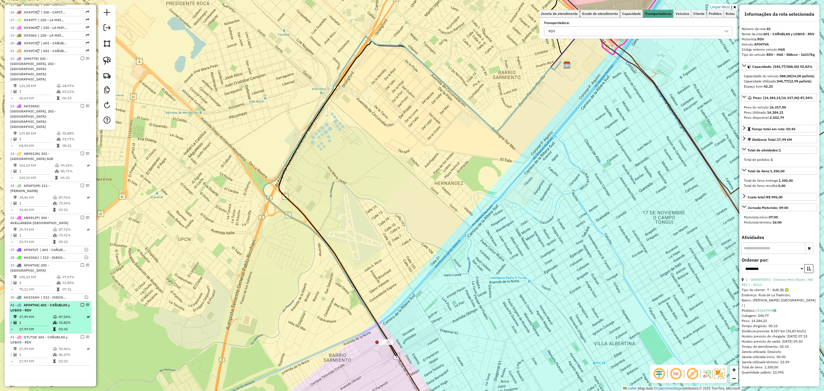
click at [81, 303] on em at bounding box center [82, 304] width 3 height 3
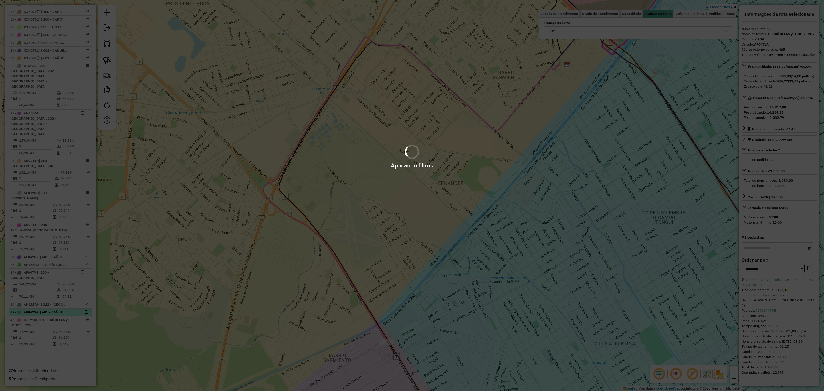
scroll to position [308, 0]
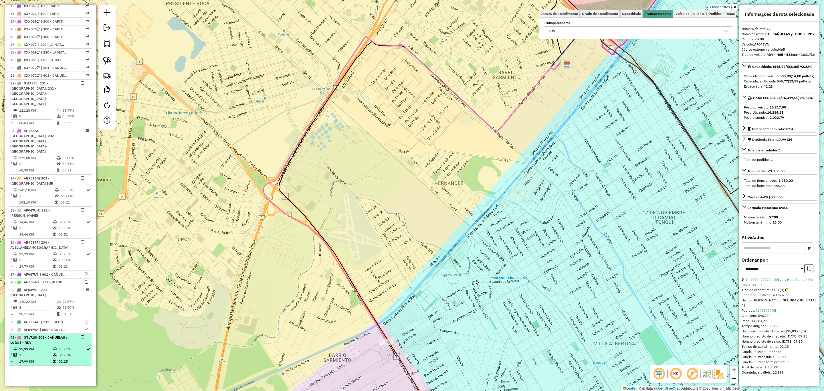
click at [43, 346] on td "17,99 KM" at bounding box center [36, 349] width 34 height 6
click at [50, 346] on td "17,99 KM" at bounding box center [36, 349] width 34 height 6
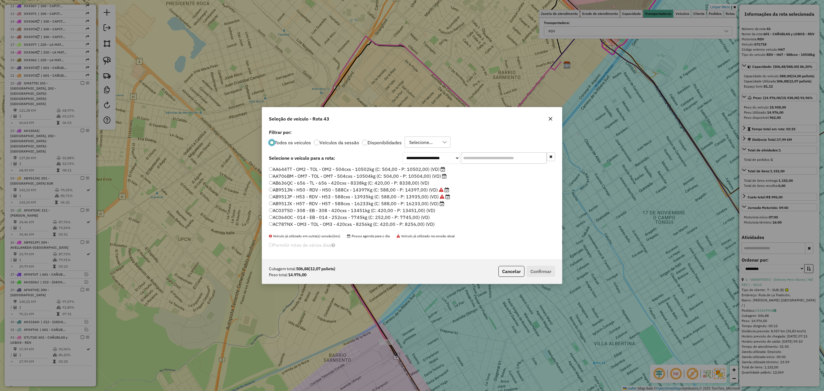
scroll to position [3, 2]
click at [470, 158] on input "text" at bounding box center [504, 157] width 86 height 11
click at [366, 142] on div at bounding box center [365, 143] width 6 height 6
click at [471, 157] on input "text" at bounding box center [504, 157] width 86 height 11
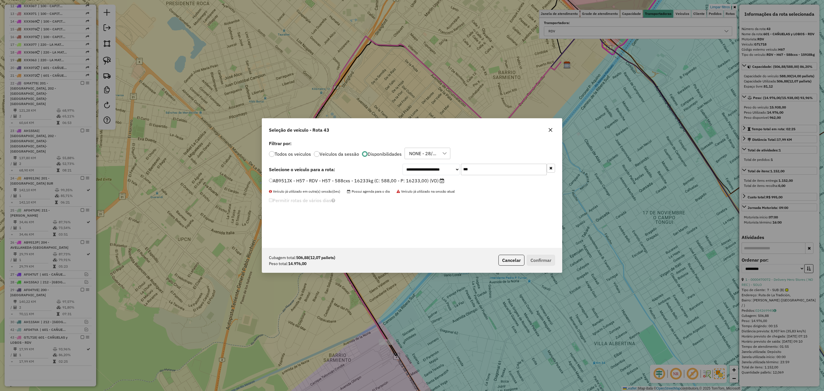
type input "***"
click at [402, 180] on label "AB951JX - H57 - RDV - H57 - 588cxs - 16233kg (C: 588,00 - P: 16233,00) (VD)" at bounding box center [356, 180] width 175 height 7
click at [539, 260] on button "Confirmar" at bounding box center [541, 260] width 28 height 11
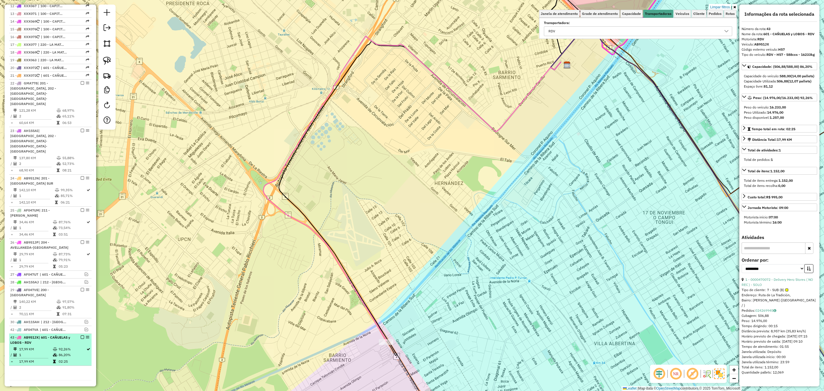
click at [81, 335] on em at bounding box center [82, 336] width 3 height 3
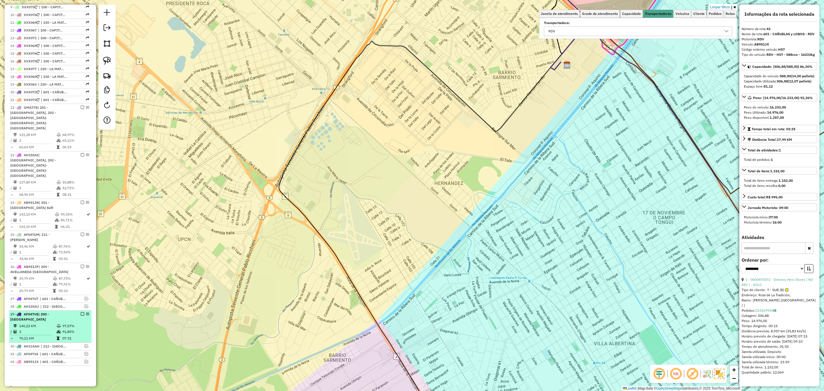
click at [62, 323] on td "97,57%" at bounding box center [75, 326] width 27 height 6
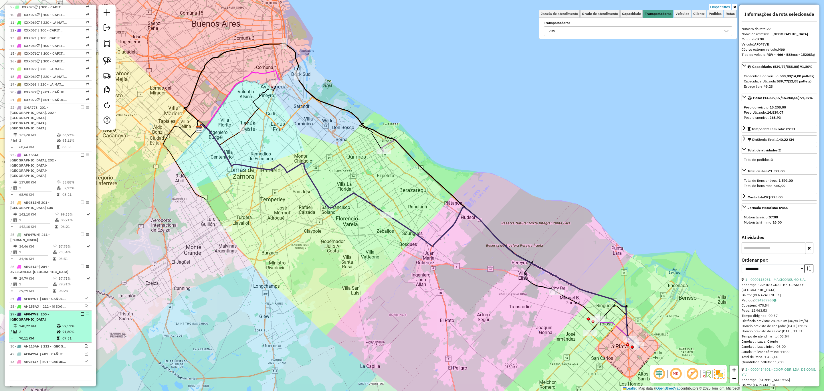
click at [81, 312] on em at bounding box center [82, 313] width 3 height 3
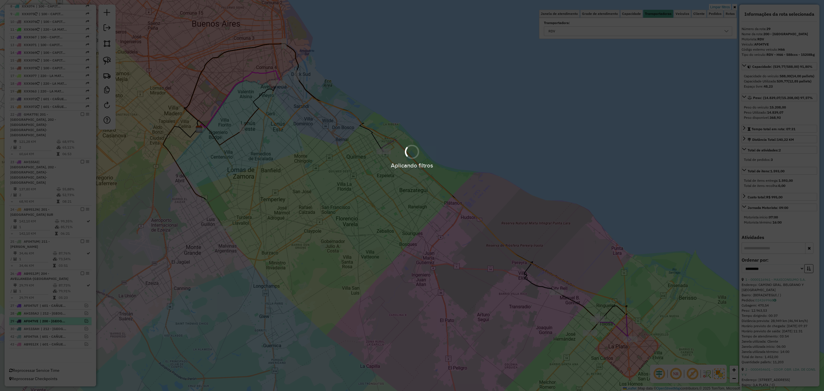
scroll to position [259, 0]
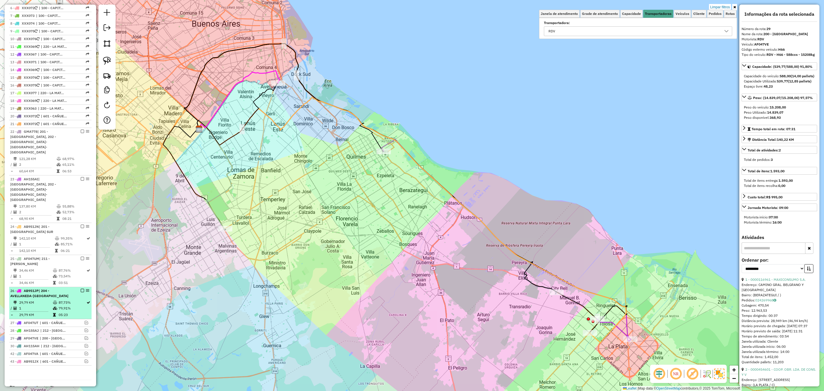
click at [54, 300] on td at bounding box center [56, 303] width 6 height 6
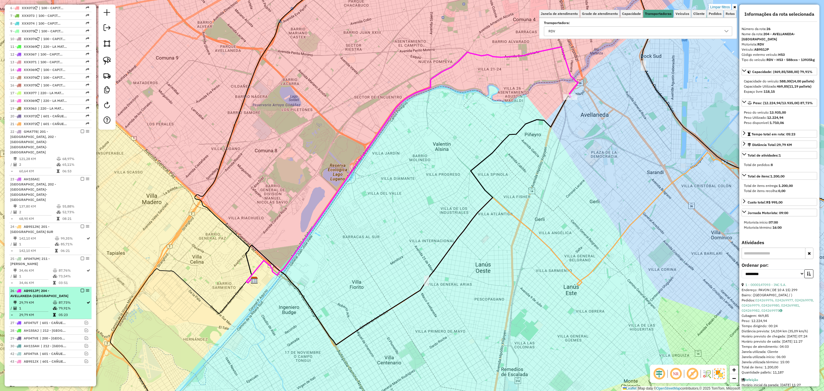
click at [81, 289] on em at bounding box center [82, 290] width 3 height 3
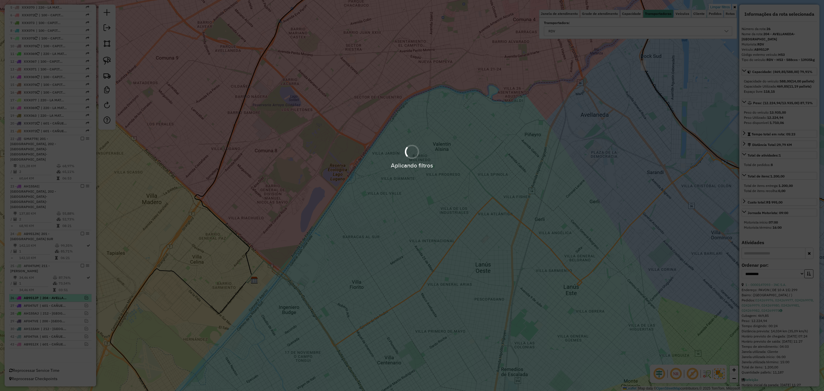
scroll to position [235, 0]
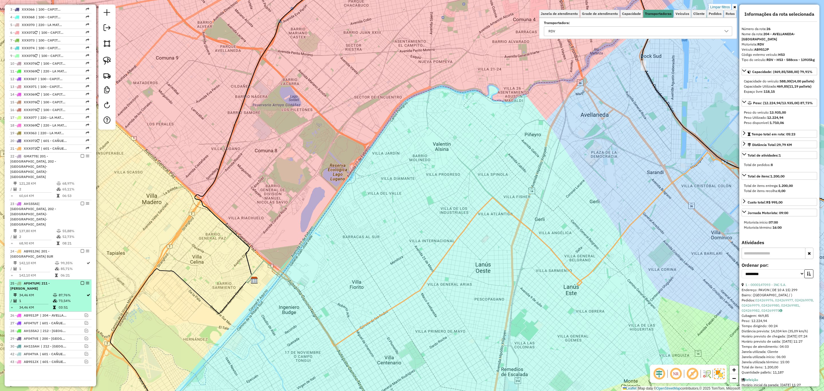
click at [46, 292] on td "34,46 KM" at bounding box center [36, 295] width 34 height 6
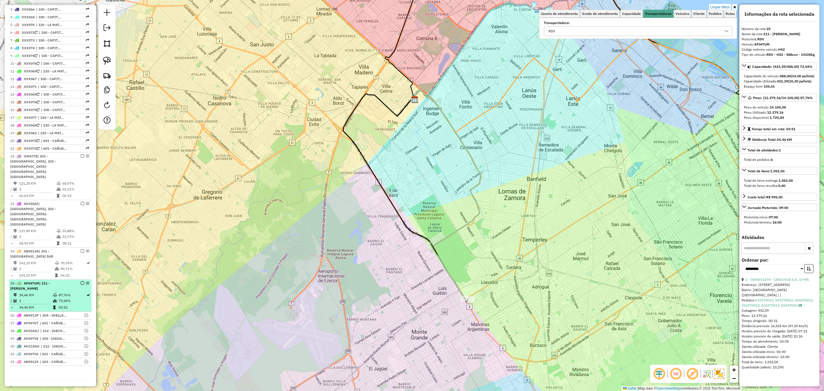
click at [81, 281] on em at bounding box center [82, 282] width 3 height 3
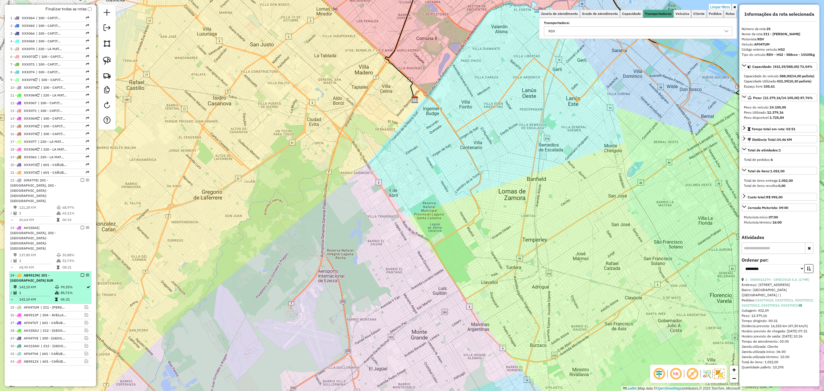
click at [47, 273] on div "24 - AB951JN | 201 - [GEOGRAPHIC_DATA] SUR" at bounding box center [40, 278] width 61 height 10
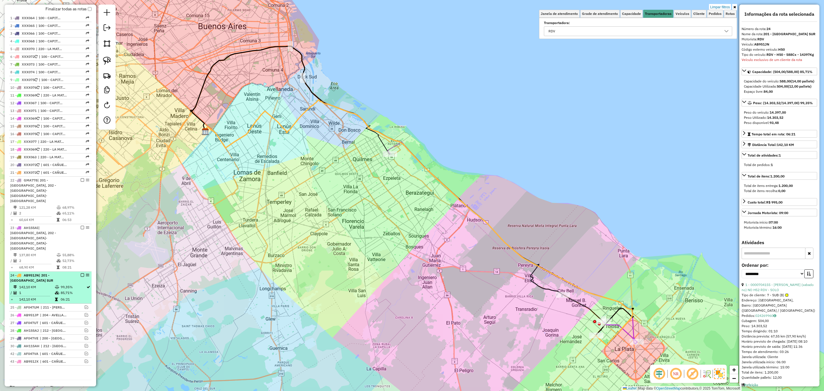
click at [81, 273] on em at bounding box center [82, 274] width 3 height 3
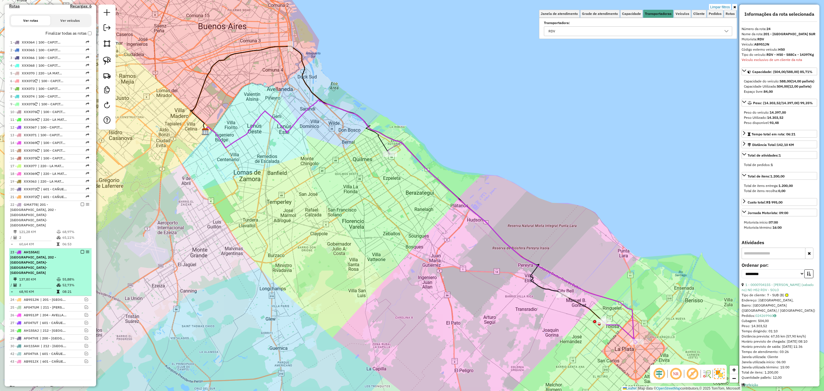
click at [43, 276] on td "137,80 KM" at bounding box center [37, 279] width 37 height 6
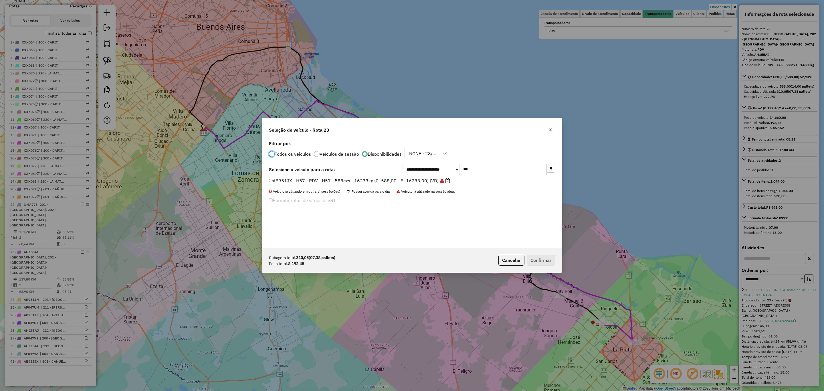
scroll to position [3, 2]
drag, startPoint x: 476, startPoint y: 167, endPoint x: 436, endPoint y: 160, distance: 40.2
click at [436, 160] on div "**********" at bounding box center [412, 193] width 300 height 109
type input "***"
click at [399, 180] on label "AF047UV - H63 - RDV - H63 - 588cxs - 13704kg (C: 588,00 - P: 13704,00) (VD)" at bounding box center [357, 180] width 176 height 7
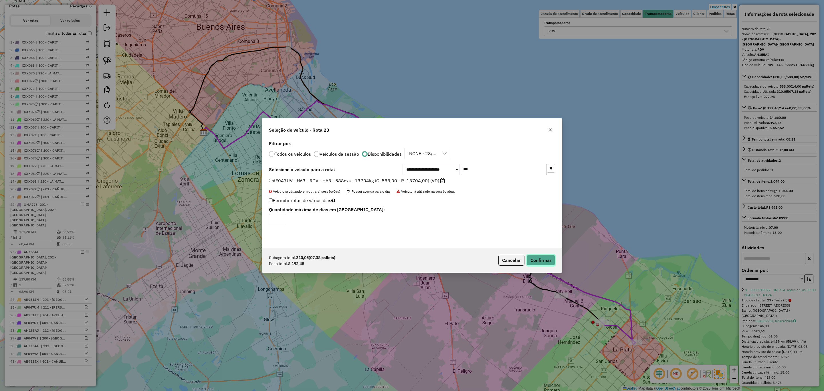
click at [540, 260] on button "Confirmar" at bounding box center [541, 260] width 28 height 11
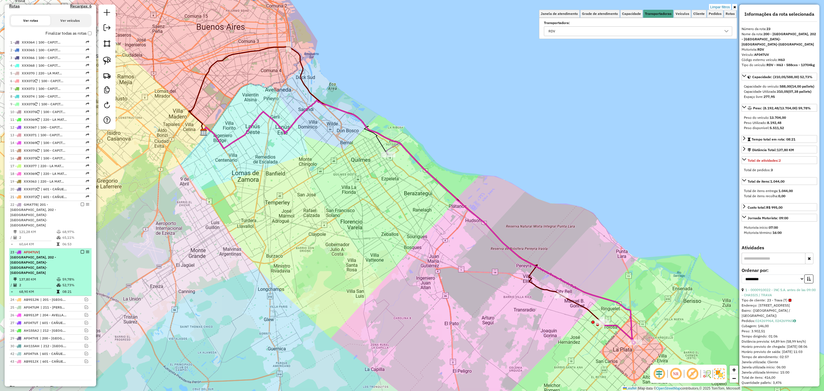
click at [81, 250] on em at bounding box center [82, 251] width 3 height 3
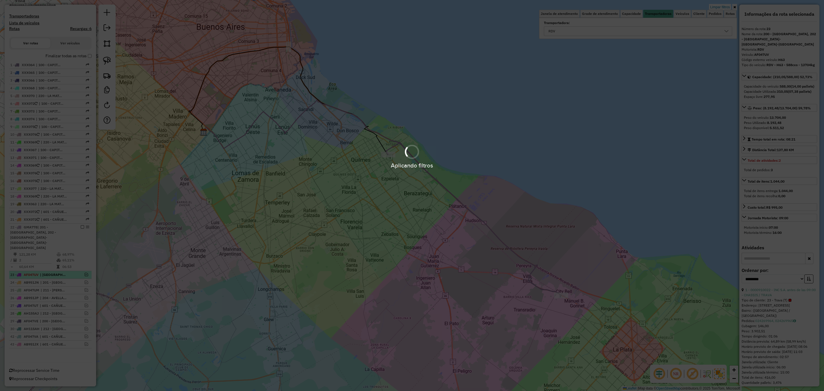
scroll to position [157, 0]
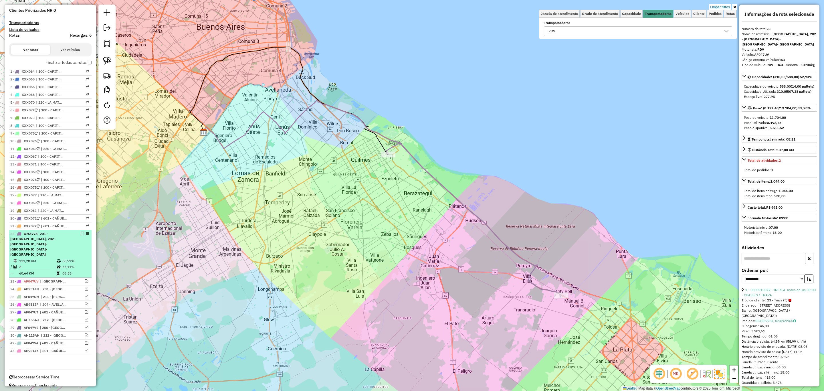
click at [50, 258] on td "121,28 KM" at bounding box center [37, 261] width 37 height 6
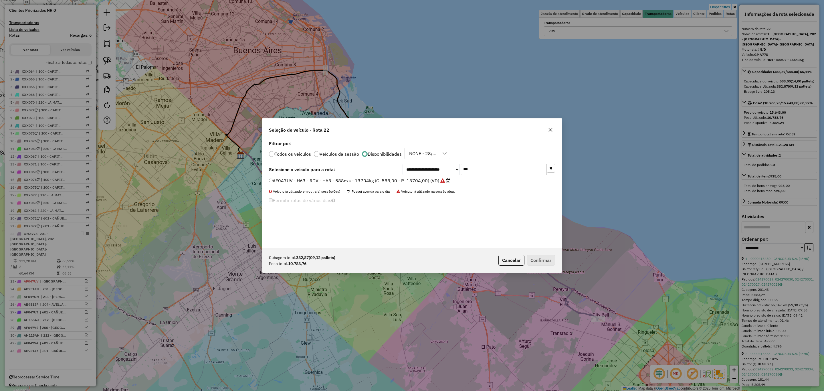
scroll to position [3, 2]
click at [482, 172] on input "***" at bounding box center [504, 169] width 86 height 11
type input "***"
click at [399, 181] on label "GTL718 - H67 - RDV - H67 - 588cxs - 15938kg (C: 588,00 - P: 15938,00) (VD)" at bounding box center [355, 180] width 172 height 7
click at [542, 263] on button "Confirmar" at bounding box center [541, 260] width 28 height 11
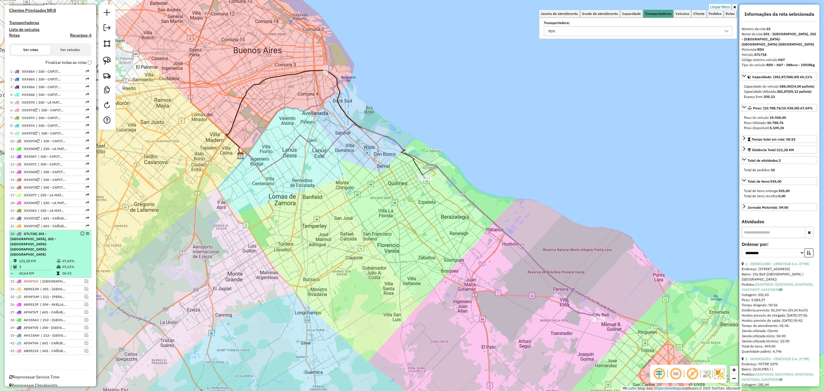
click at [81, 235] on em at bounding box center [82, 233] width 3 height 3
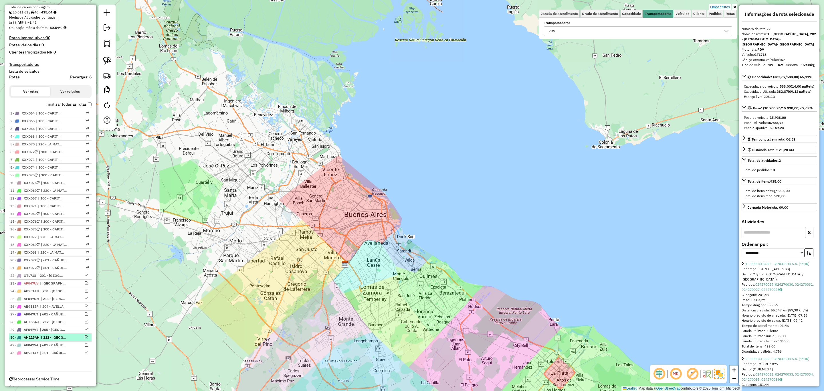
scroll to position [127, 0]
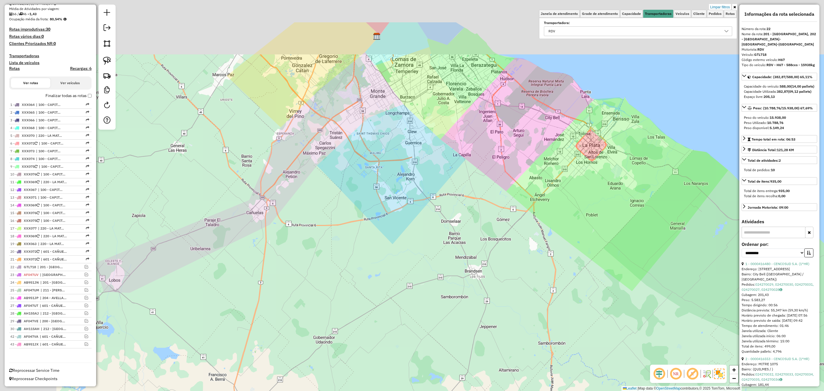
drag, startPoint x: 426, startPoint y: 209, endPoint x: 507, endPoint y: 272, distance: 102.6
click at [507, 272] on div "Limpar filtros Janela de atendimento Grade de atendimento Capacidade Transporta…" at bounding box center [412, 195] width 824 height 391
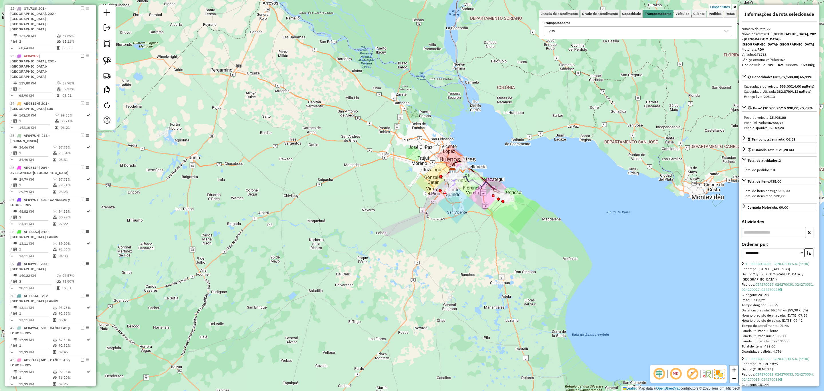
scroll to position [385, 0]
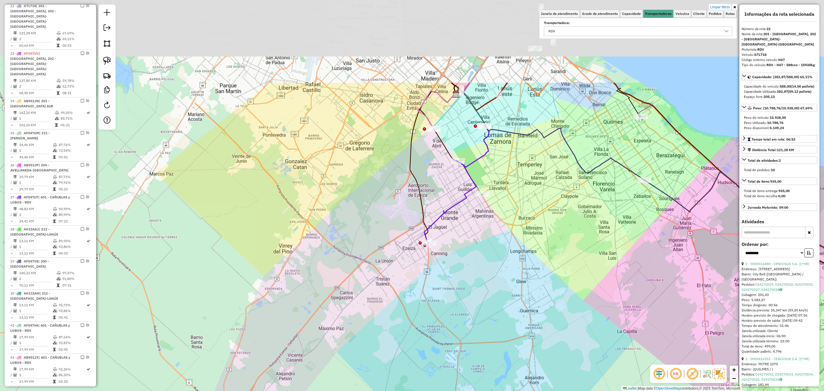
drag, startPoint x: 512, startPoint y: 123, endPoint x: 508, endPoint y: 249, distance: 126.2
click at [509, 249] on div "Limpar filtros Janela de atendimento Grade de atendimento Capacidade Transporta…" at bounding box center [412, 195] width 824 height 391
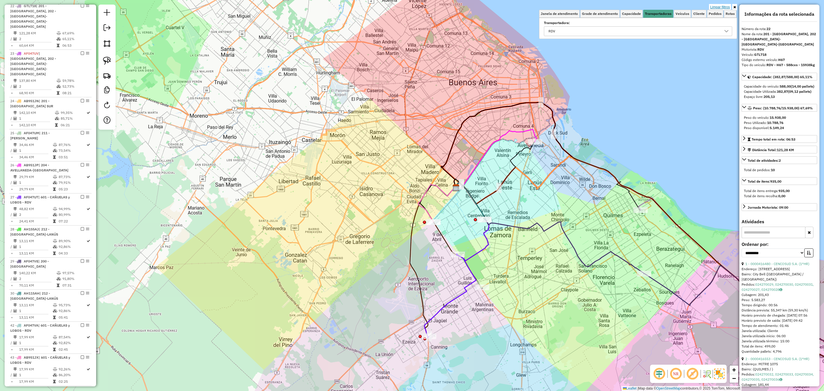
click at [712, 6] on link "Limpar filtros" at bounding box center [720, 7] width 22 height 6
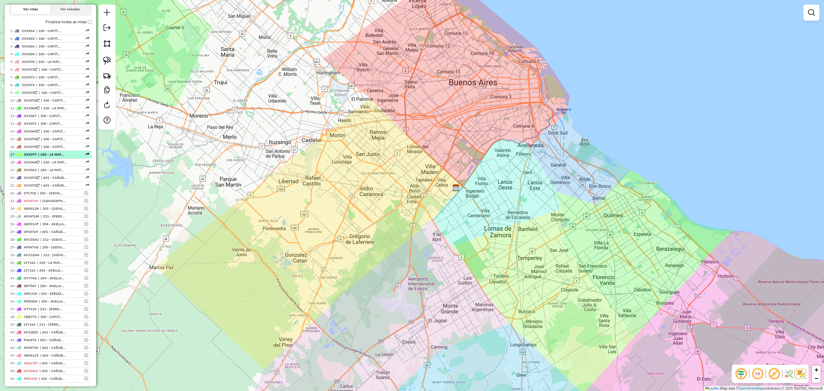
scroll to position [237, 0]
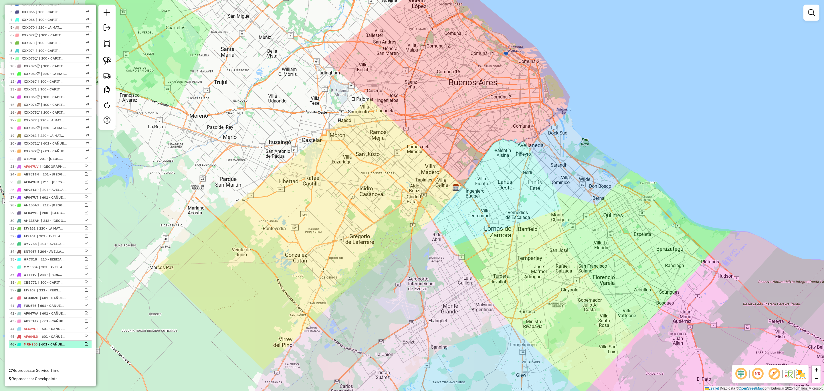
click at [86, 346] on em at bounding box center [86, 343] width 3 height 3
click at [427, 210] on icon at bounding box center [436, 203] width 37 height 38
select select "**********"
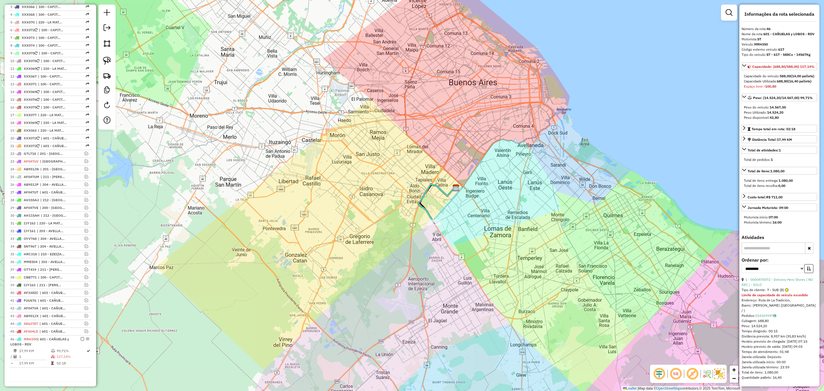
scroll to position [262, 0]
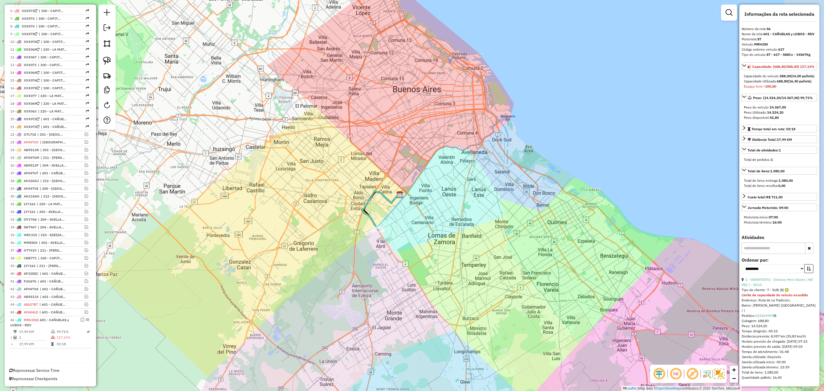
drag, startPoint x: 459, startPoint y: 200, endPoint x: 393, endPoint y: 209, distance: 65.8
click at [393, 209] on div "Janela de atendimento Grade de atendimento Capacidade Transportadoras Veículos …" at bounding box center [412, 195] width 824 height 391
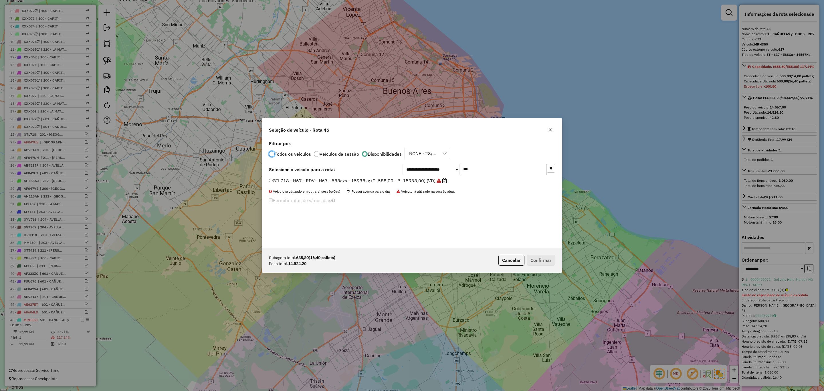
scroll to position [3, 2]
drag, startPoint x: 450, startPoint y: 167, endPoint x: 438, endPoint y: 166, distance: 11.9
click at [438, 166] on div "**********" at bounding box center [479, 169] width 153 height 11
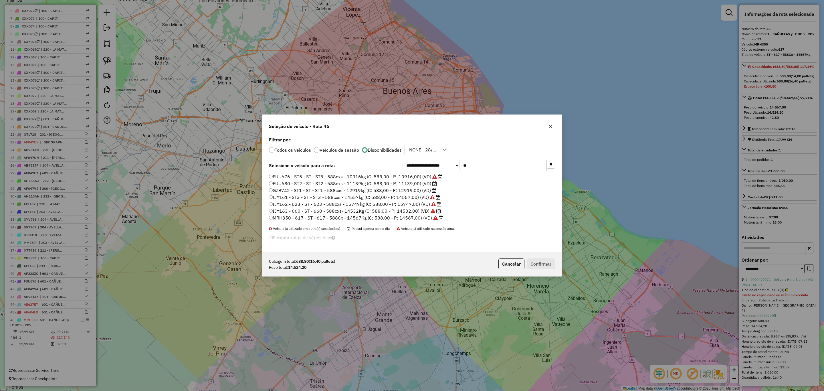
type input "**"
click at [506, 269] on button "Cancelar" at bounding box center [511, 263] width 26 height 11
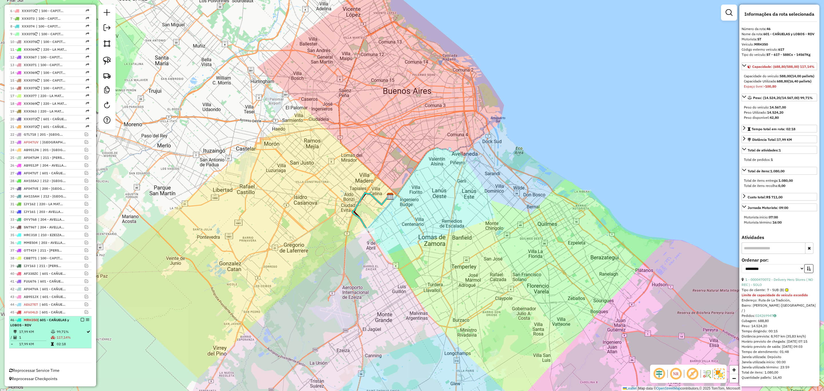
click at [81, 320] on em at bounding box center [82, 319] width 3 height 3
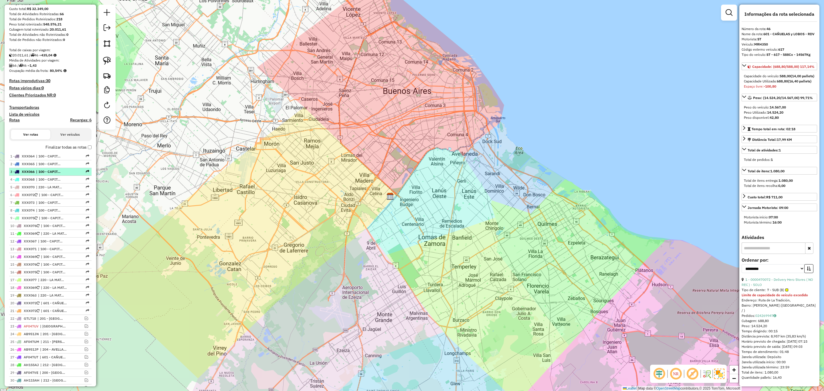
scroll to position [0, 0]
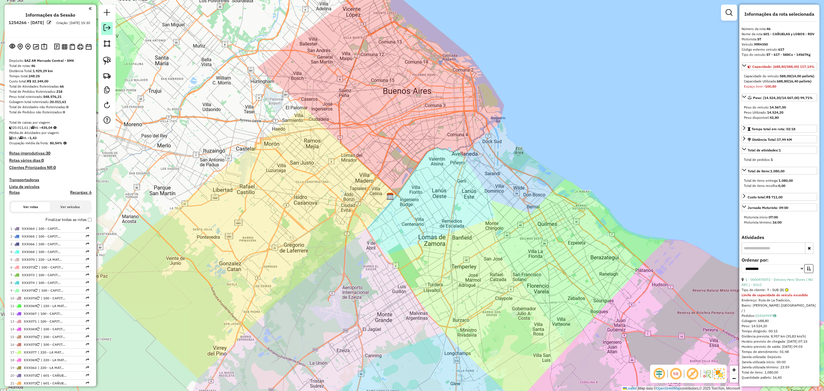
click at [109, 29] on em at bounding box center [107, 27] width 7 height 7
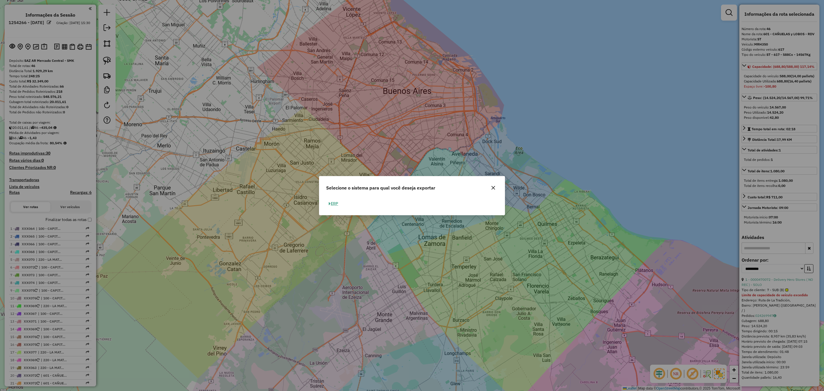
click at [334, 206] on button "ERP" at bounding box center [333, 203] width 15 height 9
select select "**"
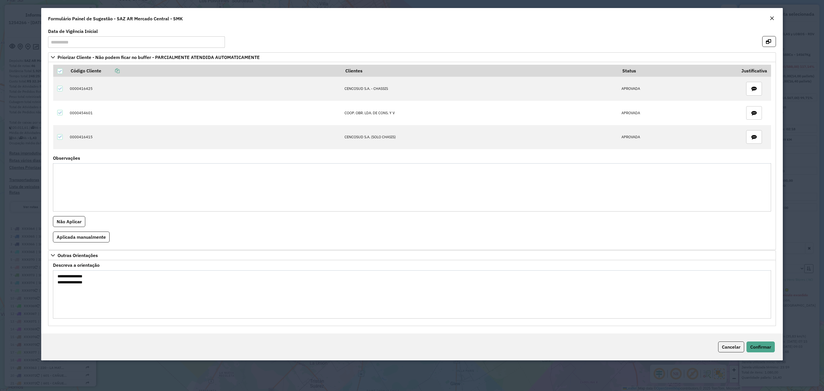
click at [771, 20] on em "Close" at bounding box center [772, 18] width 5 height 5
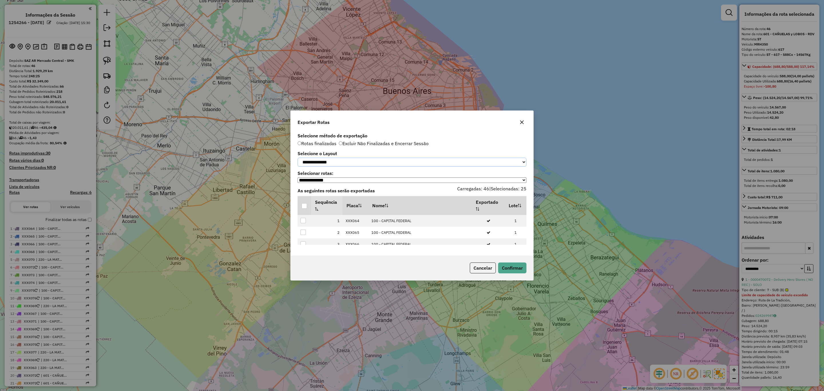
drag, startPoint x: 361, startPoint y: 159, endPoint x: 354, endPoint y: 164, distance: 9.4
click at [361, 159] on select "**********" at bounding box center [412, 162] width 229 height 9
select select "*********"
click at [298, 158] on select "**********" at bounding box center [412, 162] width 229 height 9
click at [305, 205] on div at bounding box center [304, 205] width 5 height 5
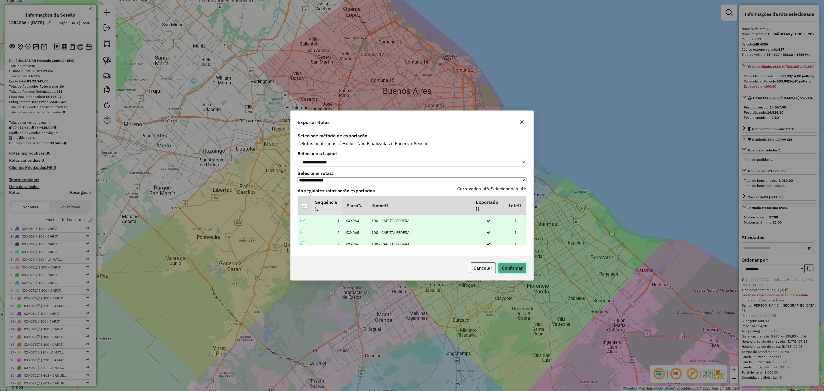
click at [513, 269] on button "Confirmar" at bounding box center [512, 267] width 28 height 11
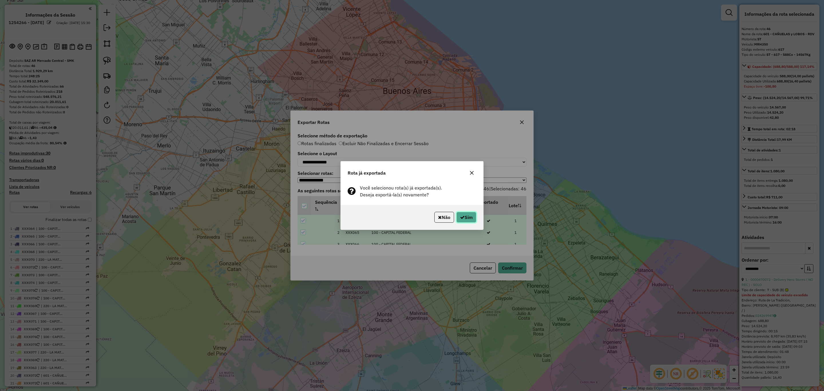
click at [465, 217] on button "Sim" at bounding box center [466, 217] width 20 height 11
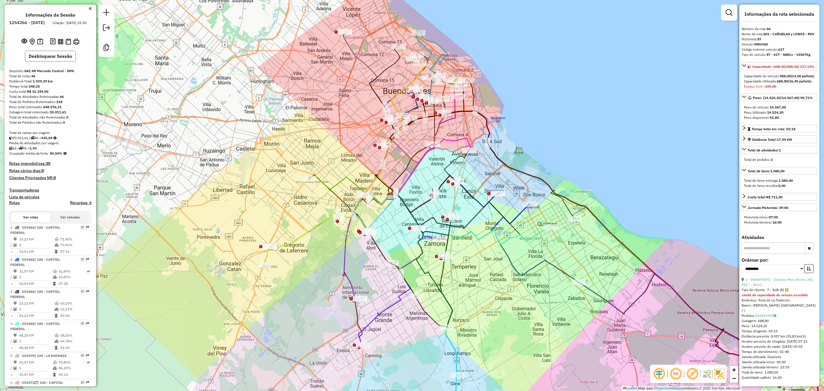
click at [49, 61] on button "Desbloquear Sessão" at bounding box center [50, 56] width 51 height 11
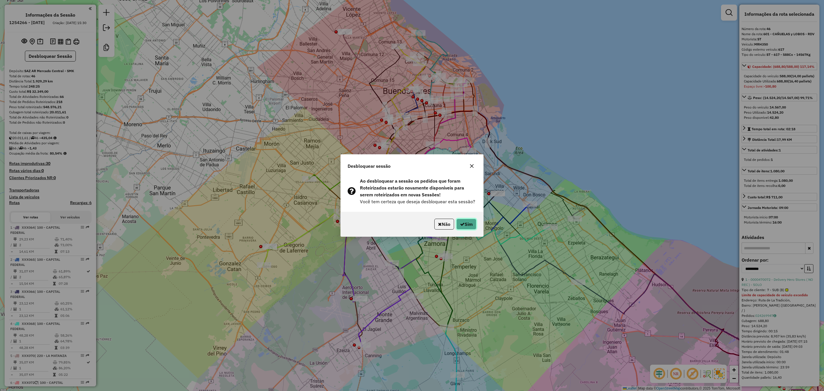
click at [468, 223] on button "Sim" at bounding box center [466, 224] width 20 height 11
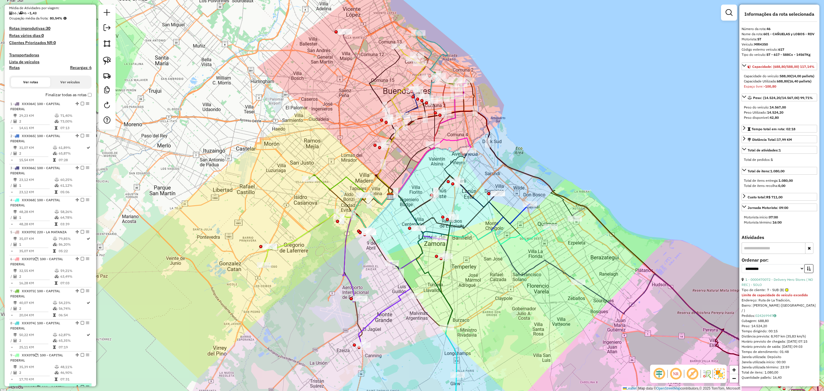
scroll to position [82, 0]
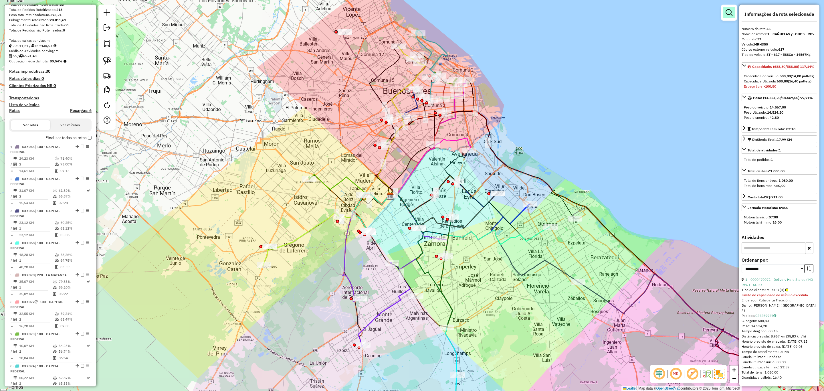
click at [730, 12] on em at bounding box center [729, 12] width 7 height 7
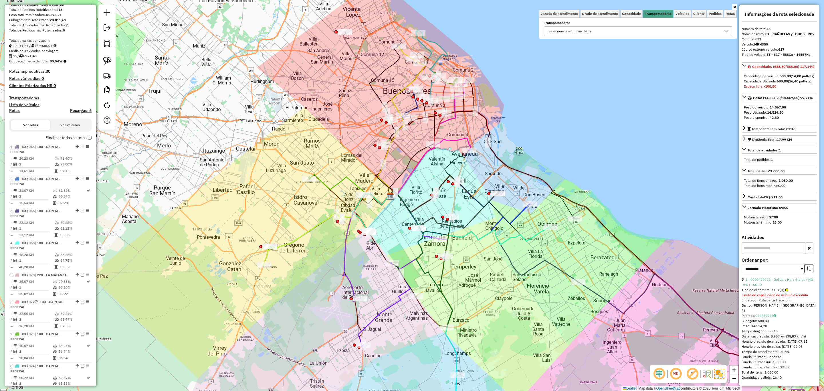
click at [645, 28] on div "Selecione um ou mais itens" at bounding box center [633, 31] width 175 height 9
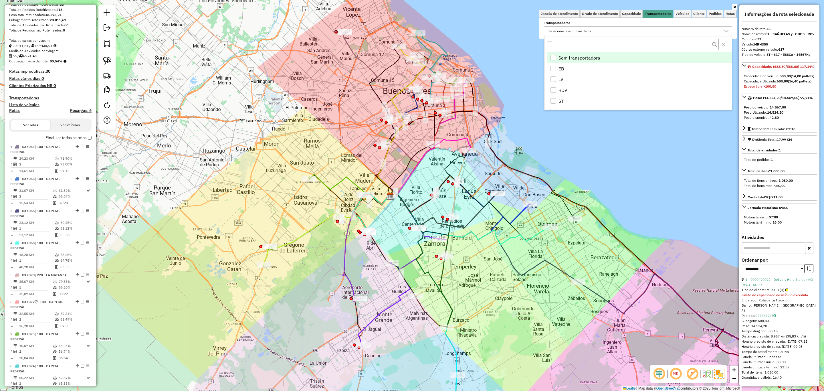
scroll to position [3, 20]
click at [564, 70] on span "EB" at bounding box center [561, 68] width 5 height 7
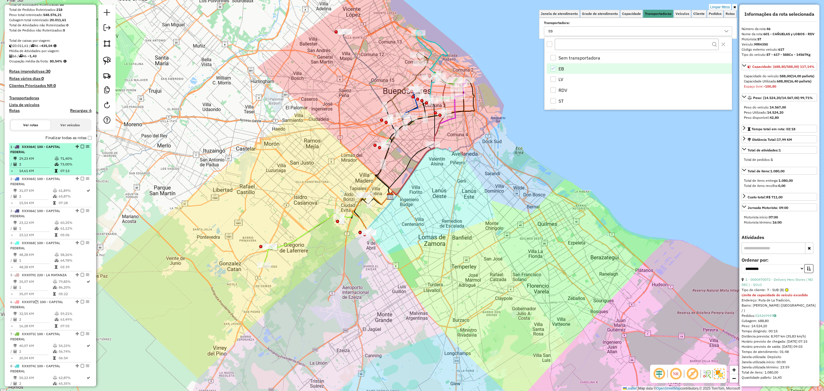
click at [42, 151] on div "1 - XXX064 | 100 - CAPITAL FEDERAL" at bounding box center [40, 149] width 61 height 10
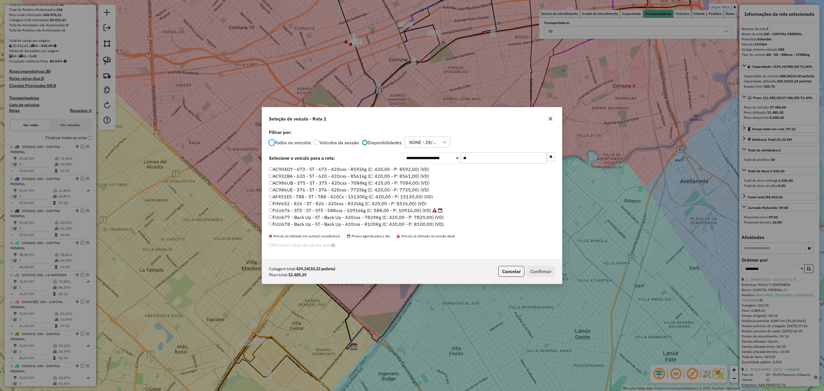
scroll to position [3, 2]
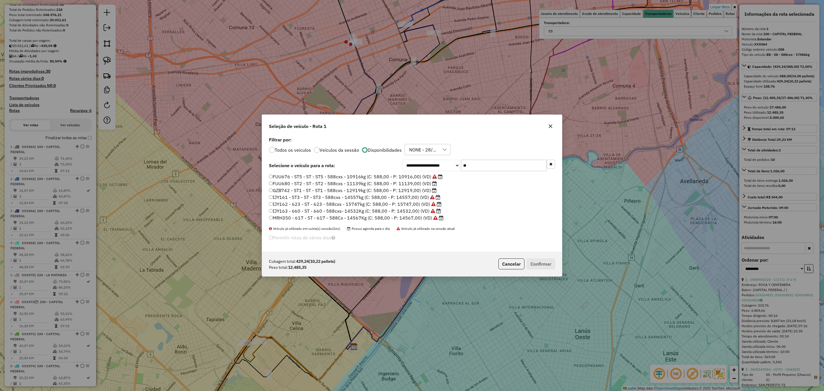
drag, startPoint x: 479, startPoint y: 164, endPoint x: 435, endPoint y: 157, distance: 44.6
click at [435, 157] on div "**********" at bounding box center [412, 193] width 300 height 116
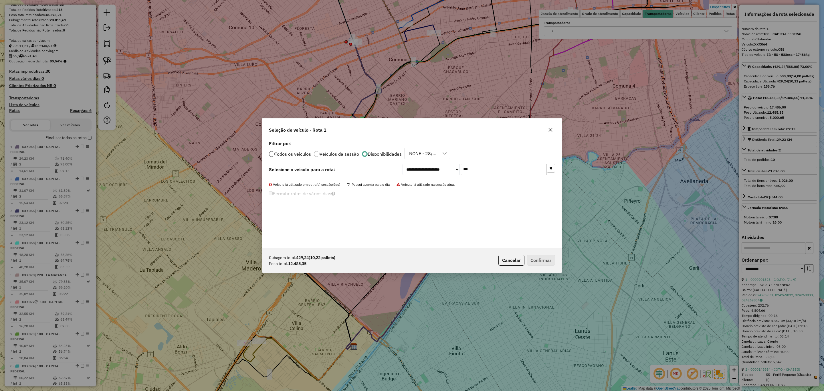
type input "***"
click at [274, 155] on div at bounding box center [272, 154] width 6 height 6
click at [357, 180] on label "KUM536 - H39 - EB - H39 - 420Cx - 9597Kg (C: 420,00 - P: 9597,00) (VD)" at bounding box center [348, 180] width 158 height 7
click at [540, 260] on button "Confirmar" at bounding box center [541, 260] width 28 height 11
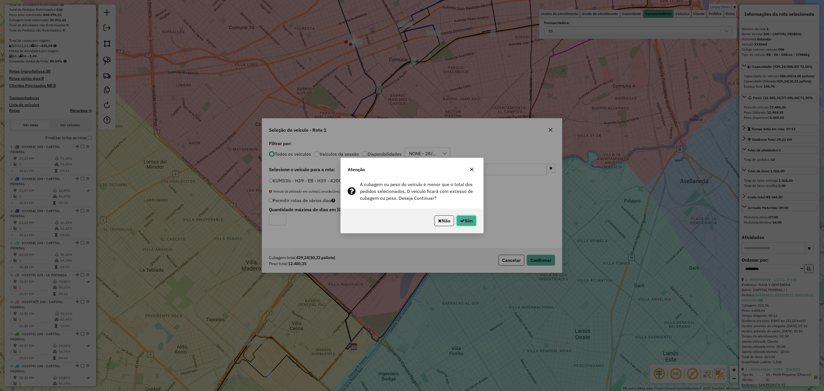
click at [467, 218] on button "Sim" at bounding box center [466, 220] width 20 height 11
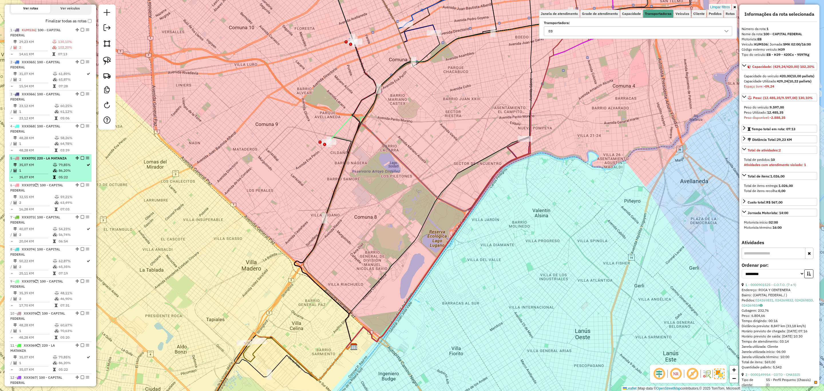
scroll to position [220, 0]
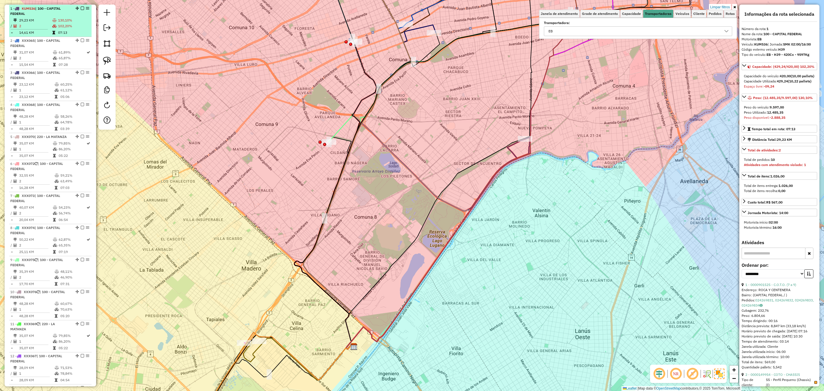
click at [81, 7] on em at bounding box center [82, 8] width 3 height 3
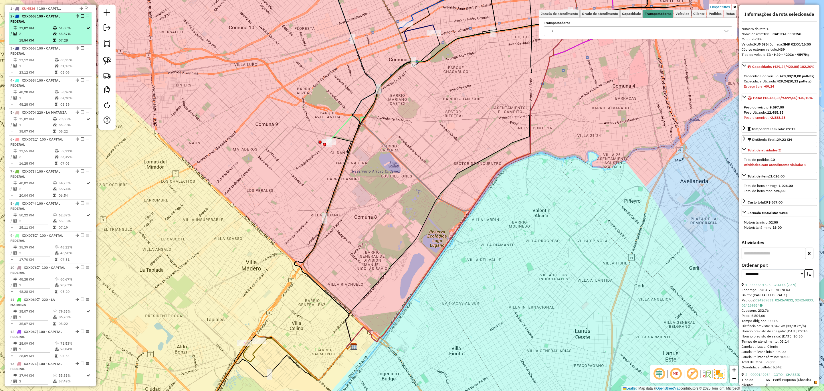
click at [45, 27] on td "31,07 KM" at bounding box center [36, 28] width 34 height 6
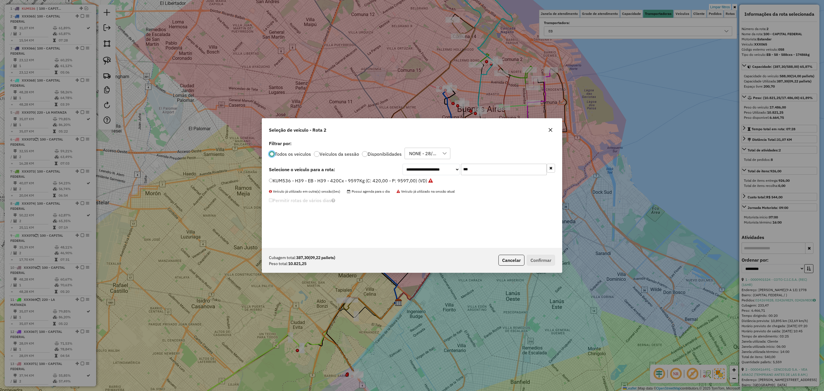
scroll to position [3, 2]
drag, startPoint x: 484, startPoint y: 173, endPoint x: 451, endPoint y: 166, distance: 34.1
click at [451, 166] on div "**********" at bounding box center [479, 169] width 153 height 11
type input "***"
click at [408, 179] on label "FGV289 - 049 - EB - 049 - 504cxs - 14134kg (C: 504,00 - P: 14134,00) (VD)" at bounding box center [350, 180] width 163 height 7
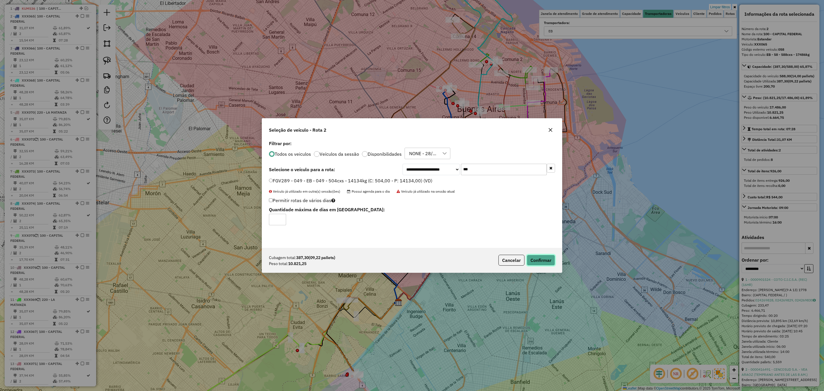
click at [549, 258] on button "Confirmar" at bounding box center [541, 260] width 28 height 11
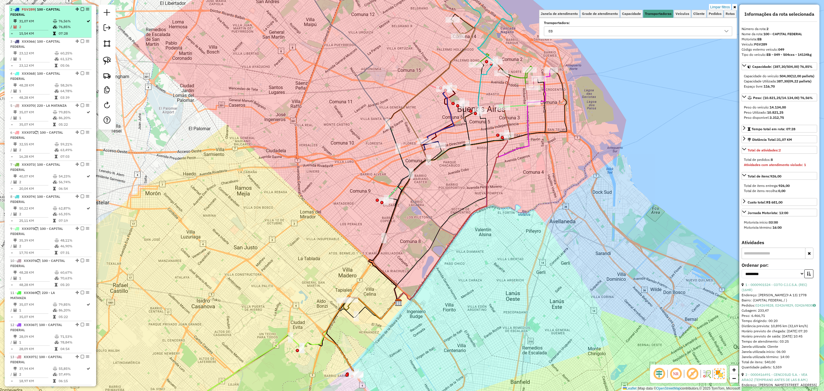
scroll to position [228, 0]
click at [81, 9] on em at bounding box center [82, 8] width 3 height 3
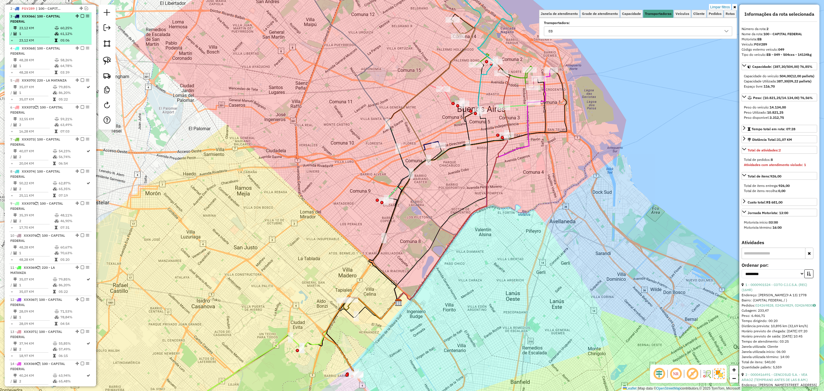
click at [47, 29] on td "23,12 KM" at bounding box center [36, 28] width 35 height 6
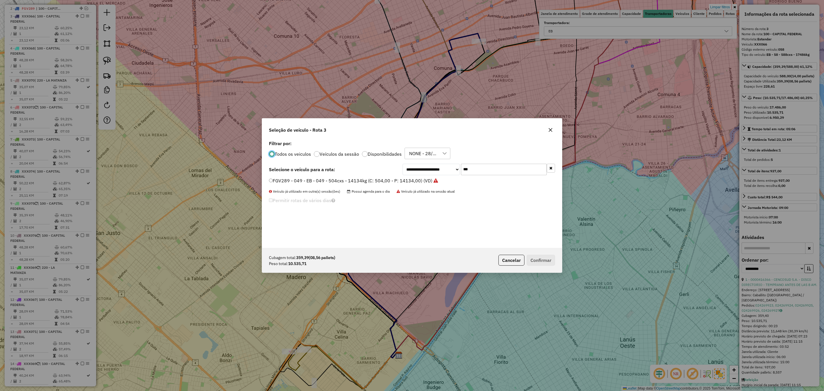
scroll to position [3, 2]
drag, startPoint x: 487, startPoint y: 171, endPoint x: 443, endPoint y: 160, distance: 45.2
click at [445, 163] on div "**********" at bounding box center [412, 193] width 300 height 109
type input "***"
click at [352, 180] on label "EQM346 - 649 - EB - 649 - 504cxs - 13235kg (C: 504,00 - P: 13235,00) (VD)" at bounding box center [351, 180] width 164 height 7
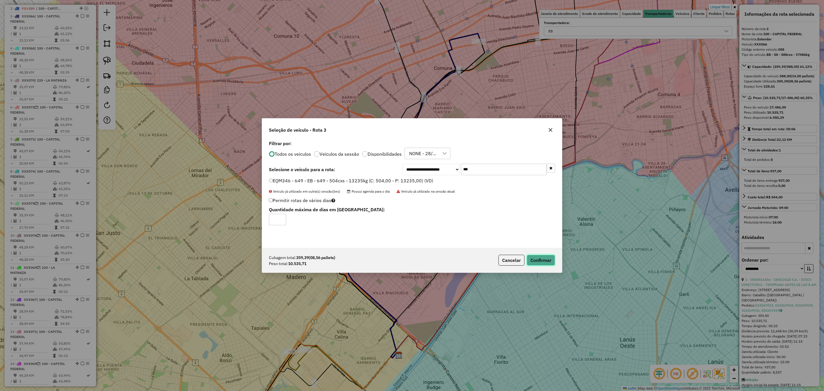
click at [542, 259] on button "Confirmar" at bounding box center [541, 260] width 28 height 11
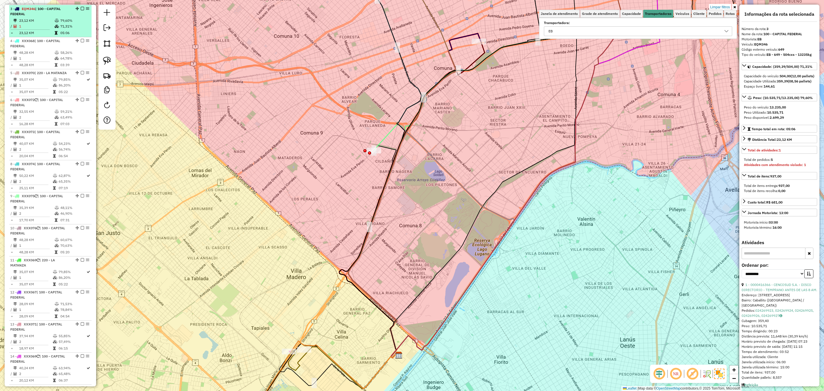
scroll to position [235, 0]
click at [82, 9] on em at bounding box center [82, 8] width 3 height 3
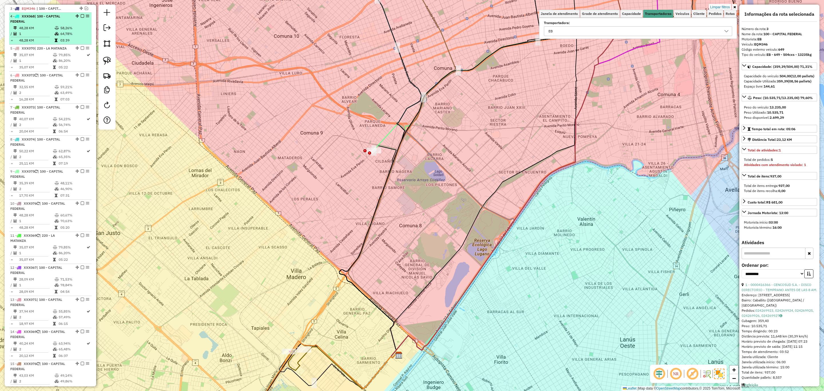
click at [54, 26] on td at bounding box center [57, 28] width 6 height 6
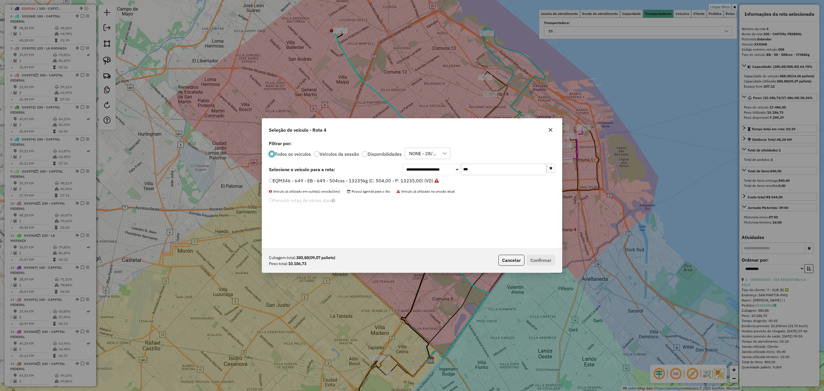
scroll to position [3, 2]
drag, startPoint x: 468, startPoint y: 168, endPoint x: 436, endPoint y: 163, distance: 32.5
click at [436, 163] on div "**********" at bounding box center [412, 193] width 300 height 109
type input "***"
click at [400, 179] on label "AC037SO - 308 - EB - 308 - 420cxs - 13451kg (C: 420,00 - P: 13451,00) (VD)" at bounding box center [352, 180] width 166 height 7
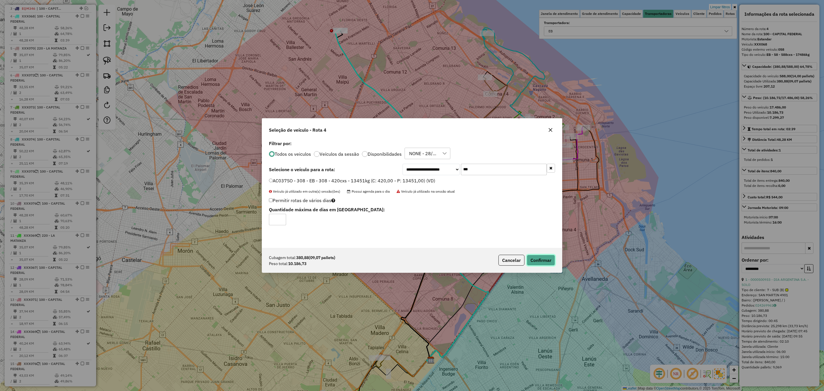
click at [548, 258] on button "Confirmar" at bounding box center [541, 260] width 28 height 11
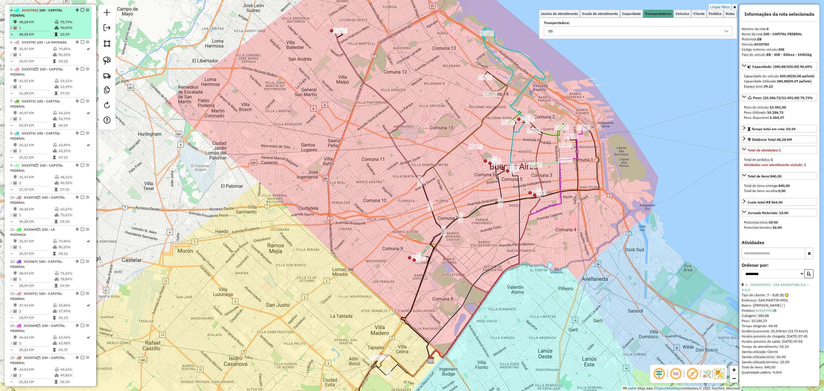
scroll to position [243, 0]
click at [81, 8] on em at bounding box center [82, 8] width 3 height 3
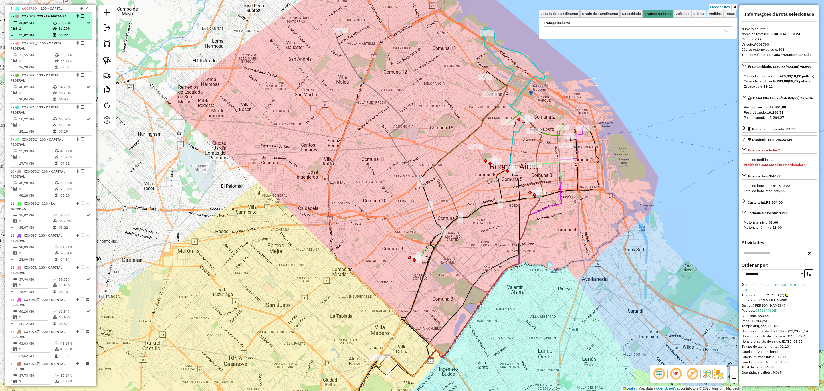
click at [41, 22] on td "35,07 KM" at bounding box center [36, 23] width 34 height 6
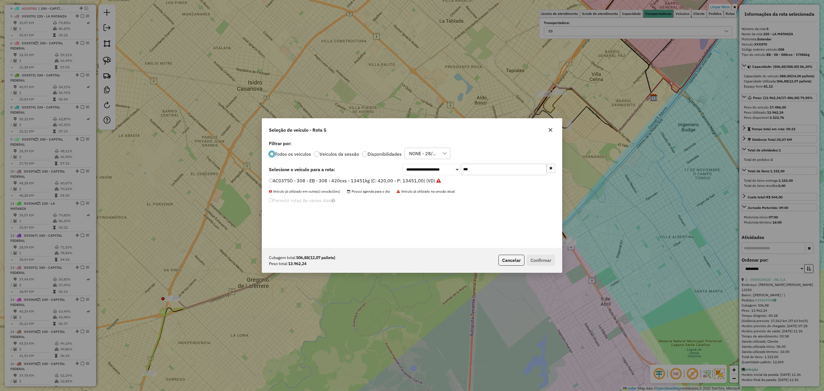
scroll to position [3, 2]
drag, startPoint x: 478, startPoint y: 164, endPoint x: 433, endPoint y: 163, distance: 45.5
click at [433, 163] on div "**********" at bounding box center [412, 193] width 300 height 109
type input "***"
click at [364, 179] on label "AE786PN - 079 - EB - 79 - 504cxs - 15339kg (C: 504,00 - P: 15339,00) (VD)" at bounding box center [350, 180] width 163 height 7
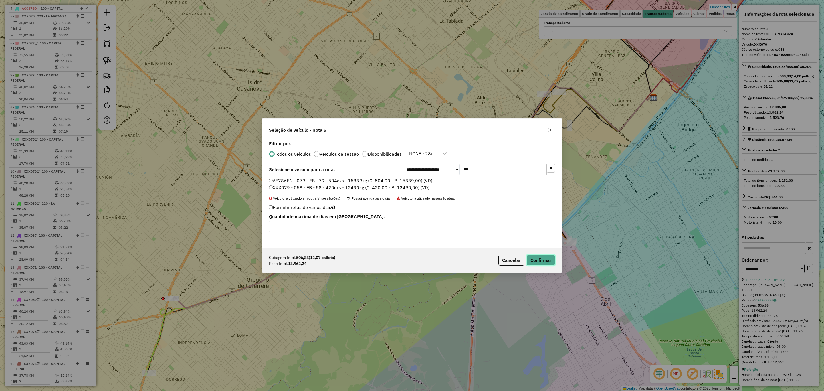
click at [536, 258] on button "Confirmar" at bounding box center [541, 260] width 28 height 11
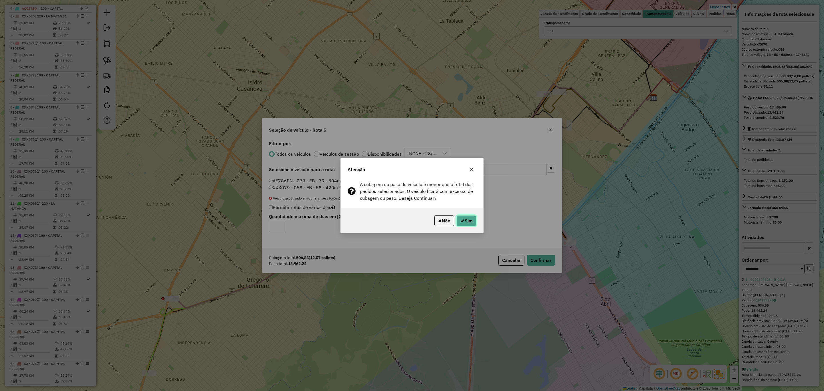
click at [470, 219] on button "Sim" at bounding box center [466, 220] width 20 height 11
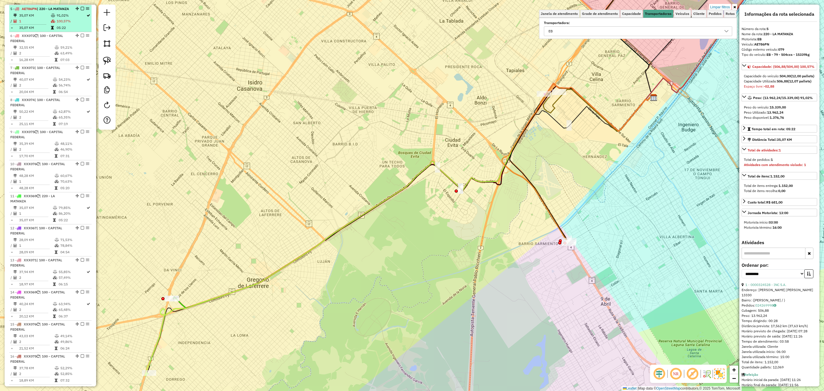
scroll to position [252, 0]
click at [81, 7] on em at bounding box center [82, 7] width 3 height 3
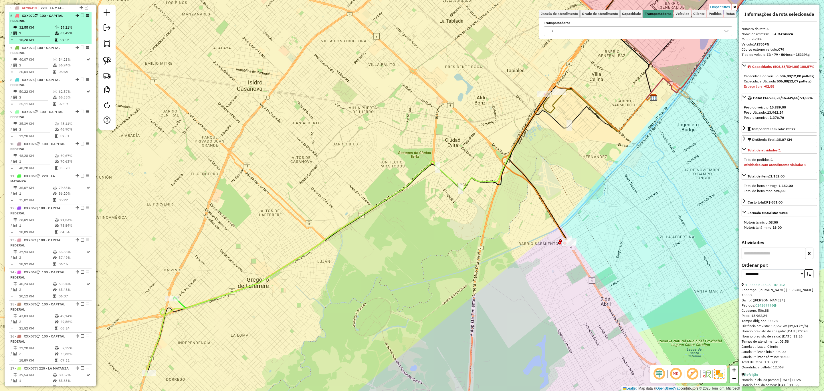
click at [46, 25] on td "32,55 KM" at bounding box center [36, 28] width 35 height 6
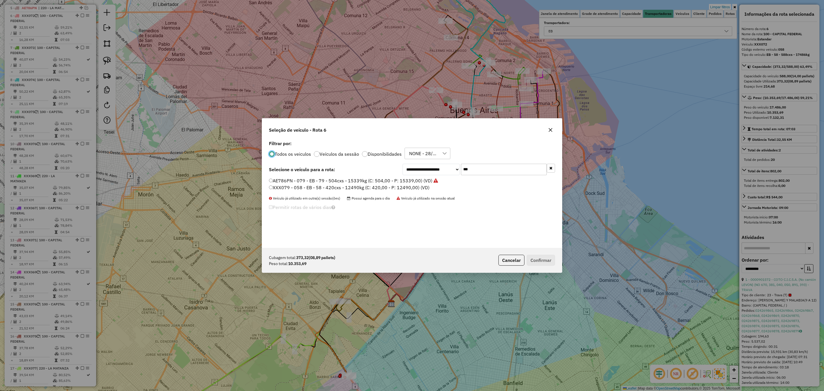
scroll to position [3, 2]
drag, startPoint x: 481, startPoint y: 172, endPoint x: 440, endPoint y: 163, distance: 41.5
click at [440, 163] on div "**********" at bounding box center [412, 193] width 300 height 109
type input "***"
click at [407, 180] on label "EFZ860 - 089 - EB - 089 - 588cxs - 13147kg (C: 588,00 - P: 13147,00) (VD)" at bounding box center [350, 180] width 163 height 7
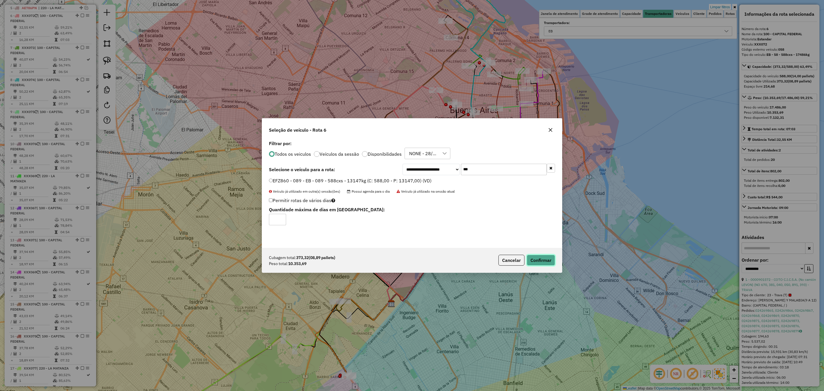
click at [541, 258] on button "Confirmar" at bounding box center [541, 260] width 28 height 11
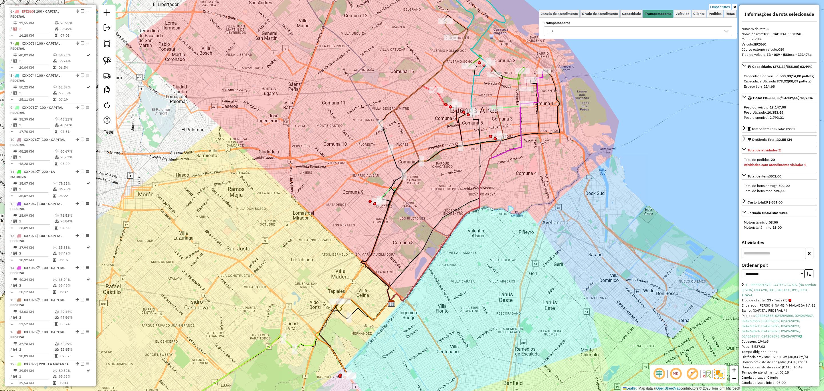
scroll to position [259, 0]
click at [81, 8] on em at bounding box center [82, 7] width 3 height 3
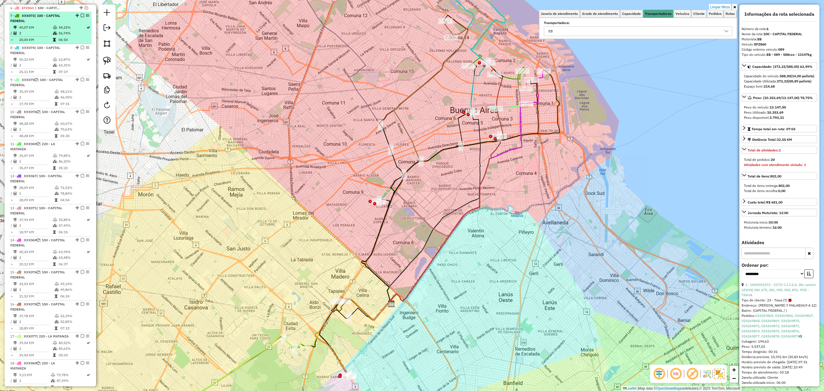
click at [43, 23] on div "7 - XXX073 | 100 - CAPITAL FEDERAL" at bounding box center [40, 18] width 61 height 10
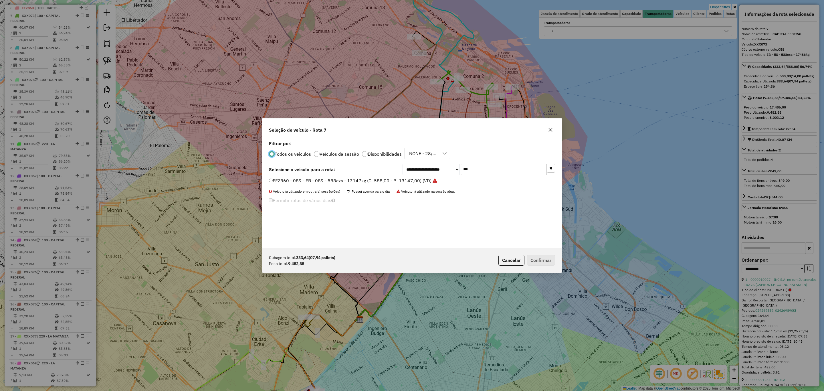
scroll to position [3, 2]
drag, startPoint x: 488, startPoint y: 167, endPoint x: 437, endPoint y: 160, distance: 51.2
click at [437, 160] on div "**********" at bounding box center [412, 193] width 300 height 109
type input "***"
click at [357, 182] on label "OCA239 - 357 - EB - 357 - 420cxs - 9552kg (C: 420,00 - P: 9552,00) (VD)" at bounding box center [348, 180] width 158 height 7
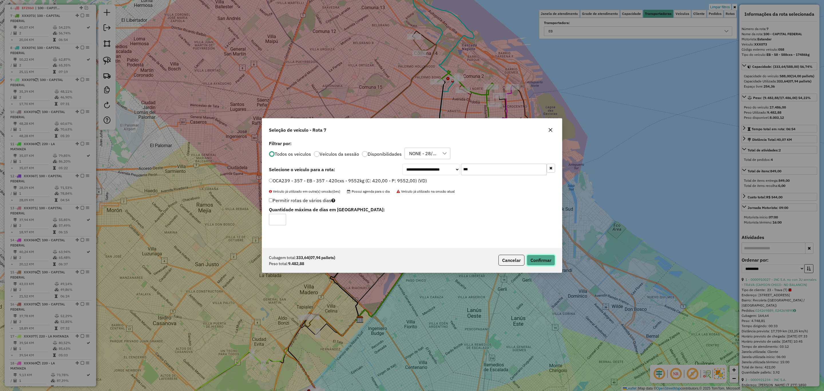
click at [540, 259] on button "Confirmar" at bounding box center [541, 260] width 28 height 11
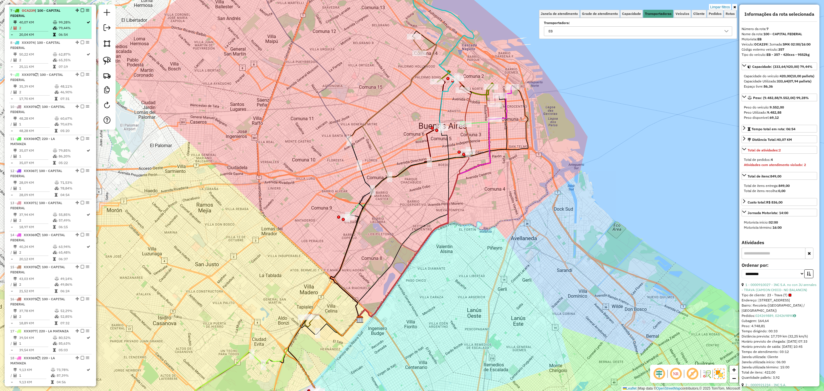
scroll to position [267, 0]
click at [81, 9] on em at bounding box center [82, 7] width 3 height 3
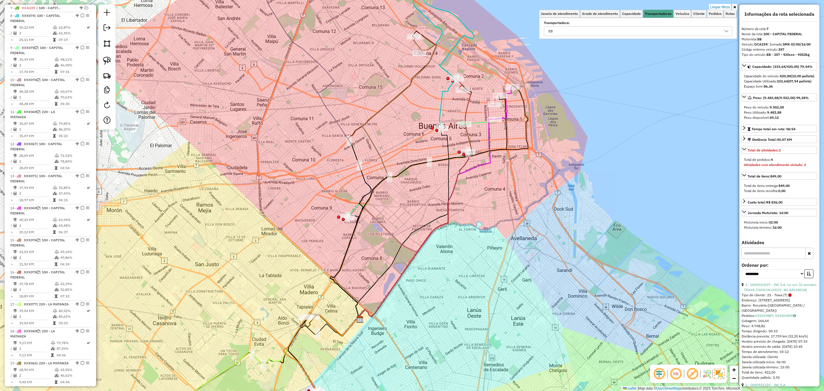
click at [40, 29] on td "50,22 KM" at bounding box center [36, 28] width 34 height 6
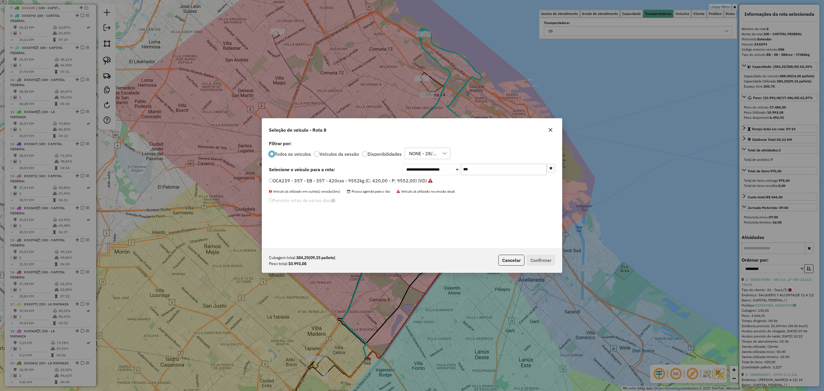
scroll to position [3, 2]
drag, startPoint x: 495, startPoint y: 168, endPoint x: 408, endPoint y: 165, distance: 87.0
click at [408, 165] on div "**********" at bounding box center [479, 169] width 153 height 11
type input "***"
click at [375, 186] on label "EHF750 - 077 - EB - 077 - 504Cx - 12868Kg (C: 504,00 - P: 12868,00) (VD)" at bounding box center [350, 187] width 162 height 7
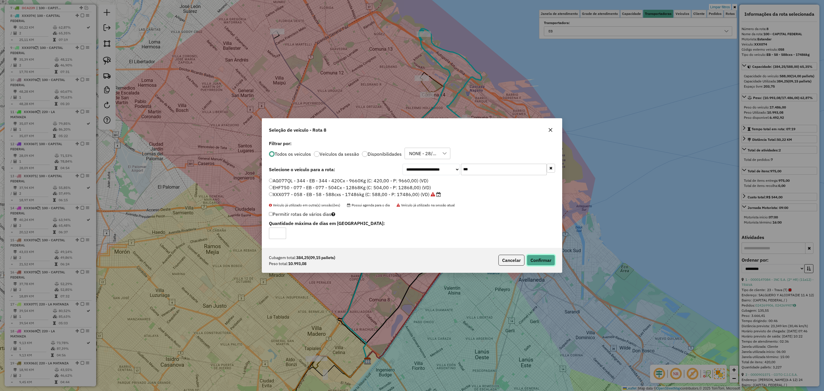
click at [540, 259] on button "Confirmar" at bounding box center [541, 260] width 28 height 11
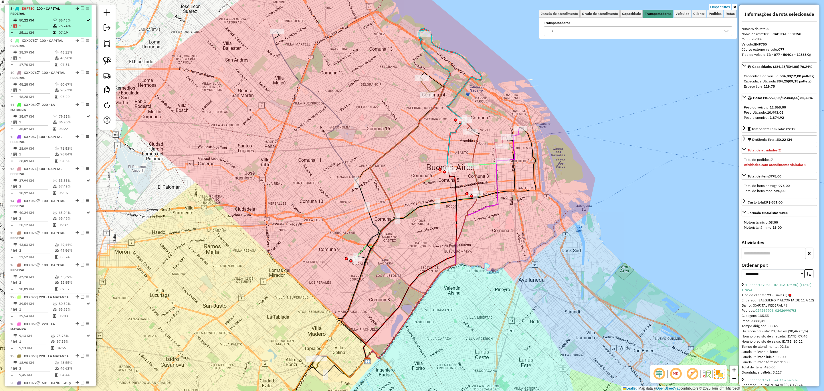
scroll to position [275, 0]
click at [81, 8] on em at bounding box center [82, 7] width 3 height 3
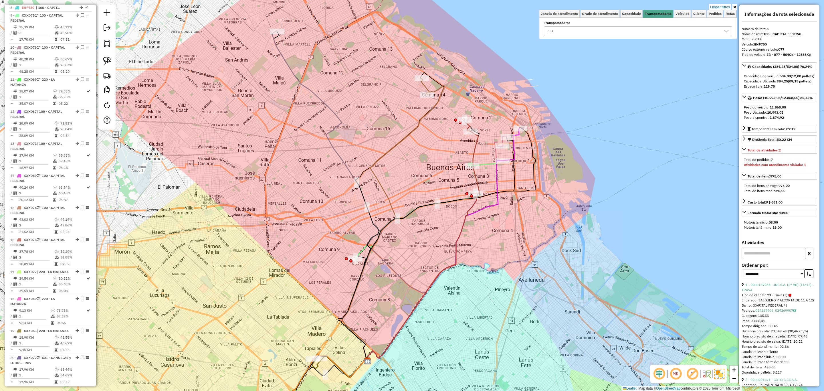
click at [36, 28] on td "35,39 KM" at bounding box center [36, 27] width 35 height 6
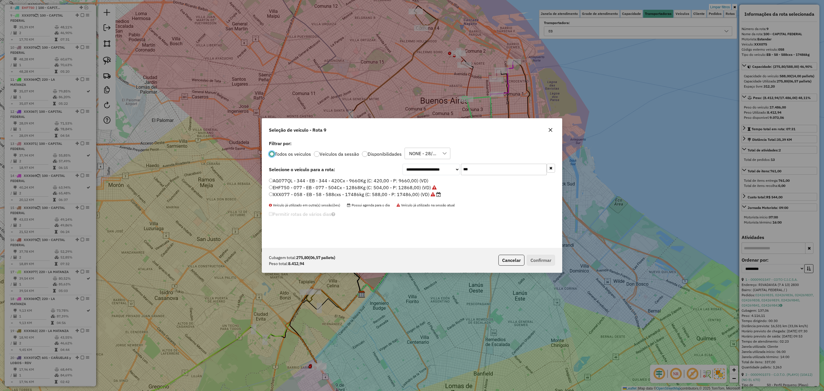
scroll to position [3, 2]
click at [490, 171] on input "***" at bounding box center [504, 169] width 86 height 11
type input "***"
click at [352, 180] on label "FXH683 - 076 - EB - 076 - 588cxs - 15178kg (C: 588,00 - P: 15178,00) (VD)" at bounding box center [350, 180] width 163 height 7
click at [539, 260] on button "Confirmar" at bounding box center [541, 260] width 28 height 11
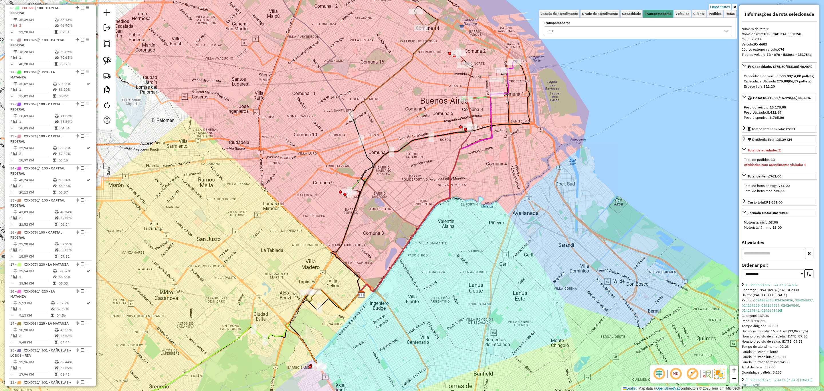
scroll to position [283, 0]
click at [81, 8] on em at bounding box center [82, 7] width 3 height 3
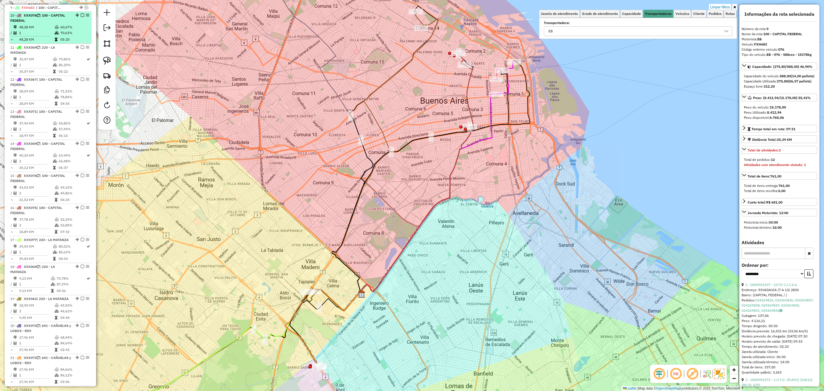
click at [42, 24] on li "10 - XXX076 | 100 - CAPITAL FEDERAL 48,28 KM 60,67% / 1 70,63% = 48,28 KM 05:20" at bounding box center [50, 28] width 82 height 32
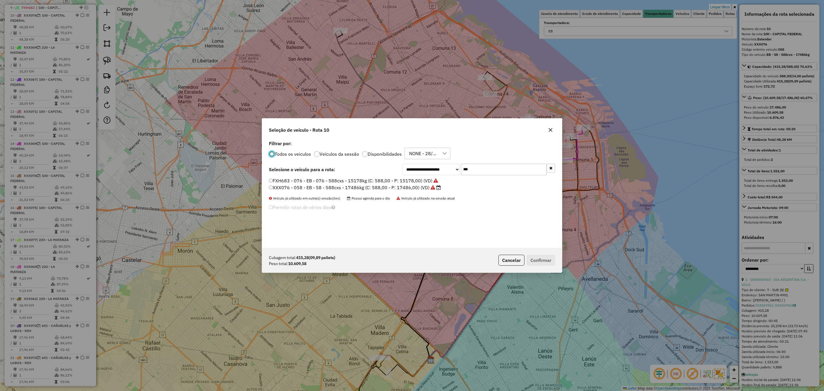
scroll to position [3, 2]
drag, startPoint x: 476, startPoint y: 167, endPoint x: 429, endPoint y: 160, distance: 47.5
click at [429, 160] on div "**********" at bounding box center [412, 193] width 300 height 109
type input "***"
click at [404, 181] on label "EQM345 - 921 - EB - 921 - 504cxs - 11096kg (C: 504,00 - P: 11096,00) (VD)" at bounding box center [351, 180] width 164 height 7
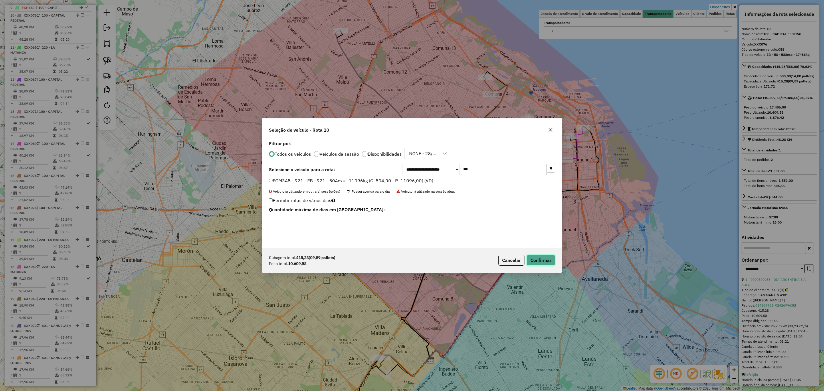
click at [542, 261] on button "Confirmar" at bounding box center [541, 260] width 28 height 11
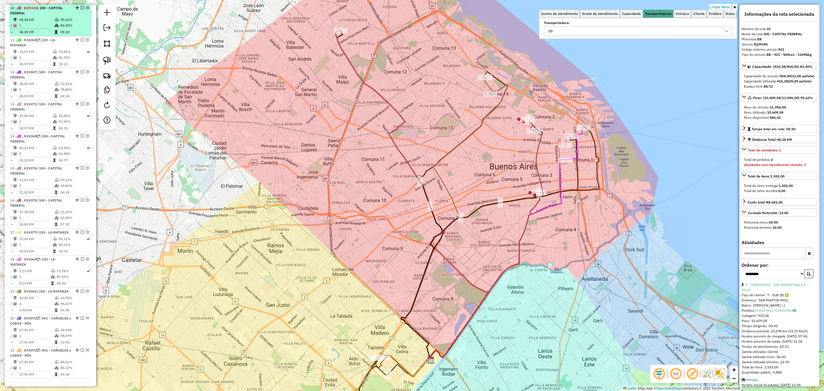
scroll to position [290, 0]
click at [81, 8] on em at bounding box center [82, 7] width 3 height 3
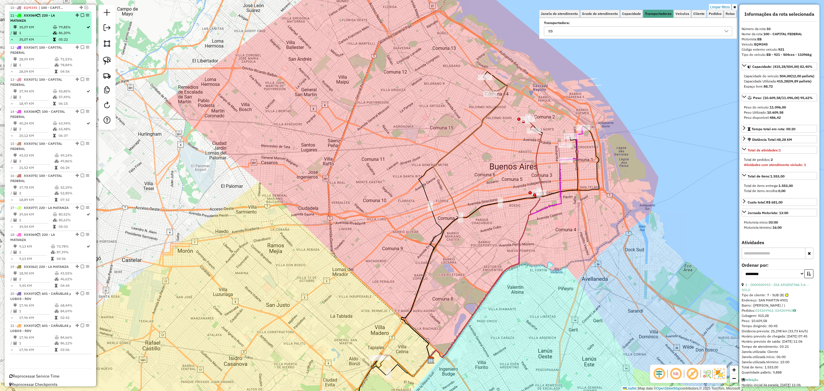
click at [37, 25] on td "35,07 KM" at bounding box center [36, 27] width 34 height 6
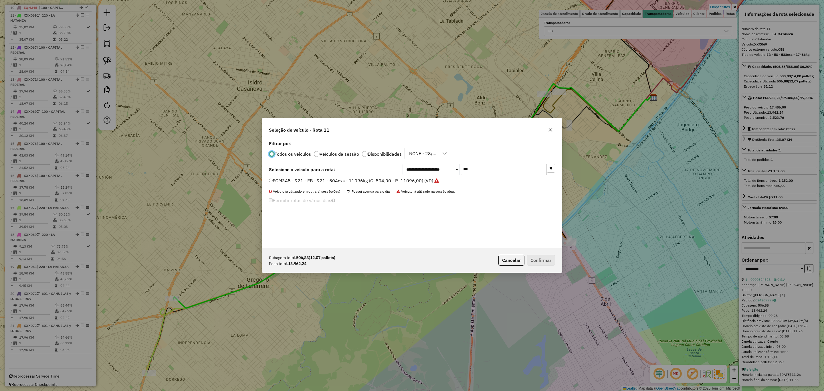
scroll to position [3, 2]
drag, startPoint x: 479, startPoint y: 168, endPoint x: 433, endPoint y: 161, distance: 46.8
click at [434, 162] on div "**********" at bounding box center [412, 193] width 300 height 109
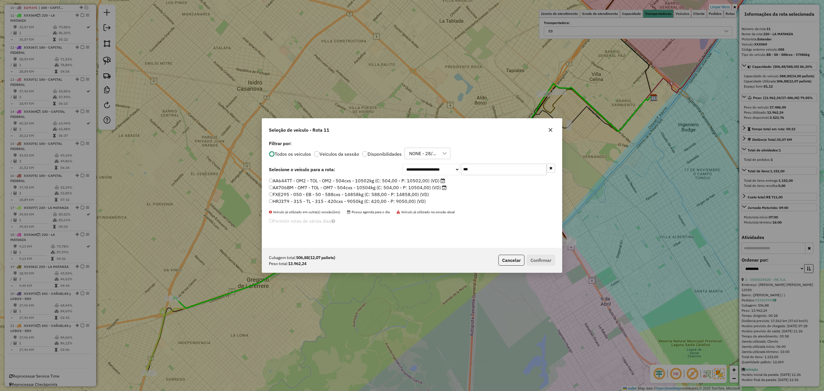
type input "***"
click at [323, 195] on label "FXE295 - 050 - EB - 50 - 588cxs - 14858kg (C: 588,00 - P: 14858,00) (VD)" at bounding box center [349, 194] width 160 height 7
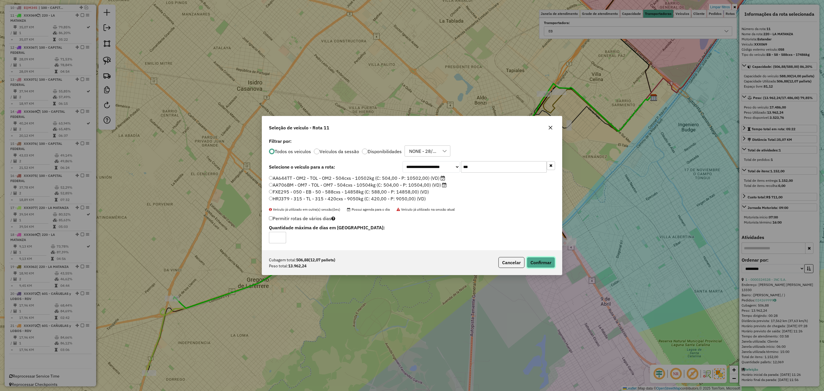
click at [549, 261] on button "Confirmar" at bounding box center [541, 262] width 28 height 11
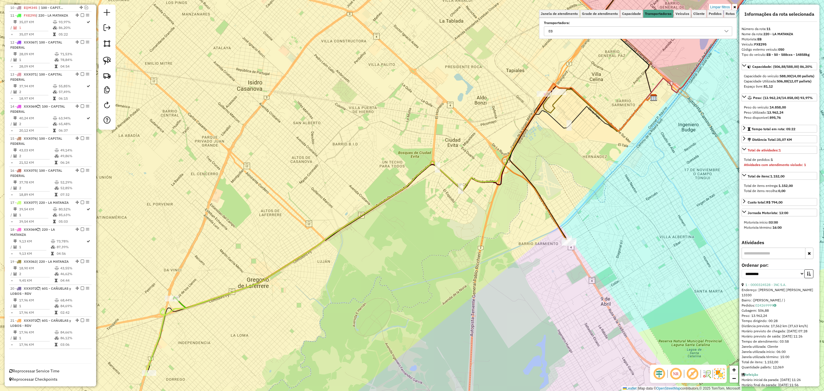
scroll to position [298, 0]
click at [81, 13] on em at bounding box center [82, 14] width 3 height 3
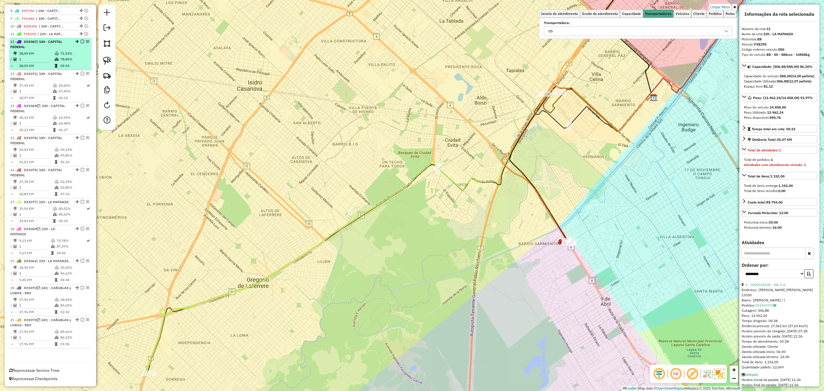
click at [37, 51] on td "28,09 KM" at bounding box center [36, 54] width 35 height 6
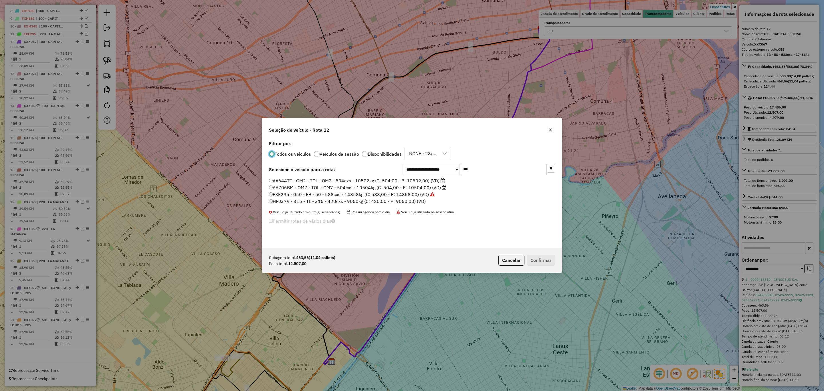
scroll to position [3, 2]
drag, startPoint x: 476, startPoint y: 169, endPoint x: 430, endPoint y: 162, distance: 46.6
click at [430, 162] on div "**********" at bounding box center [412, 193] width 300 height 109
type input "***"
click at [321, 179] on label "AF857GP - 891 - EB - 891 - 588cxs - 14741kg (C: 588,00 - P: 14741,00) (VD)" at bounding box center [352, 180] width 166 height 7
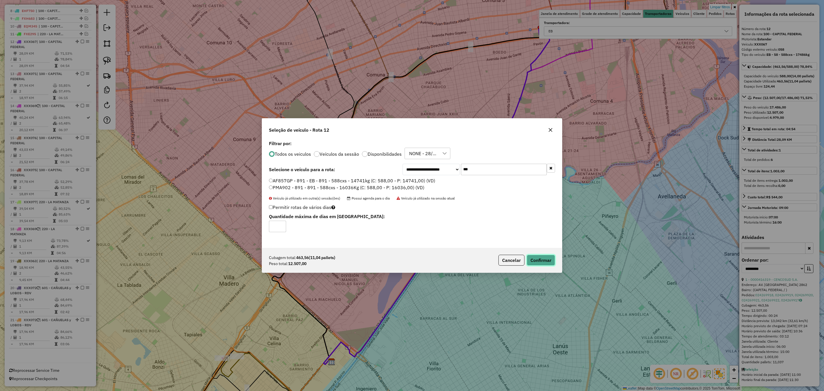
click at [539, 258] on button "Confirmar" at bounding box center [541, 260] width 28 height 11
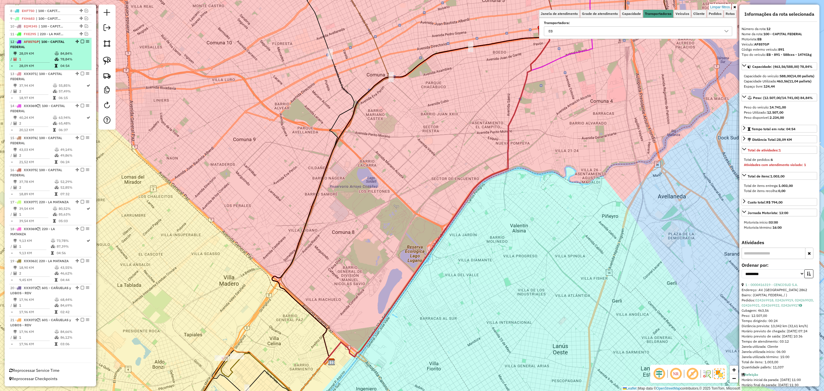
click at [81, 40] on em at bounding box center [82, 41] width 3 height 3
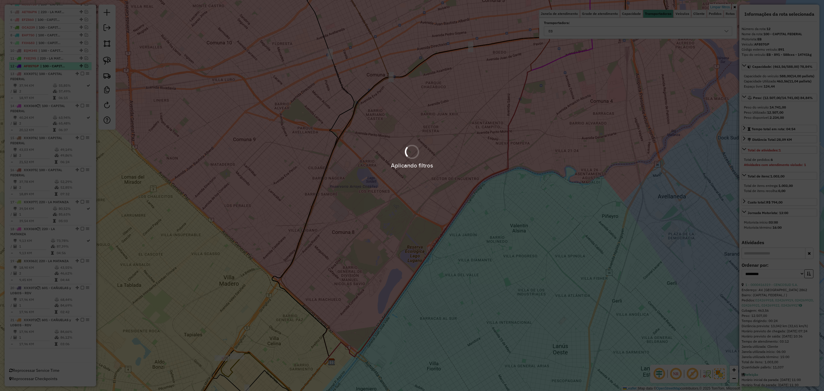
scroll to position [260, 0]
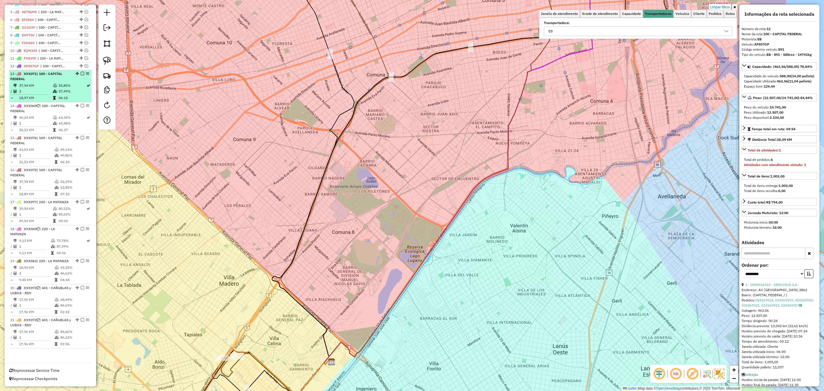
click at [46, 71] on li "13 - XXX071 | 100 - CAPITAL FEDERAL 37,94 KM 55,85% / 2 57,49% = 18,97 KM 06:15" at bounding box center [50, 86] width 82 height 32
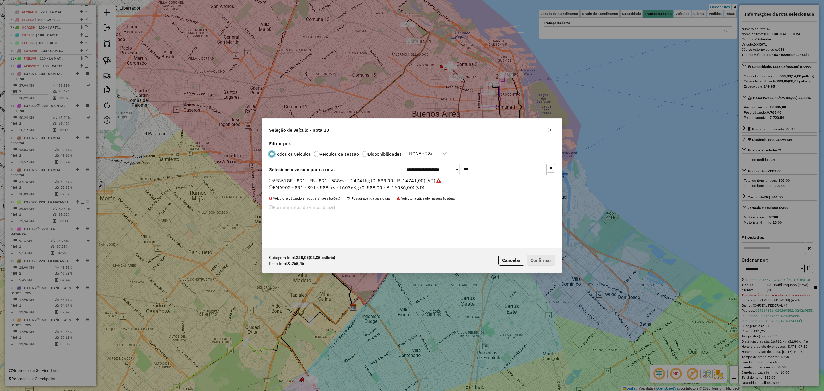
scroll to position [3, 2]
click at [429, 158] on div "**********" at bounding box center [412, 193] width 300 height 109
type input "***"
click at [387, 179] on label "EQM348 - 046 - EB - 046 - 420cxs - 8173kg (C: 420,00 - P: 8173,00) (VD)" at bounding box center [348, 180] width 159 height 7
click at [544, 260] on button "Confirmar" at bounding box center [541, 260] width 28 height 11
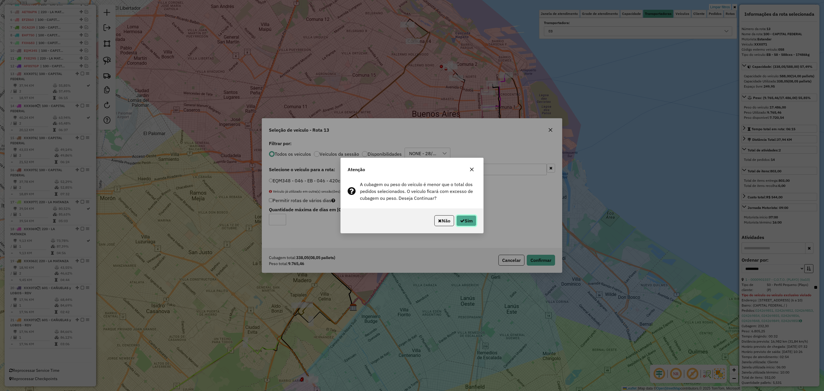
click at [463, 218] on icon "button" at bounding box center [462, 220] width 5 height 5
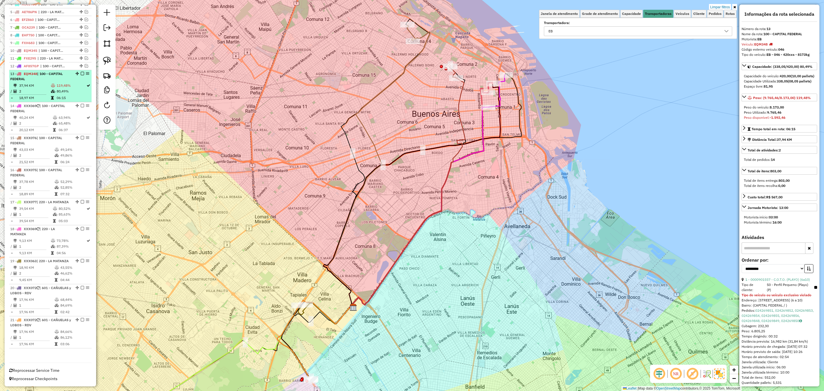
click at [81, 72] on em at bounding box center [82, 73] width 3 height 3
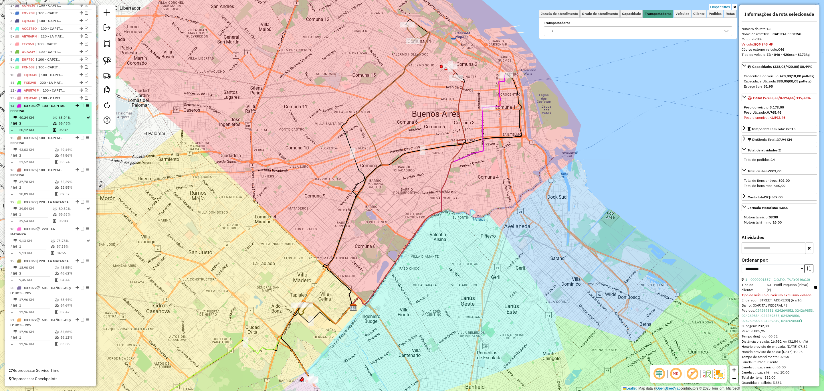
click at [39, 115] on td "40,24 KM" at bounding box center [36, 118] width 34 height 6
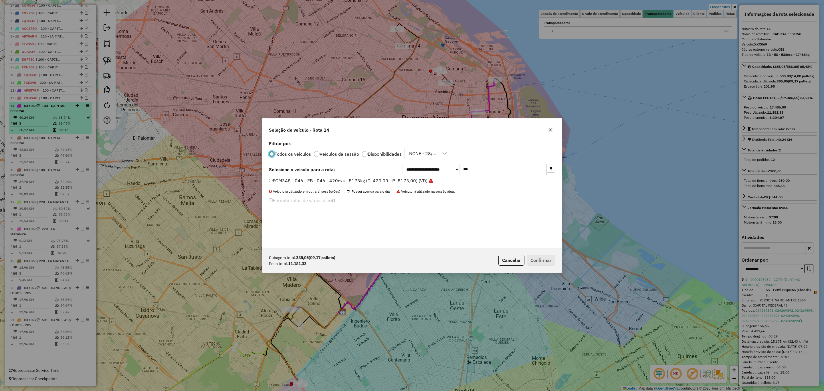
scroll to position [3, 2]
drag, startPoint x: 484, startPoint y: 170, endPoint x: 426, endPoint y: 157, distance: 59.6
click at [426, 157] on div "**********" at bounding box center [412, 193] width 300 height 109
type input "***"
click at [392, 179] on label "OCA239 - 357 - EB - 357 - 420cxs - 9552kg (C: 420,00 - P: 9552,00) (VD)" at bounding box center [351, 180] width 164 height 7
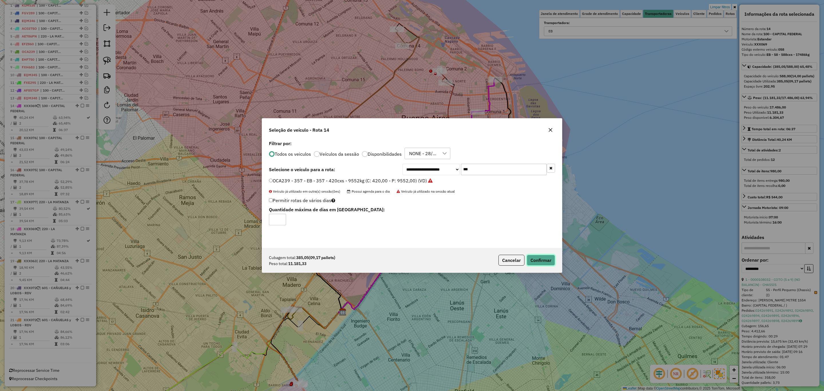
click at [549, 261] on button "Confirmar" at bounding box center [541, 260] width 28 height 11
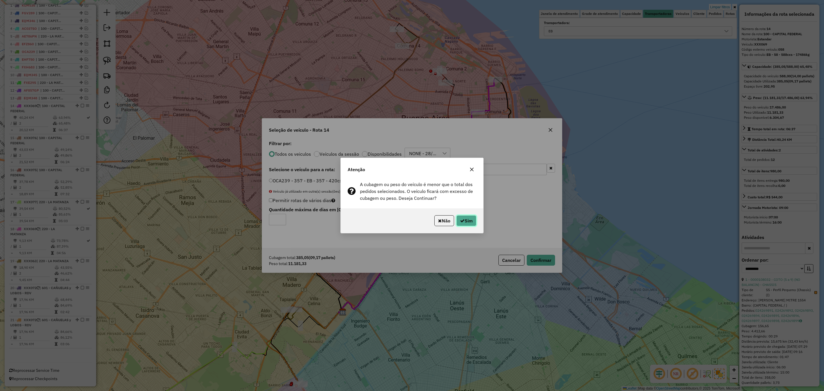
click at [466, 221] on button "Sim" at bounding box center [466, 220] width 20 height 11
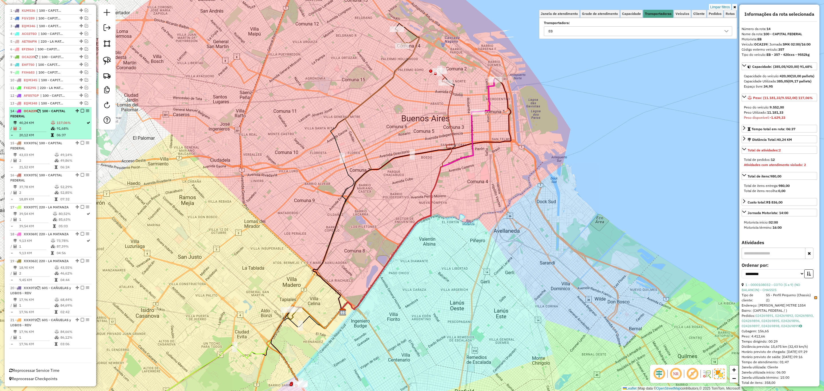
click at [81, 109] on em at bounding box center [82, 110] width 3 height 3
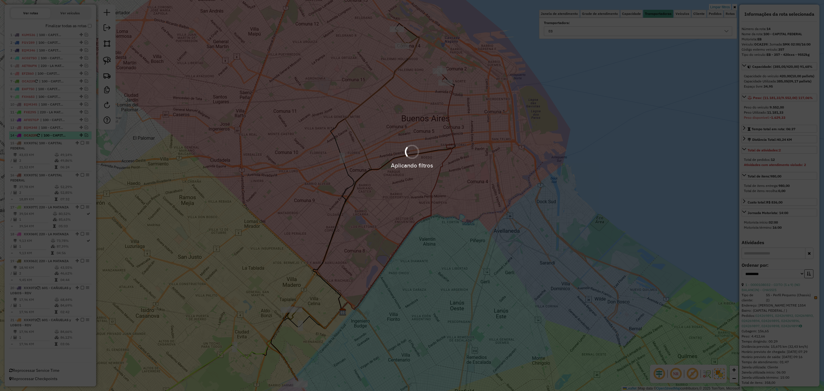
scroll to position [211, 0]
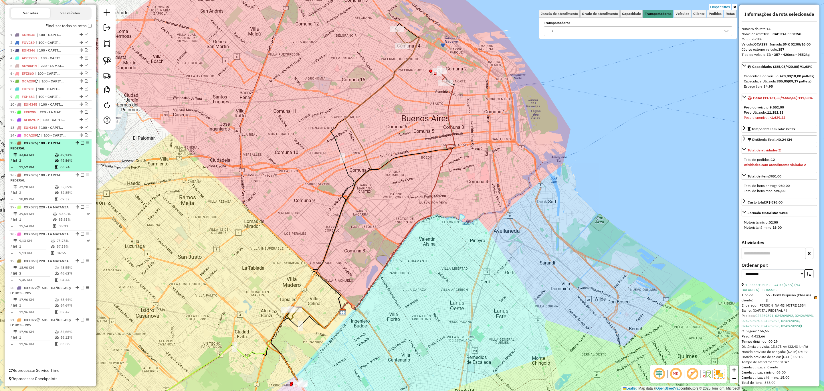
click at [46, 152] on td "43,03 KM" at bounding box center [36, 155] width 35 height 6
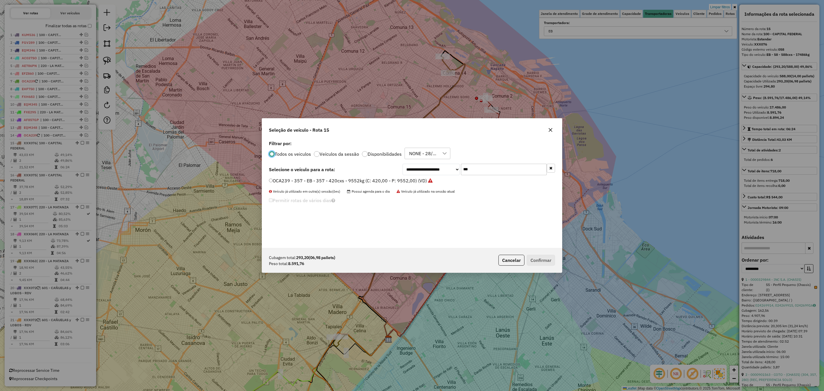
scroll to position [3, 2]
drag, startPoint x: 479, startPoint y: 174, endPoint x: 422, endPoint y: 167, distance: 57.0
click at [422, 167] on div "**********" at bounding box center [479, 169] width 153 height 11
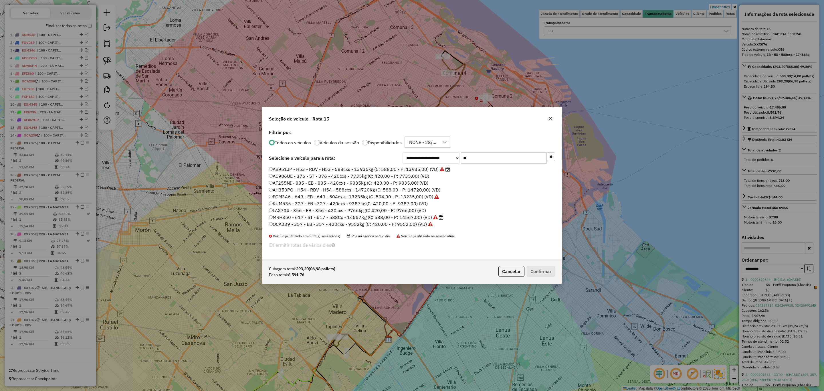
type input "***"
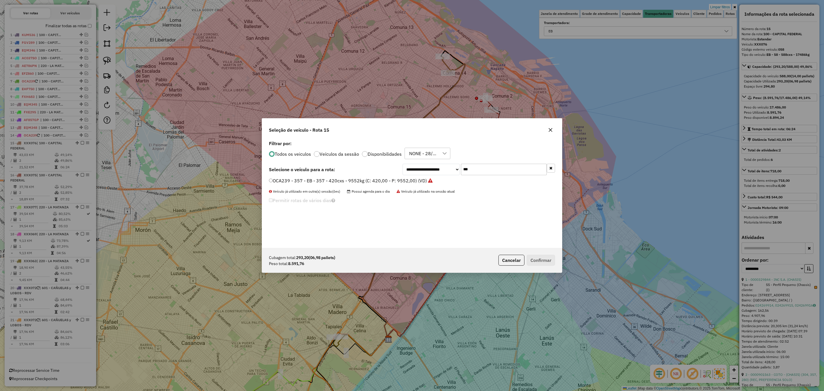
click at [378, 181] on label "OCA239 - 357 - EB - 357 - 420cxs - 9552kg (C: 420,00 - P: 9552,00) (VD)" at bounding box center [351, 180] width 164 height 7
click at [536, 260] on button "Confirmar" at bounding box center [541, 260] width 28 height 11
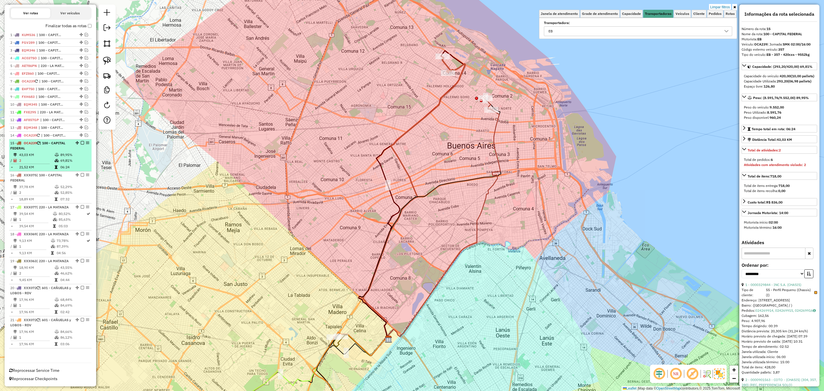
click at [81, 141] on em at bounding box center [82, 142] width 3 height 3
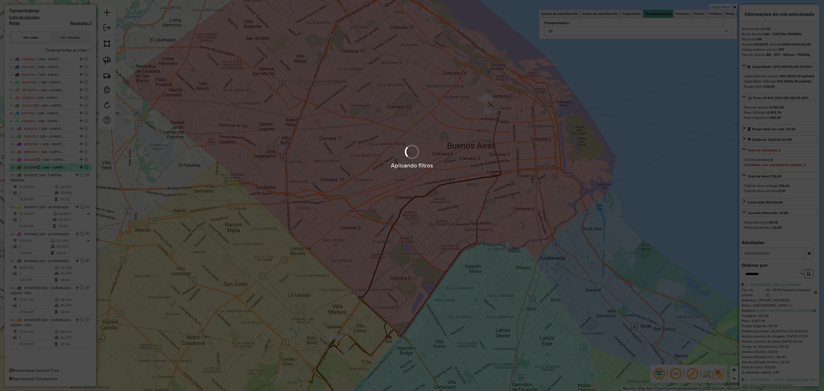
scroll to position [187, 0]
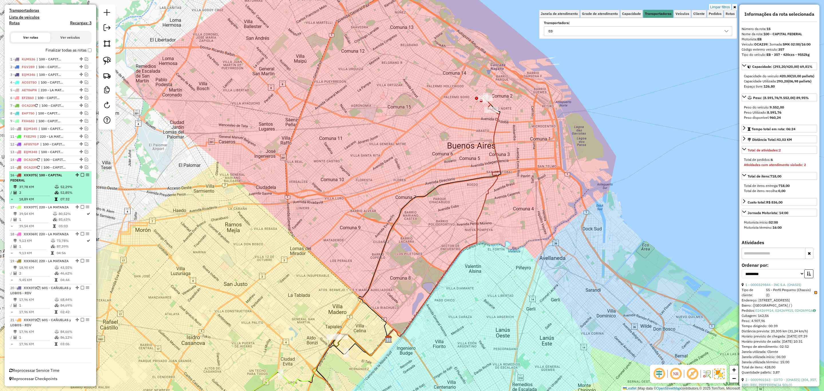
click at [43, 173] on div "16 - XXX075 | 100 - CAPITAL FEDERAL" at bounding box center [40, 178] width 61 height 10
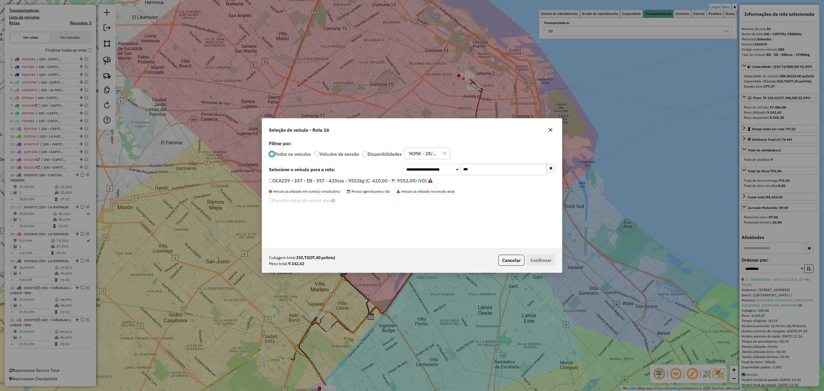
scroll to position [3, 2]
drag, startPoint x: 474, startPoint y: 169, endPoint x: 439, endPoint y: 164, distance: 35.5
click at [439, 164] on div "**********" at bounding box center [479, 169] width 153 height 11
type input "***"
click at [401, 178] on label "AC064OC - 014 - EB - 014 - 252cxs - 7745kg (C: 252,00 - P: 7745,00) (VD)" at bounding box center [349, 180] width 161 height 7
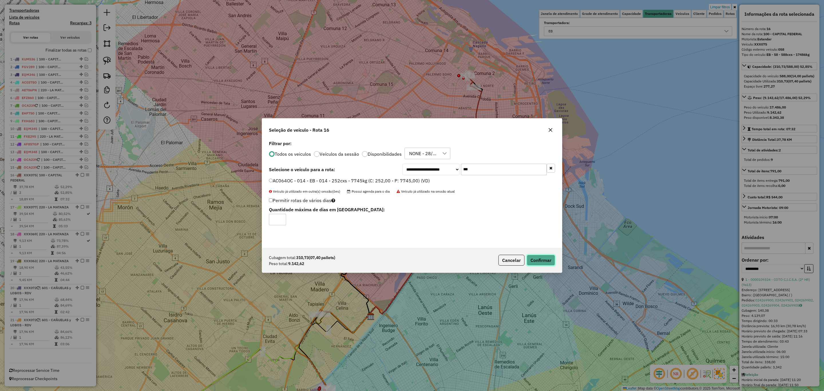
click at [544, 259] on button "Confirmar" at bounding box center [541, 260] width 28 height 11
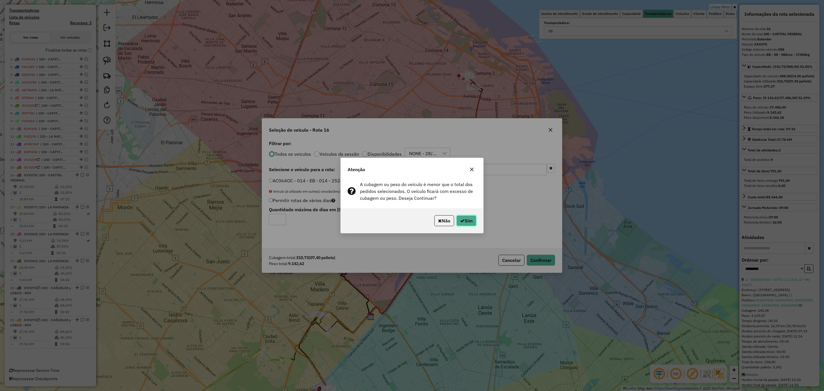
click at [469, 218] on button "Sim" at bounding box center [466, 220] width 20 height 11
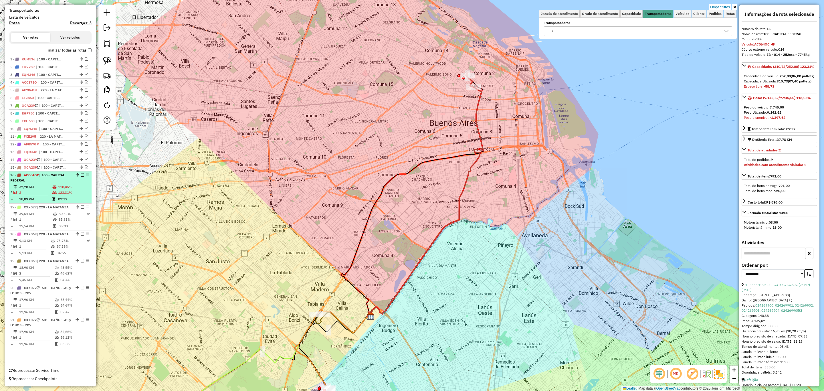
click at [81, 173] on em at bounding box center [82, 174] width 3 height 3
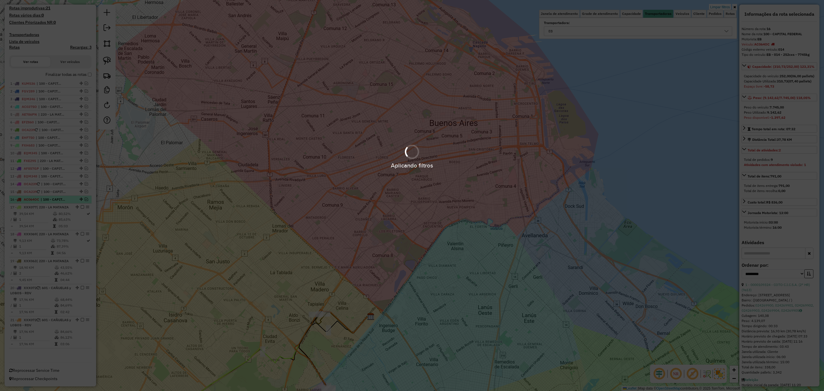
scroll to position [162, 0]
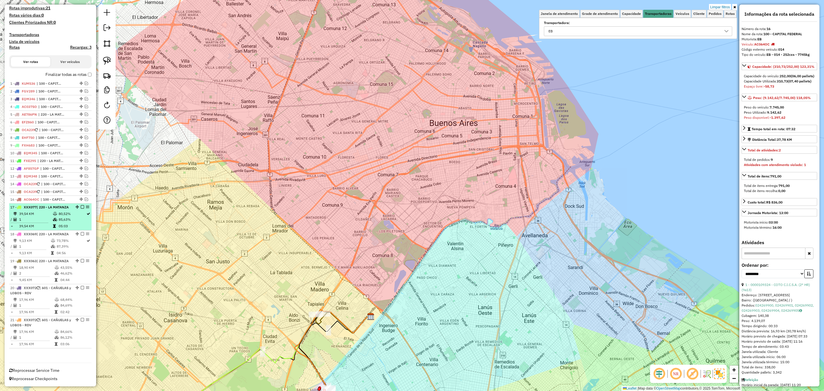
click at [36, 211] on td "39,54 KM" at bounding box center [36, 214] width 34 height 6
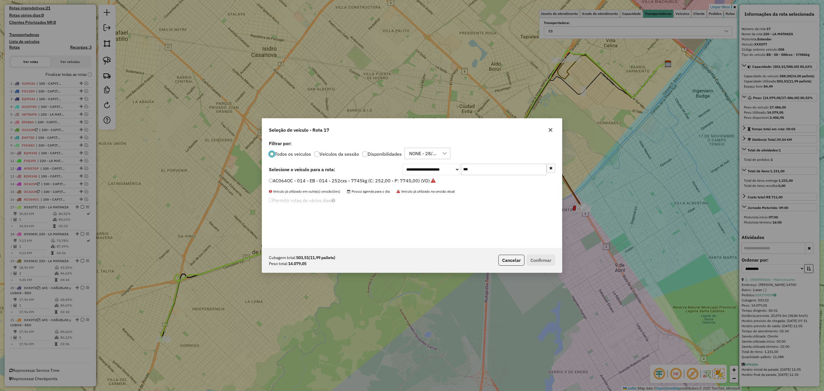
scroll to position [3, 2]
drag, startPoint x: 479, startPoint y: 169, endPoint x: 431, endPoint y: 156, distance: 49.9
click at [431, 156] on div "**********" at bounding box center [412, 193] width 300 height 109
type input "***"
click at [359, 189] on label "KUG070 - 040 - EB - 040 - 588cxs - 14531kg (C: 588,00 - P: 14531,00) (VD)" at bounding box center [351, 187] width 164 height 7
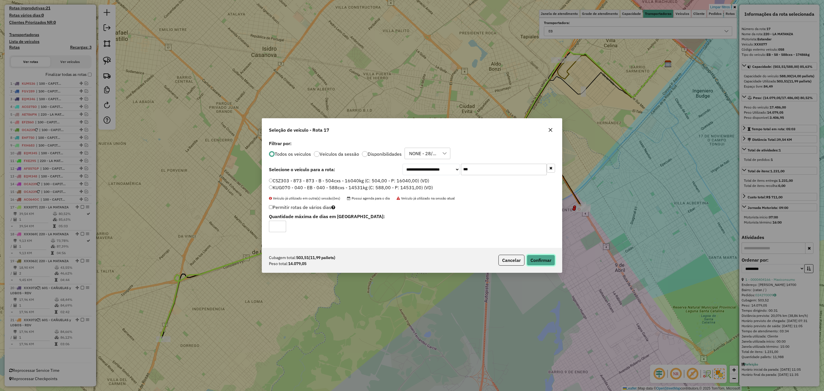
click at [544, 259] on button "Confirmar" at bounding box center [541, 260] width 28 height 11
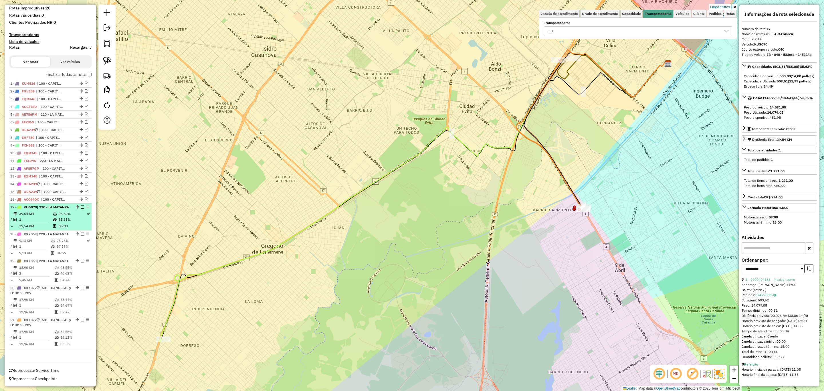
click at [81, 205] on em at bounding box center [82, 206] width 3 height 3
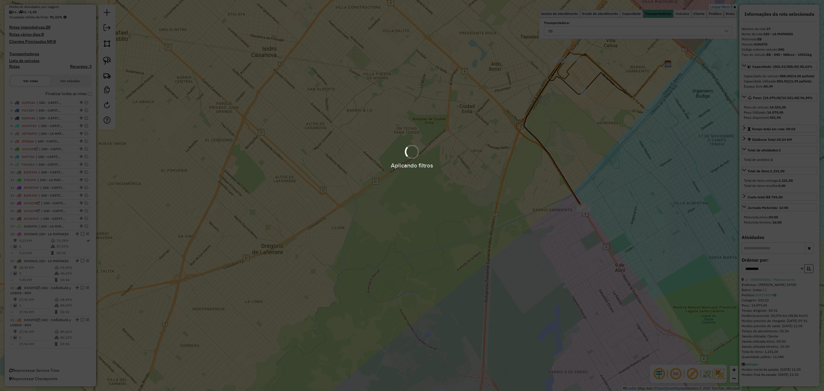
scroll to position [138, 0]
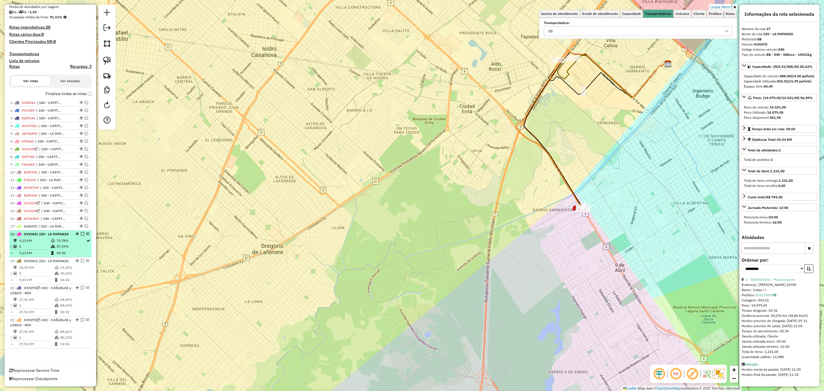
click at [42, 238] on td "9,13 KM" at bounding box center [35, 241] width 32 height 6
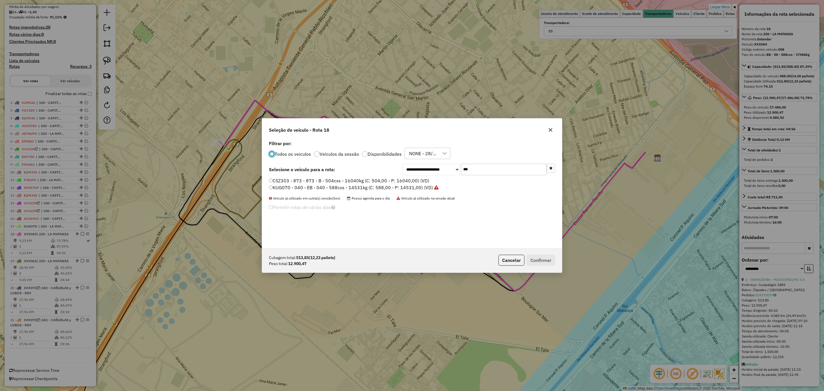
scroll to position [3, 2]
drag, startPoint x: 482, startPoint y: 168, endPoint x: 411, endPoint y: 155, distance: 72.2
click at [411, 155] on div "**********" at bounding box center [412, 193] width 300 height 109
type input "***"
click at [362, 179] on label "FYI461 - 302 - EB - 302 - 588cxs - 12722kg (C: 588,00 - P: 12722,00) (VD)" at bounding box center [350, 180] width 162 height 7
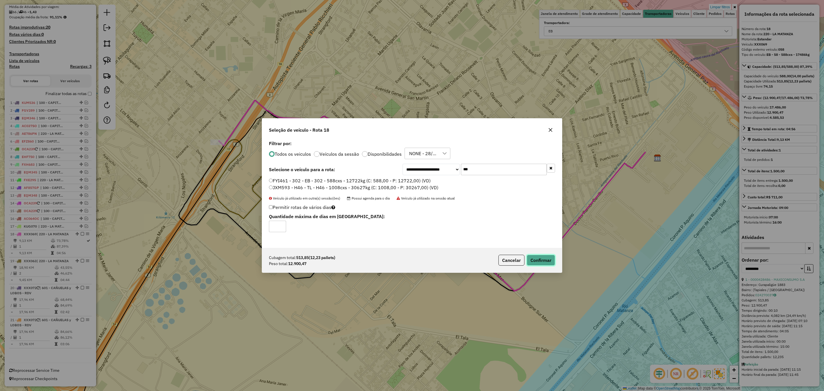
click at [541, 260] on button "Confirmar" at bounding box center [541, 260] width 28 height 11
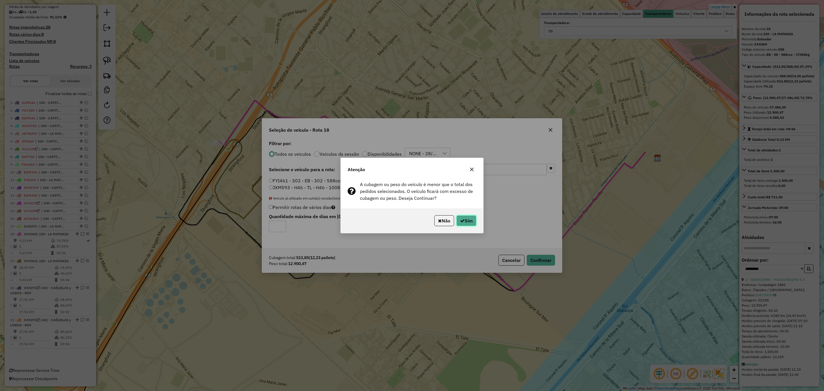
click at [466, 223] on button "Sim" at bounding box center [466, 220] width 20 height 11
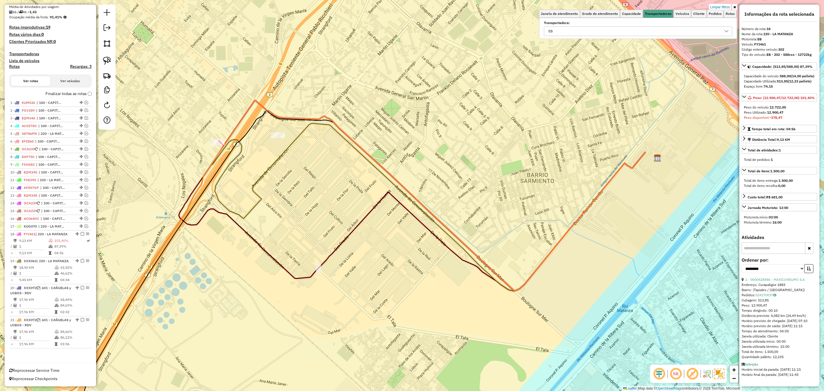
scroll to position [133, 0]
click at [81, 232] on em at bounding box center [82, 233] width 3 height 3
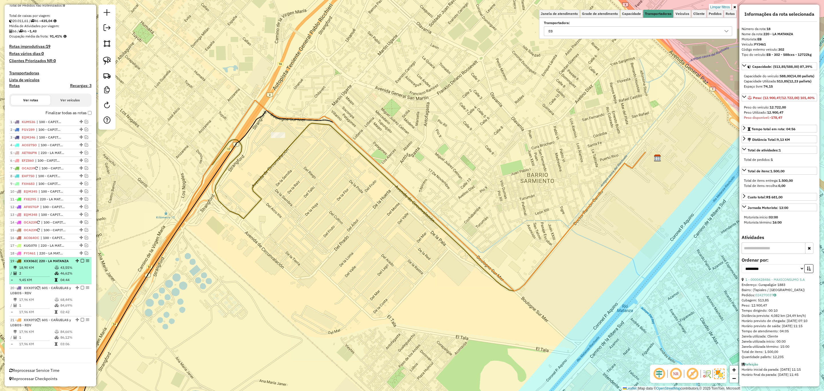
click at [35, 266] on td "18,90 KM" at bounding box center [36, 268] width 35 height 6
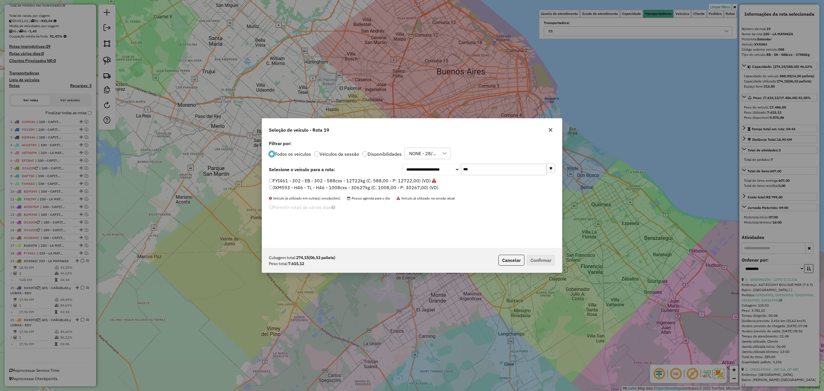
scroll to position [3, 2]
drag, startPoint x: 476, startPoint y: 170, endPoint x: 433, endPoint y: 158, distance: 44.1
click at [433, 158] on div "**********" at bounding box center [412, 193] width 300 height 109
type input "***"
click at [399, 181] on label "FYI460 - 307 - EB - 307 - 588cxs - 12630kg (C: 588,00 - P: 12630,00) (VD)" at bounding box center [350, 180] width 162 height 7
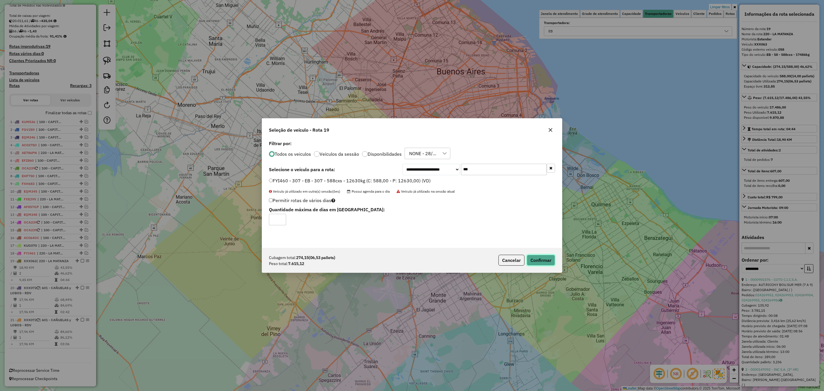
click at [548, 260] on button "Confirmar" at bounding box center [541, 260] width 28 height 11
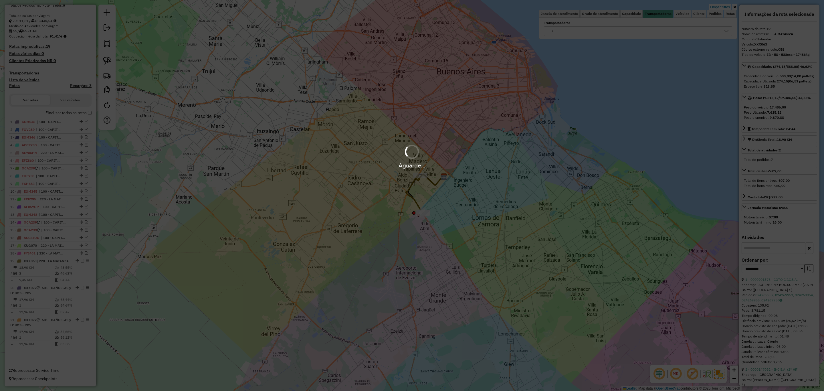
scroll to position [108, 0]
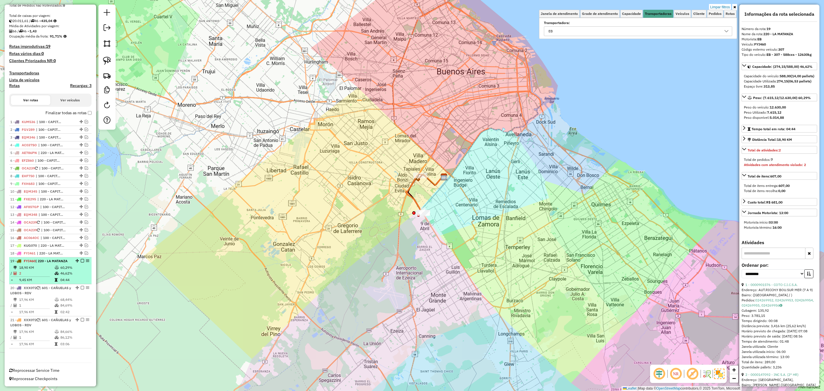
click at [81, 260] on em at bounding box center [82, 260] width 3 height 3
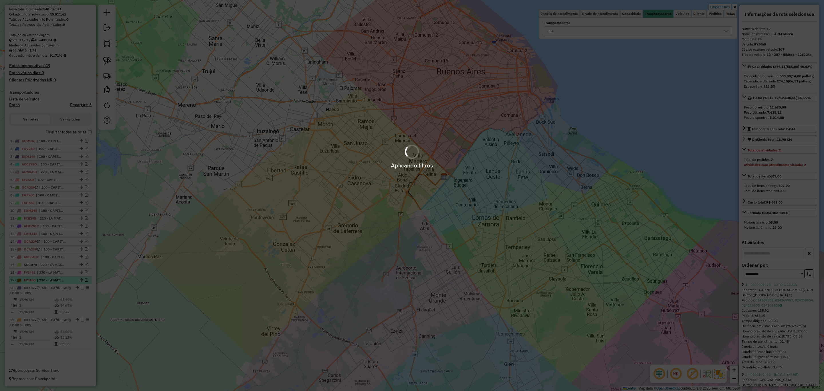
scroll to position [90, 0]
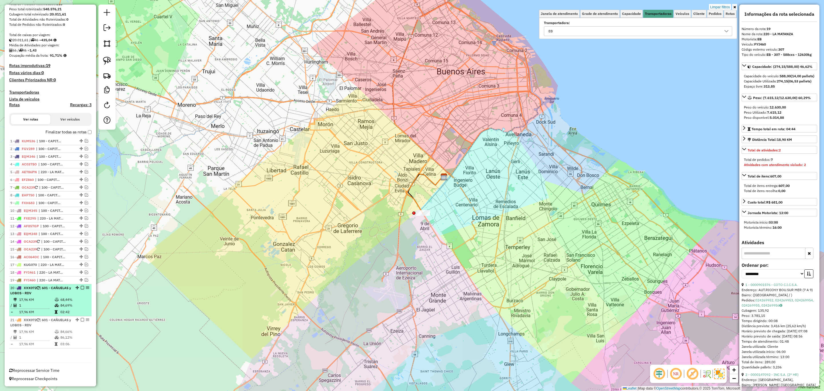
drag, startPoint x: 45, startPoint y: 294, endPoint x: 48, endPoint y: 295, distance: 3.5
click at [45, 294] on span "| 601 - CAÑUELAS y LOBOS - RDV" at bounding box center [40, 290] width 61 height 9
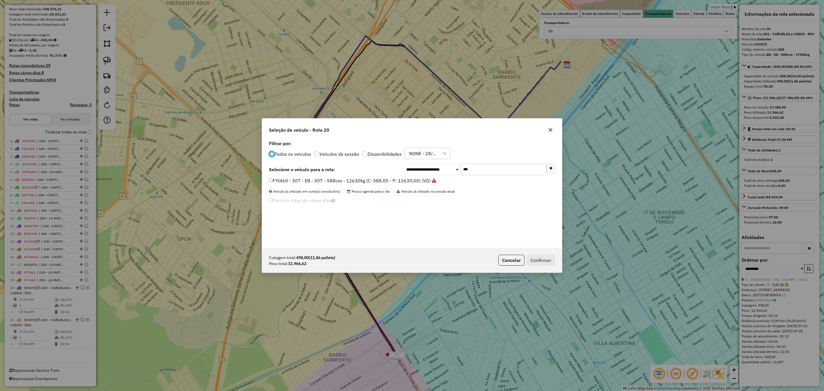
scroll to position [3, 2]
drag, startPoint x: 485, startPoint y: 171, endPoint x: 442, endPoint y: 153, distance: 46.9
click at [441, 160] on div "**********" at bounding box center [412, 193] width 300 height 109
type input "***"
click at [352, 186] on label "ETH221 - 397 - EB - 397 - 588cxs - 12547kg (C: 504,00 - P: 12547,00) (VD)" at bounding box center [350, 187] width 163 height 7
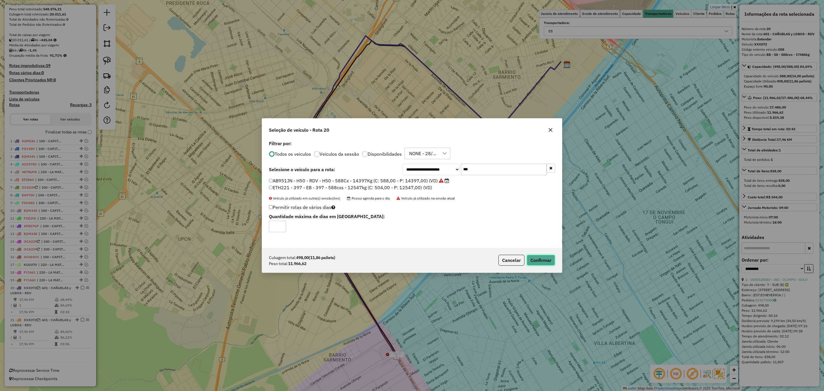
click at [542, 260] on button "Confirmar" at bounding box center [541, 260] width 28 height 11
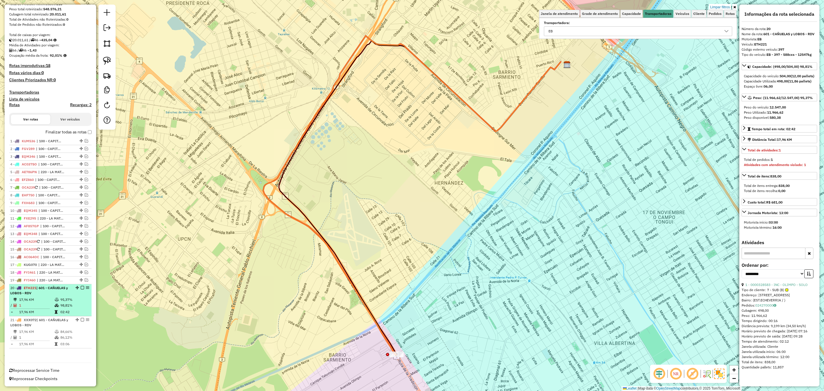
click at [81, 288] on em at bounding box center [82, 287] width 3 height 3
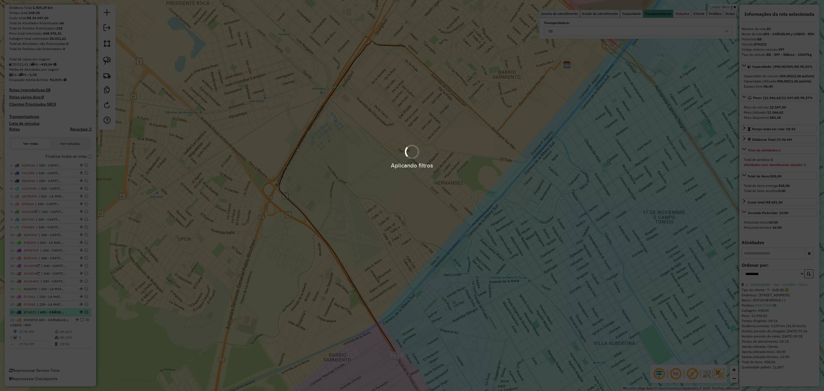
scroll to position [65, 0]
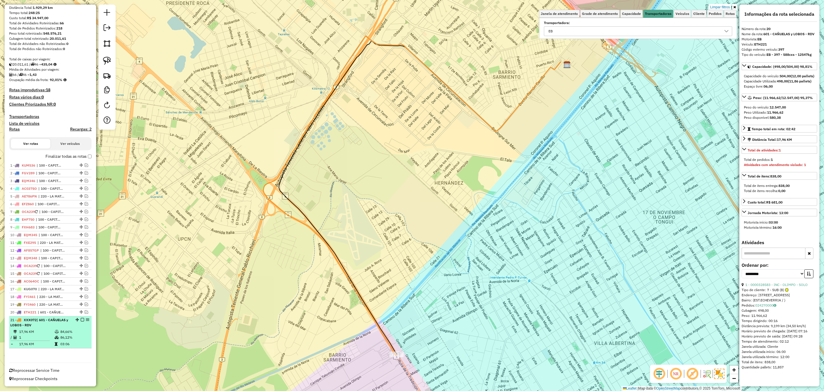
click at [50, 331] on td "17,96 KM" at bounding box center [36, 332] width 35 height 6
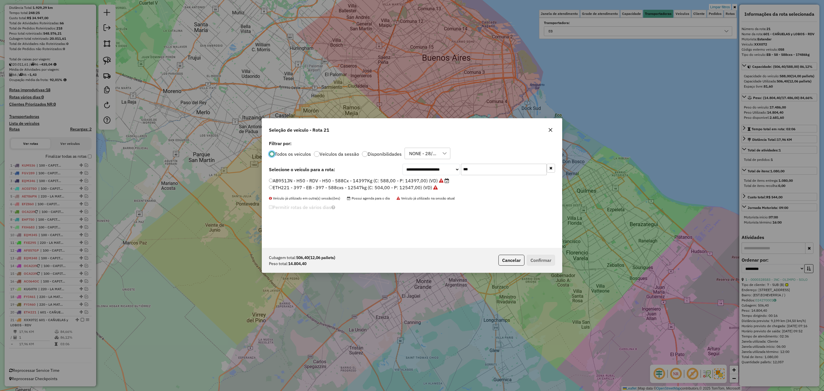
scroll to position [3, 2]
drag, startPoint x: 478, startPoint y: 171, endPoint x: 421, endPoint y: 160, distance: 57.8
click at [422, 160] on div "**********" at bounding box center [412, 193] width 300 height 109
type input "***"
click at [393, 178] on label "FOB348 - 670 - EB - 670 - 588cxs - 15624Kg (C: 588,00 - P: 15624,00) (VD)" at bounding box center [351, 180] width 164 height 7
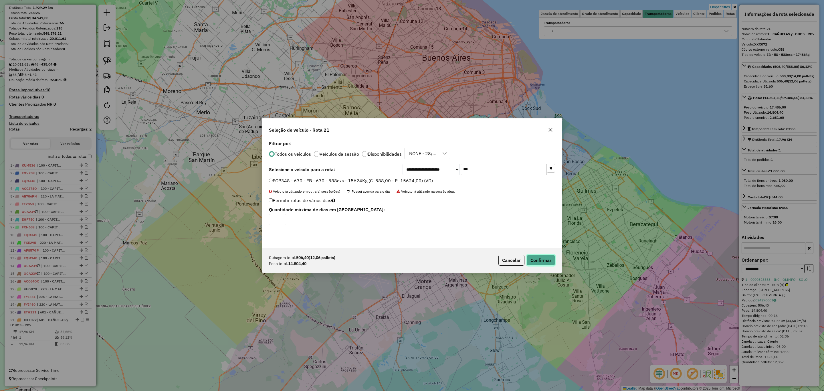
click at [547, 261] on button "Confirmar" at bounding box center [541, 260] width 28 height 11
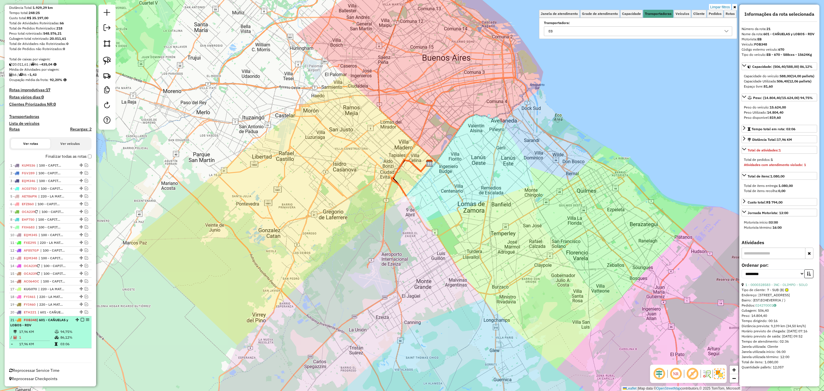
click at [82, 320] on em at bounding box center [82, 319] width 3 height 3
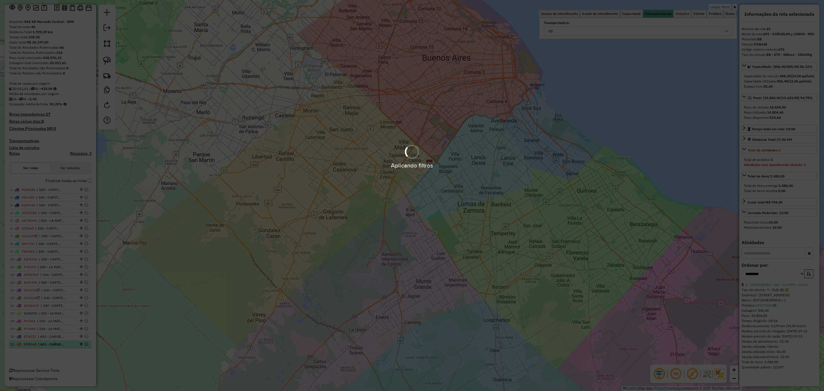
scroll to position [41, 0]
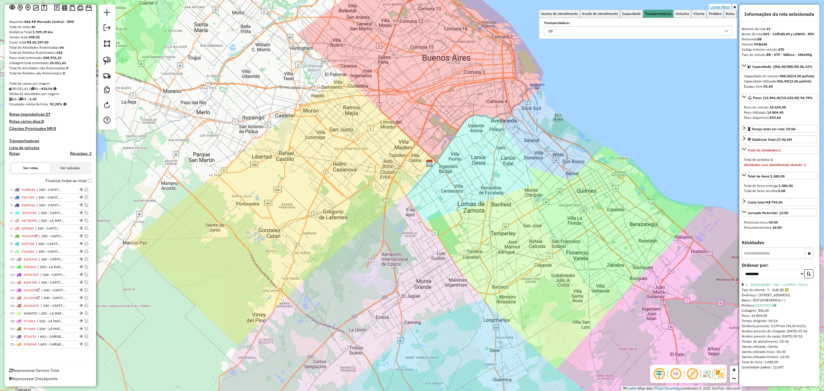
click at [723, 7] on link "Limpar filtros" at bounding box center [720, 7] width 22 height 6
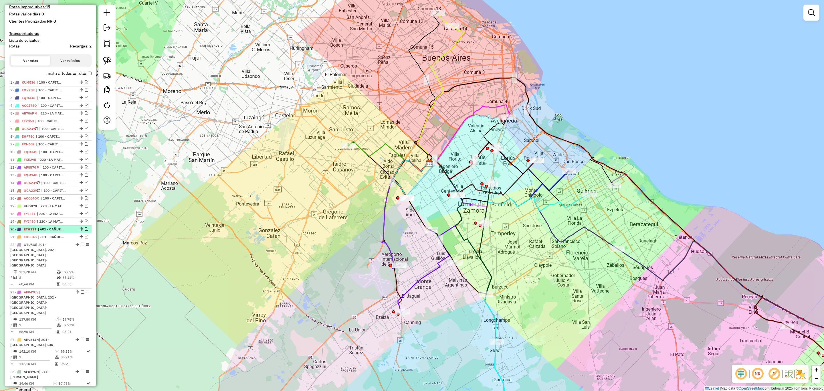
scroll to position [84, 0]
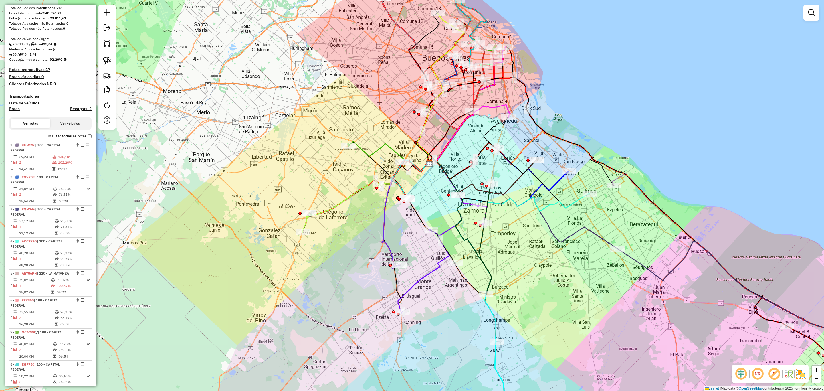
click at [16, 108] on h4 "Rotas" at bounding box center [14, 108] width 11 height 5
select select "*"
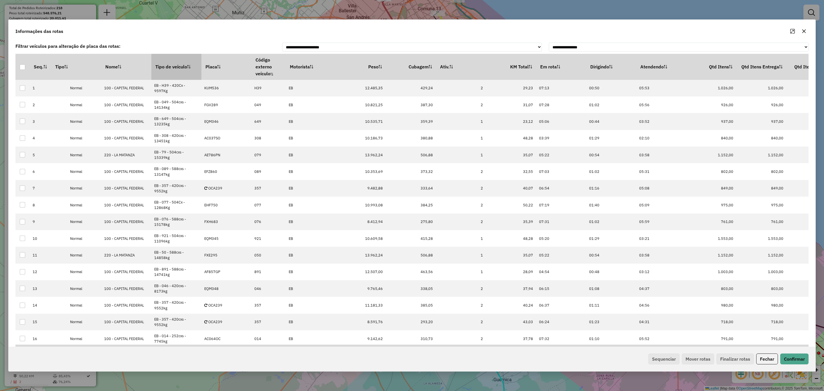
click at [166, 66] on th "Tipo de veículo" at bounding box center [176, 67] width 50 height 26
click at [664, 358] on button "Sequenciar" at bounding box center [663, 358] width 31 height 11
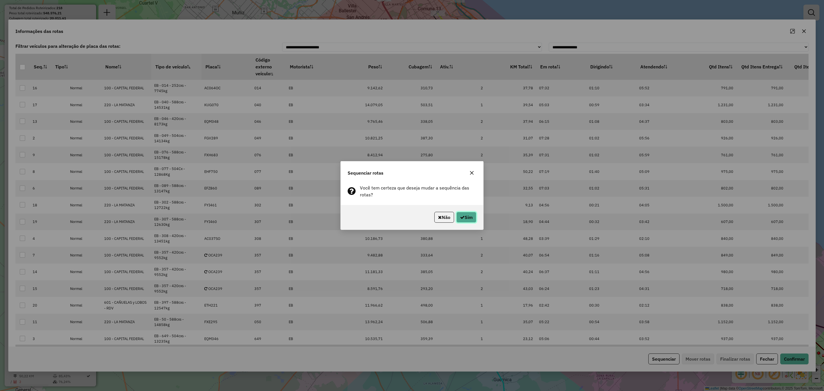
click at [472, 217] on button "Sim" at bounding box center [466, 217] width 20 height 11
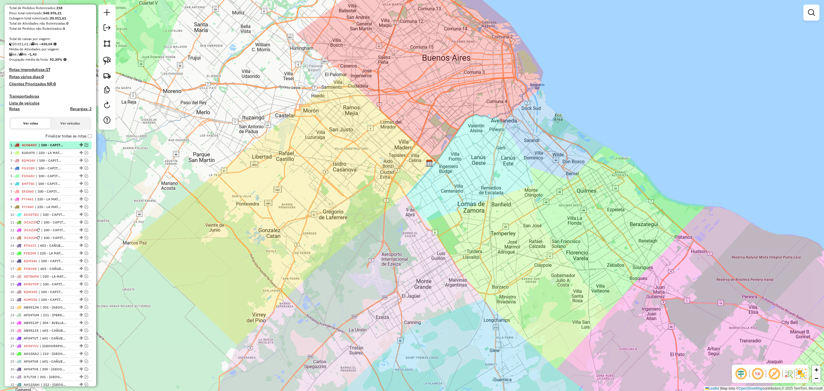
click at [52, 144] on span "| 100 - CAPITAL FEDERAL" at bounding box center [52, 144] width 26 height 5
select select "**********"
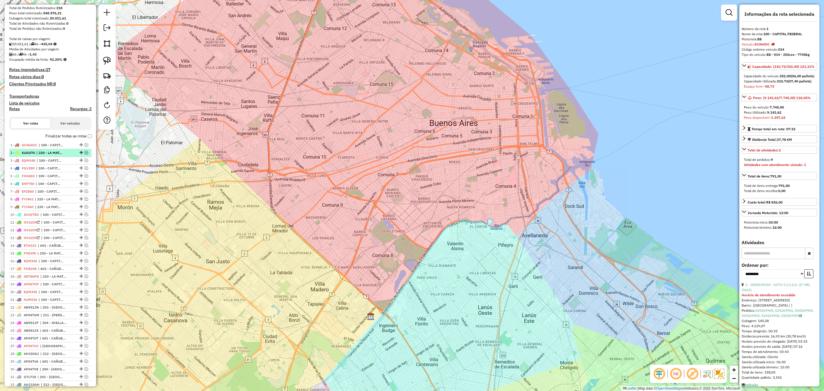
click at [45, 152] on span "| 220 - LA MATANZA" at bounding box center [49, 152] width 26 height 5
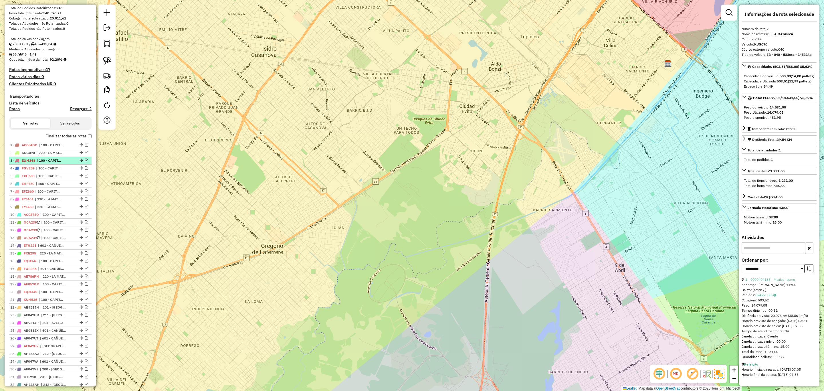
click at [43, 159] on span "| 100 - CAPITAL FEDERAL" at bounding box center [50, 160] width 26 height 5
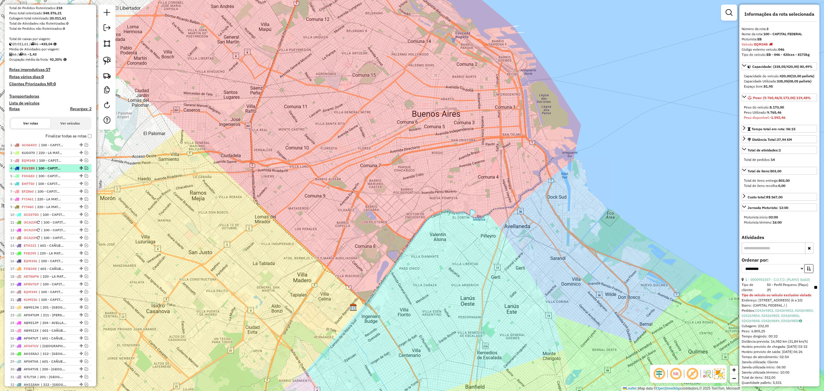
click at [45, 167] on span "| 100 - CAPITAL FEDERAL" at bounding box center [49, 168] width 26 height 5
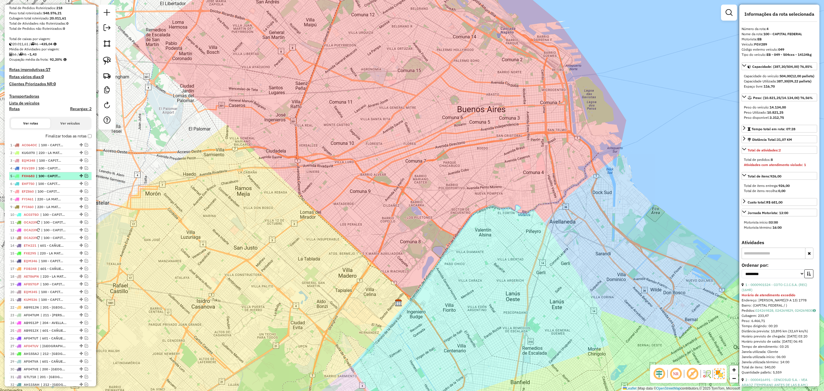
click at [45, 174] on span "| 100 - CAPITAL FEDERAL" at bounding box center [49, 175] width 26 height 5
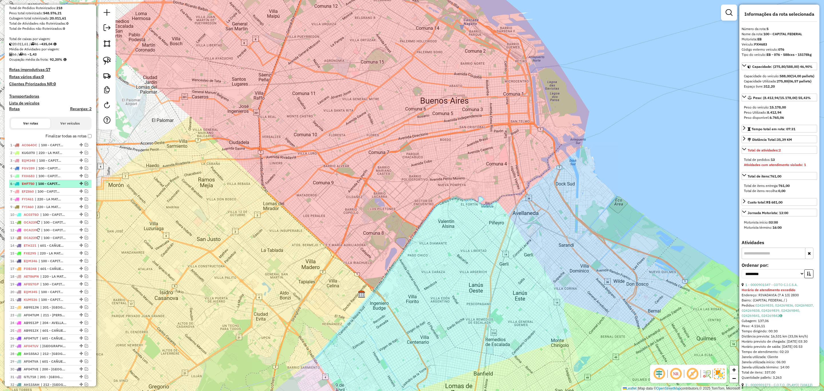
click at [47, 182] on span "| 100 - CAPITAL FEDERAL" at bounding box center [49, 183] width 26 height 5
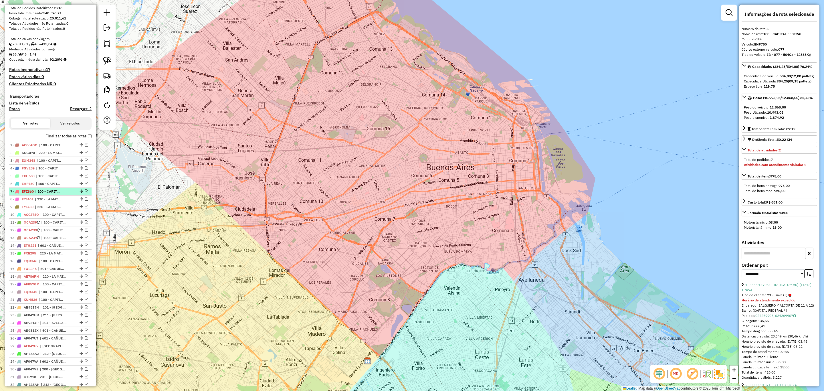
click at [47, 191] on span "| 100 - CAPITAL FEDERAL" at bounding box center [48, 191] width 26 height 5
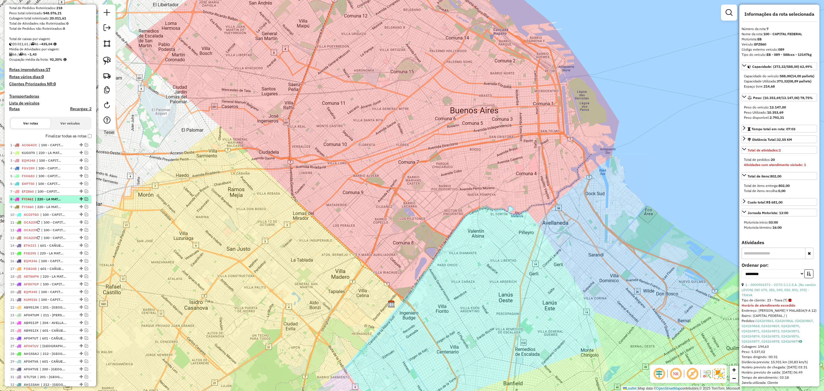
click at [49, 199] on span "| 220 - LA MATANZA" at bounding box center [48, 199] width 26 height 5
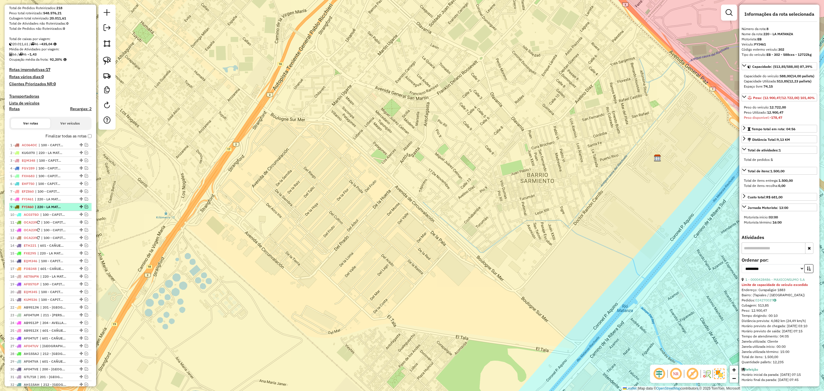
click at [48, 205] on span "| 220 - LA MATANZA" at bounding box center [48, 206] width 26 height 5
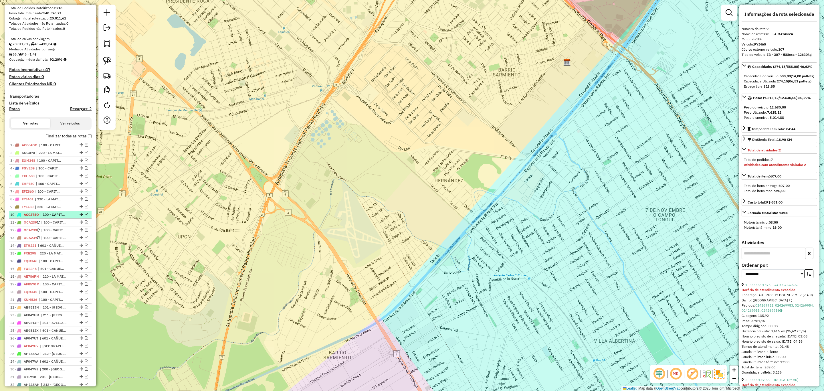
click at [50, 215] on span "| 100 - CAPITAL FEDERAL" at bounding box center [53, 214] width 26 height 5
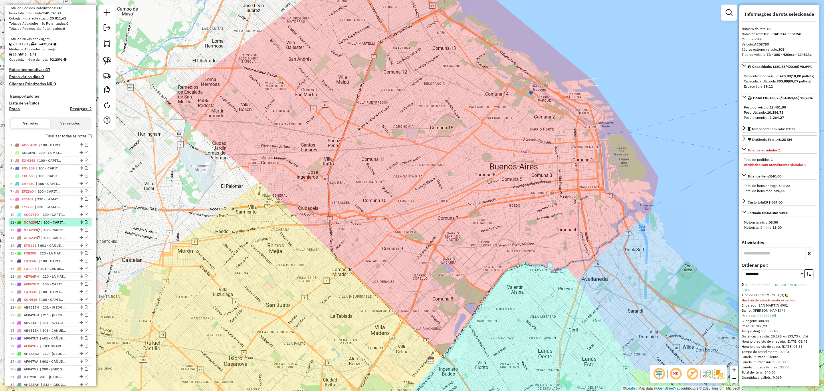
click at [49, 222] on span "| 100 - CAPITAL FEDERAL" at bounding box center [54, 222] width 26 height 5
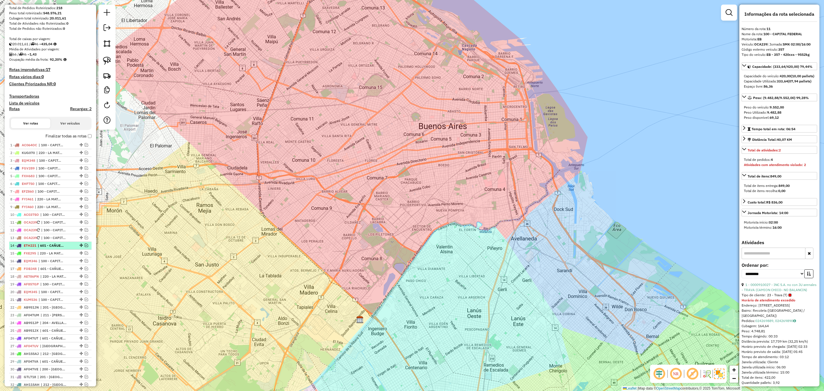
click at [49, 247] on span "| 601 - CAÑUELAS y LOBOS - RDV" at bounding box center [51, 245] width 26 height 5
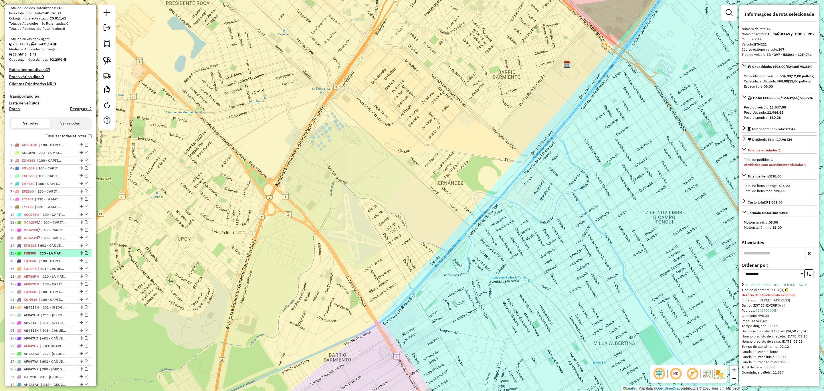
click at [48, 256] on span "| 220 - LA MATANZA" at bounding box center [50, 253] width 26 height 5
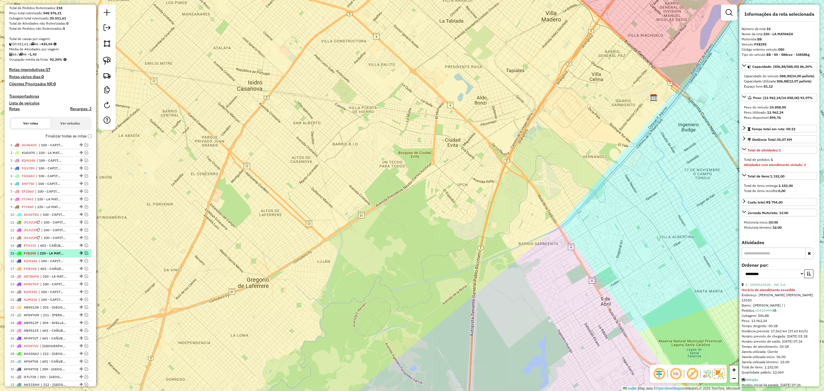
click at [45, 256] on span "| 220 - LA MATANZA" at bounding box center [50, 253] width 26 height 5
click at [41, 264] on span "| 100 - CAPITAL FEDERAL" at bounding box center [52, 260] width 26 height 5
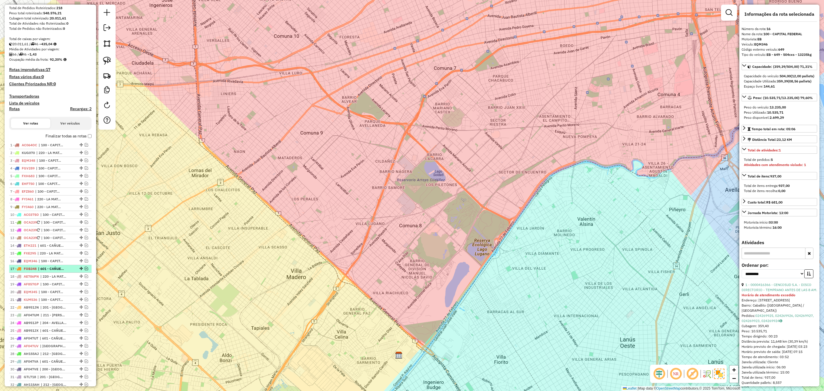
click at [44, 269] on span "| 601 - CAÑUELAS y LOBOS - RDV" at bounding box center [51, 268] width 26 height 5
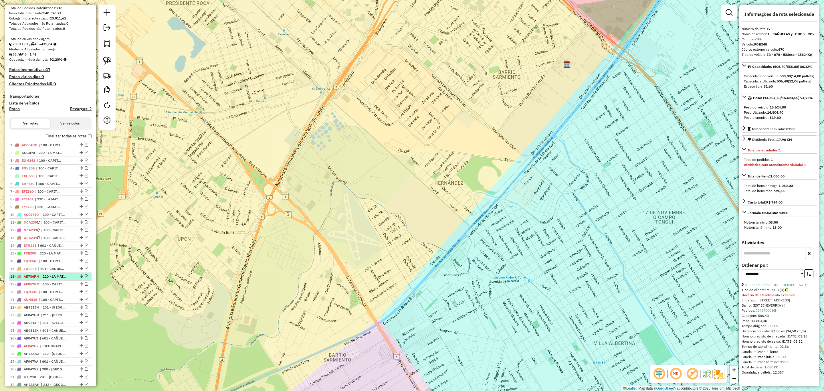
click at [38, 278] on span "AE786PN" at bounding box center [31, 276] width 15 height 4
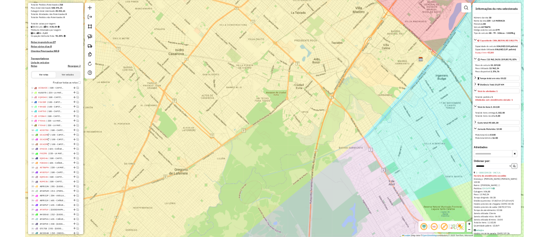
scroll to position [84, 0]
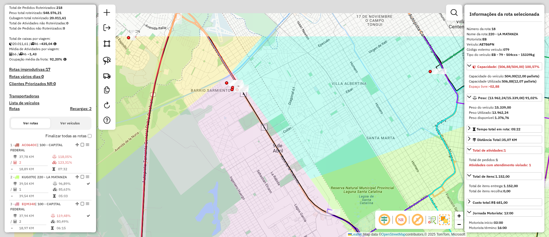
drag, startPoint x: 254, startPoint y: 102, endPoint x: 305, endPoint y: 154, distance: 72.0
click at [310, 160] on div "Janela de atendimento Grade de atendimento Capacidade Transportadoras Veículos …" at bounding box center [274, 118] width 549 height 237
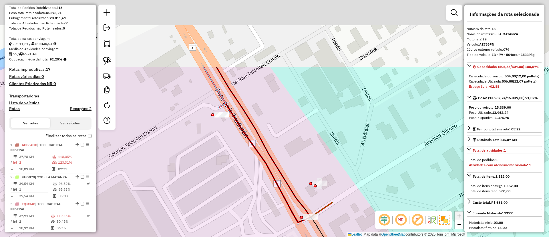
drag, startPoint x: 248, startPoint y: 172, endPoint x: 248, endPoint y: 167, distance: 4.9
click at [254, 184] on div "Janela de atendimento Grade de atendimento Capacidade Transportadoras Veículos …" at bounding box center [274, 118] width 549 height 237
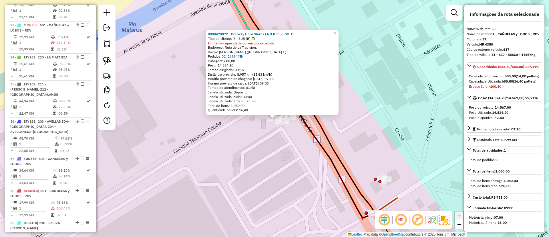
scroll to position [1241, 0]
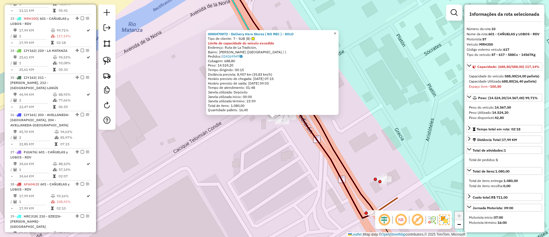
click at [336, 31] on span "×" at bounding box center [335, 33] width 3 height 5
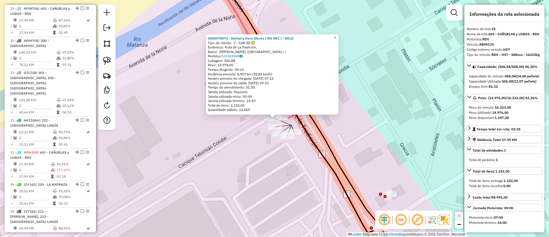
scroll to position [974, 0]
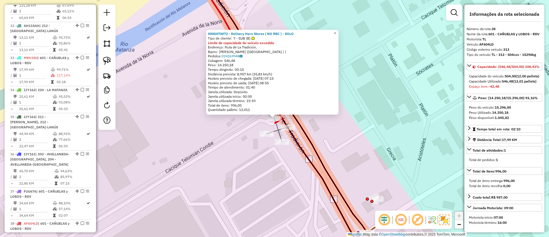
scroll to position [1382, 0]
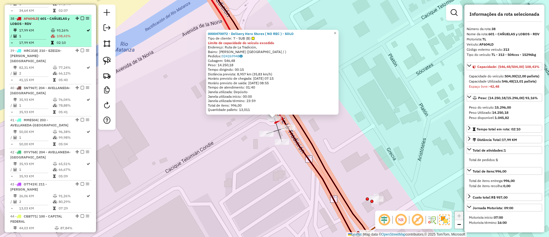
click at [81, 17] on em at bounding box center [82, 18] width 3 height 3
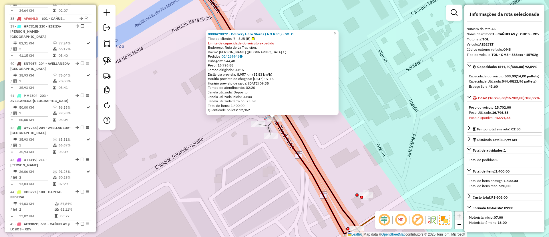
scroll to position [1462, 0]
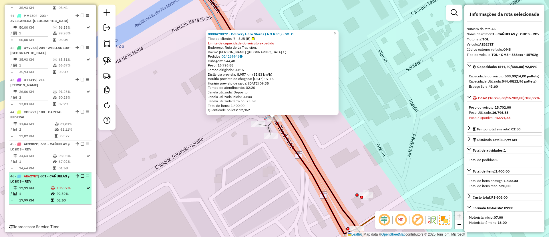
click at [81, 174] on em at bounding box center [82, 175] width 3 height 3
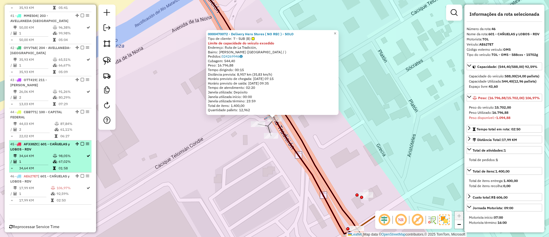
scroll to position [1437, 0]
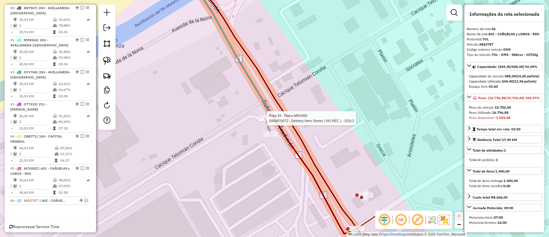
click at [265, 121] on div at bounding box center [265, 118] width 14 height 6
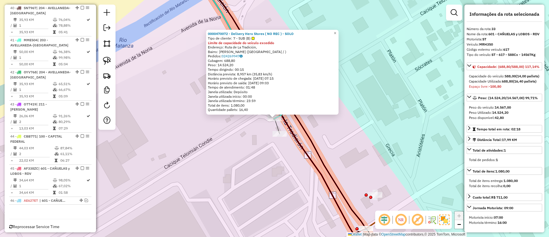
scroll to position [1216, 0]
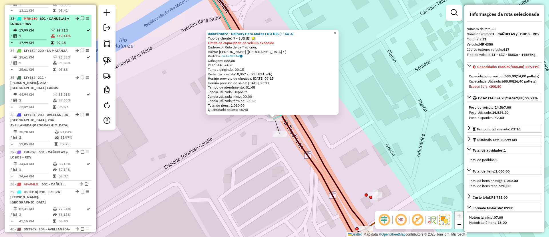
click at [81, 17] on em at bounding box center [82, 18] width 3 height 3
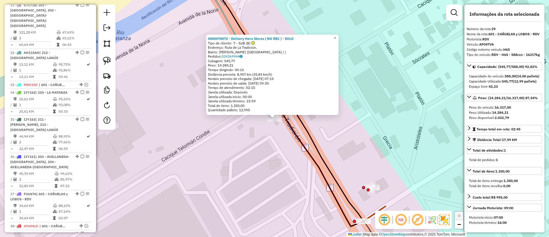
scroll to position [1083, 0]
